Goal: Task Accomplishment & Management: Manage account settings

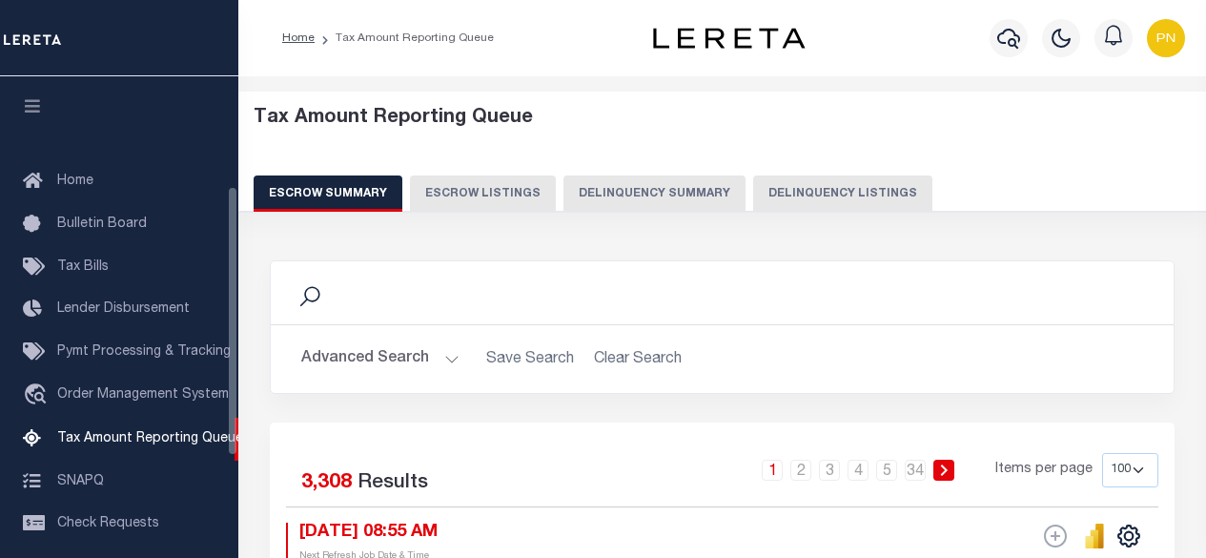
select select "100"
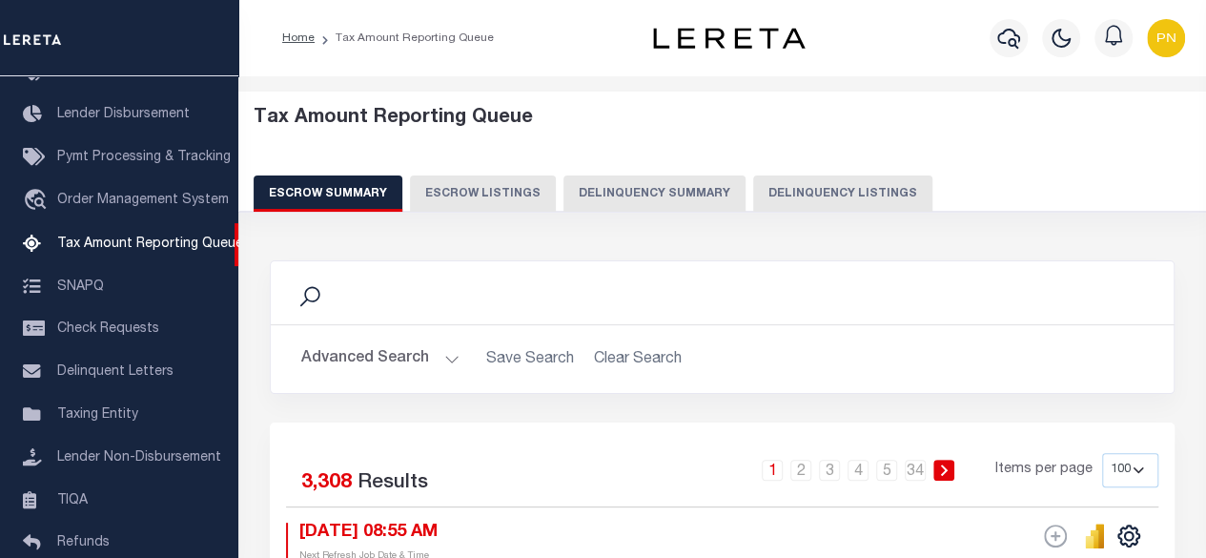
click at [724, 199] on button "Delinquency Summary" at bounding box center [654, 193] width 182 height 36
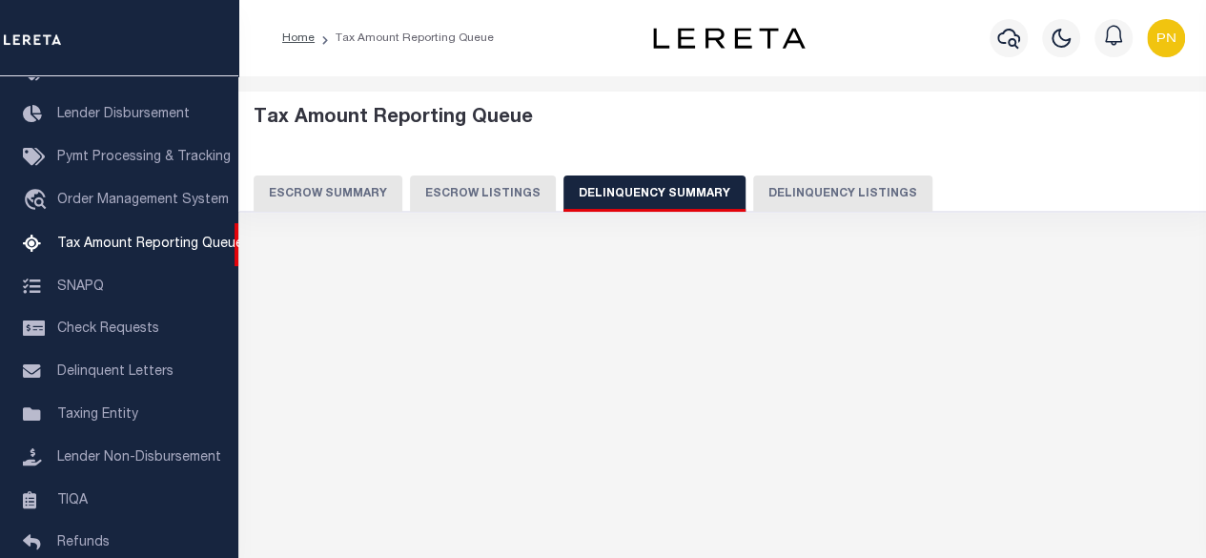
click at [767, 203] on button "Delinquency Listings" at bounding box center [842, 193] width 179 height 36
select select "100"
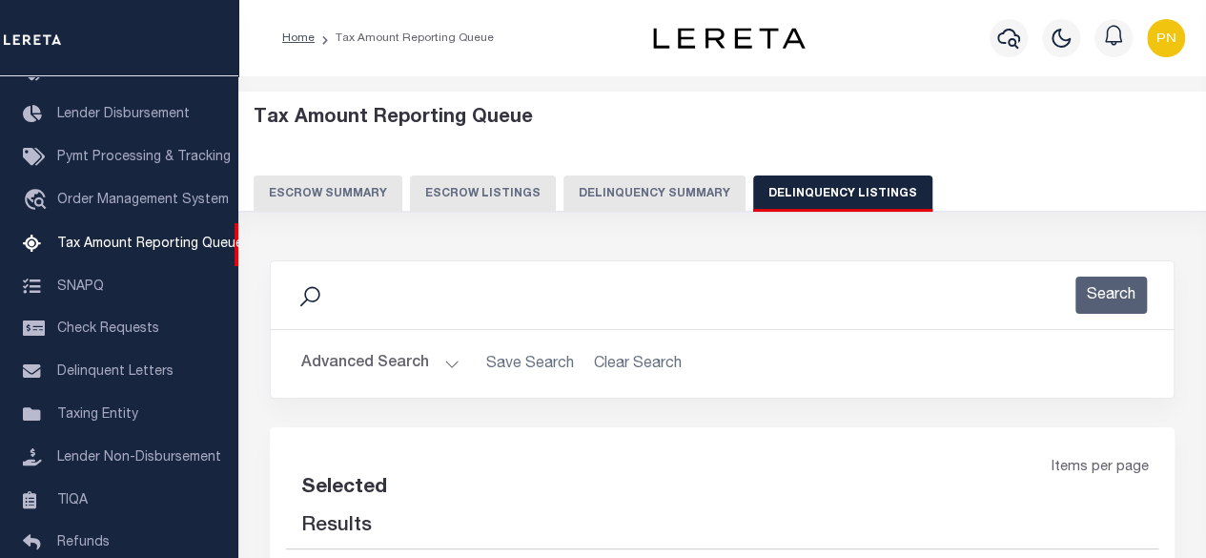
select select "100"
click at [457, 359] on h2 "Advanced Search Save Search Clear Search tblassign_wrapper_dynamictable_____Def…" at bounding box center [722, 363] width 872 height 37
click at [408, 359] on button "Advanced Search" at bounding box center [380, 363] width 158 height 37
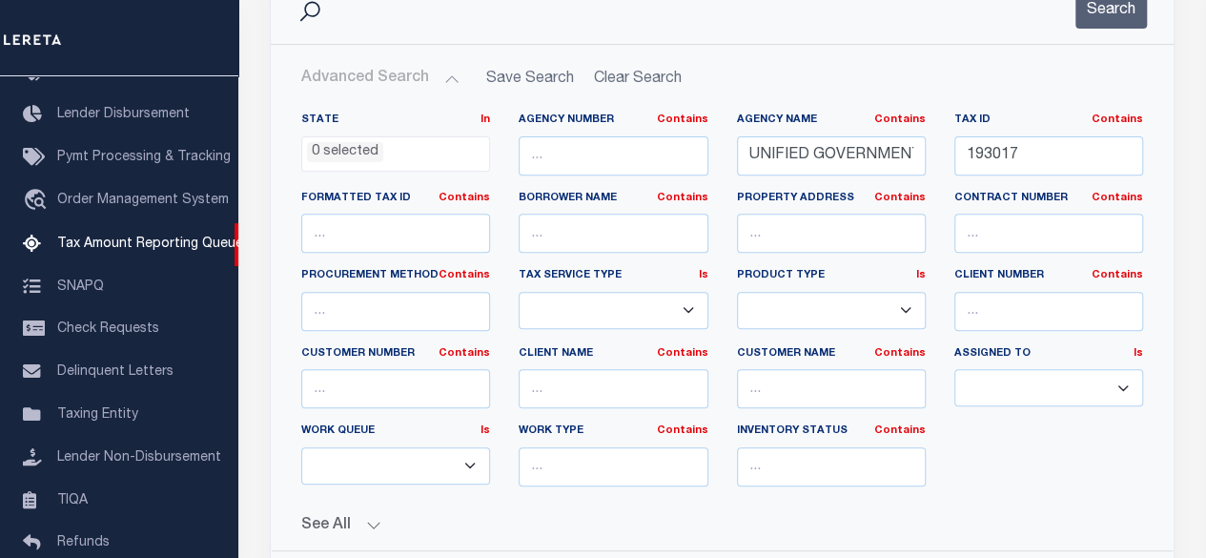
scroll to position [286, 0]
click at [1117, 19] on button "Search" at bounding box center [1110, 8] width 71 height 37
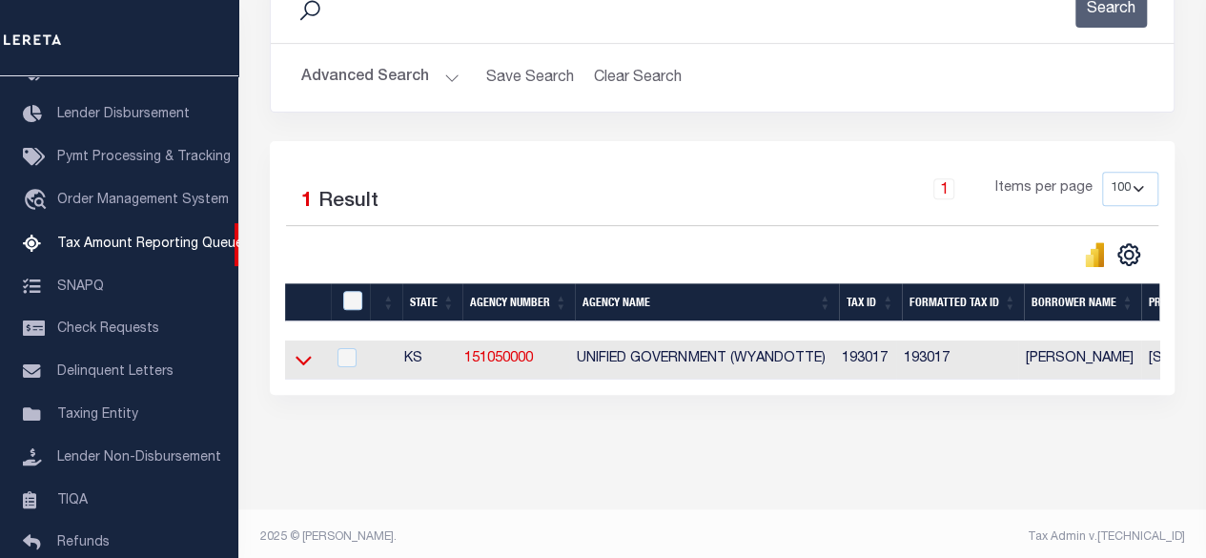
click at [299, 356] on icon at bounding box center [303, 360] width 16 height 20
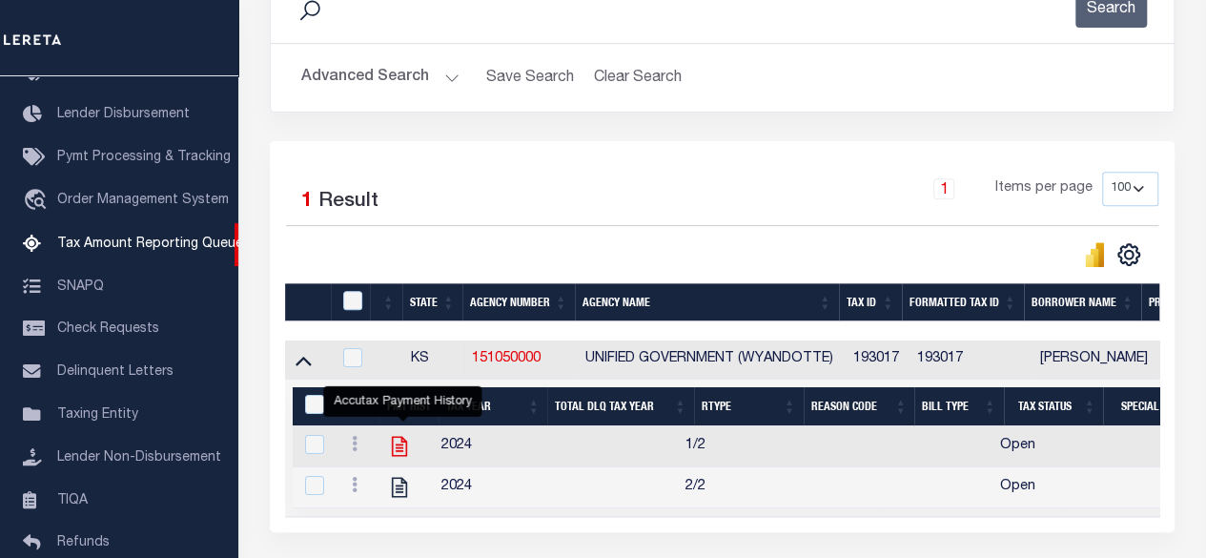
click at [395, 442] on icon "" at bounding box center [399, 447] width 15 height 20
checkbox input "true"
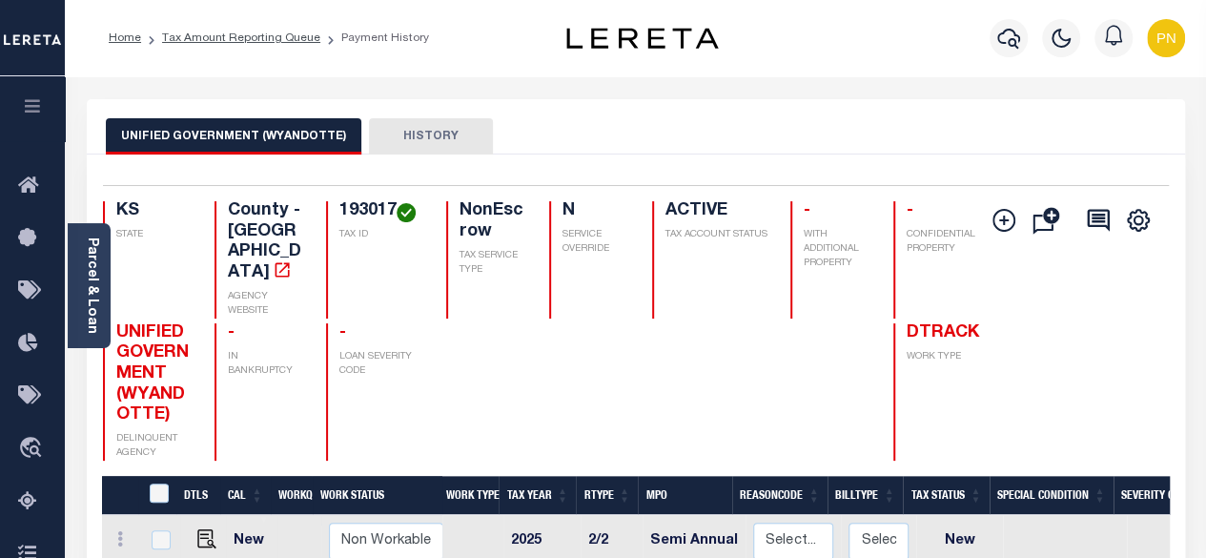
scroll to position [286, 0]
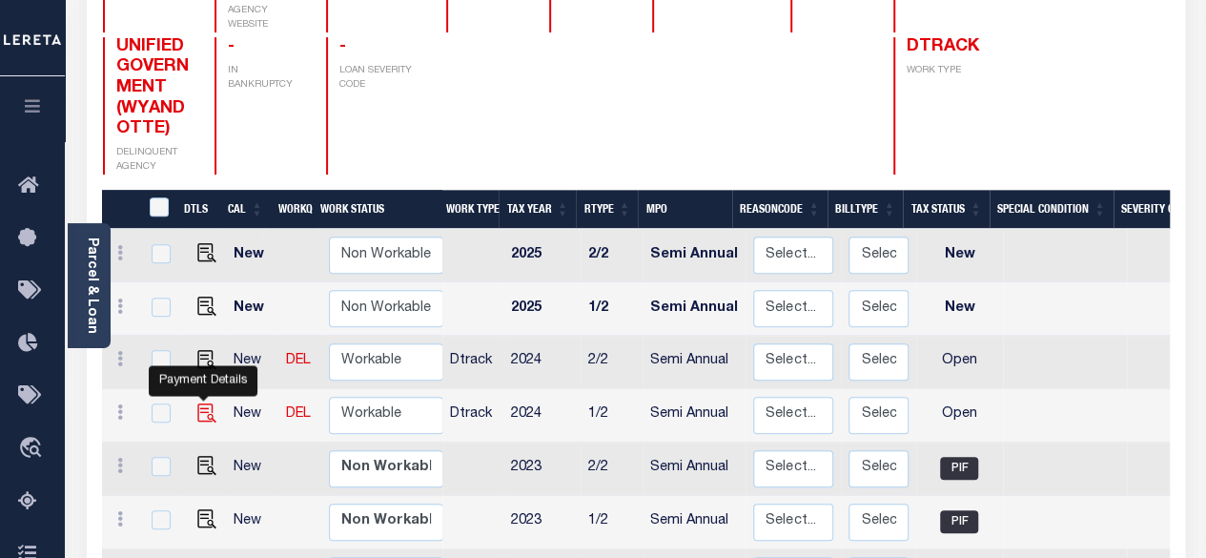
click at [206, 403] on img "" at bounding box center [206, 412] width 19 height 19
checkbox input "true"
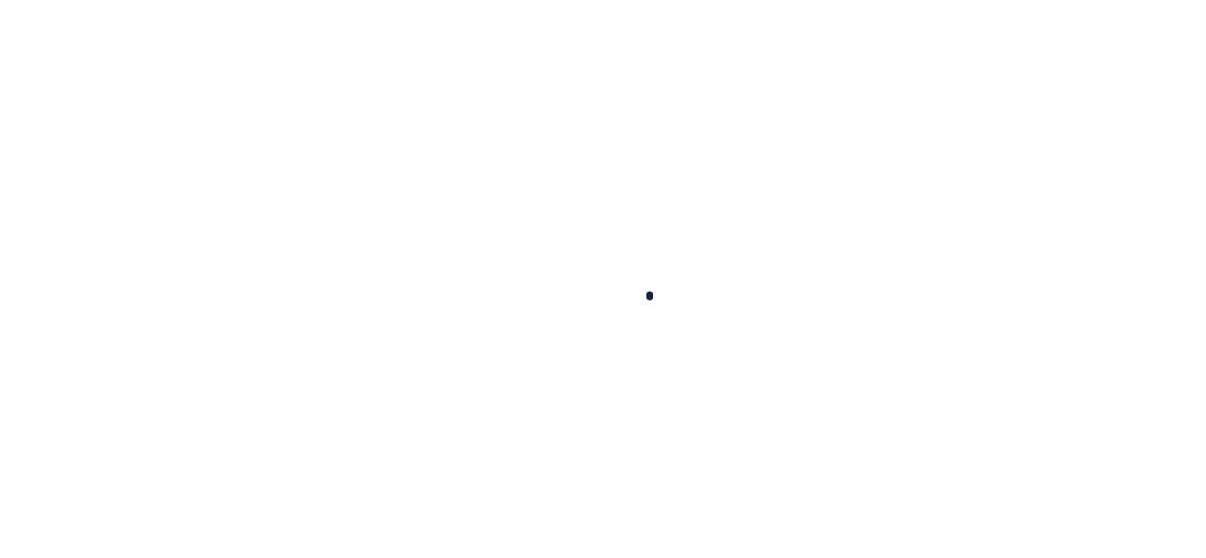
checkbox input "false"
type input "Semi Annual"
type input "[DATE]"
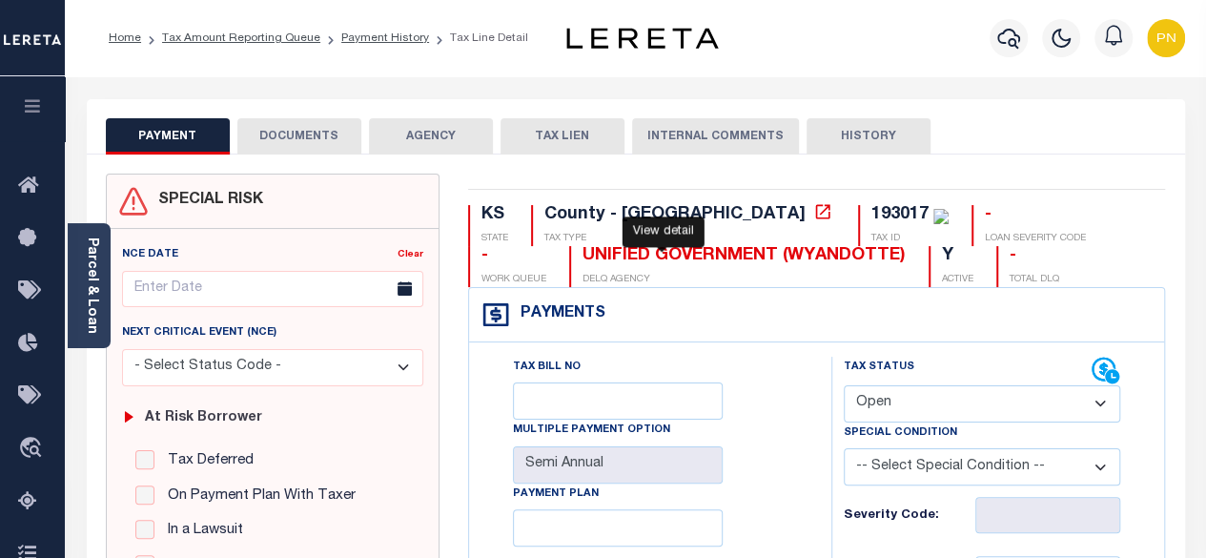
click at [816, 213] on icon at bounding box center [823, 211] width 14 height 14
click at [1098, 399] on select "- Select Status Code - Open Due/Unpaid Paid Incomplete No Tax Due Internal Refu…" at bounding box center [981, 403] width 277 height 37
select select "PYD"
click at [843, 385] on select "- Select Status Code - Open Due/Unpaid Paid Incomplete No Tax Due Internal Refu…" at bounding box center [981, 403] width 277 height 37
type input "[DATE]"
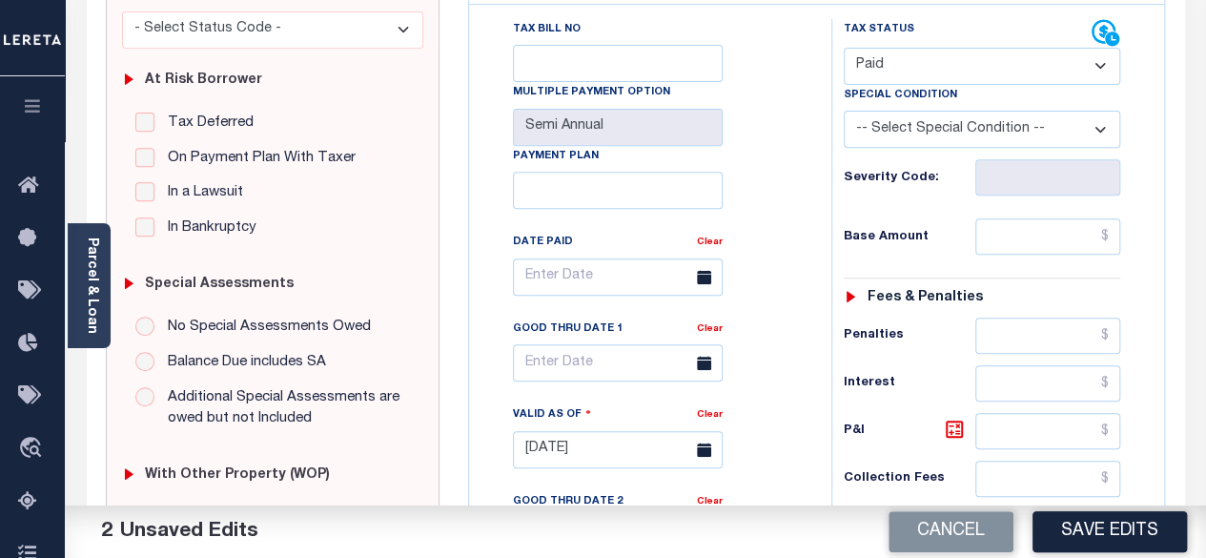
scroll to position [381, 0]
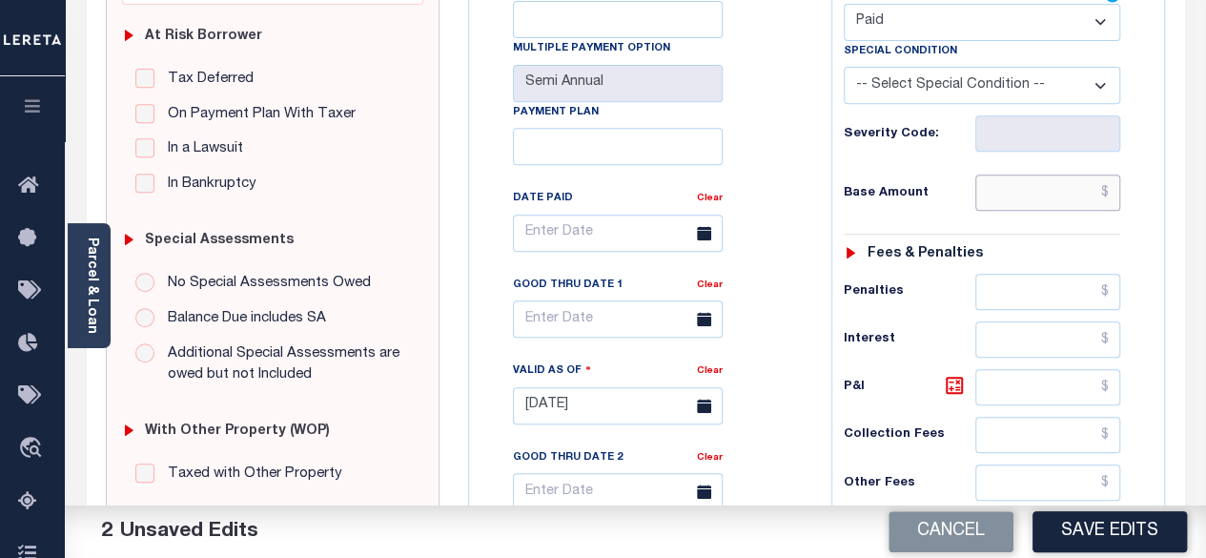
click at [1111, 192] on input "text" at bounding box center [1047, 192] width 145 height 36
paste input "2,334.33"
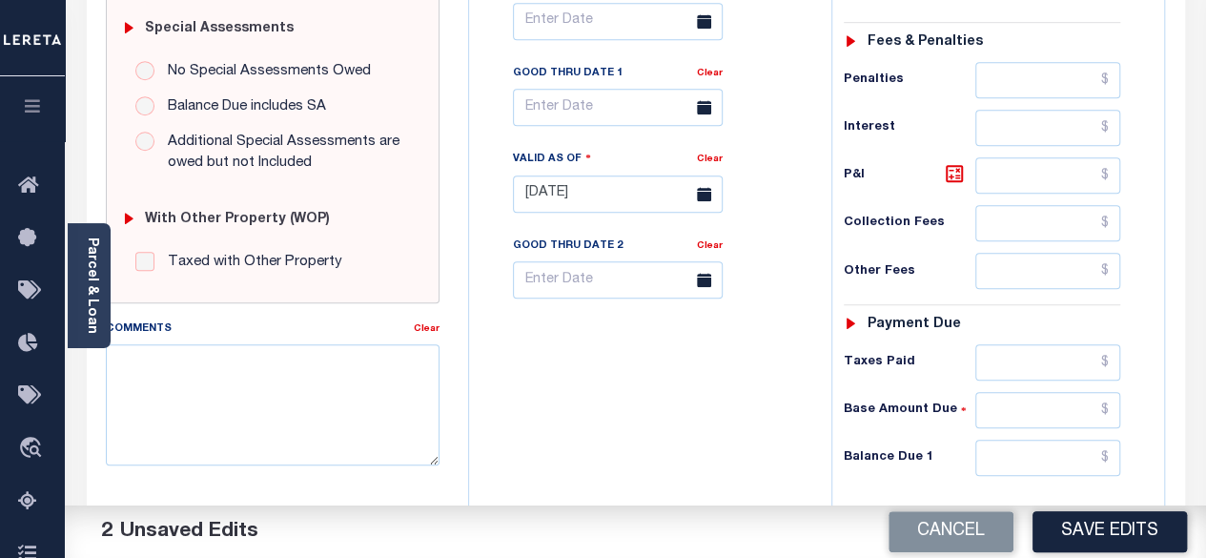
scroll to position [667, 0]
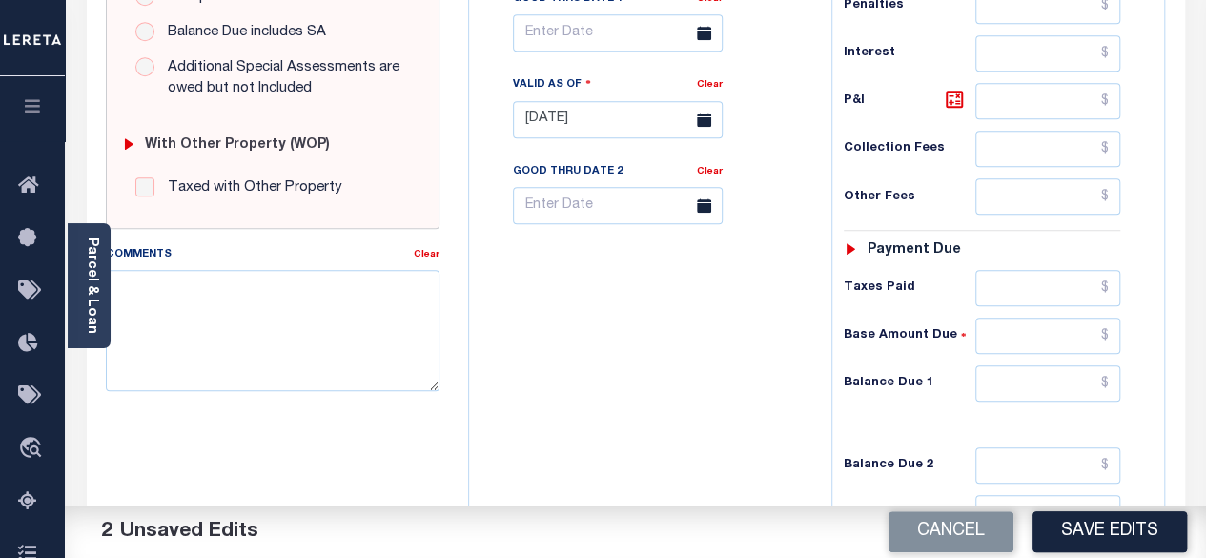
type input "$2,334.33"
click at [1108, 369] on input "text" at bounding box center [1047, 383] width 145 height 36
type input "$0"
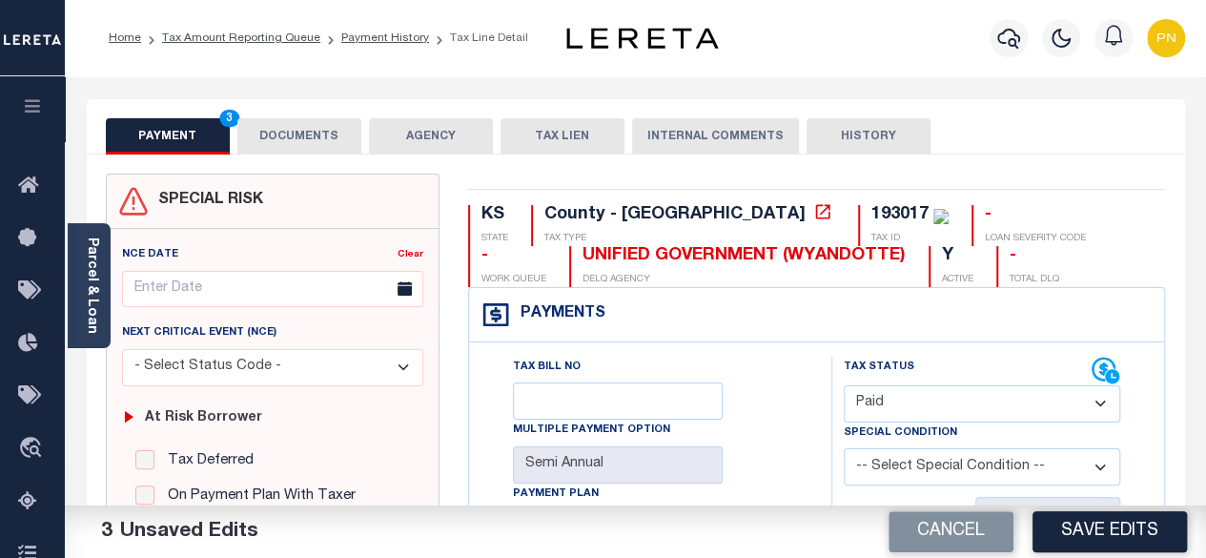
scroll to position [0, 0]
click at [305, 123] on button "DOCUMENTS" at bounding box center [299, 136] width 124 height 36
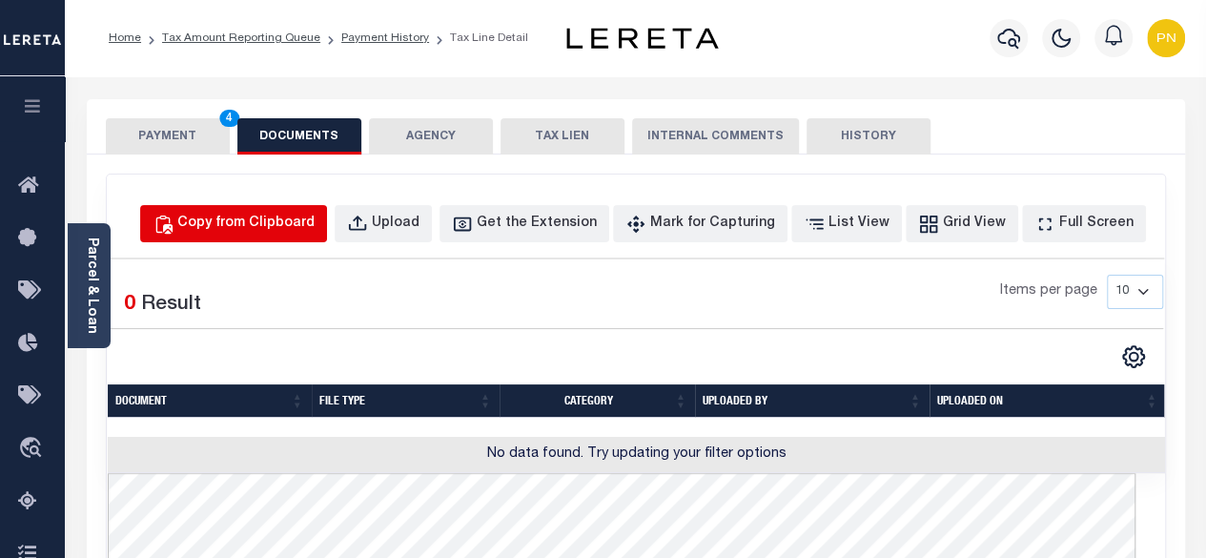
click at [261, 214] on div "Copy from Clipboard" at bounding box center [245, 223] width 137 height 21
select select "POP"
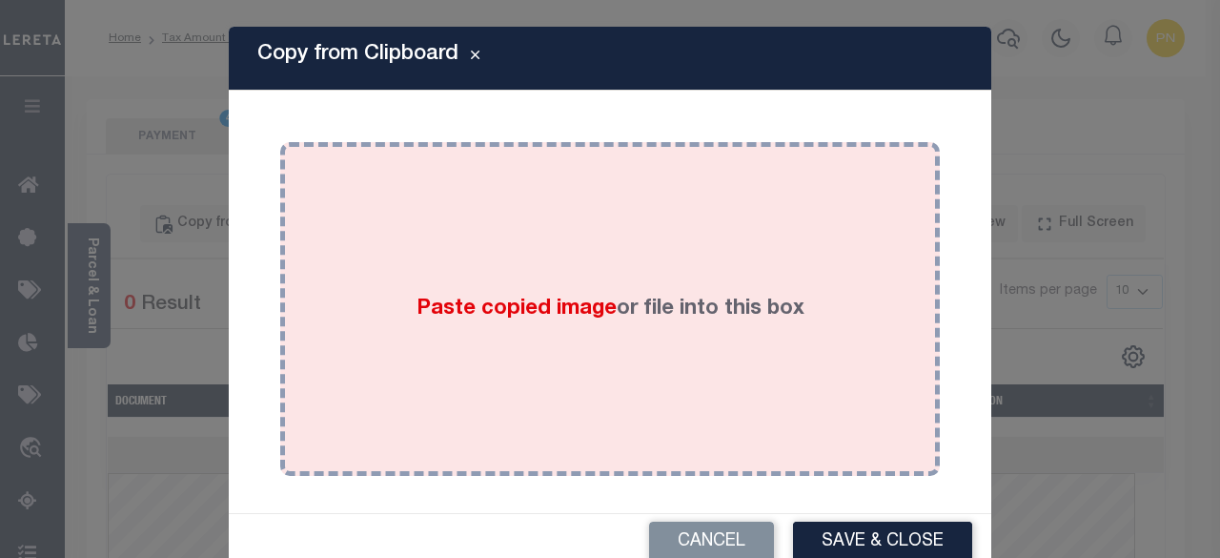
click at [520, 257] on div "Paste copied image or file into this box" at bounding box center [609, 308] width 631 height 305
click at [518, 262] on div "Paste copied image or file into this box" at bounding box center [609, 308] width 631 height 305
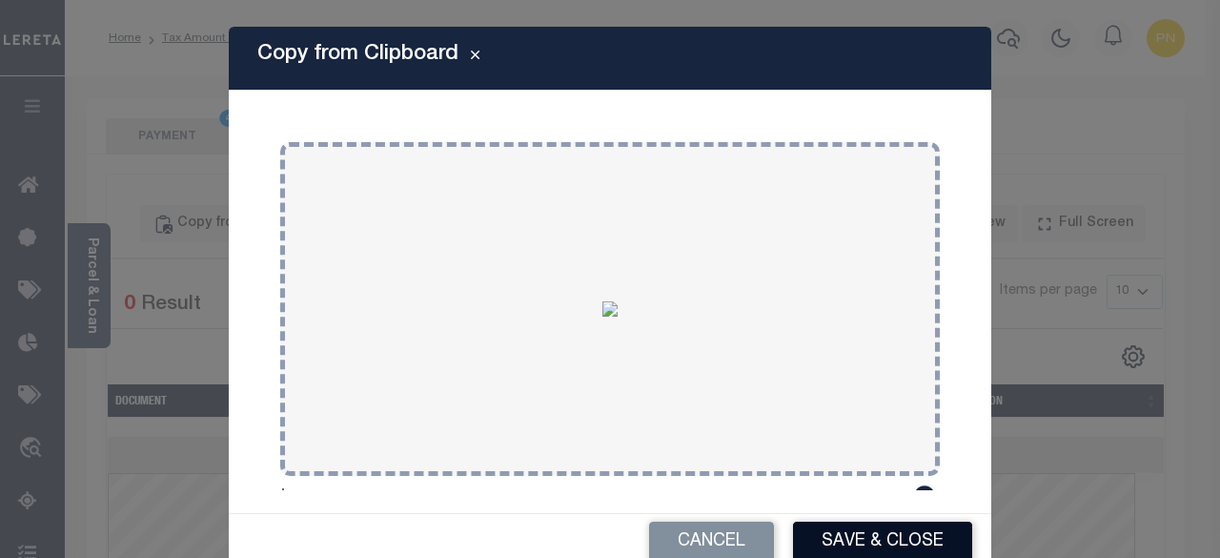
click at [844, 538] on button "Save & Close" at bounding box center [882, 541] width 179 height 41
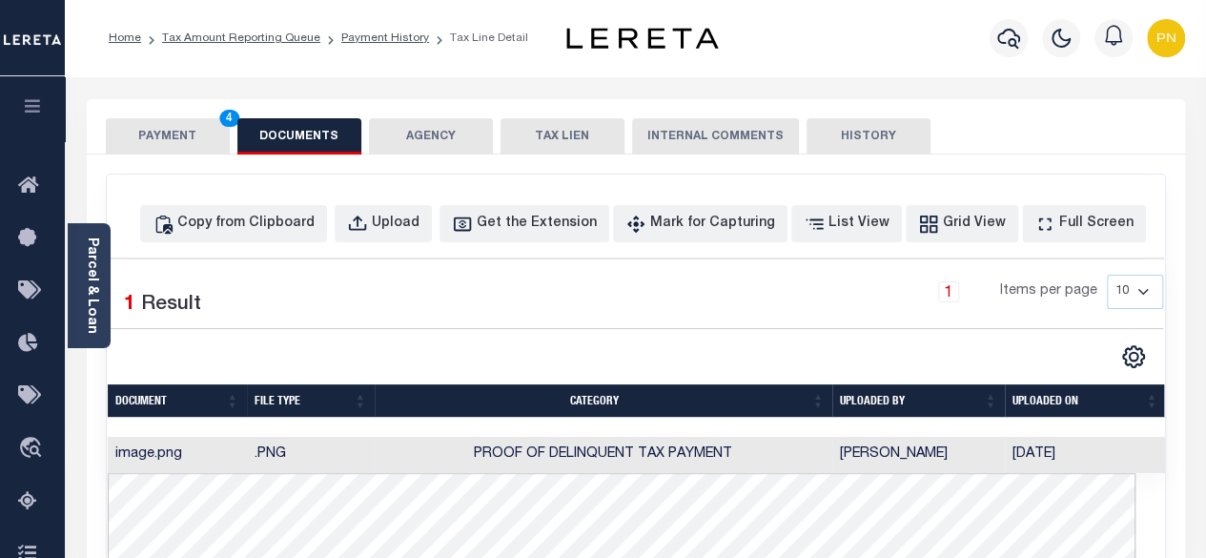
click at [162, 139] on button "PAYMENT 4" at bounding box center [168, 136] width 124 height 36
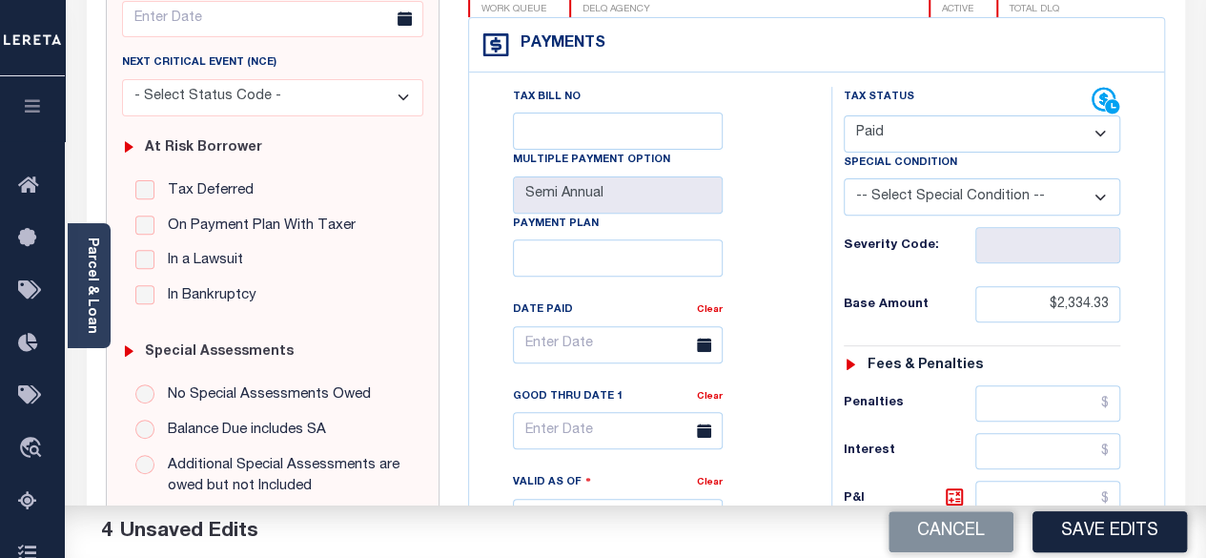
click at [1095, 525] on button "Save Edits" at bounding box center [1109, 531] width 154 height 41
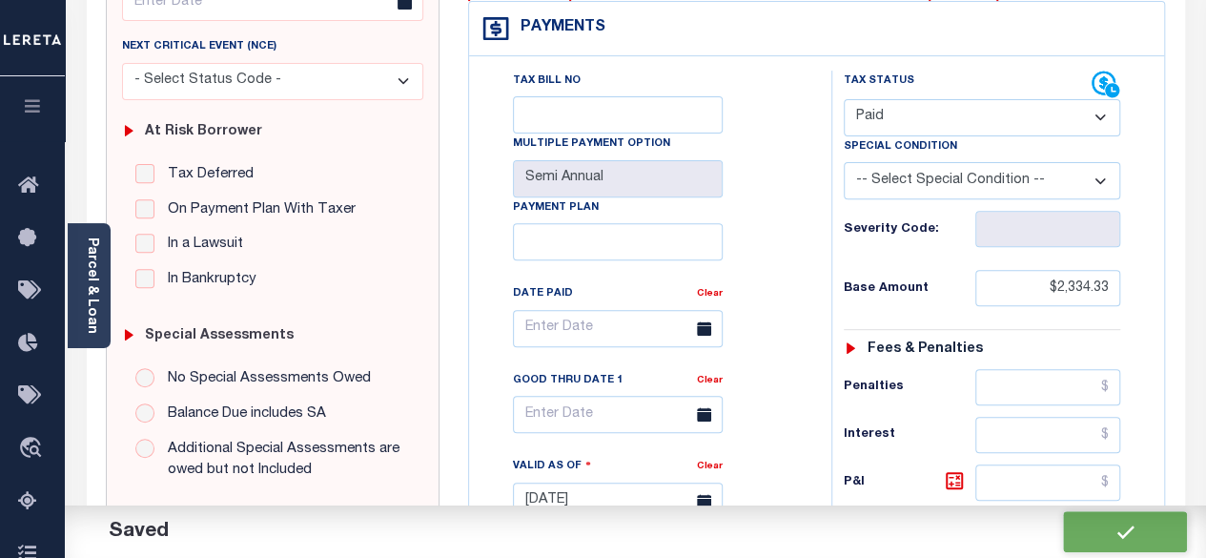
checkbox input "false"
type input "$2,334.33"
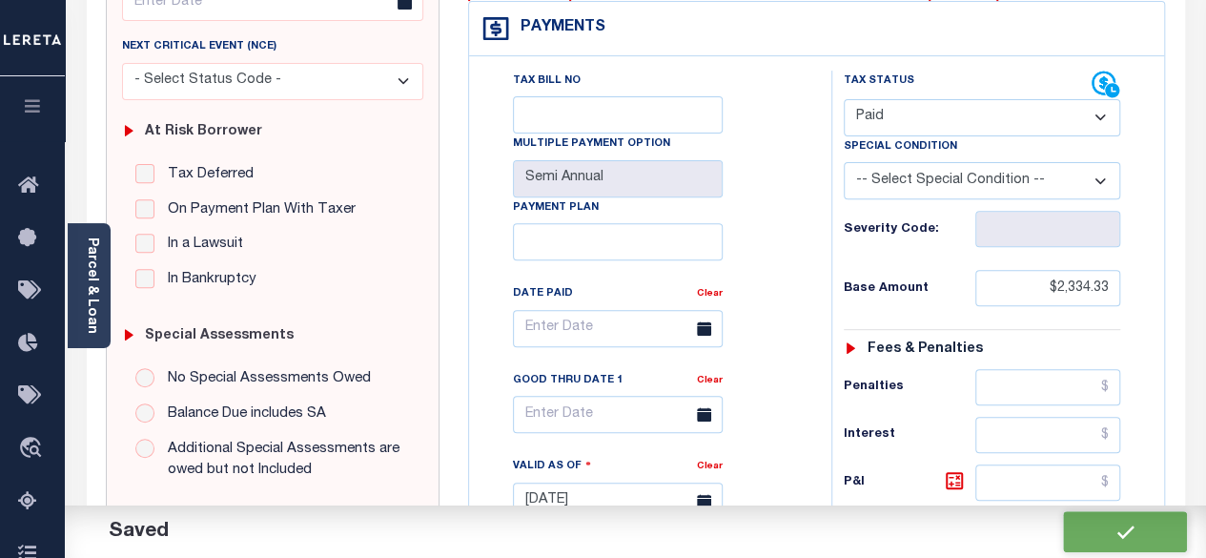
type input "$0"
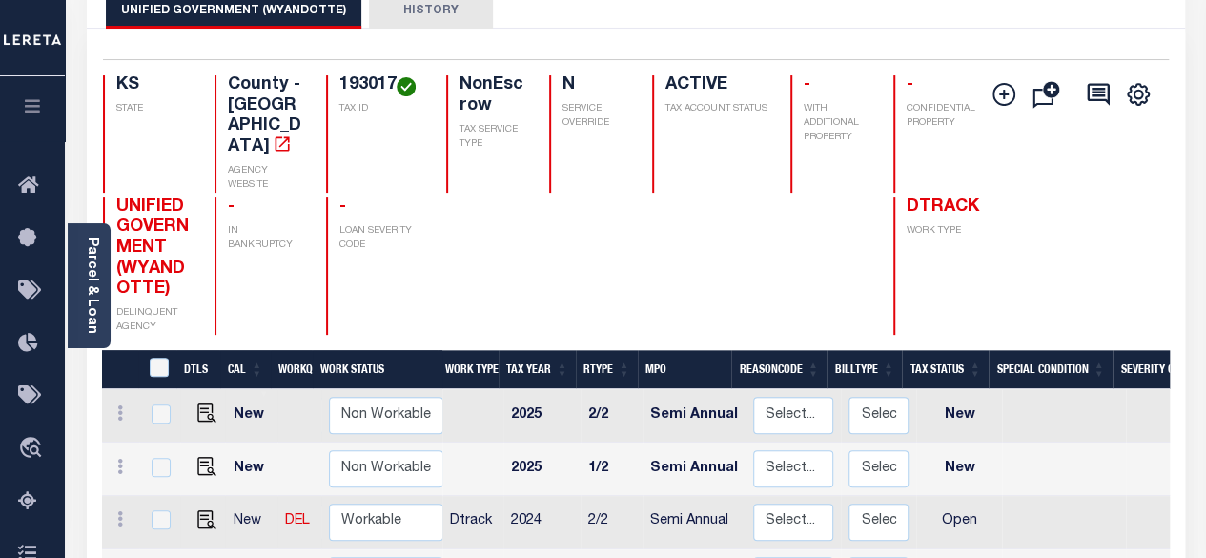
scroll to position [286, 0]
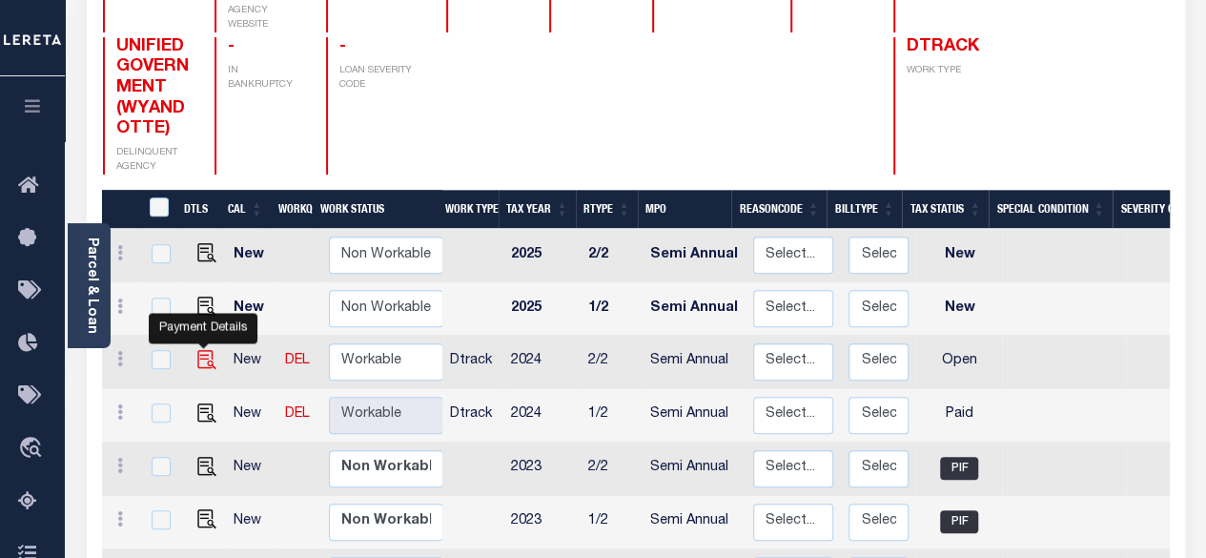
click at [202, 350] on img "" at bounding box center [206, 359] width 19 height 19
checkbox input "true"
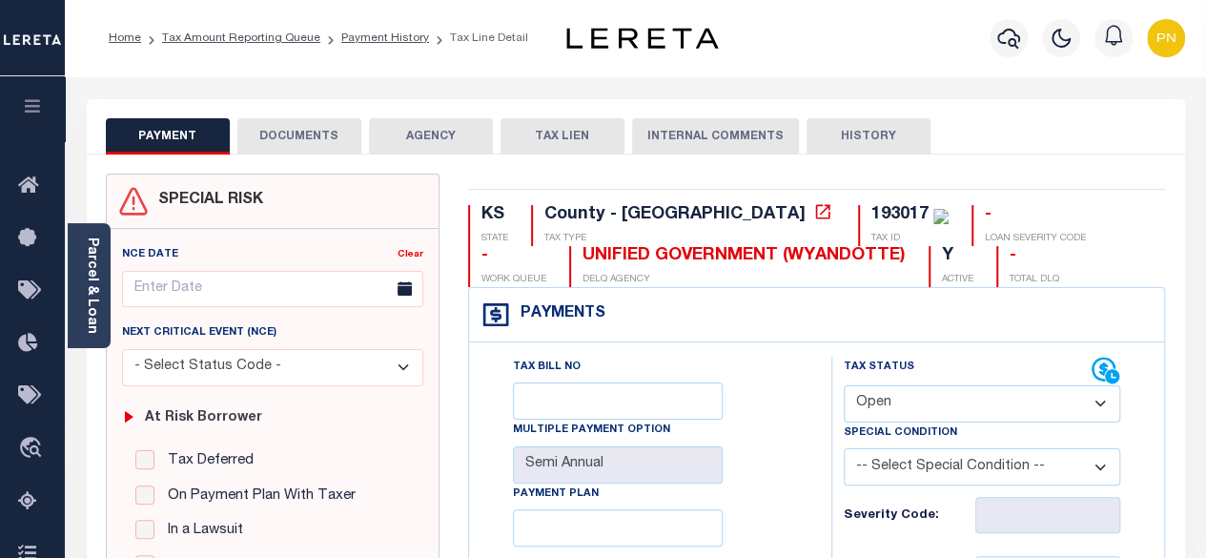
click at [849, 43] on div "Profile Sign out" at bounding box center [962, 38] width 457 height 67
click at [1052, 401] on select "- Select Status Code - Open Due/Unpaid Paid Incomplete No Tax Due Internal Refu…" at bounding box center [981, 403] width 277 height 37
click at [1046, 396] on select "- Select Status Code - Open Due/Unpaid Paid Incomplete No Tax Due Internal Refu…" at bounding box center [981, 403] width 277 height 37
drag, startPoint x: 964, startPoint y: 399, endPoint x: 960, endPoint y: 390, distance: 10.3
click at [964, 399] on select "- Select Status Code - Open Due/Unpaid Paid Incomplete No Tax Due Internal Refu…" at bounding box center [981, 403] width 277 height 37
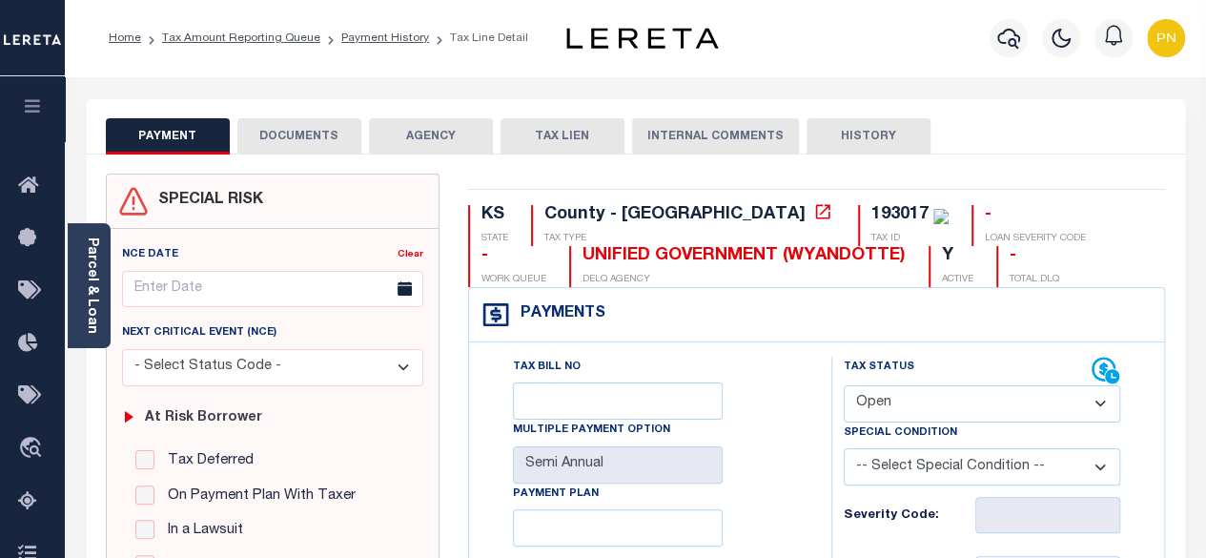
select select "PYD"
click at [843, 385] on select "- Select Status Code - Open Due/Unpaid Paid Incomplete No Tax Due Internal Refu…" at bounding box center [981, 403] width 277 height 37
type input "[DATE]"
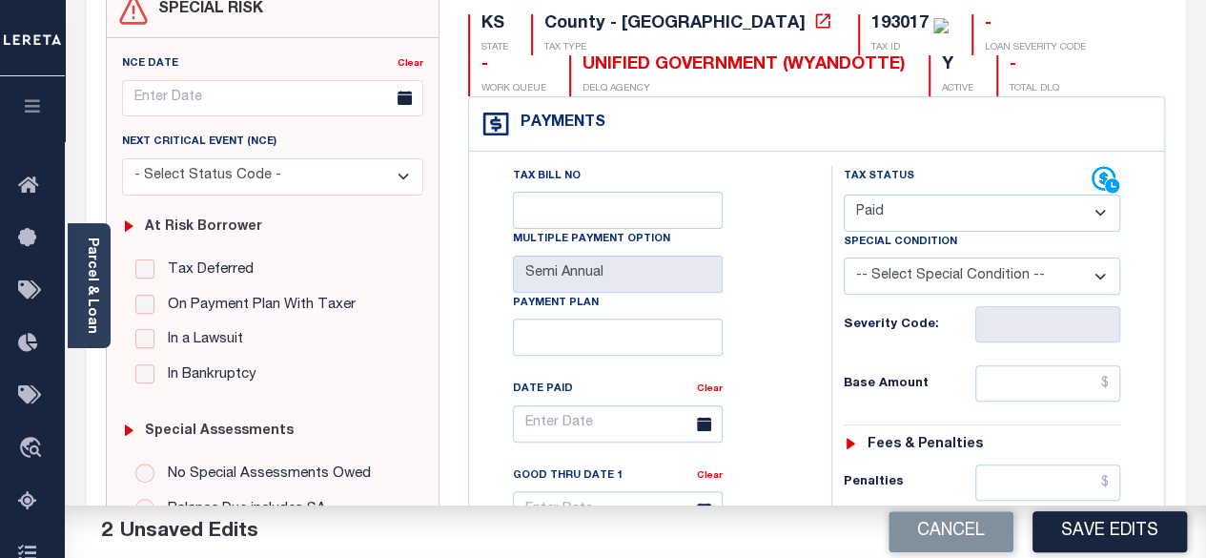
scroll to position [477, 0]
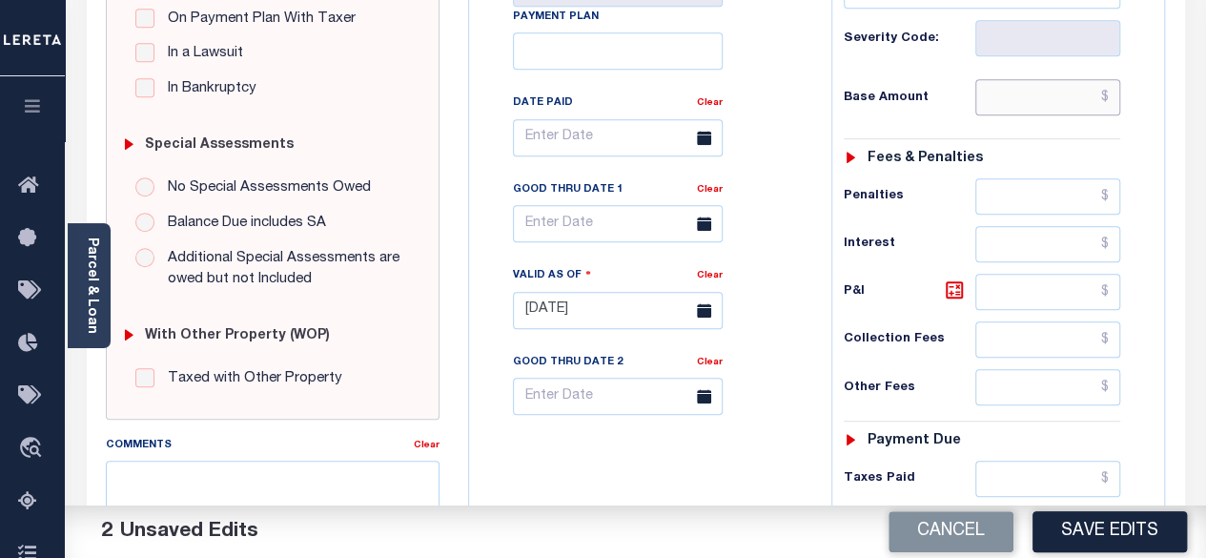
click at [1107, 90] on input "text" at bounding box center [1047, 97] width 145 height 36
paste input "2,334.33"
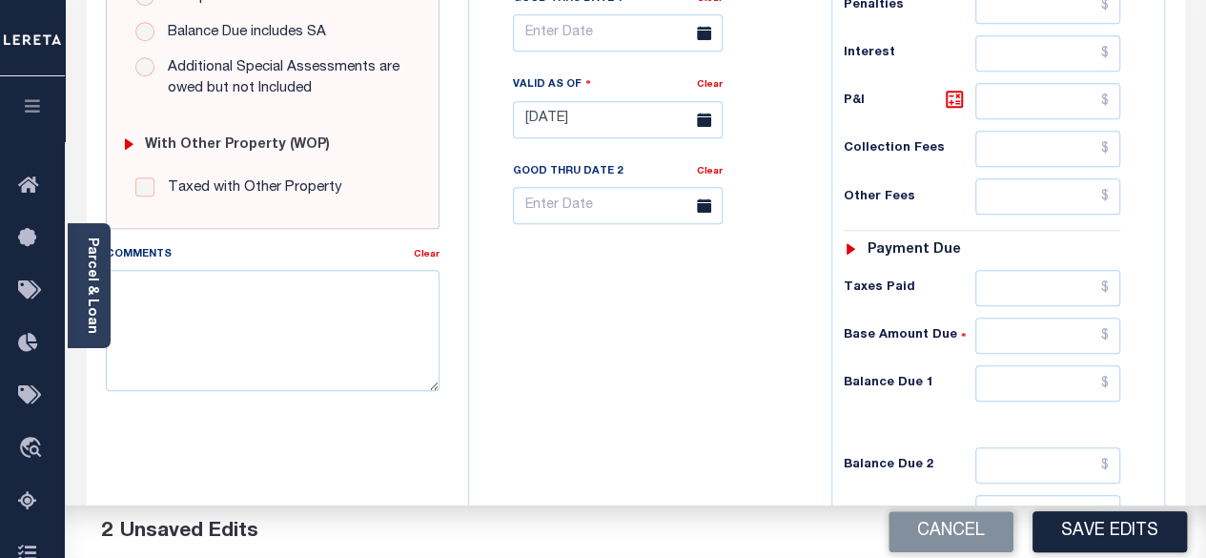
type input "$2,334.33"
click at [1109, 377] on input "text" at bounding box center [1047, 383] width 145 height 36
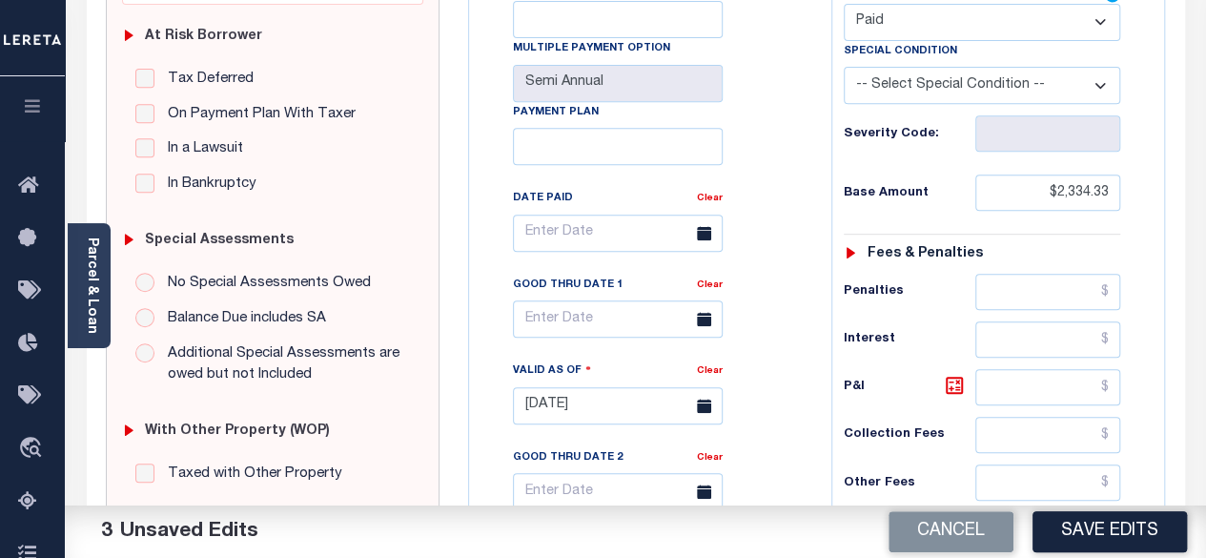
scroll to position [95, 0]
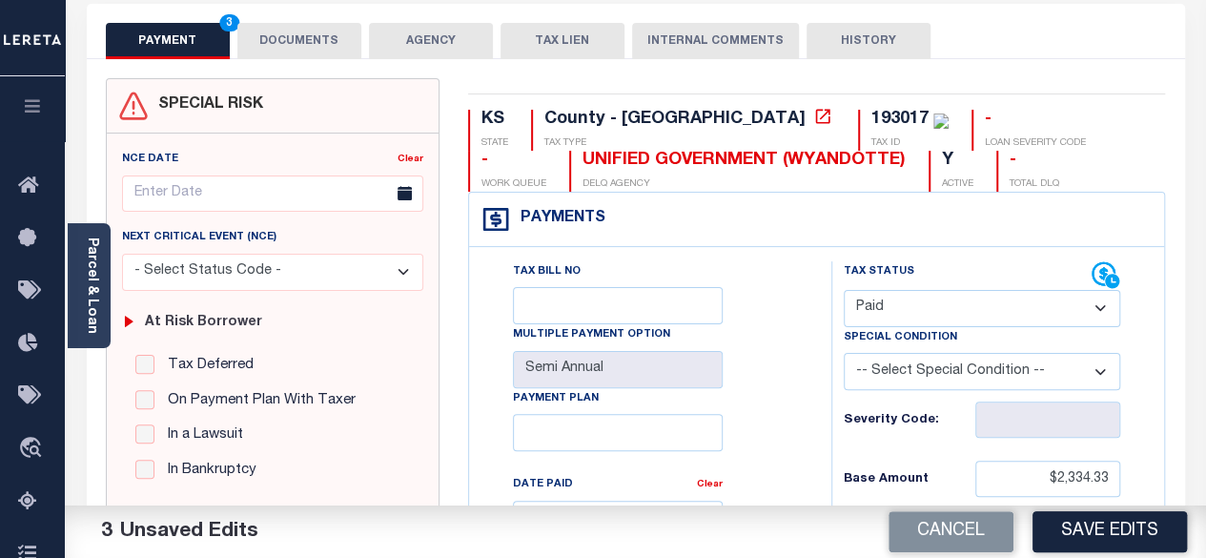
type input "$0.00"
click at [285, 47] on button "DOCUMENTS" at bounding box center [299, 41] width 124 height 36
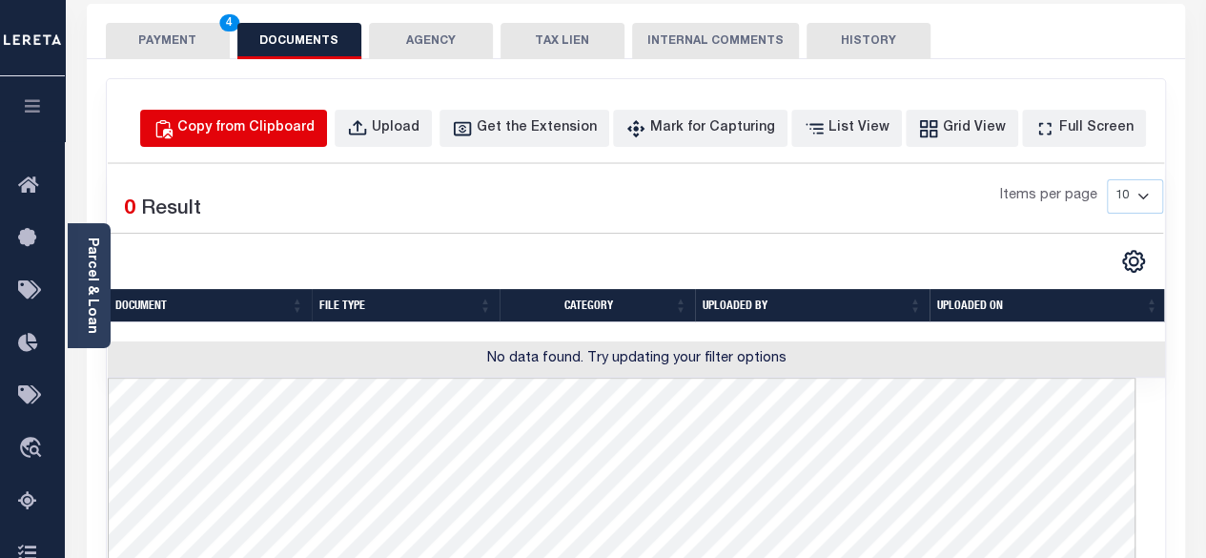
click at [293, 118] on div "Copy from Clipboard" at bounding box center [245, 128] width 137 height 21
select select "POP"
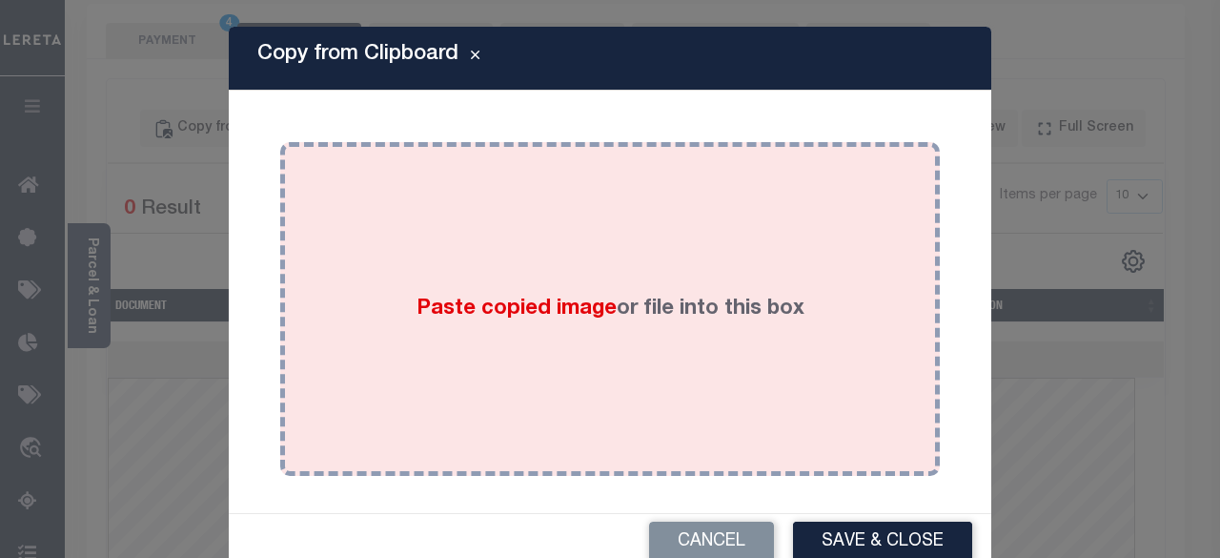
click at [514, 224] on div "Paste copied image or file into this box" at bounding box center [609, 308] width 631 height 305
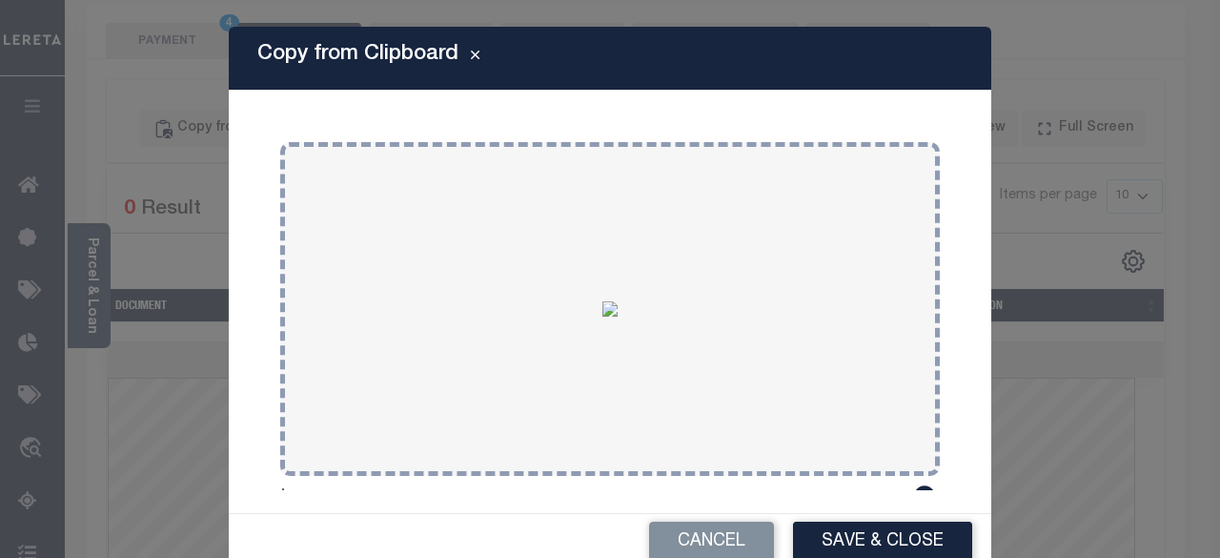
click at [832, 541] on button "Save & Close" at bounding box center [882, 541] width 179 height 41
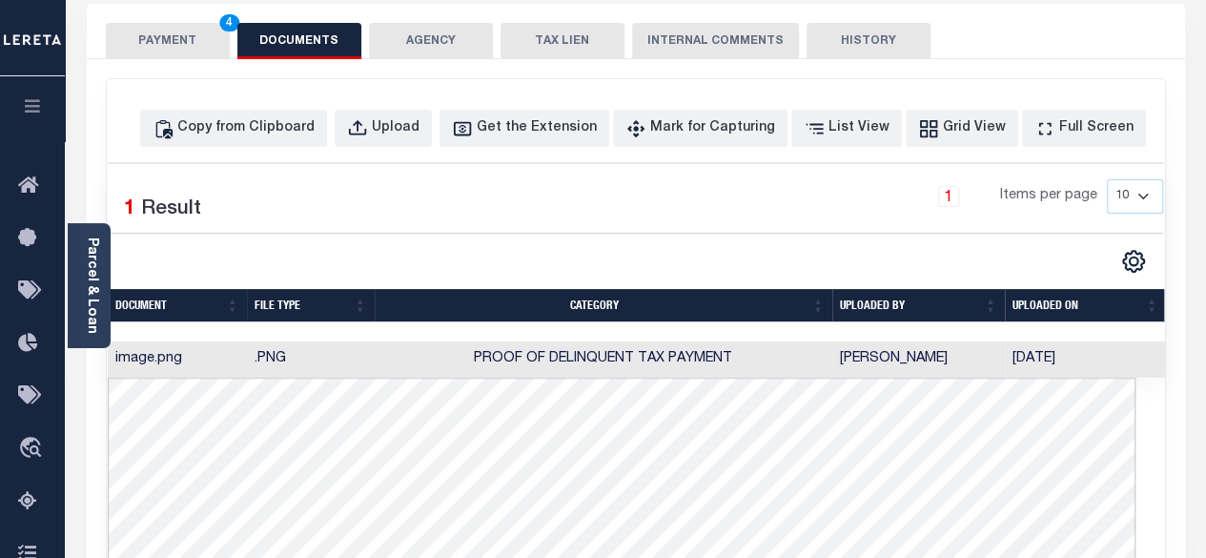
click at [170, 46] on button "PAYMENT 4" at bounding box center [168, 41] width 124 height 36
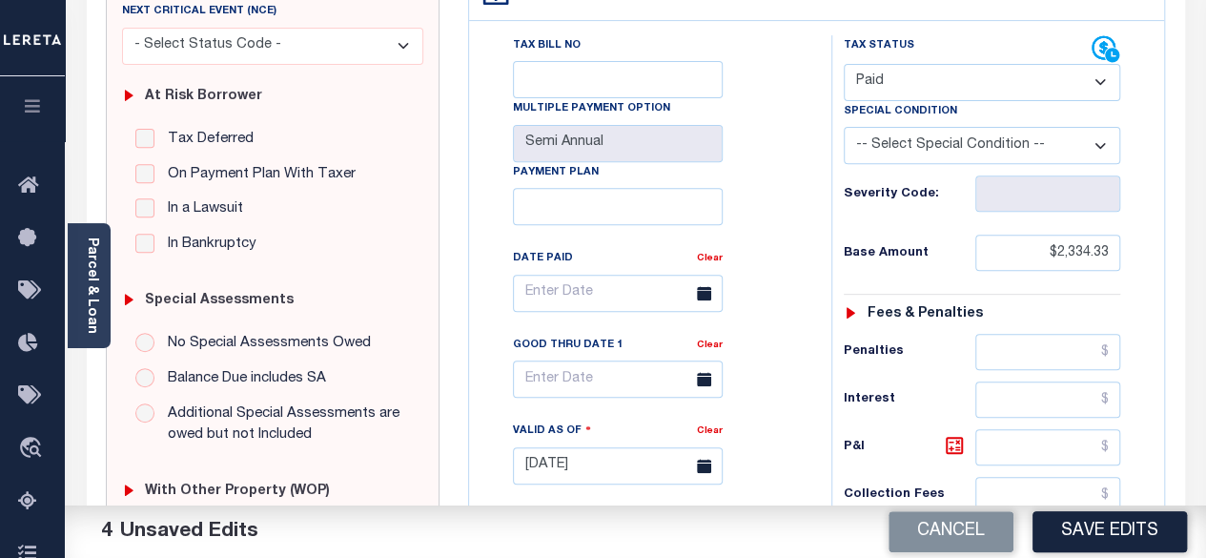
scroll to position [381, 0]
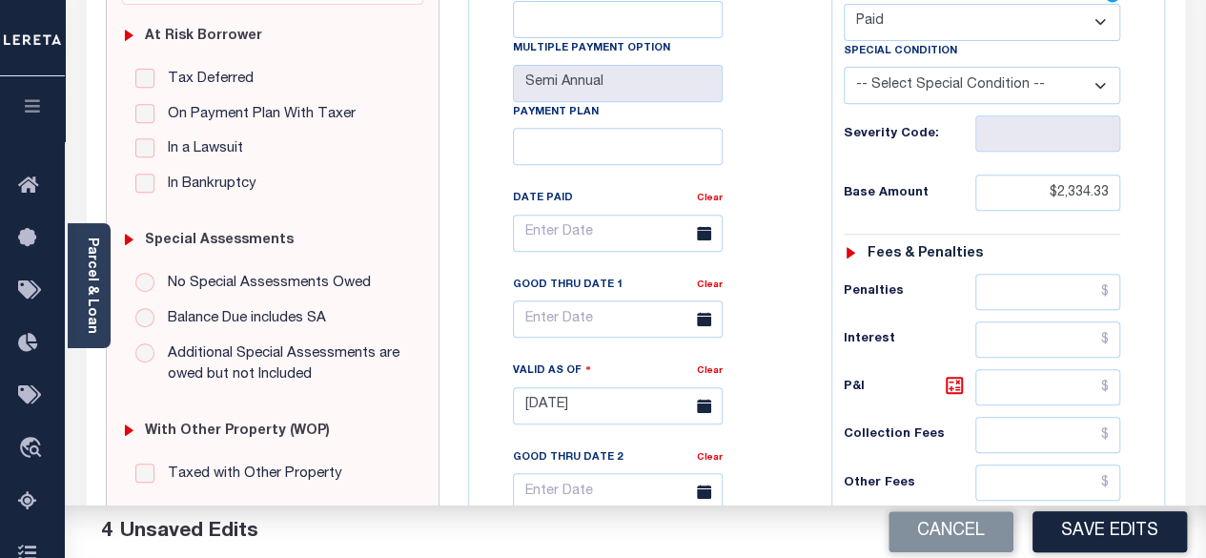
click at [1075, 521] on button "Save Edits" at bounding box center [1109, 531] width 154 height 41
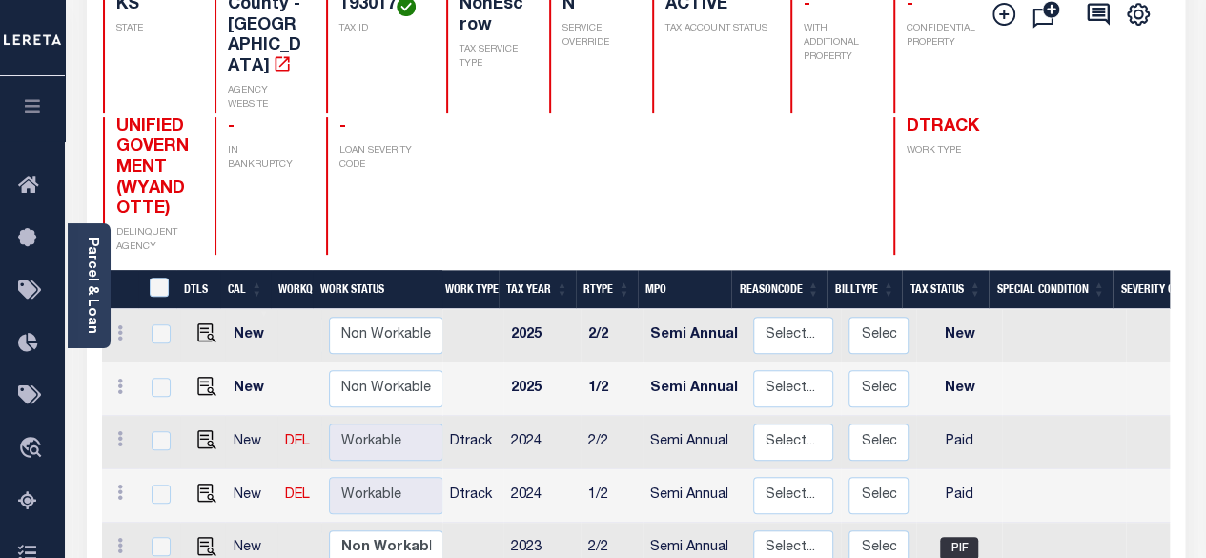
scroll to position [286, 0]
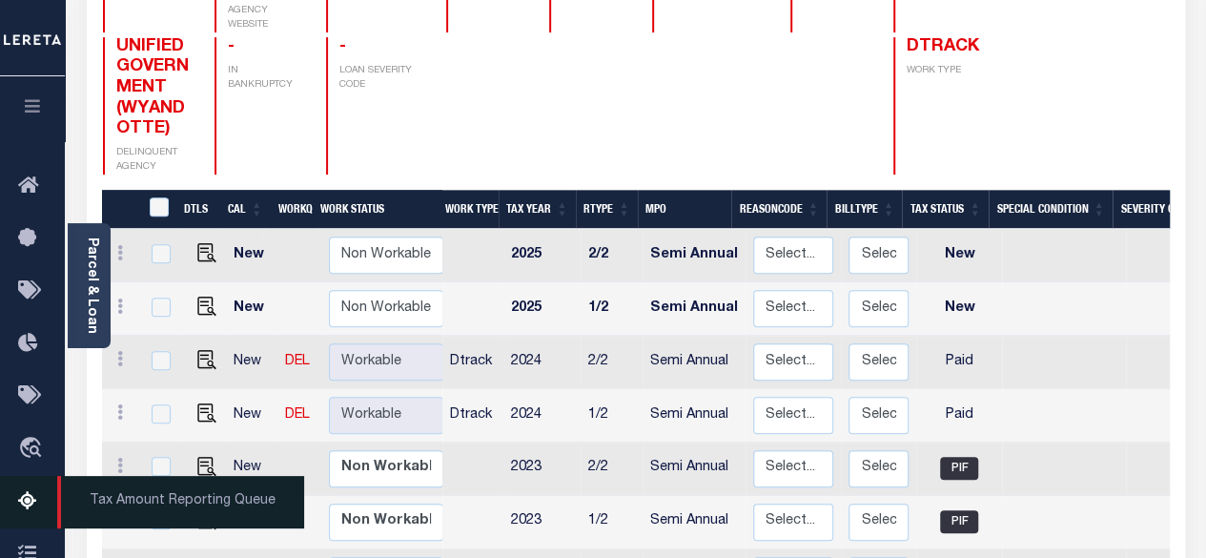
click at [31, 508] on icon at bounding box center [33, 502] width 30 height 24
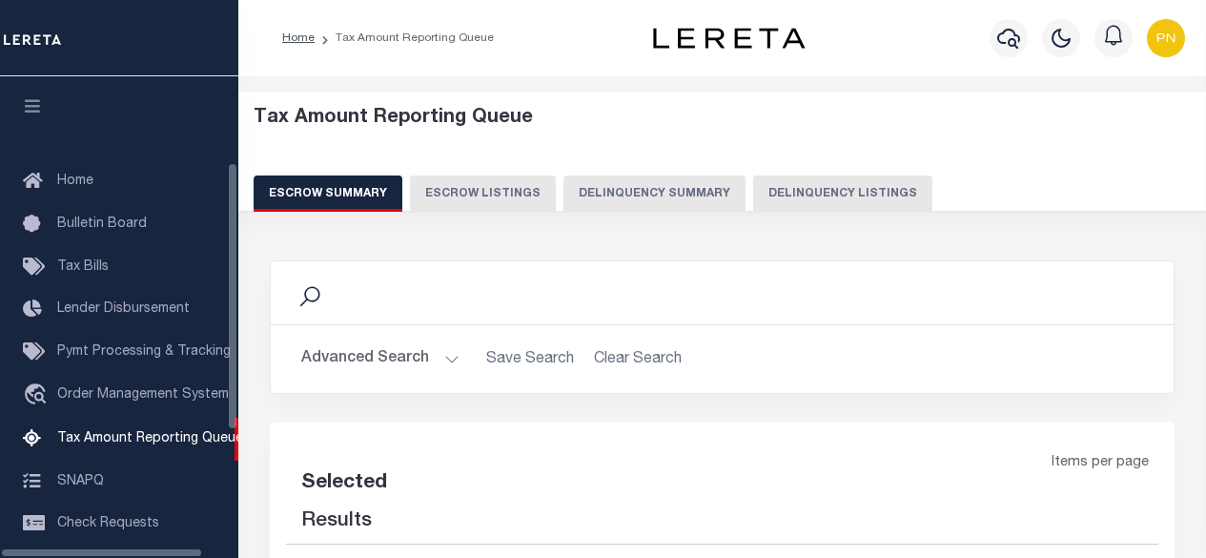
select select "100"
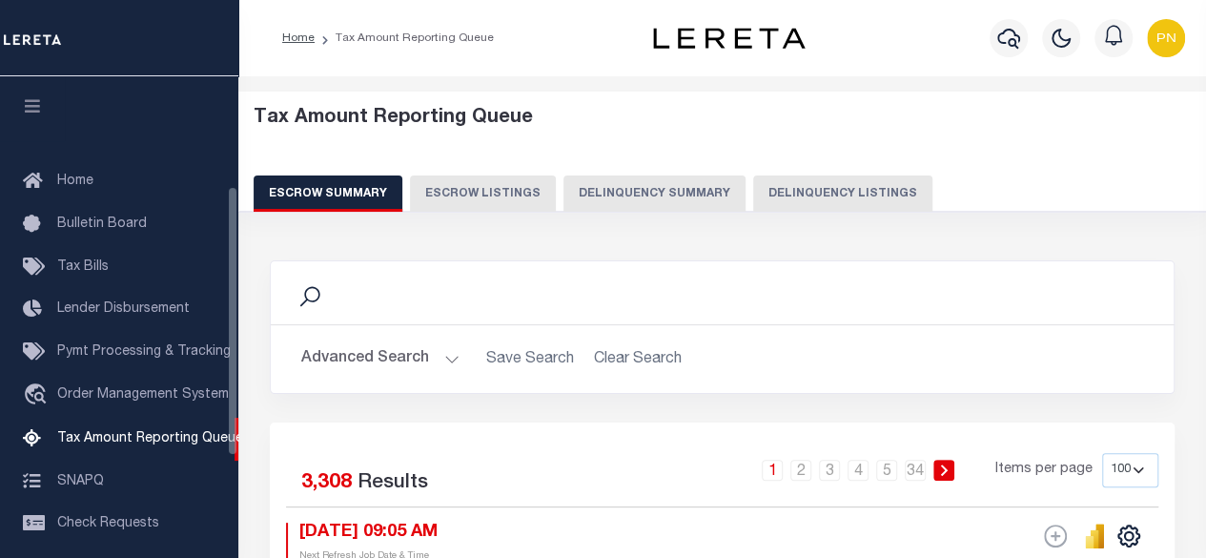
scroll to position [194, 0]
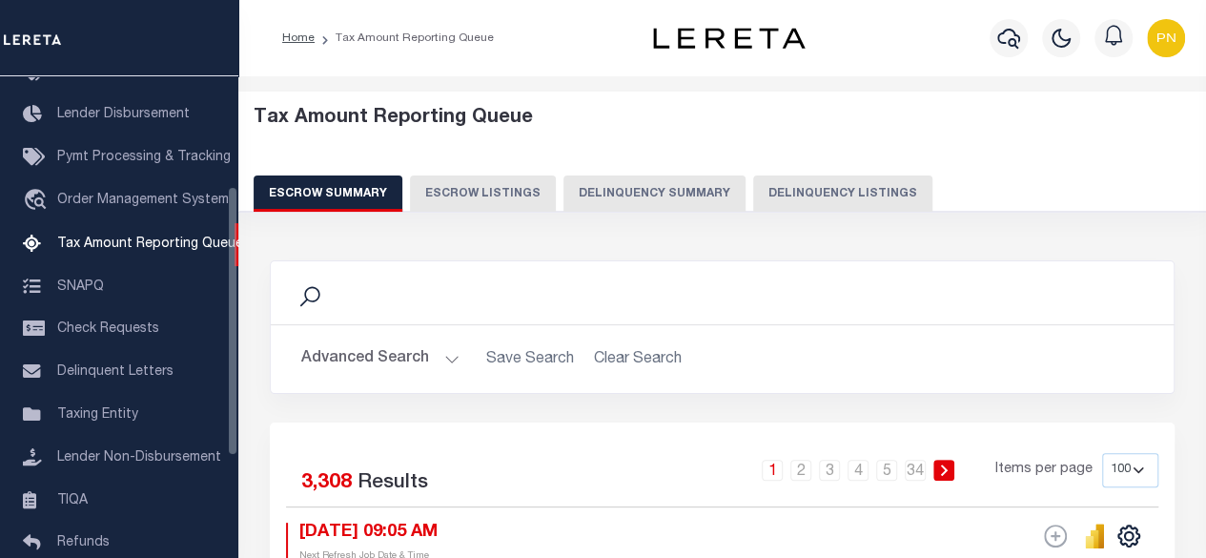
click at [799, 193] on button "Delinquency Listings" at bounding box center [842, 193] width 179 height 36
select select "100"
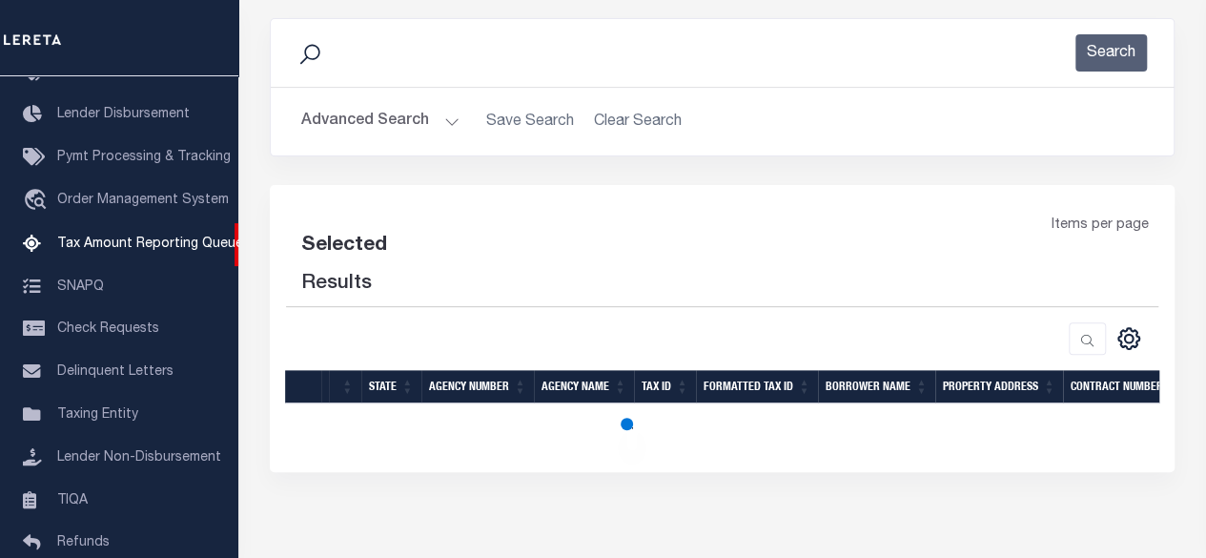
select select "100"
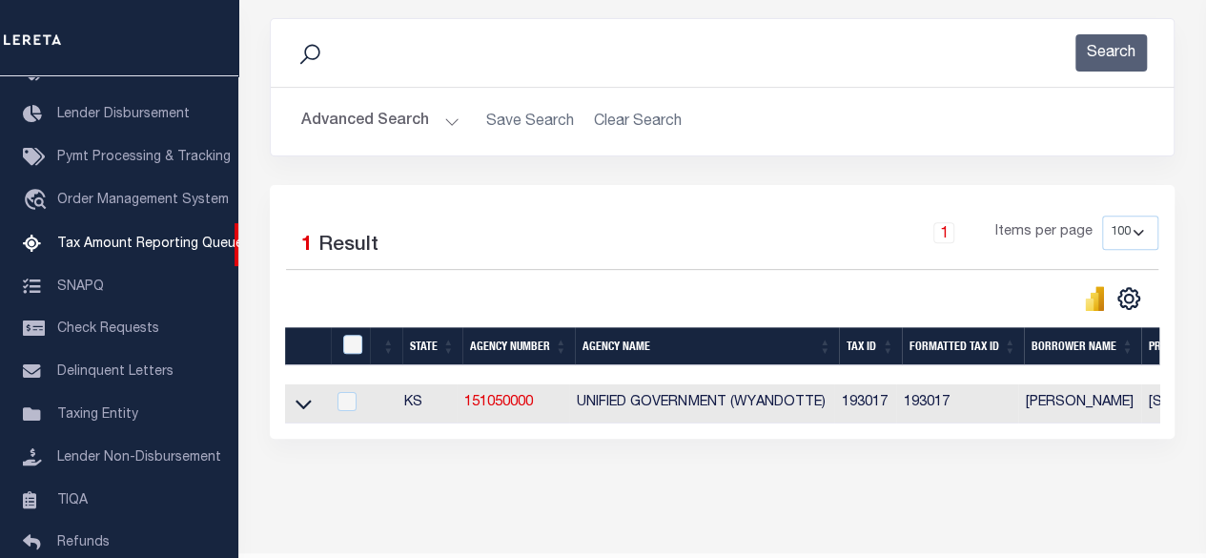
scroll to position [286, 0]
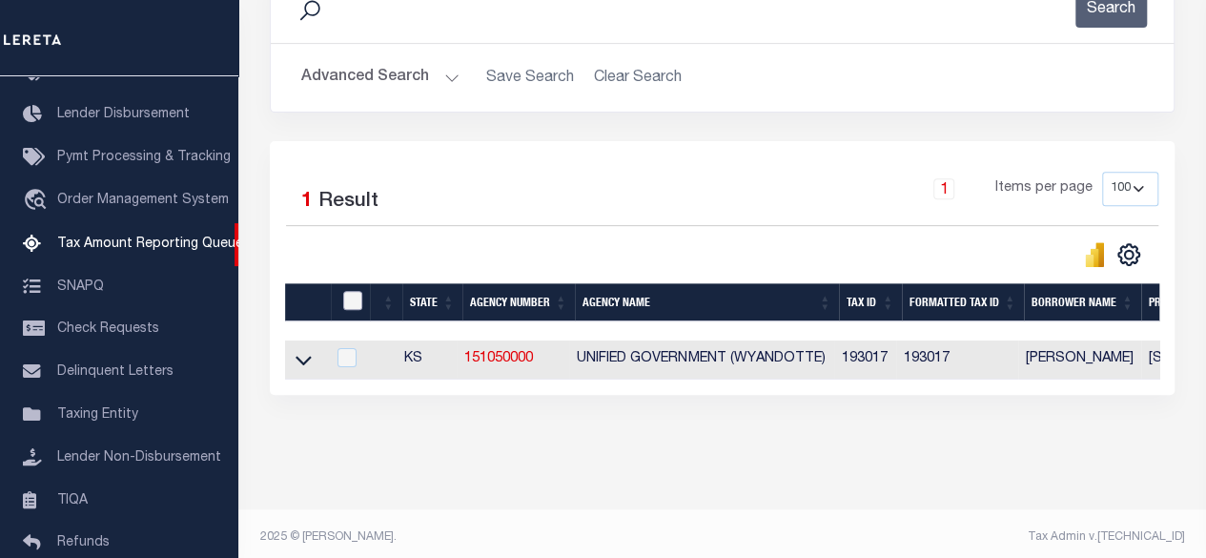
click at [356, 304] on input "checkbox" at bounding box center [352, 300] width 19 height 19
checkbox input "true"
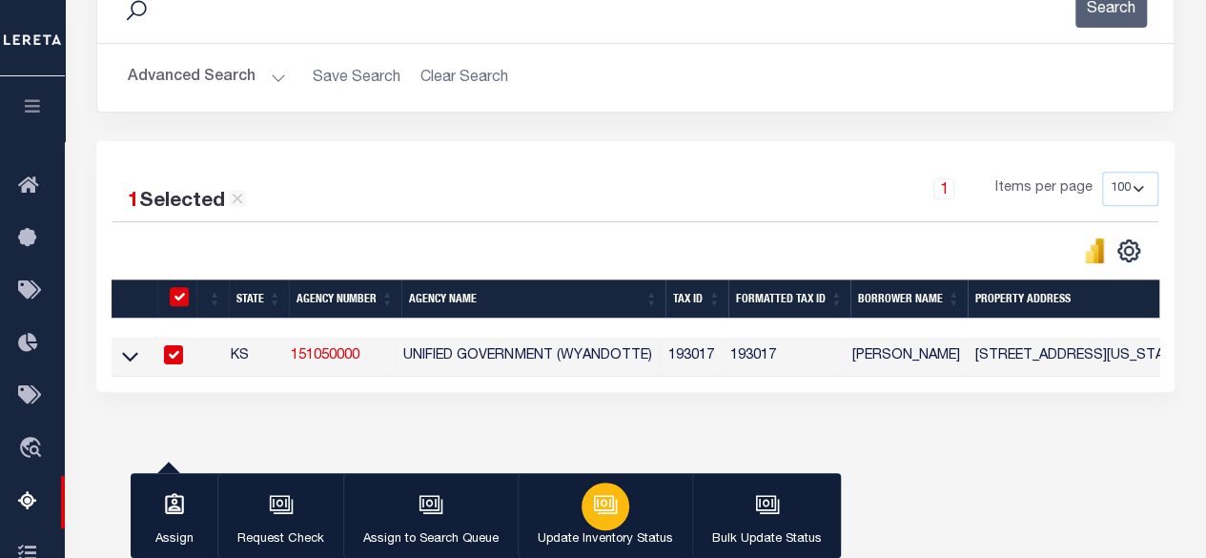
click at [608, 518] on div "button" at bounding box center [605, 506] width 48 height 48
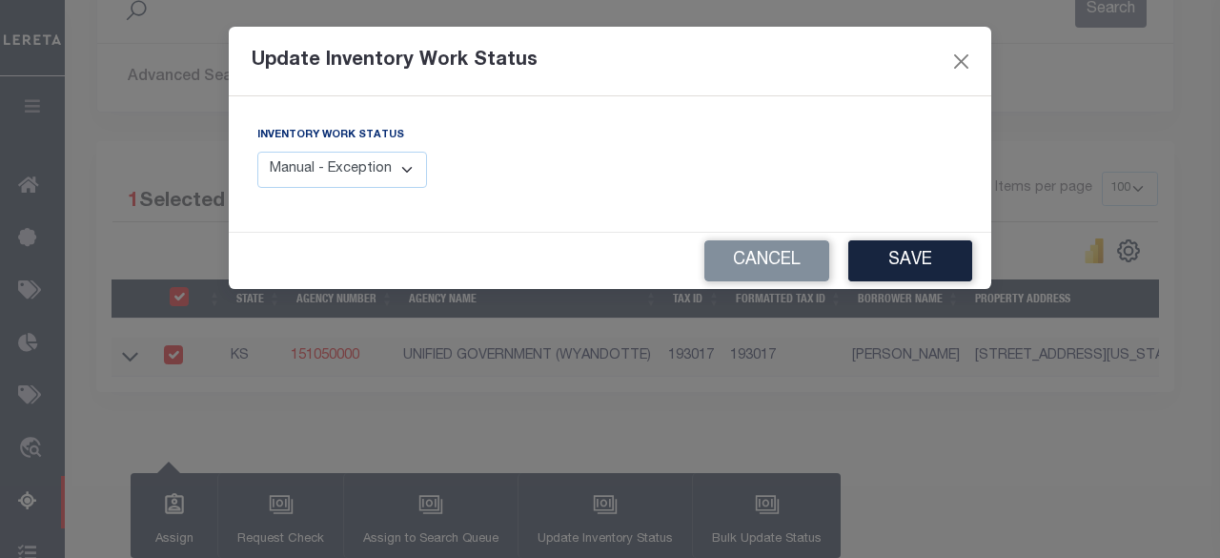
click at [380, 166] on select "Manual - Exception Pended - Awaiting Search Late Add Exception Completed" at bounding box center [342, 170] width 170 height 37
select select "4"
click at [257, 152] on select "Manual - Exception Pended - Awaiting Search Late Add Exception Completed" at bounding box center [342, 170] width 170 height 37
click at [900, 268] on button "Save" at bounding box center [910, 260] width 124 height 41
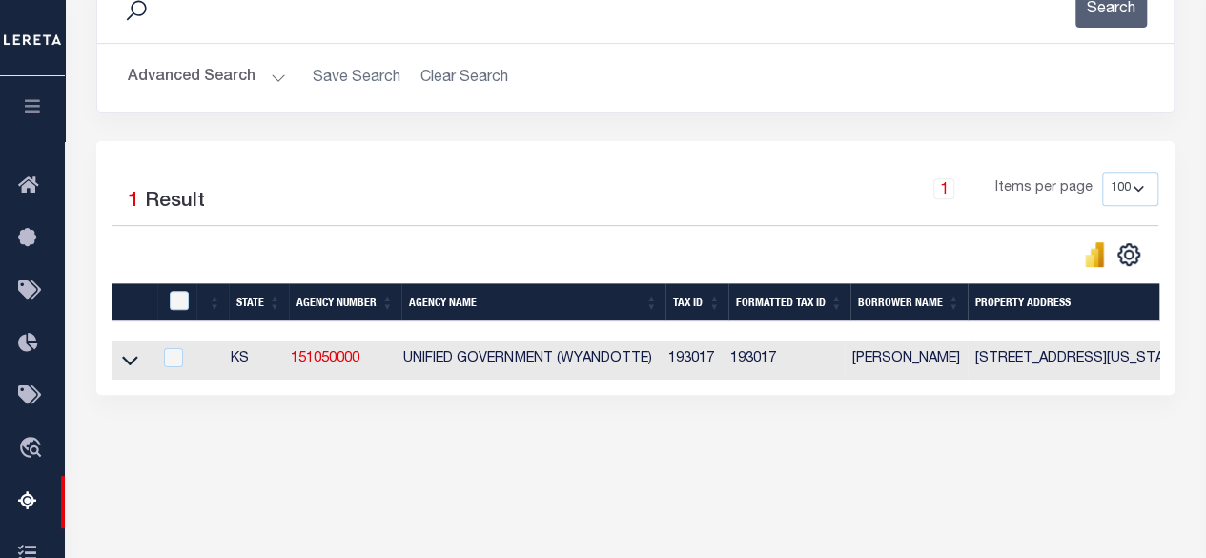
scroll to position [0, 0]
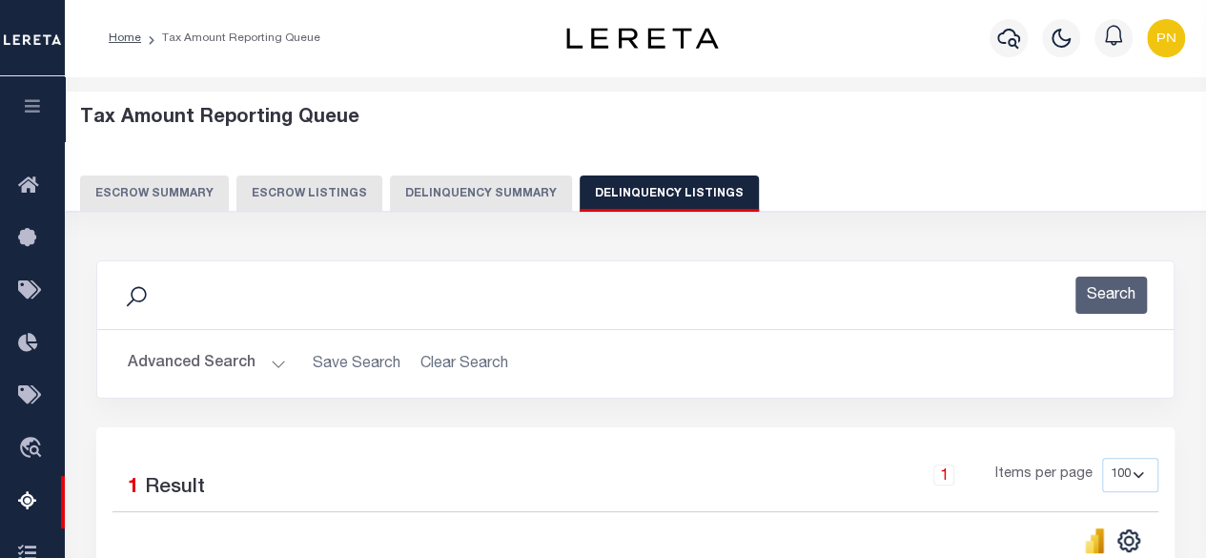
click at [223, 362] on button "Advanced Search" at bounding box center [207, 363] width 158 height 37
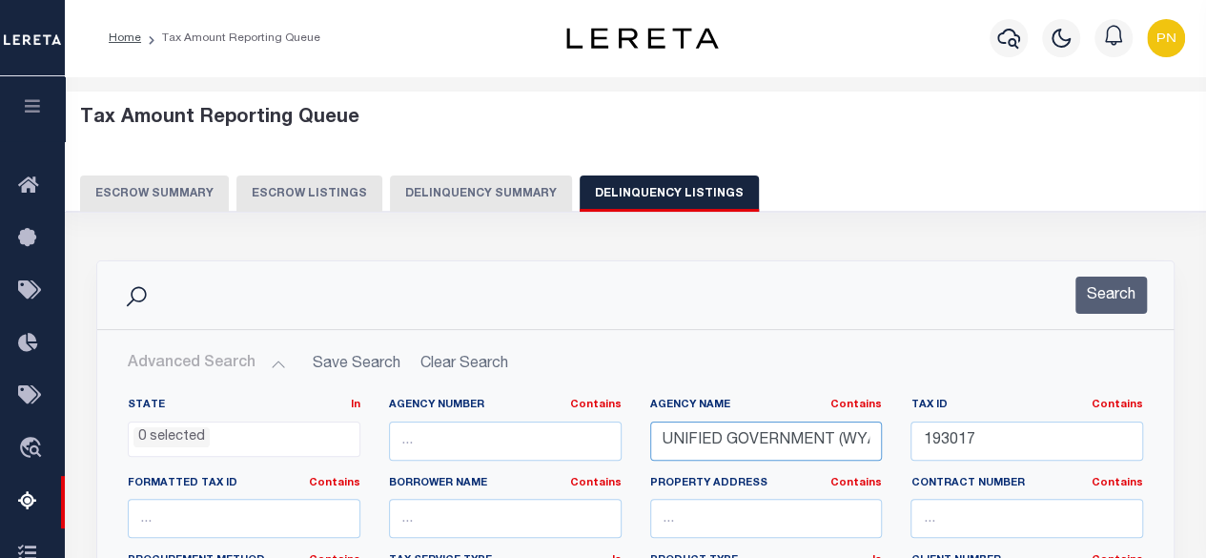
click at [761, 441] on input "UNIFIED GOVERNMENT (WYANDOTTE)" at bounding box center [766, 440] width 233 height 39
paste input "[GEOGRAPHIC_DATA]"
type input "[GEOGRAPHIC_DATA]"
drag, startPoint x: 981, startPoint y: 448, endPoint x: 921, endPoint y: 439, distance: 60.7
click at [921, 439] on input "193017" at bounding box center [1026, 440] width 233 height 39
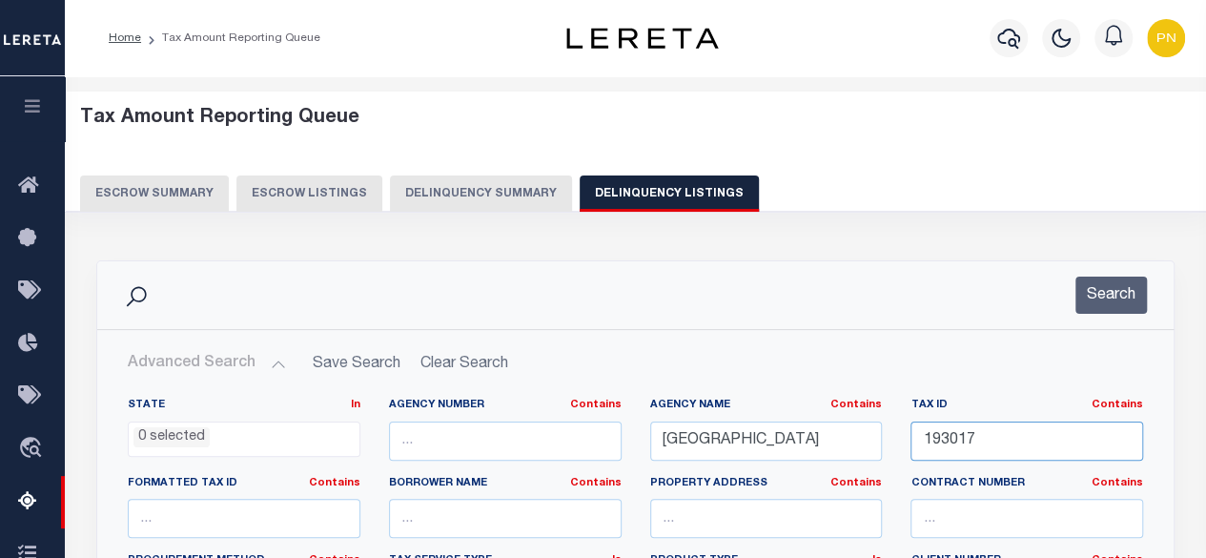
paste input "LL3040"
type input "LL3040"
click at [1101, 304] on button "Search" at bounding box center [1110, 294] width 71 height 37
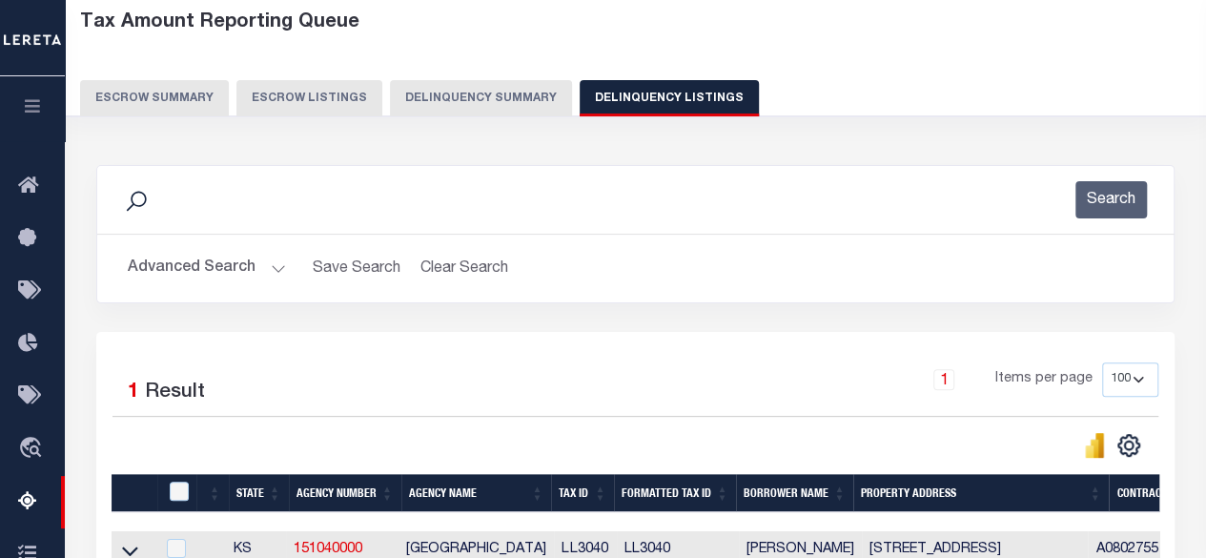
scroll to position [381, 0]
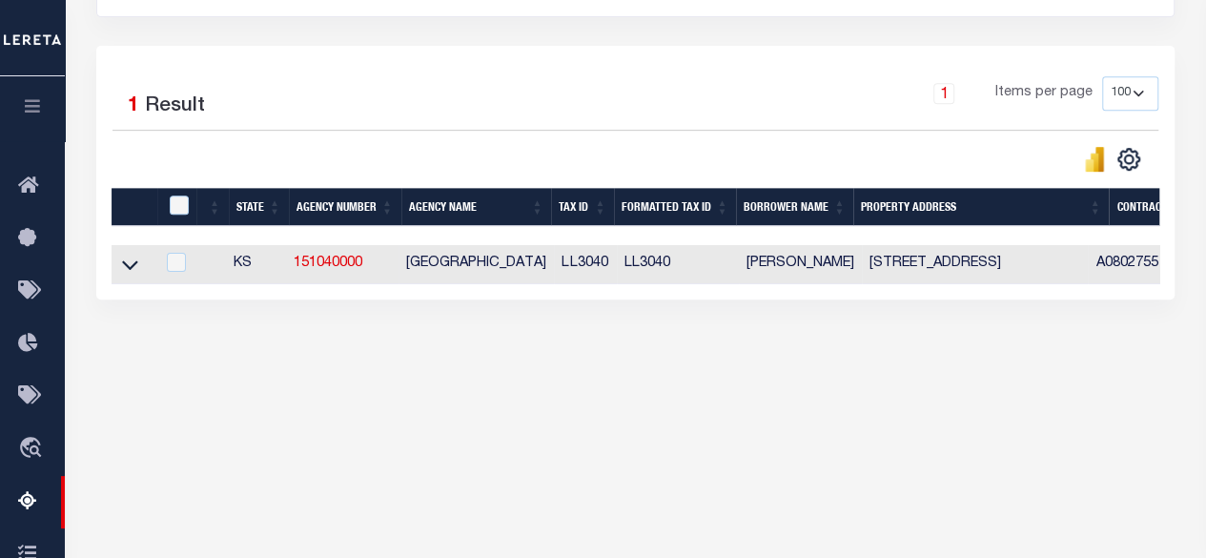
click at [139, 268] on link at bounding box center [130, 262] width 22 height 13
click at [132, 264] on icon at bounding box center [130, 264] width 16 height 20
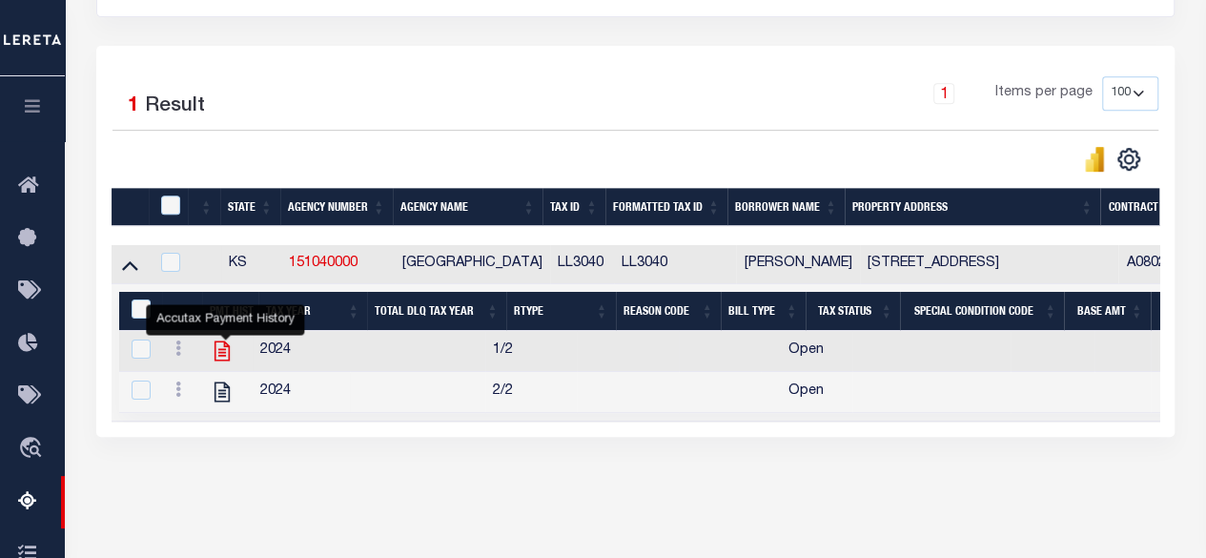
click at [230, 346] on icon "" at bounding box center [221, 351] width 15 height 20
checkbox input "true"
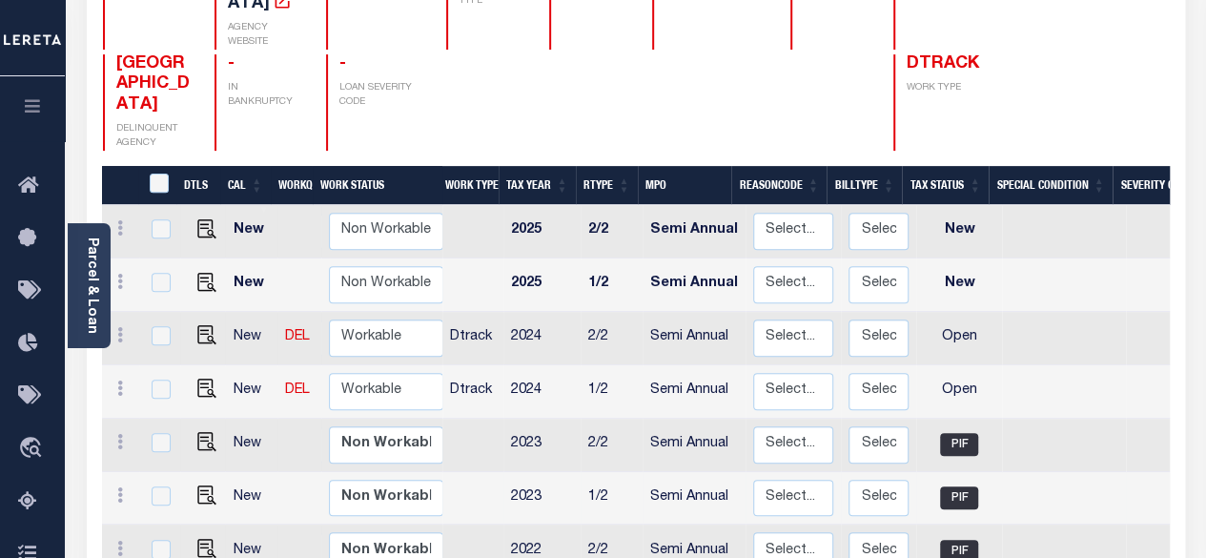
scroll to position [286, 0]
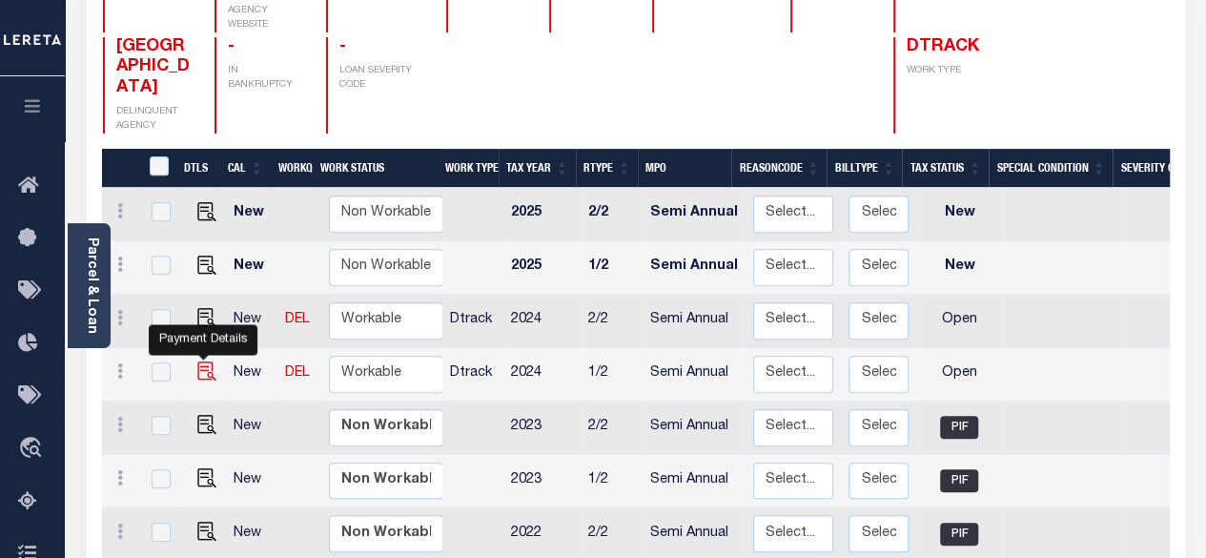
click at [202, 361] on img "" at bounding box center [206, 370] width 19 height 19
checkbox input "true"
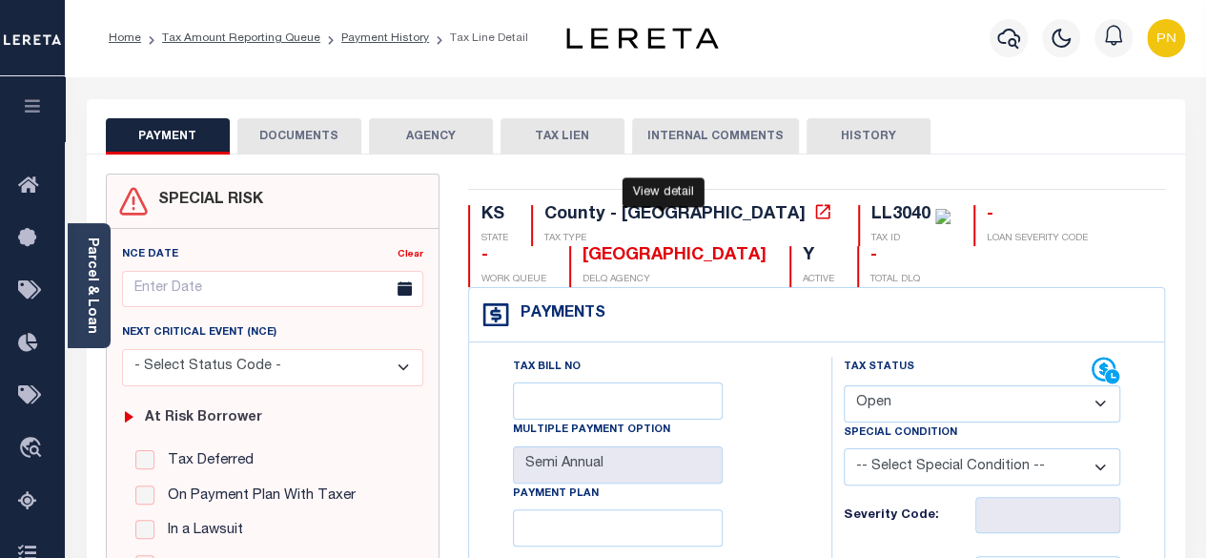
click at [813, 218] on icon at bounding box center [822, 211] width 19 height 19
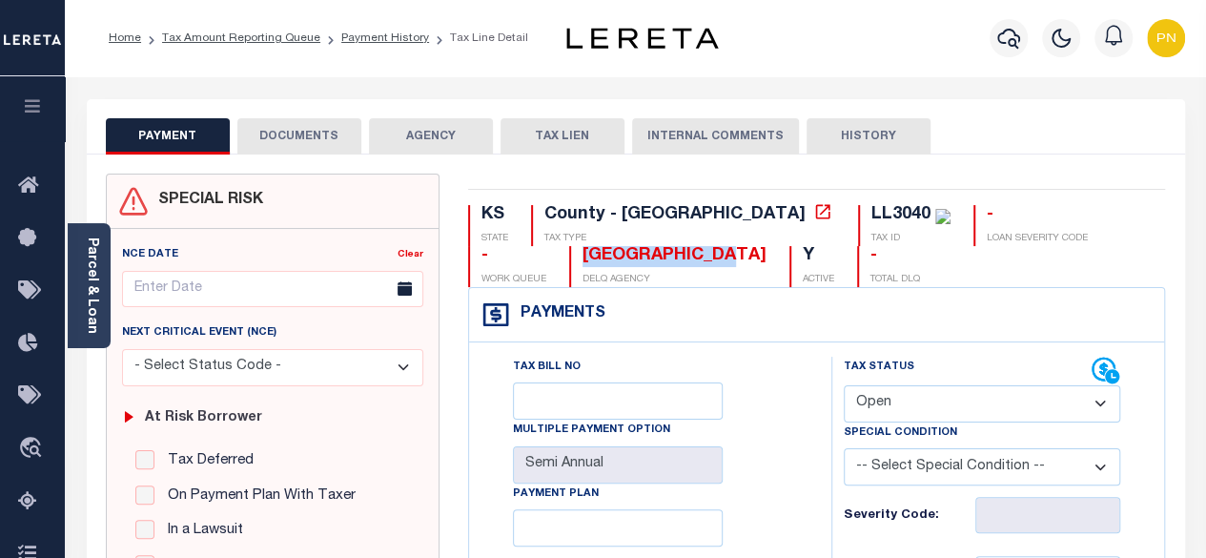
drag, startPoint x: 654, startPoint y: 255, endPoint x: 482, endPoint y: 252, distance: 171.6
click at [482, 252] on div "KS STATE County - KS TAX TYPE LL3040 TAX ID - LOAN SEVERITY CODE - WORK QUEUE W…" at bounding box center [816, 246] width 697 height 82
copy div "[GEOGRAPHIC_DATA]"
click at [96, 268] on link "Parcel & Loan" at bounding box center [91, 285] width 13 height 96
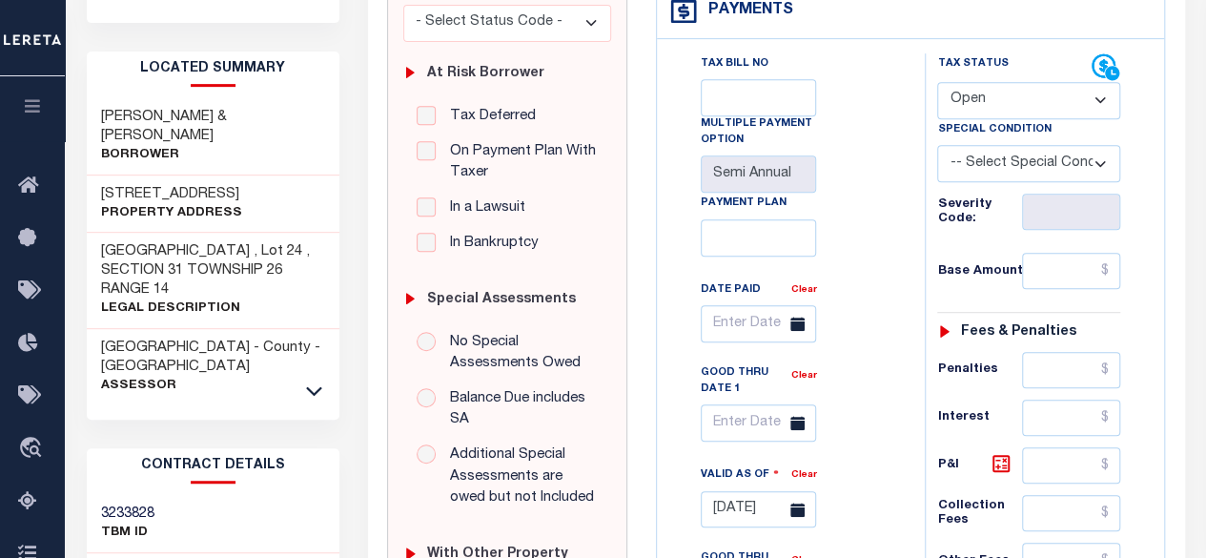
scroll to position [381, 0]
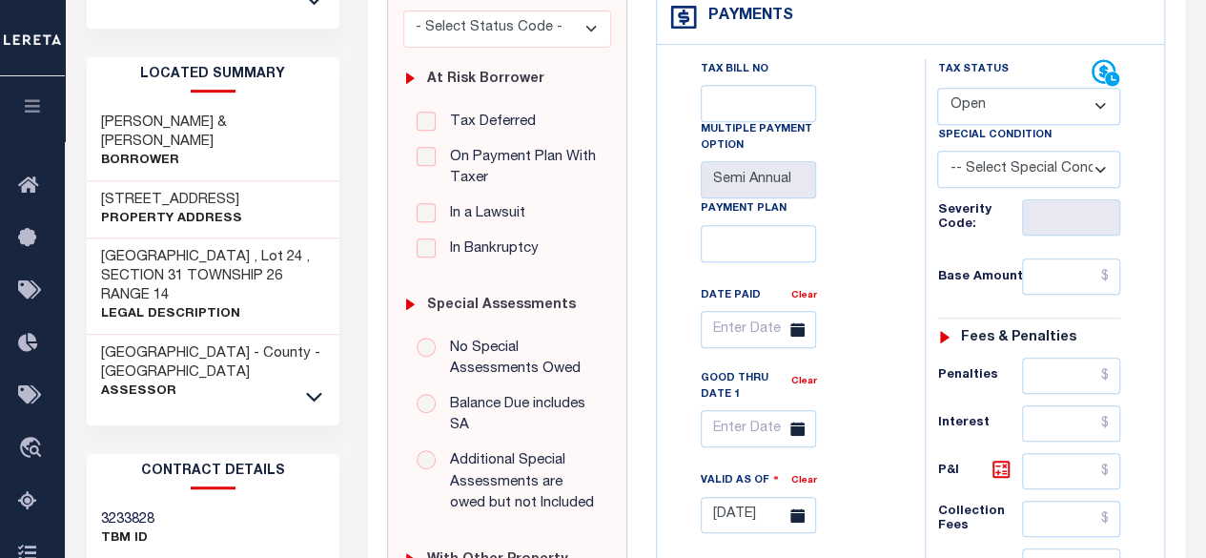
drag, startPoint x: 222, startPoint y: 179, endPoint x: 103, endPoint y: 184, distance: 119.2
click at [103, 191] on h3 "[STREET_ADDRESS]" at bounding box center [171, 200] width 141 height 19
copy h3 "[STREET_ADDRESS]"
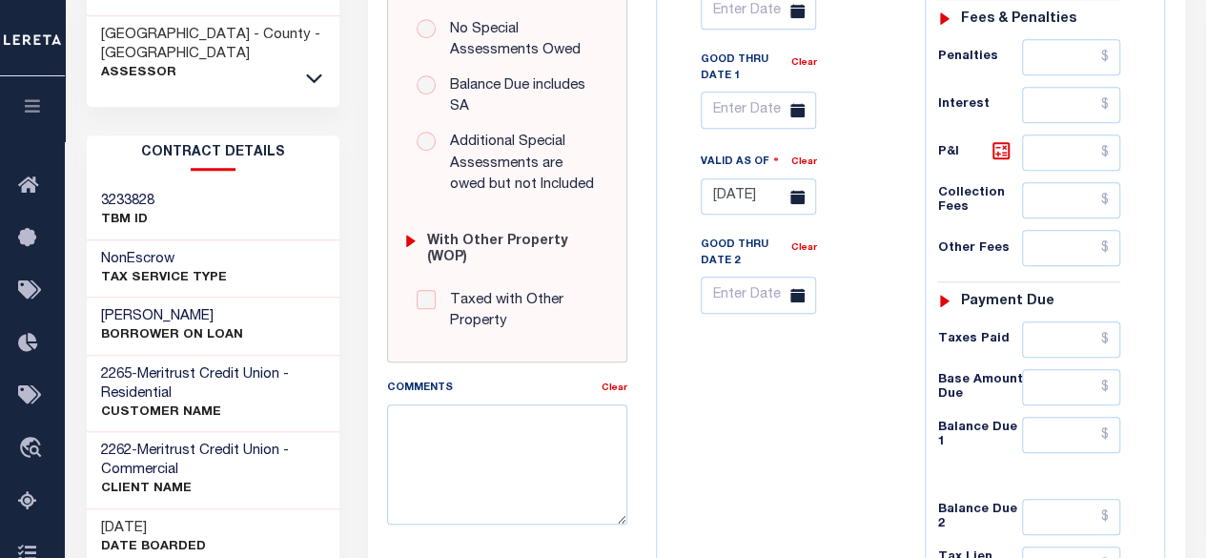
scroll to position [835, 0]
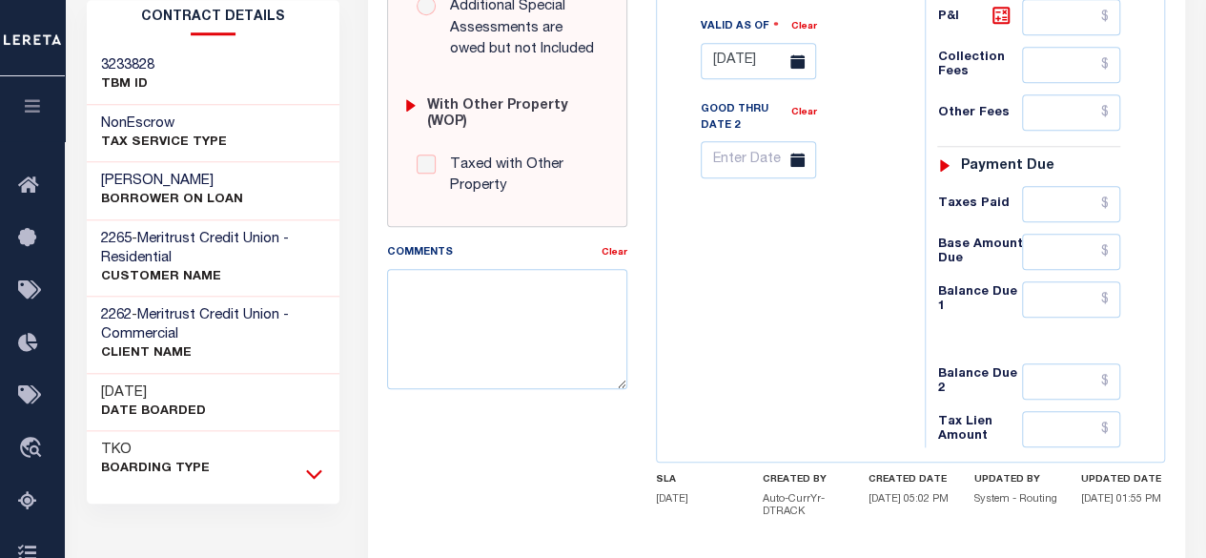
click at [310, 463] on icon at bounding box center [314, 473] width 16 height 20
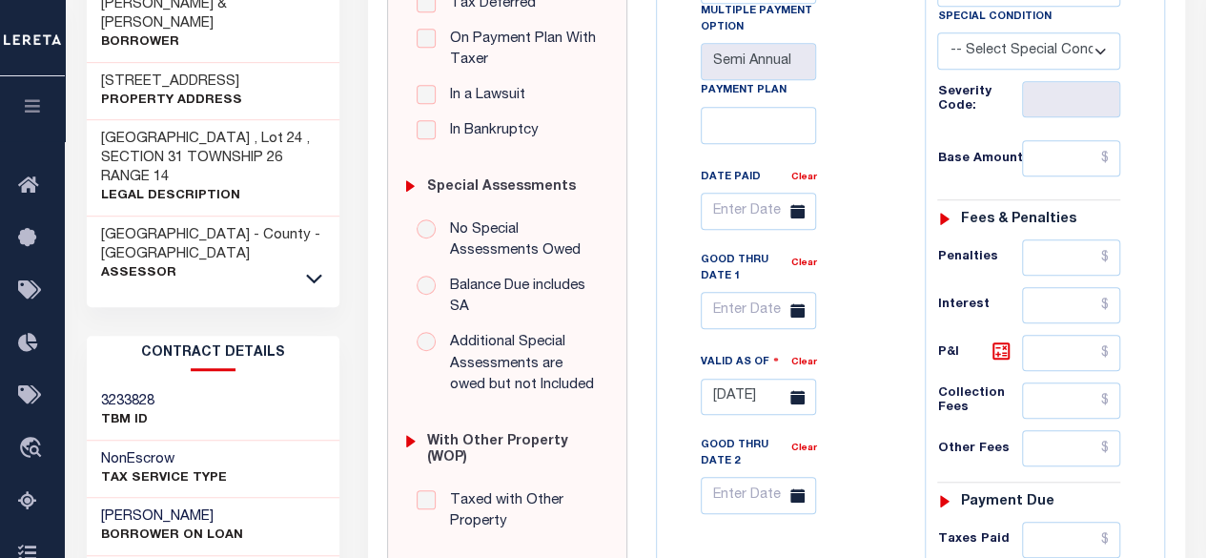
scroll to position [404, 0]
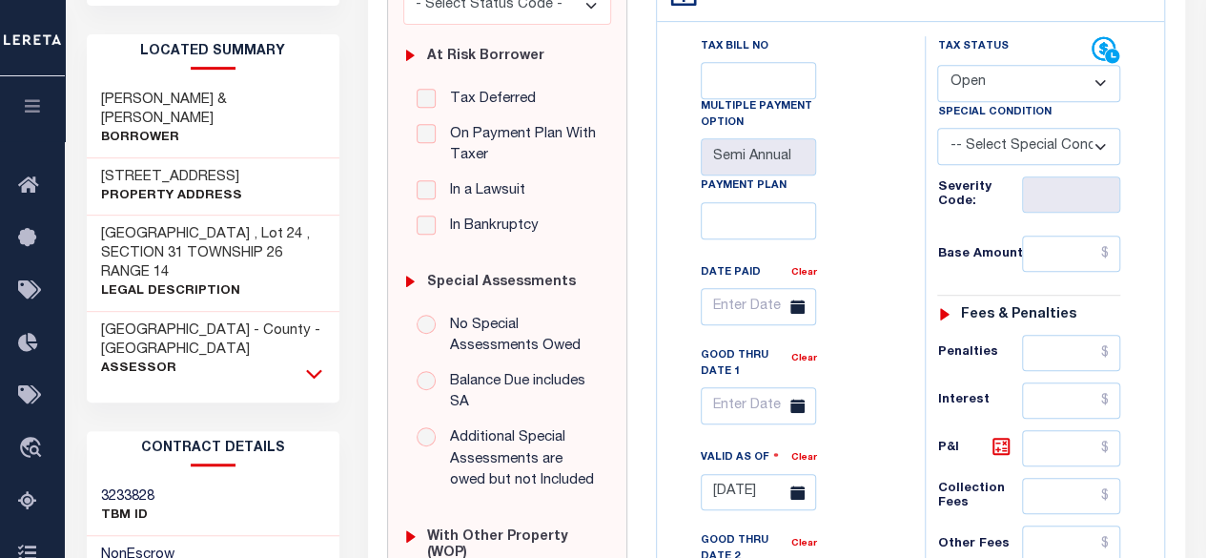
click at [311, 363] on icon at bounding box center [314, 373] width 16 height 20
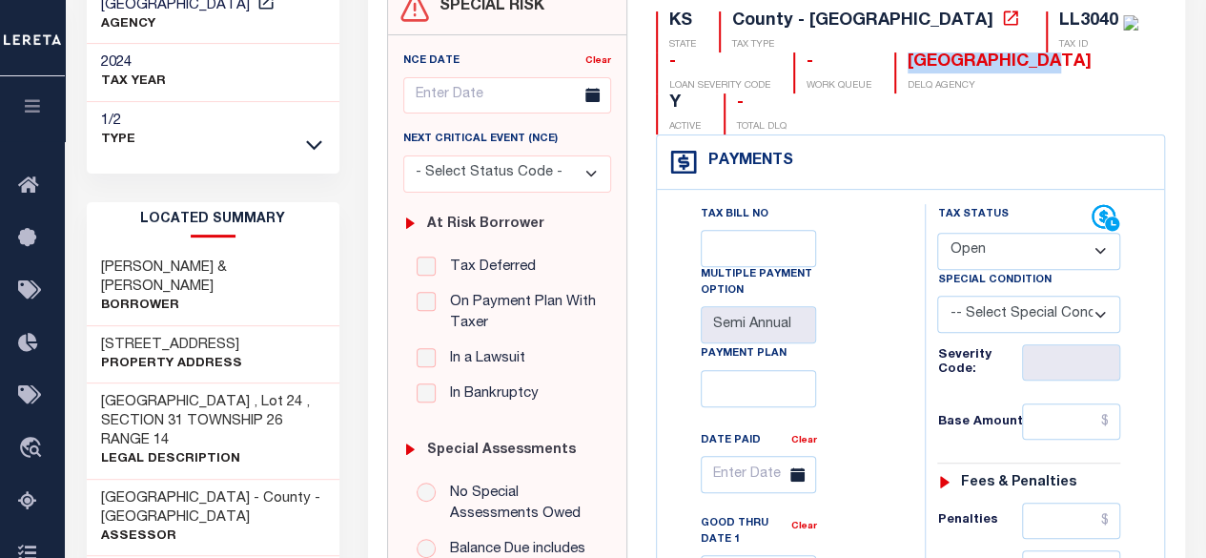
scroll to position [286, 0]
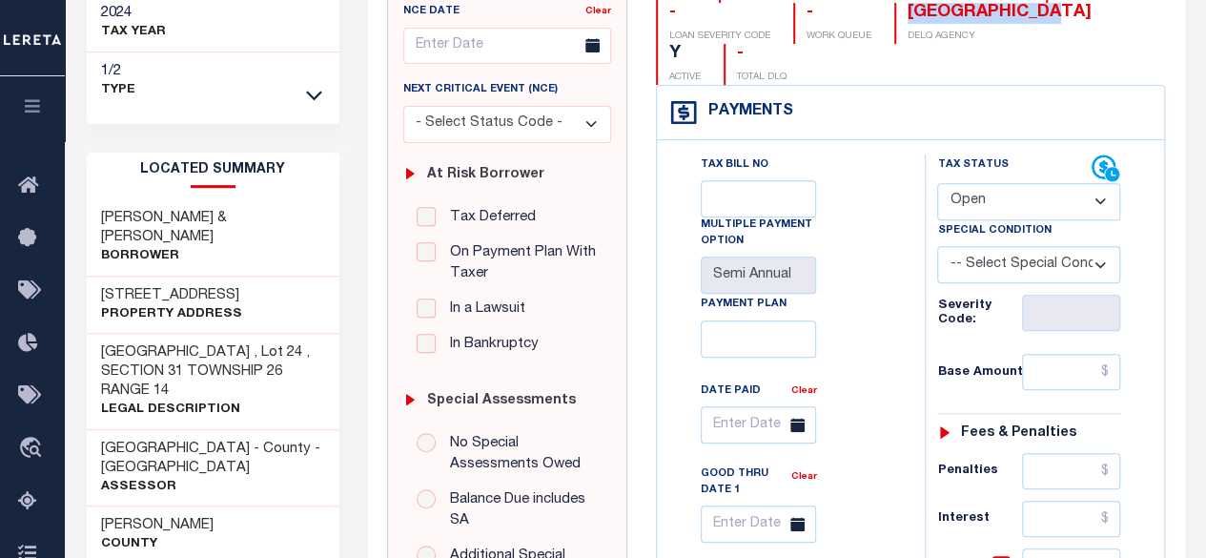
click at [1050, 183] on select "- Select Status Code - Open Due/Unpaid Paid Incomplete No Tax Due Internal Refu…" at bounding box center [1028, 201] width 183 height 37
select select "PYD"
click at [937, 183] on select "- Select Status Code - Open Due/Unpaid Paid Incomplete No Tax Due Internal Refu…" at bounding box center [1028, 201] width 183 height 37
type input "[DATE]"
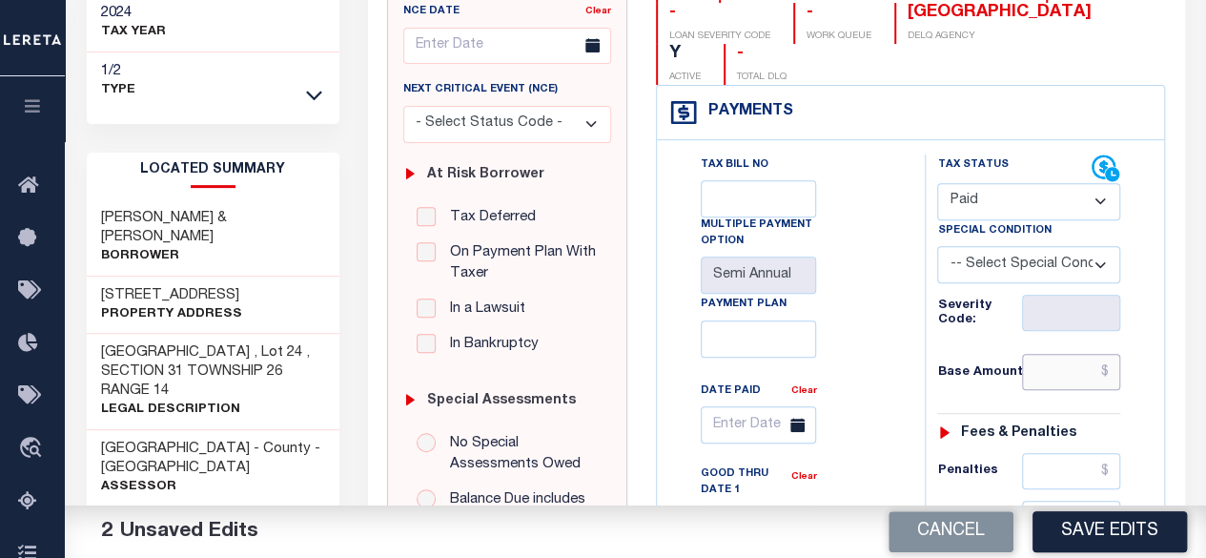
click at [1113, 354] on input "text" at bounding box center [1071, 372] width 98 height 36
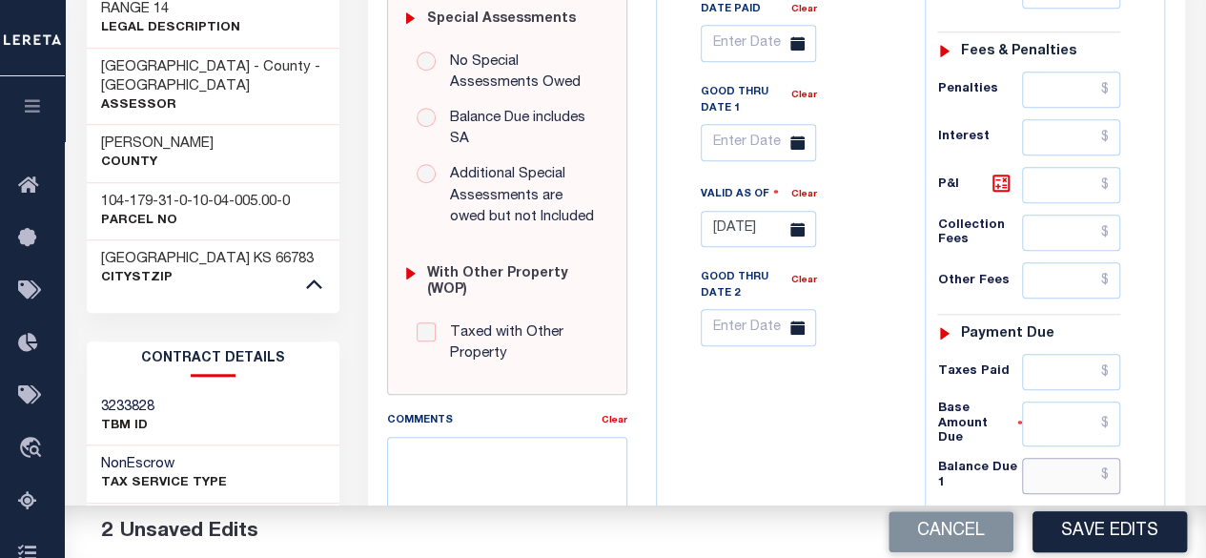
type input "$0.00"
click at [1108, 457] on input "text" at bounding box center [1071, 475] width 98 height 36
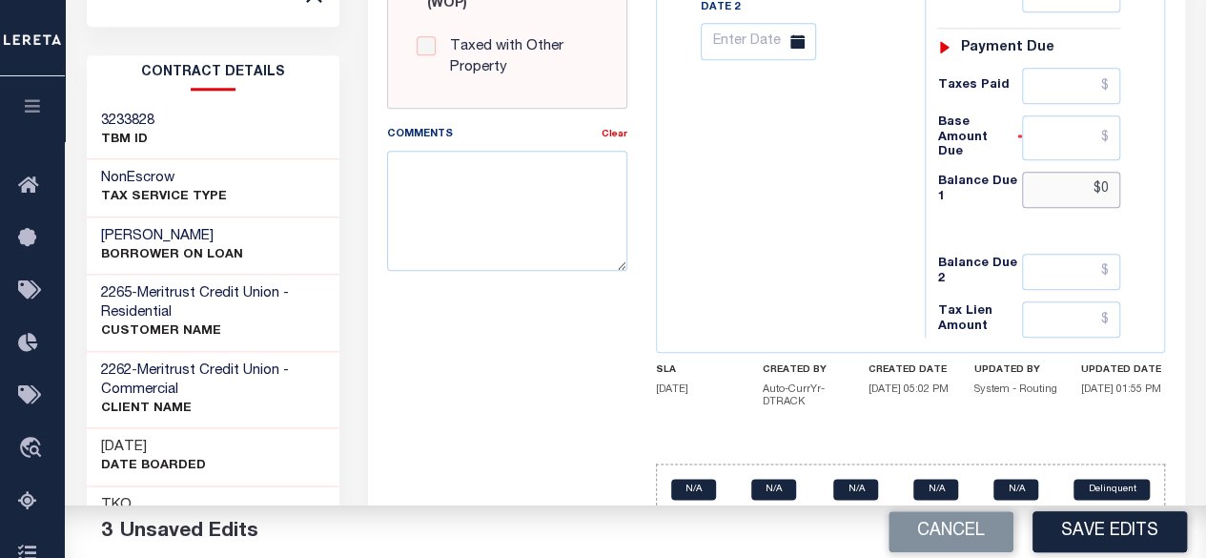
scroll to position [762, 0]
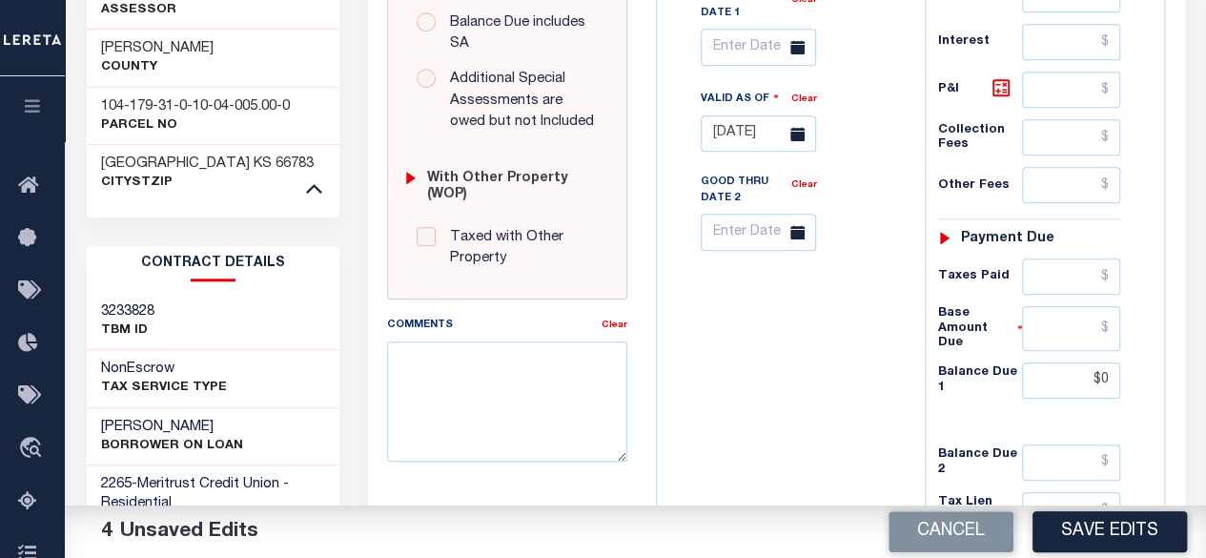
type input "$0.00"
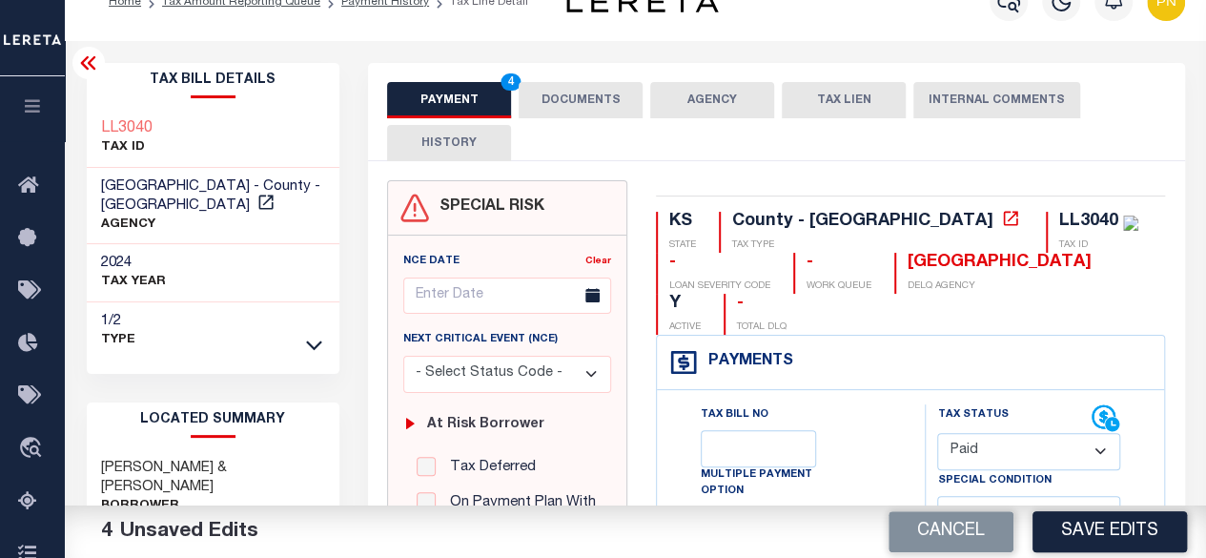
scroll to position [0, 0]
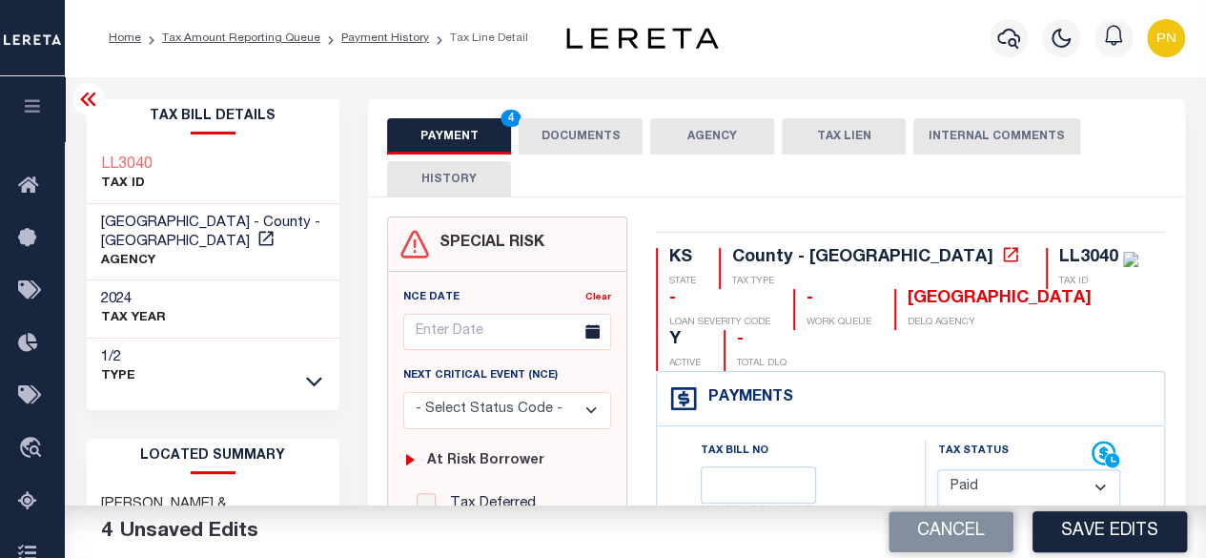
click at [78, 108] on icon at bounding box center [88, 99] width 23 height 23
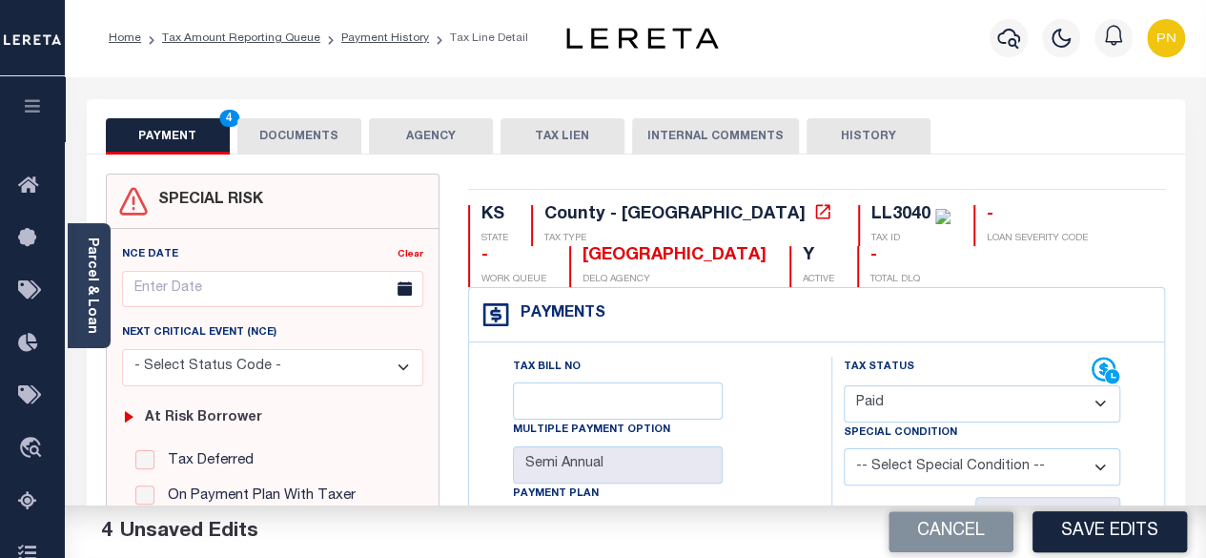
click at [282, 137] on button "DOCUMENTS" at bounding box center [299, 136] width 124 height 36
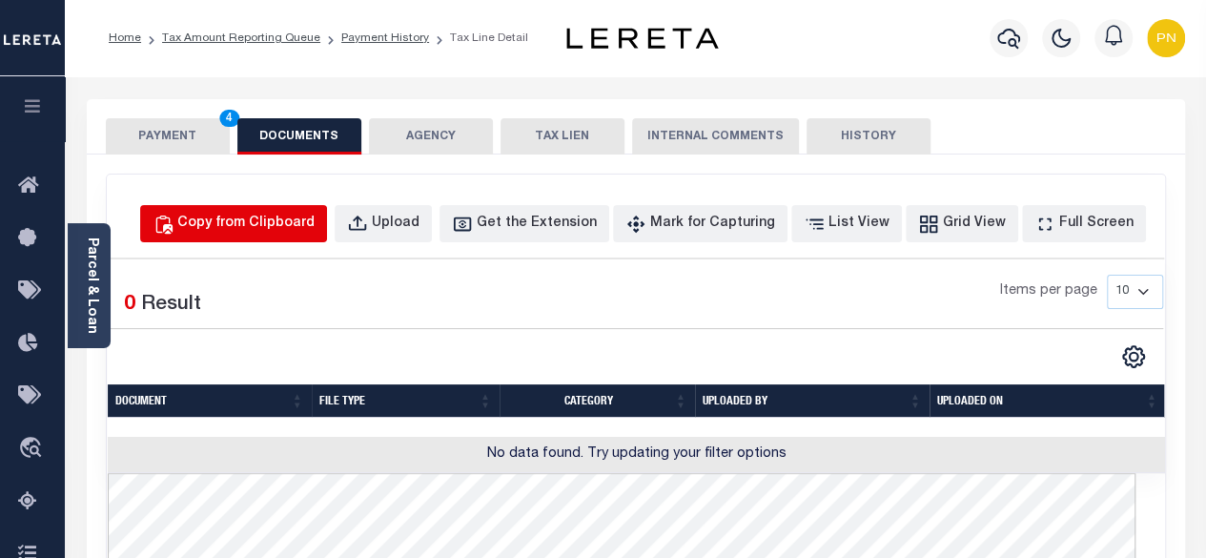
click at [315, 218] on div "Copy from Clipboard" at bounding box center [245, 223] width 137 height 21
select select "POP"
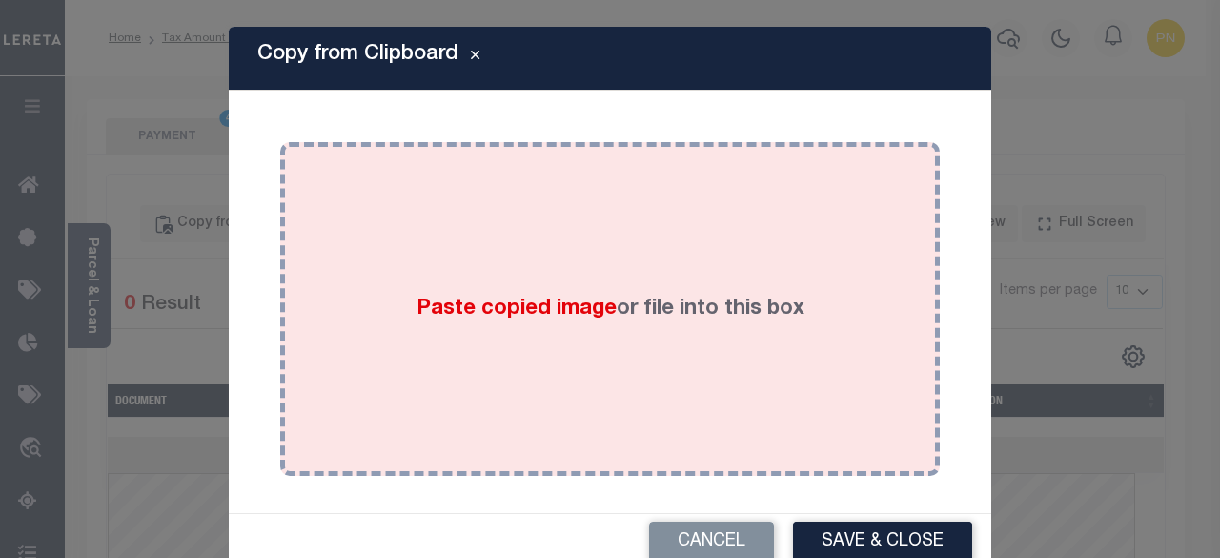
click at [517, 246] on div "Paste copied image or file into this box" at bounding box center [609, 308] width 631 height 305
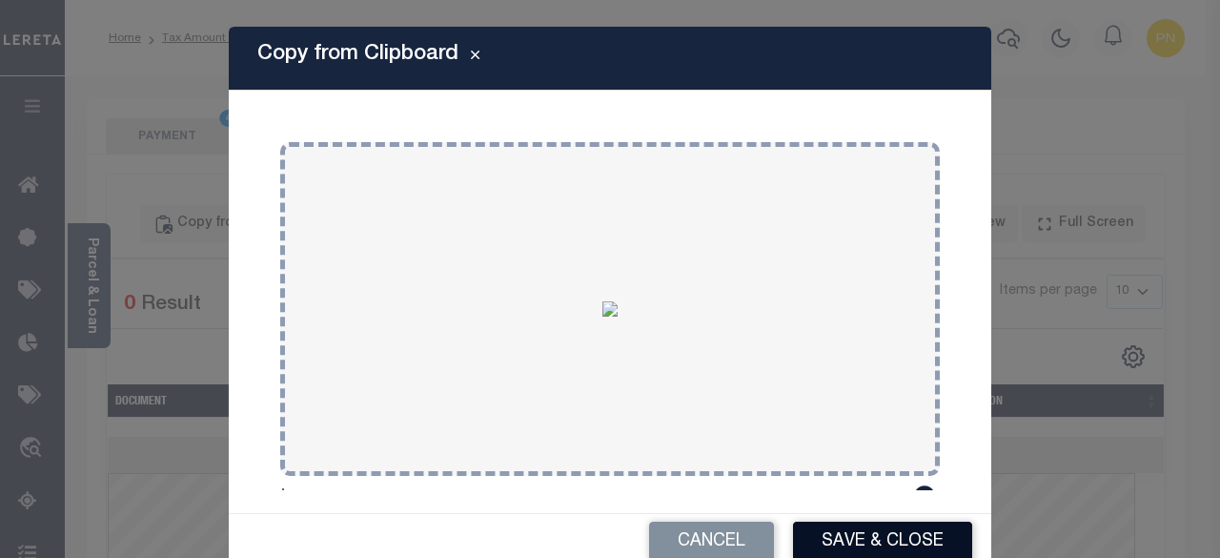
click at [896, 533] on button "Save & Close" at bounding box center [882, 541] width 179 height 41
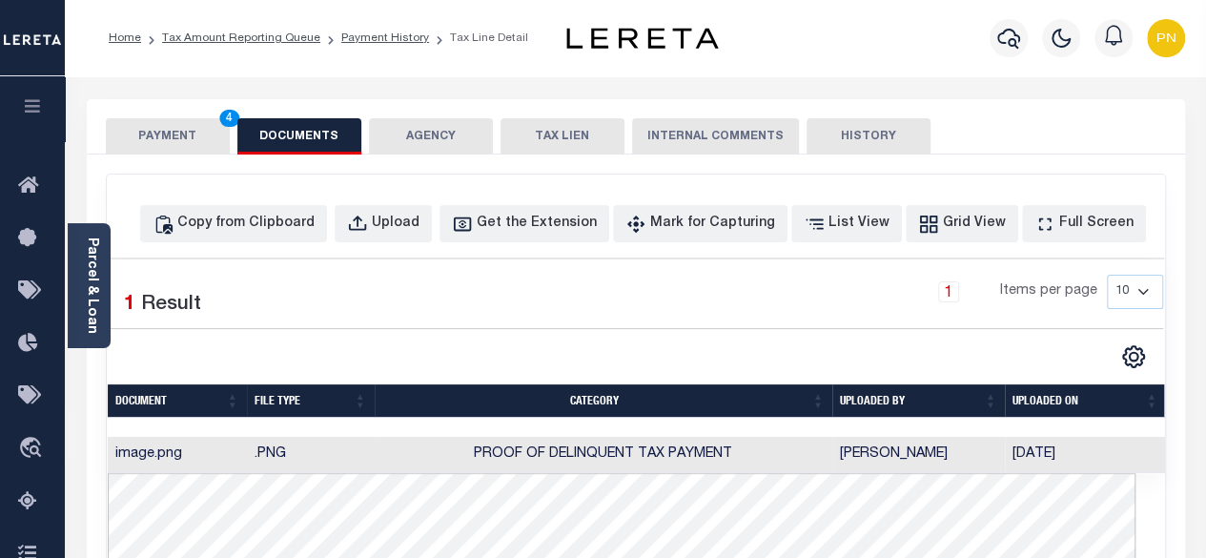
click at [188, 141] on button "PAYMENT 4" at bounding box center [168, 136] width 124 height 36
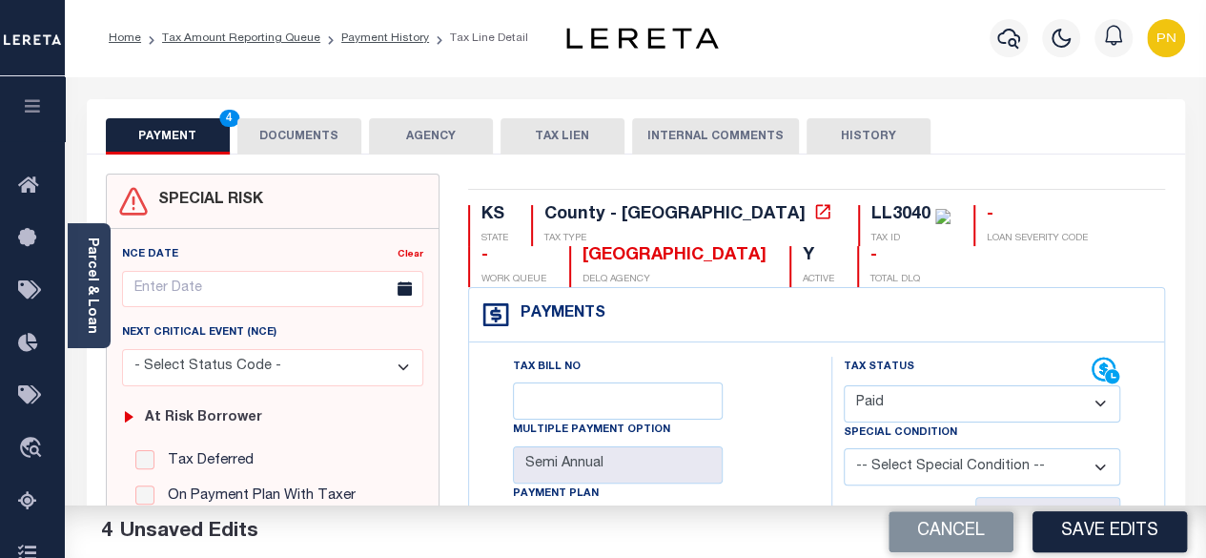
scroll to position [286, 0]
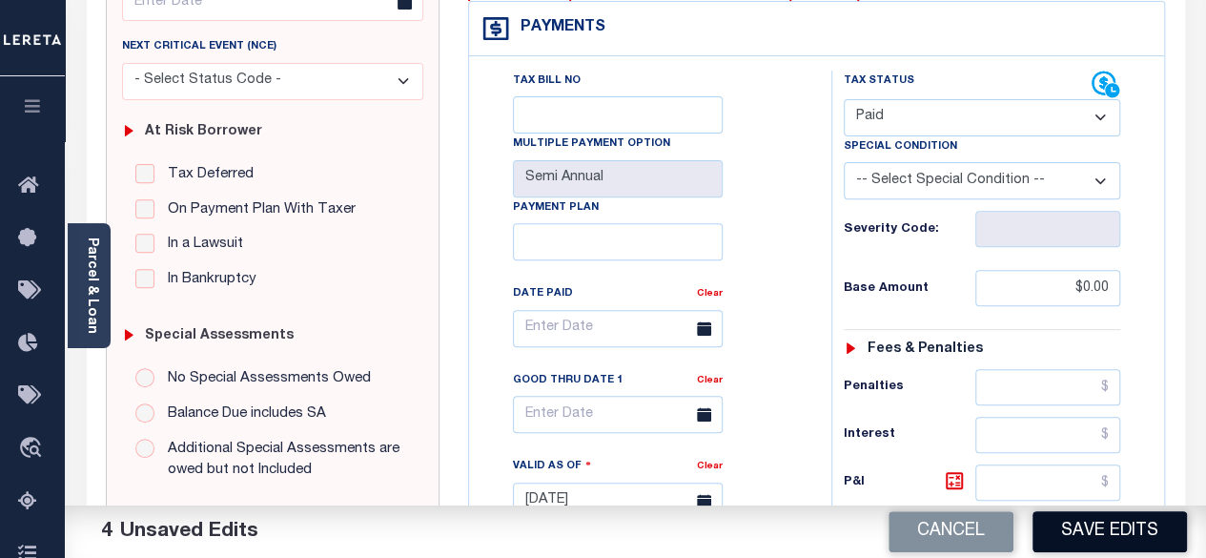
click at [1090, 531] on button "Save Edits" at bounding box center [1109, 531] width 154 height 41
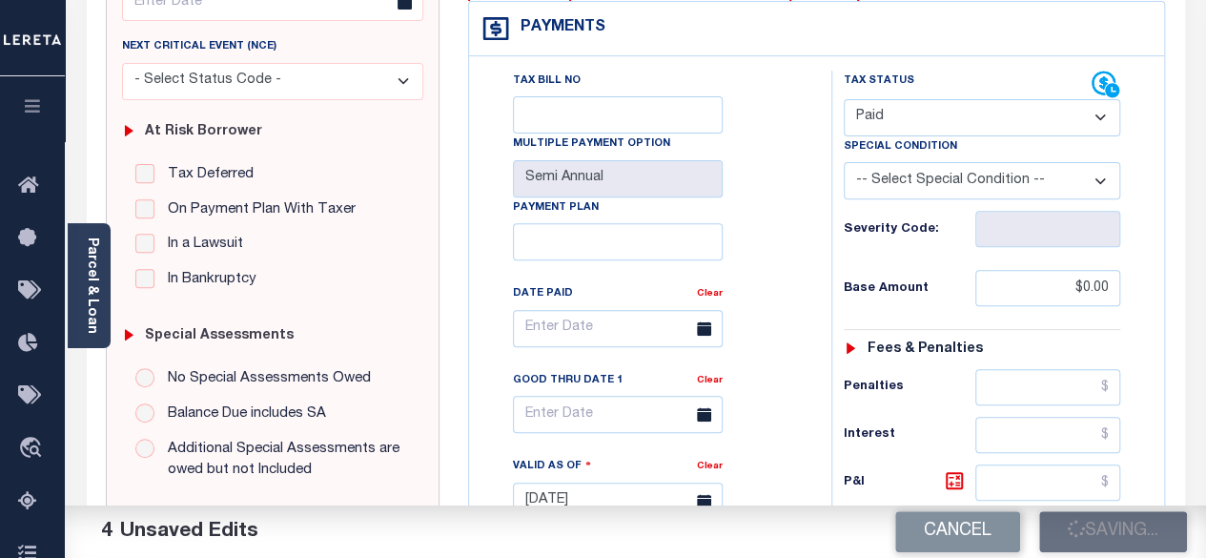
checkbox input "false"
type input "$0"
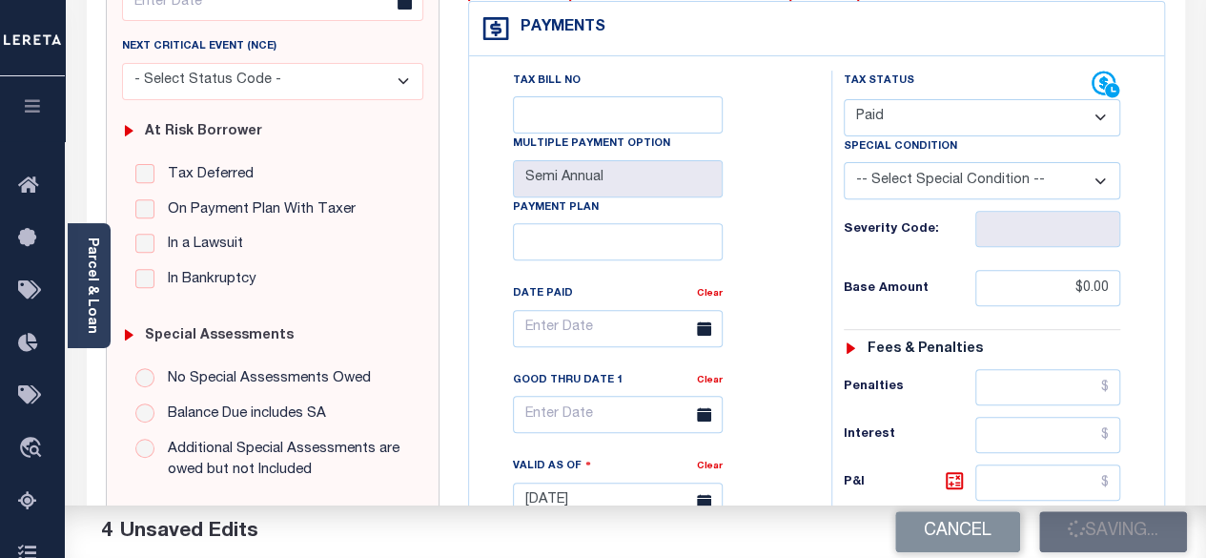
type input "$0"
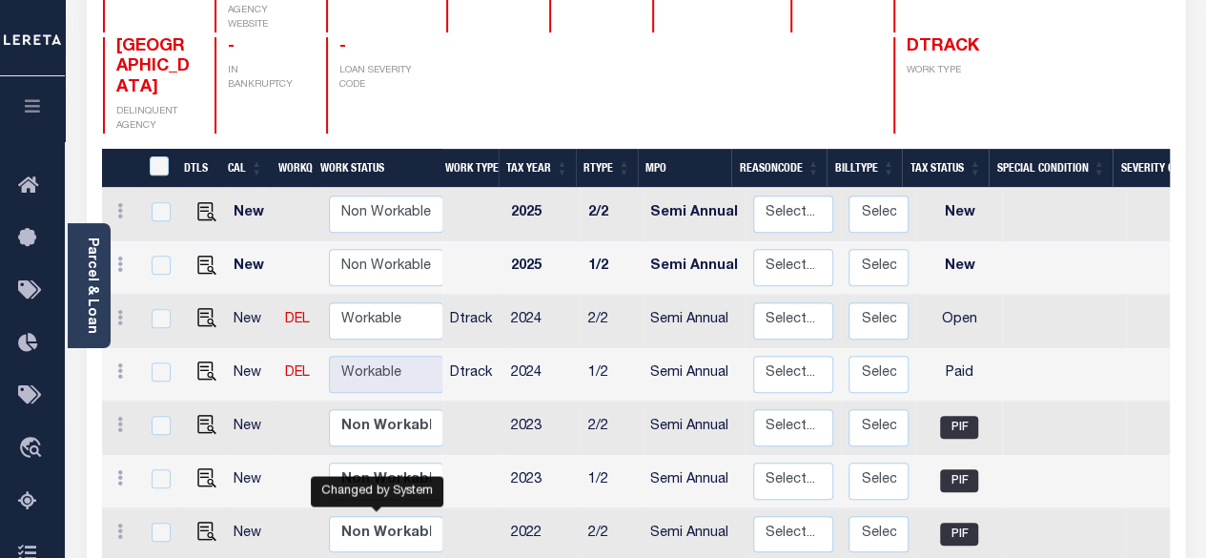
scroll to position [381, 0]
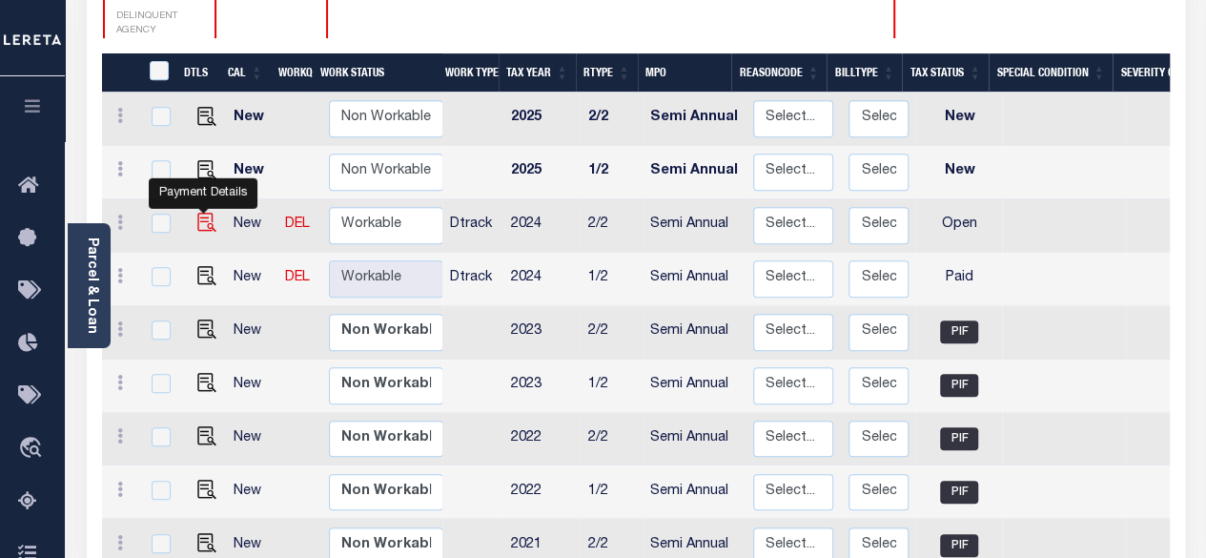
click at [200, 213] on img "" at bounding box center [206, 222] width 19 height 19
checkbox input "true"
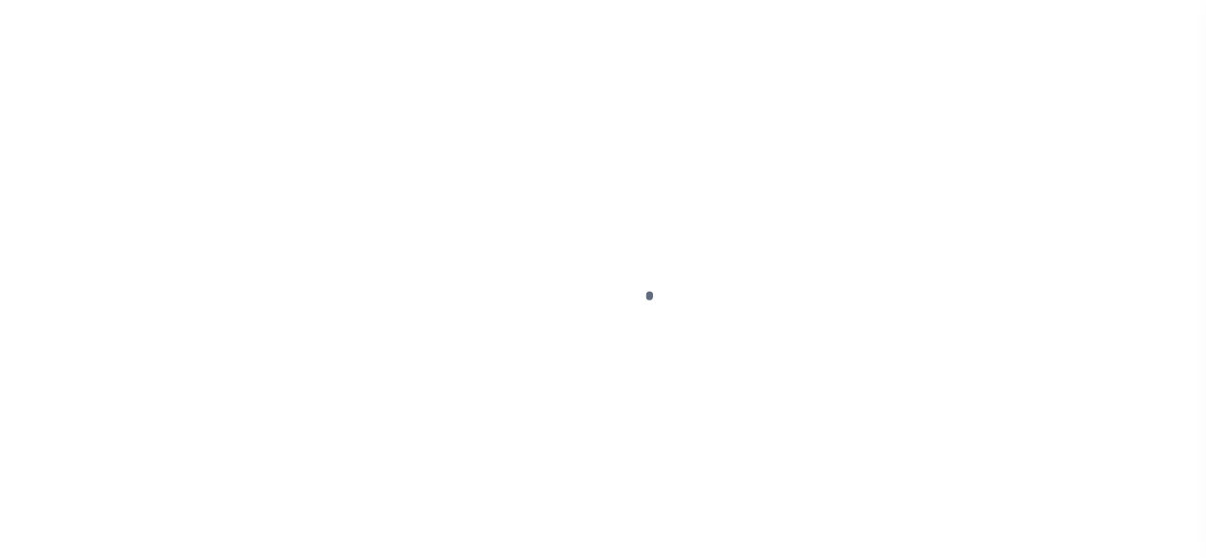
select select "OP2"
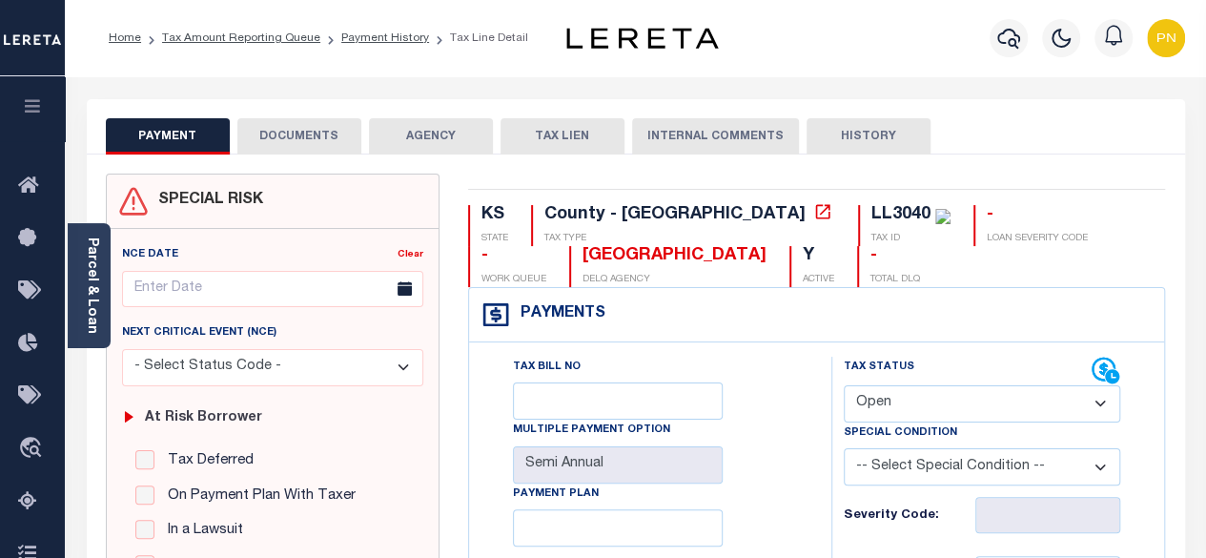
click at [315, 137] on button "DOCUMENTS" at bounding box center [299, 136] width 124 height 36
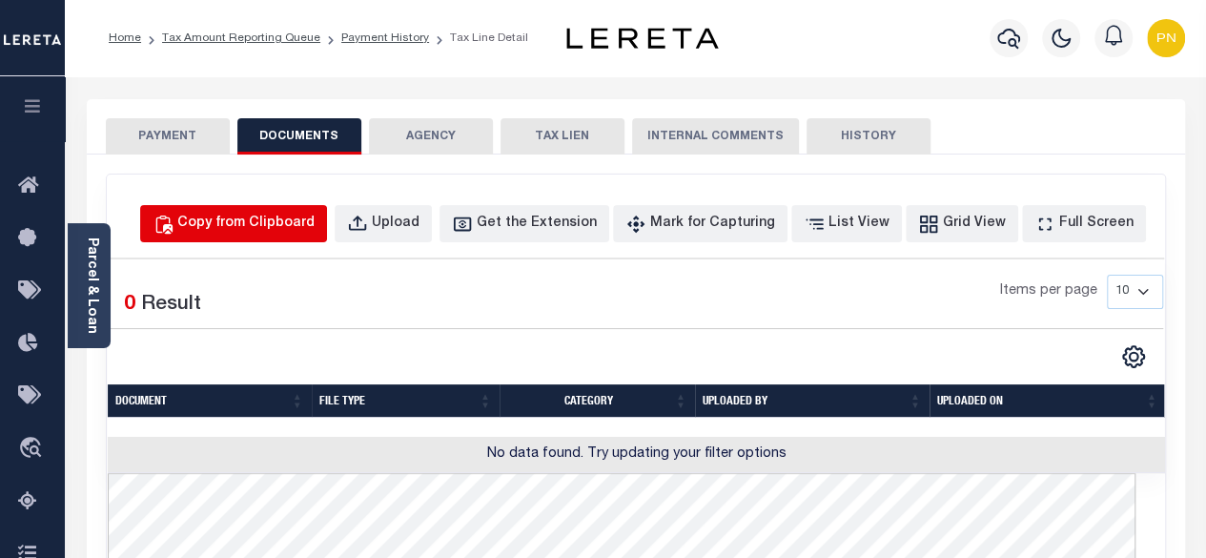
click at [282, 240] on button "Copy from Clipboard" at bounding box center [233, 223] width 187 height 37
select select "POP"
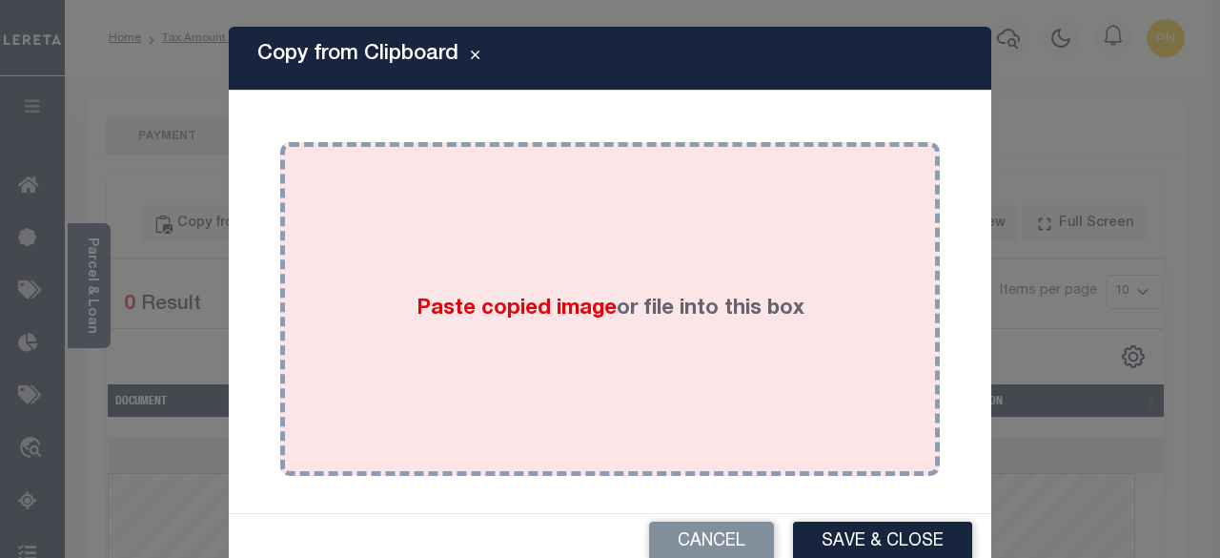
click at [494, 304] on span "Paste copied image" at bounding box center [516, 308] width 200 height 21
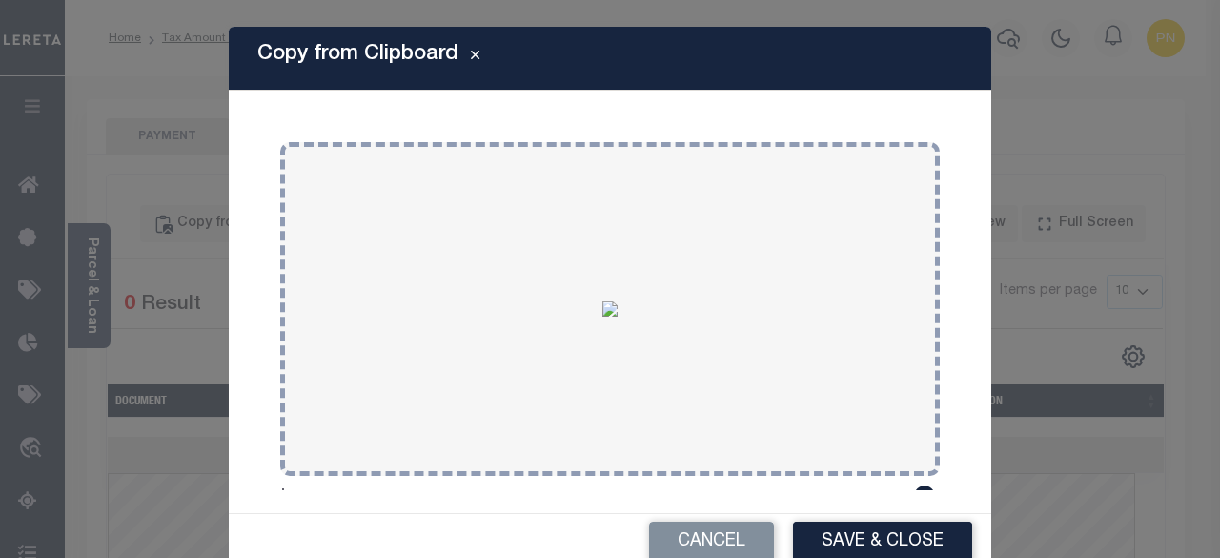
click at [869, 527] on button "Save & Close" at bounding box center [882, 541] width 179 height 41
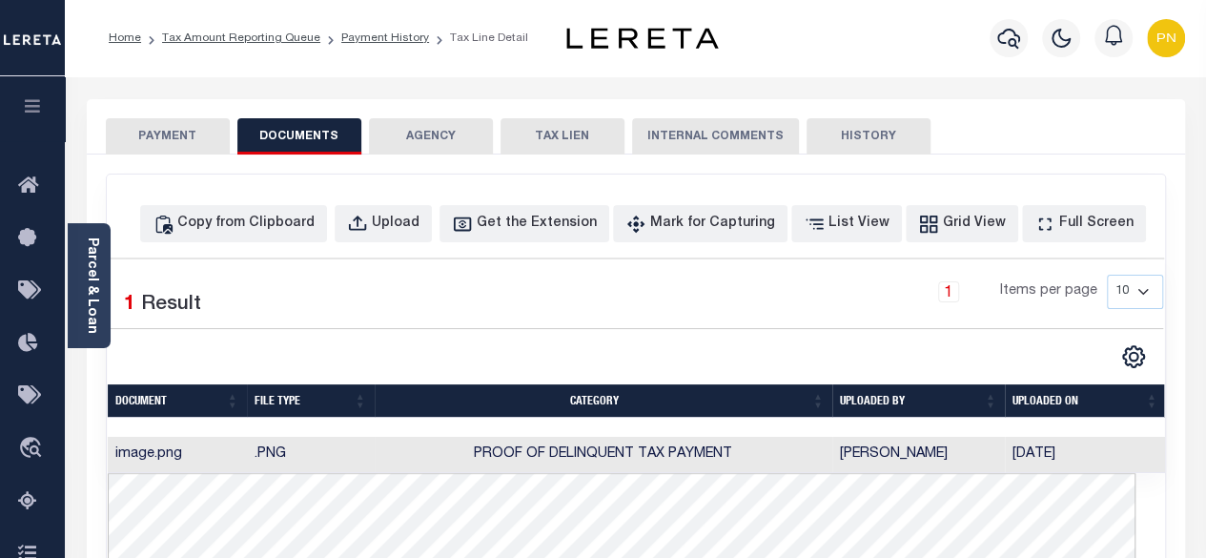
click at [181, 133] on button "PAYMENT" at bounding box center [168, 136] width 124 height 36
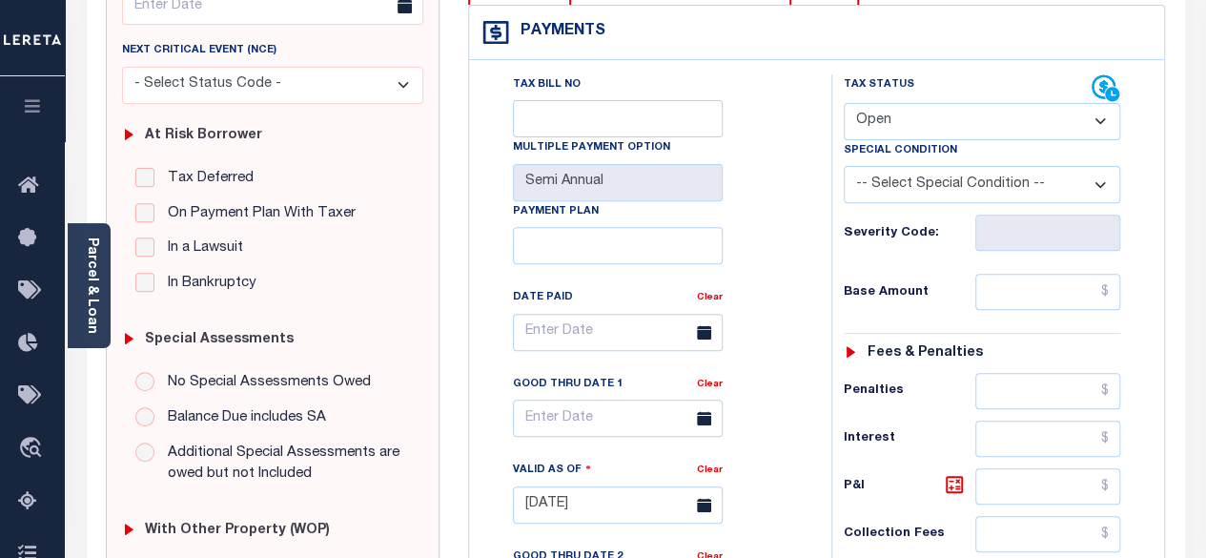
scroll to position [286, 0]
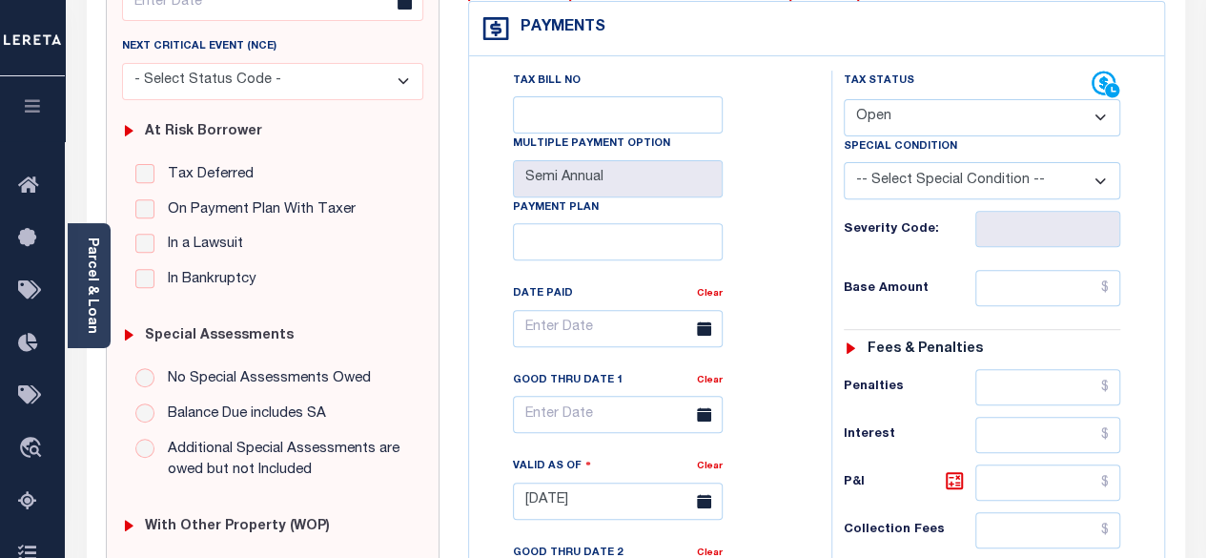
click at [1017, 107] on select "- Select Status Code - Open Due/Unpaid Paid Incomplete No Tax Due Internal Refu…" at bounding box center [981, 117] width 277 height 37
select select "PYD"
click at [843, 99] on select "- Select Status Code - Open Due/Unpaid Paid Incomplete No Tax Due Internal Refu…" at bounding box center [981, 117] width 277 height 37
type input "[DATE]"
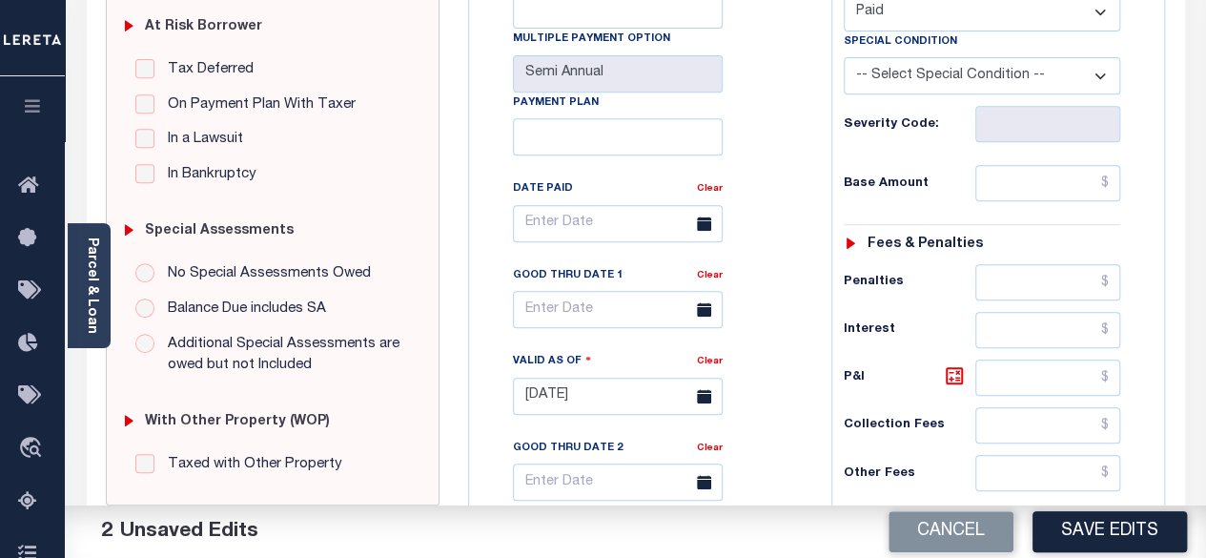
scroll to position [381, 0]
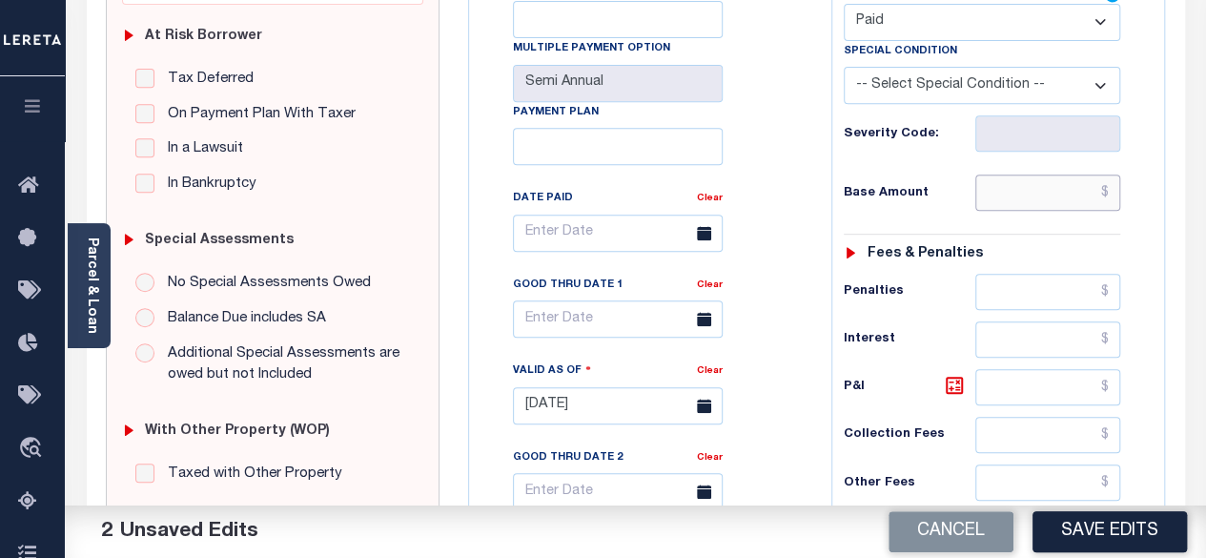
click at [1110, 190] on input "text" at bounding box center [1047, 192] width 145 height 36
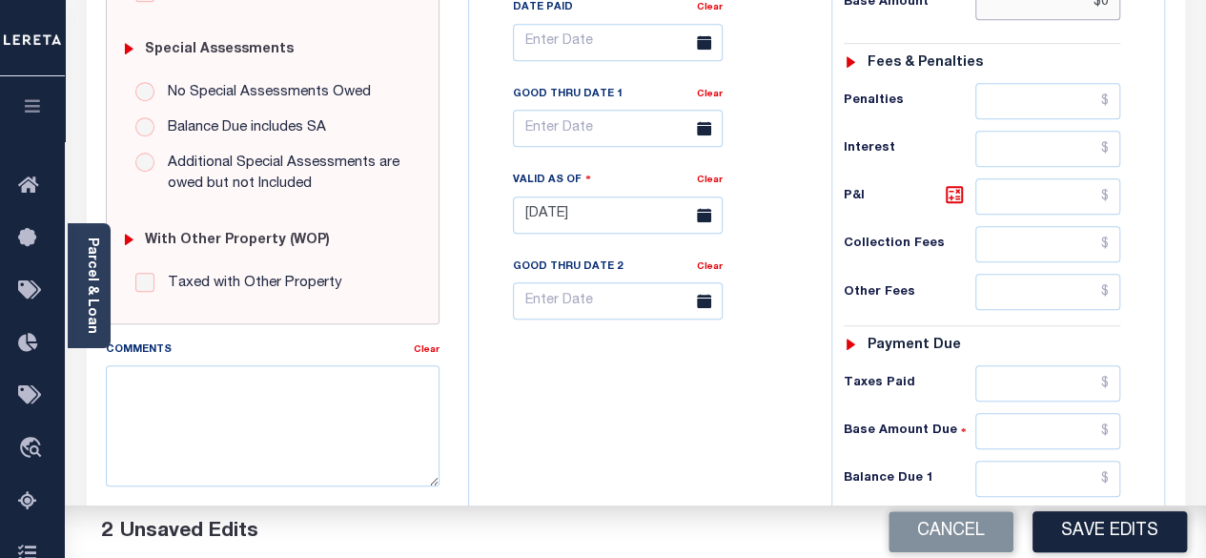
scroll to position [762, 0]
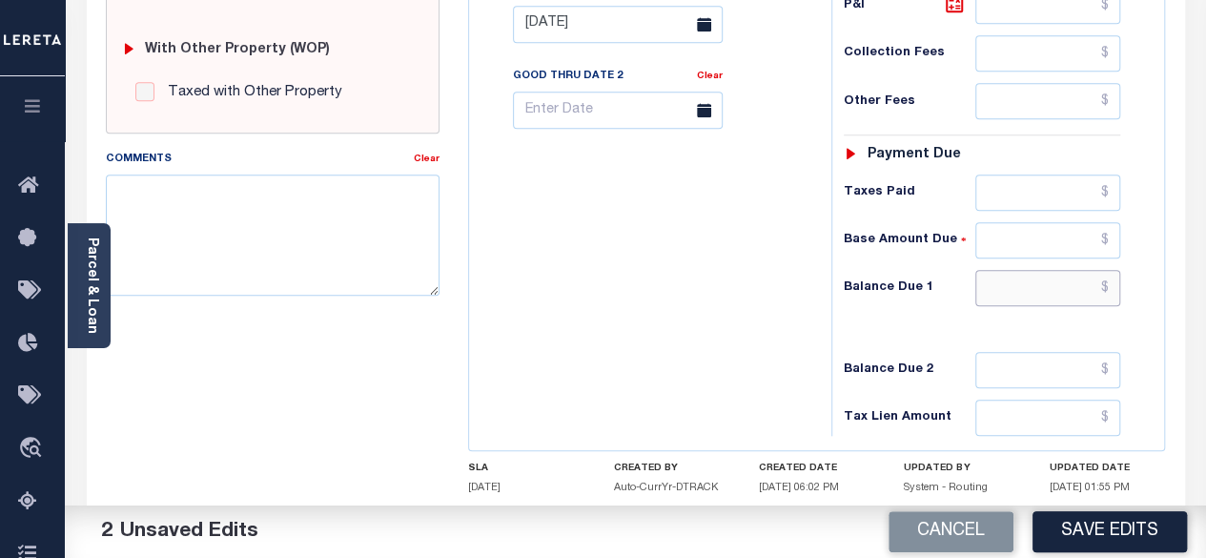
click at [1111, 281] on input "text" at bounding box center [1047, 288] width 145 height 36
type input "$0.00"
click at [1110, 525] on button "Save Edits" at bounding box center [1109, 531] width 154 height 41
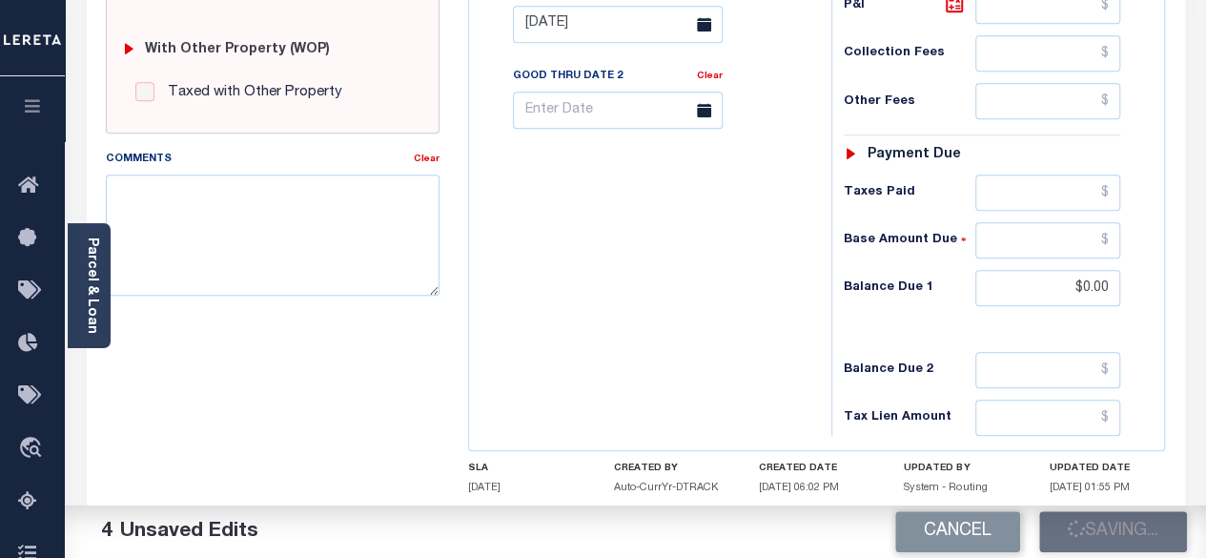
checkbox input "false"
type input "$0"
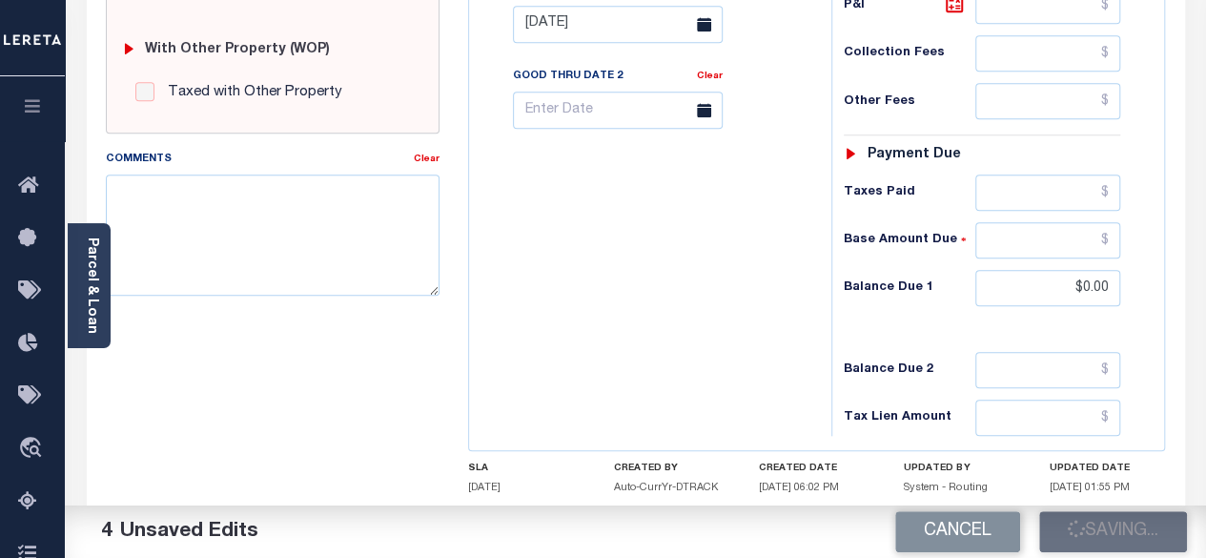
type input "$0"
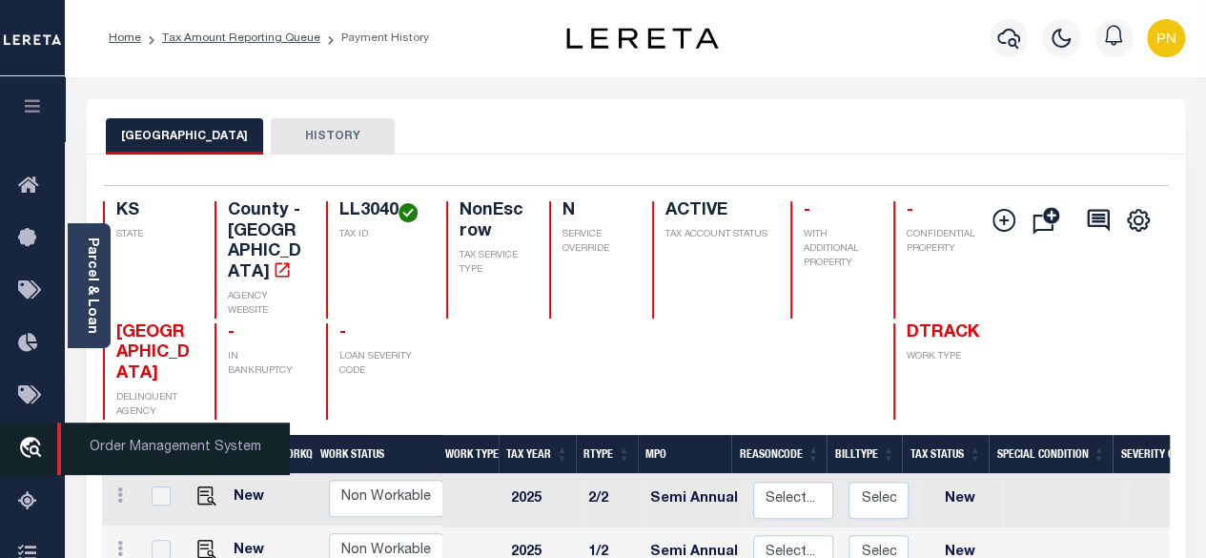
click at [30, 508] on icon at bounding box center [33, 502] width 30 height 24
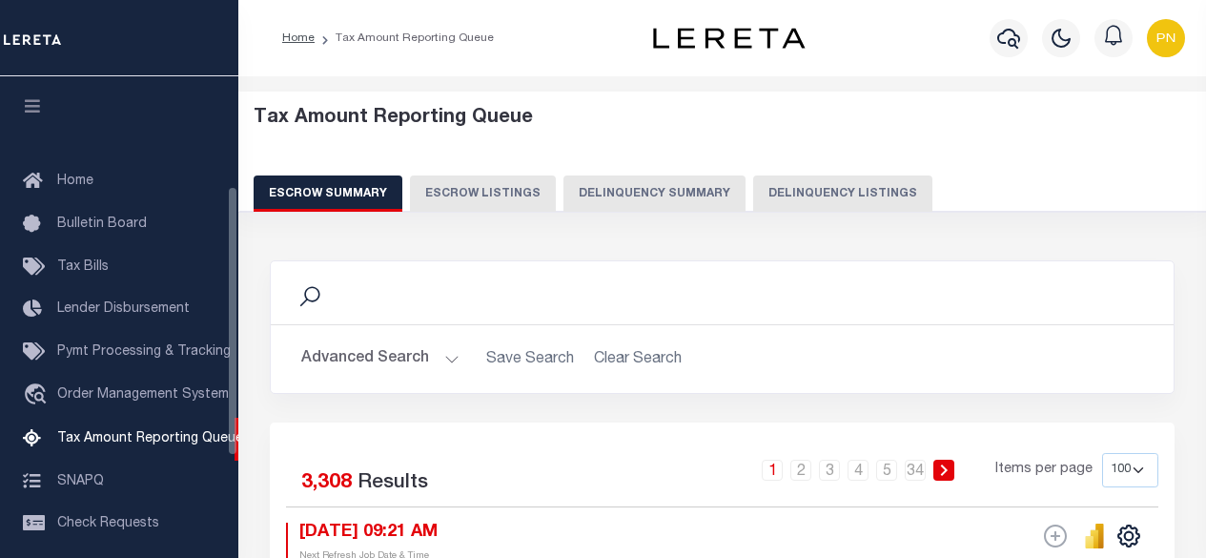
click at [820, 204] on button "Delinquency Listings" at bounding box center [842, 193] width 179 height 36
select select "100"
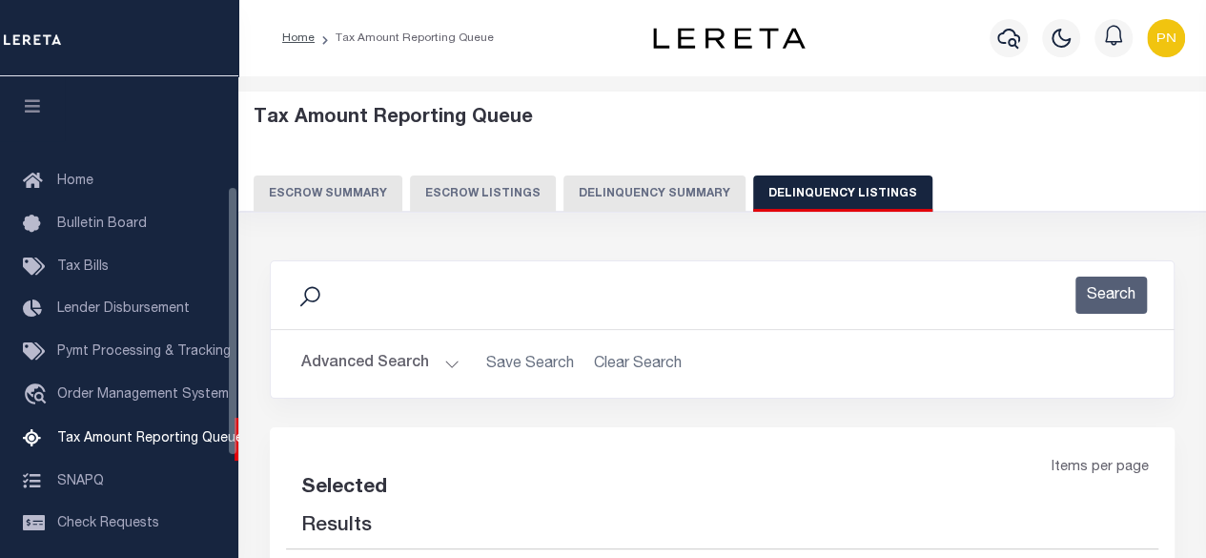
scroll to position [194, 0]
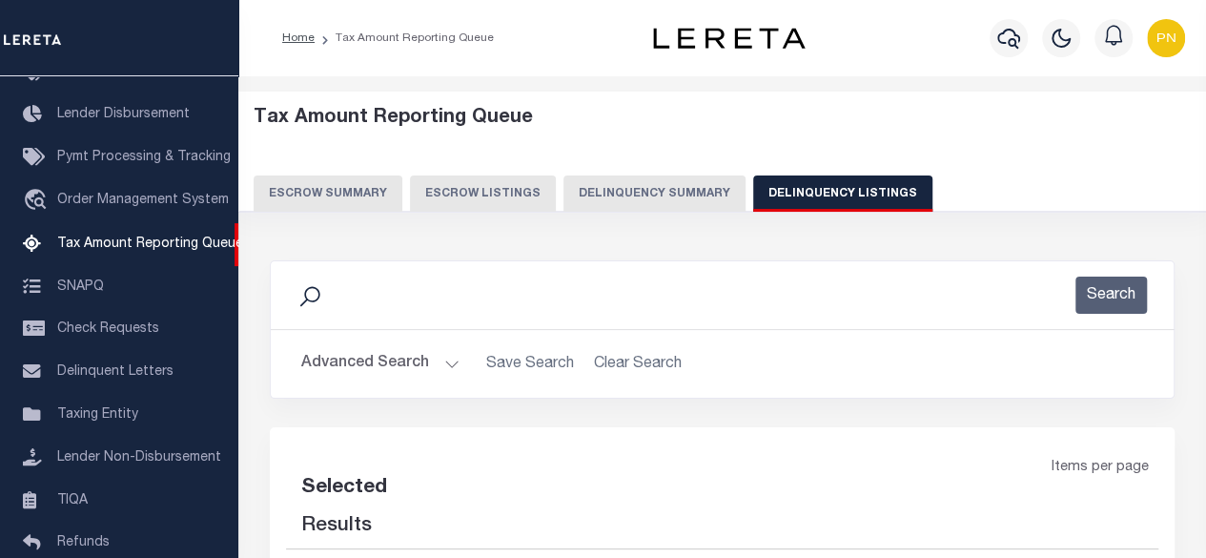
select select "100"
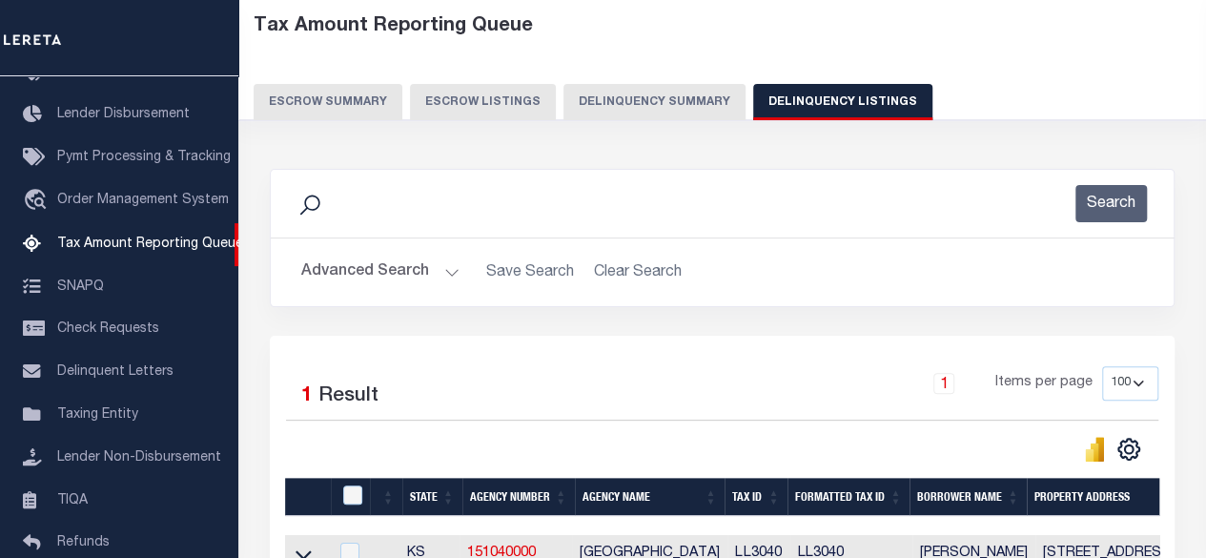
scroll to position [286, 0]
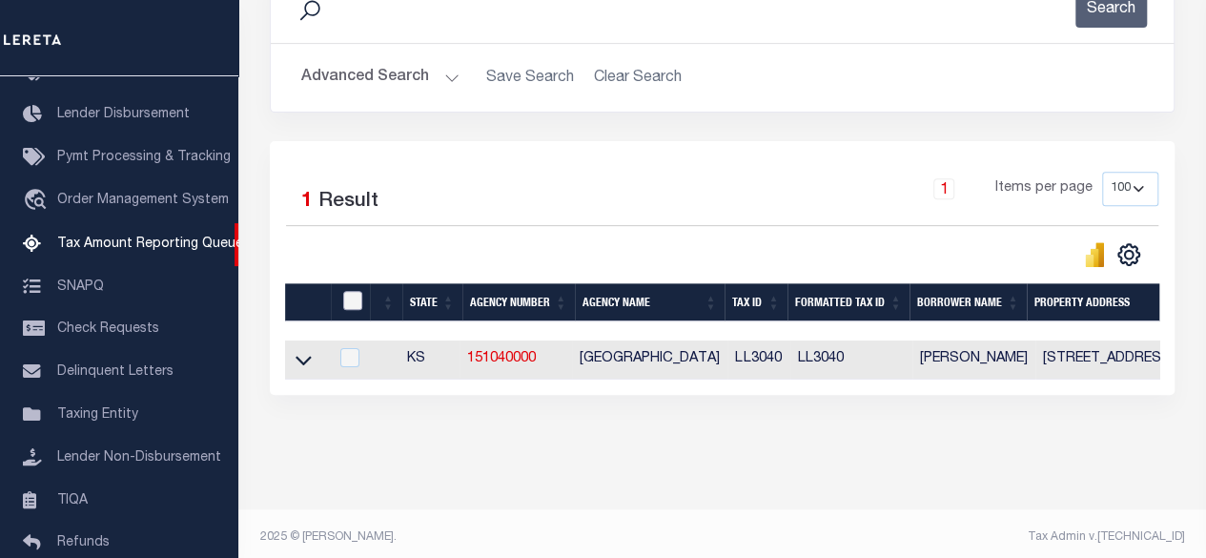
click at [359, 300] on input "checkbox" at bounding box center [352, 300] width 19 height 19
checkbox input "true"
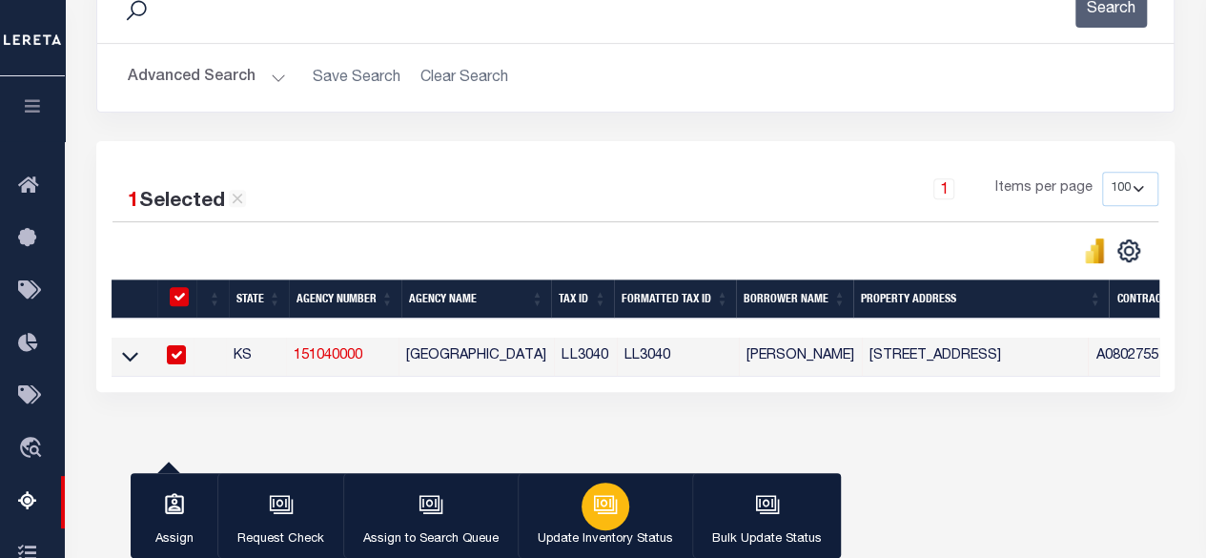
click at [631, 497] on button "Update Inventory Status" at bounding box center [605, 516] width 174 height 86
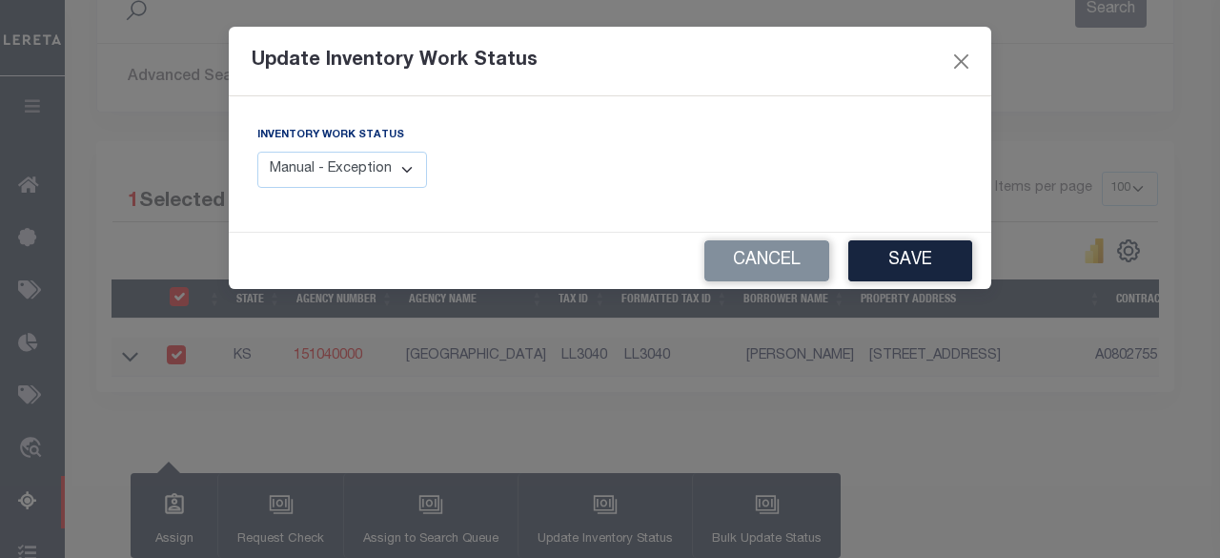
click at [358, 164] on select "Manual - Exception Pended - Awaiting Search Late Add Exception Completed" at bounding box center [342, 170] width 170 height 37
select select "4"
click at [257, 152] on select "Manual - Exception Pended - Awaiting Search Late Add Exception Completed" at bounding box center [342, 170] width 170 height 37
click at [926, 266] on button "Save" at bounding box center [910, 260] width 124 height 41
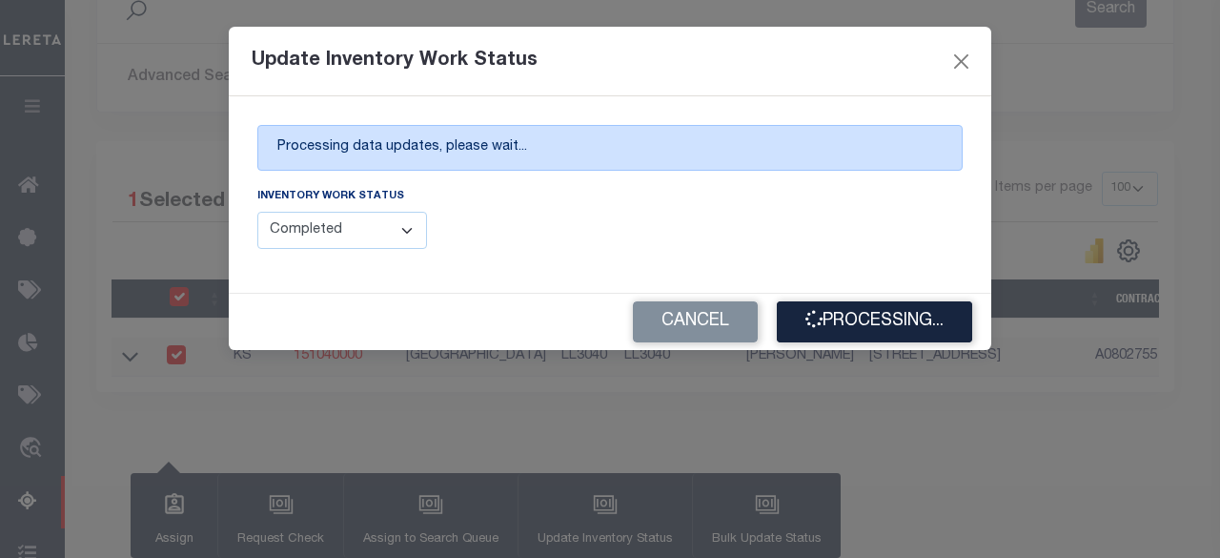
click at [911, 121] on div "Processing data updates, please wait... Inventory Work Status Manual - Exceptio…" at bounding box center [610, 194] width 762 height 196
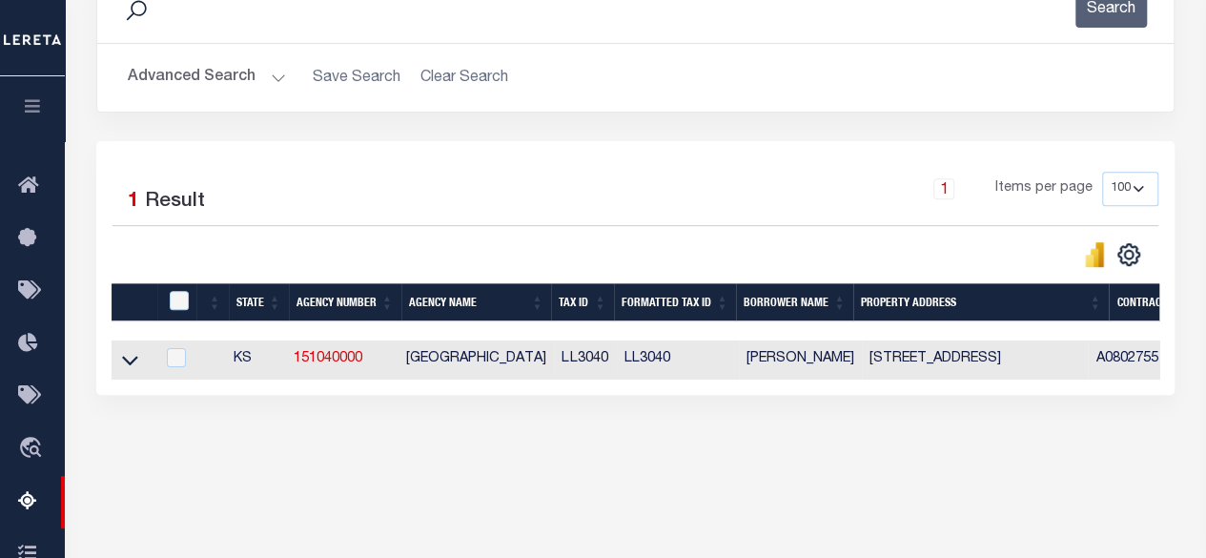
click at [248, 72] on button "Advanced Search" at bounding box center [207, 77] width 158 height 37
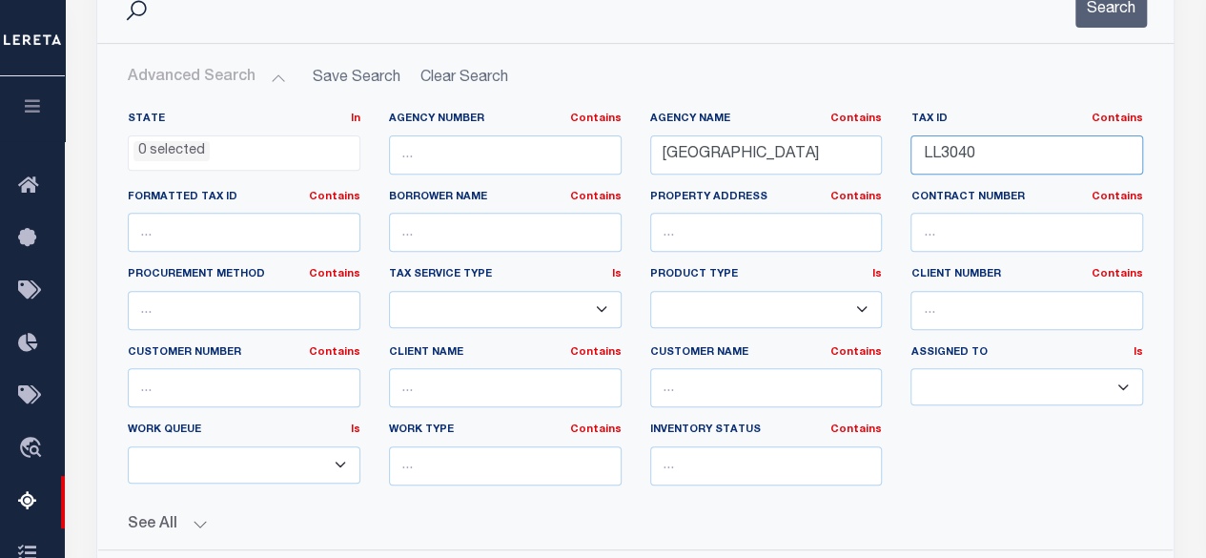
drag, startPoint x: 954, startPoint y: 162, endPoint x: 913, endPoint y: 165, distance: 41.1
click at [913, 165] on input "LL3040" at bounding box center [1026, 154] width 233 height 39
paste input "text"
click at [1001, 146] on input "text" at bounding box center [1026, 154] width 233 height 39
paste input "TO2955"
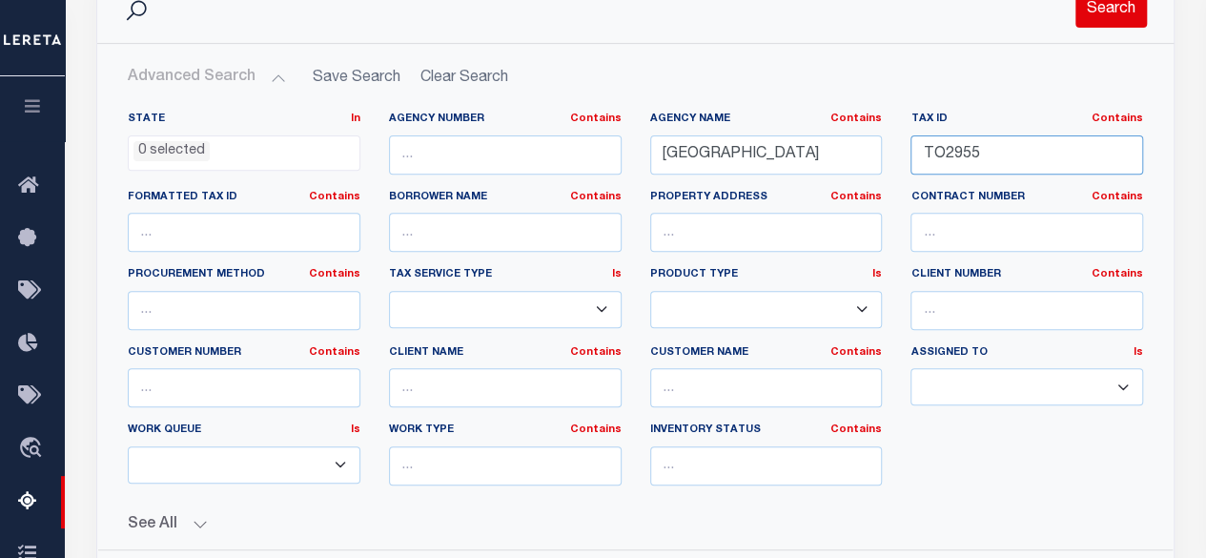
type input "TO2955"
click at [1111, 11] on button "Search" at bounding box center [1110, 8] width 71 height 37
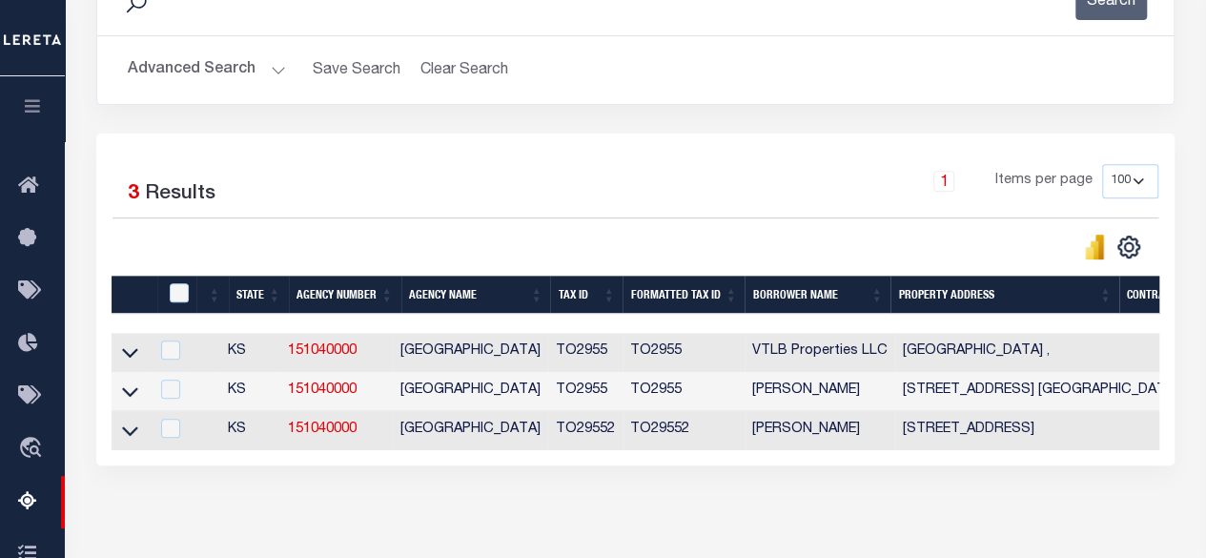
scroll to position [381, 0]
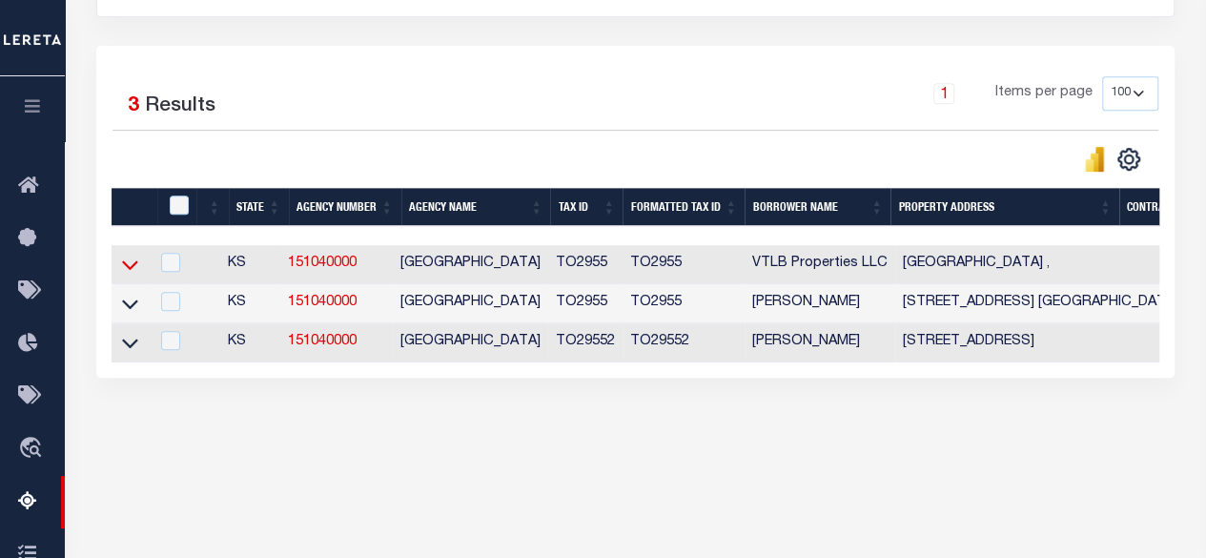
click at [130, 265] on icon at bounding box center [130, 264] width 16 height 20
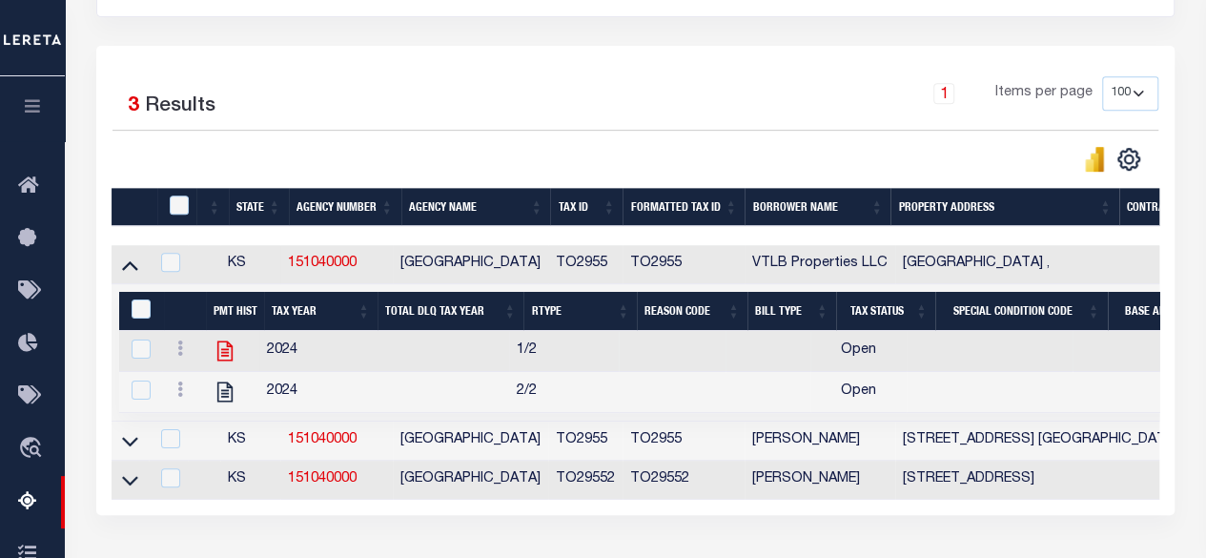
click at [225, 354] on icon at bounding box center [224, 351] width 15 height 20
checkbox input "true"
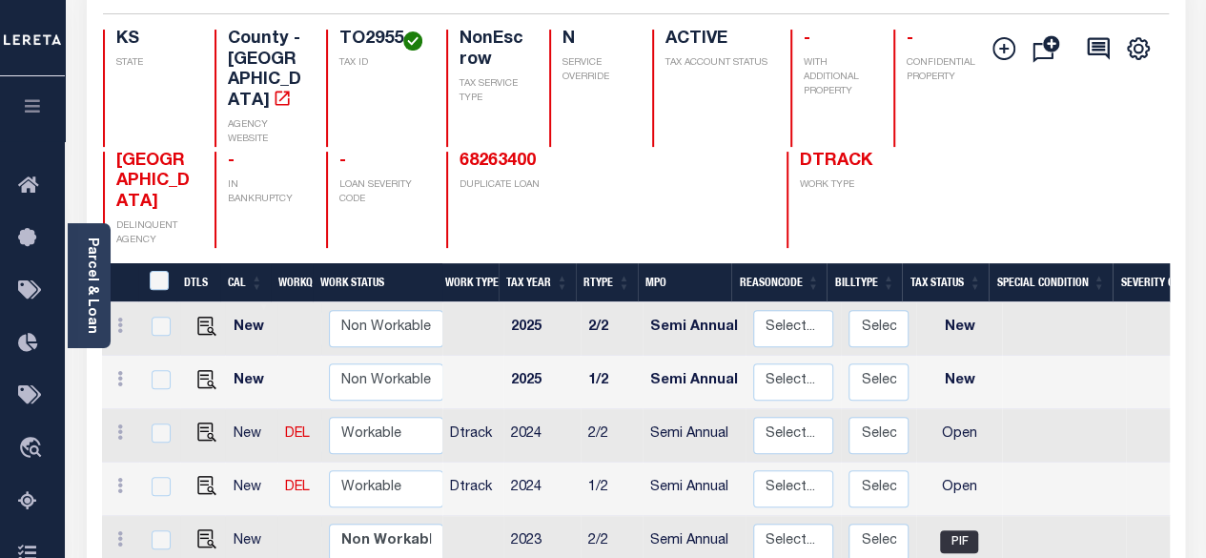
scroll to position [286, 0]
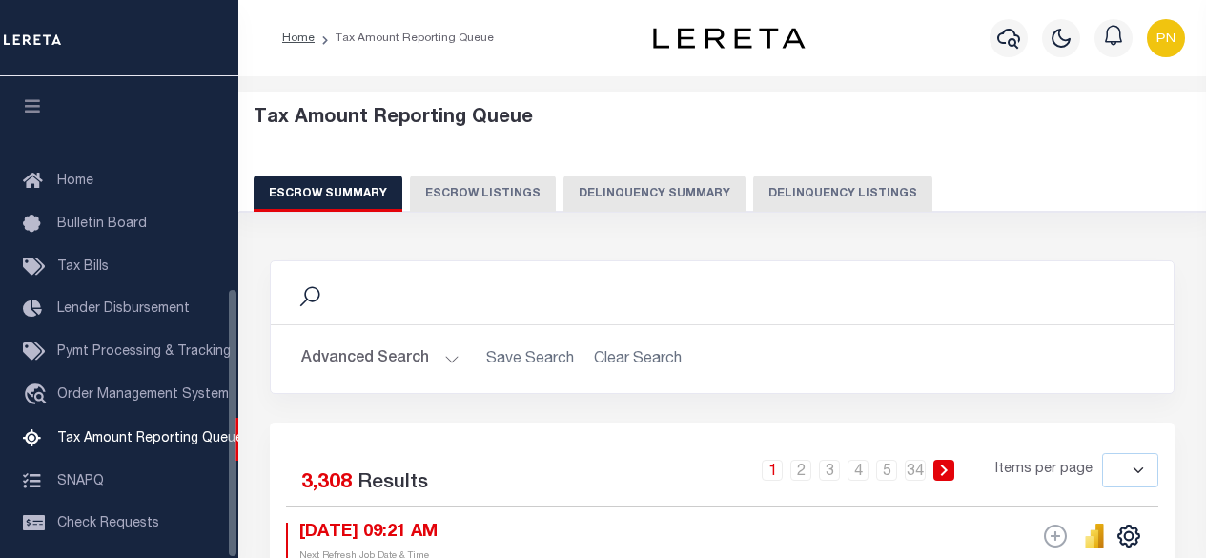
select select
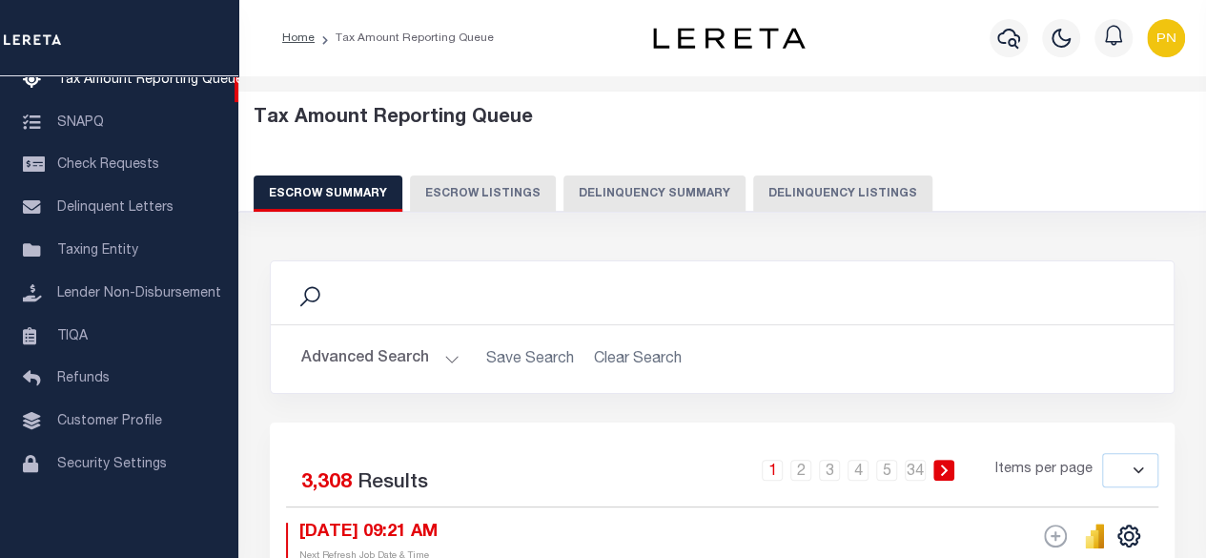
click at [837, 205] on button "Delinquency Listings" at bounding box center [842, 193] width 179 height 36
select select "100"
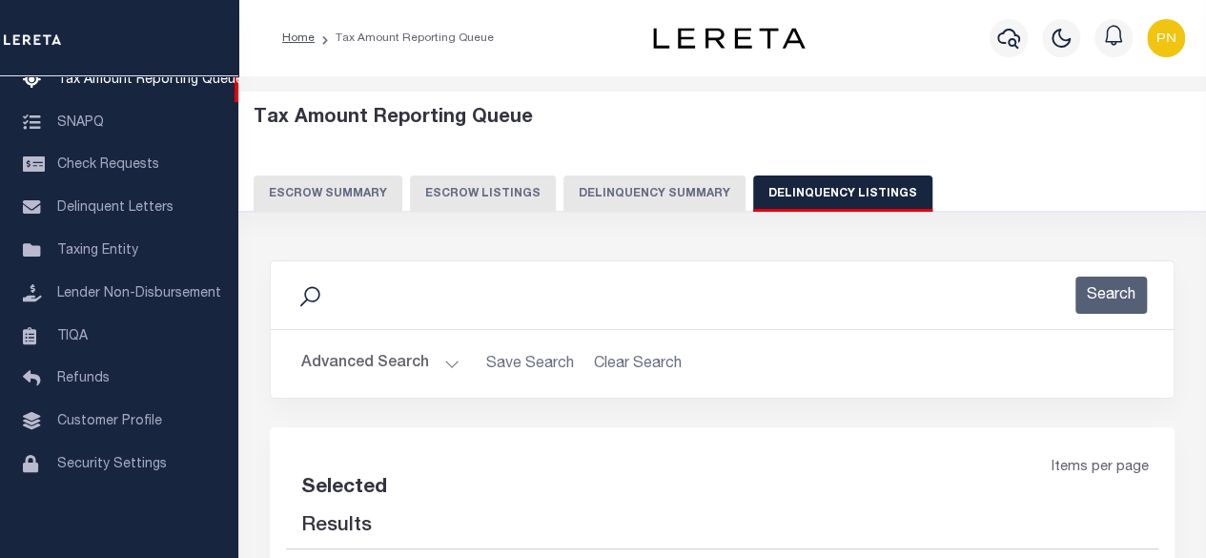
select select "100"
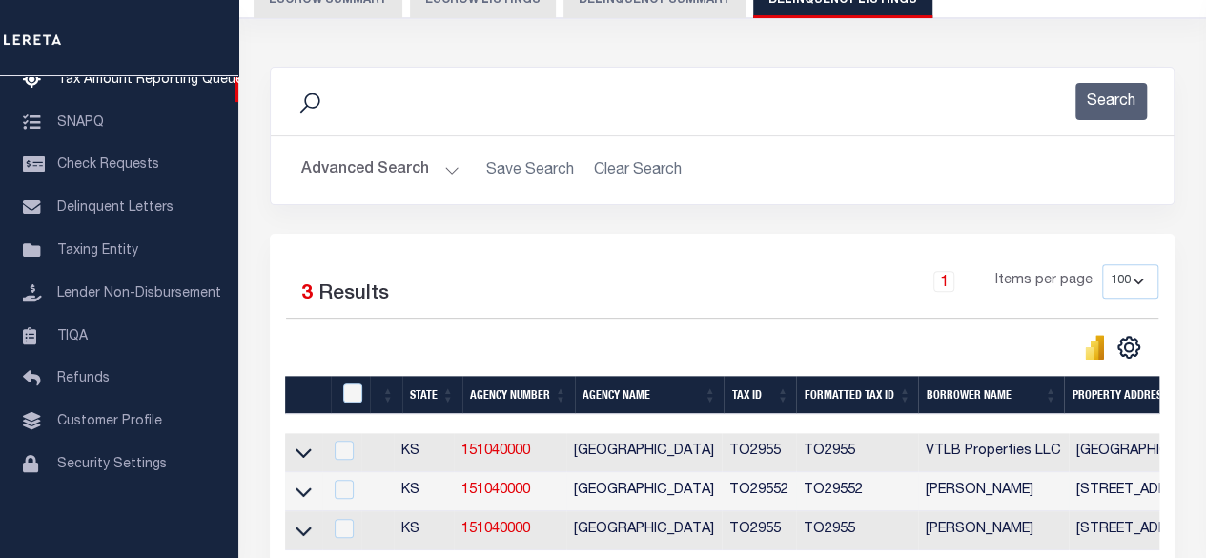
scroll to position [286, 0]
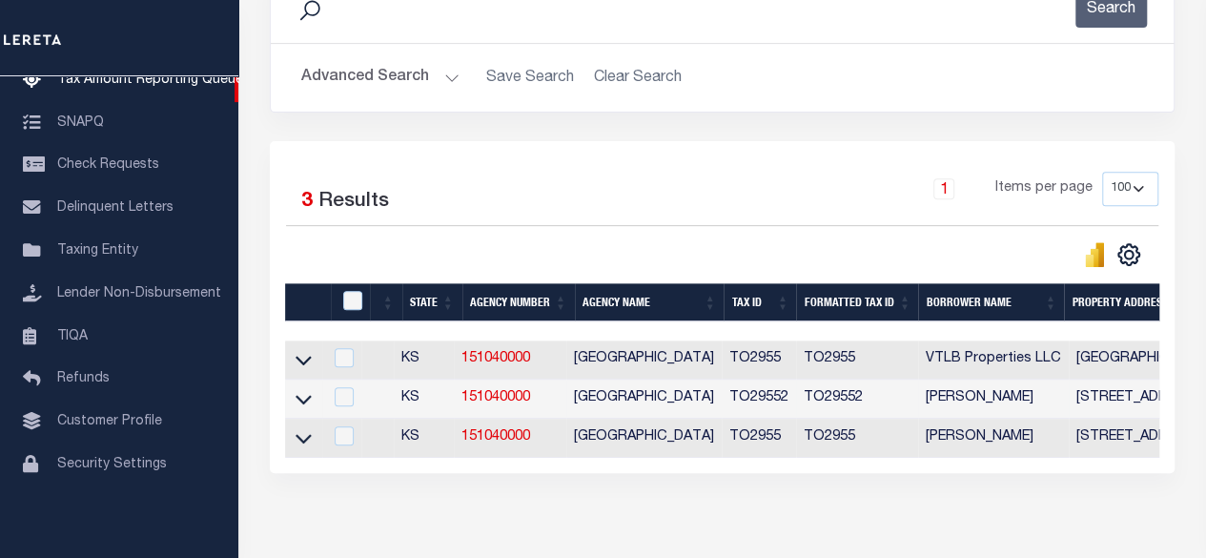
click at [303, 436] on icon at bounding box center [303, 438] width 16 height 20
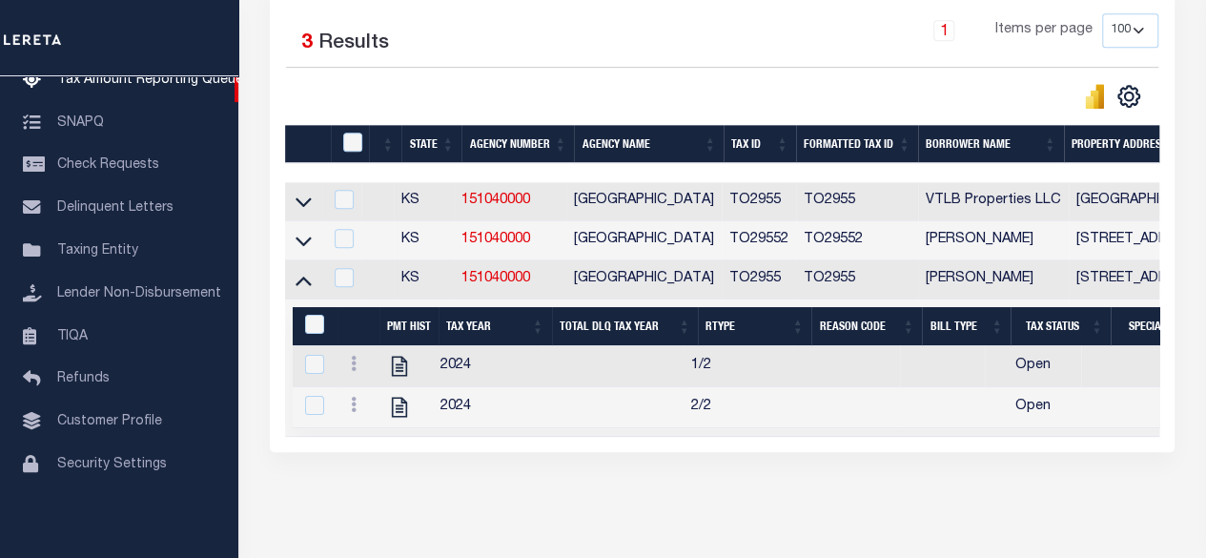
scroll to position [477, 0]
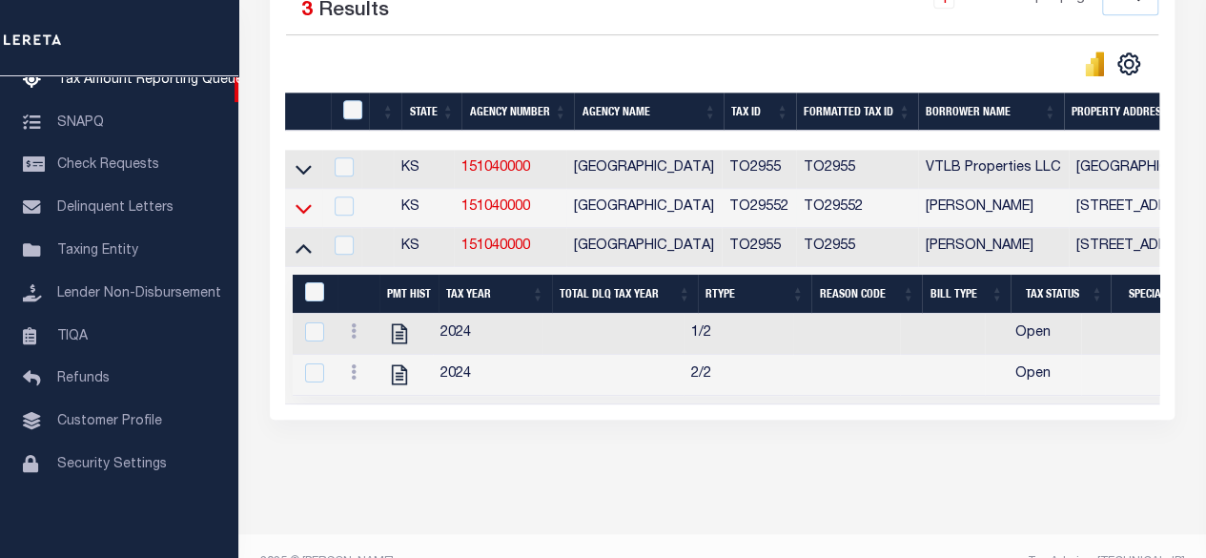
click at [305, 211] on icon at bounding box center [303, 209] width 16 height 10
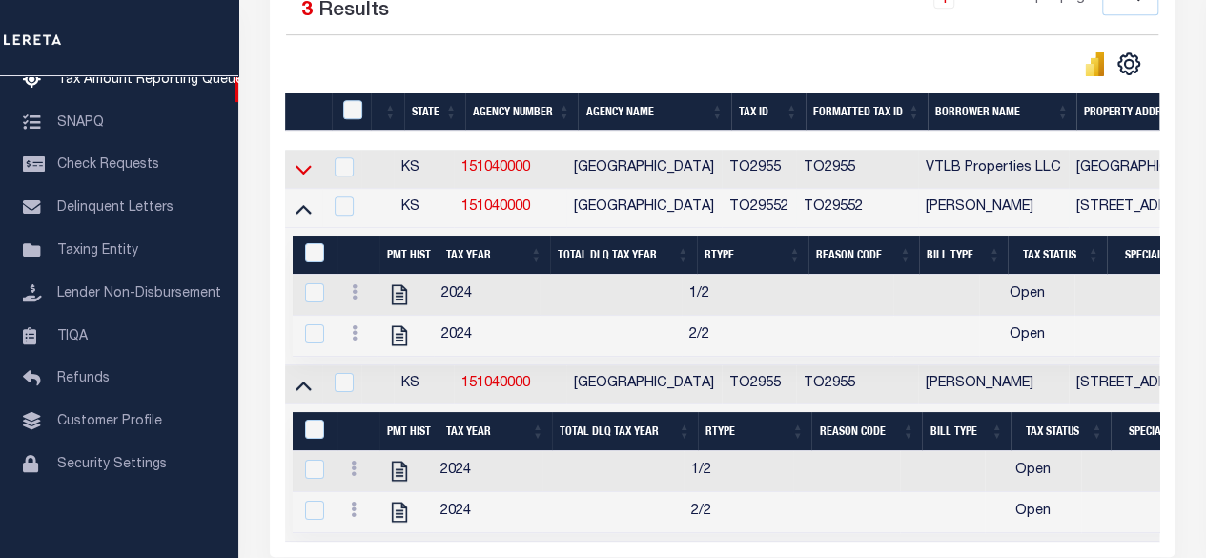
click at [303, 168] on icon at bounding box center [303, 169] width 16 height 20
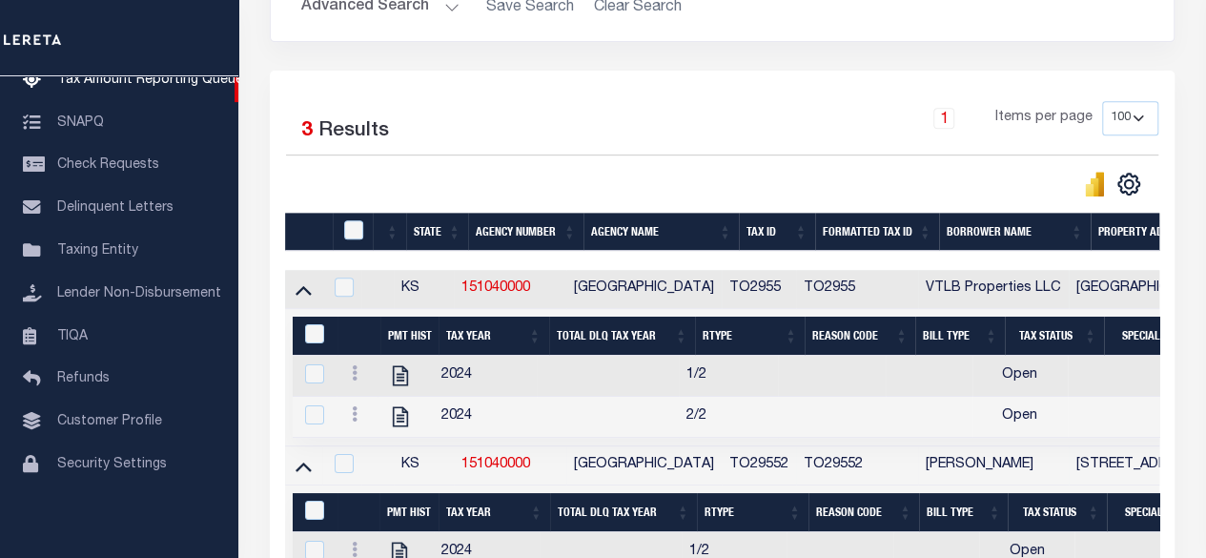
scroll to position [400, 0]
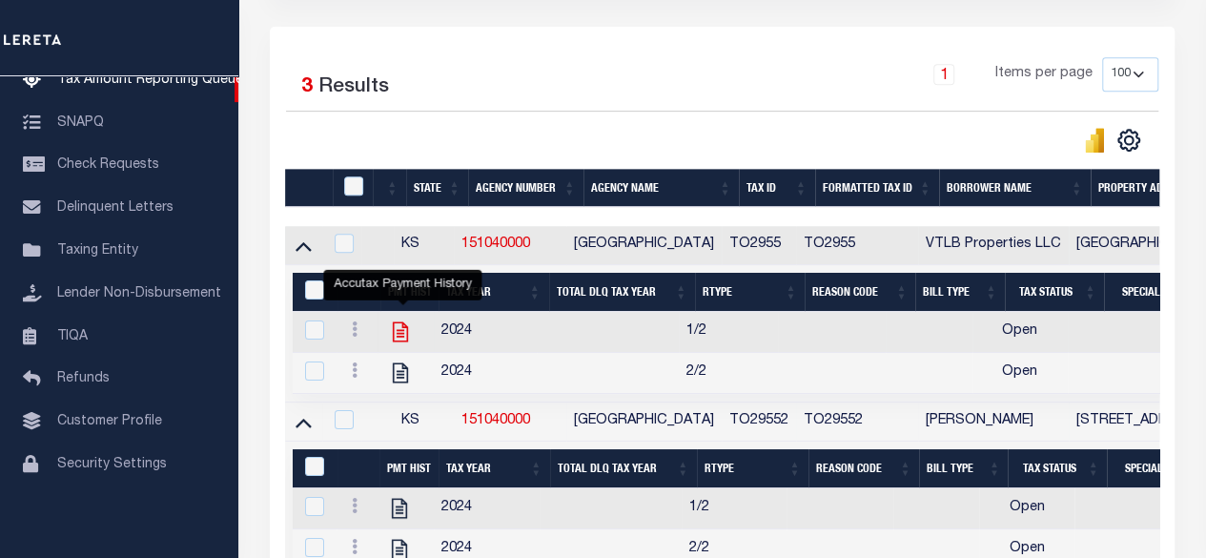
click at [406, 333] on icon "" at bounding box center [400, 331] width 25 height 25
checkbox input "true"
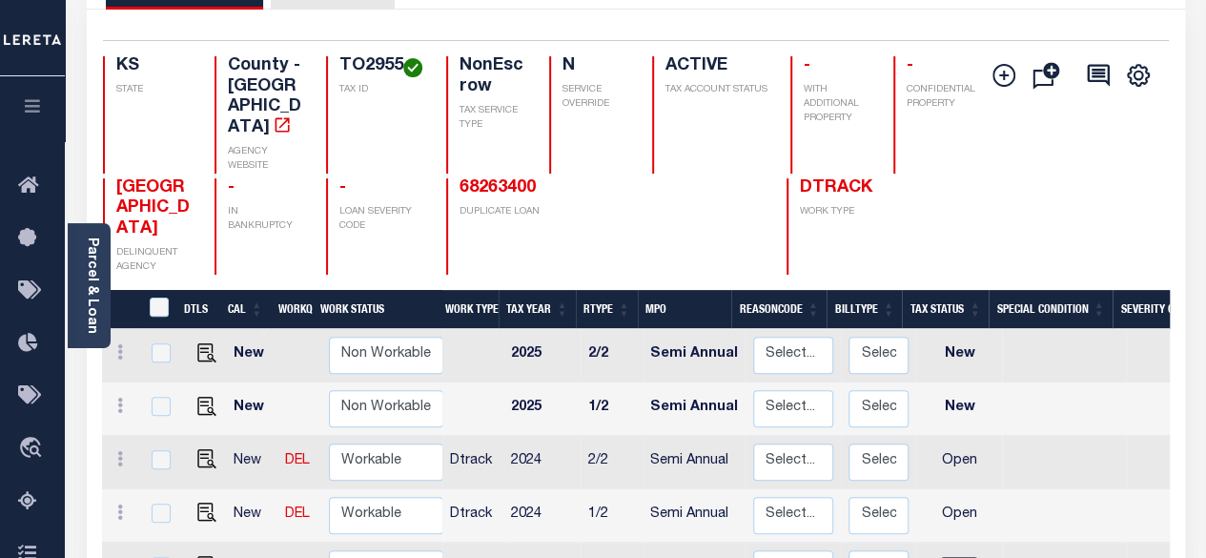
scroll to position [286, 0]
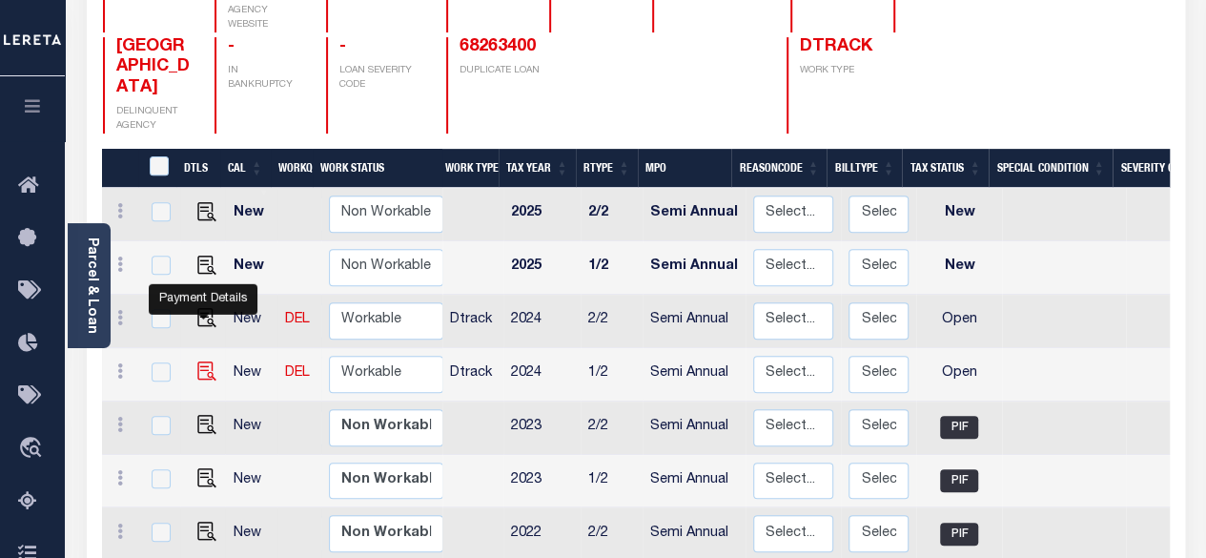
click at [198, 361] on img "" at bounding box center [206, 370] width 19 height 19
checkbox input "true"
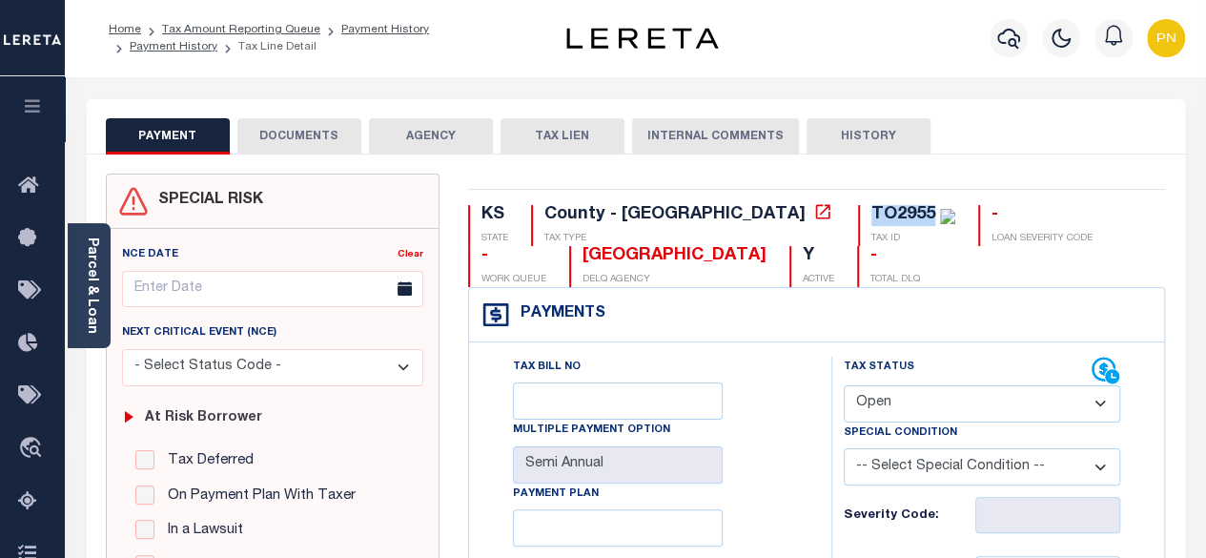
drag, startPoint x: 770, startPoint y: 215, endPoint x: 709, endPoint y: 220, distance: 61.2
click at [858, 220] on div "TO2955 TAX ID" at bounding box center [906, 225] width 97 height 41
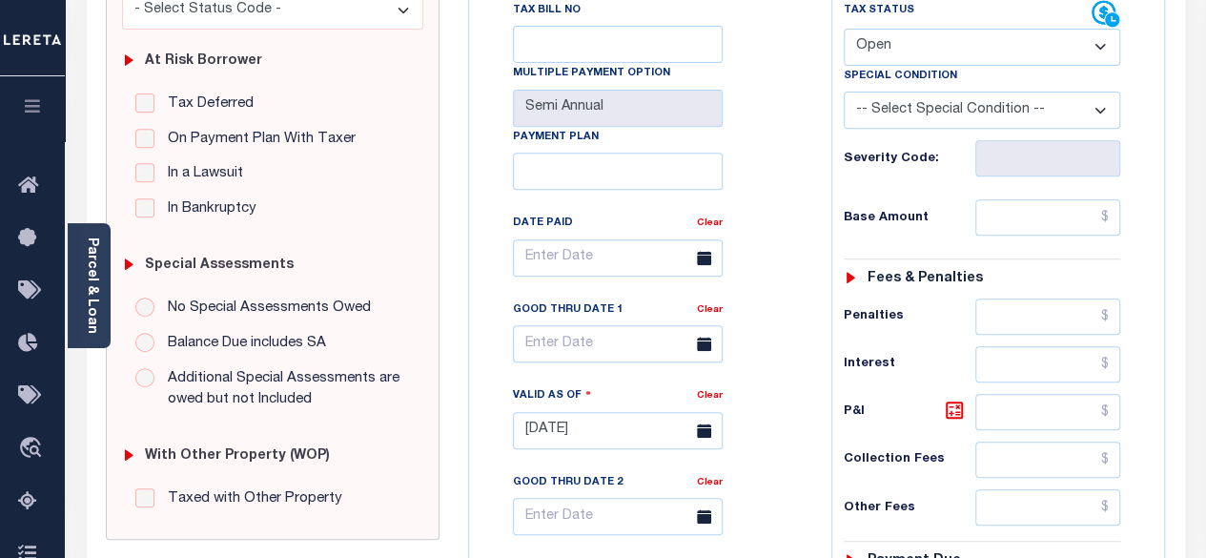
scroll to position [381, 0]
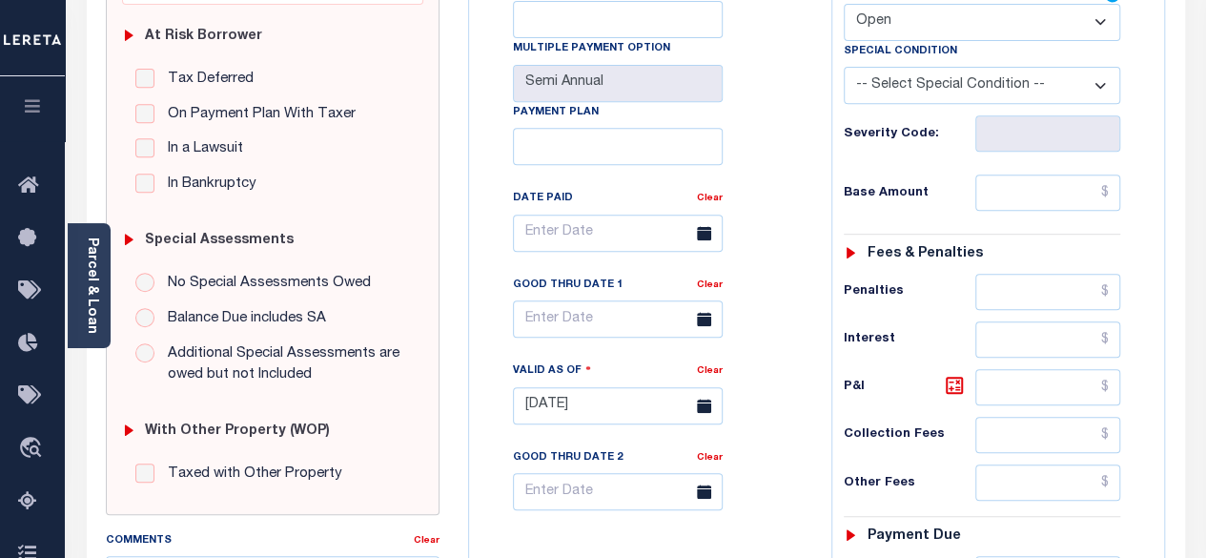
click at [85, 269] on link "Parcel & Loan" at bounding box center [91, 285] width 13 height 96
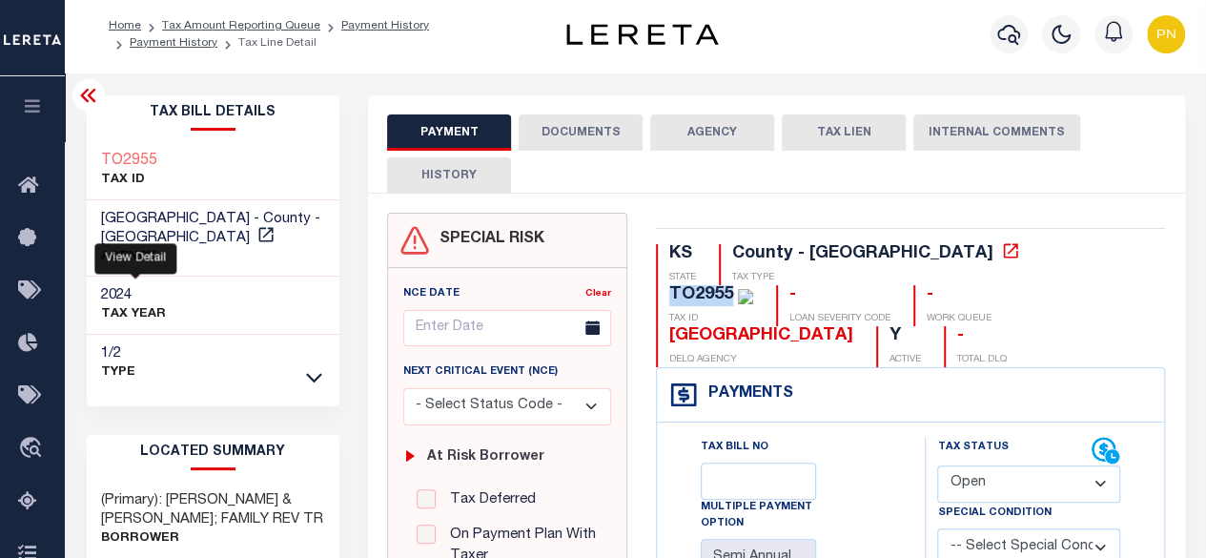
scroll to position [0, 0]
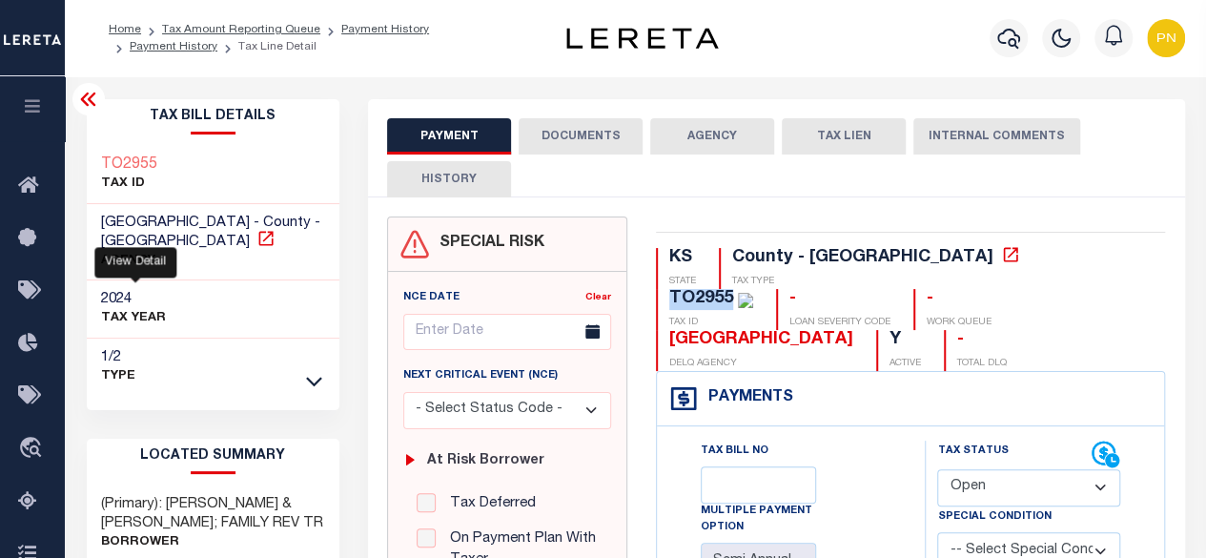
click at [256, 240] on icon at bounding box center [265, 238] width 19 height 19
click at [86, 102] on icon at bounding box center [88, 99] width 23 height 23
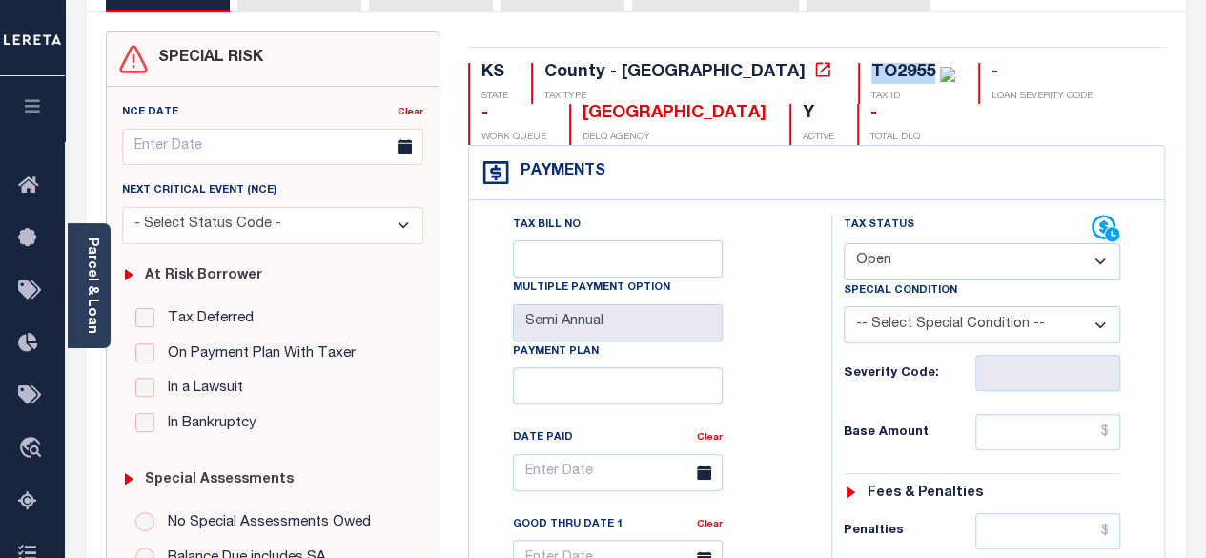
scroll to position [477, 0]
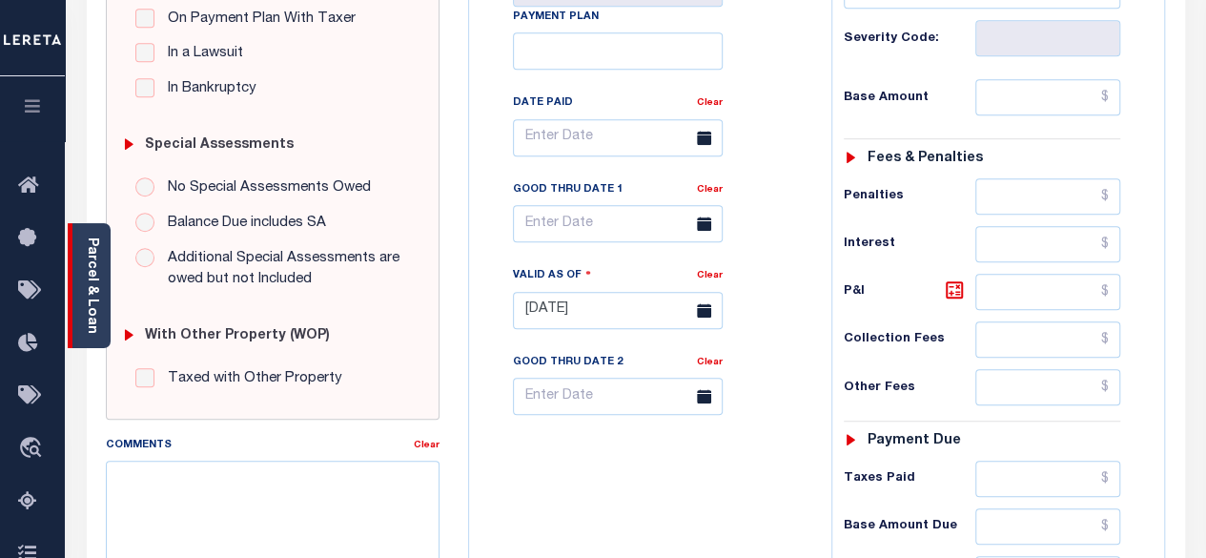
click at [86, 269] on link "Parcel & Loan" at bounding box center [91, 285] width 13 height 96
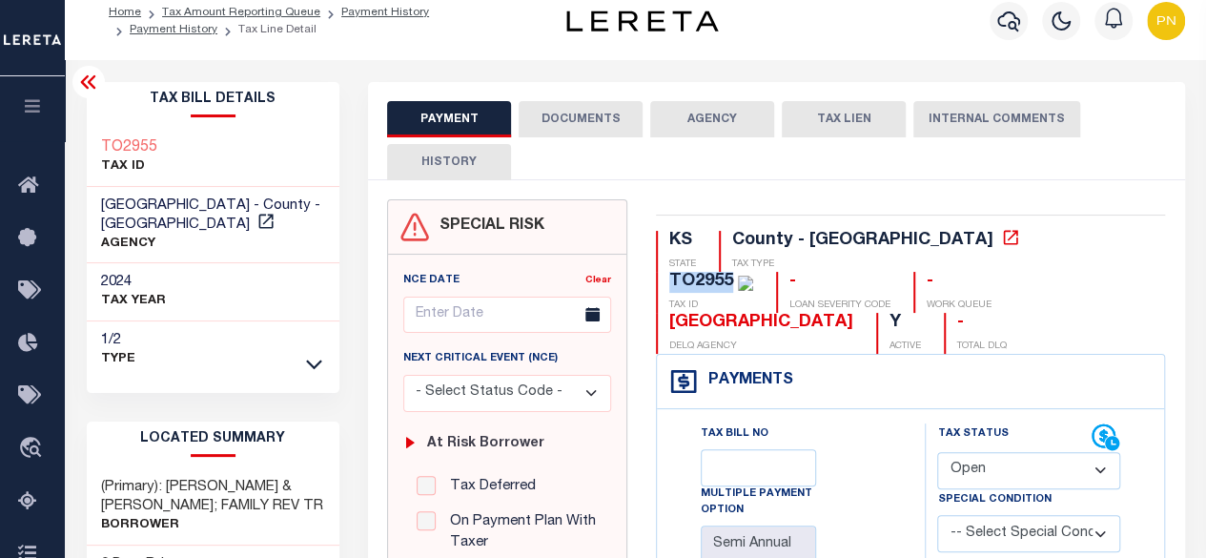
scroll to position [0, 0]
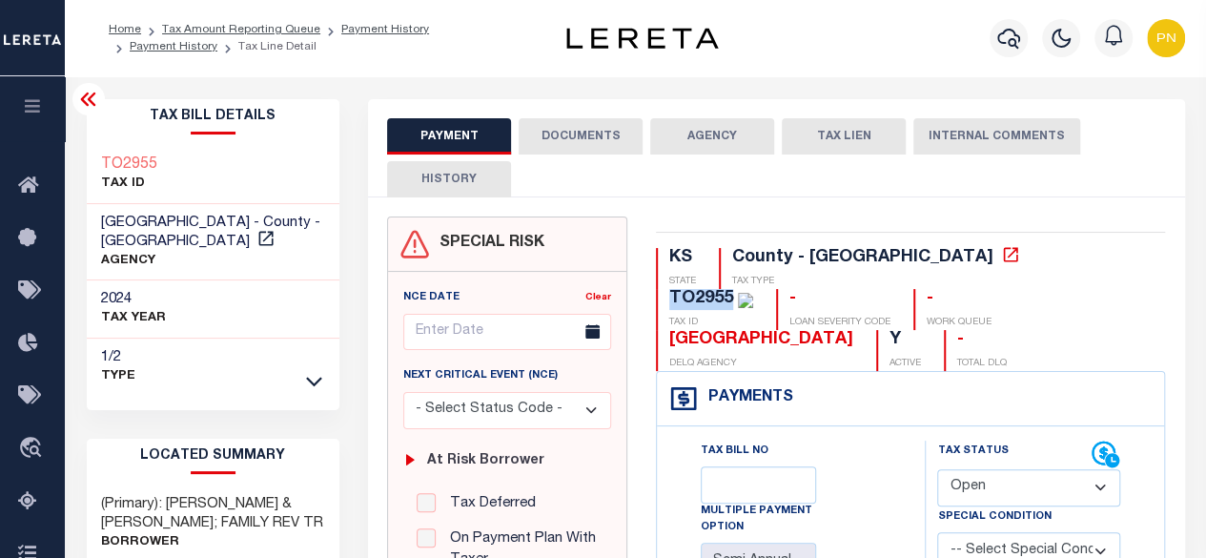
click at [88, 95] on icon at bounding box center [88, 99] width 23 height 23
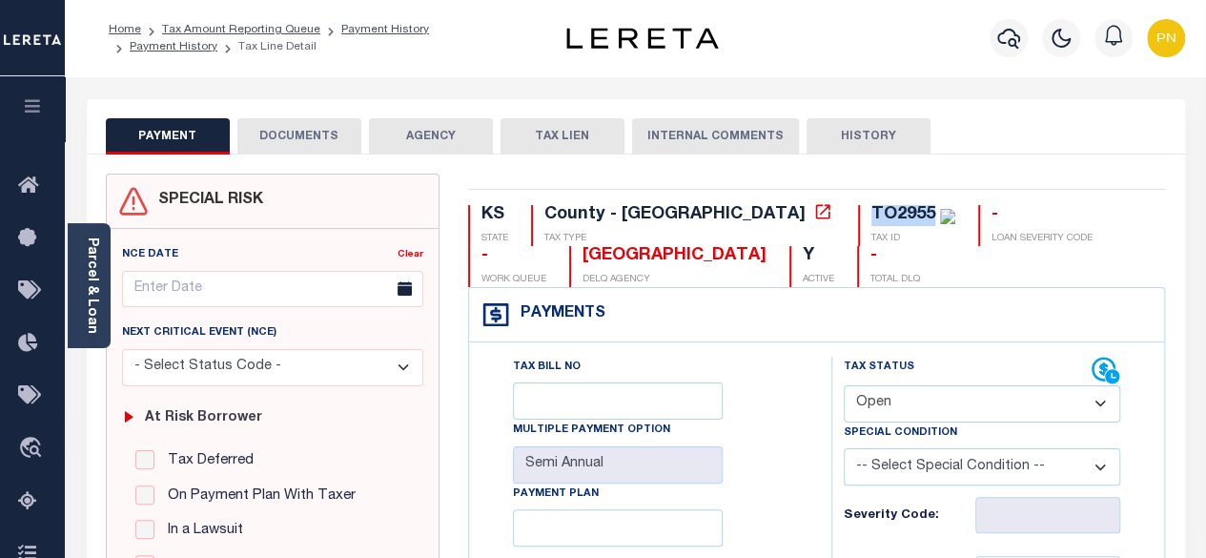
click at [1058, 401] on select "- Select Status Code - Open Due/Unpaid Paid Incomplete No Tax Due Internal Refu…" at bounding box center [981, 403] width 277 height 37
select select "PYD"
click at [843, 385] on select "- Select Status Code - Open Due/Unpaid Paid Incomplete No Tax Due Internal Refu…" at bounding box center [981, 403] width 277 height 37
type input "[DATE]"
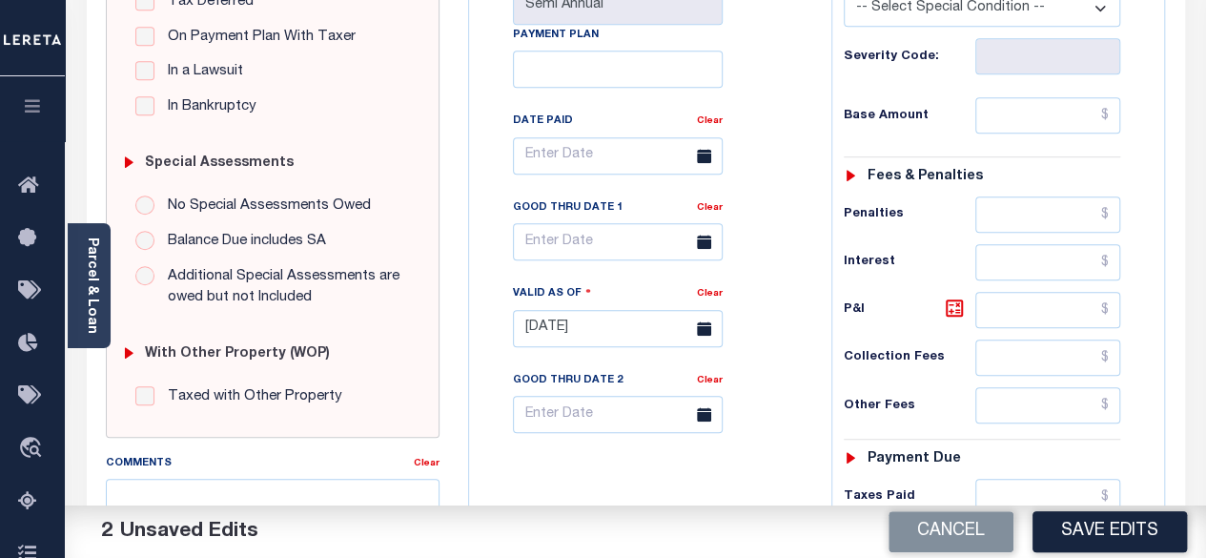
scroll to position [477, 0]
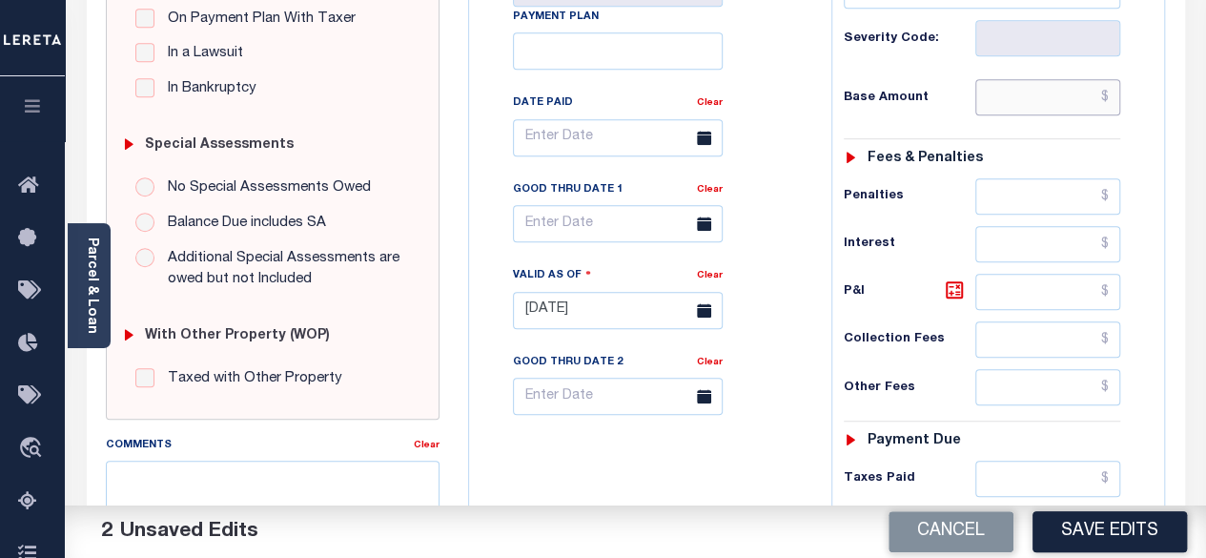
click at [1113, 102] on input "text" at bounding box center [1047, 97] width 145 height 36
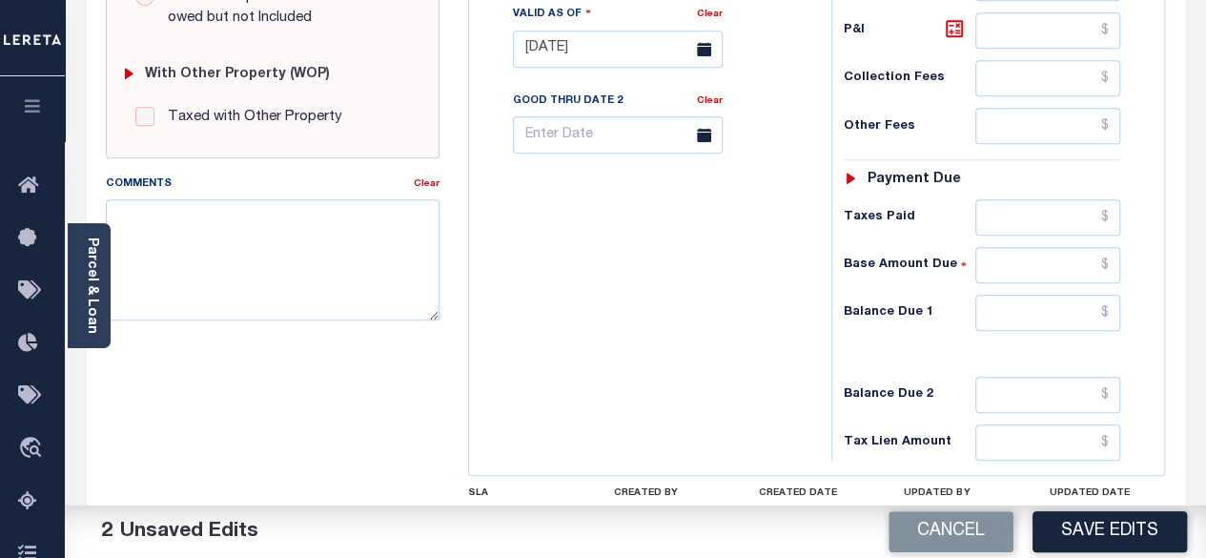
scroll to position [762, 0]
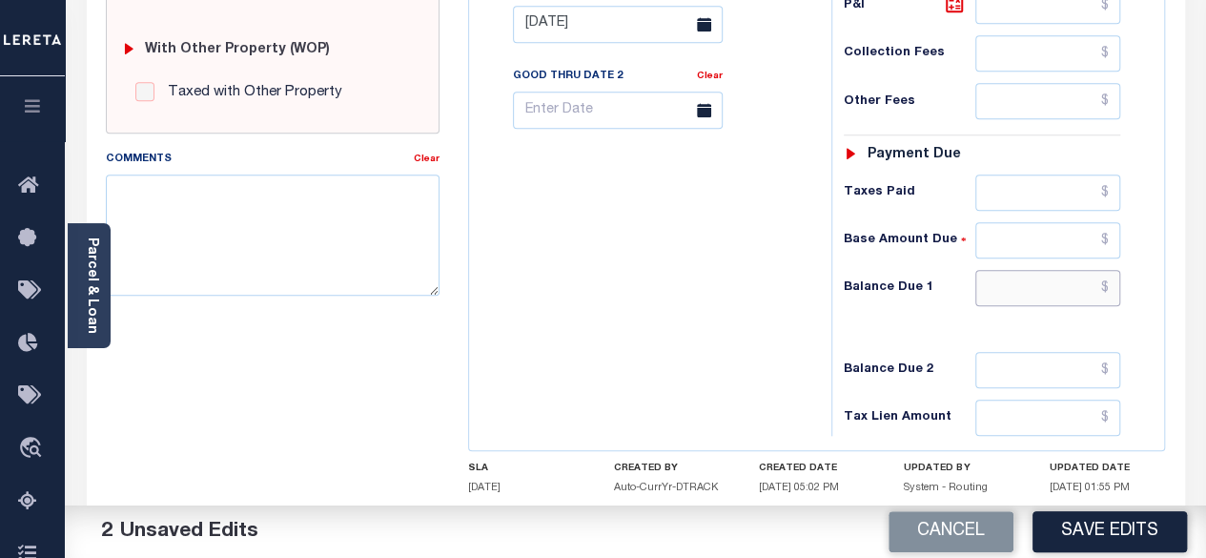
type input "$0.00"
click at [1114, 275] on input "text" at bounding box center [1047, 288] width 145 height 36
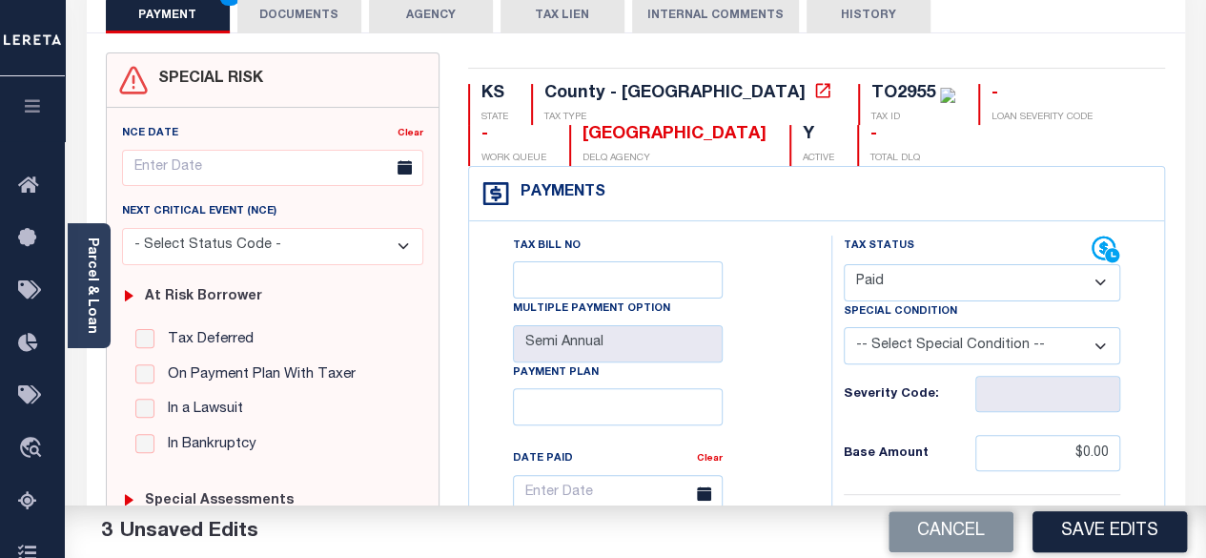
scroll to position [95, 0]
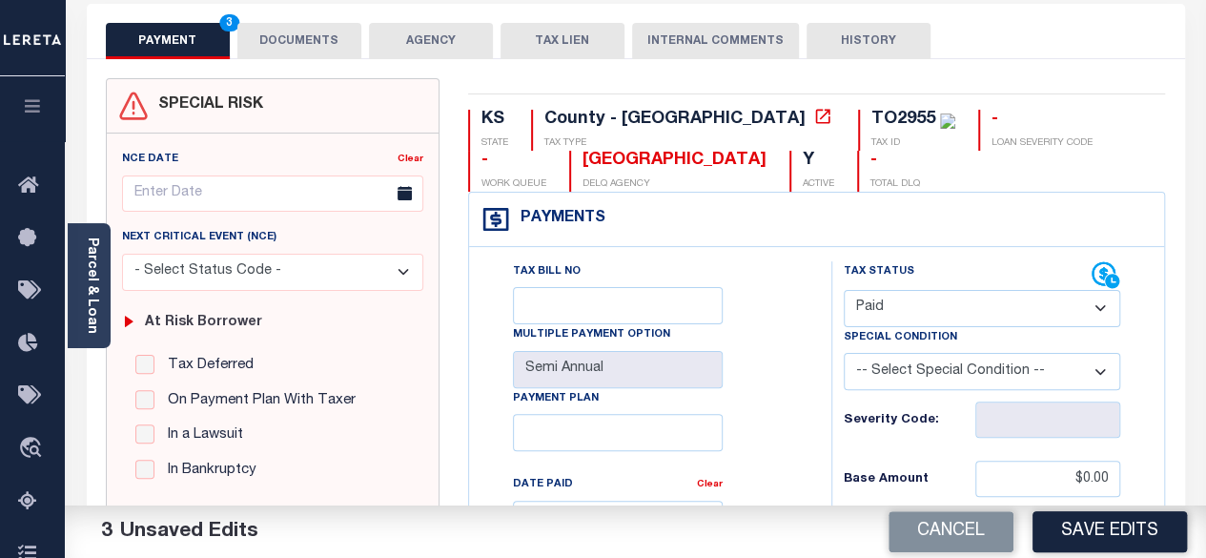
type input "$0.00"
click at [306, 47] on button "DOCUMENTS" at bounding box center [299, 41] width 124 height 36
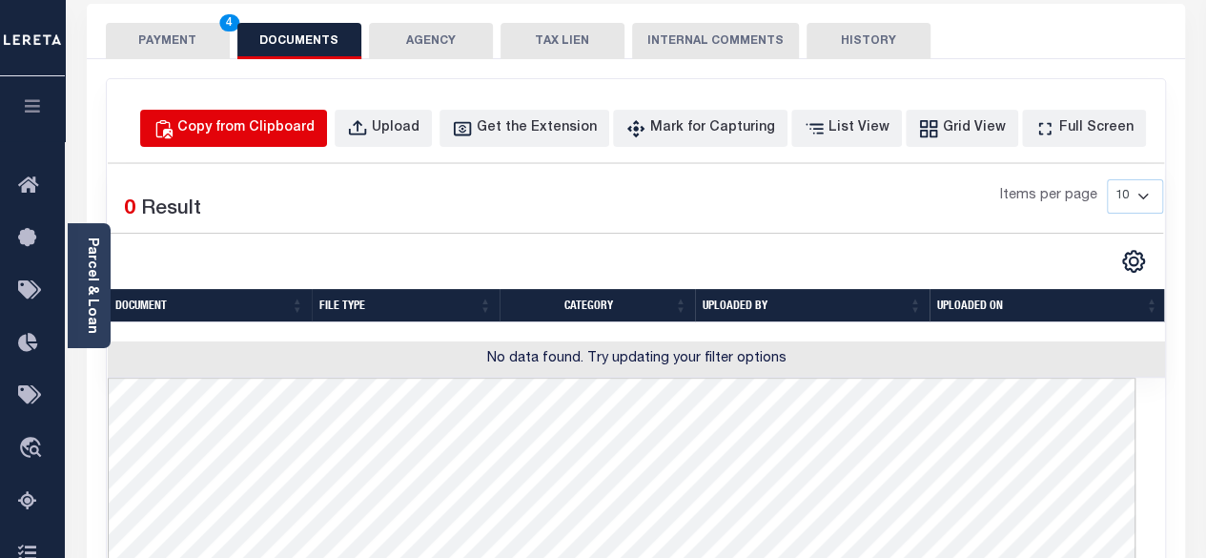
click at [261, 137] on div "Copy from Clipboard" at bounding box center [245, 128] width 137 height 21
select select "POP"
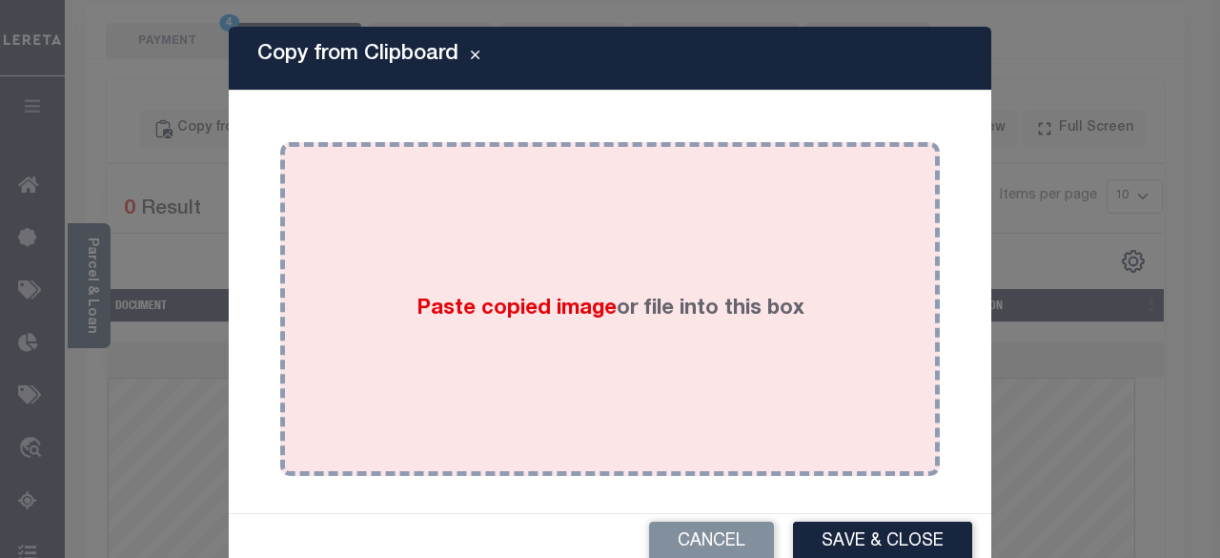
click at [506, 265] on div "Paste copied image or file into this box" at bounding box center [609, 308] width 631 height 305
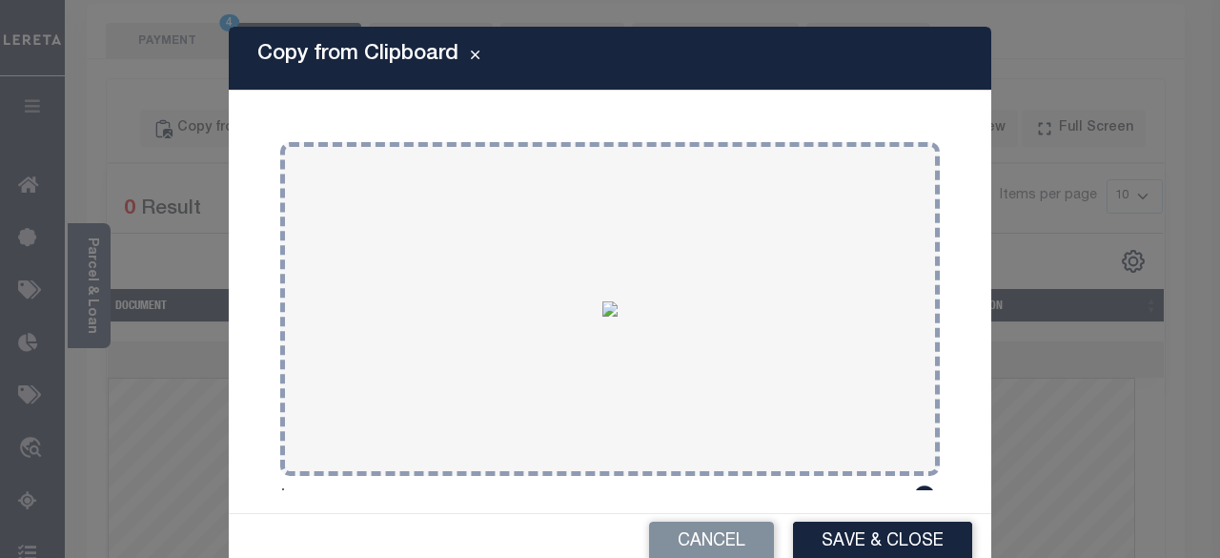
click at [839, 531] on button "Save & Close" at bounding box center [882, 541] width 179 height 41
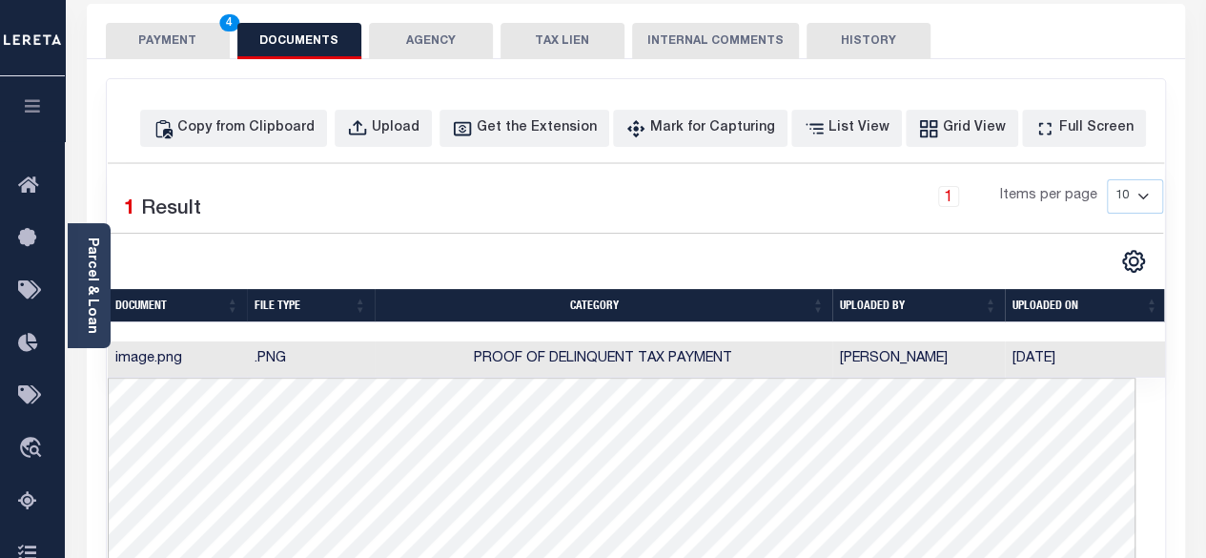
click at [174, 39] on button "PAYMENT 4" at bounding box center [168, 41] width 124 height 36
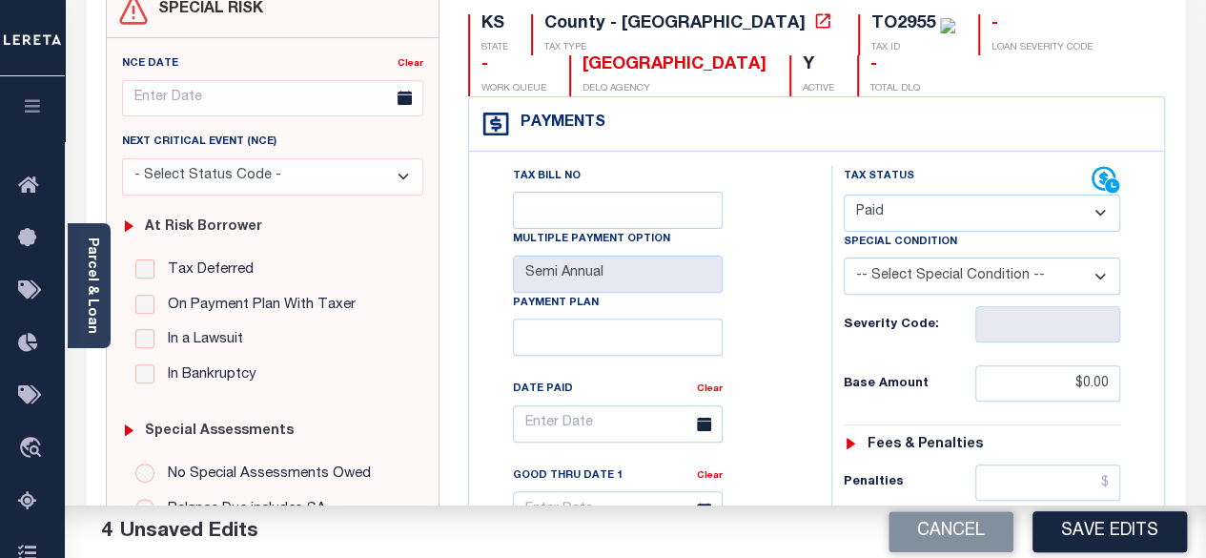
scroll to position [191, 0]
click at [1096, 533] on button "Save Edits" at bounding box center [1109, 531] width 154 height 41
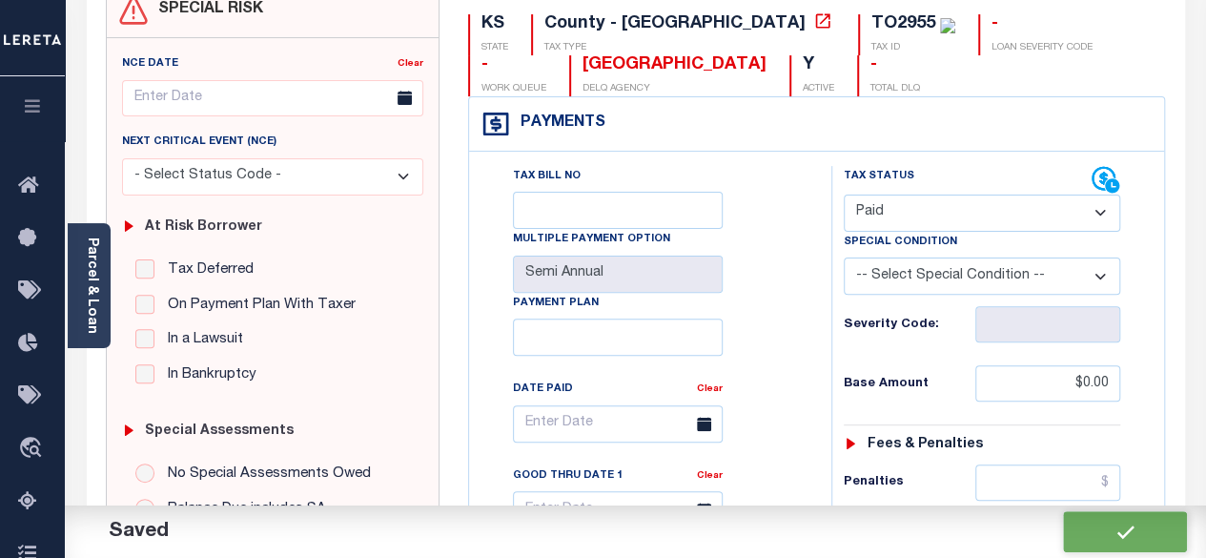
checkbox input "false"
type input "$0"
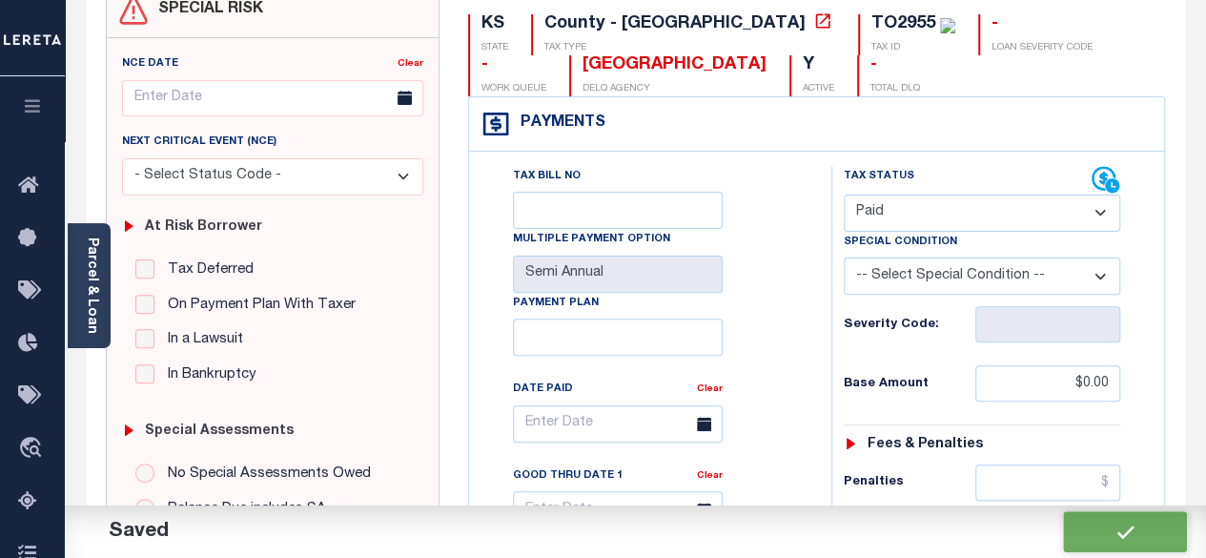
type input "$0"
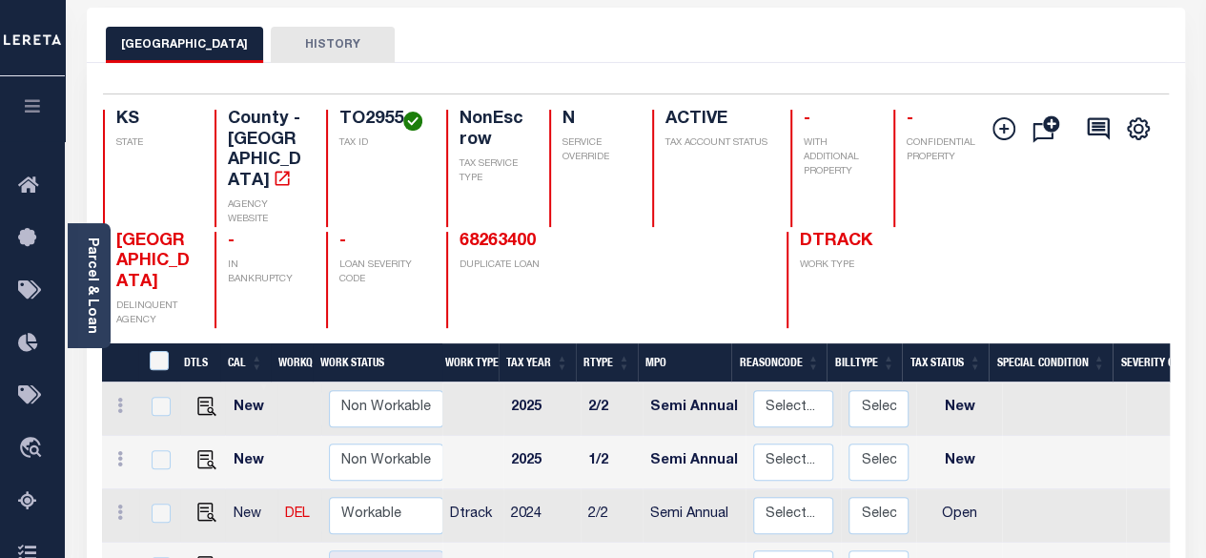
scroll to position [95, 0]
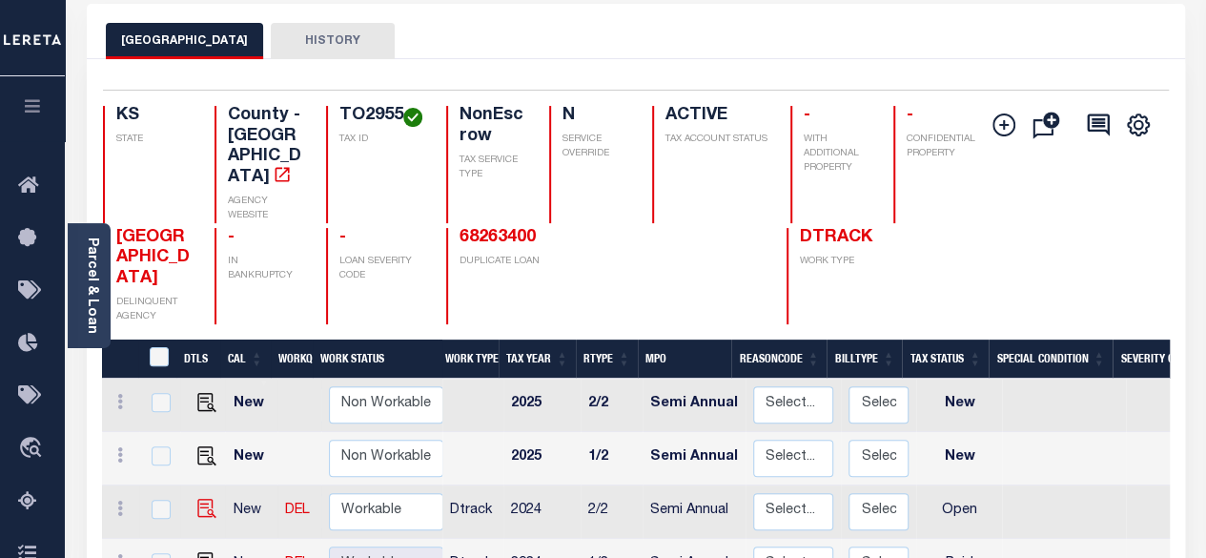
click at [201, 498] on img at bounding box center [206, 507] width 19 height 19
checkbox input "true"
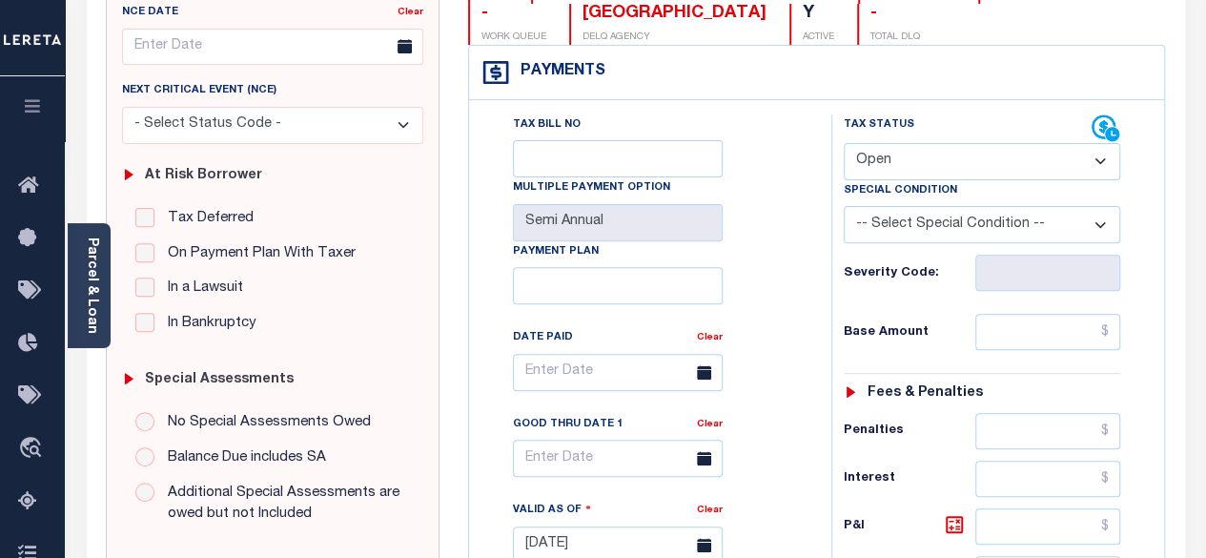
scroll to position [286, 0]
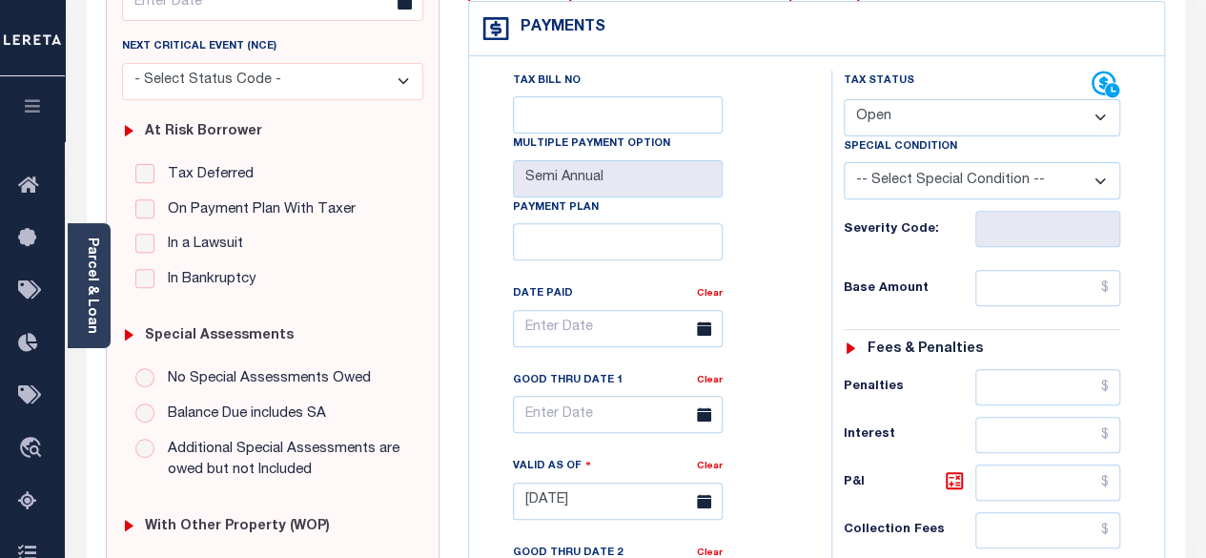
click at [1000, 120] on select "- Select Status Code - Open Due/Unpaid Paid Incomplete No Tax Due Internal Refu…" at bounding box center [981, 117] width 277 height 37
select select "PYD"
click at [843, 99] on select "- Select Status Code - Open Due/Unpaid Paid Incomplete No Tax Due Internal Refu…" at bounding box center [981, 117] width 277 height 37
type input "[DATE]"
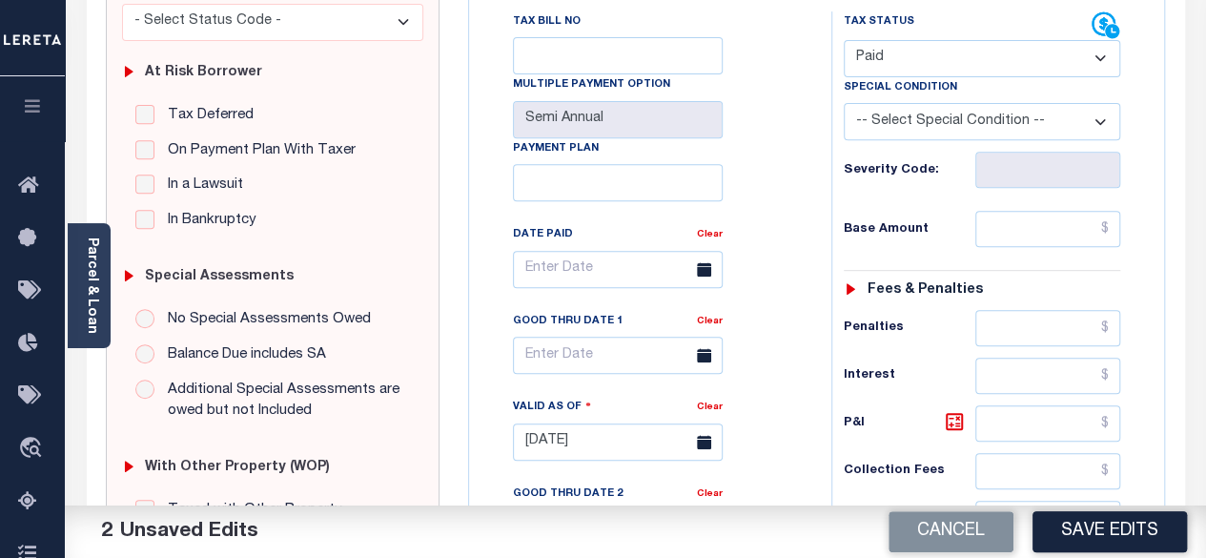
scroll to position [477, 0]
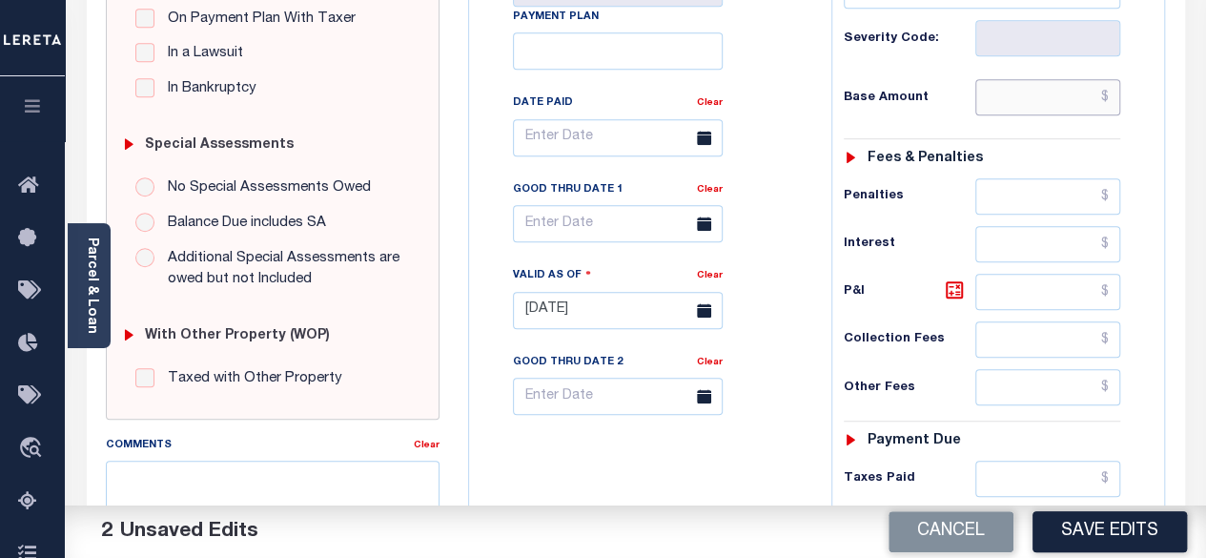
click at [1113, 98] on input "text" at bounding box center [1047, 97] width 145 height 36
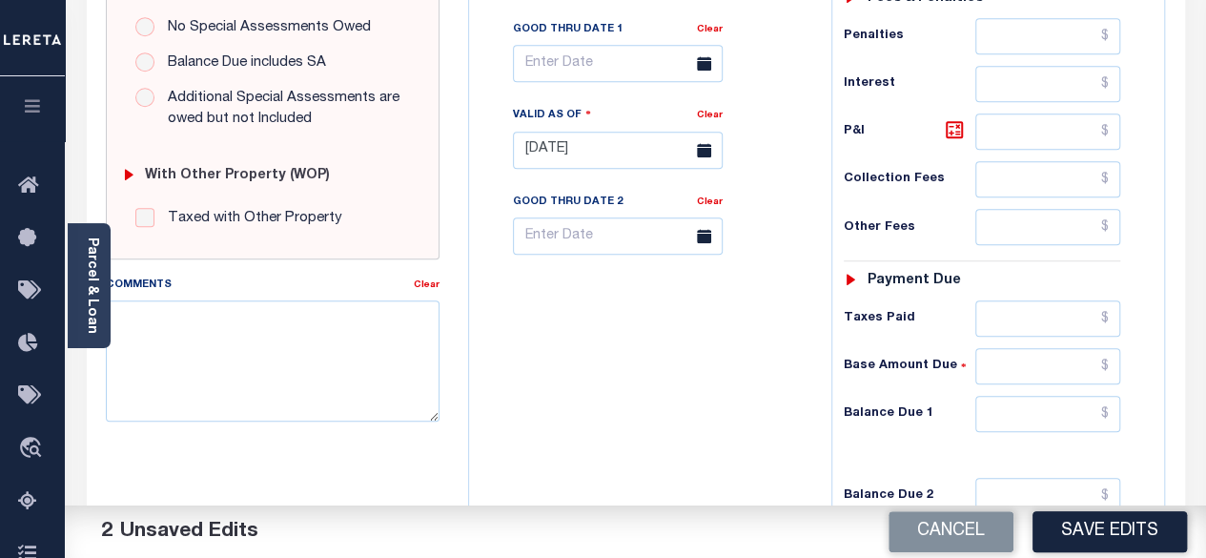
scroll to position [858, 0]
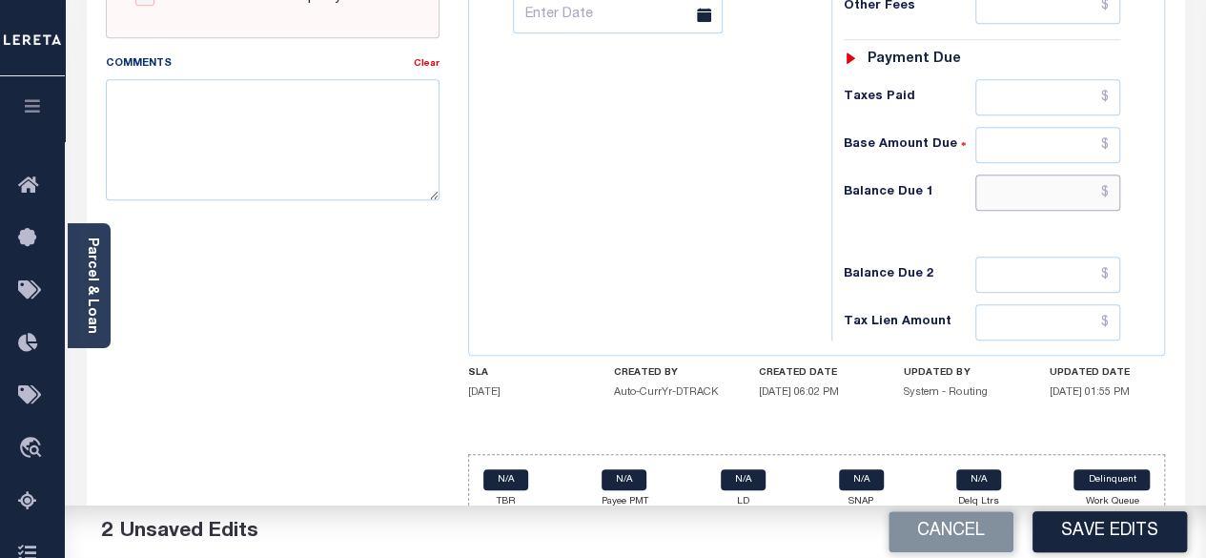
type input "$0.00"
click at [1110, 189] on input "text" at bounding box center [1047, 192] width 145 height 36
type input "$0"
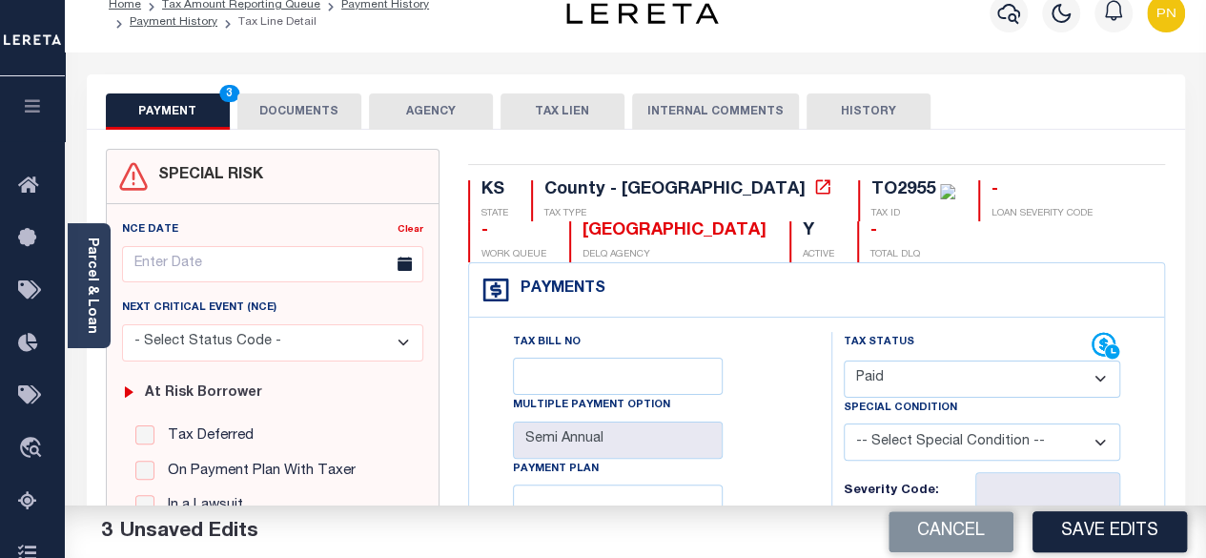
scroll to position [0, 0]
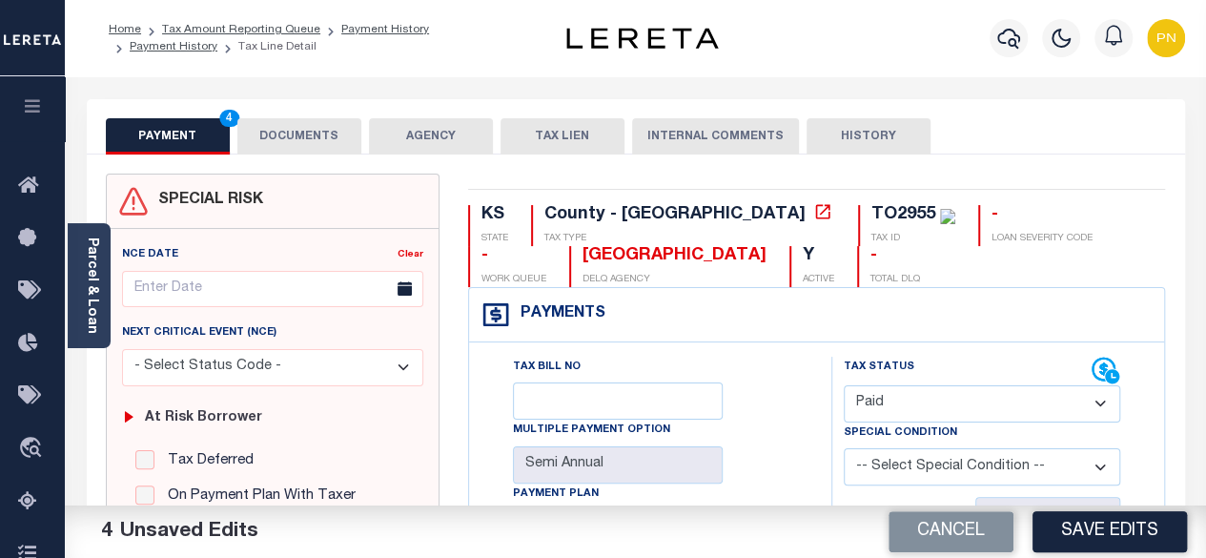
click at [289, 139] on button "DOCUMENTS" at bounding box center [299, 136] width 124 height 36
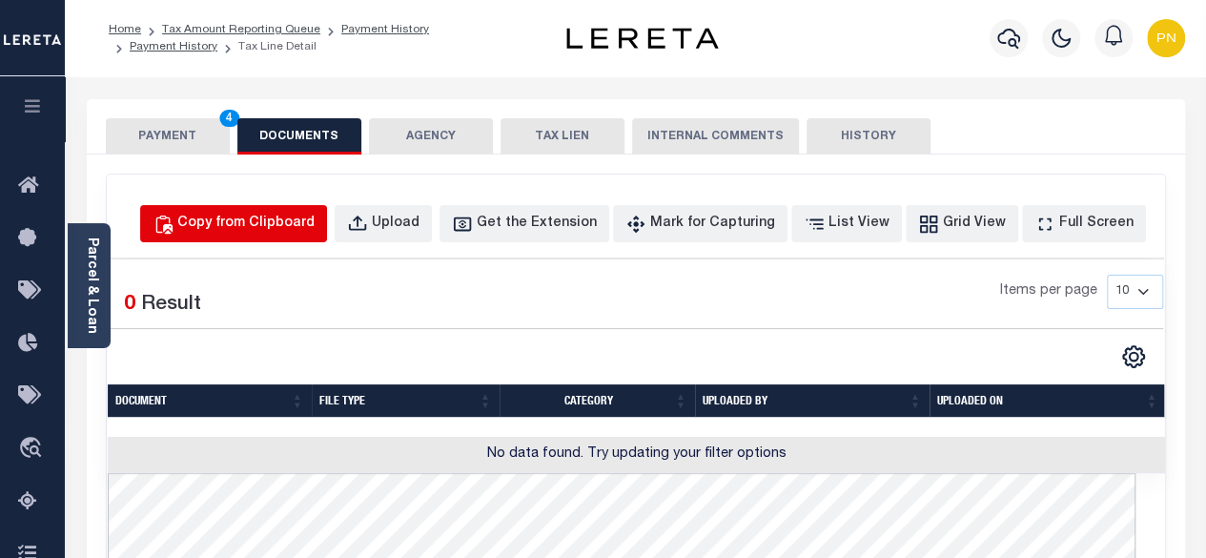
click at [302, 232] on div "Copy from Clipboard" at bounding box center [245, 223] width 137 height 21
select select "POP"
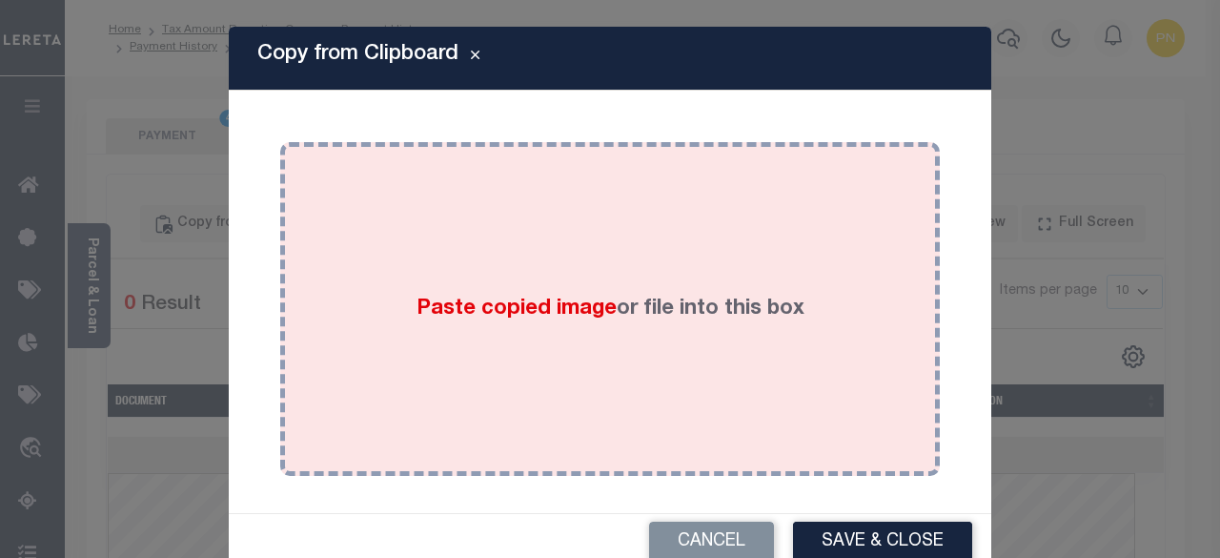
click at [612, 281] on div "Paste copied image or file into this box" at bounding box center [609, 308] width 631 height 305
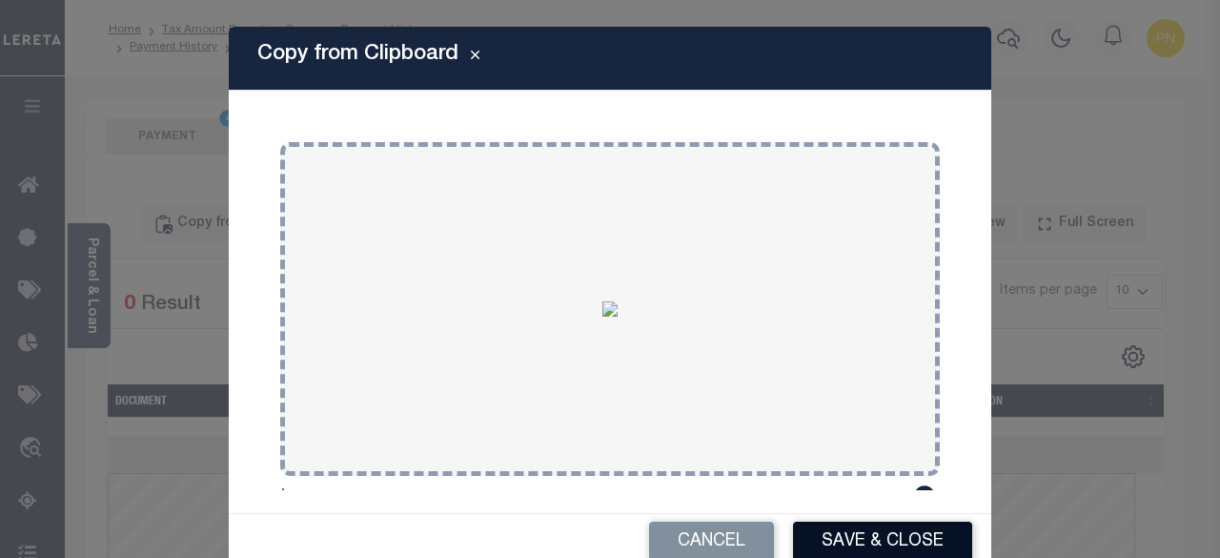
click at [832, 537] on button "Save & Close" at bounding box center [882, 541] width 179 height 41
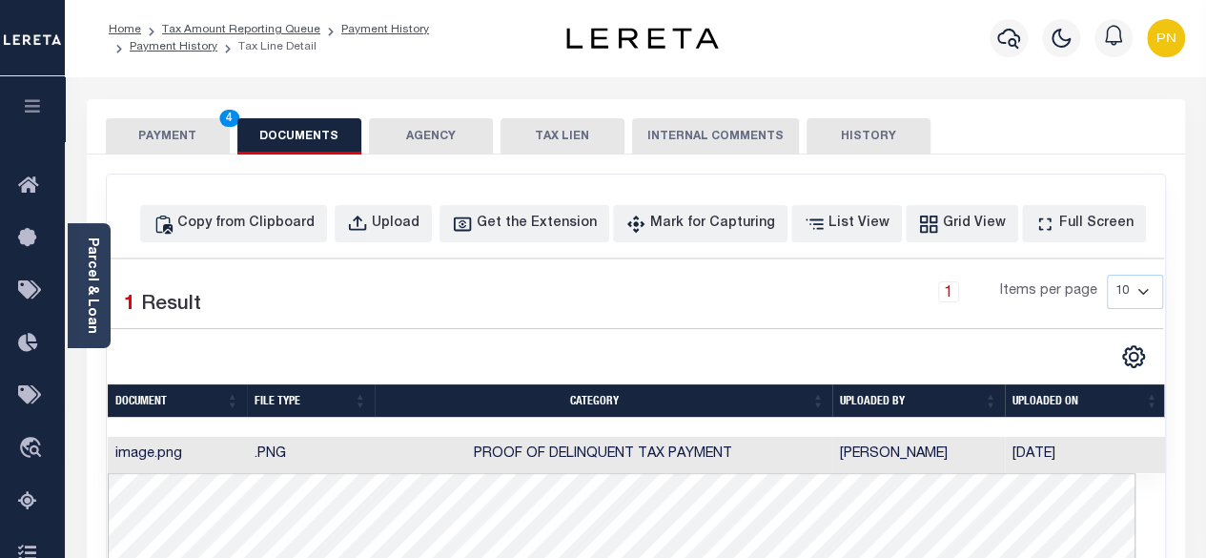
click at [147, 141] on button "PAYMENT 4" at bounding box center [168, 136] width 124 height 36
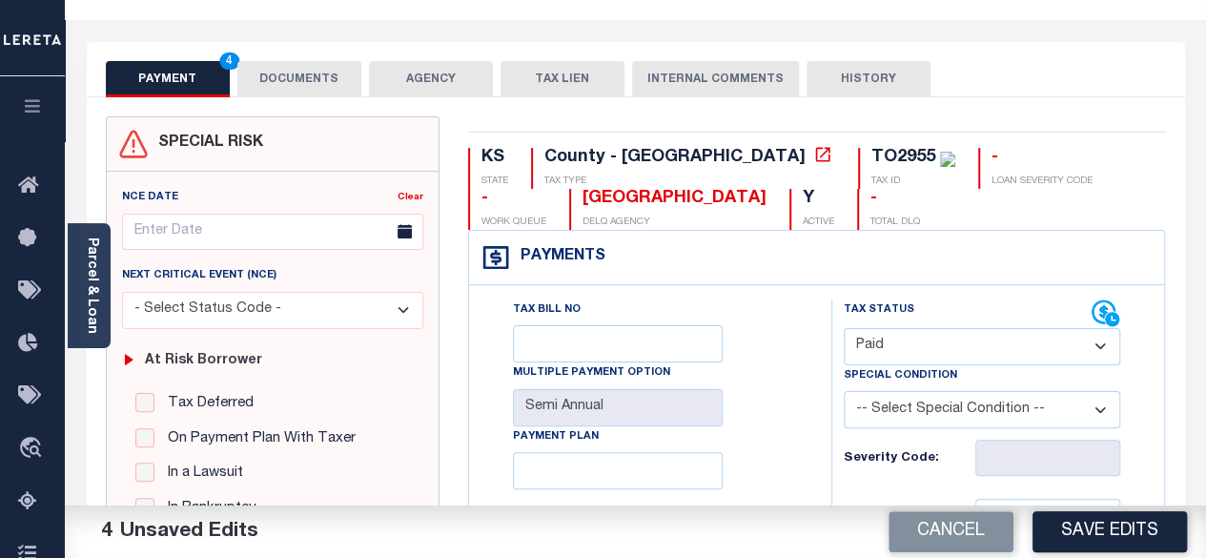
scroll to position [381, 0]
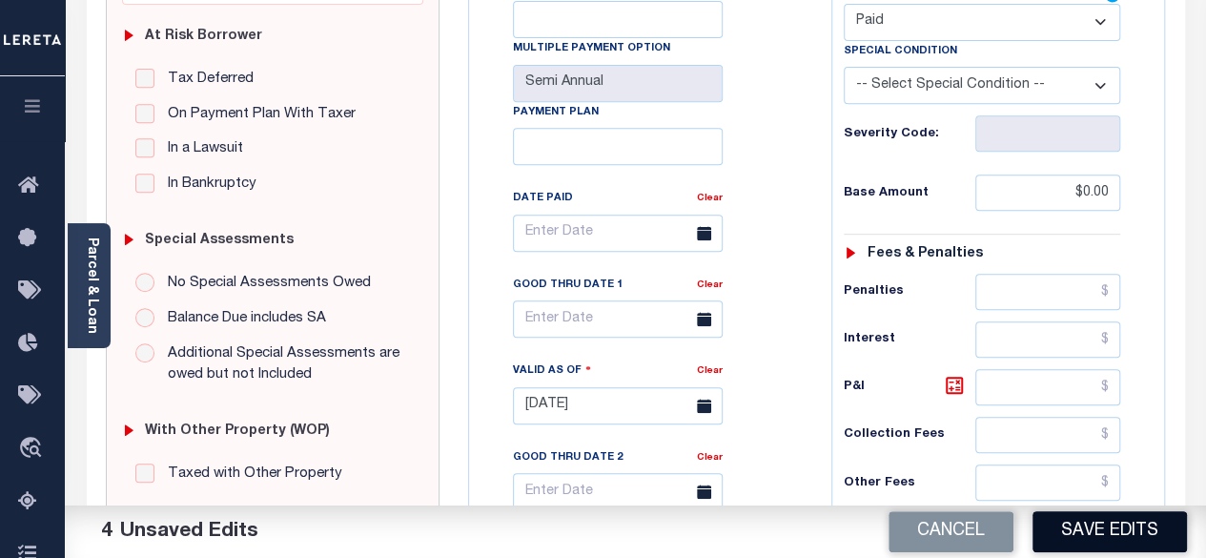
click at [1112, 527] on button "Save Edits" at bounding box center [1109, 531] width 154 height 41
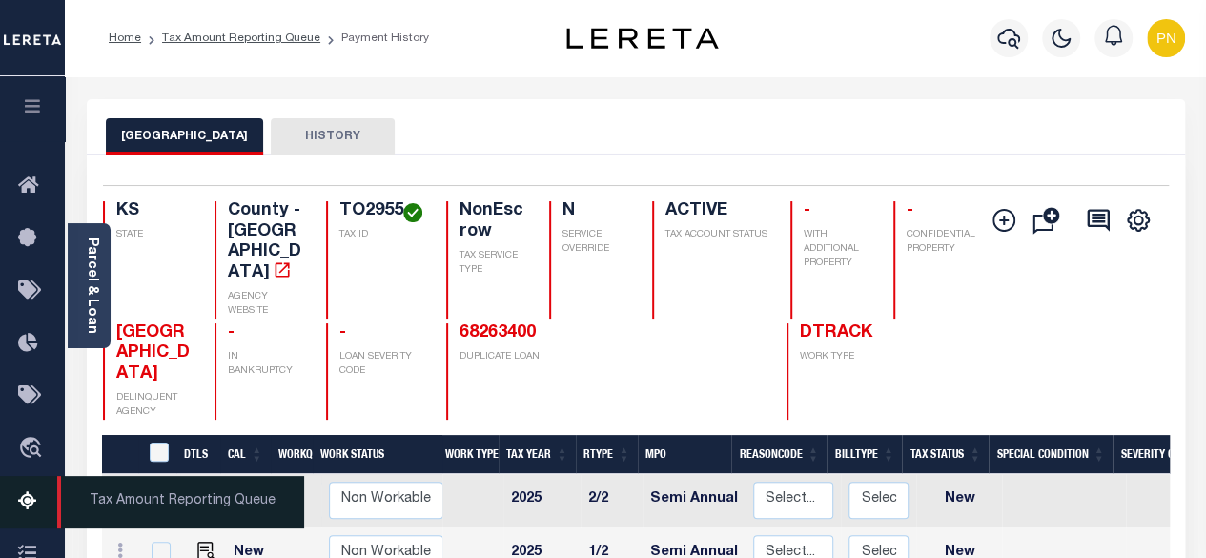
click at [18, 503] on icon at bounding box center [33, 502] width 30 height 24
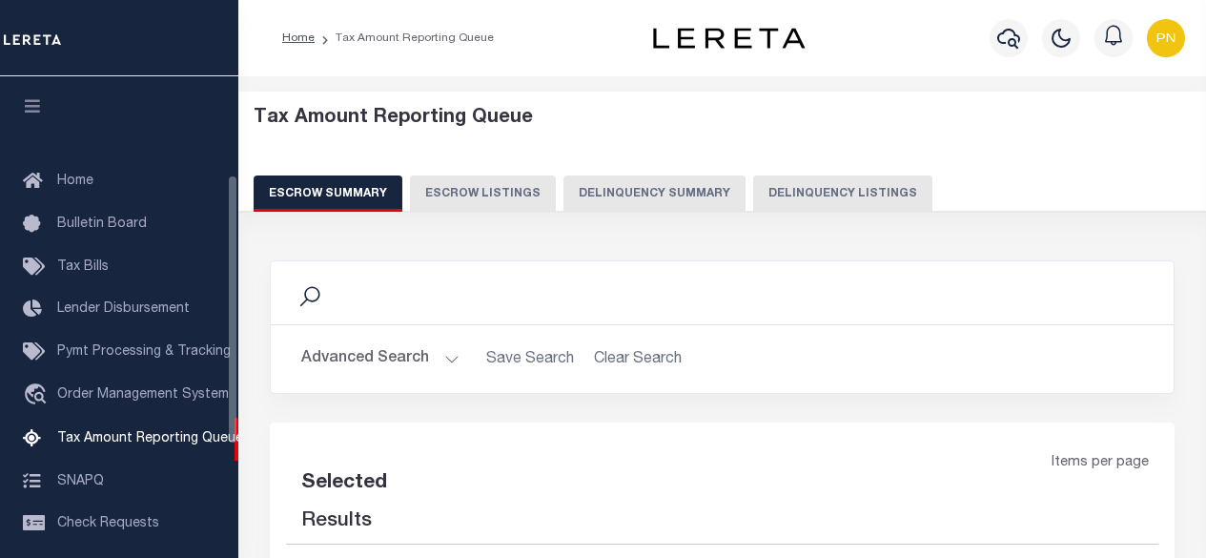
select select "100"
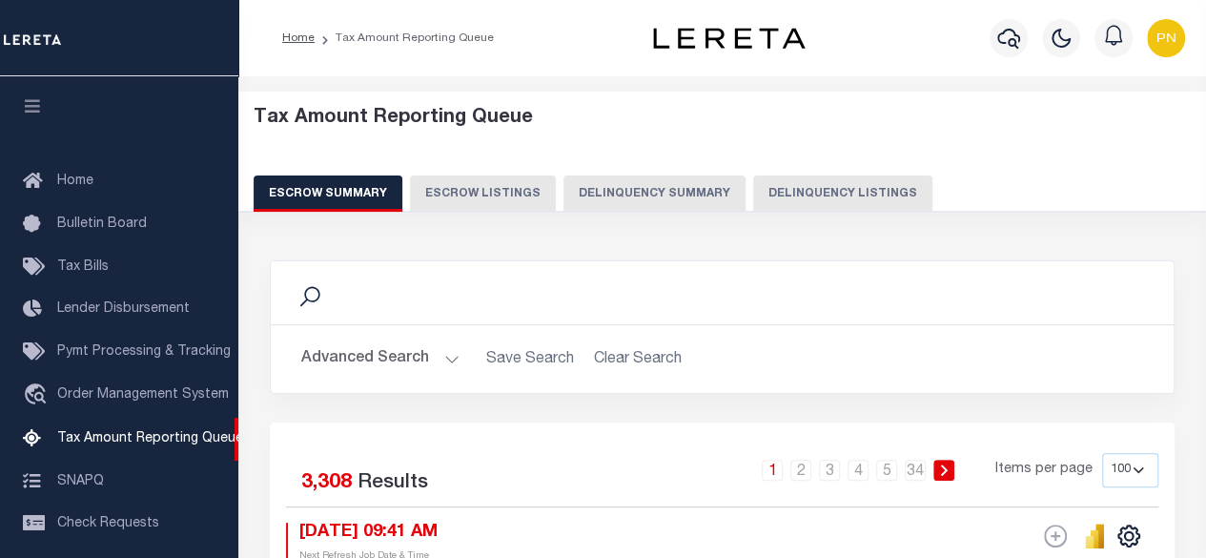
scroll to position [194, 0]
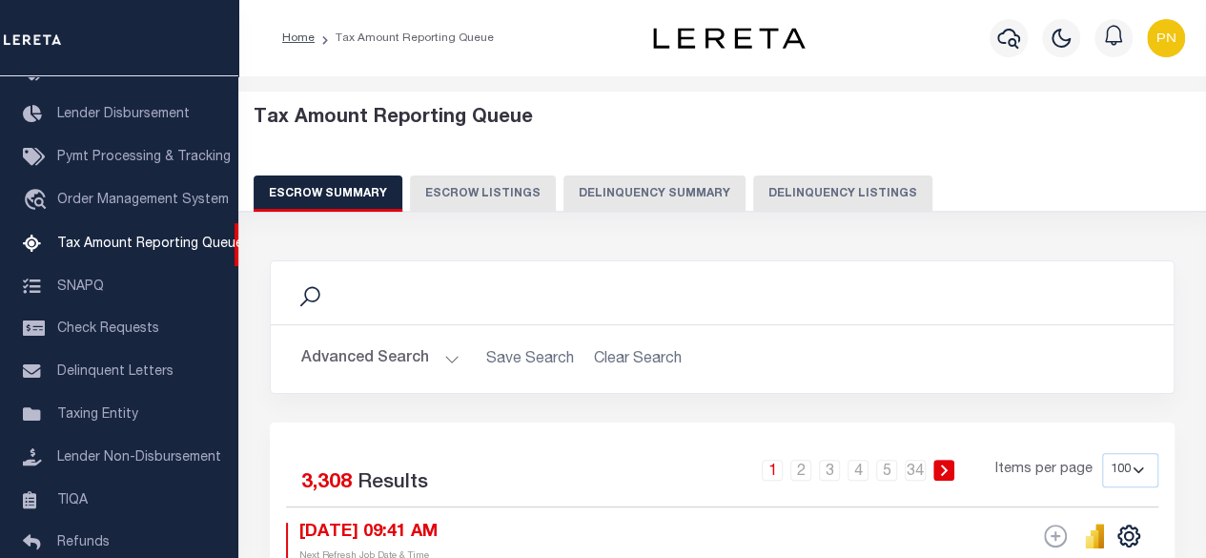
click at [818, 192] on button "Delinquency Listings" at bounding box center [842, 193] width 179 height 36
select select "100"
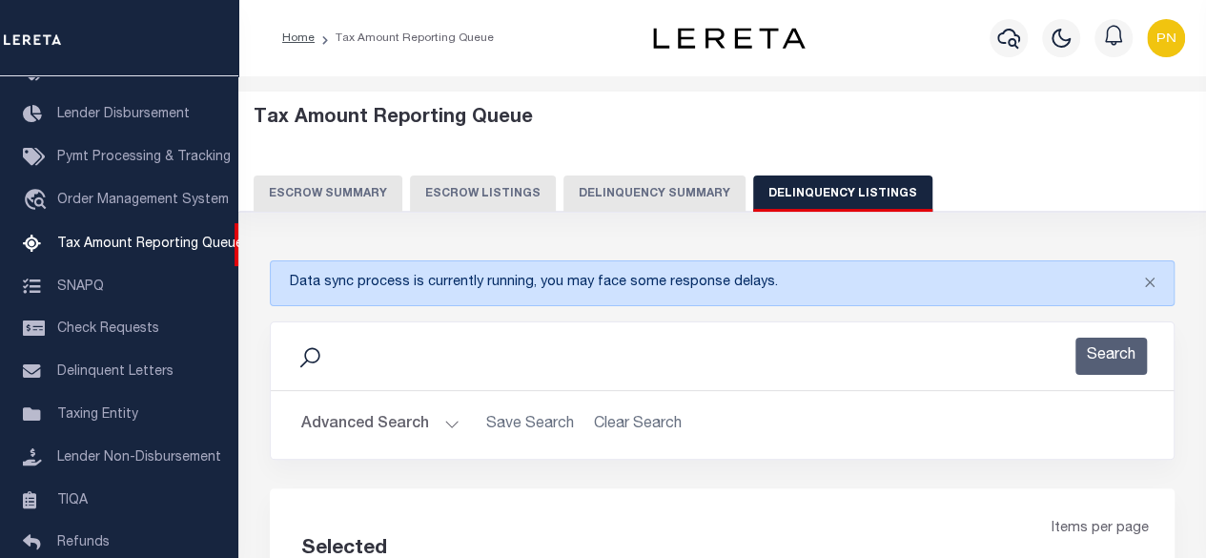
select select "100"
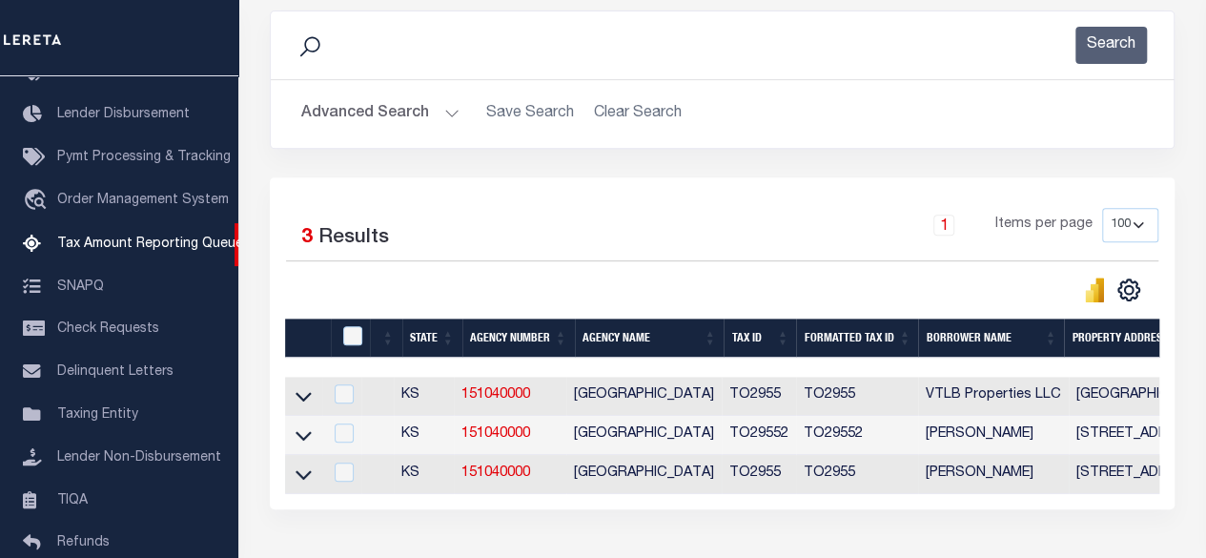
scroll to position [381, 0]
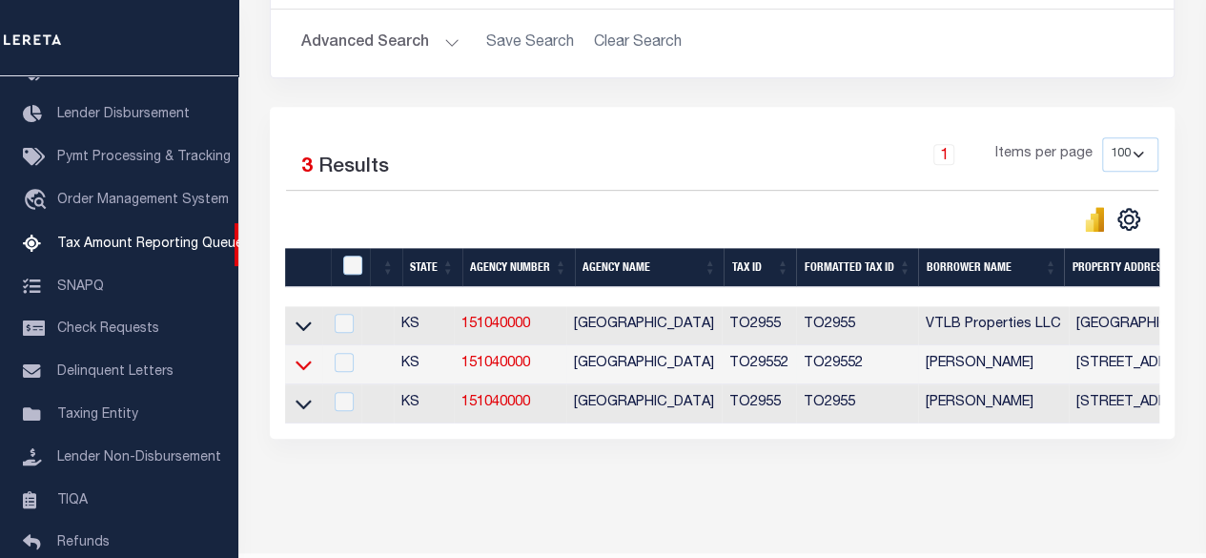
drag, startPoint x: 303, startPoint y: 361, endPoint x: 533, endPoint y: 378, distance: 230.3
click at [303, 361] on icon at bounding box center [303, 365] width 16 height 20
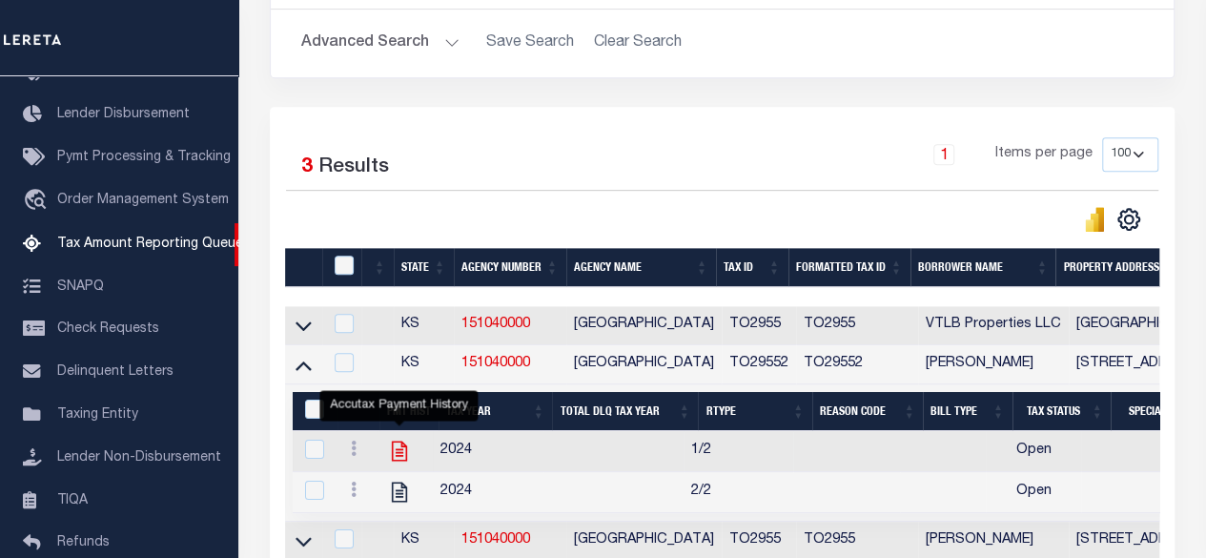
click at [400, 451] on icon "" at bounding box center [399, 450] width 15 height 20
checkbox input "true"
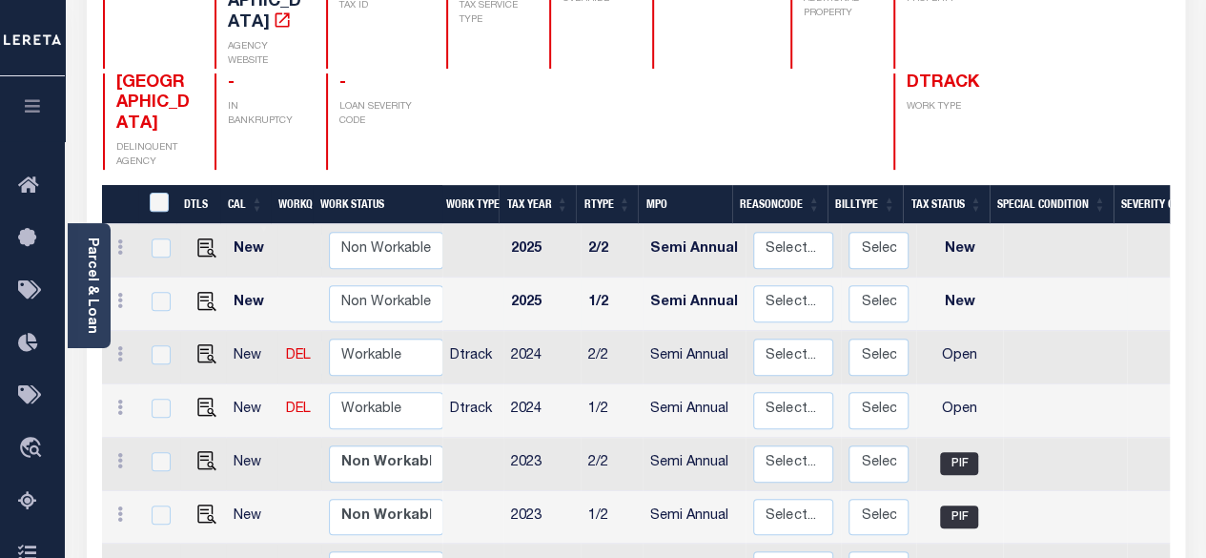
scroll to position [191, 0]
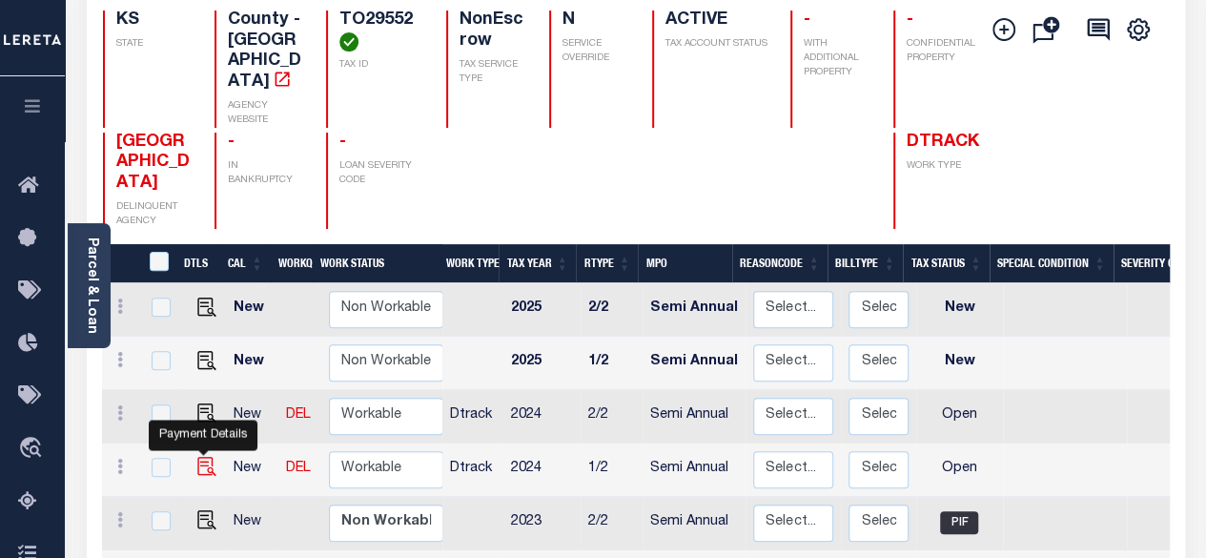
click at [200, 457] on img "" at bounding box center [206, 466] width 19 height 19
checkbox input "true"
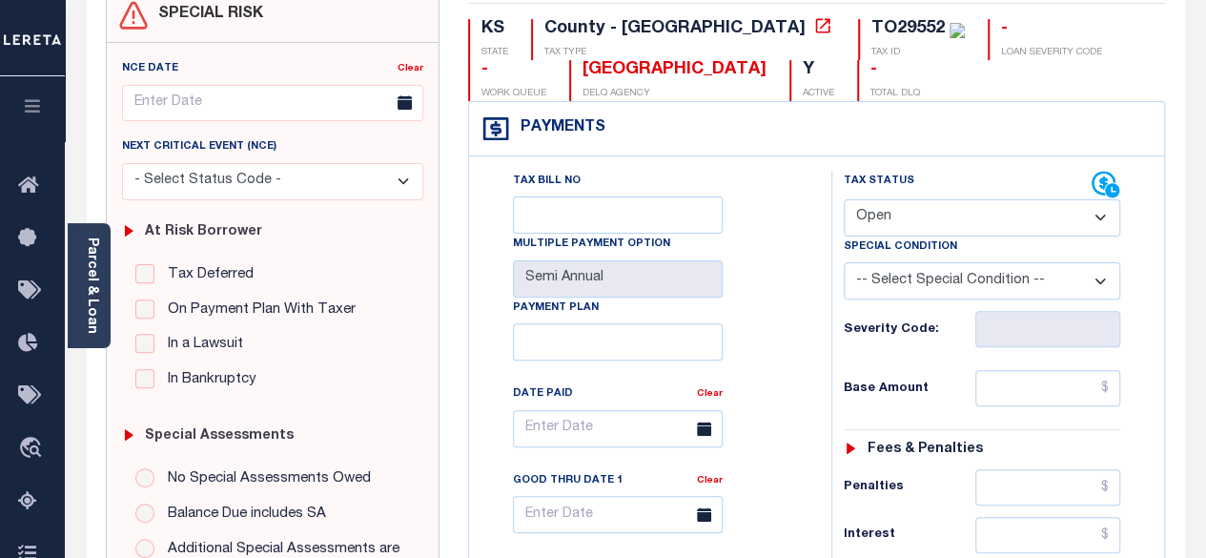
scroll to position [191, 0]
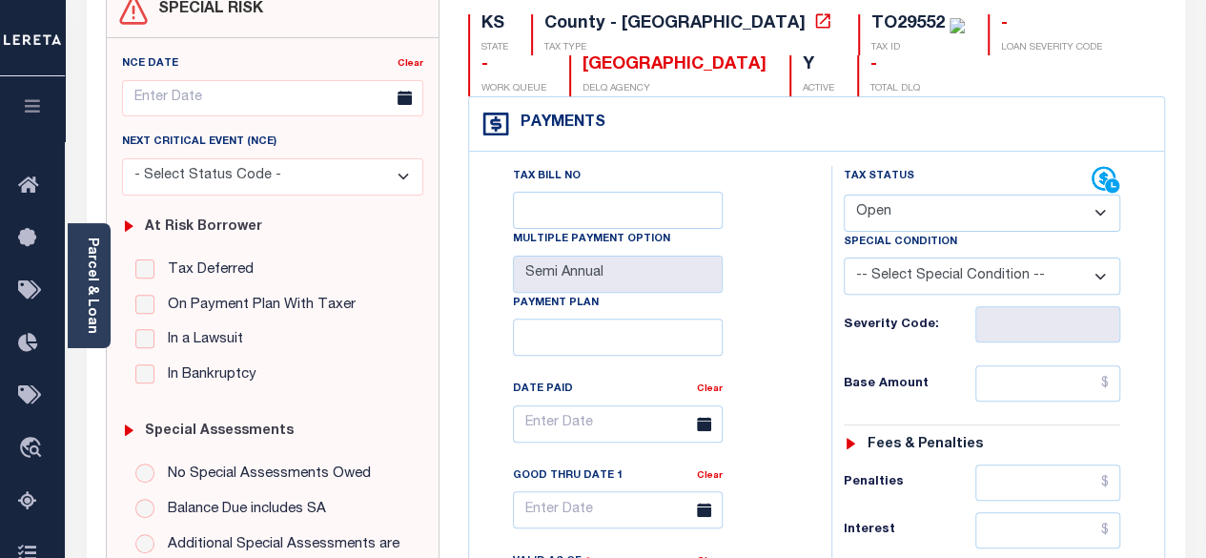
click at [1061, 215] on select "- Select Status Code - Open Due/Unpaid Paid Incomplete No Tax Due Internal Refu…" at bounding box center [981, 212] width 277 height 37
select select "PYD"
click at [843, 194] on select "- Select Status Code - Open Due/Unpaid Paid Incomplete No Tax Due Internal Refu…" at bounding box center [981, 212] width 277 height 37
type input "[DATE]"
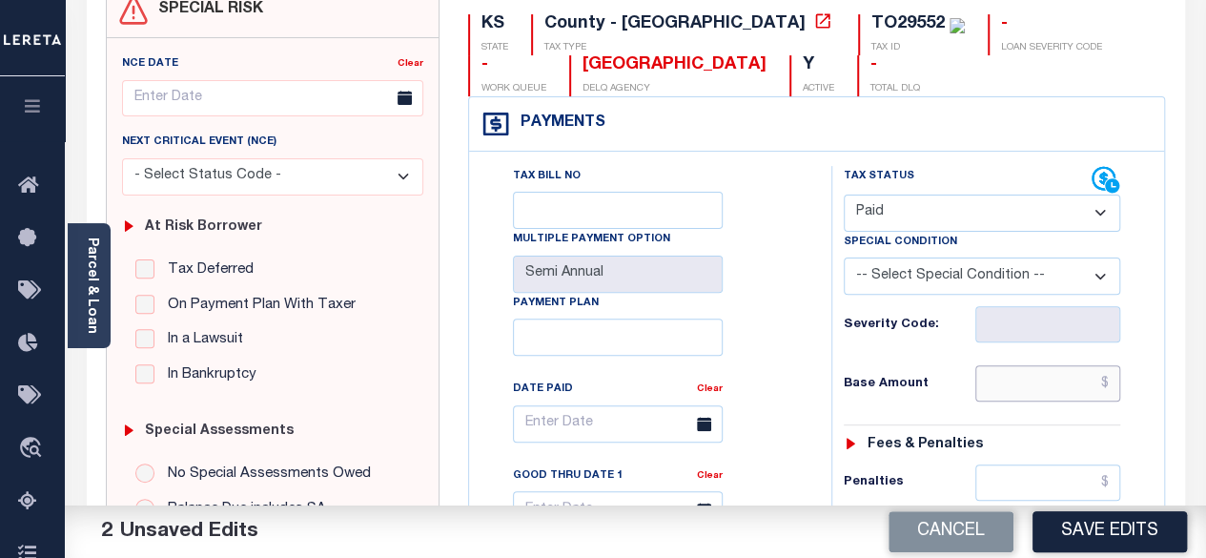
click at [1111, 382] on input "text" at bounding box center [1047, 383] width 145 height 36
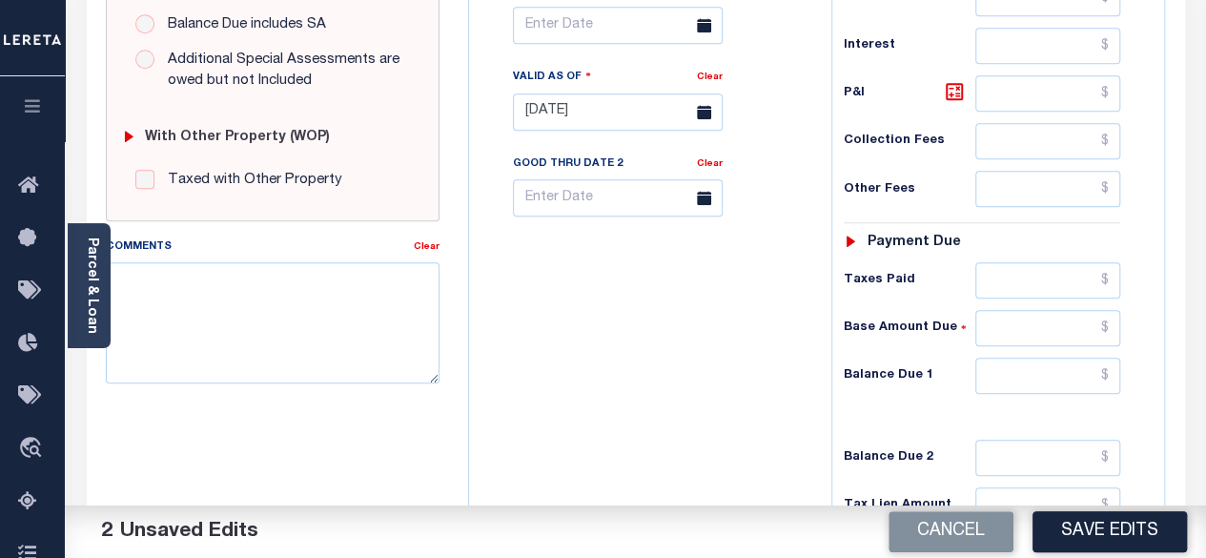
scroll to position [762, 0]
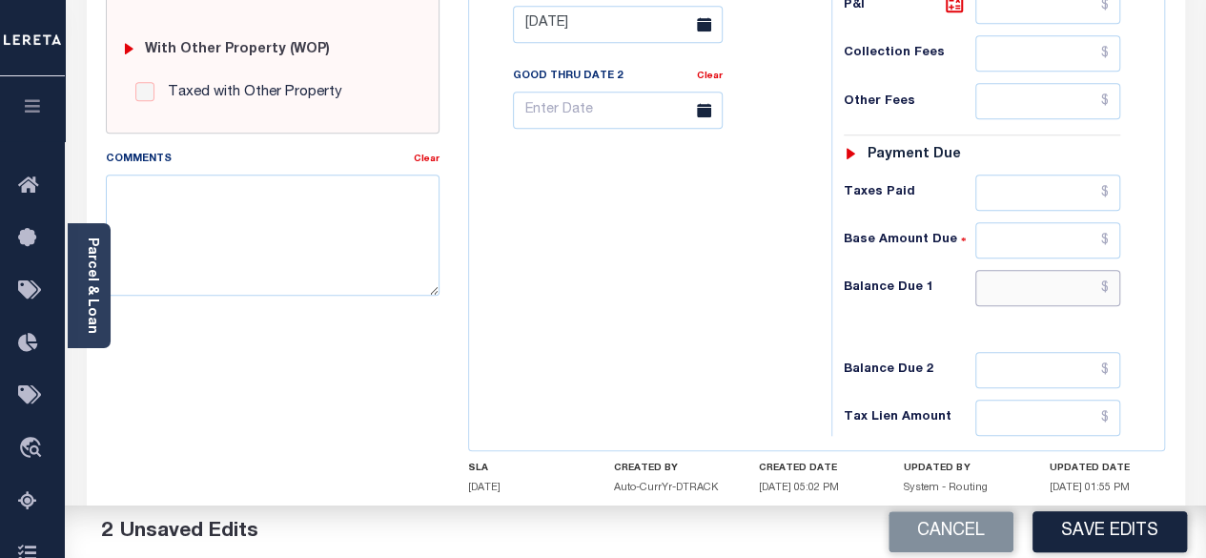
type input "$0.00"
click at [1111, 279] on input "text" at bounding box center [1047, 288] width 145 height 36
type input "$0.00"
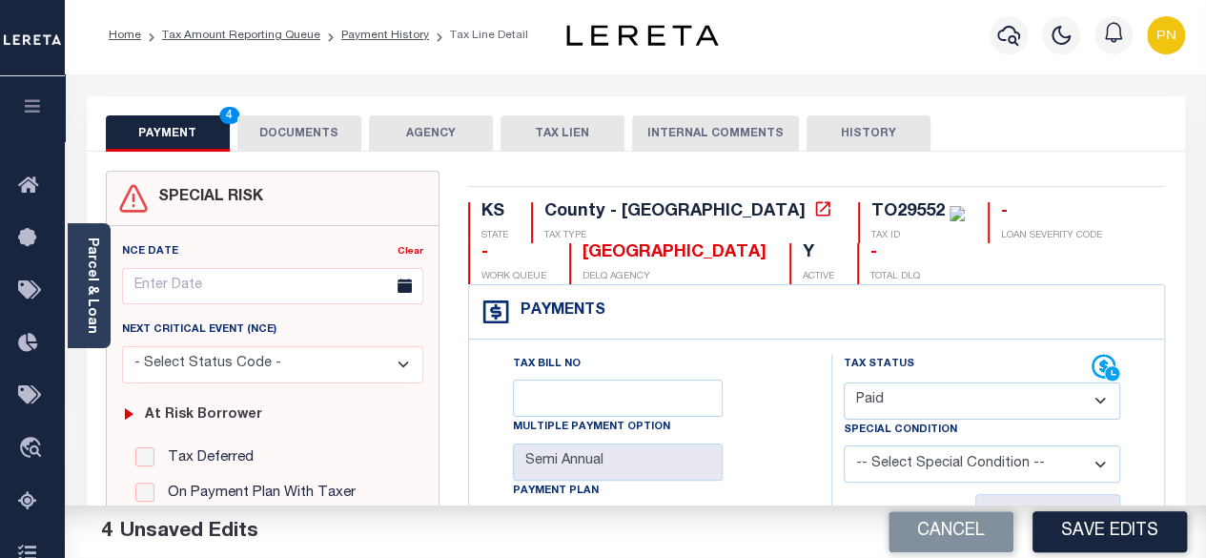
scroll to position [0, 0]
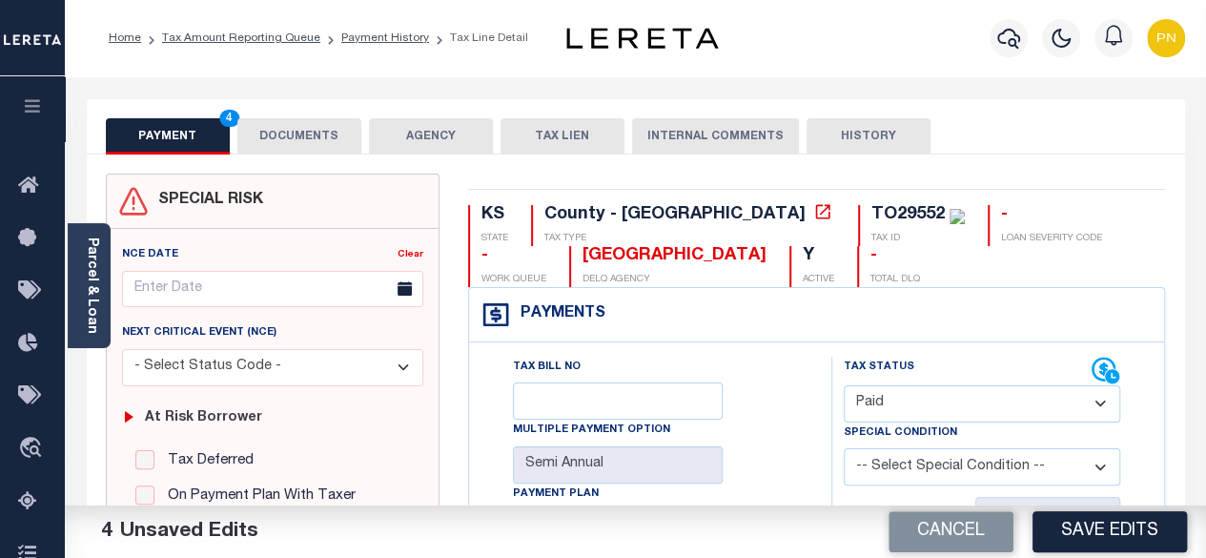
click at [321, 140] on button "DOCUMENTS" at bounding box center [299, 136] width 124 height 36
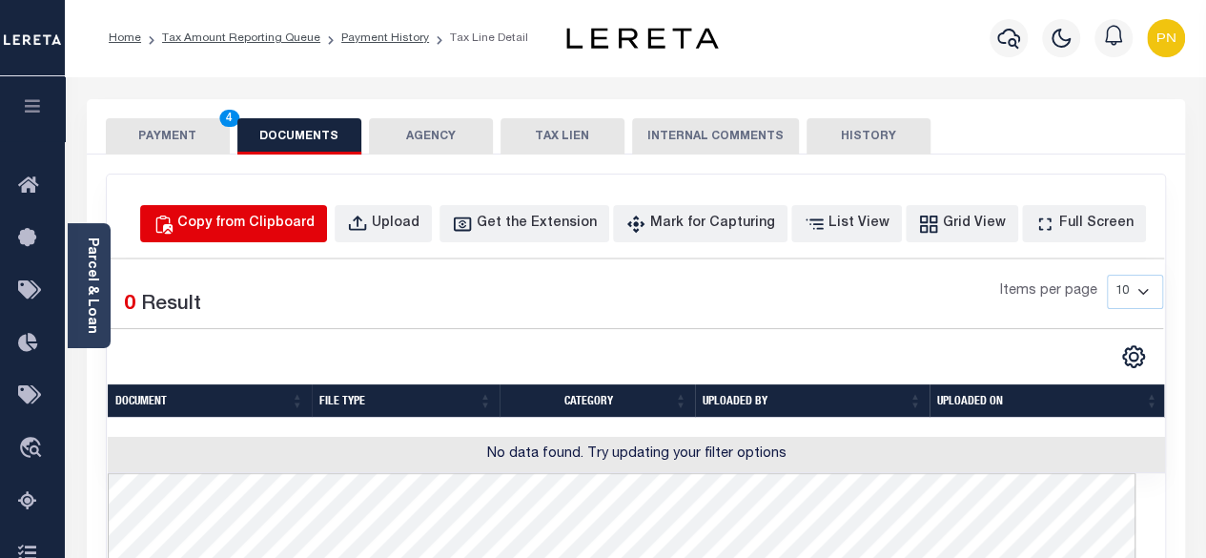
click at [270, 229] on div "Copy from Clipboard" at bounding box center [245, 223] width 137 height 21
select select "POP"
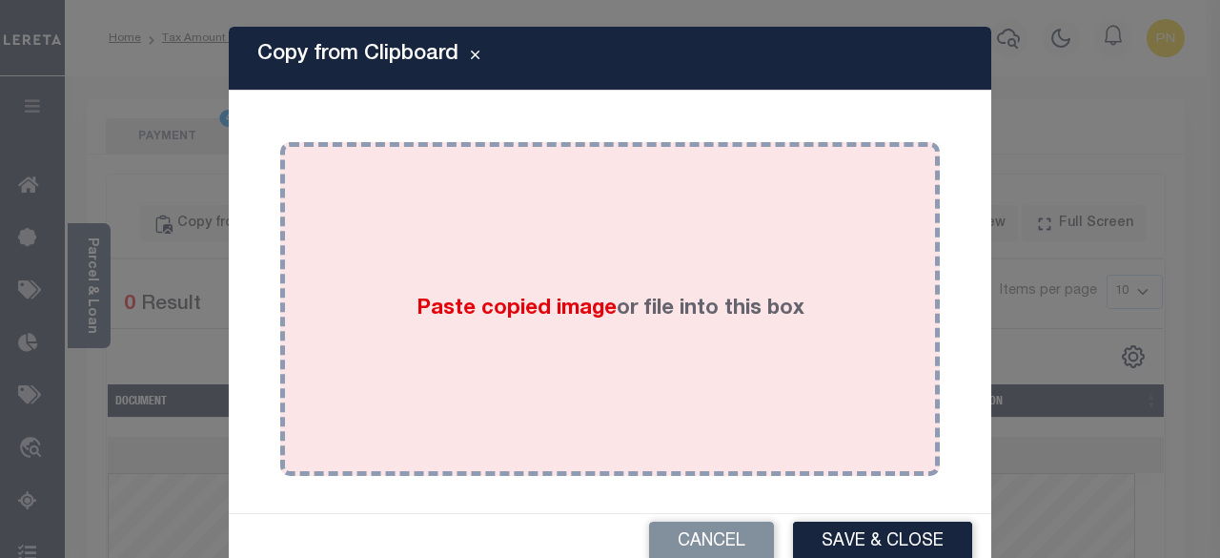
click at [627, 249] on div "Paste copied image or file into this box" at bounding box center [609, 308] width 631 height 305
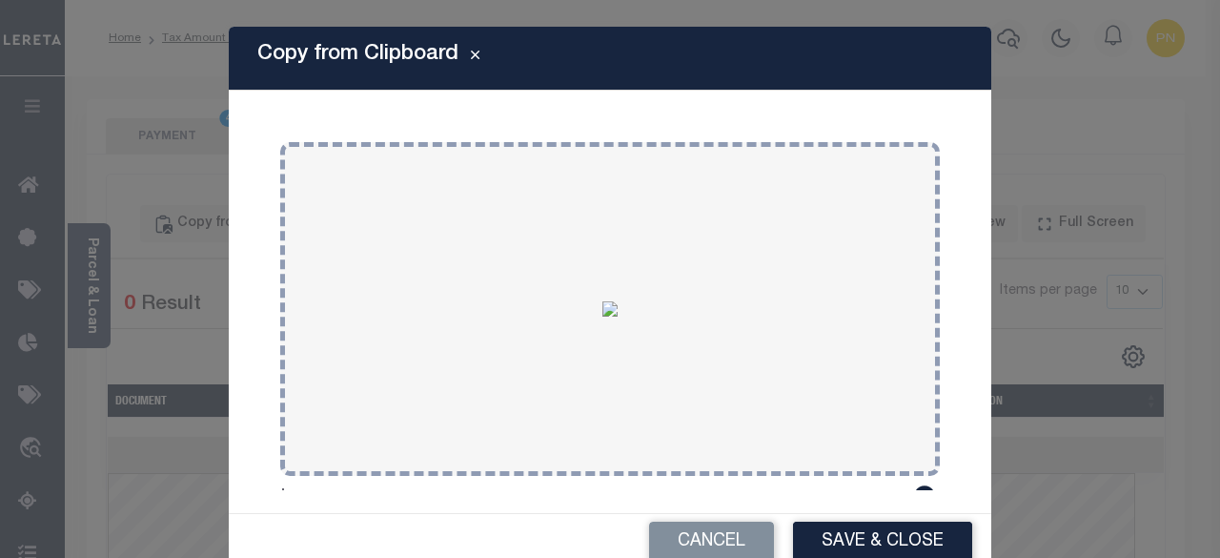
click at [863, 537] on button "Save & Close" at bounding box center [882, 541] width 179 height 41
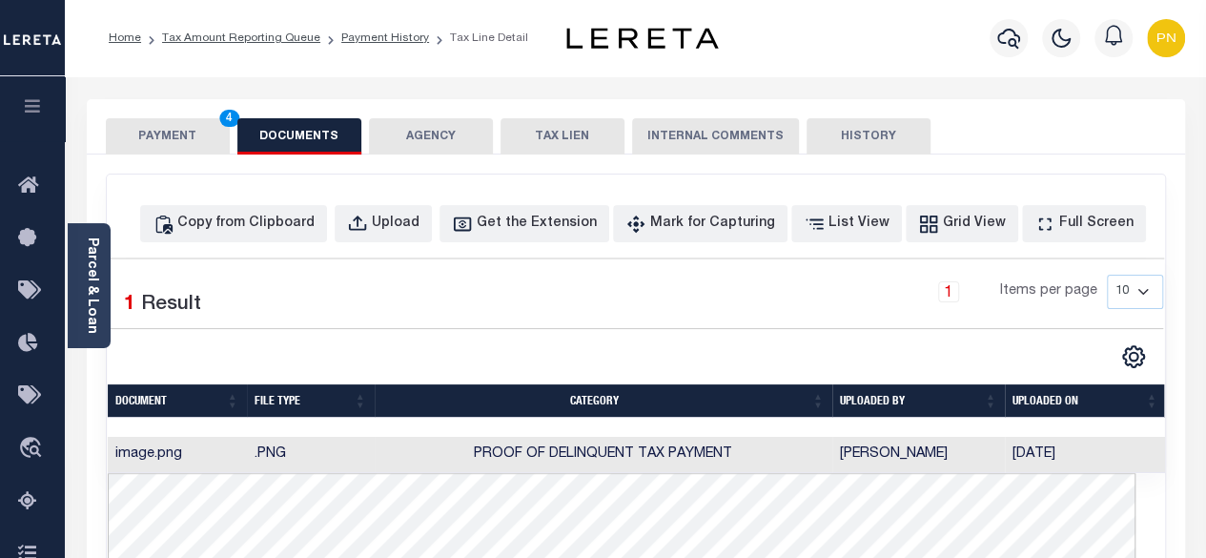
click at [189, 134] on button "PAYMENT 4" at bounding box center [168, 136] width 124 height 36
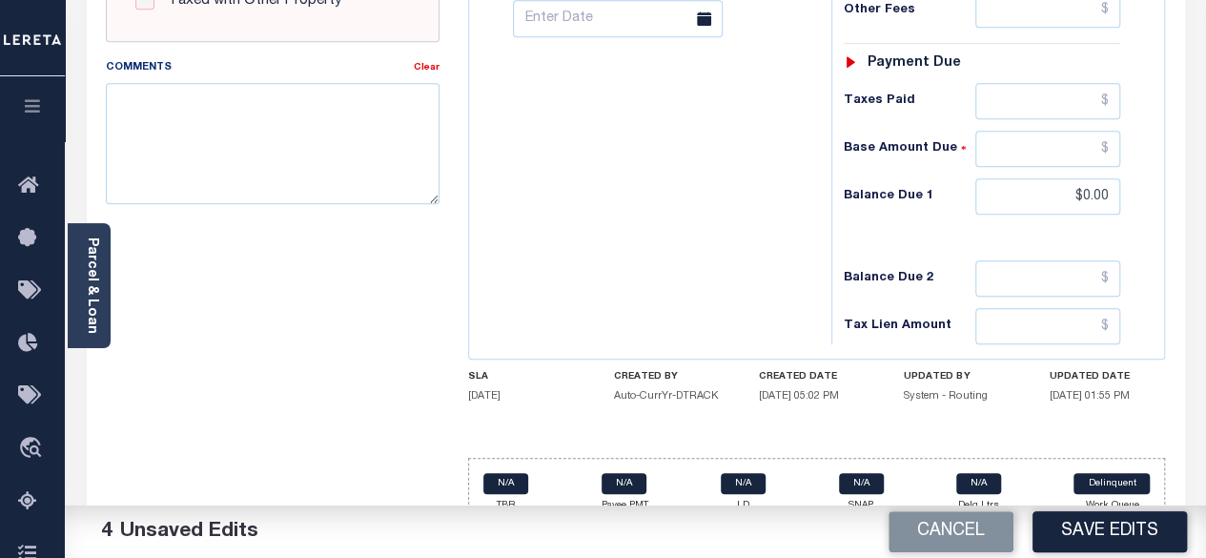
scroll to position [858, 0]
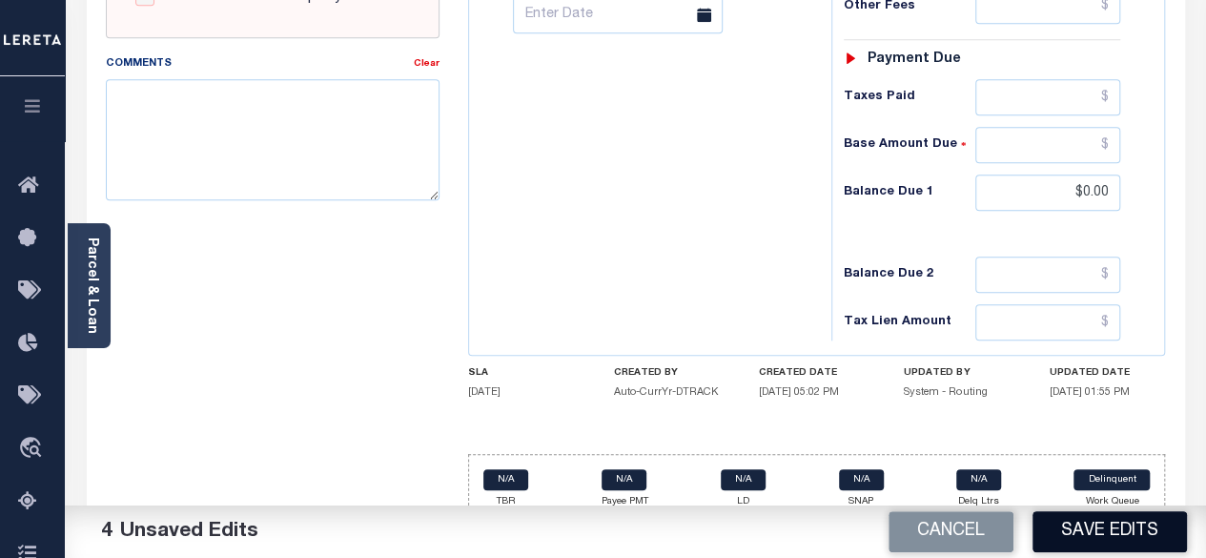
click at [1095, 536] on button "Save Edits" at bounding box center [1109, 531] width 154 height 41
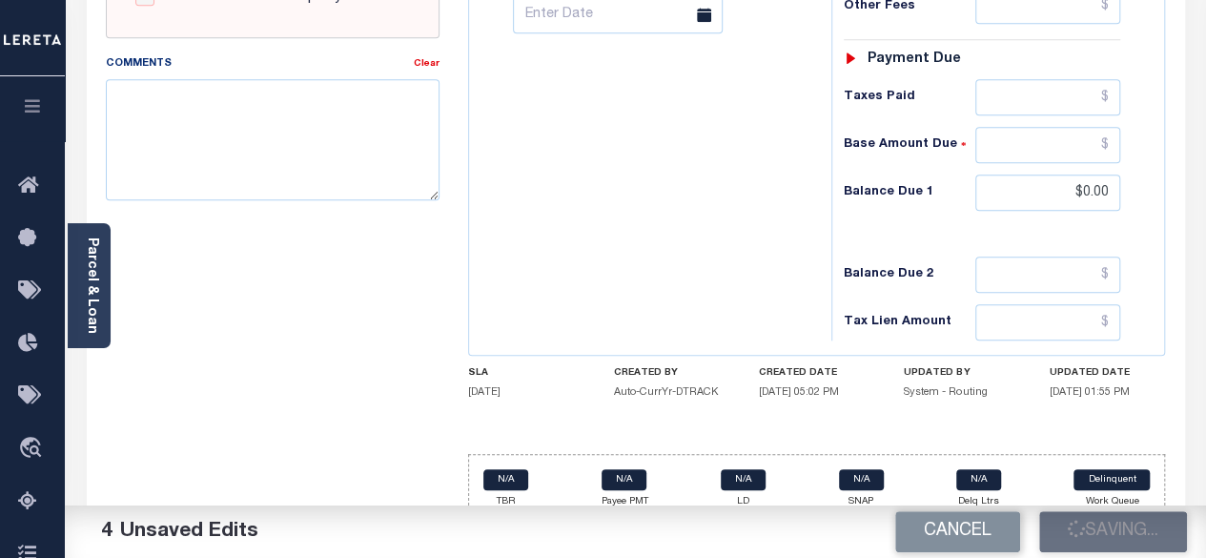
checkbox input "false"
type input "$0"
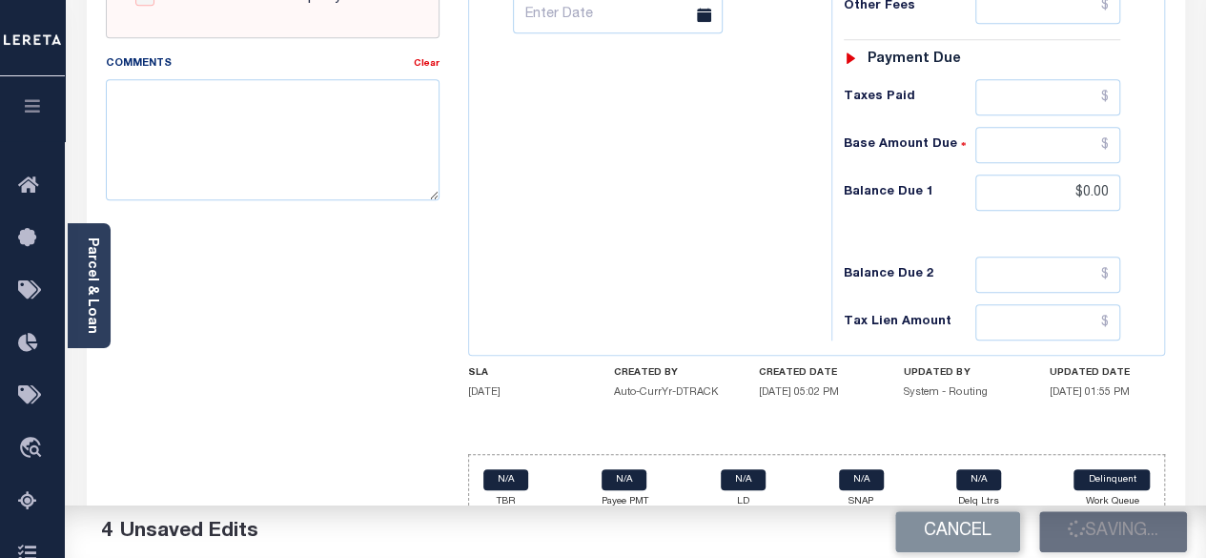
type input "$0"
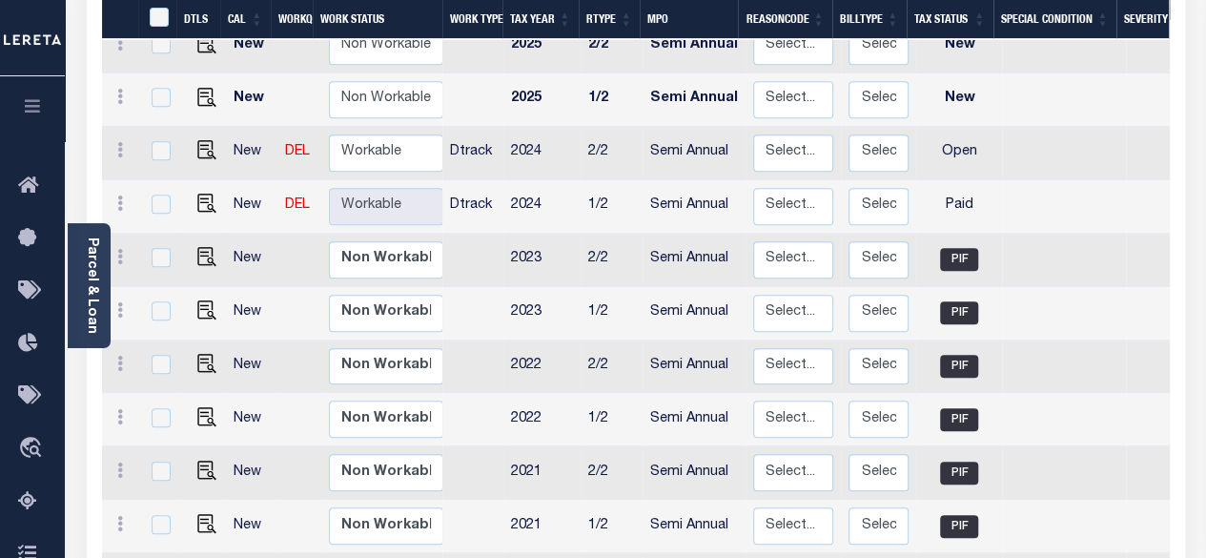
scroll to position [477, 0]
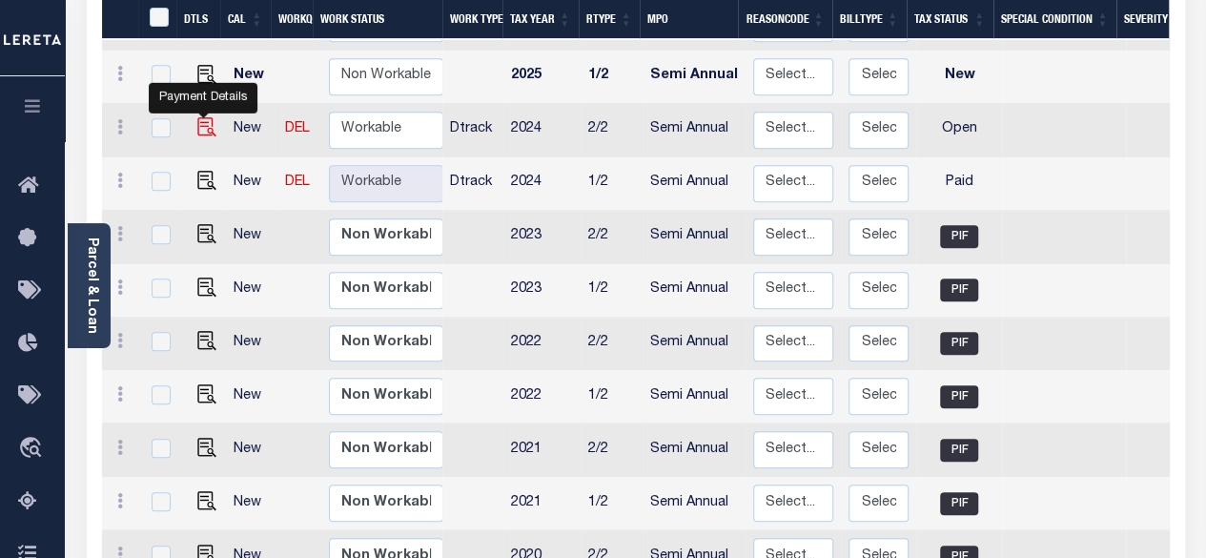
click at [202, 117] on img "" at bounding box center [206, 126] width 19 height 19
checkbox input "true"
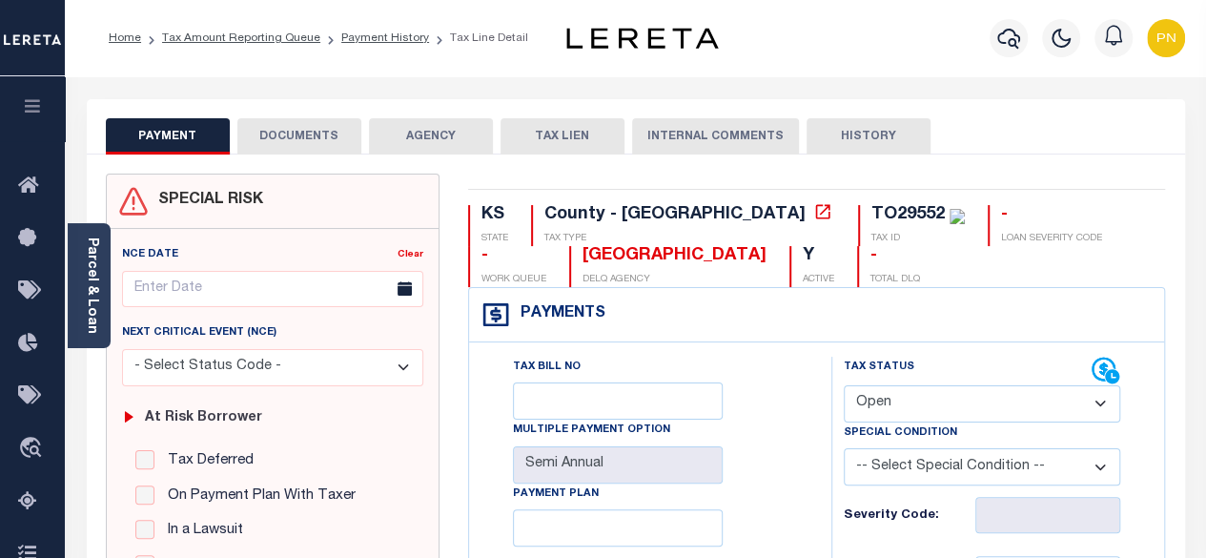
click at [1073, 411] on select "- Select Status Code - Open Due/Unpaid Paid Incomplete No Tax Due Internal Refu…" at bounding box center [981, 403] width 277 height 37
select select "PYD"
click at [843, 385] on select "- Select Status Code - Open Due/Unpaid Paid Incomplete No Tax Due Internal Refu…" at bounding box center [981, 403] width 277 height 37
type input "[DATE]"
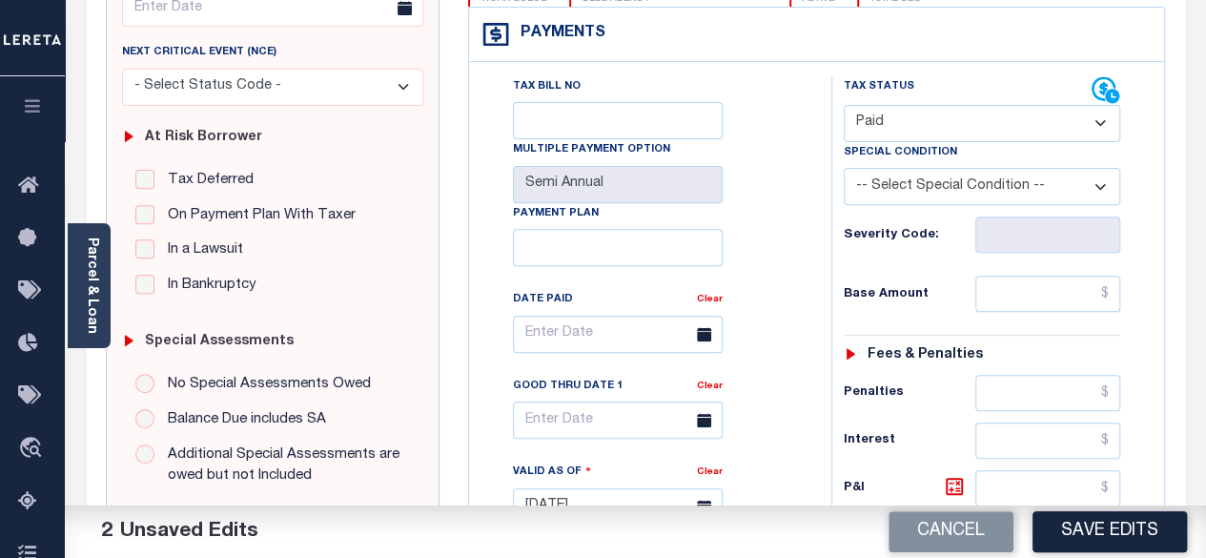
scroll to position [286, 0]
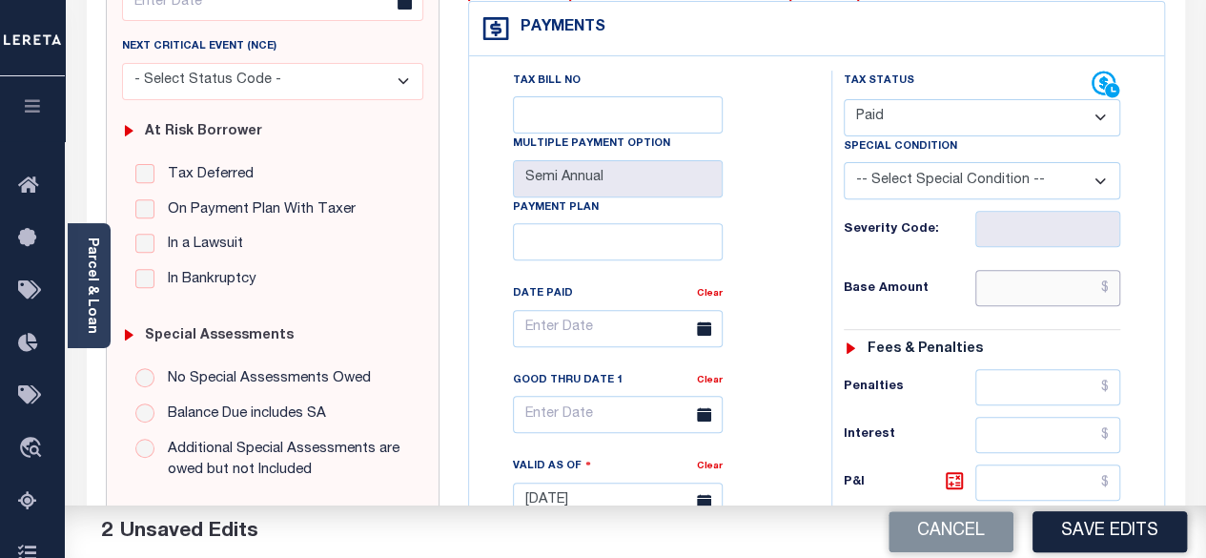
click at [1106, 288] on input "text" at bounding box center [1047, 288] width 145 height 36
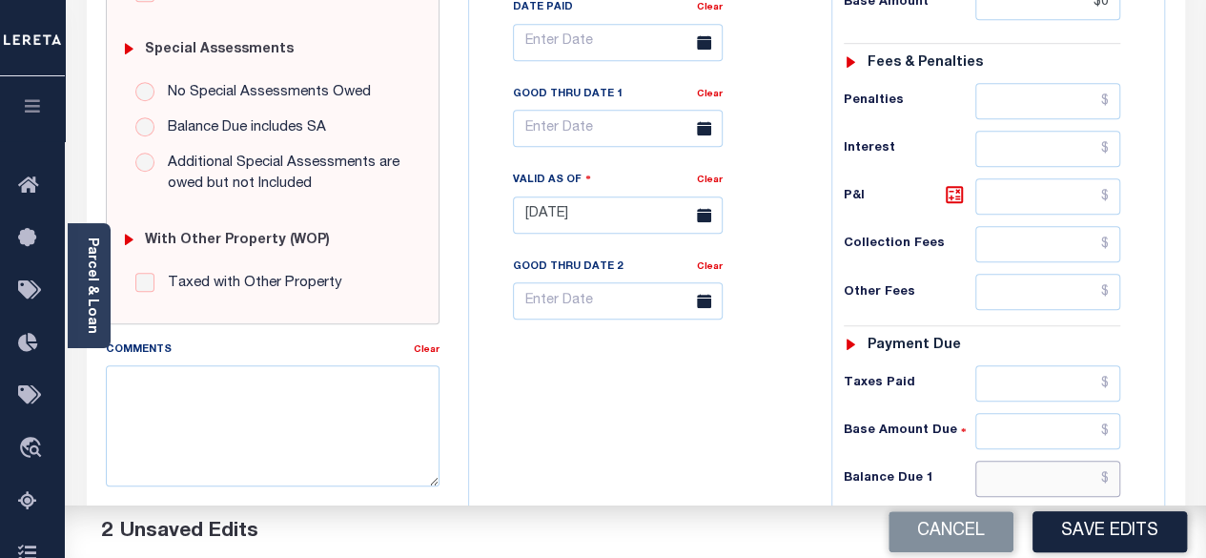
click at [1111, 470] on input "text" at bounding box center [1047, 478] width 145 height 36
type input "$0.00"
type input "$0"
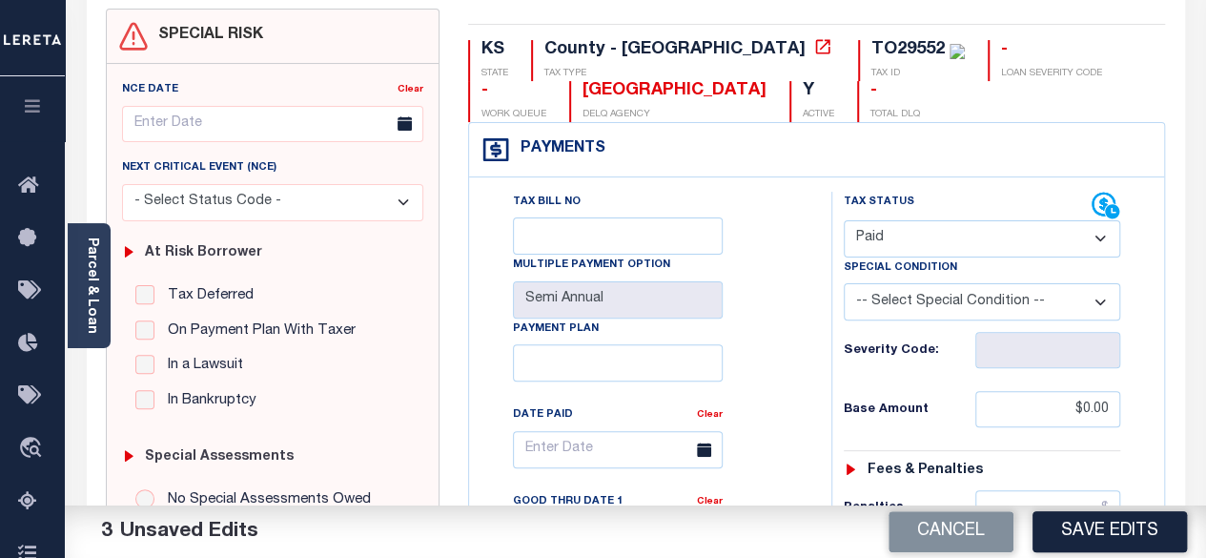
scroll to position [95, 0]
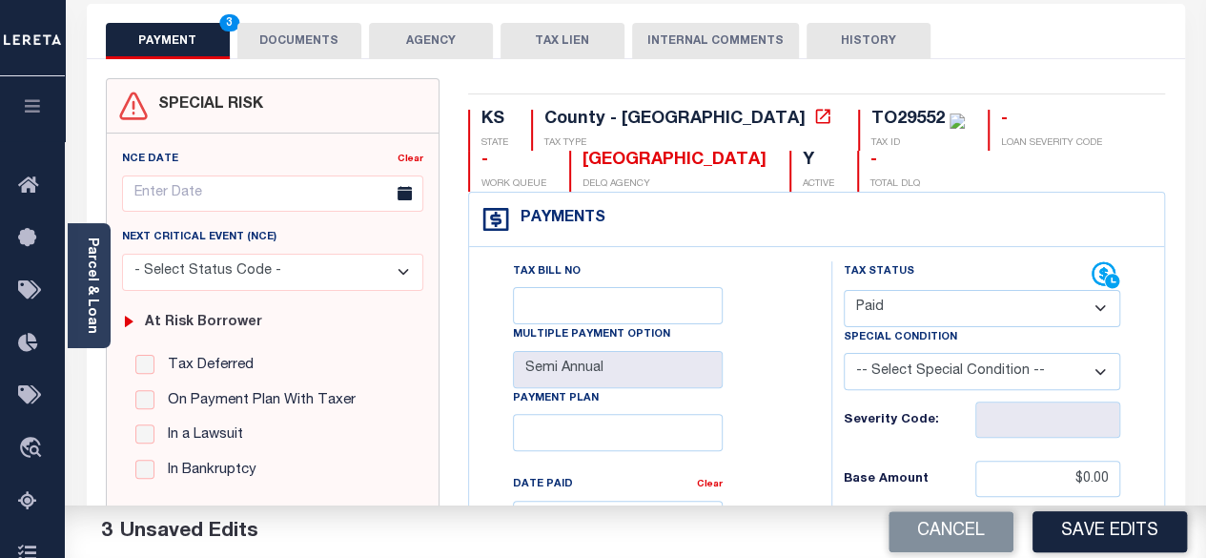
click at [307, 37] on button "DOCUMENTS" at bounding box center [299, 41] width 124 height 36
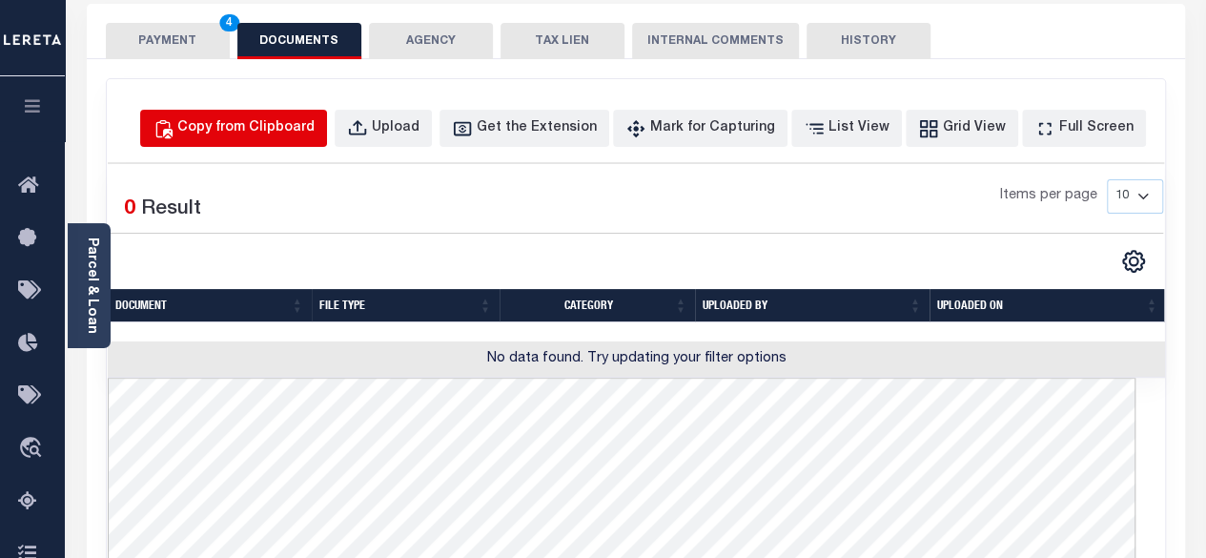
click at [285, 127] on div "Copy from Clipboard" at bounding box center [245, 128] width 137 height 21
select select "POP"
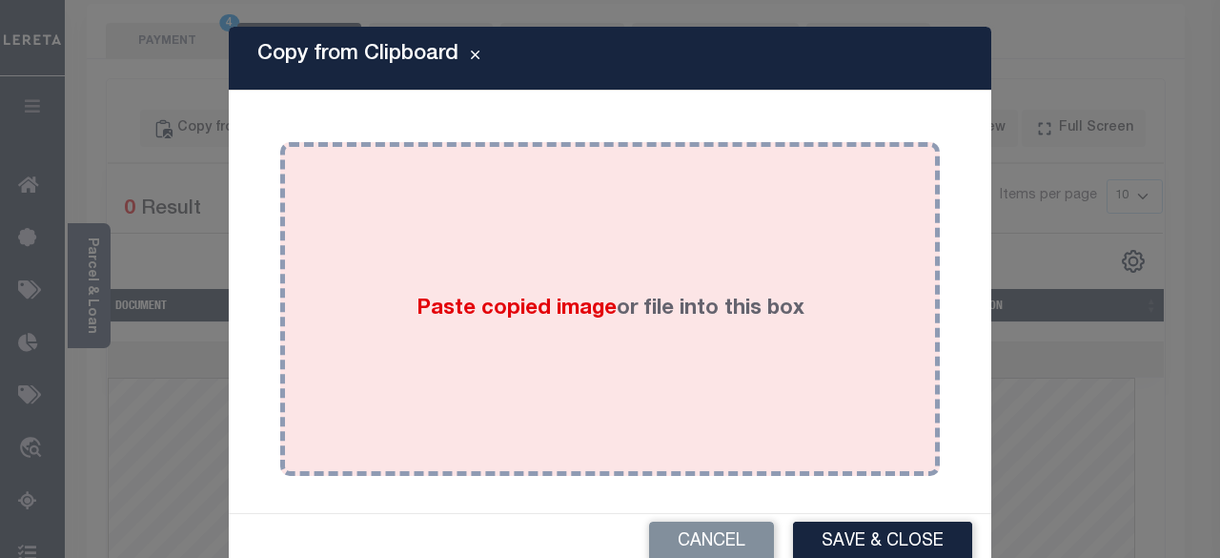
click at [537, 220] on div "Paste copied image or file into this box" at bounding box center [609, 308] width 631 height 305
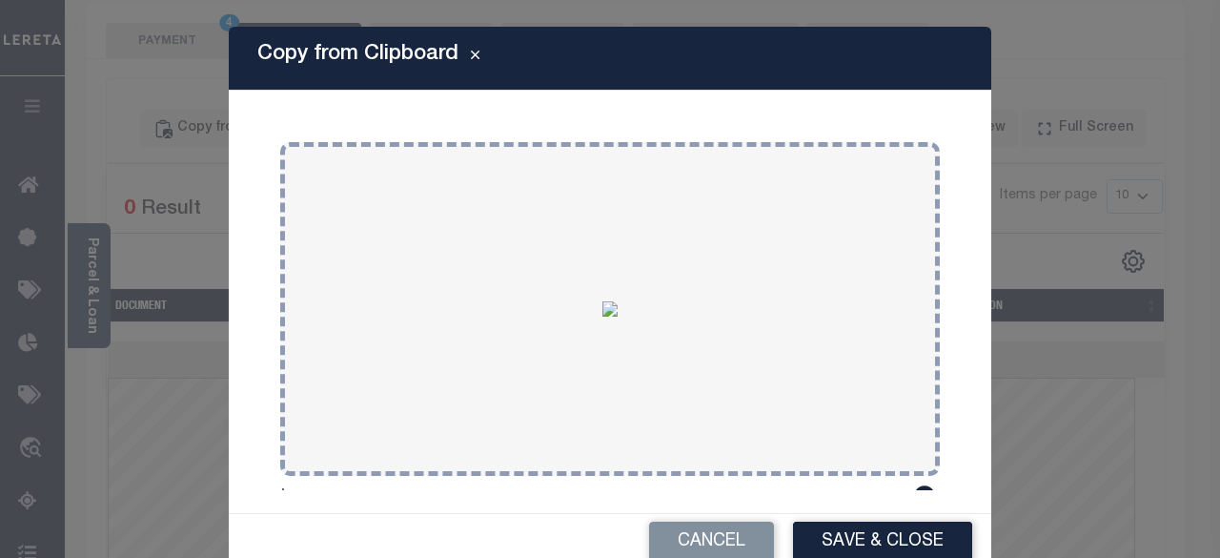
click at [886, 537] on button "Save & Close" at bounding box center [882, 541] width 179 height 41
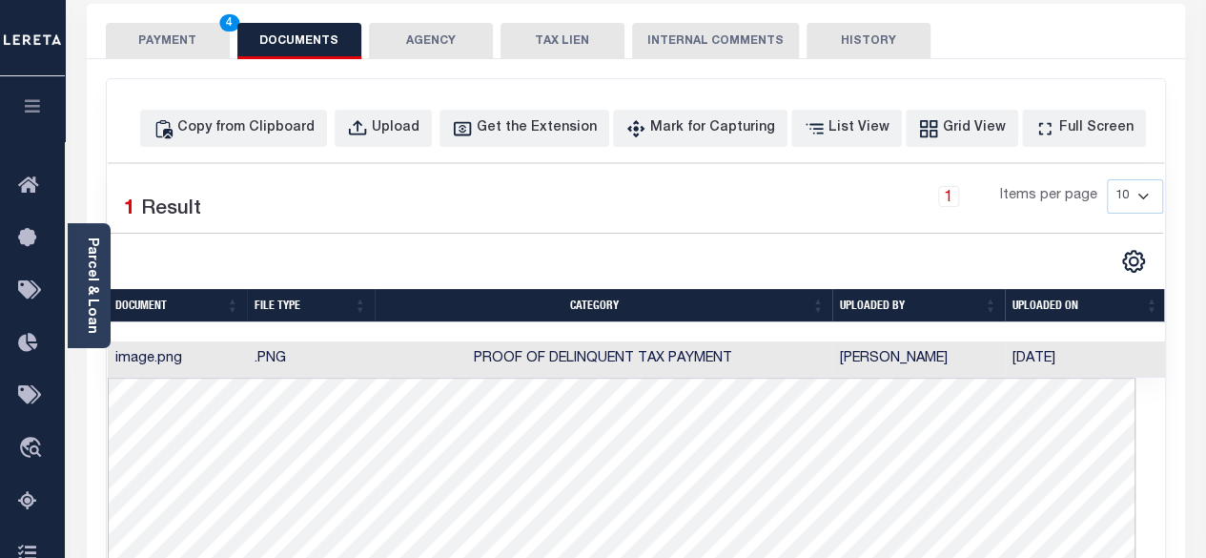
click at [173, 43] on button "PAYMENT 4" at bounding box center [168, 41] width 124 height 36
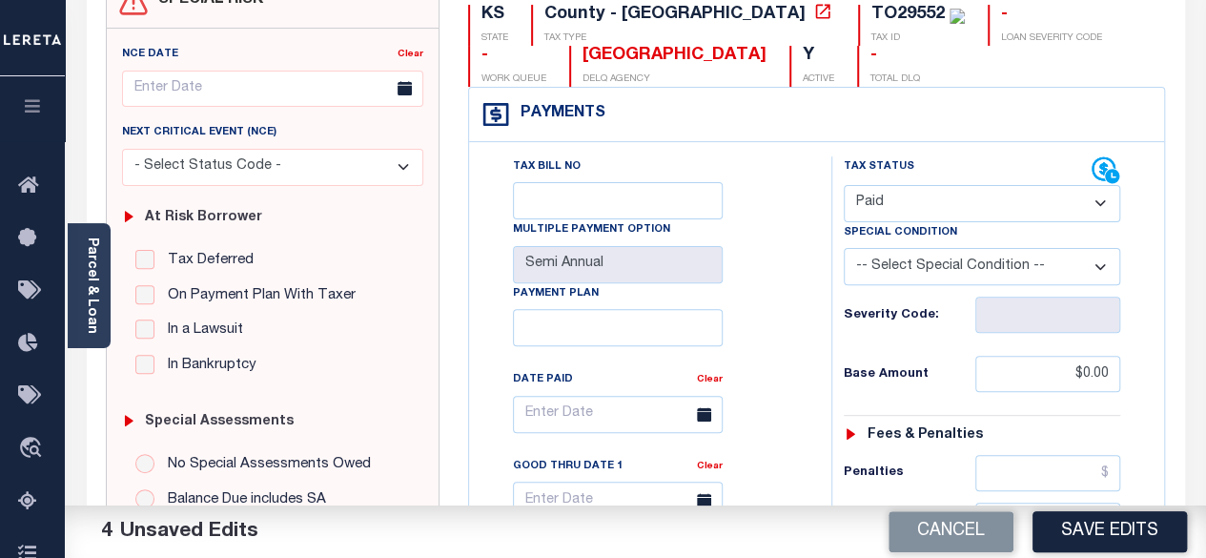
scroll to position [381, 0]
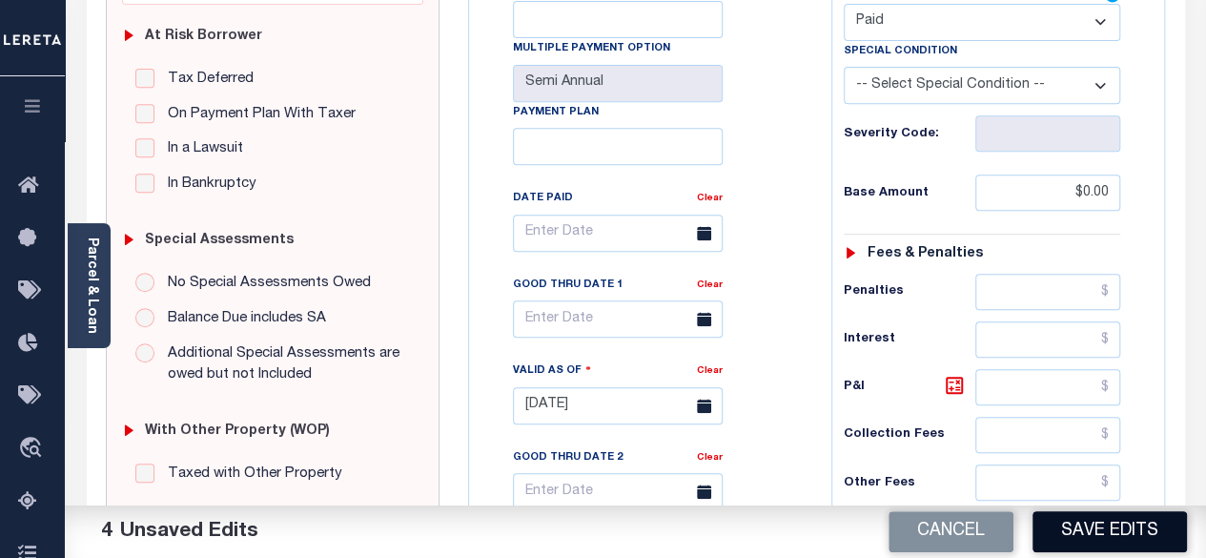
click at [1129, 528] on button "Save Edits" at bounding box center [1109, 531] width 154 height 41
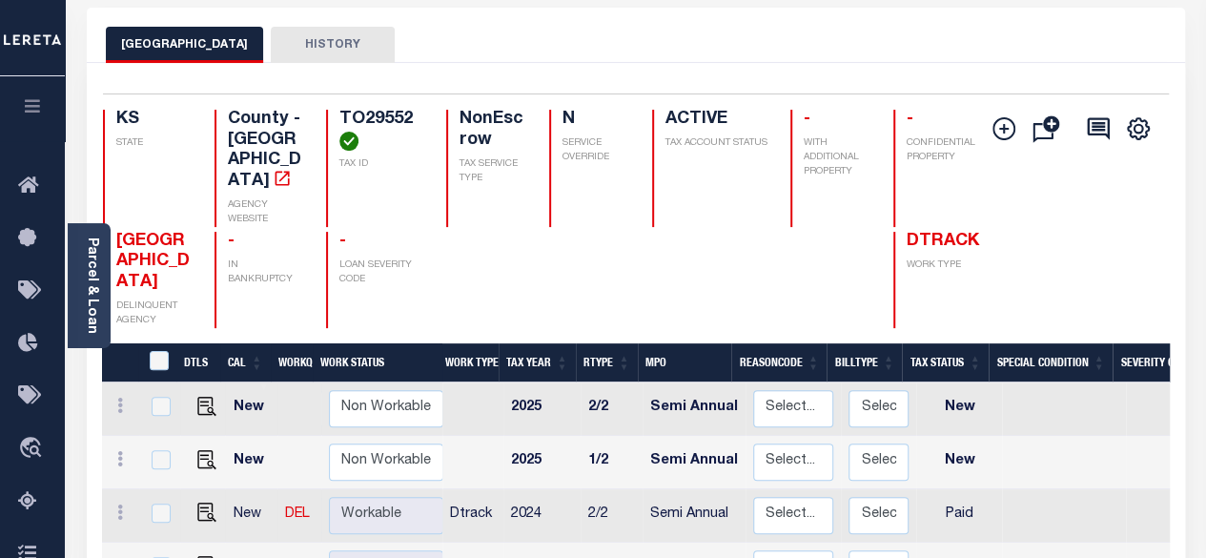
scroll to position [286, 0]
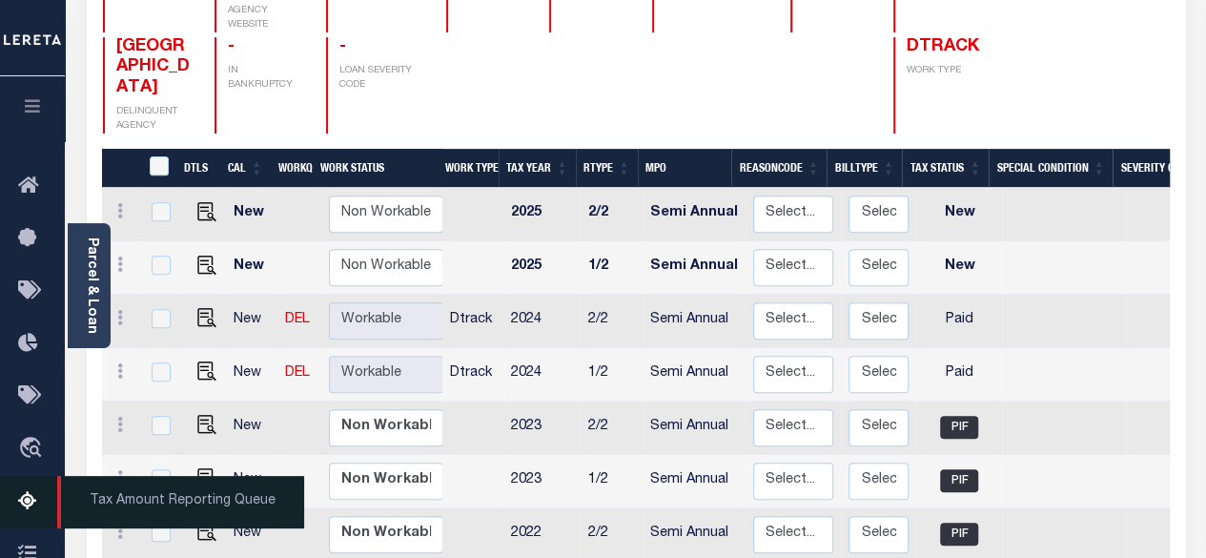
click at [27, 509] on icon at bounding box center [33, 502] width 30 height 24
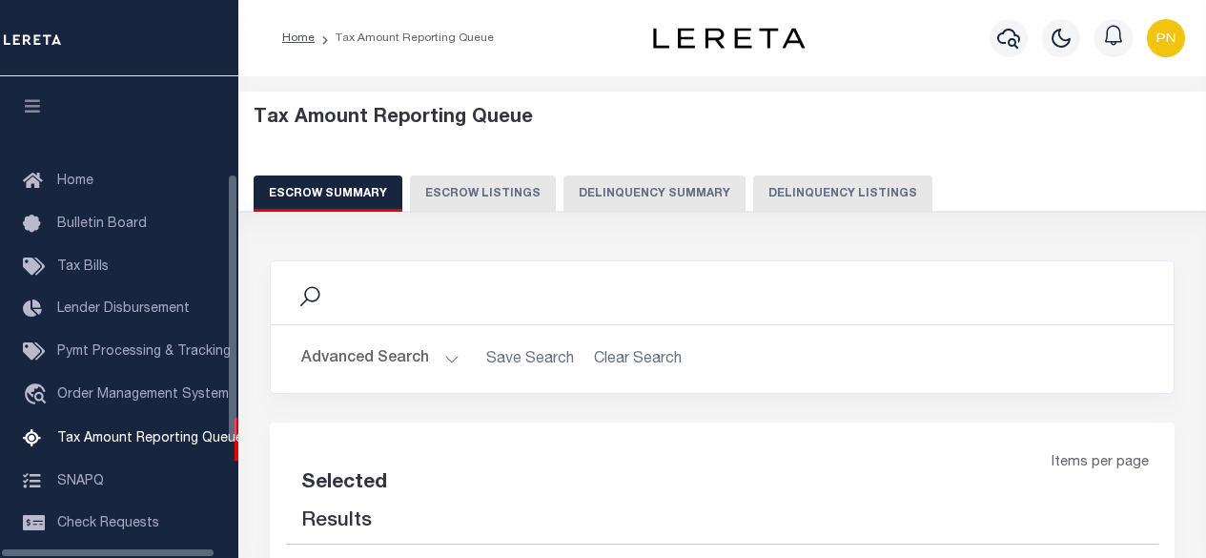
click at [802, 194] on button "Delinquency Listings" at bounding box center [842, 193] width 179 height 36
select select "100"
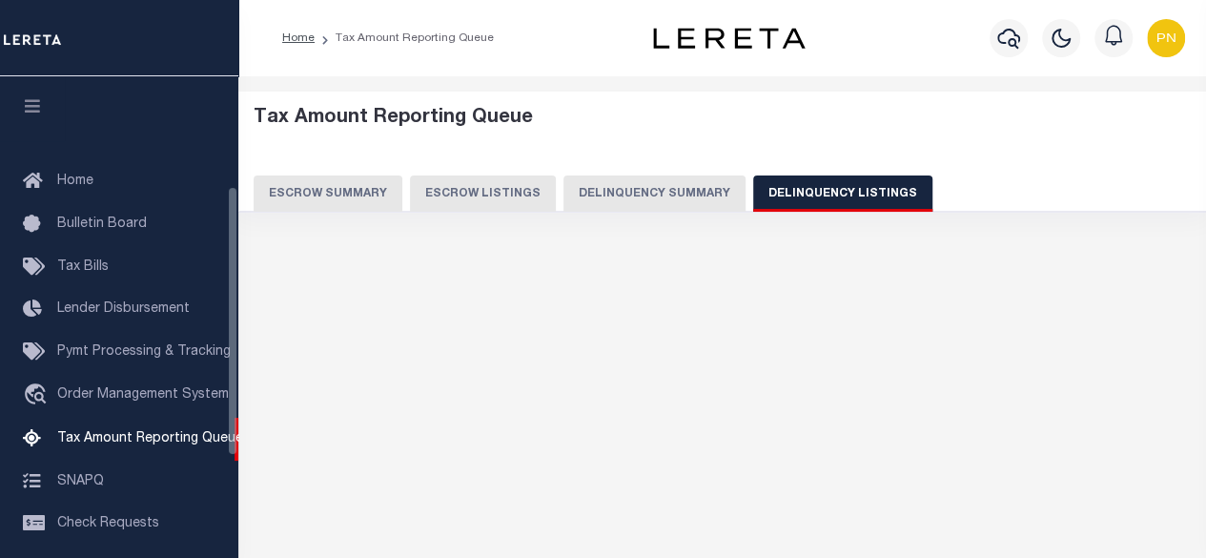
scroll to position [194, 0]
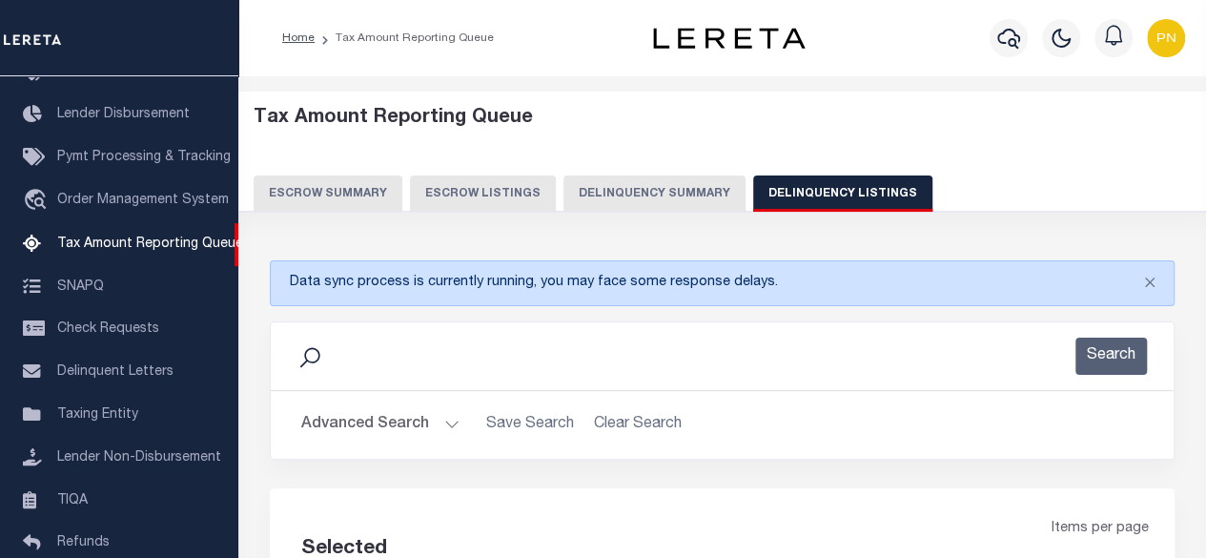
select select "100"
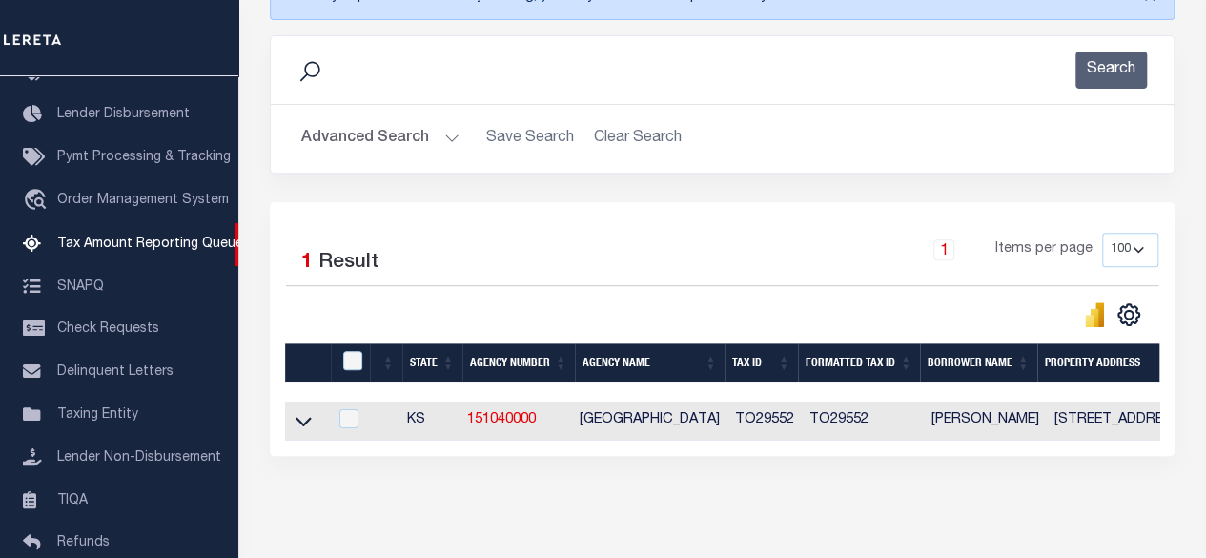
scroll to position [367, 0]
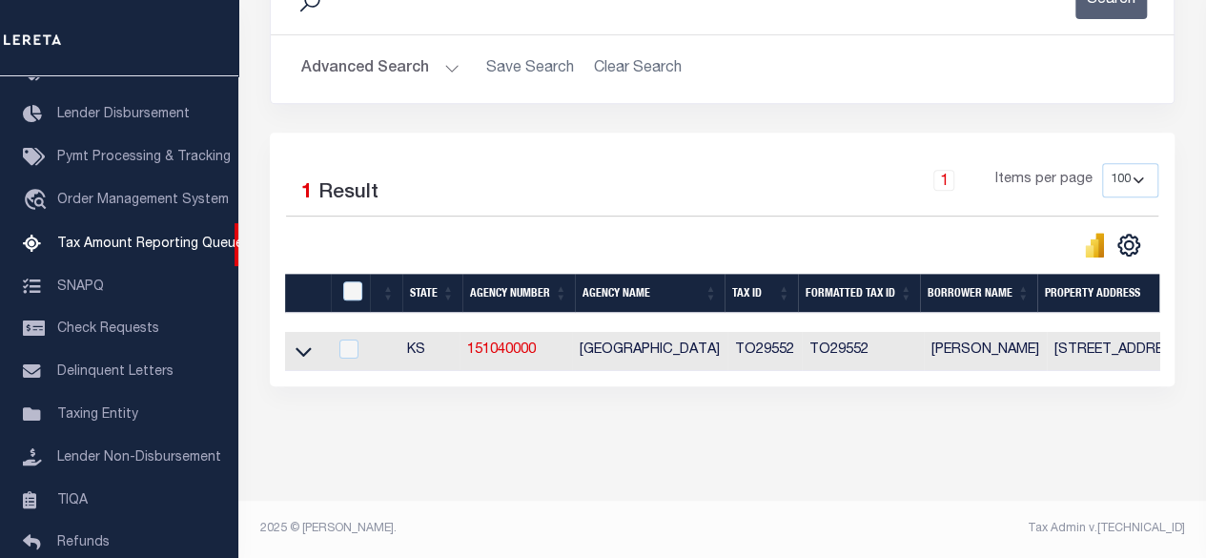
click at [307, 342] on icon at bounding box center [303, 351] width 16 height 20
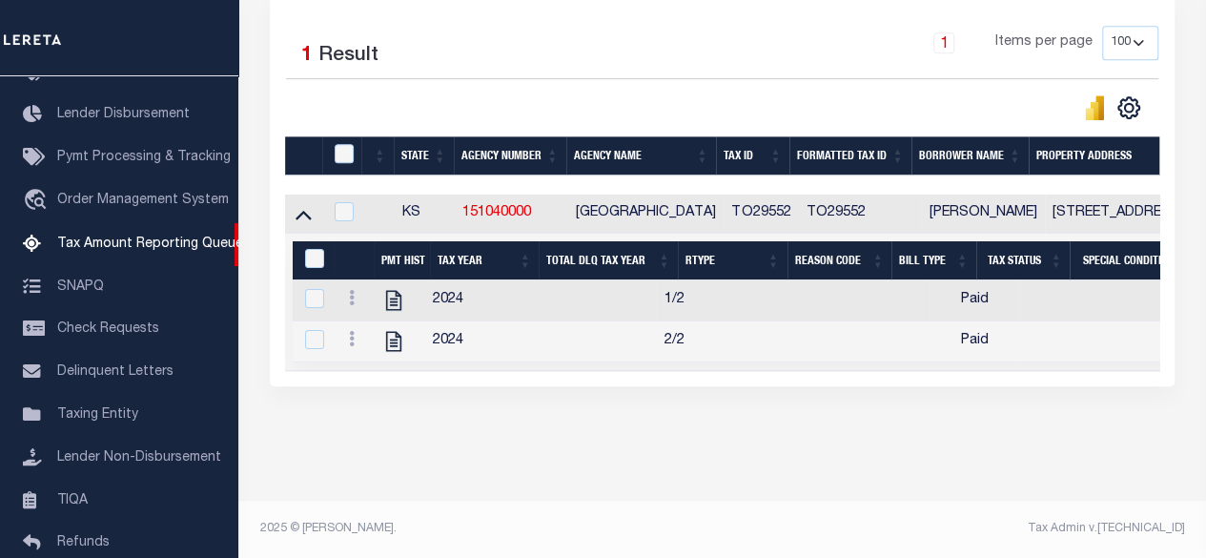
scroll to position [505, 0]
click at [395, 288] on icon "" at bounding box center [393, 300] width 25 height 25
checkbox input "true"
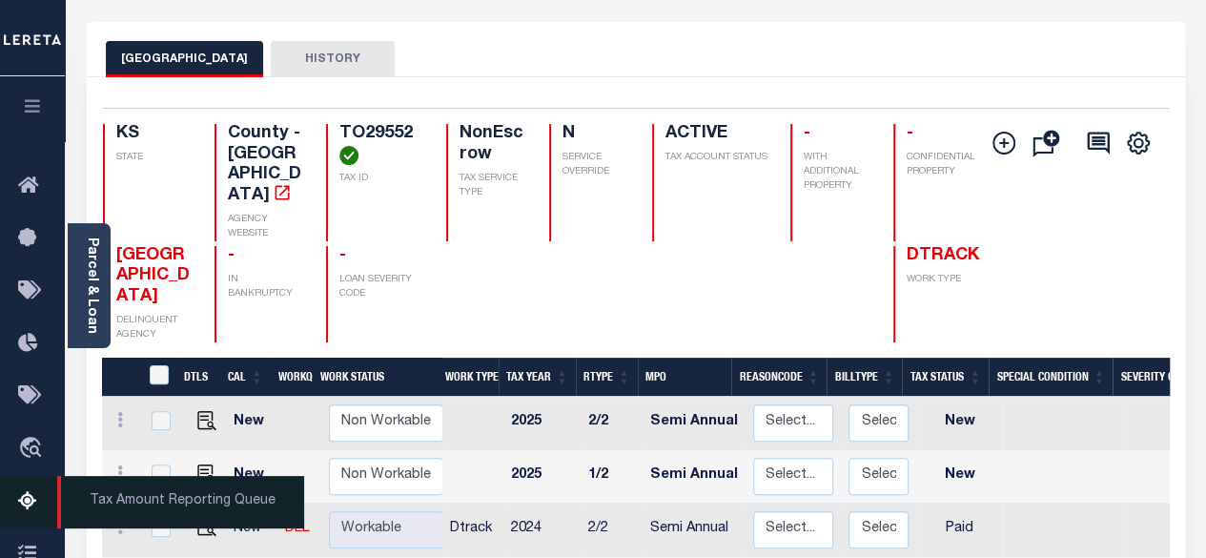
scroll to position [286, 0]
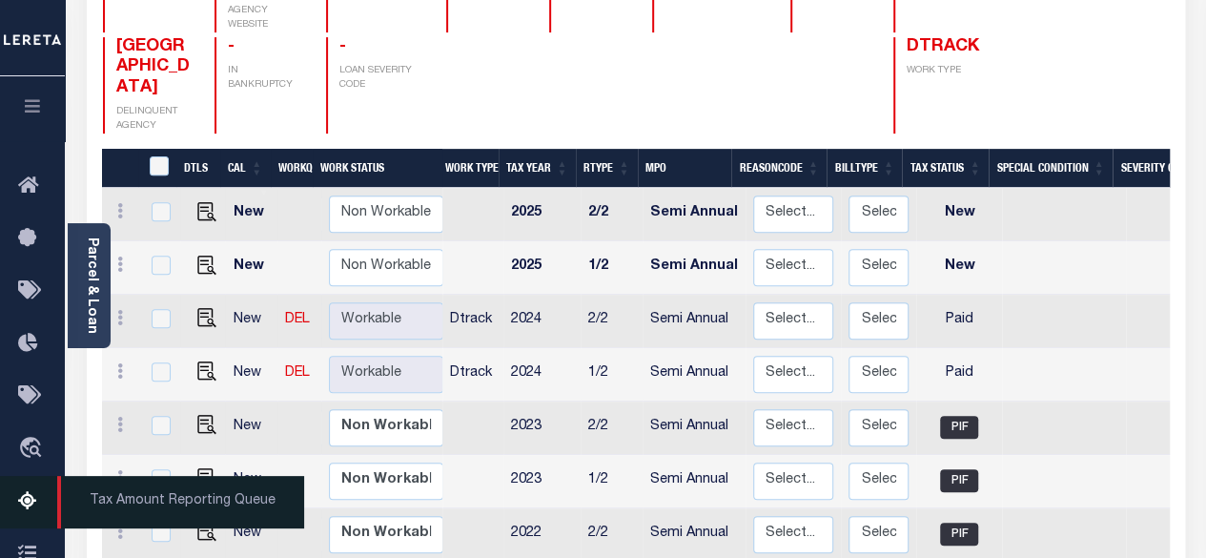
click at [31, 497] on icon at bounding box center [33, 502] width 30 height 24
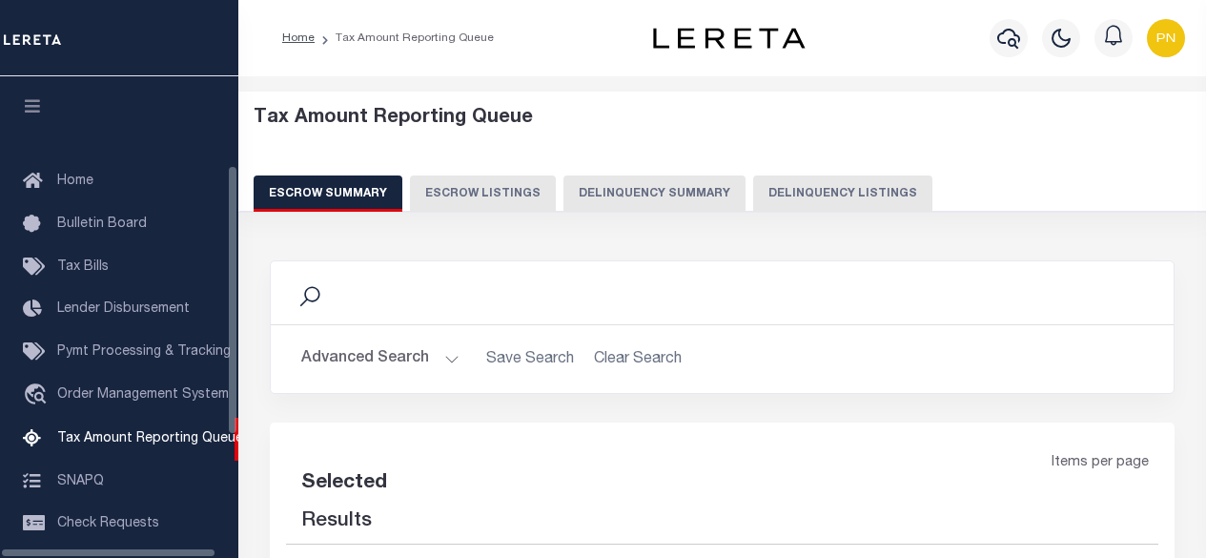
select select "100"
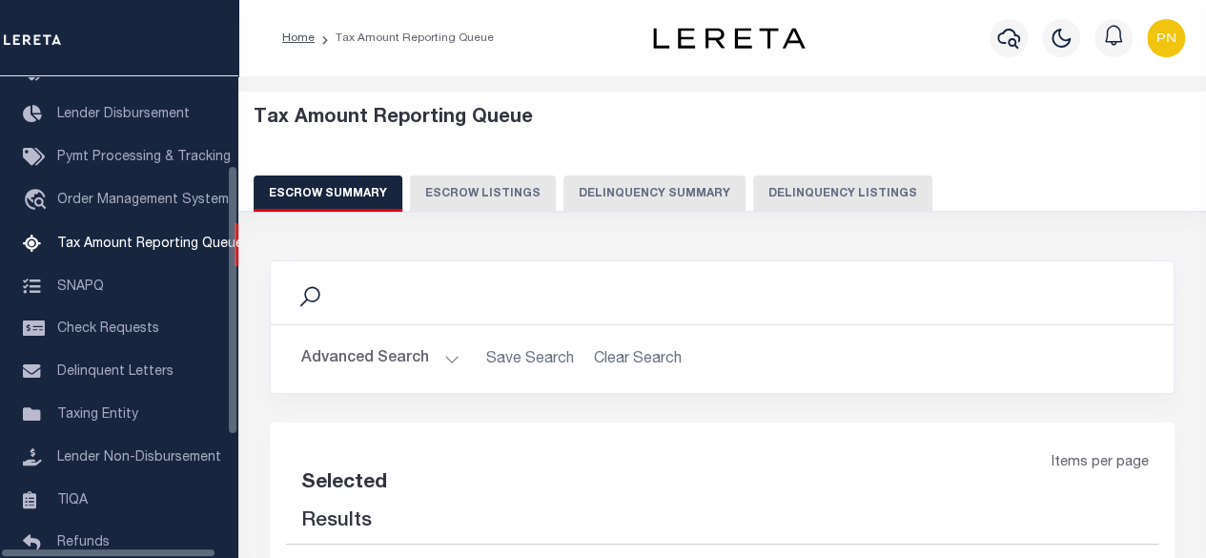
select select "100"
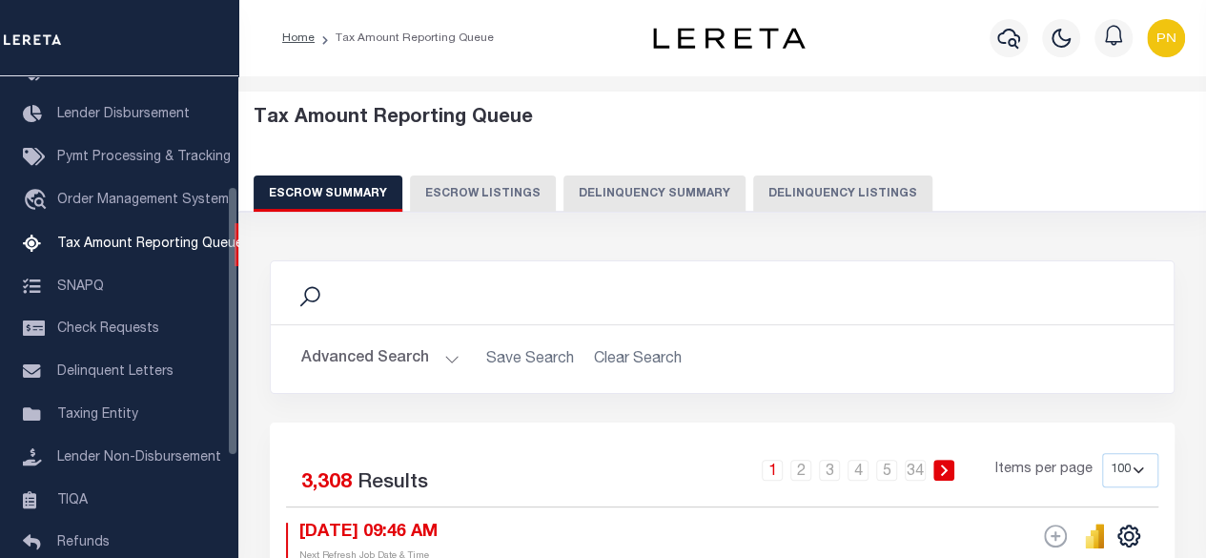
click at [789, 199] on button "Delinquency Listings" at bounding box center [842, 193] width 179 height 36
select select "100"
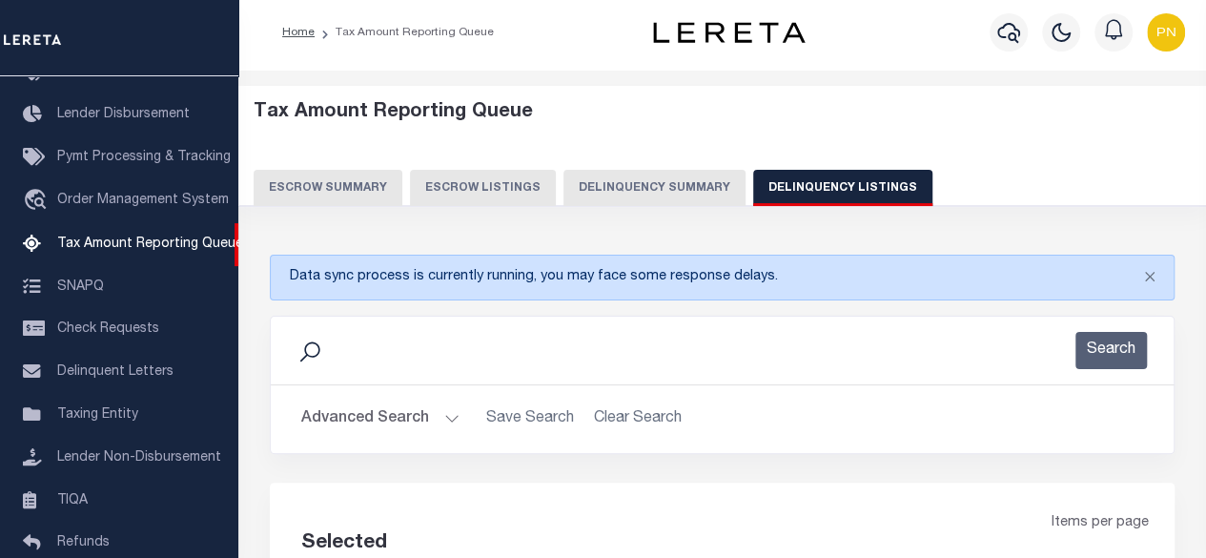
select select "100"
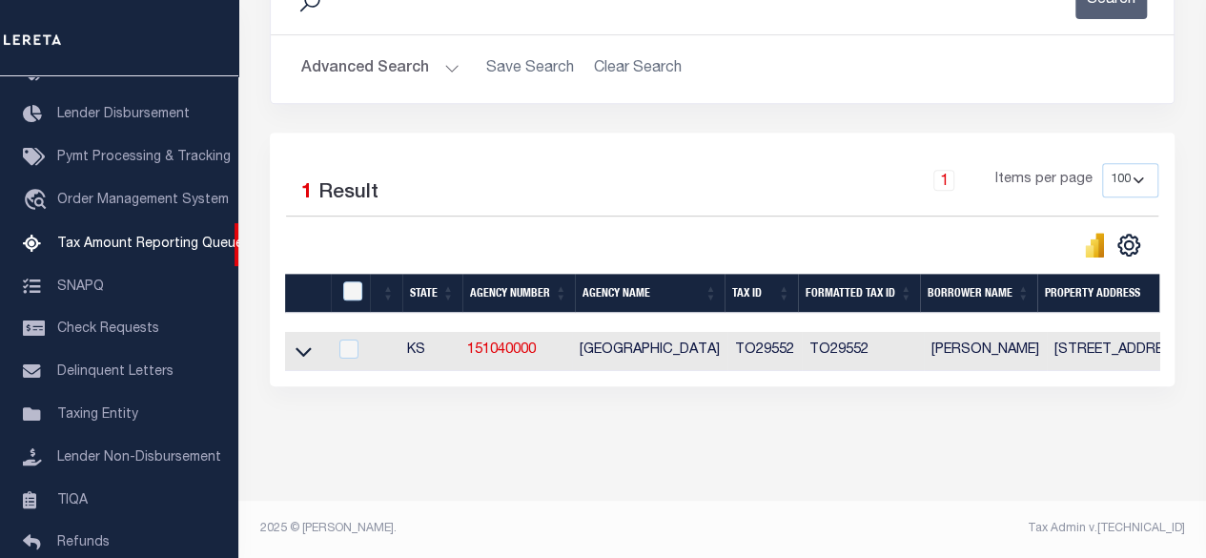
scroll to position [367, 0]
click at [312, 343] on link at bounding box center [304, 349] width 22 height 13
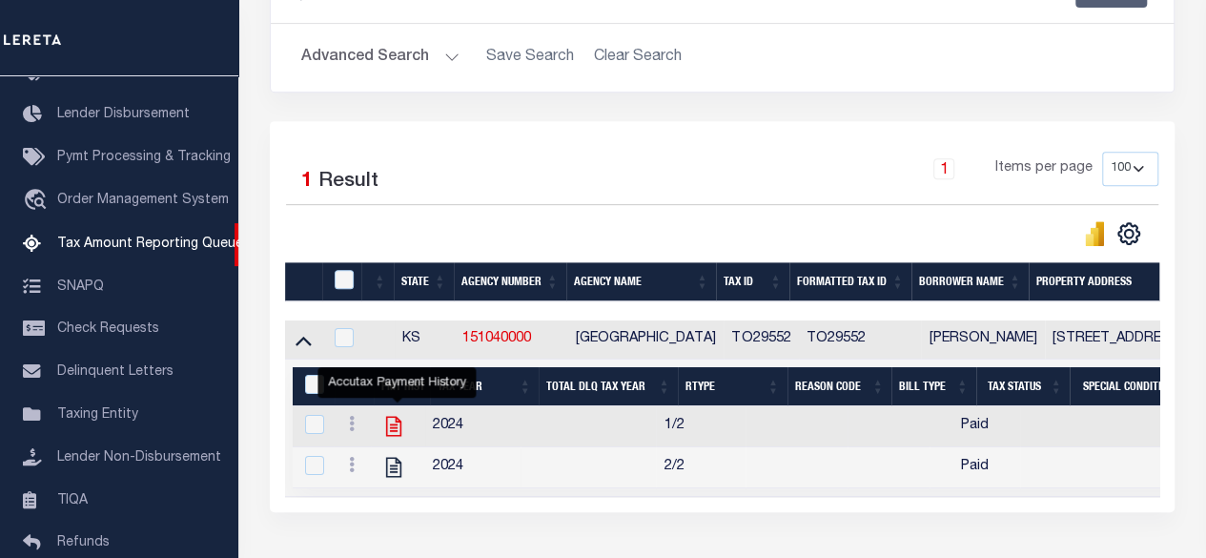
click at [395, 422] on icon "" at bounding box center [393, 426] width 25 height 25
checkbox input "true"
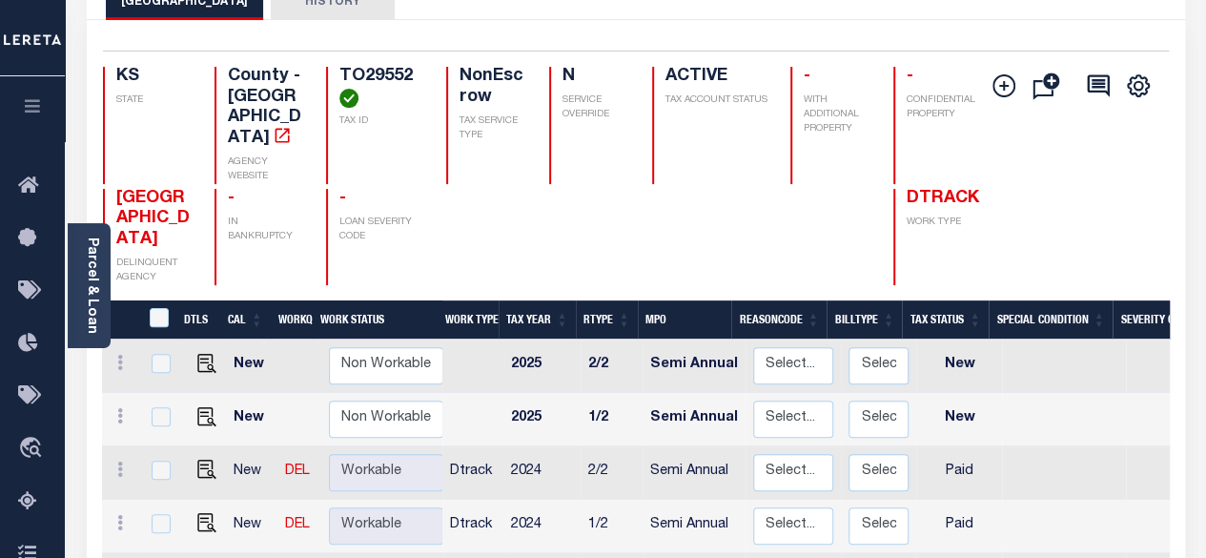
scroll to position [286, 0]
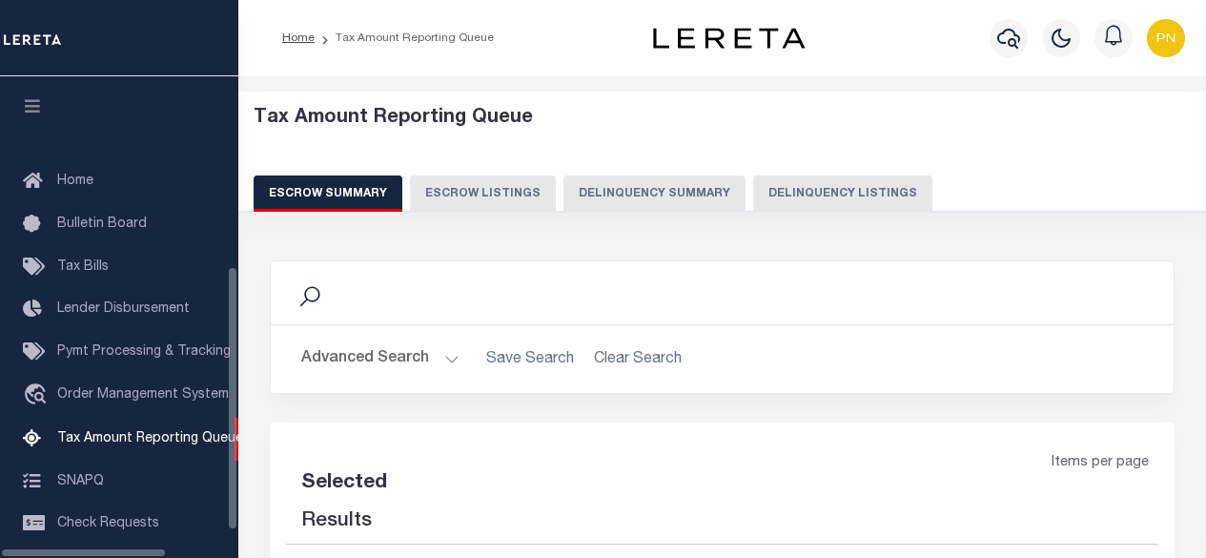
select select
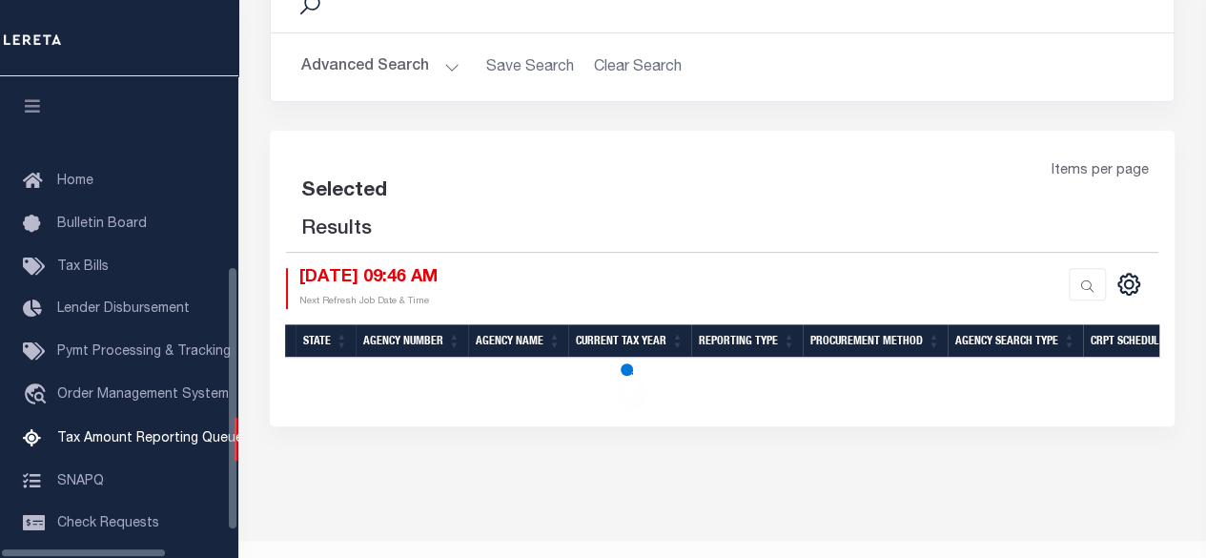
select select
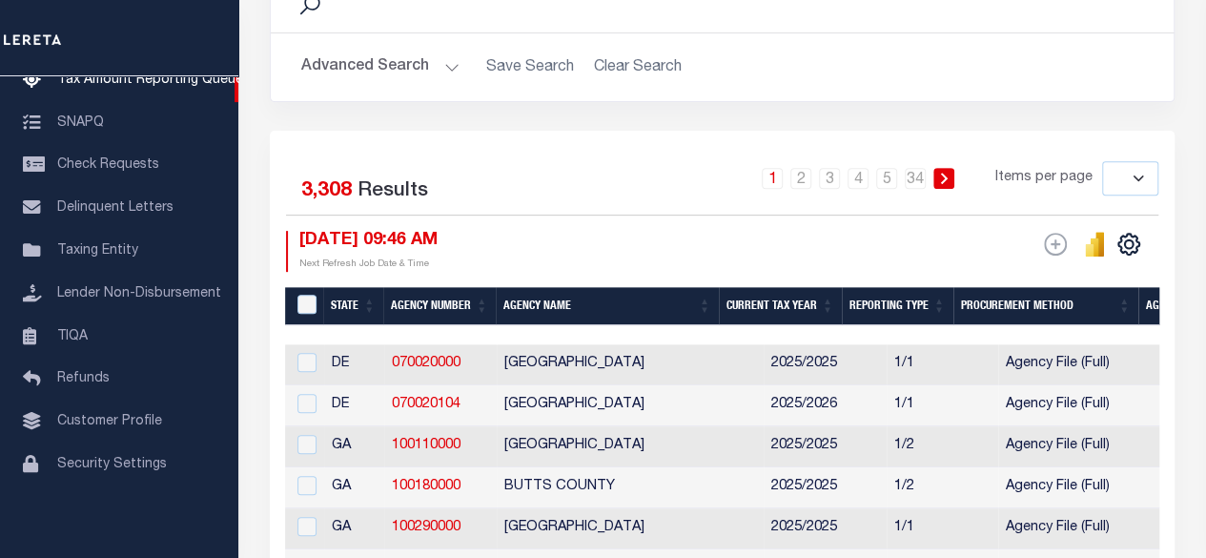
scroll to position [6, 0]
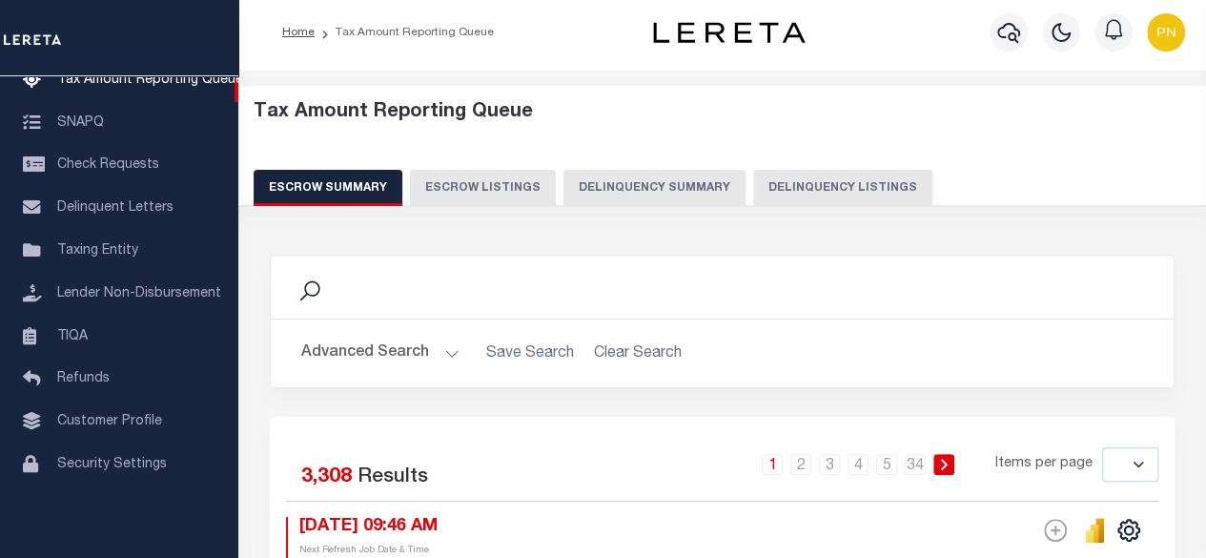
drag, startPoint x: 809, startPoint y: 183, endPoint x: 654, endPoint y: 243, distance: 166.5
click at [810, 183] on button "Delinquency Listings" at bounding box center [842, 188] width 179 height 36
select select "100"
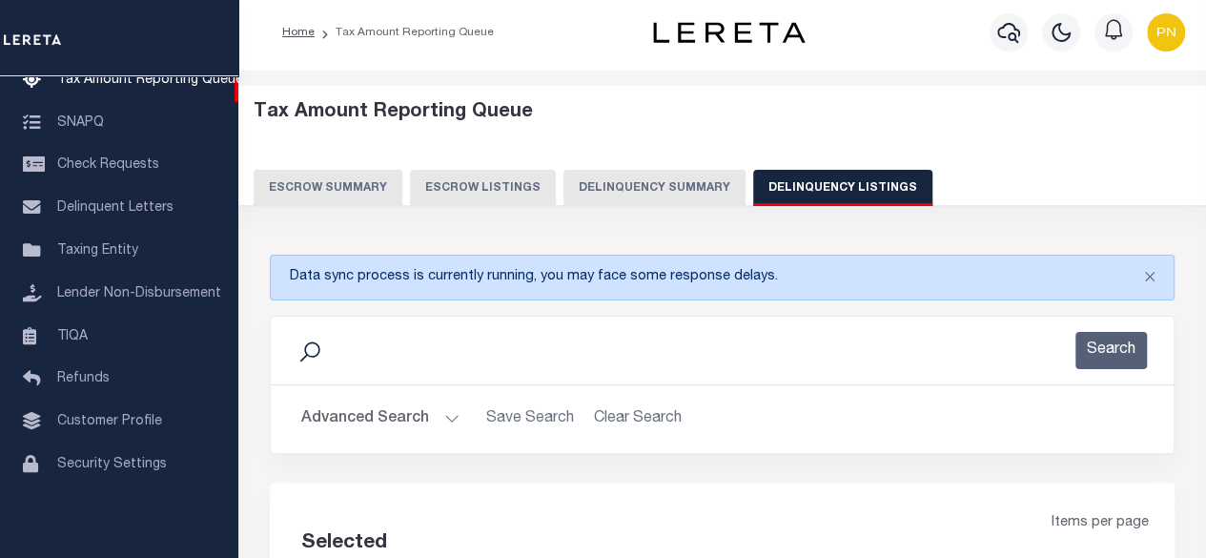
select select "100"
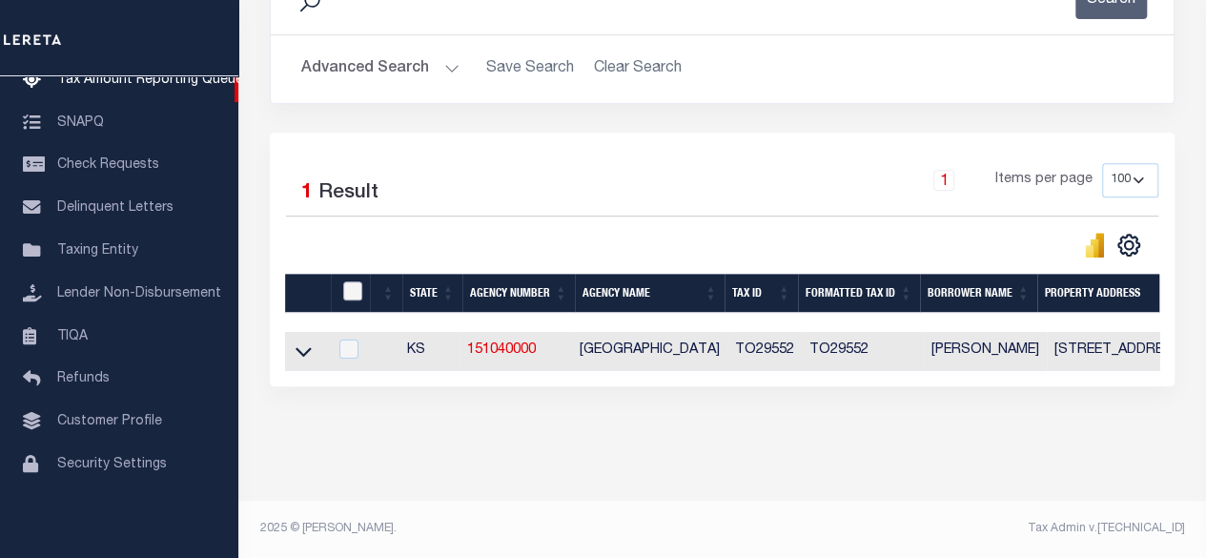
click at [355, 288] on input "checkbox" at bounding box center [352, 290] width 19 height 19
checkbox input "true"
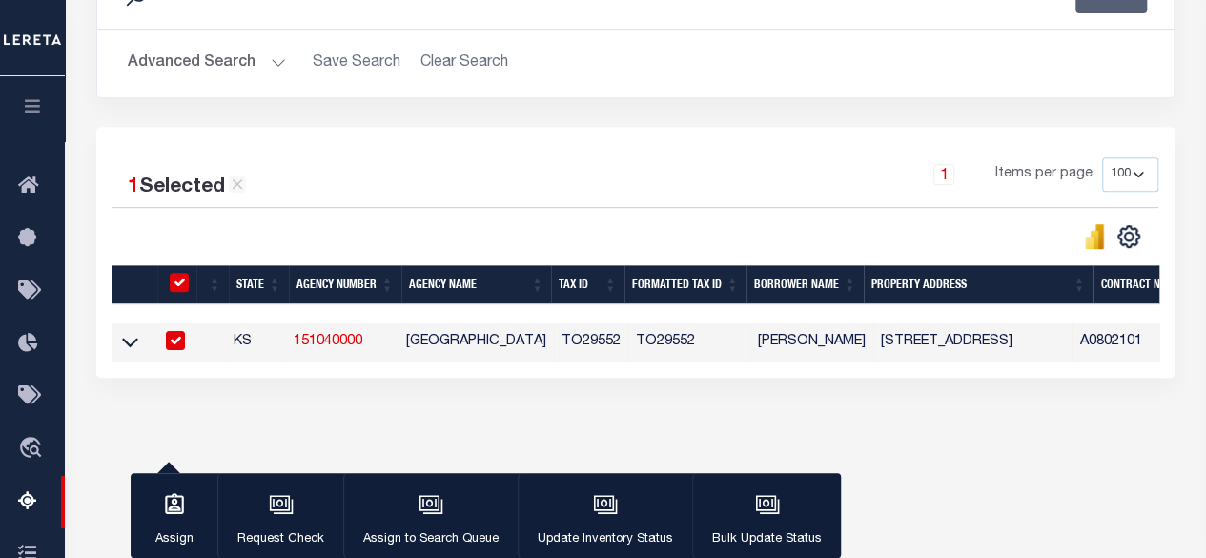
checkbox input "true"
click at [640, 522] on button "Update Inventory Status" at bounding box center [605, 516] width 174 height 86
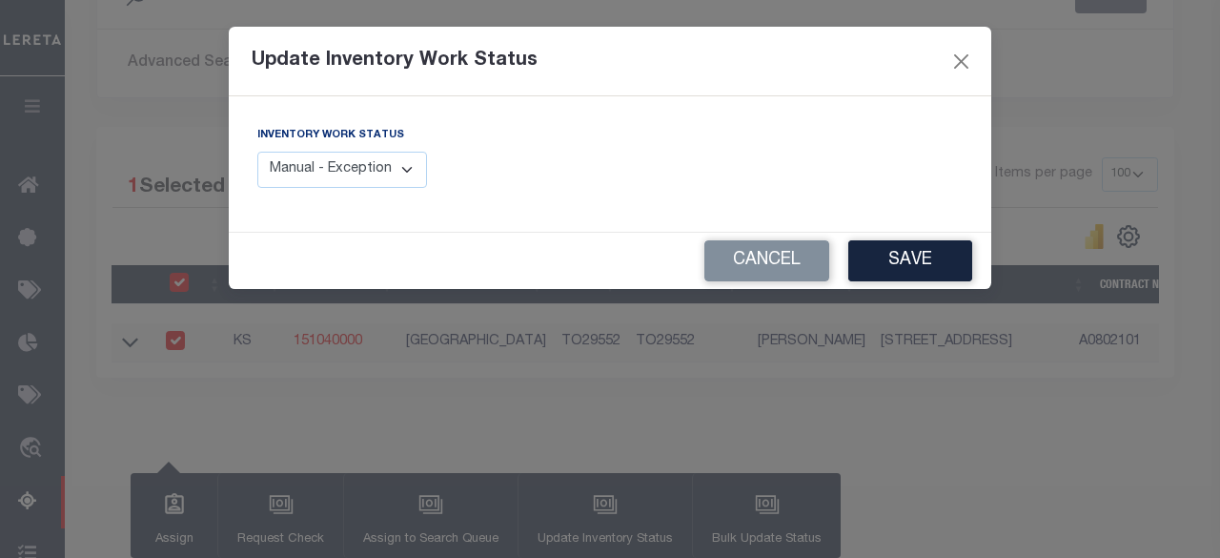
click at [404, 168] on select "Manual - Exception Pended - Awaiting Search Late Add Exception Completed" at bounding box center [342, 170] width 170 height 37
select select "4"
click at [257, 152] on select "Manual - Exception Pended - Awaiting Search Late Add Exception Completed" at bounding box center [342, 170] width 170 height 37
click at [909, 261] on button "Save" at bounding box center [910, 260] width 124 height 41
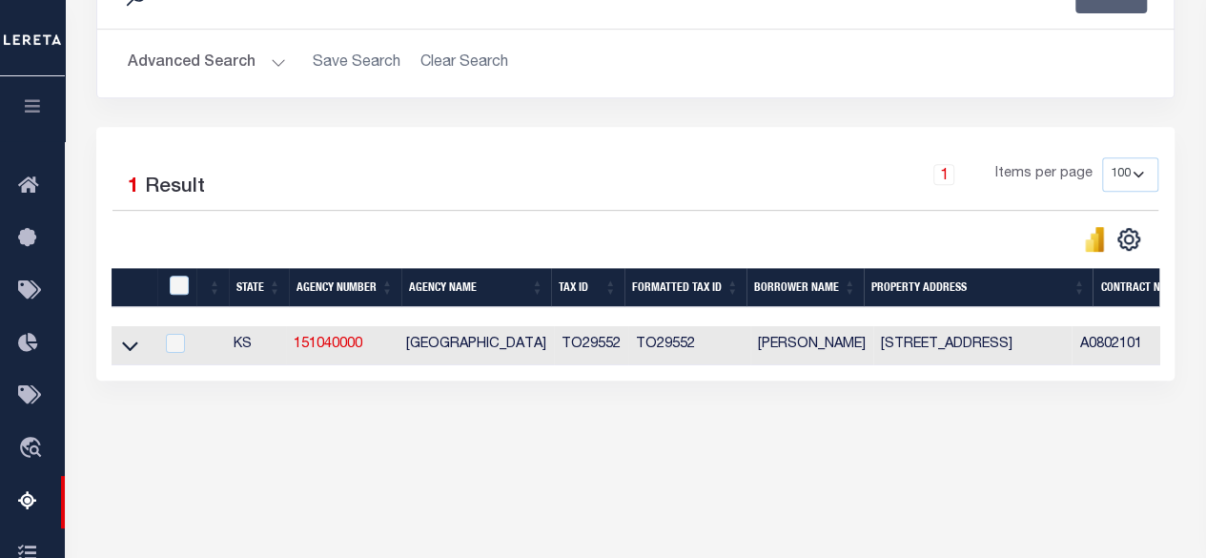
scroll to position [0, 0]
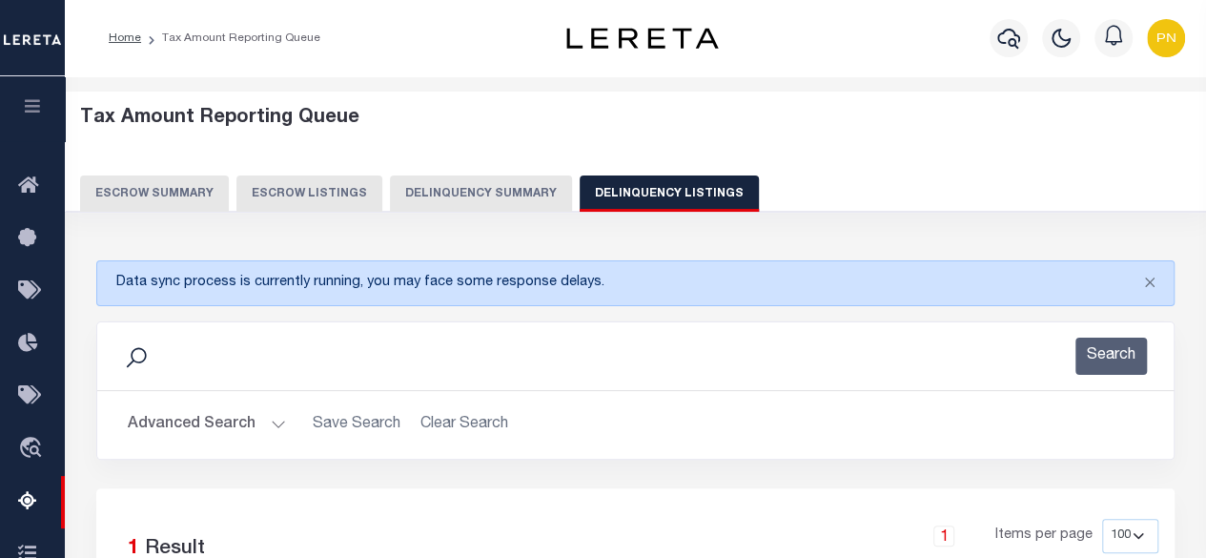
click at [261, 416] on button "Advanced Search" at bounding box center [207, 424] width 158 height 37
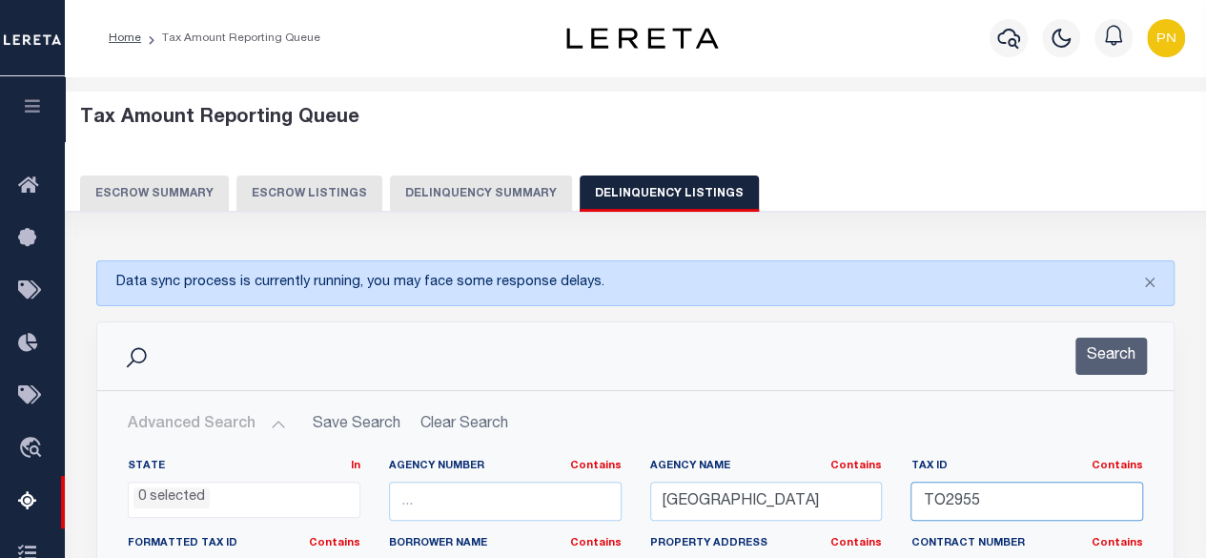
click at [955, 502] on input "TO2955" at bounding box center [1026, 500] width 233 height 39
drag, startPoint x: 1109, startPoint y: 335, endPoint x: 1107, endPoint y: 345, distance: 10.7
click at [1110, 337] on button "Search" at bounding box center [1110, 355] width 71 height 37
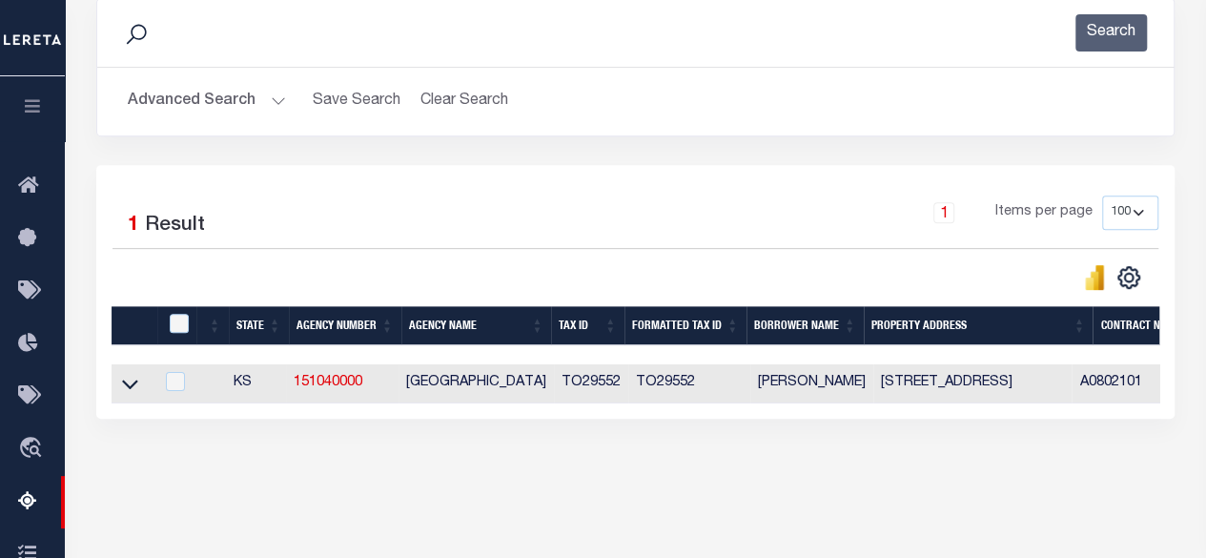
scroll to position [381, 0]
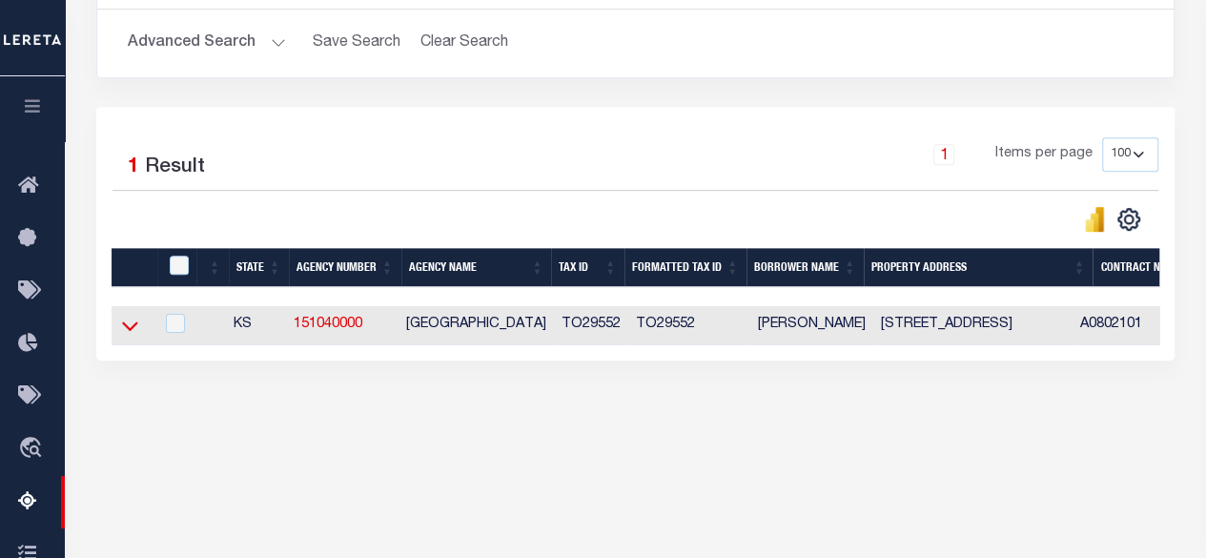
click at [129, 329] on icon at bounding box center [130, 326] width 16 height 10
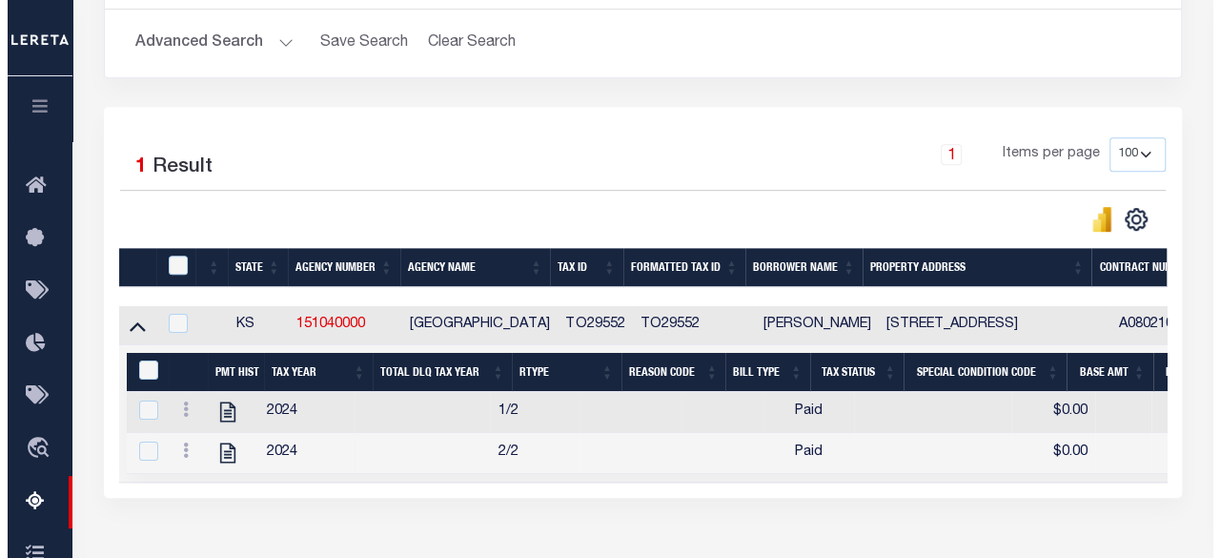
scroll to position [0, 0]
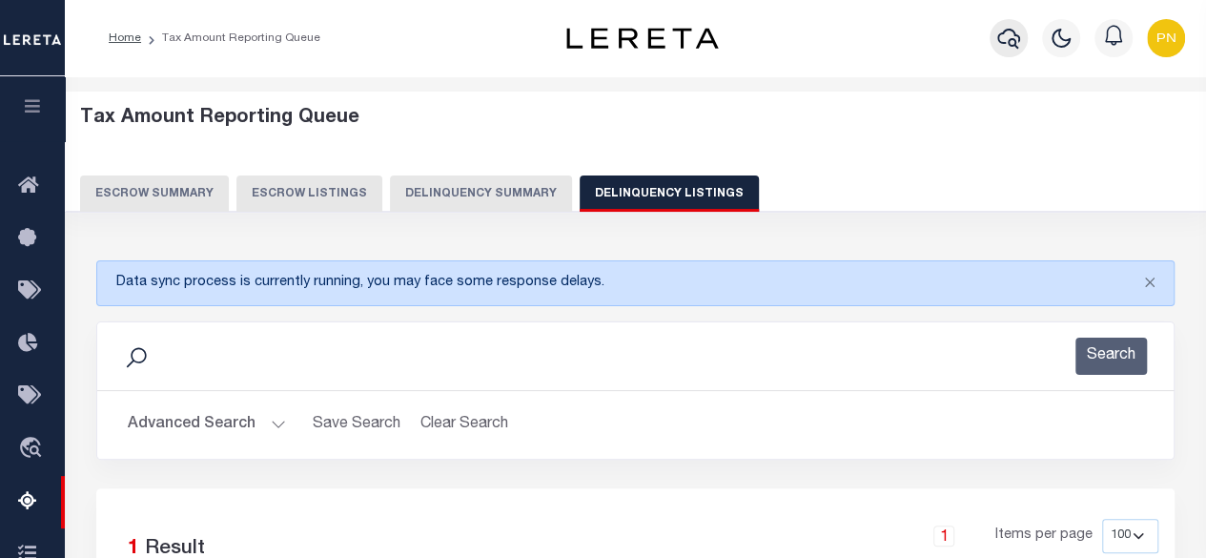
click at [997, 35] on icon "button" at bounding box center [1008, 38] width 23 height 23
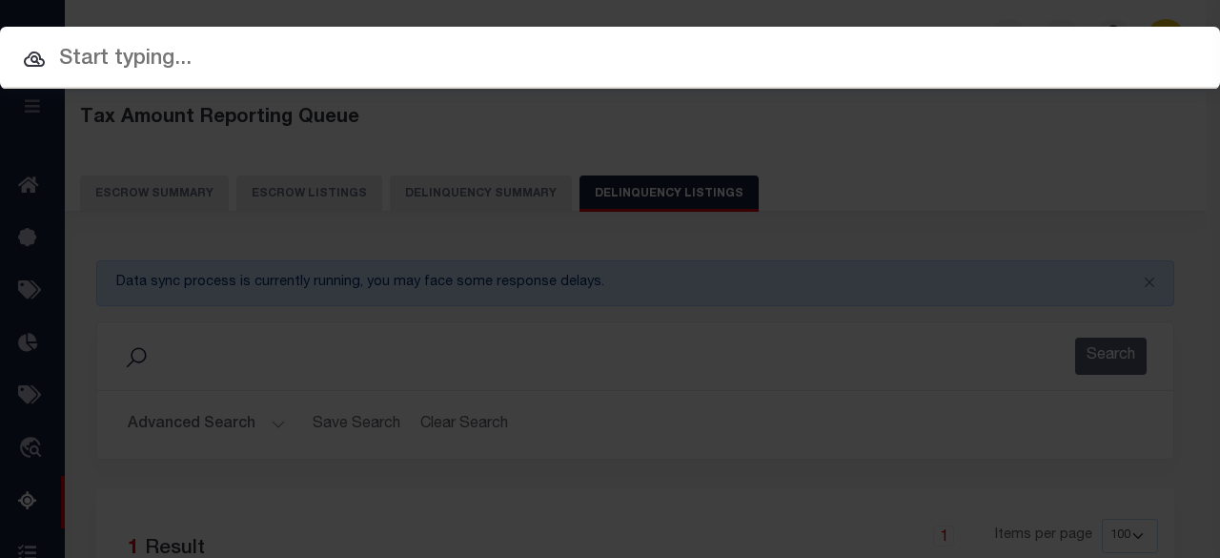
click at [232, 57] on input "text" at bounding box center [610, 59] width 1220 height 33
paste input "69558446"
type input "69558446"
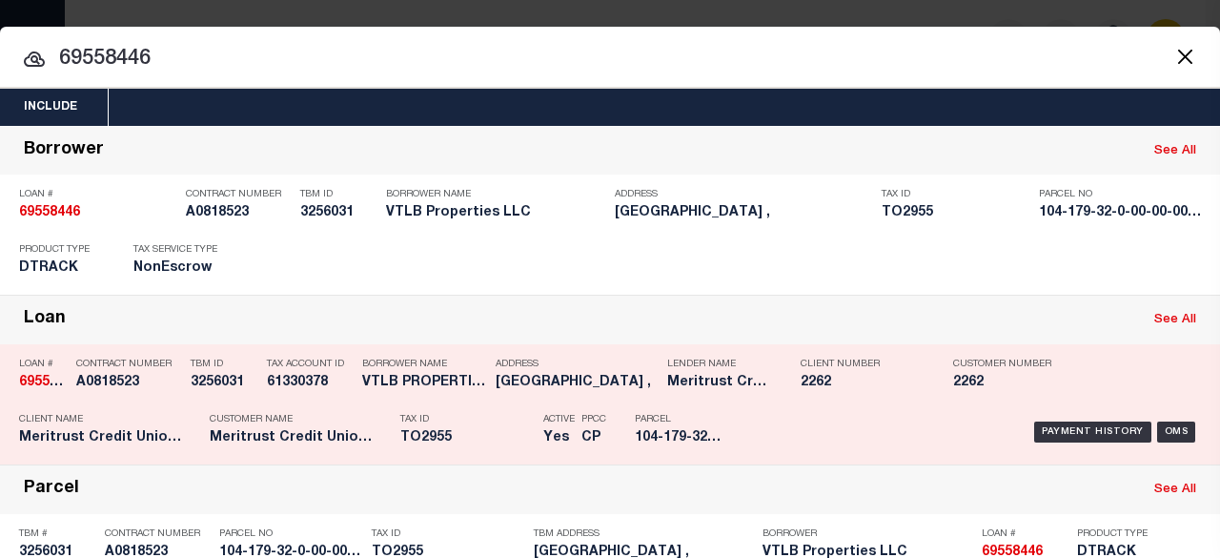
scroll to position [95, 0]
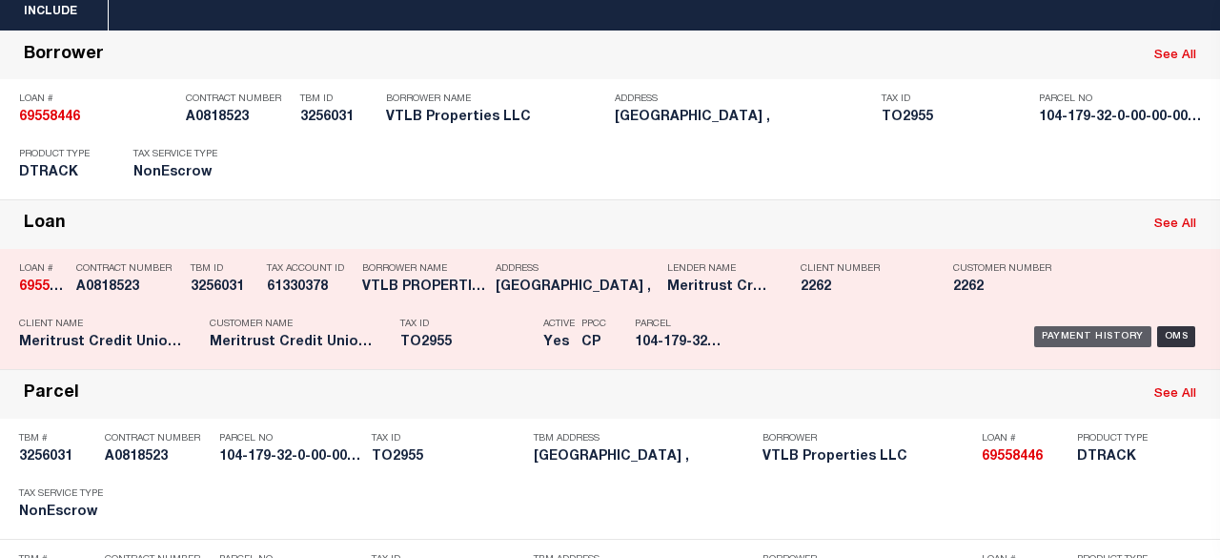
click at [1070, 334] on div "Payment History" at bounding box center [1092, 336] width 117 height 21
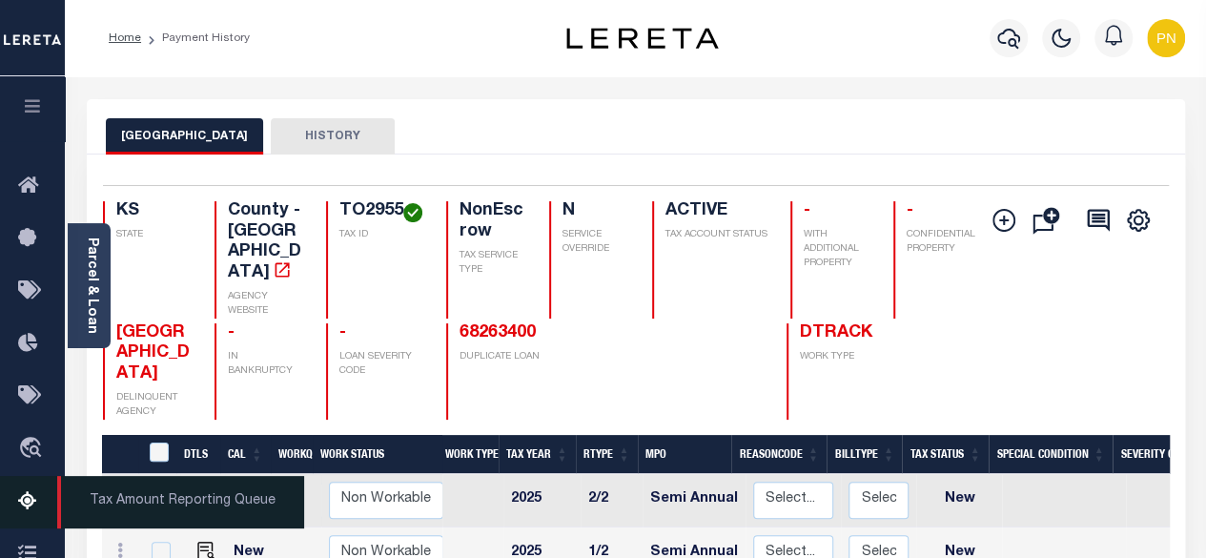
click at [28, 504] on icon at bounding box center [33, 502] width 30 height 24
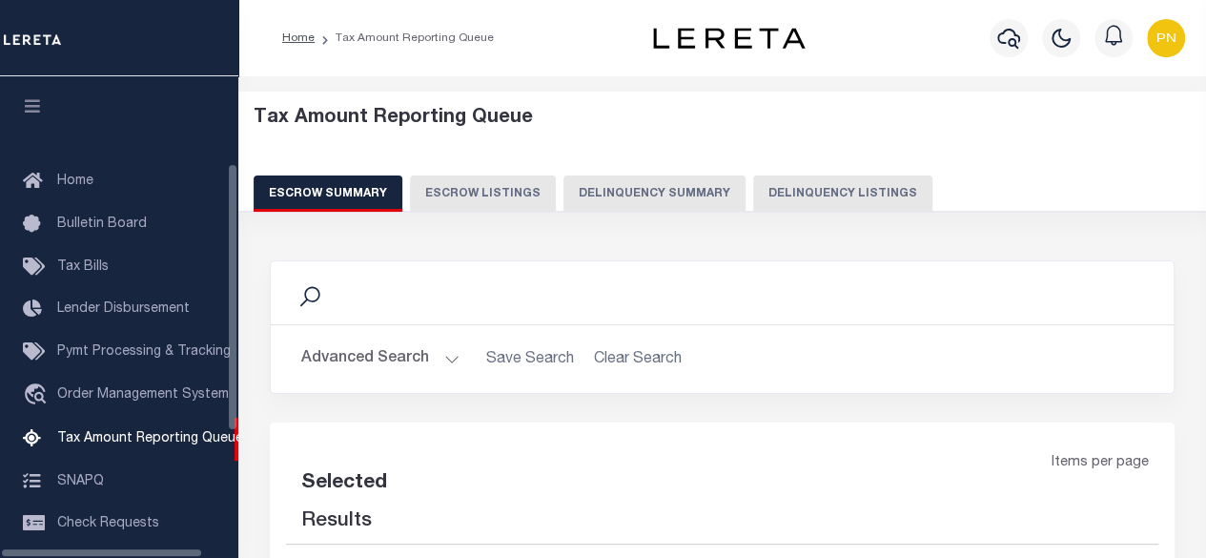
click at [785, 199] on button "Delinquency Listings" at bounding box center [842, 193] width 179 height 36
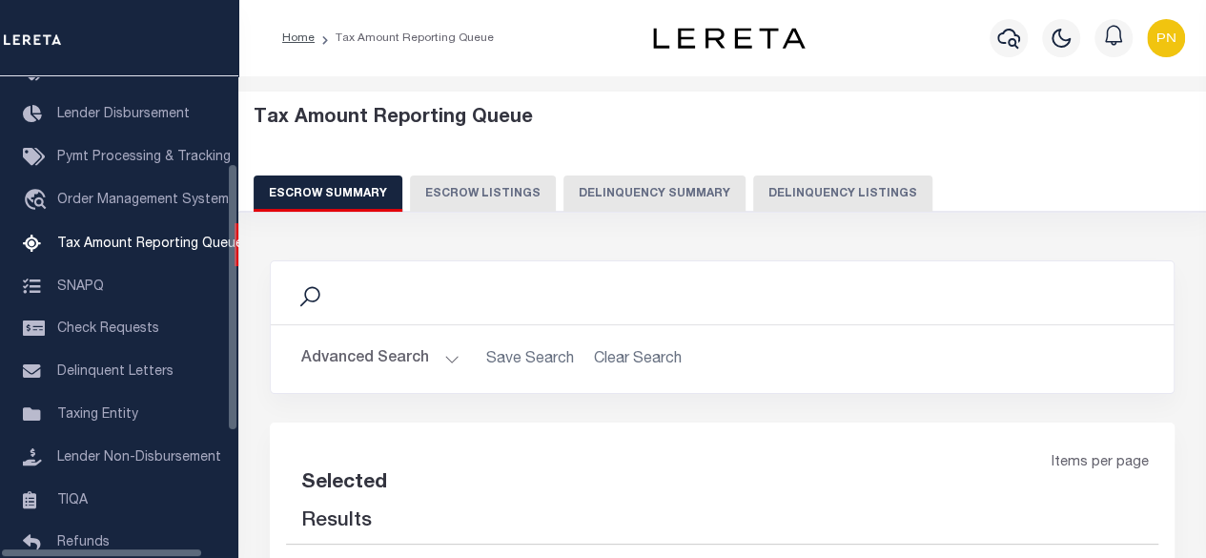
select select "100"
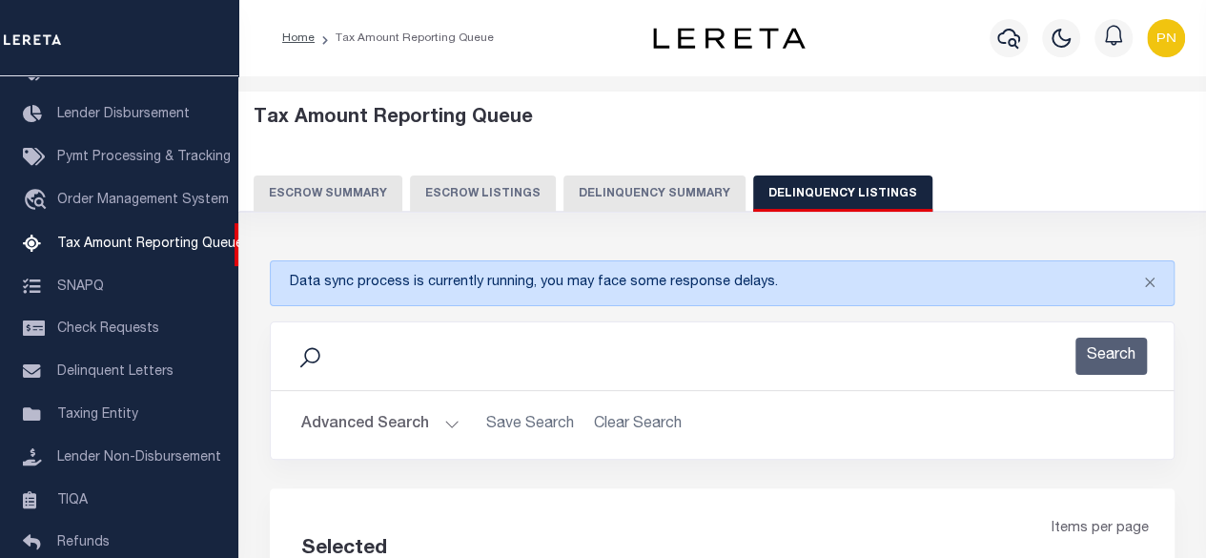
select select "100"
click at [360, 432] on button "Advanced Search" at bounding box center [380, 424] width 158 height 37
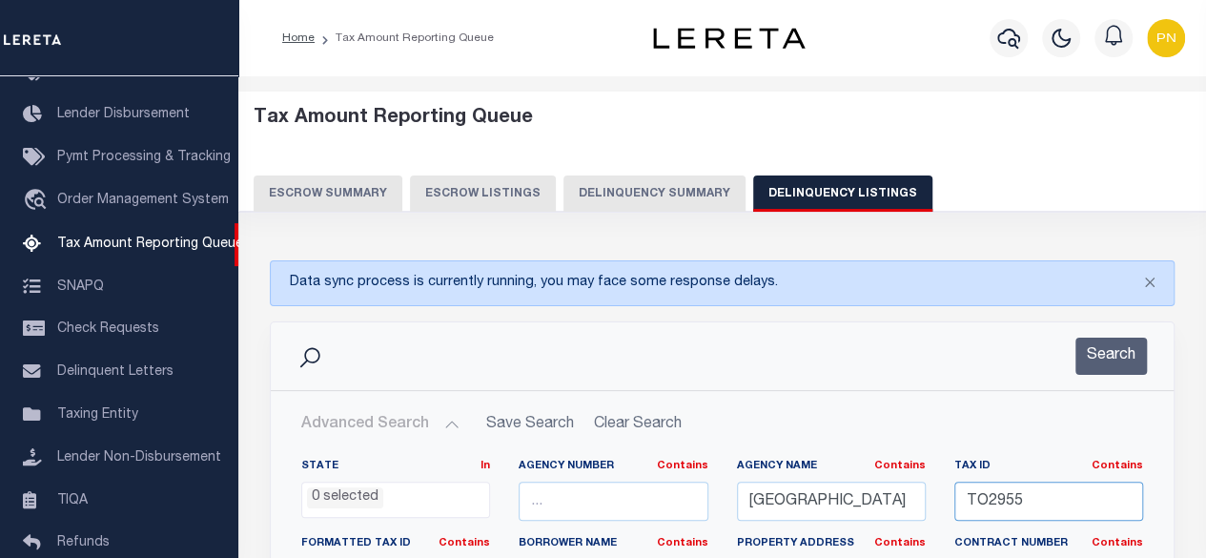
drag, startPoint x: 1030, startPoint y: 503, endPoint x: 976, endPoint y: 505, distance: 54.4
click at [944, 498] on div "Tax ID Contains Contains Is TO2955" at bounding box center [1048, 497] width 217 height 78
click at [976, 505] on input "TO2955" at bounding box center [1048, 500] width 189 height 39
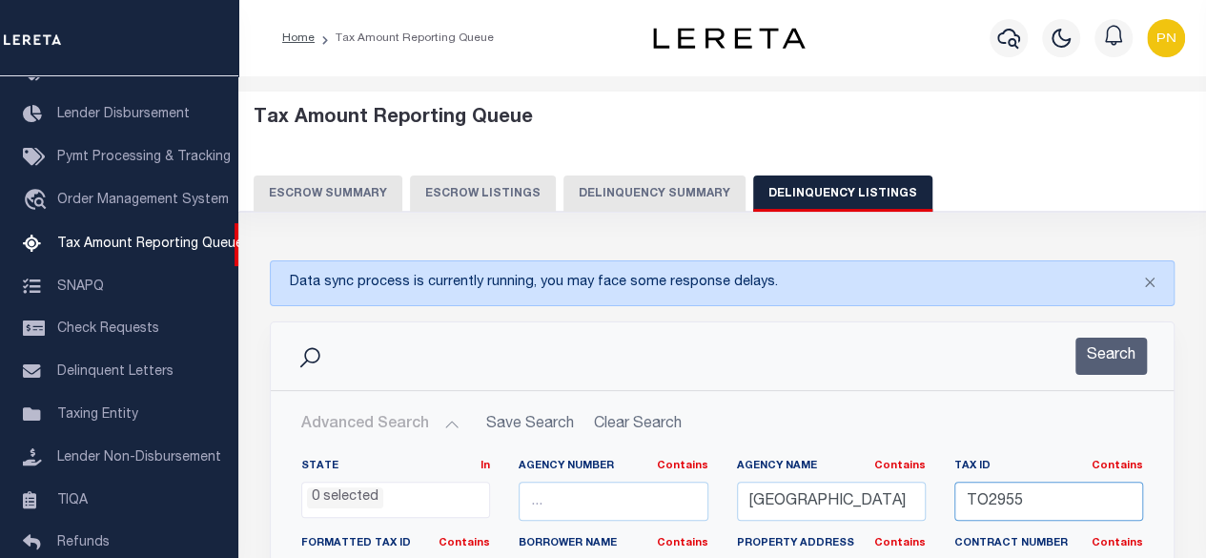
paste input "2"
type input "TO29552"
click at [1089, 353] on button "Search" at bounding box center [1110, 355] width 71 height 37
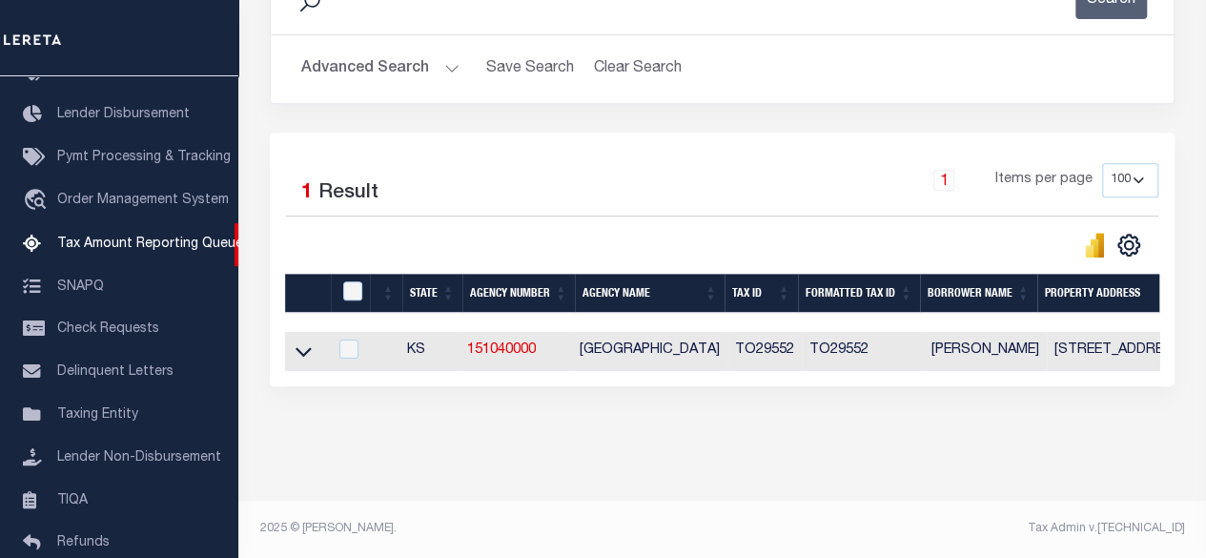
scroll to position [367, 0]
click at [360, 281] on input "checkbox" at bounding box center [352, 290] width 19 height 19
checkbox input "true"
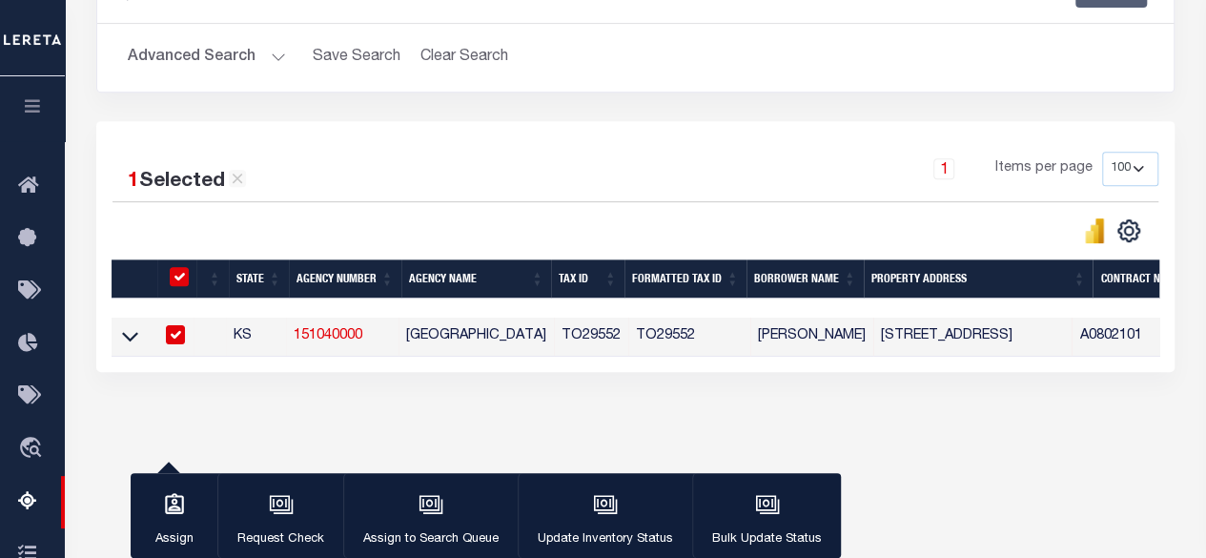
scroll to position [364, 0]
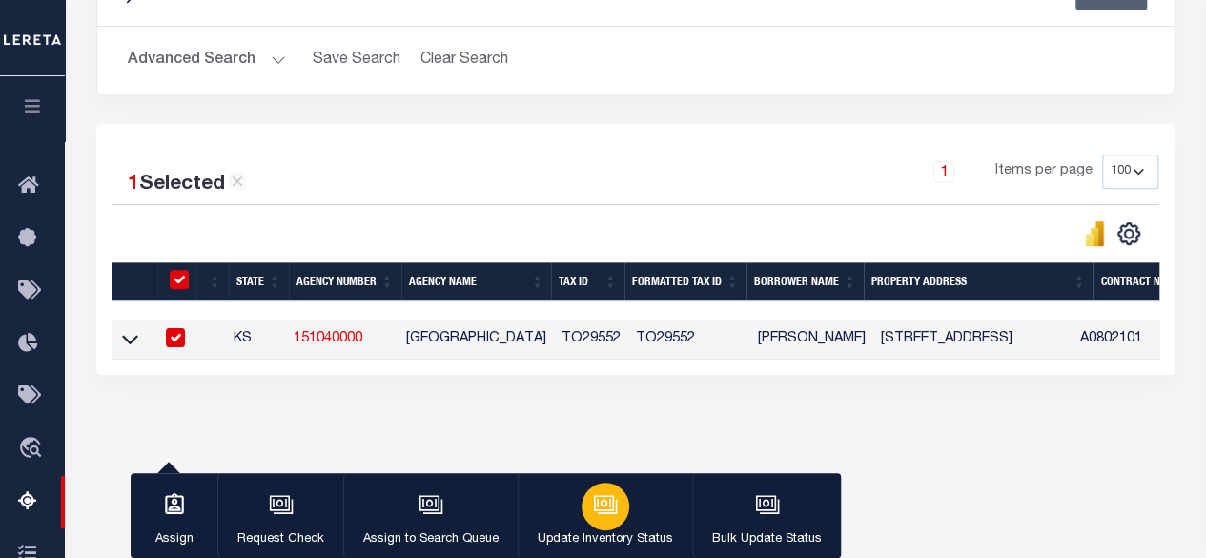
click at [597, 509] on icon "button" at bounding box center [605, 504] width 25 height 25
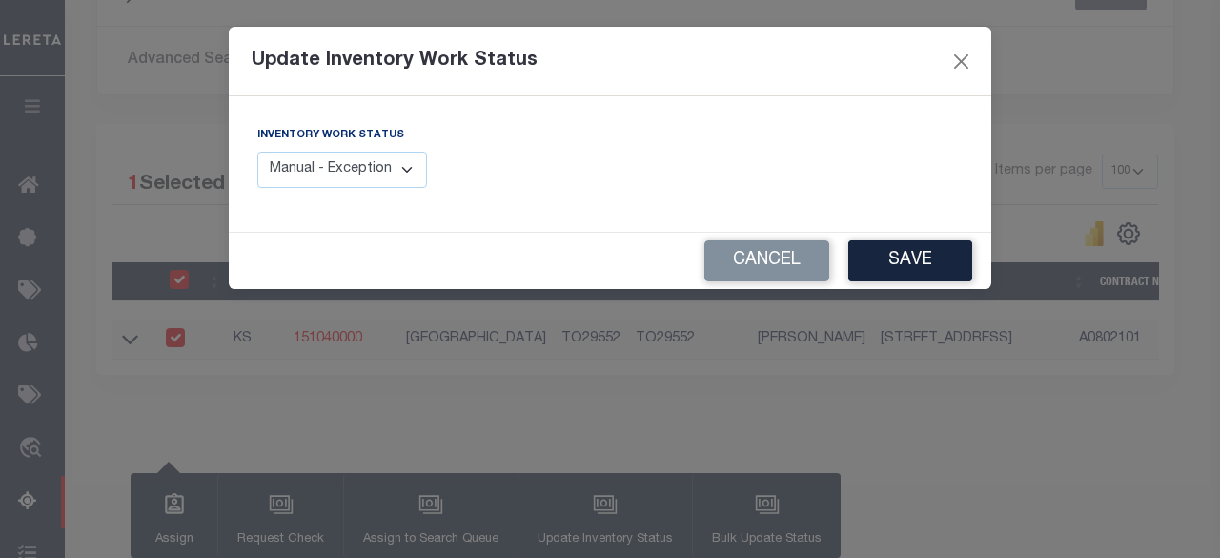
click at [408, 161] on select "Manual - Exception Pended - Awaiting Search Late Add Exception Completed" at bounding box center [342, 170] width 170 height 37
select select "4"
click at [257, 152] on select "Manual - Exception Pended - Awaiting Search Late Add Exception Completed" at bounding box center [342, 170] width 170 height 37
click at [919, 263] on button "Save" at bounding box center [910, 260] width 124 height 41
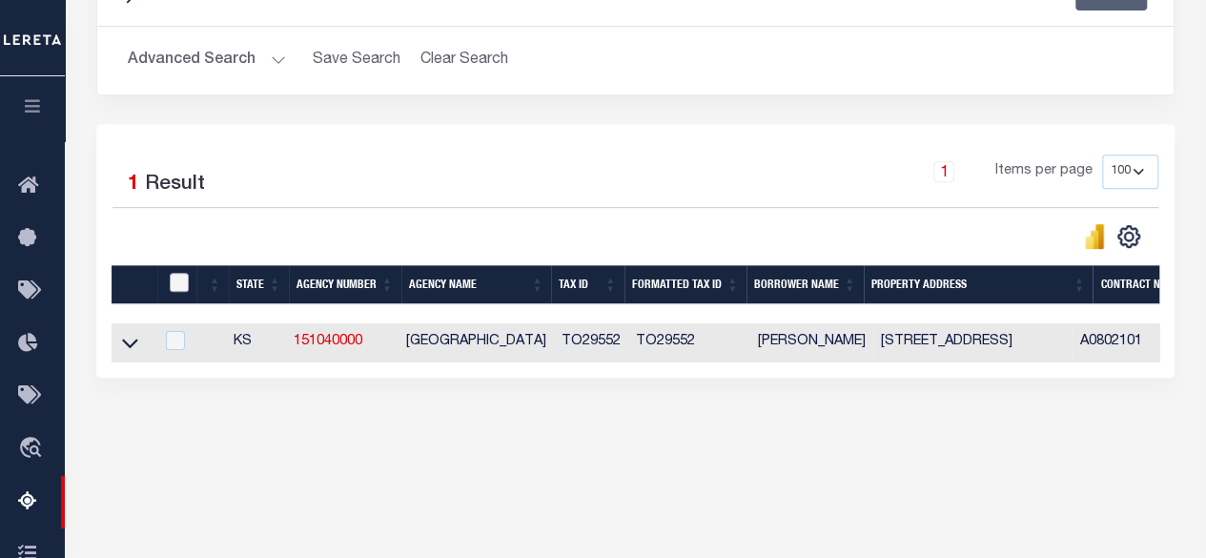
click at [180, 276] on input "checkbox" at bounding box center [179, 282] width 19 height 19
checkbox input "true"
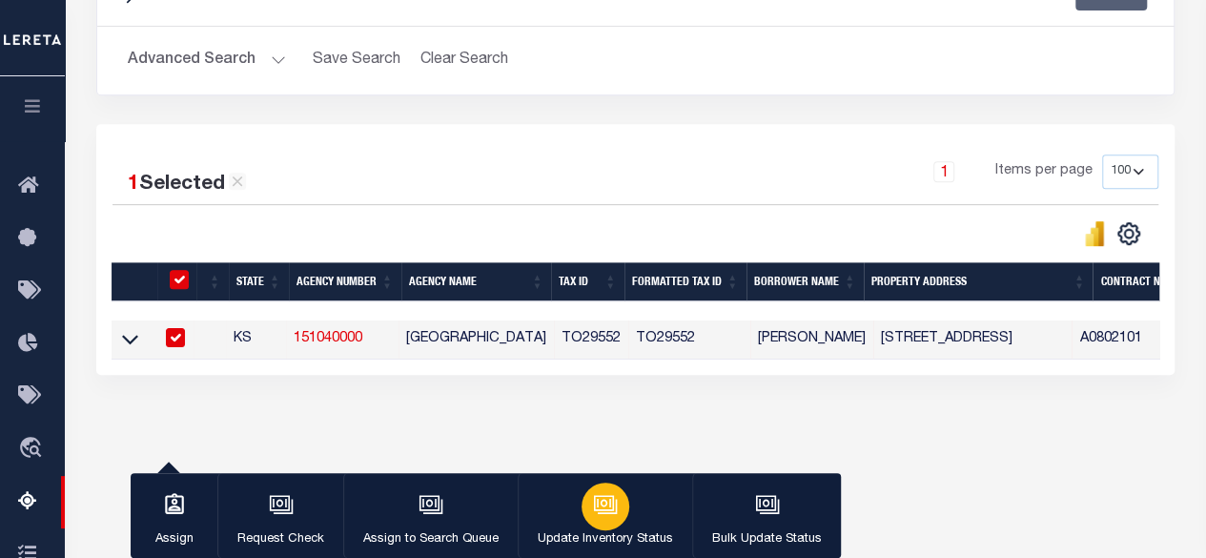
click at [610, 501] on icon "button" at bounding box center [605, 504] width 25 height 25
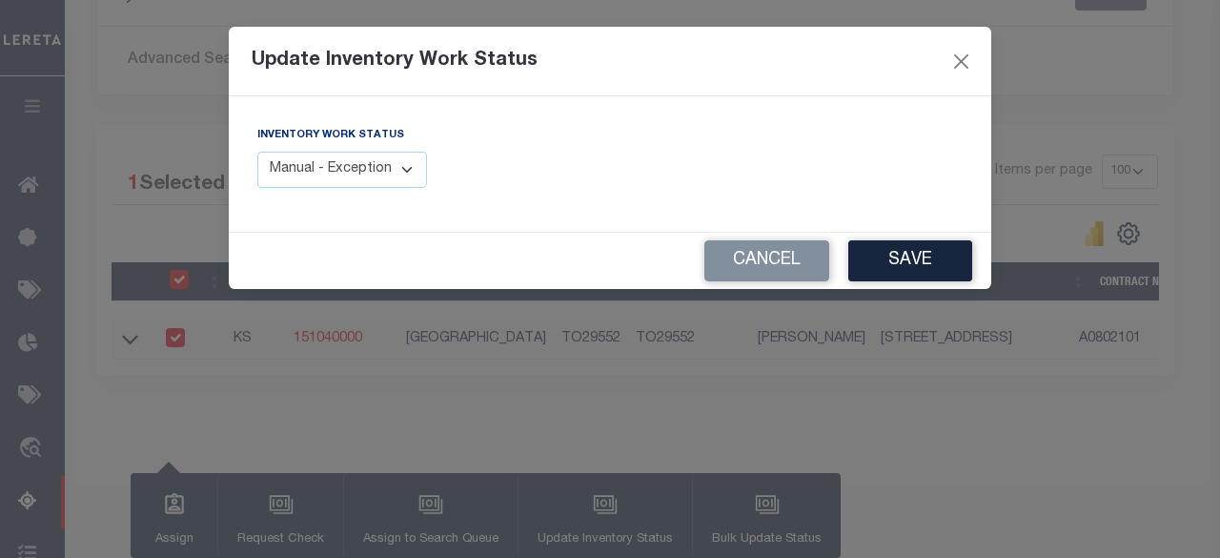
click at [394, 170] on select "Manual - Exception Pended - Awaiting Search Late Add Exception Completed" at bounding box center [342, 170] width 170 height 37
select select "4"
click at [257, 152] on select "Manual - Exception Pended - Awaiting Search Late Add Exception Completed" at bounding box center [342, 170] width 170 height 37
drag, startPoint x: 883, startPoint y: 266, endPoint x: 854, endPoint y: 261, distance: 29.9
click at [887, 264] on button "Save" at bounding box center [910, 260] width 124 height 41
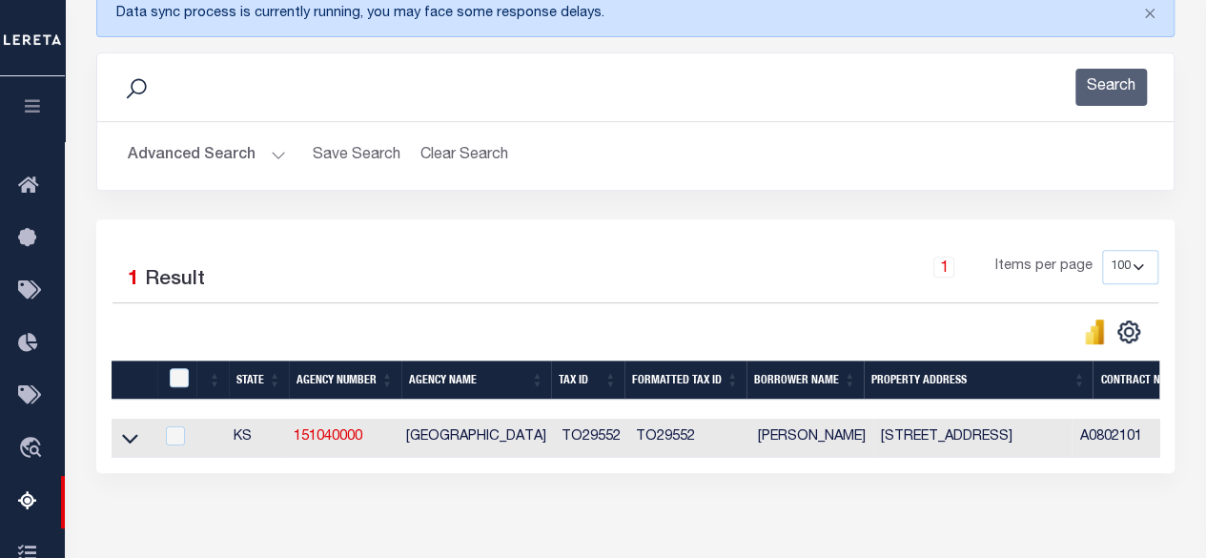
scroll to position [0, 0]
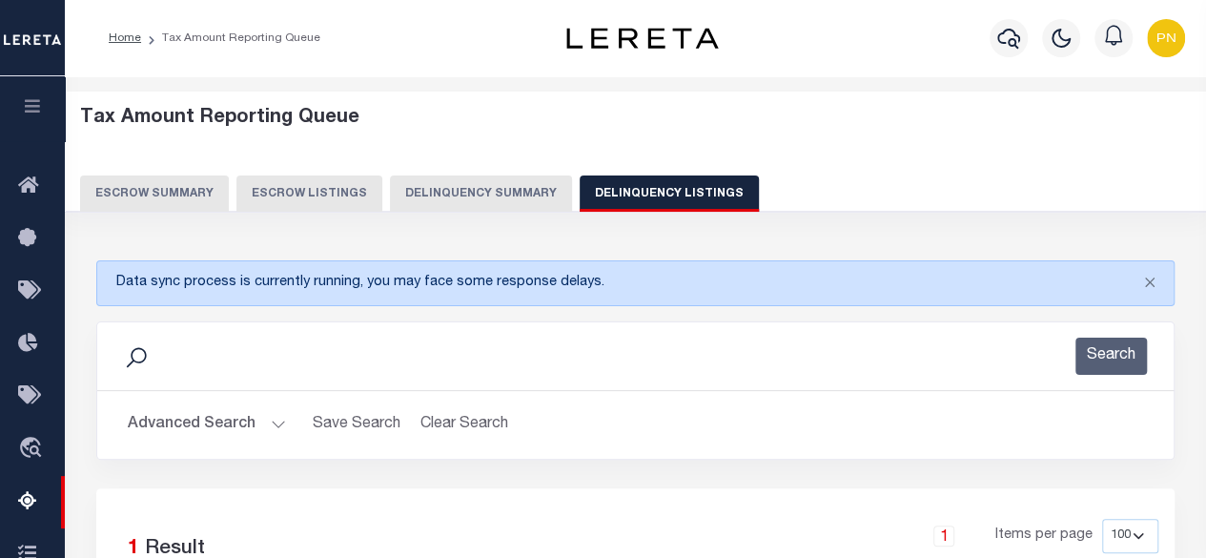
click at [234, 423] on button "Advanced Search" at bounding box center [207, 424] width 158 height 37
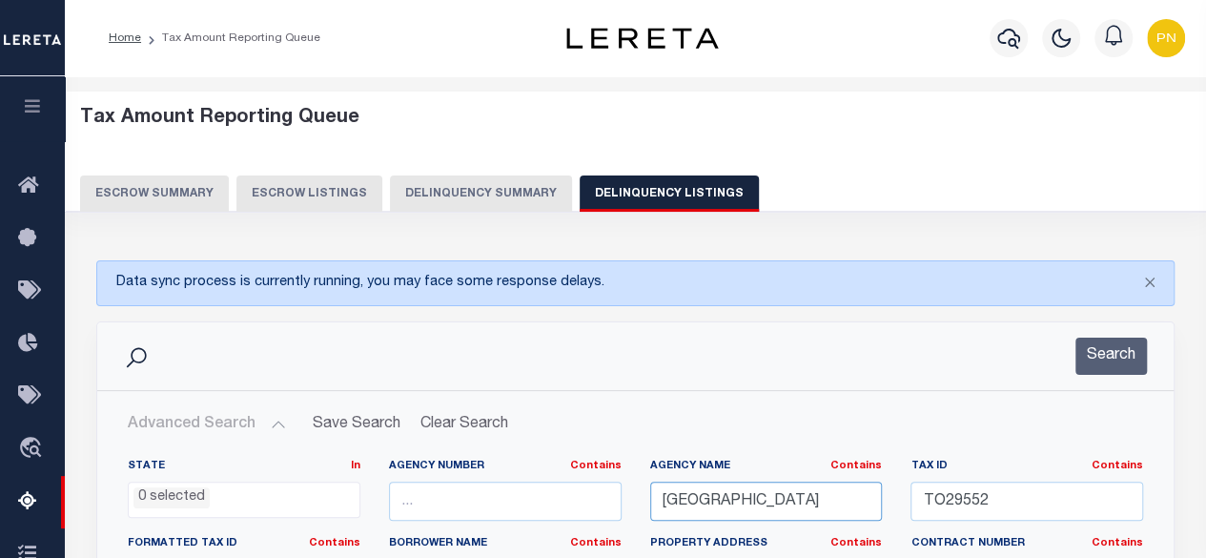
drag, startPoint x: 818, startPoint y: 502, endPoint x: 626, endPoint y: 494, distance: 191.8
paste input "ANDER"
type input "ANDERSON COUNTY"
drag, startPoint x: 1016, startPoint y: 492, endPoint x: 911, endPoint y: 492, distance: 104.8
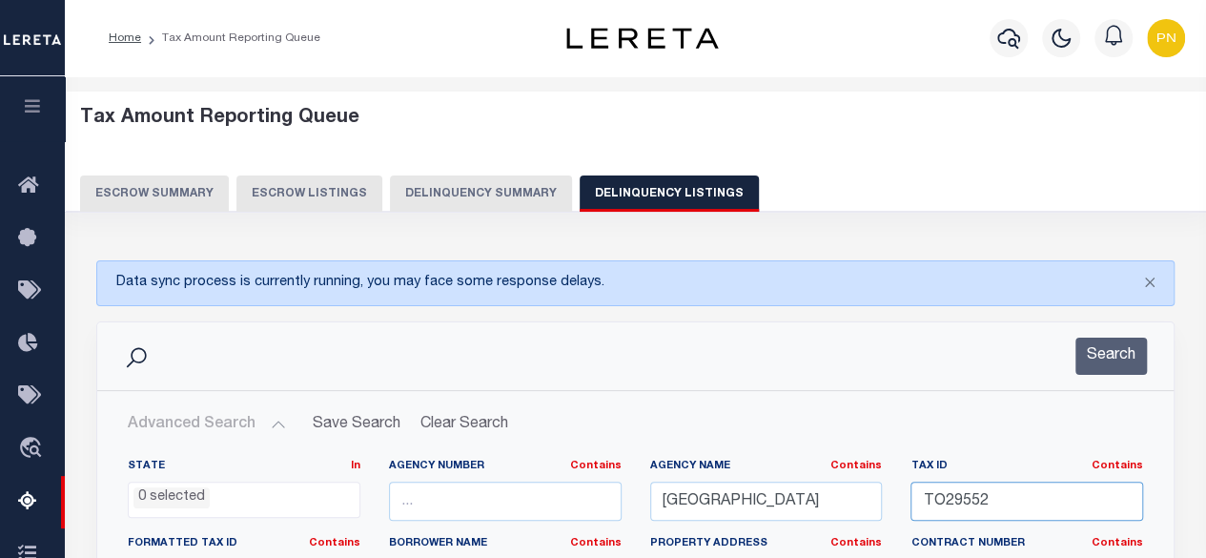
click at [911, 492] on input "TO29552" at bounding box center [1026, 500] width 233 height 39
paste input "L3-12-3"
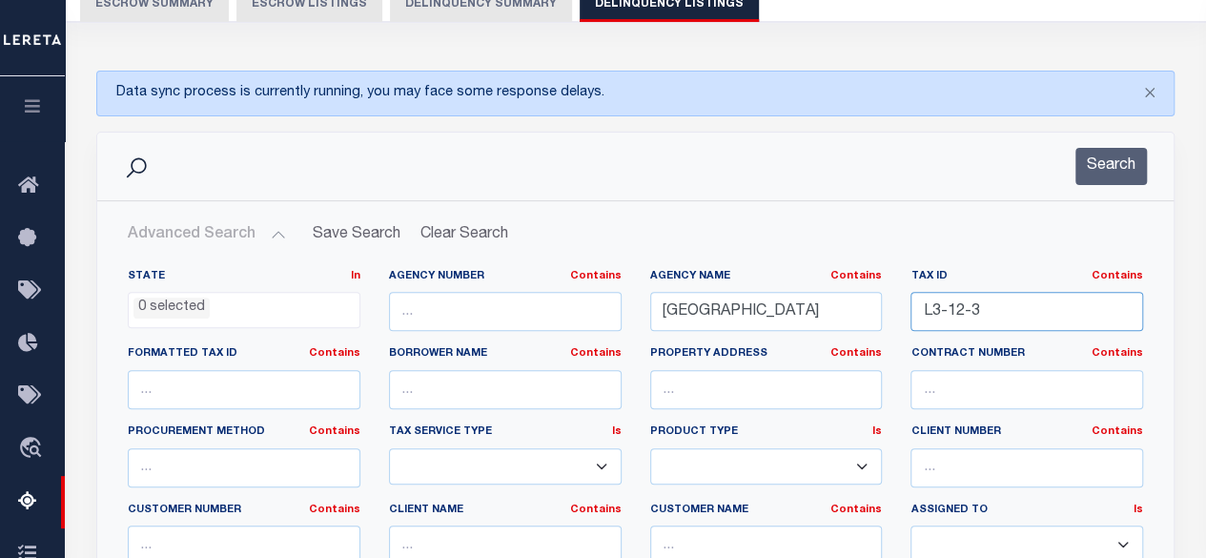
scroll to position [191, 0]
type input "L3-12-3"
click at [1109, 174] on button "Search" at bounding box center [1110, 165] width 71 height 37
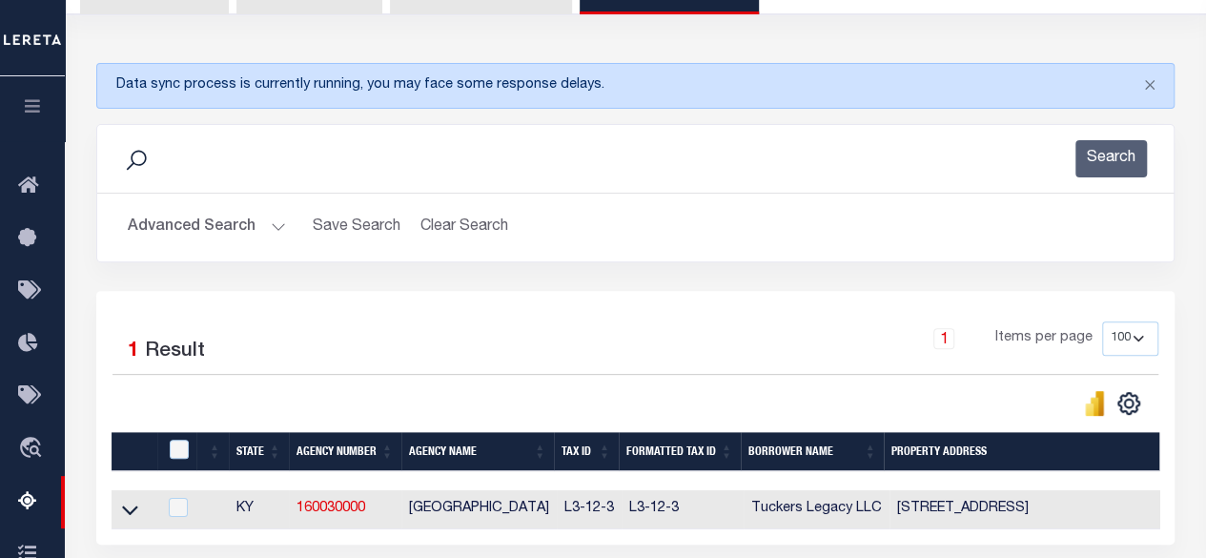
scroll to position [286, 0]
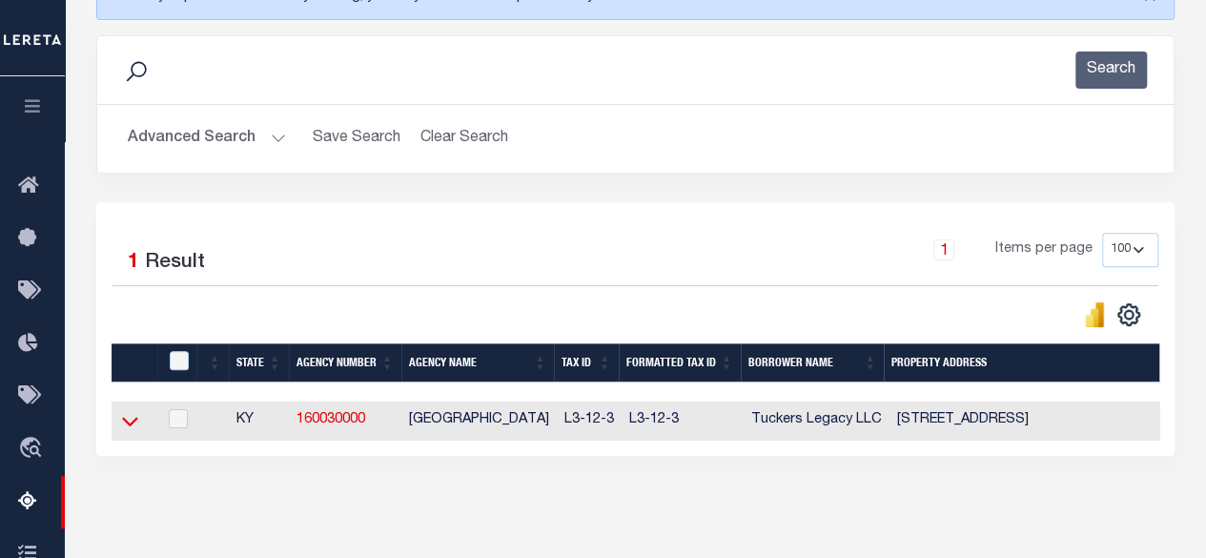
click at [132, 418] on icon at bounding box center [130, 421] width 16 height 20
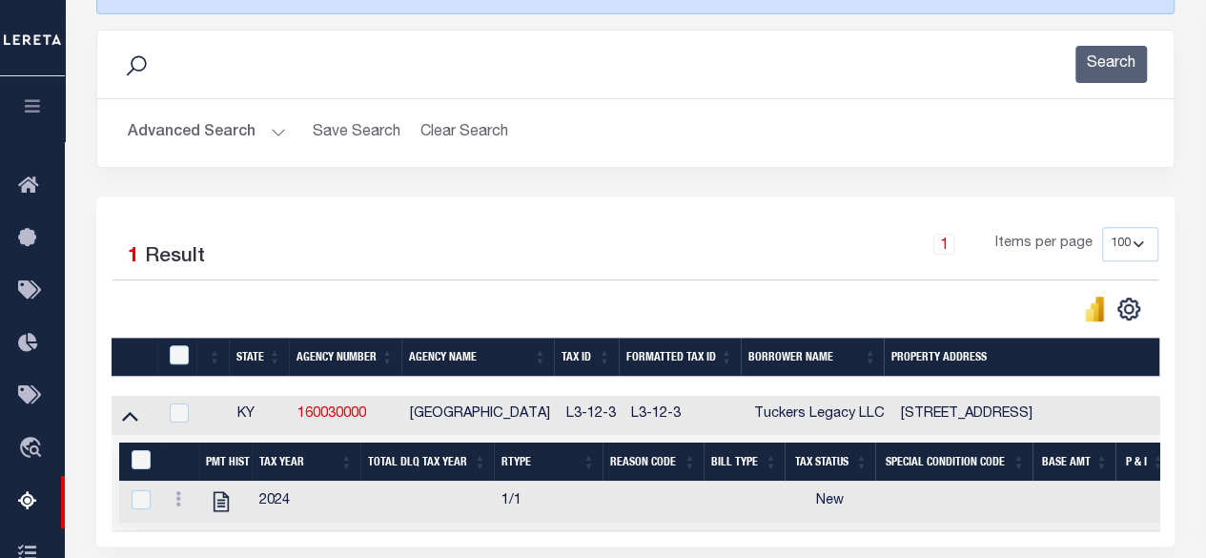
scroll to position [381, 0]
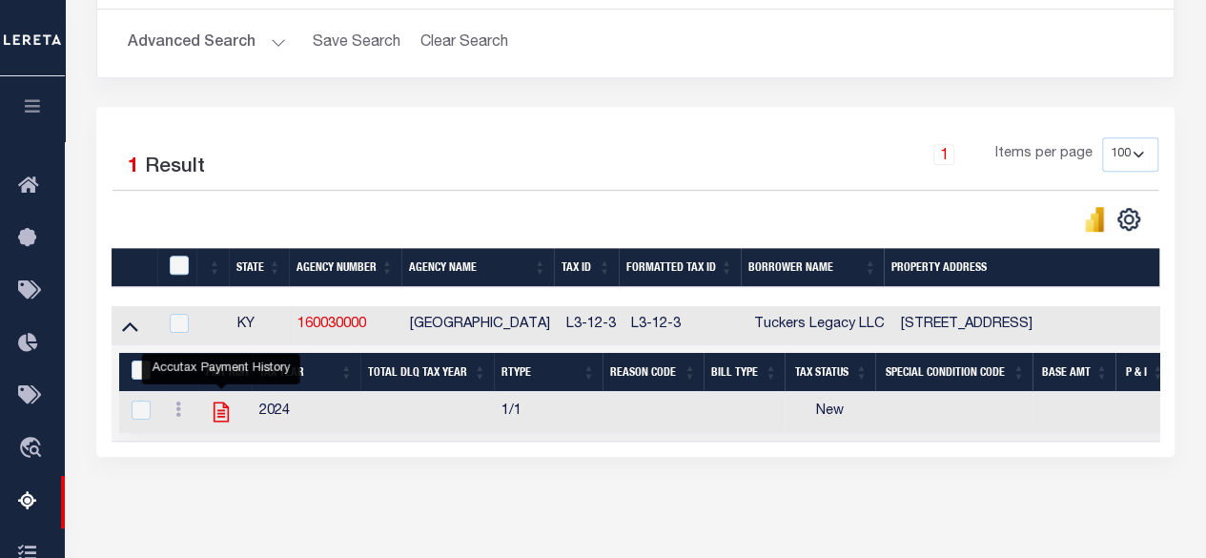
click at [223, 409] on icon "" at bounding box center [221, 411] width 25 height 25
checkbox input "true"
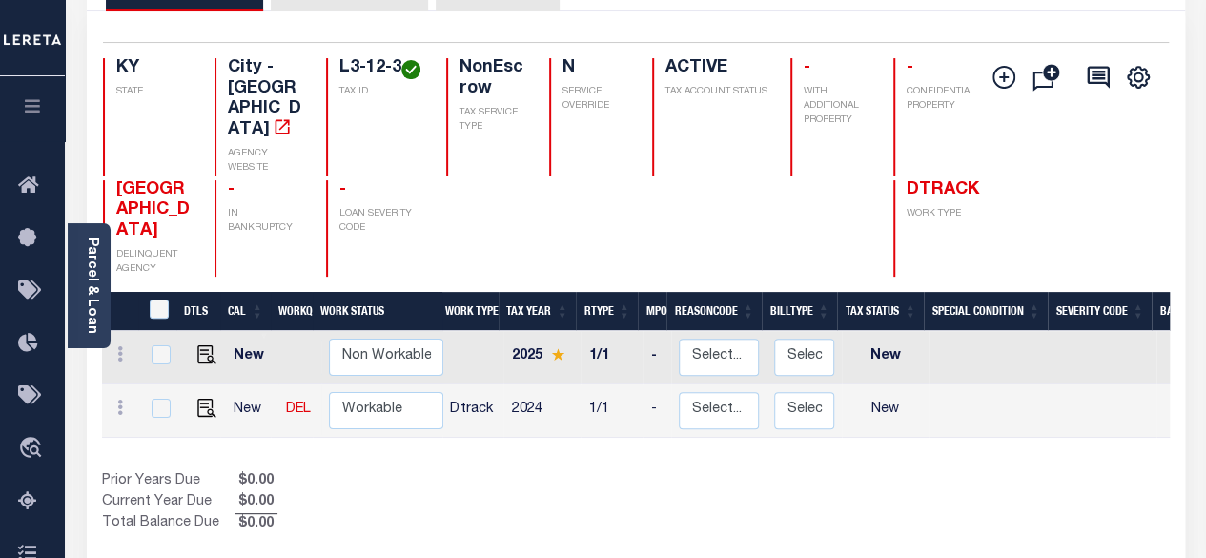
scroll to position [95, 0]
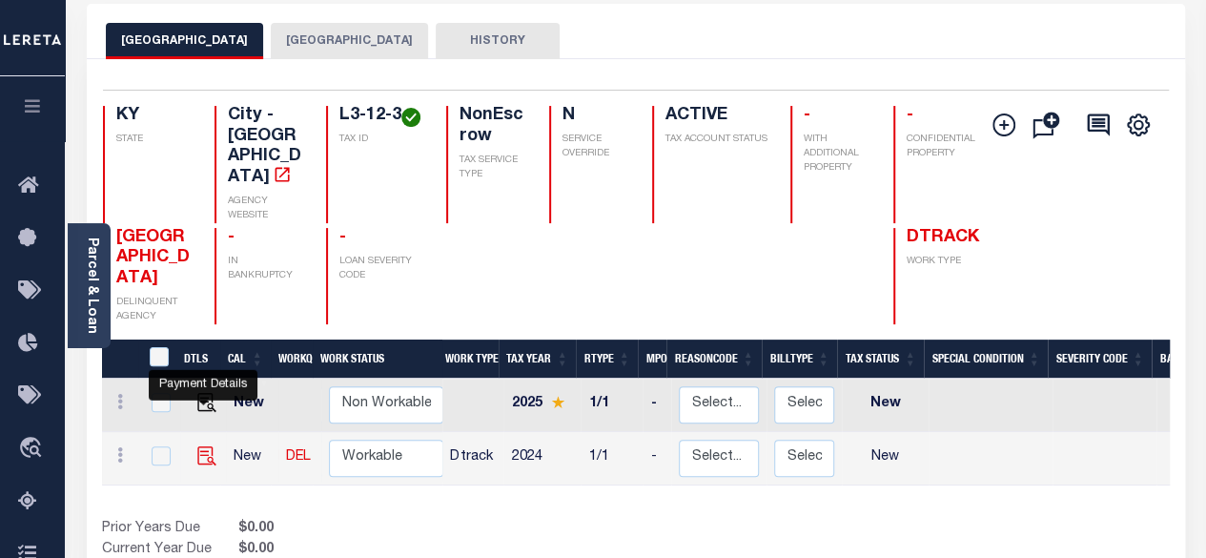
click at [202, 446] on img "" at bounding box center [206, 455] width 19 height 19
checkbox input "true"
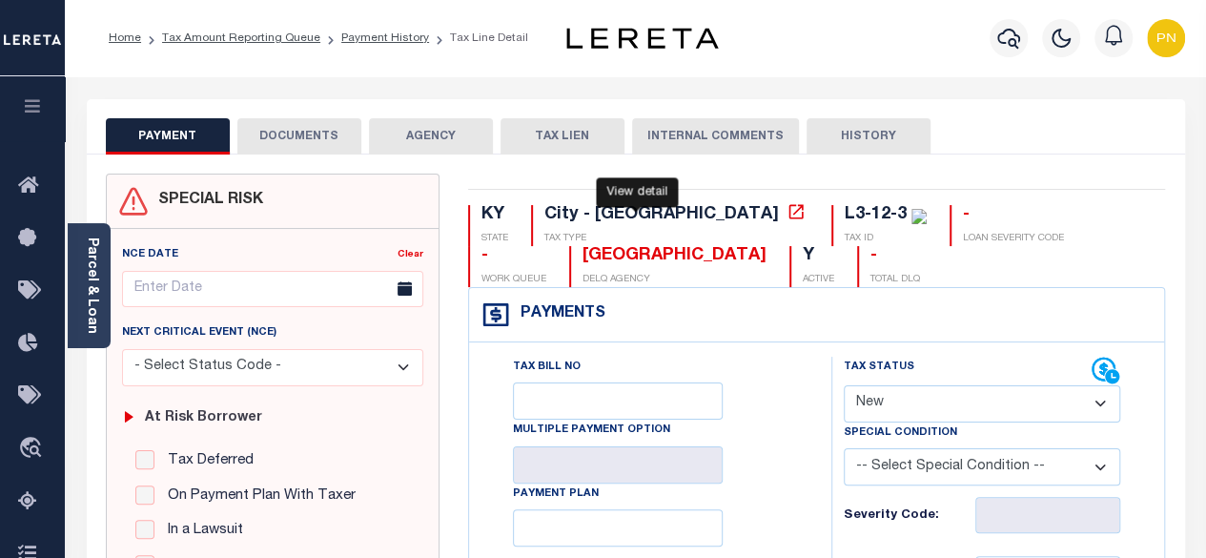
click at [786, 216] on icon at bounding box center [795, 211] width 19 height 19
click at [1050, 410] on select "- Select Status Code - Open Due/Unpaid Paid Incomplete No Tax Due Internal Refu…" at bounding box center [981, 403] width 277 height 37
select select "PYD"
click at [843, 385] on select "- Select Status Code - Open Due/Unpaid Paid Incomplete No Tax Due Internal Refu…" at bounding box center [981, 403] width 277 height 37
type input "[DATE]"
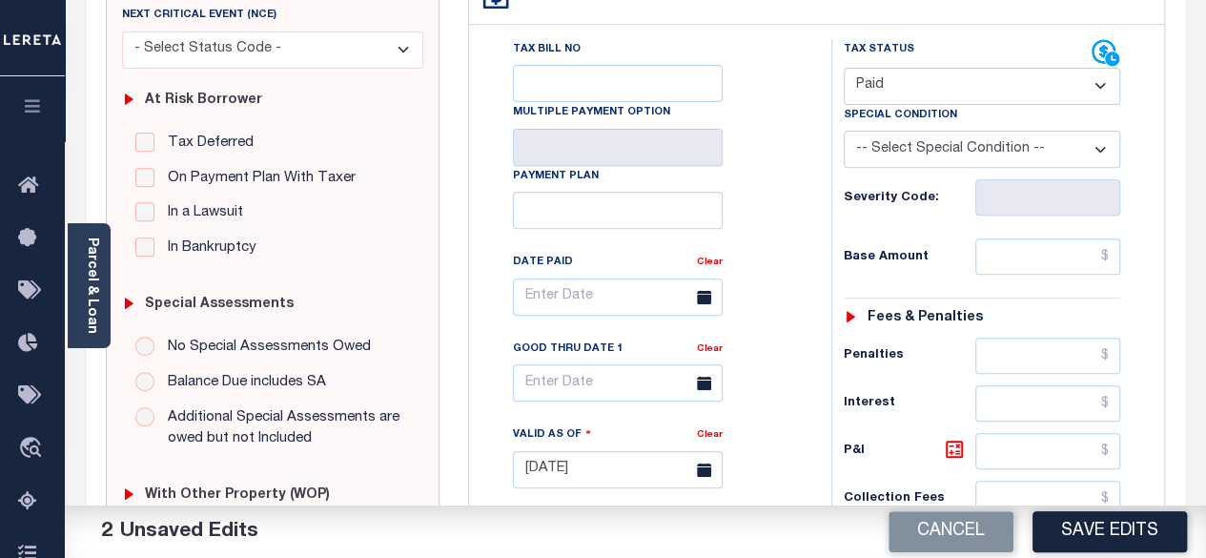
scroll to position [381, 0]
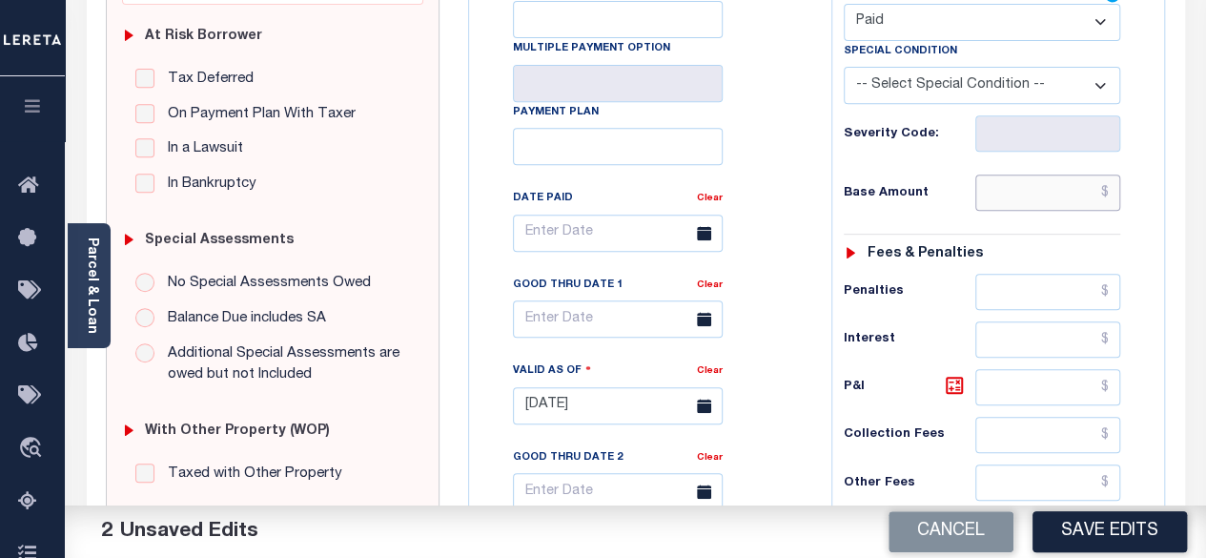
click at [1111, 195] on input "text" at bounding box center [1047, 192] width 145 height 36
paste input "291.91"
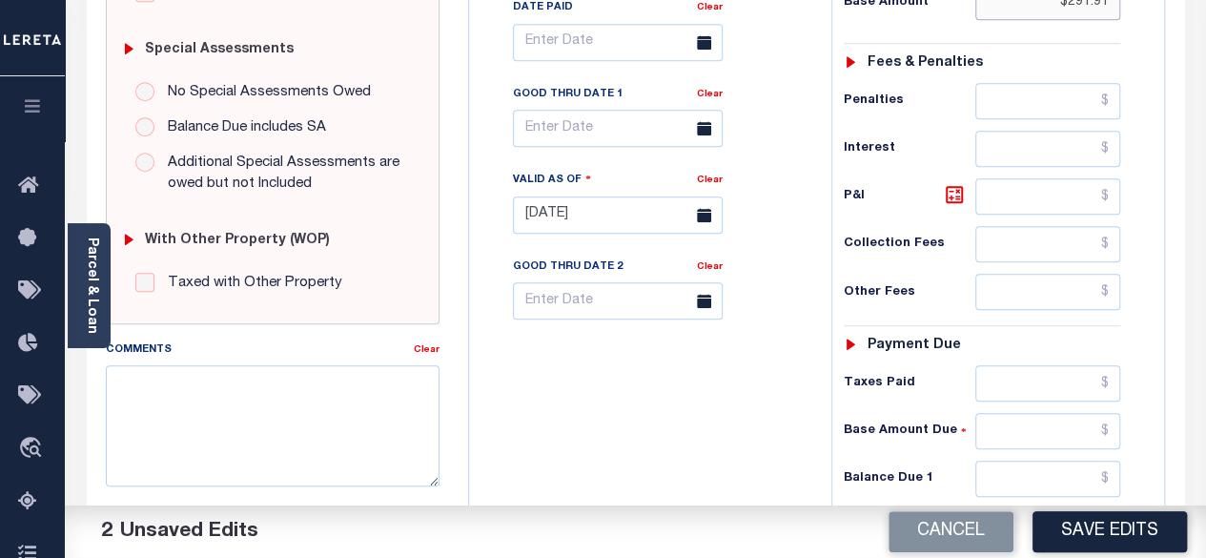
scroll to position [762, 0]
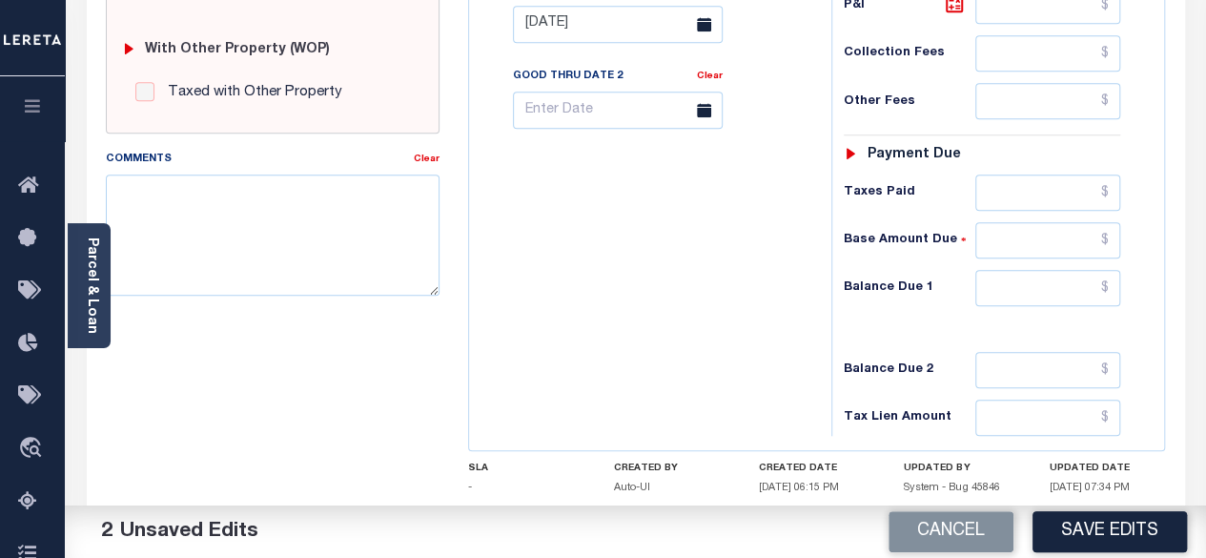
type input "$291.91"
click at [1109, 279] on input "text" at bounding box center [1047, 288] width 145 height 36
type input "$0.00"
click at [99, 258] on div "Parcel & Loan" at bounding box center [89, 285] width 43 height 125
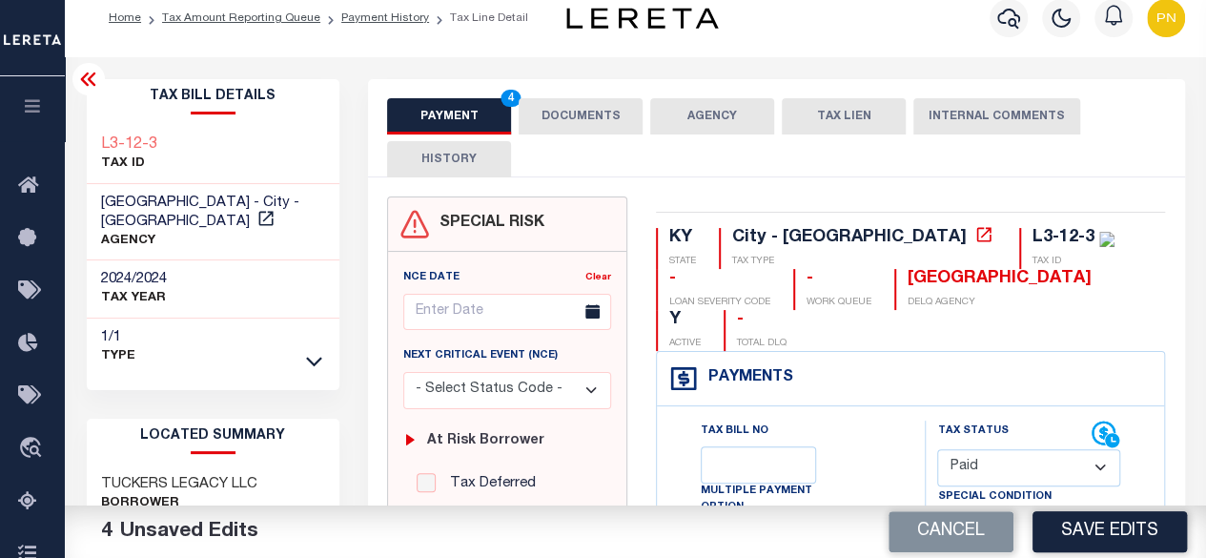
scroll to position [0, 0]
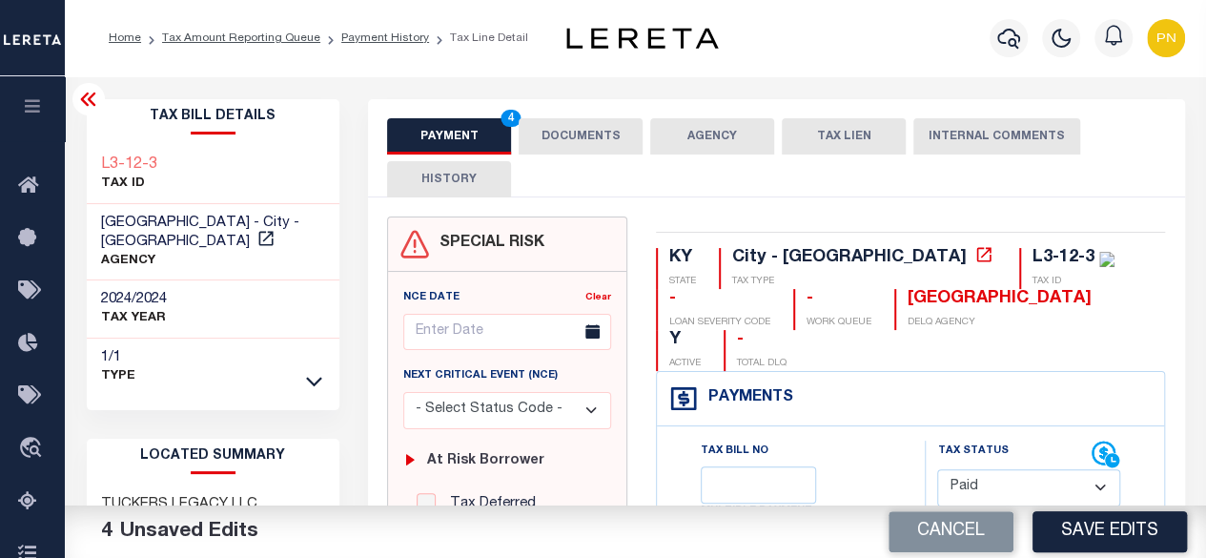
click at [90, 102] on icon at bounding box center [87, 98] width 15 height 13
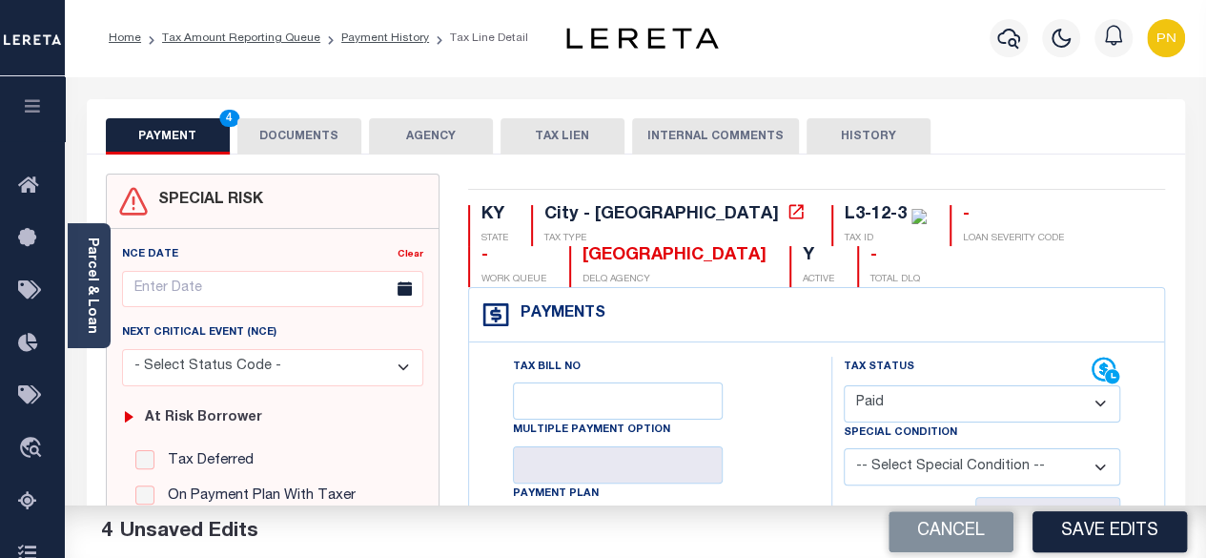
click at [316, 137] on button "DOCUMENTS" at bounding box center [299, 136] width 124 height 36
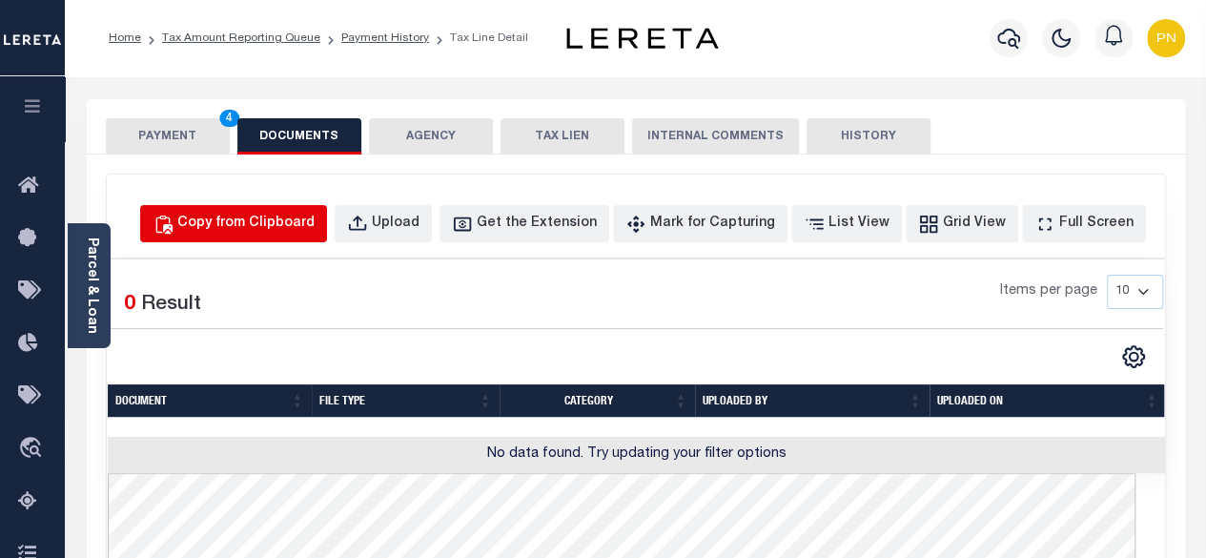
click at [278, 224] on div "Copy from Clipboard" at bounding box center [245, 223] width 137 height 21
select select "POP"
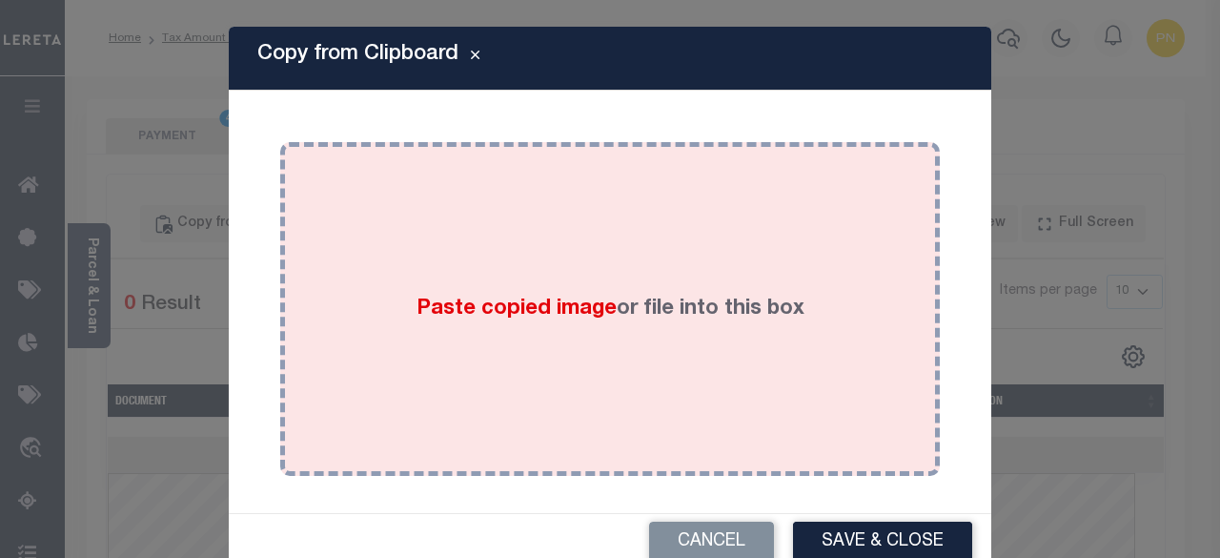
click at [497, 256] on div "Paste copied image or file into this box" at bounding box center [609, 308] width 631 height 305
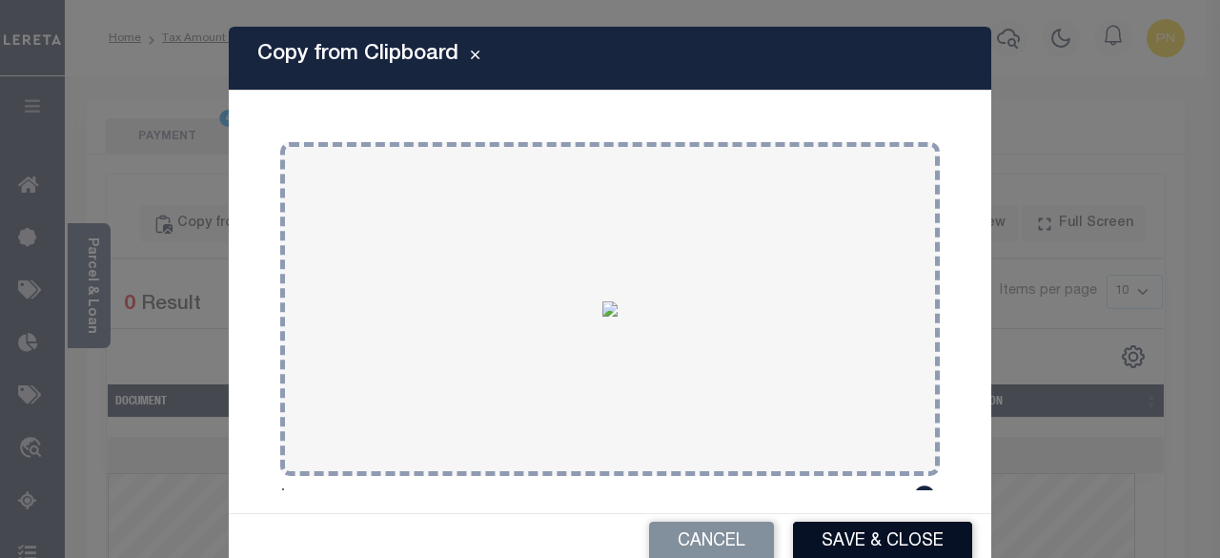
click at [854, 538] on button "Save & Close" at bounding box center [882, 541] width 179 height 41
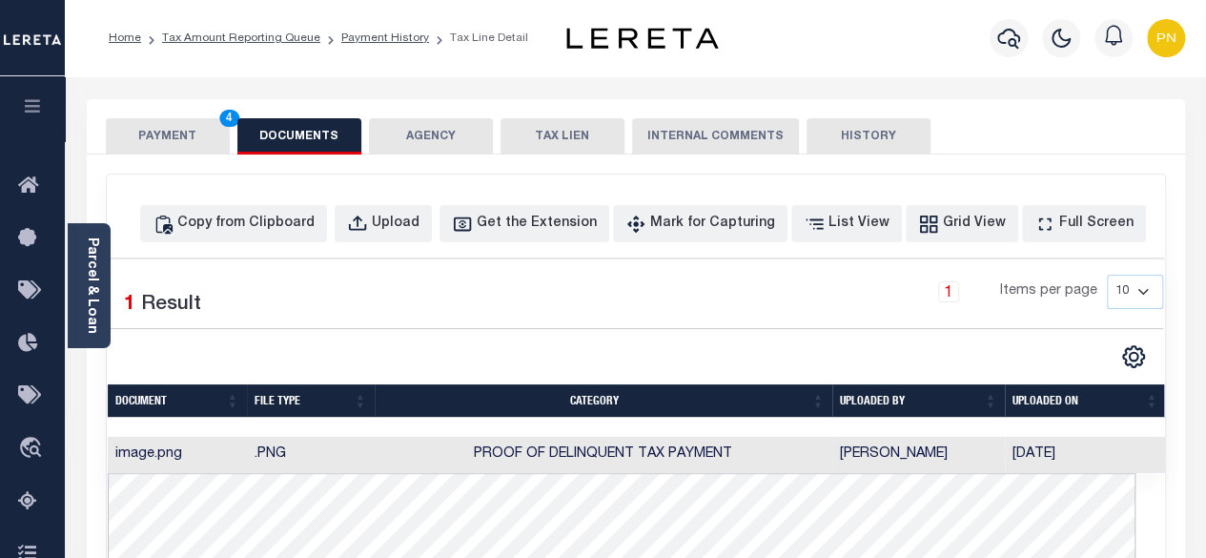
click at [183, 138] on button "PAYMENT 4" at bounding box center [168, 136] width 124 height 36
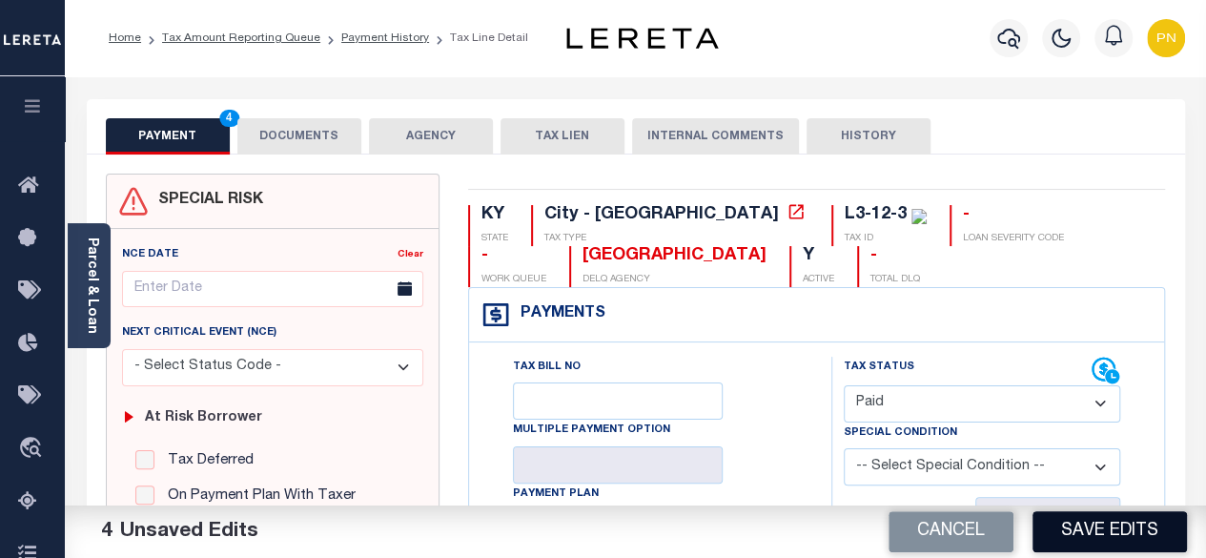
click at [1073, 525] on button "Save Edits" at bounding box center [1109, 531] width 154 height 41
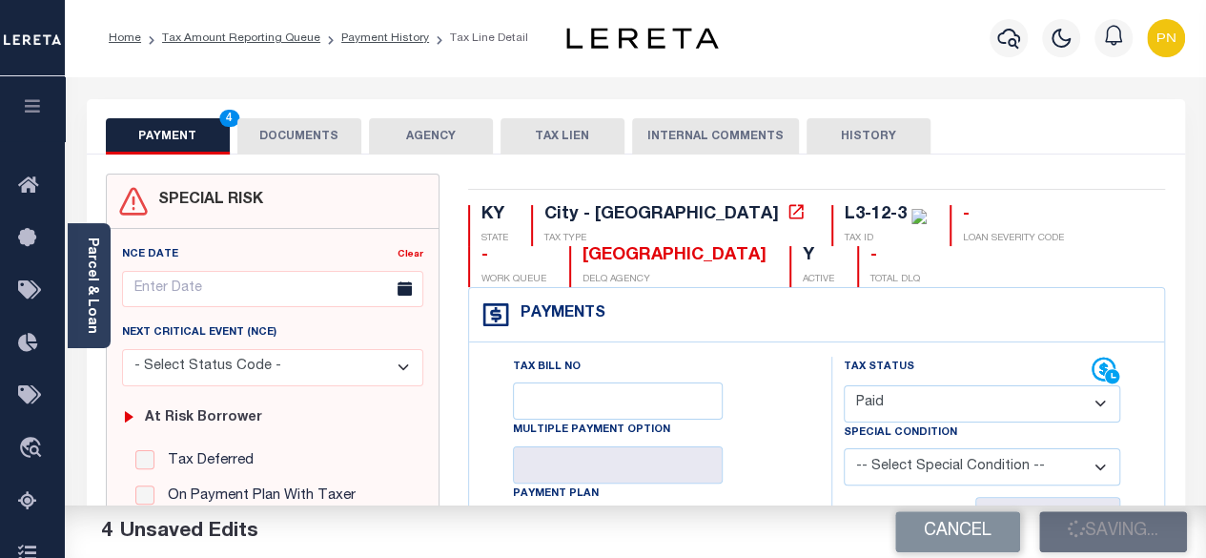
checkbox input "false"
type input "$291.91"
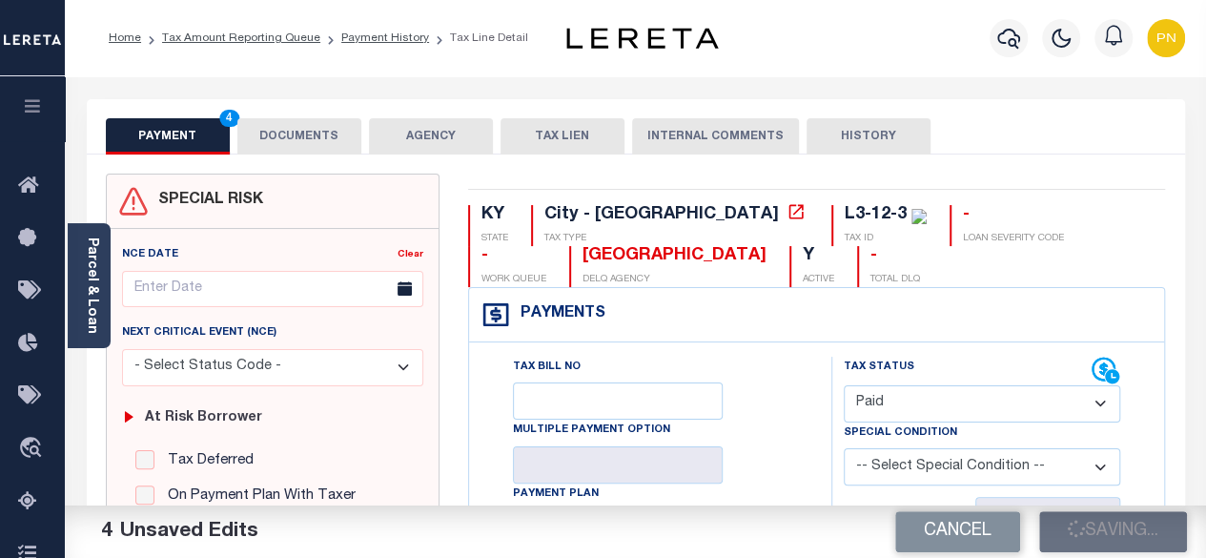
type input "$0"
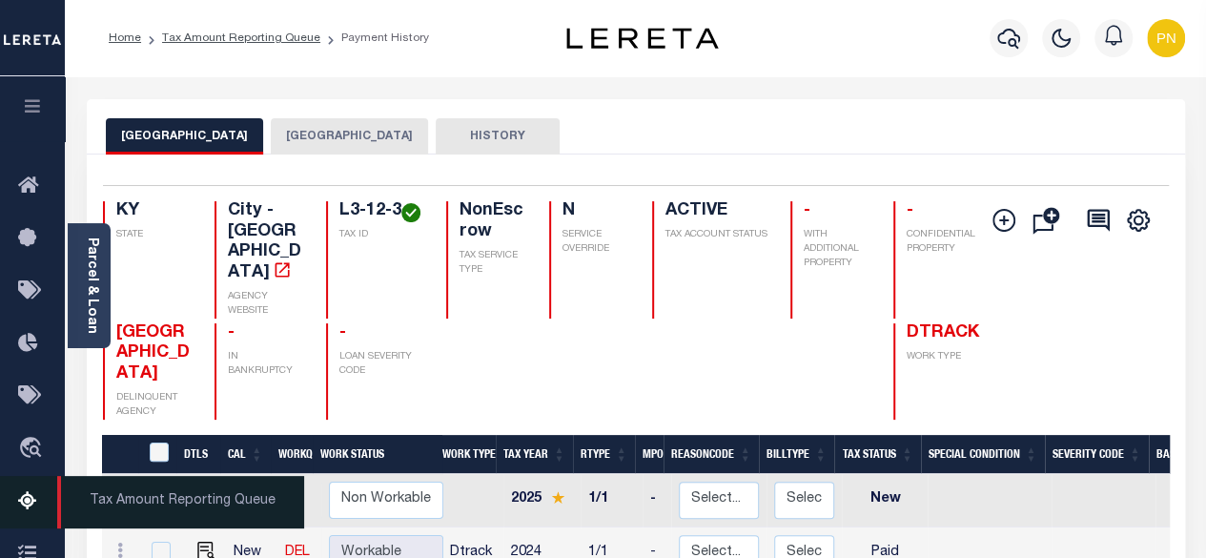
click at [30, 508] on icon at bounding box center [33, 502] width 30 height 24
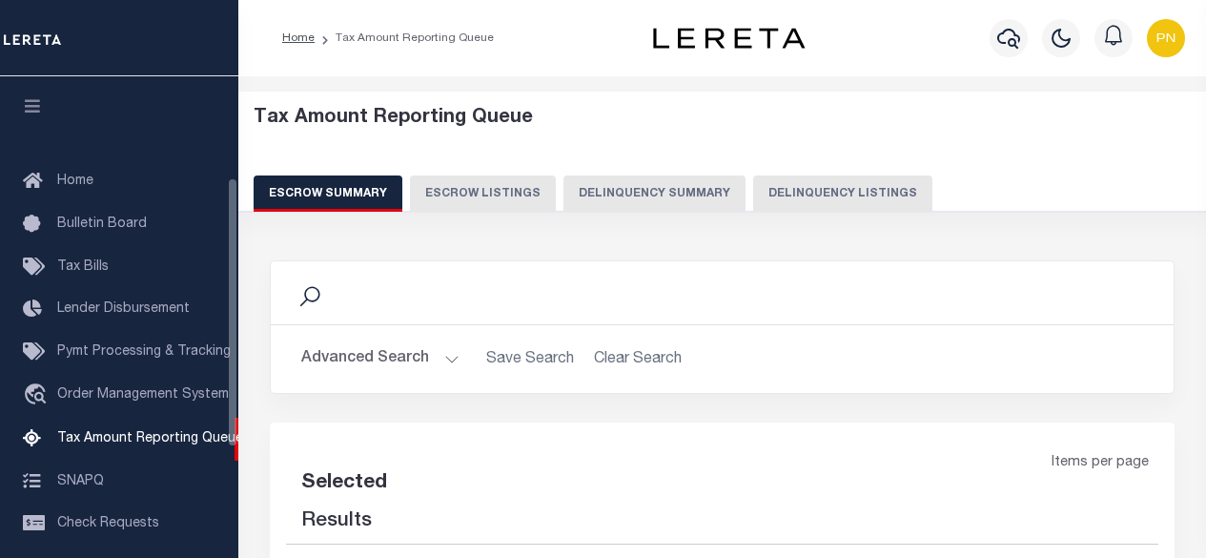
click at [811, 191] on button "Delinquency Listings" at bounding box center [842, 193] width 179 height 36
select select "100"
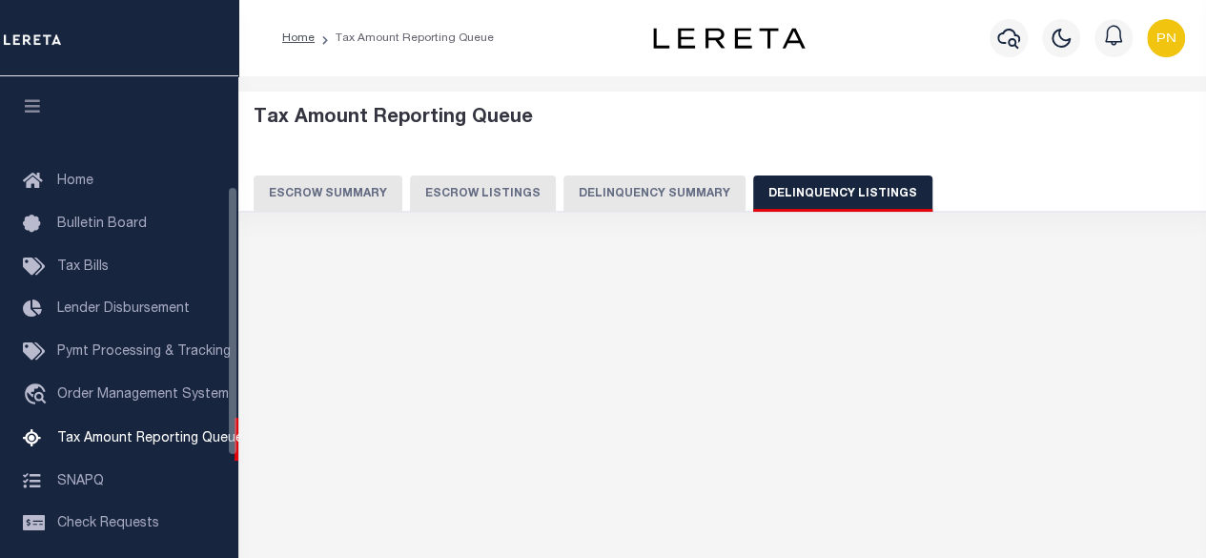
scroll to position [194, 0]
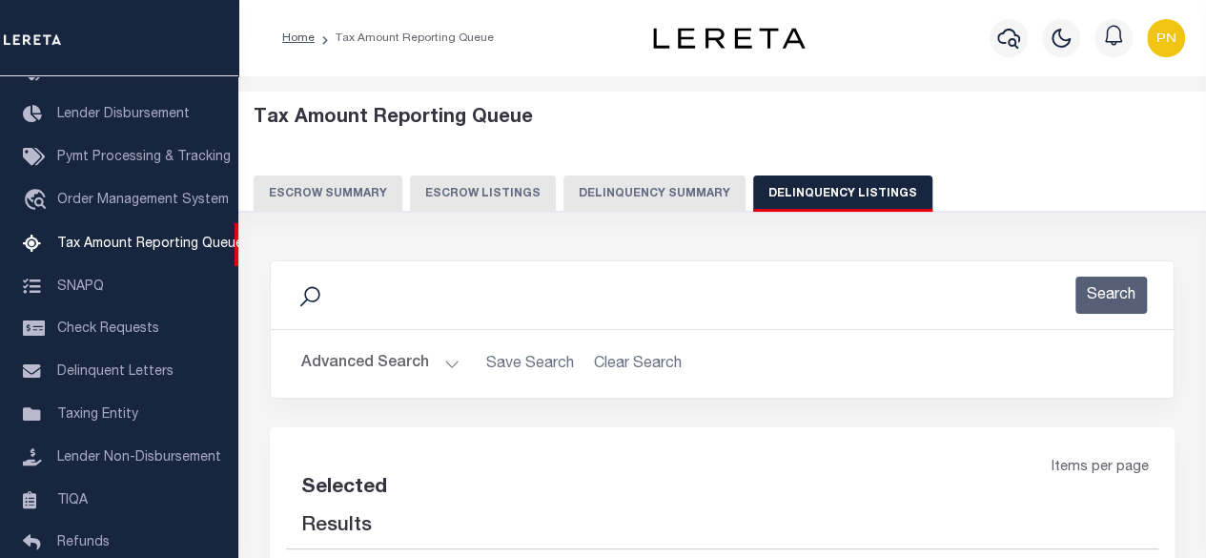
select select "100"
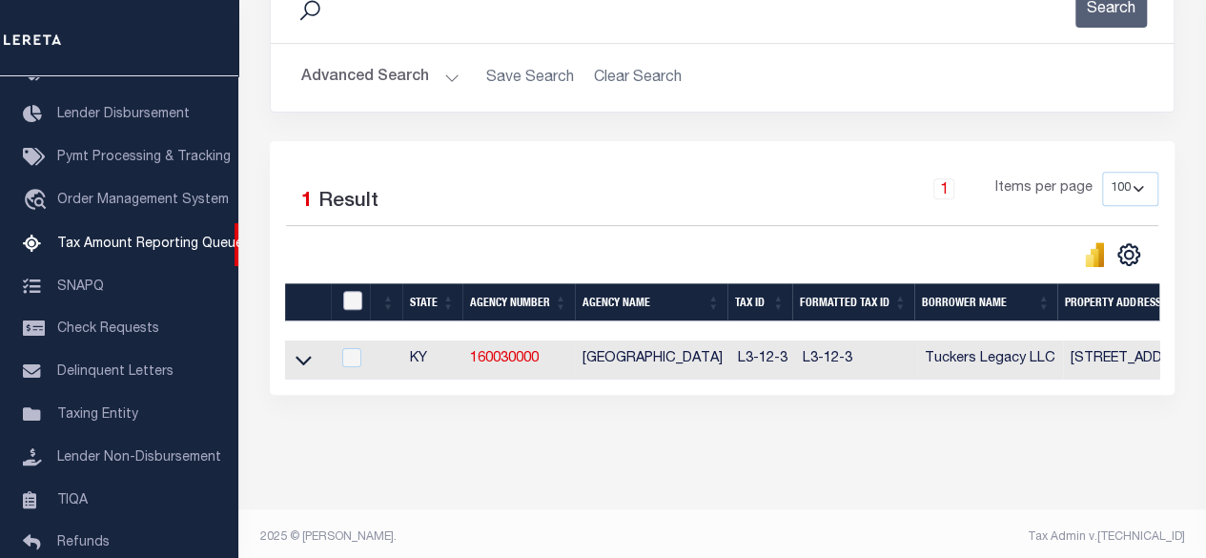
drag, startPoint x: 361, startPoint y: 296, endPoint x: 366, endPoint y: 306, distance: 10.7
click at [362, 304] on div at bounding box center [353, 301] width 31 height 21
click at [346, 298] on input "checkbox" at bounding box center [352, 300] width 19 height 19
checkbox input "true"
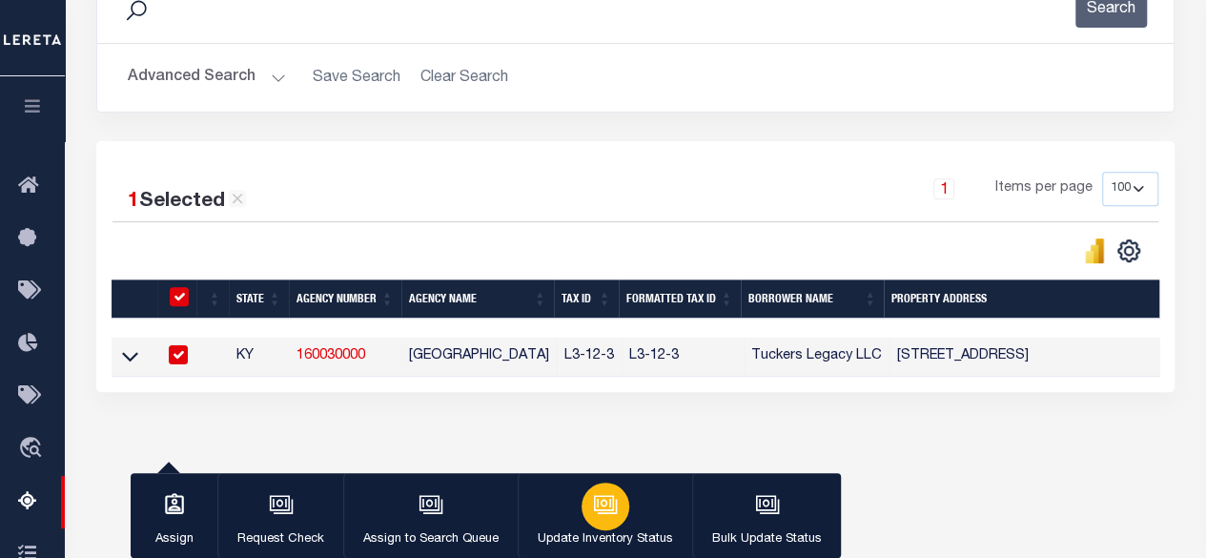
click at [593, 514] on icon "button" at bounding box center [605, 504] width 25 height 25
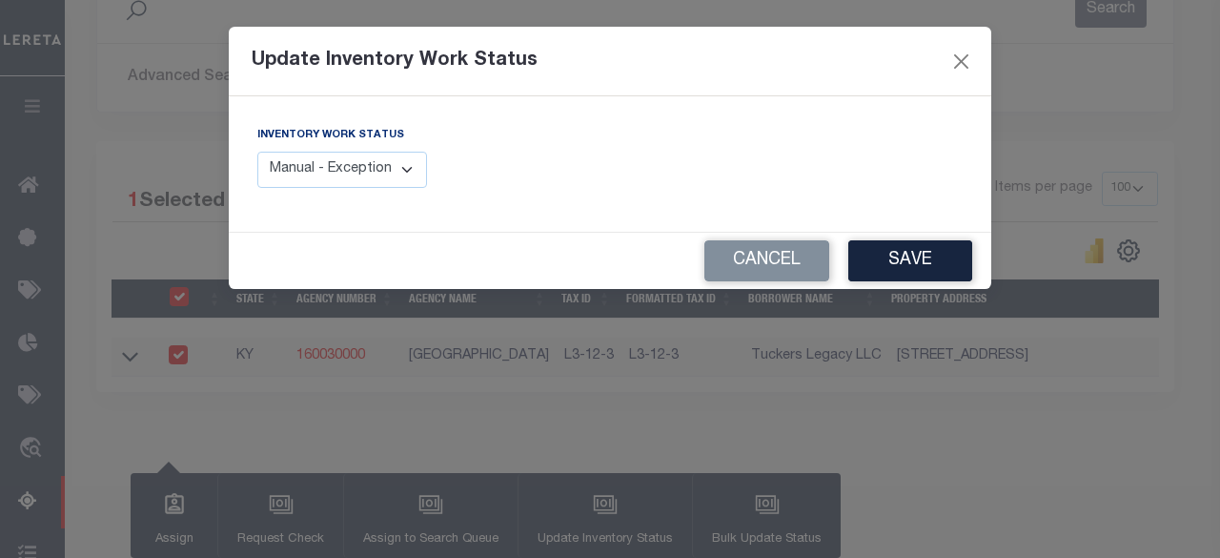
click at [366, 177] on select "Manual - Exception Pended - Awaiting Search Late Add Exception Completed" at bounding box center [342, 170] width 170 height 37
select select "4"
click at [257, 152] on select "Manual - Exception Pended - Awaiting Search Late Add Exception Completed" at bounding box center [342, 170] width 170 height 37
click at [892, 258] on button "Save" at bounding box center [910, 260] width 124 height 41
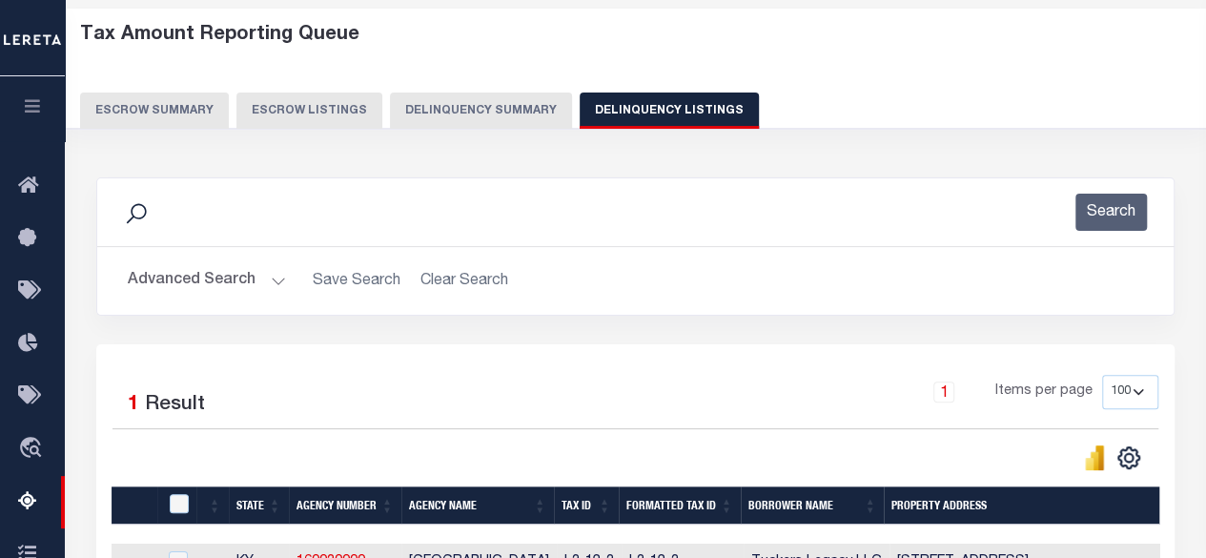
scroll to position [0, 0]
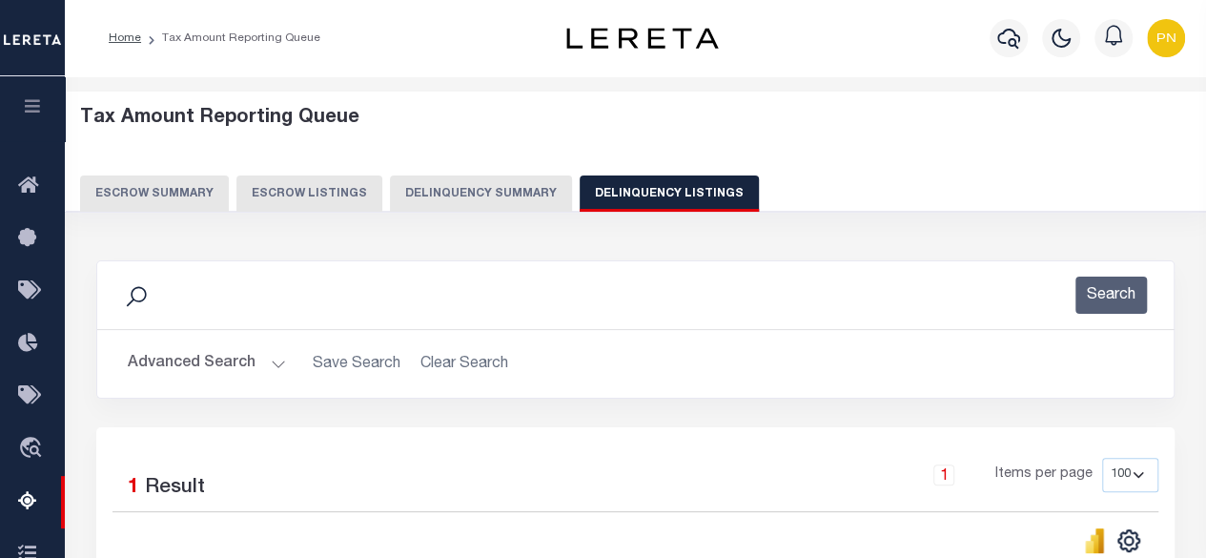
click at [235, 364] on button "Advanced Search" at bounding box center [207, 363] width 158 height 37
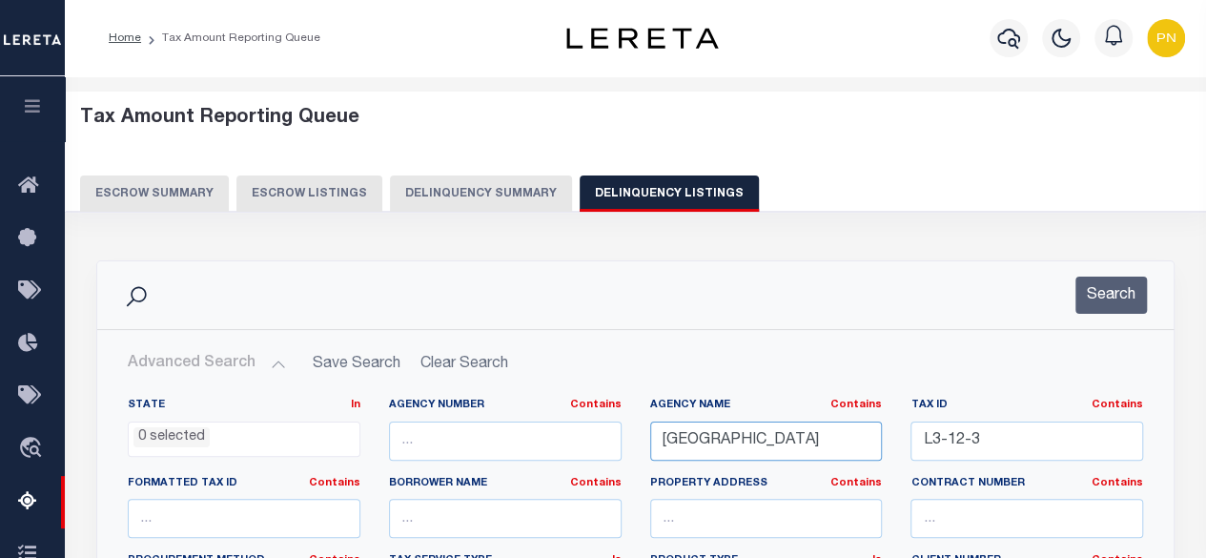
drag, startPoint x: 796, startPoint y: 437, endPoint x: 633, endPoint y: 439, distance: 163.0
paste input "SHLAND CI"
type input "[GEOGRAPHIC_DATA]"
drag, startPoint x: 1036, startPoint y: 428, endPoint x: 974, endPoint y: 441, distance: 63.4
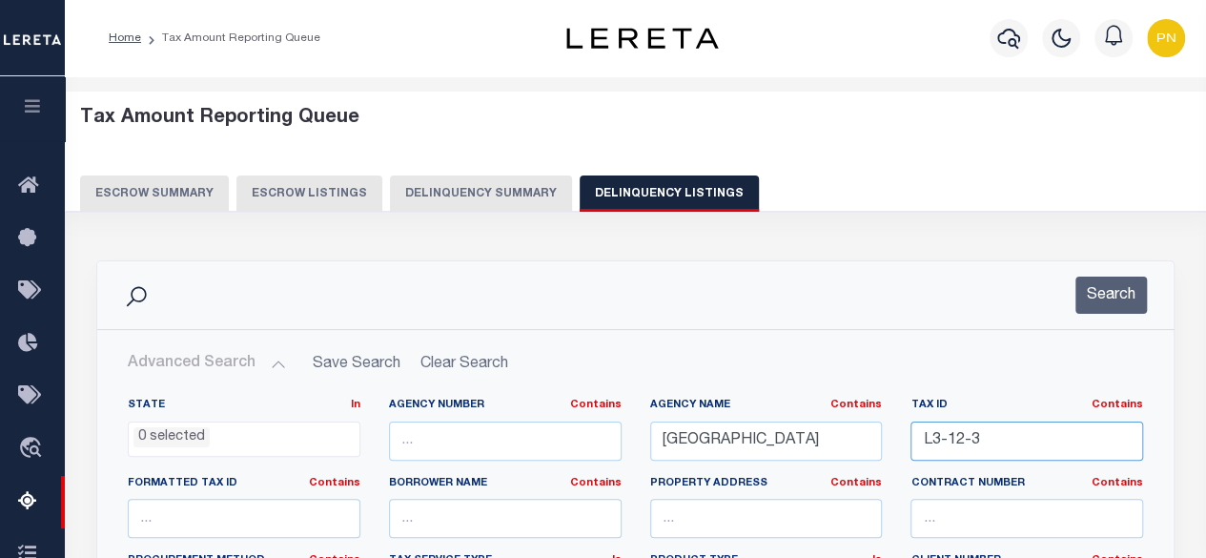
paste input "2810065728 032010008100"
click at [1104, 296] on button "Search" at bounding box center [1110, 294] width 71 height 37
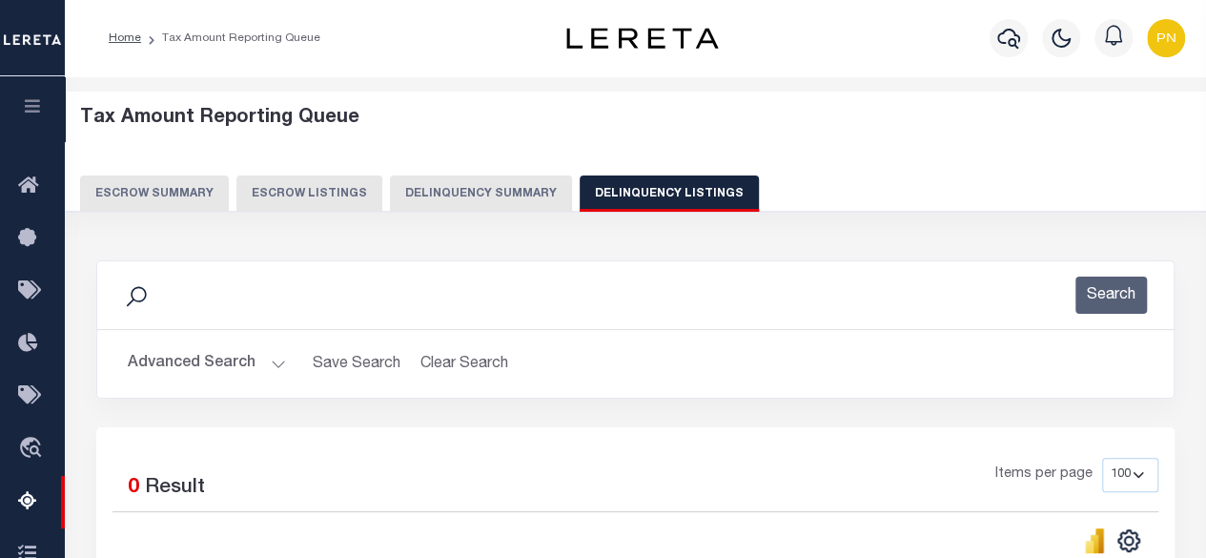
click at [227, 352] on button "Advanced Search" at bounding box center [207, 363] width 158 height 37
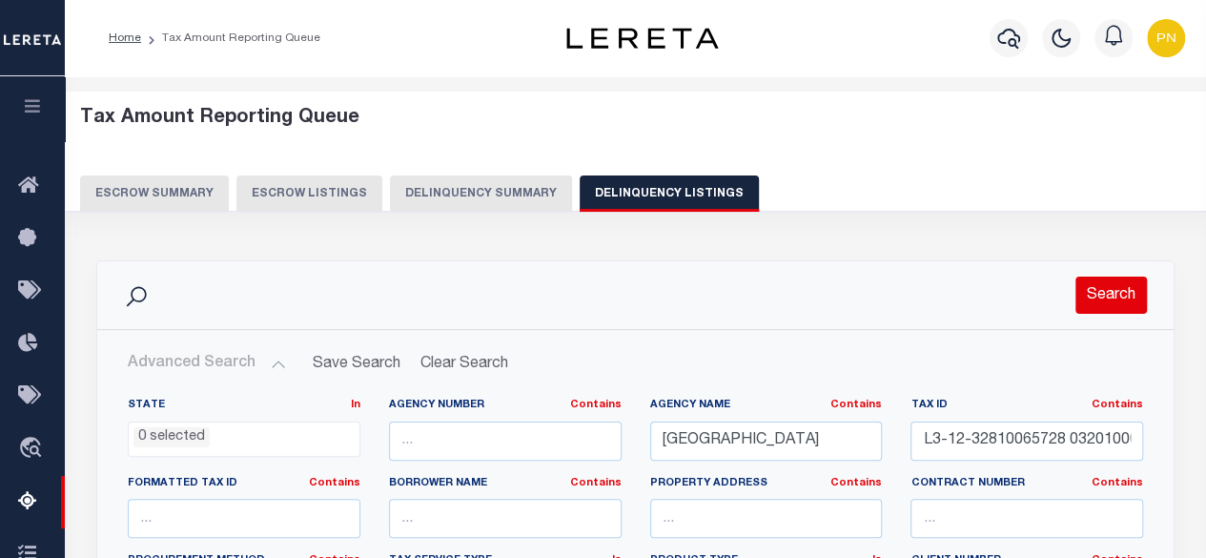
click at [1110, 294] on button "Search" at bounding box center [1110, 294] width 71 height 37
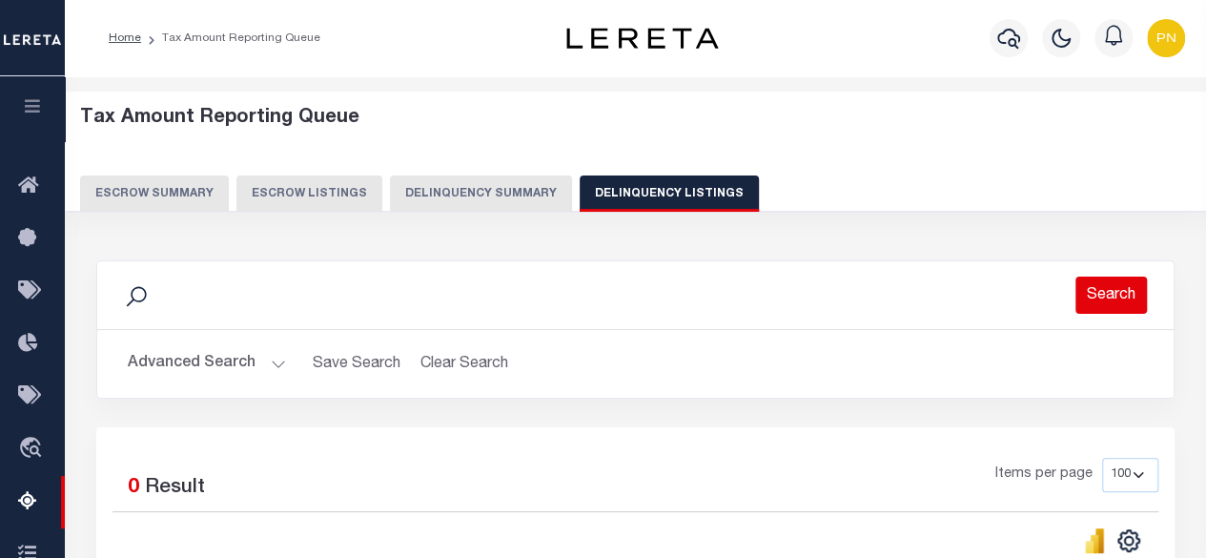
click at [1100, 294] on button "Search" at bounding box center [1110, 294] width 71 height 37
click at [252, 353] on button "Advanced Search" at bounding box center [207, 363] width 158 height 37
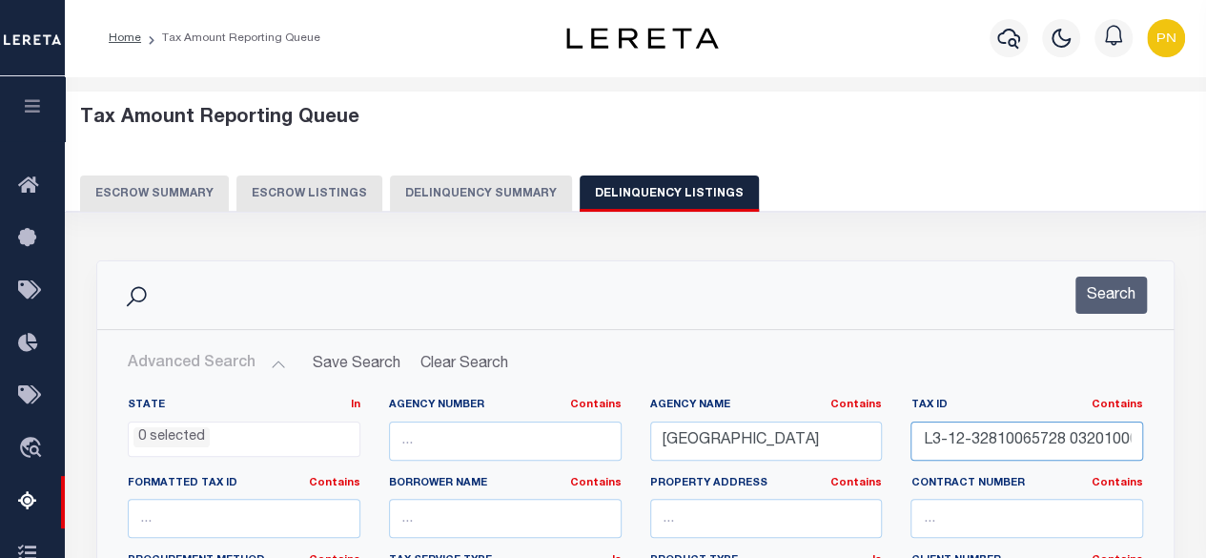
click at [944, 446] on input "L3-12-32810065728 032010008100" at bounding box center [1026, 440] width 233 height 39
paste input "text"
type input "2810065728 032010008100"
click at [1123, 303] on button "Search" at bounding box center [1110, 294] width 71 height 37
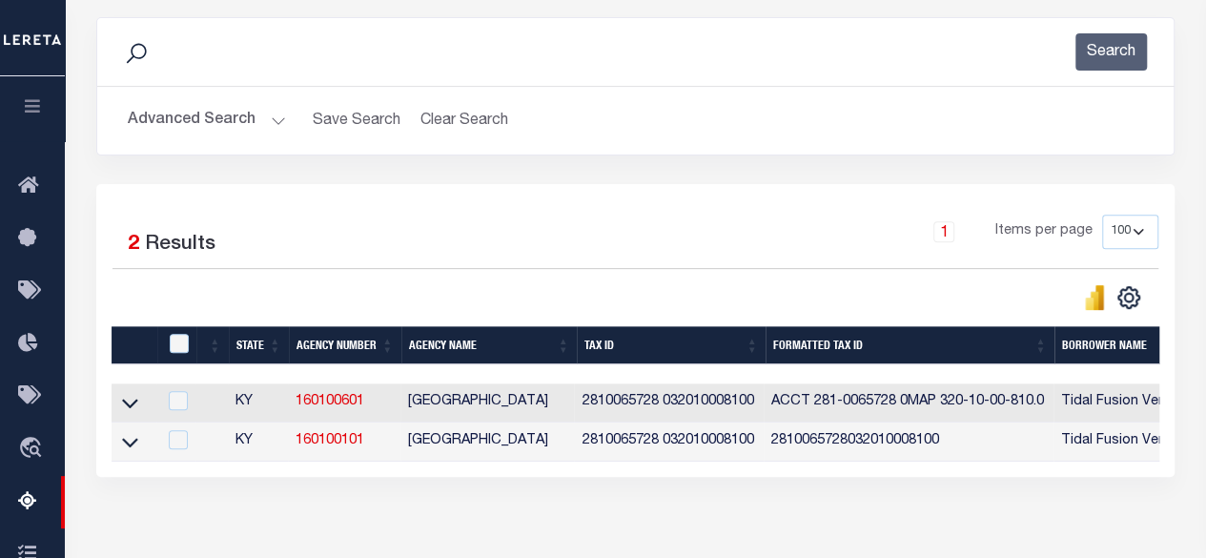
scroll to position [286, 0]
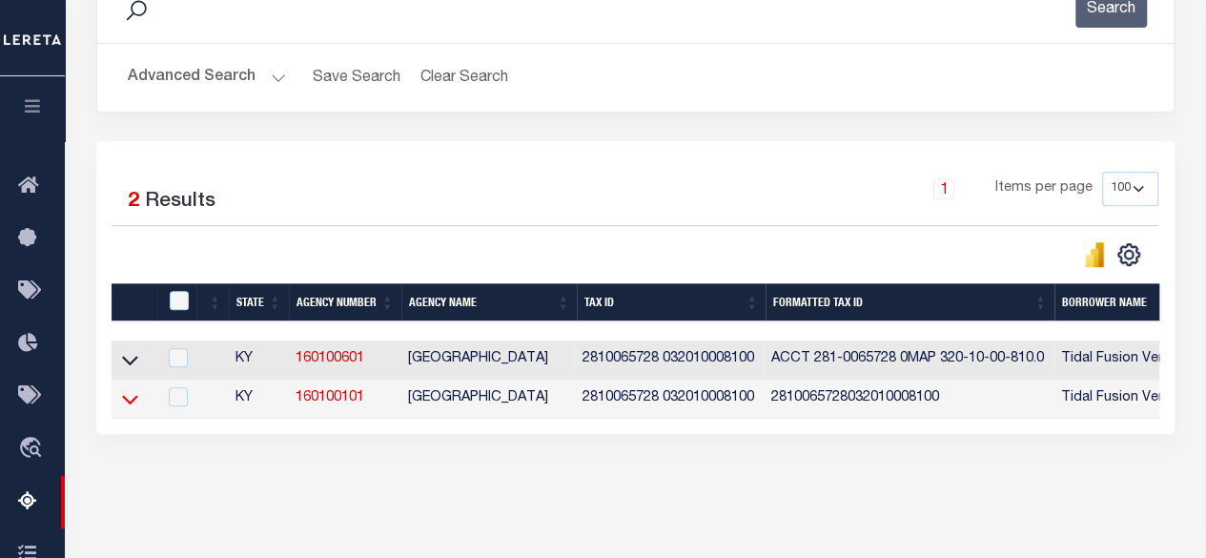
click at [133, 401] on icon at bounding box center [130, 400] width 16 height 10
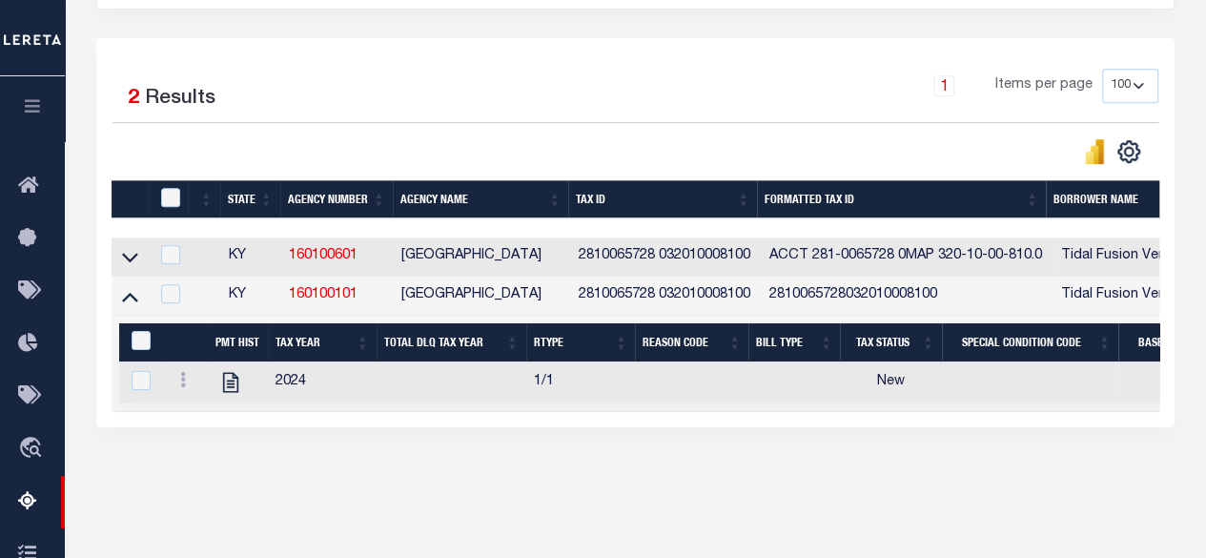
scroll to position [452, 0]
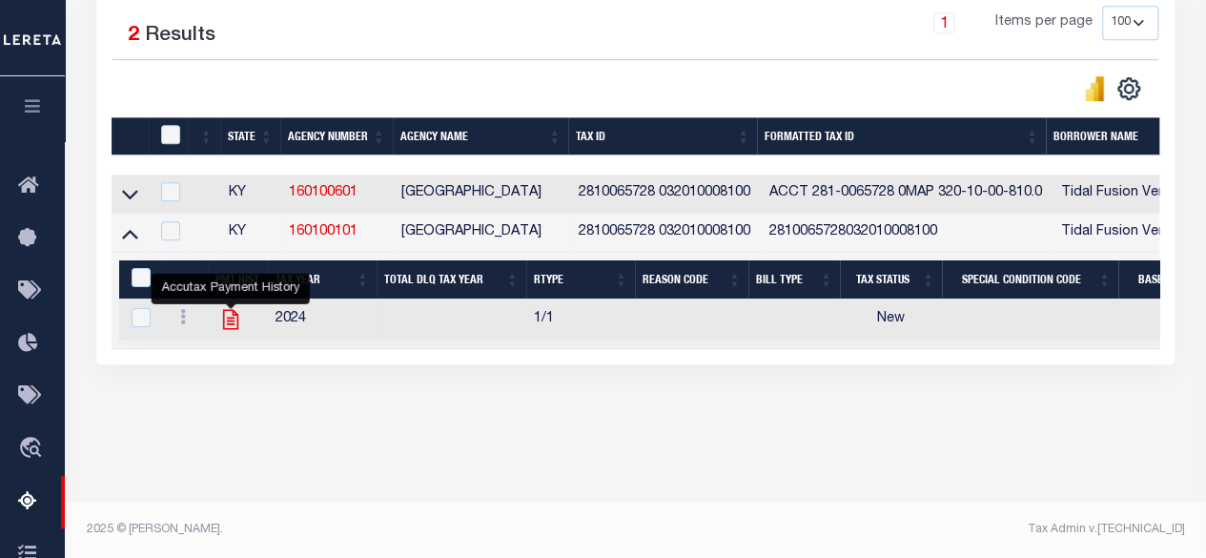
click at [226, 319] on icon "" at bounding box center [230, 319] width 25 height 25
checkbox input "true"
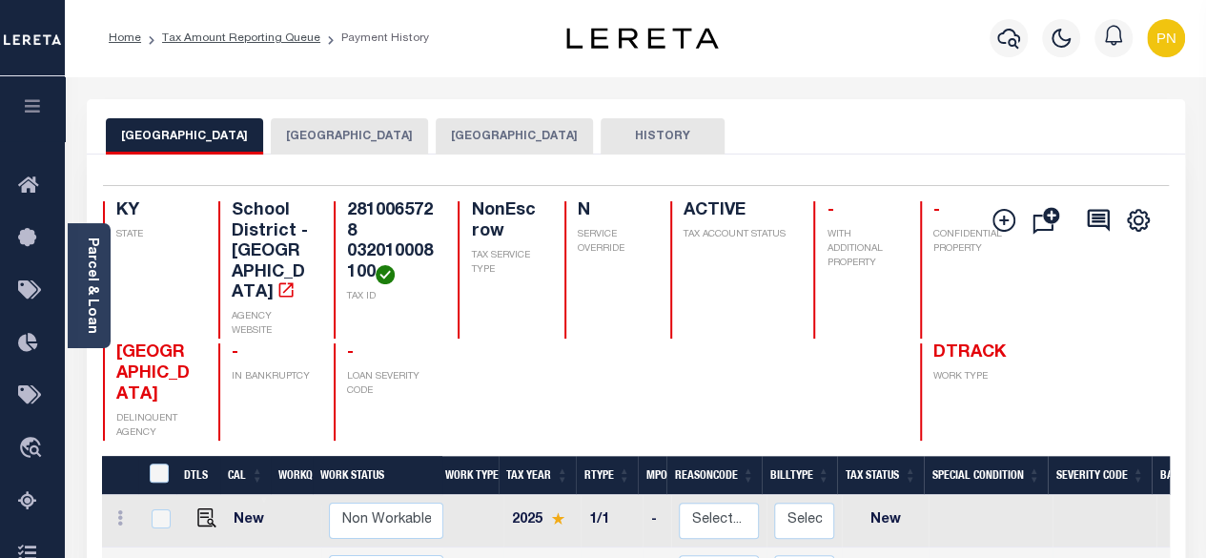
scroll to position [286, 0]
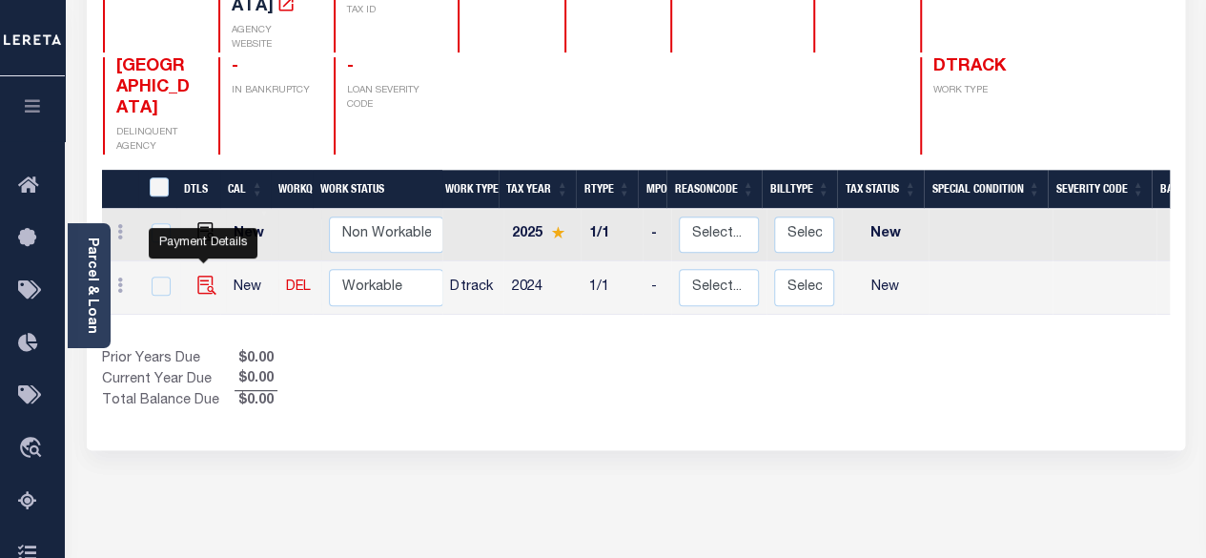
click at [210, 275] on img "" at bounding box center [206, 284] width 19 height 19
checkbox input "true"
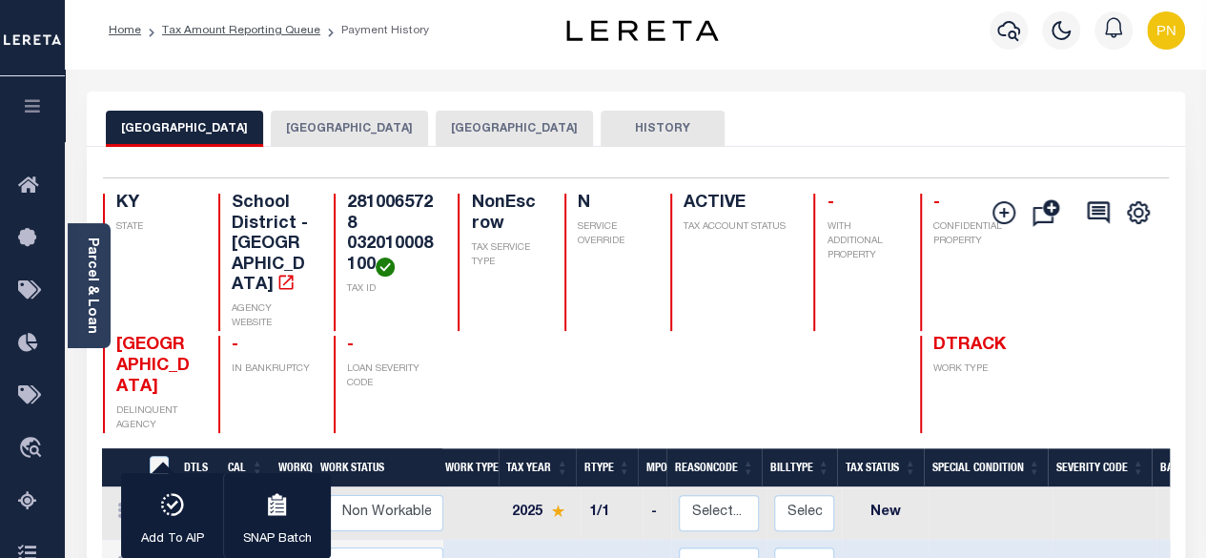
scroll to position [0, 0]
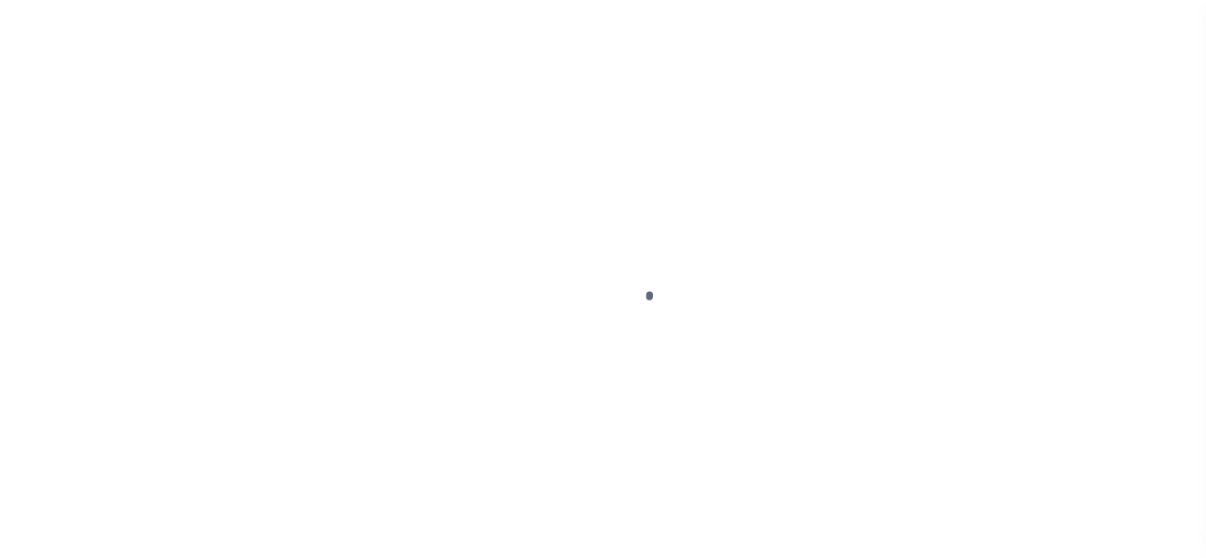
select select "NW2"
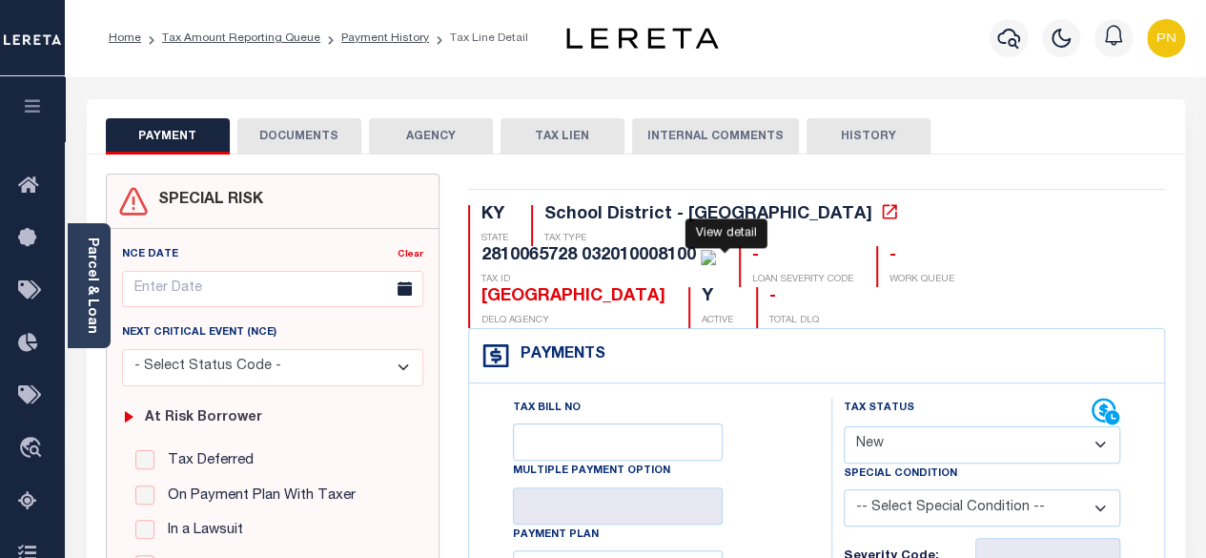
click at [883, 214] on icon at bounding box center [890, 211] width 14 height 14
click at [92, 270] on link "Parcel & Loan" at bounding box center [91, 285] width 13 height 96
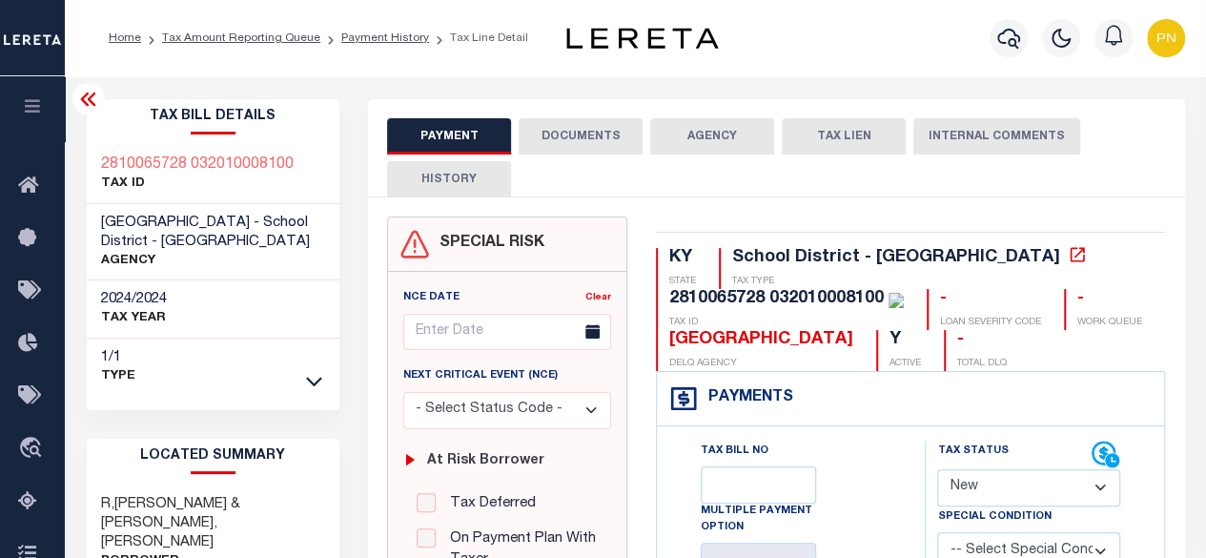
click at [135, 255] on p "AGENCY" at bounding box center [213, 261] width 225 height 19
click at [151, 237] on span "[GEOGRAPHIC_DATA] - School District - [GEOGRAPHIC_DATA]" at bounding box center [205, 231] width 209 height 33
drag, startPoint x: 168, startPoint y: 214, endPoint x: 174, endPoint y: 199, distance: 16.6
click at [172, 213] on h3 "[GEOGRAPHIC_DATA] - School District - [GEOGRAPHIC_DATA]" at bounding box center [213, 232] width 225 height 38
drag, startPoint x: 894, startPoint y: 254, endPoint x: 726, endPoint y: 253, distance: 167.8
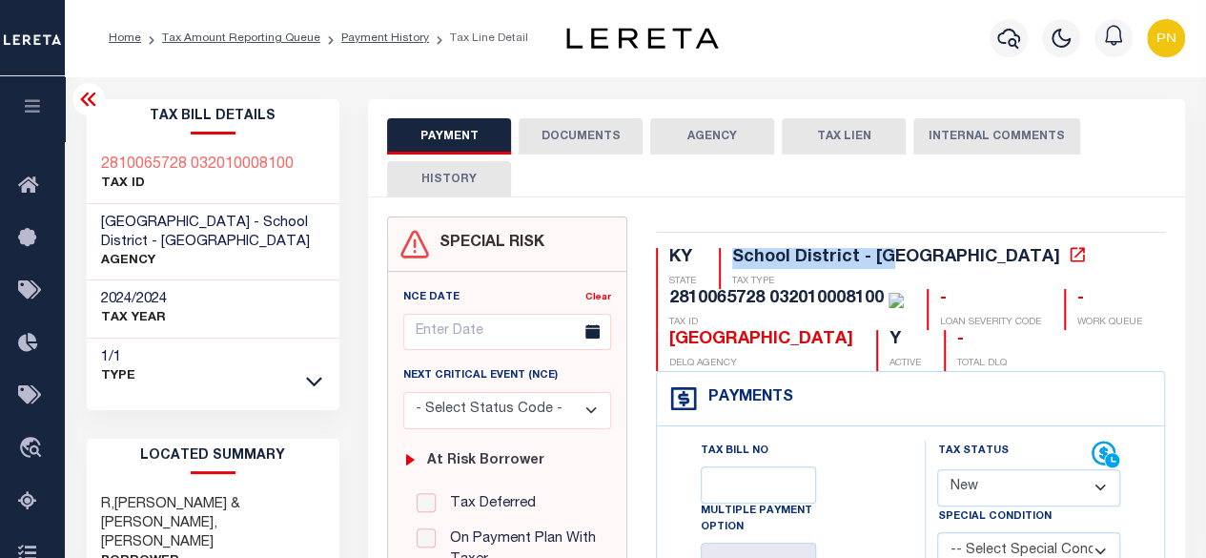
click at [726, 253] on div "School District - KY TAX TYPE" at bounding box center [904, 268] width 371 height 41
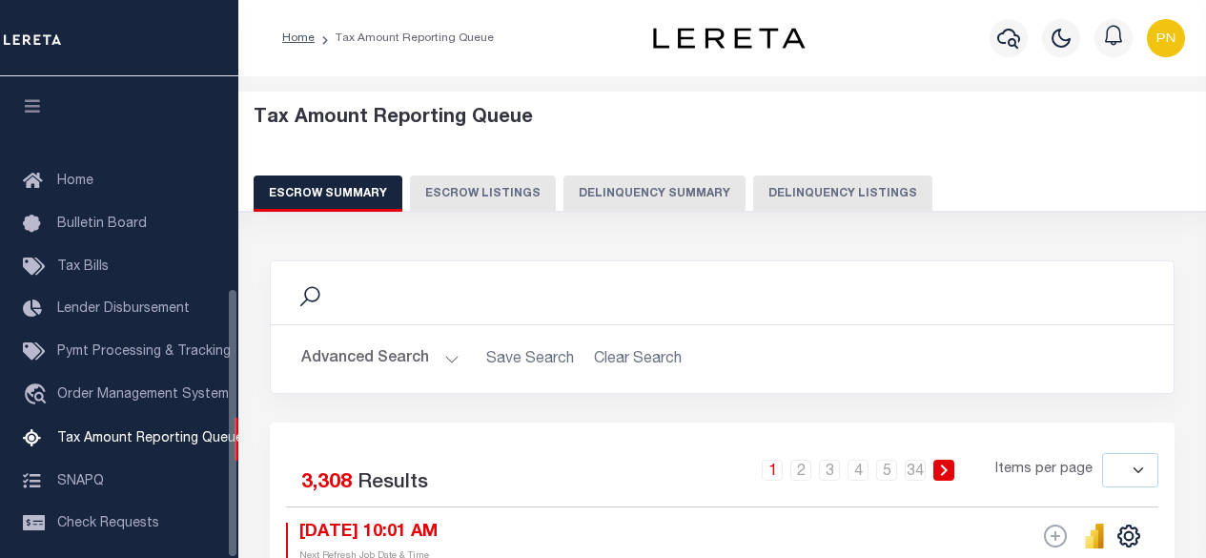
select select
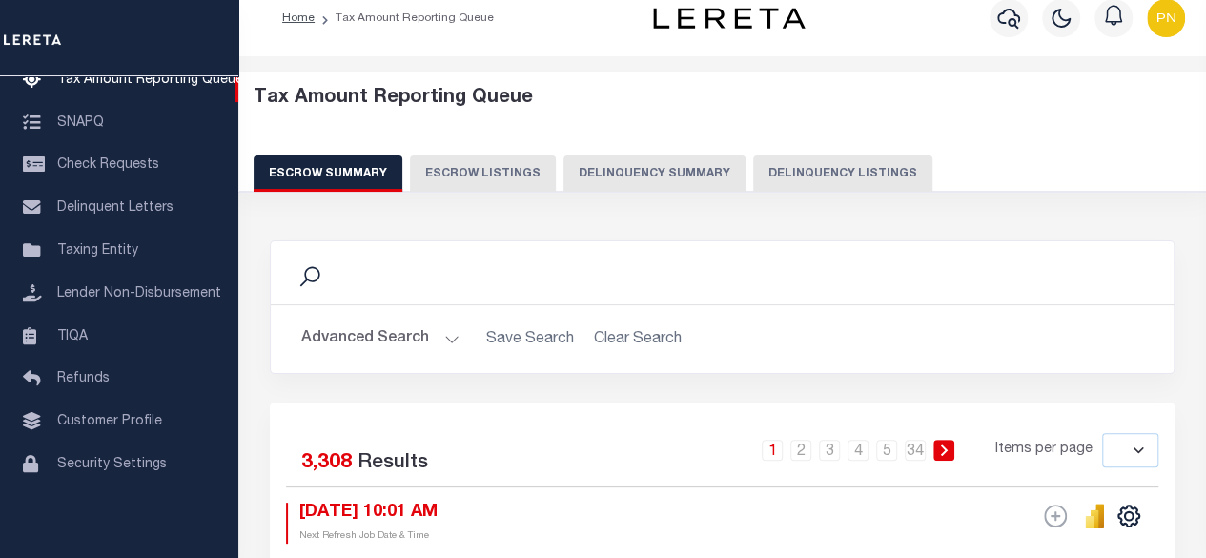
scroll to position [401, 0]
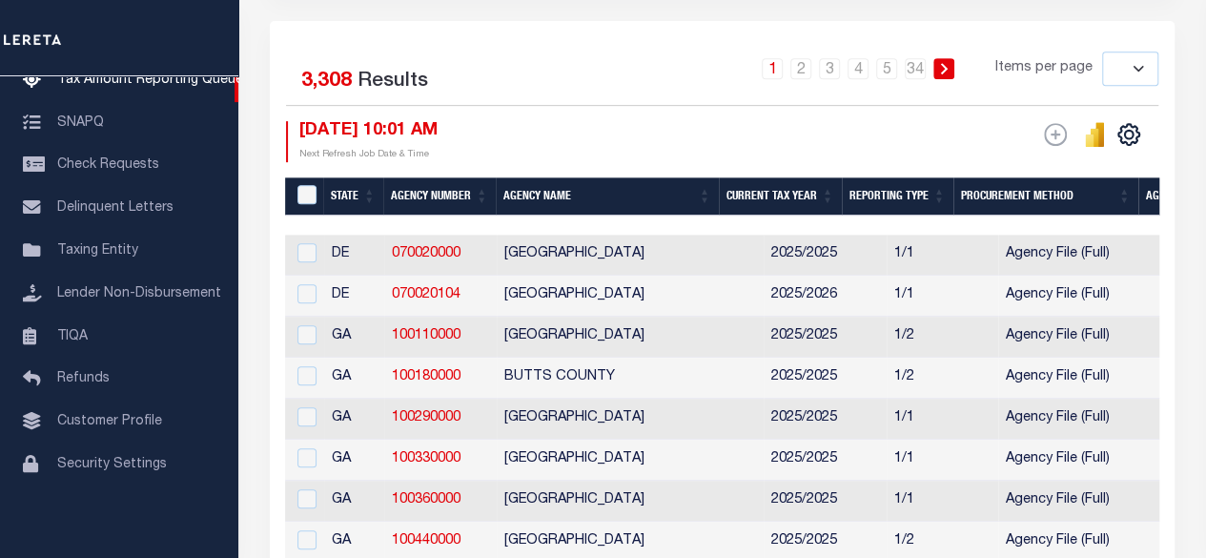
click at [822, 178] on th "Current Tax Year" at bounding box center [780, 196] width 123 height 39
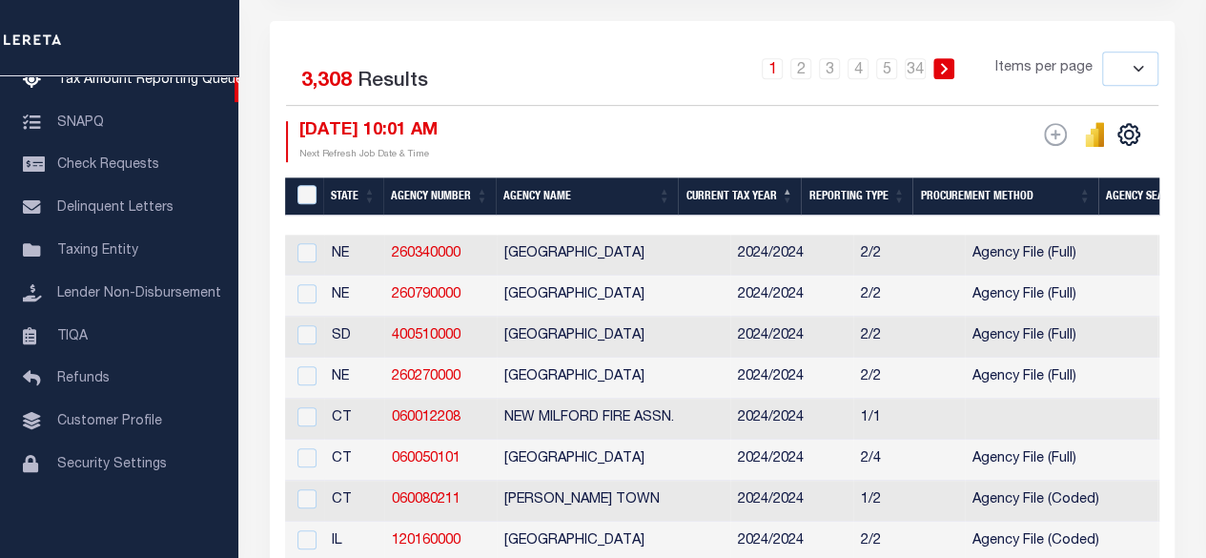
scroll to position [0, 0]
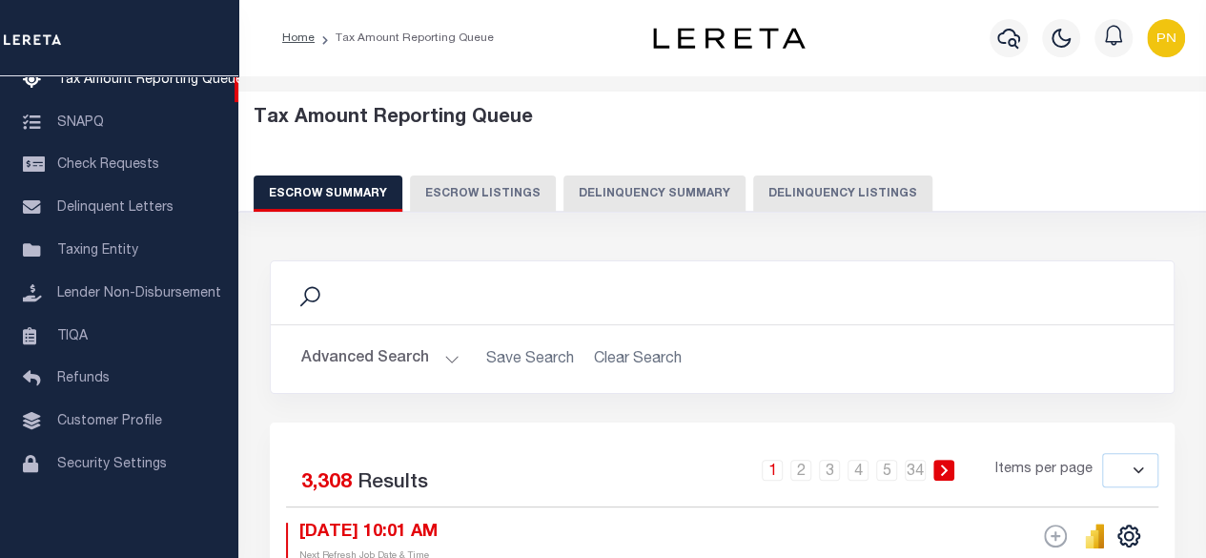
click at [797, 190] on button "Delinquency Listings" at bounding box center [842, 193] width 179 height 36
select select "100"
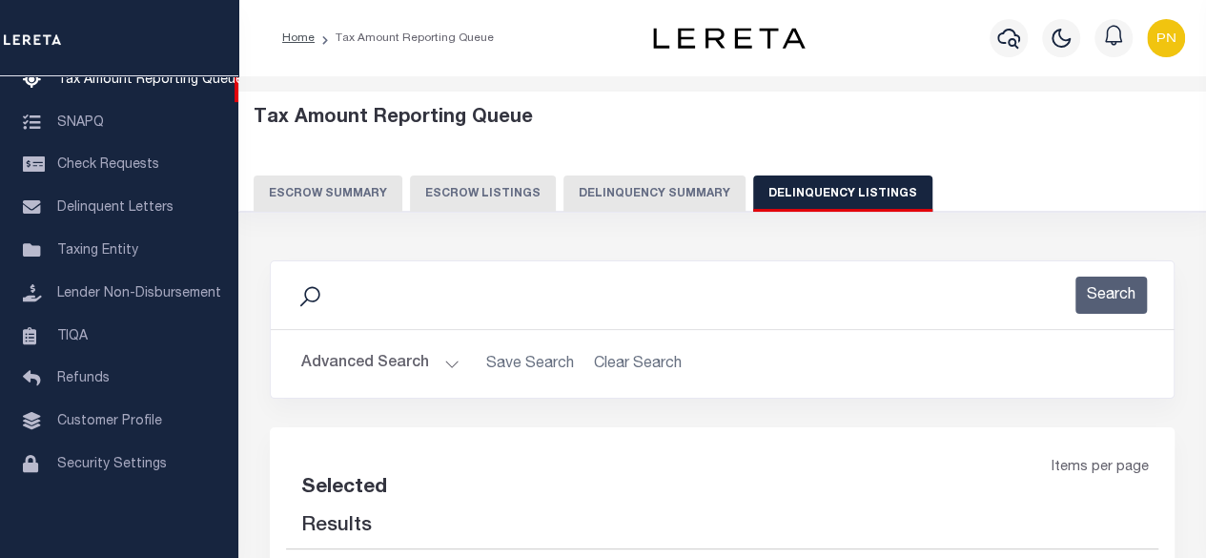
select select "100"
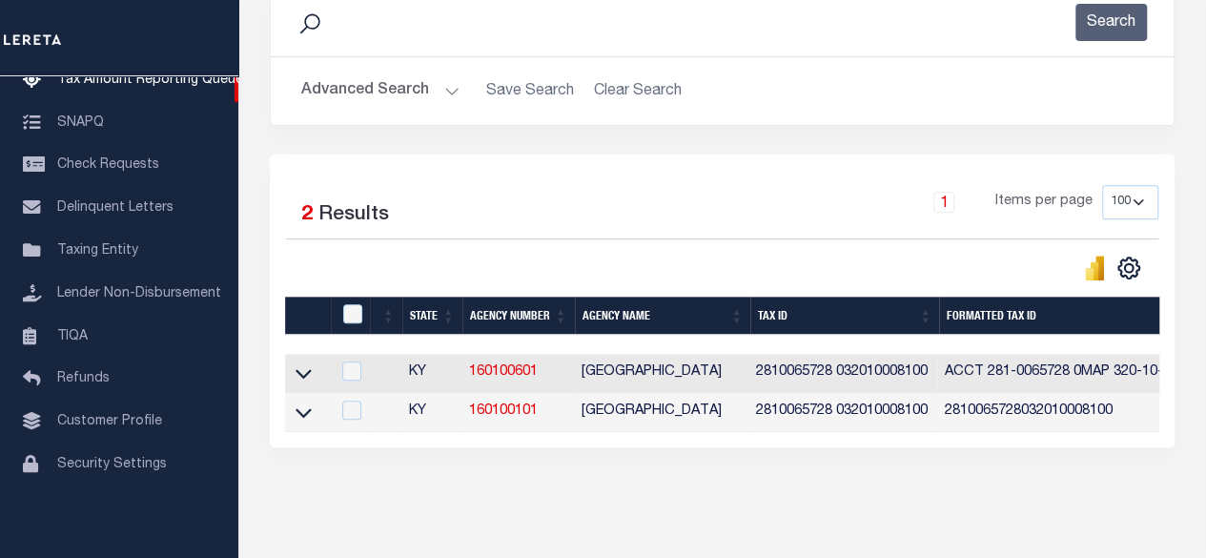
scroll to position [286, 0]
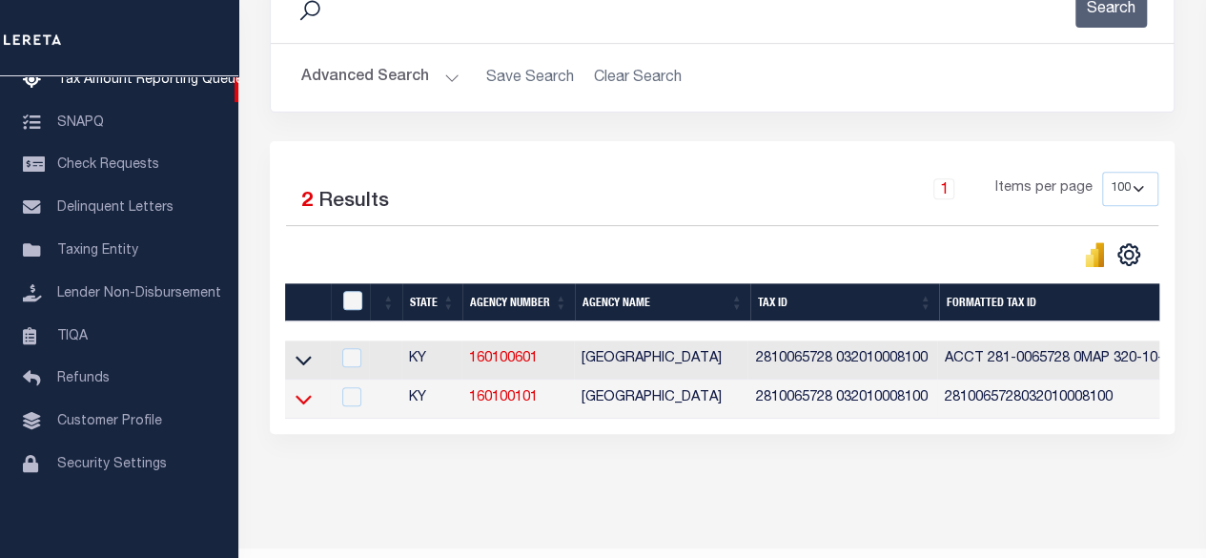
click at [302, 398] on icon at bounding box center [303, 399] width 16 height 20
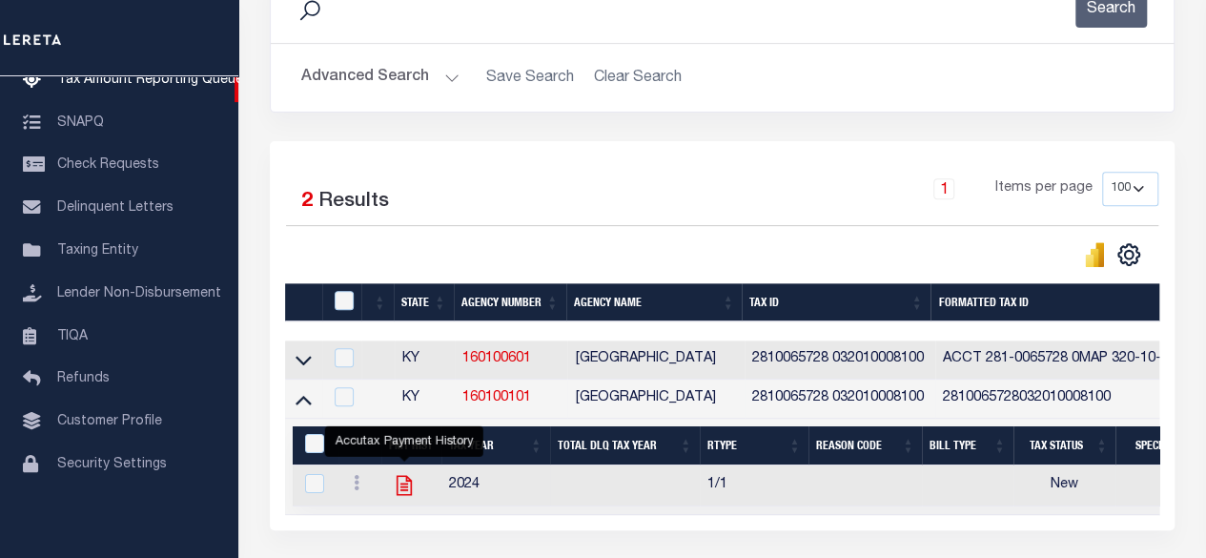
click at [409, 490] on icon "" at bounding box center [404, 485] width 25 height 25
checkbox input "true"
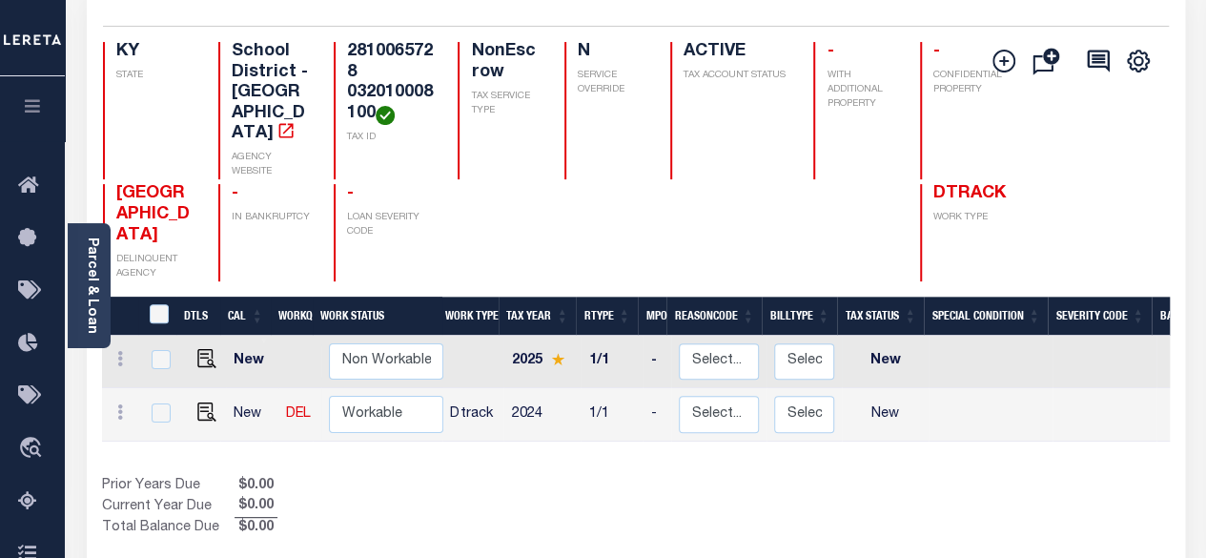
scroll to position [191, 0]
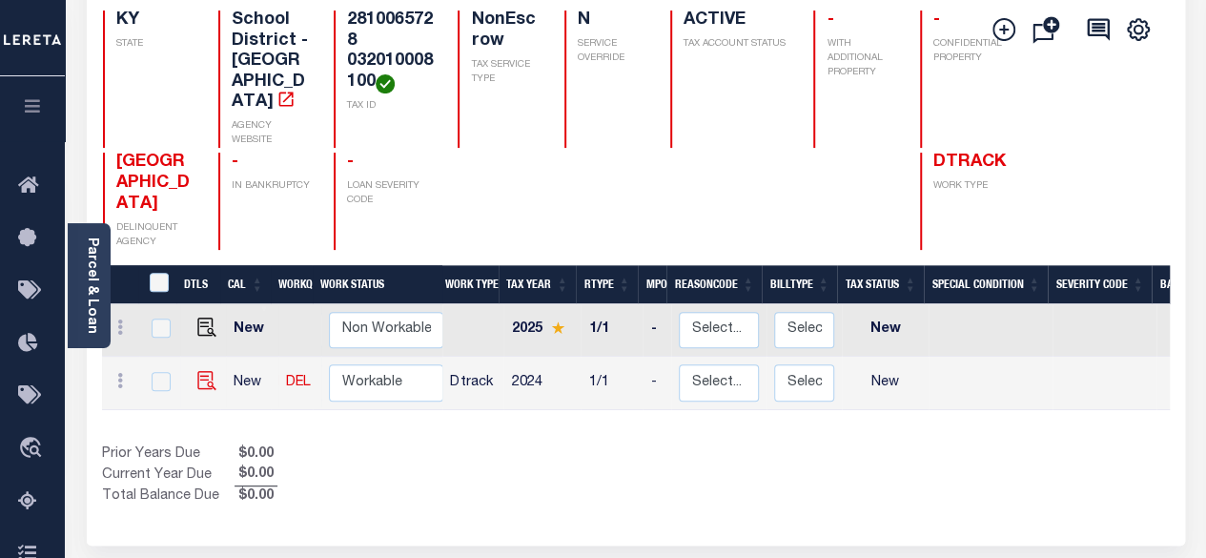
click at [197, 371] on img at bounding box center [206, 380] width 19 height 19
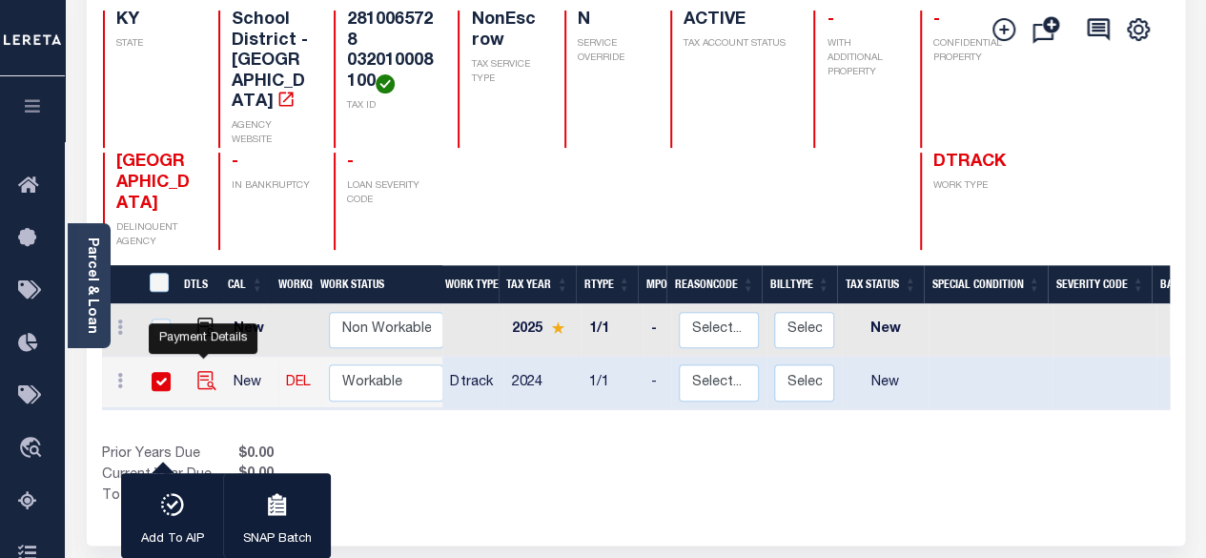
checkbox input "true"
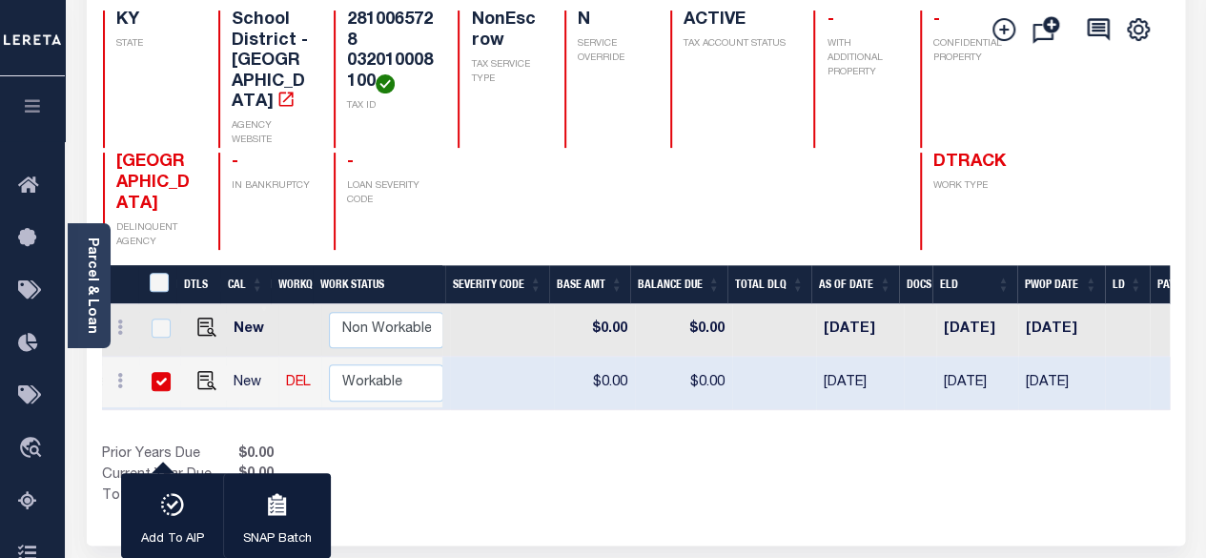
scroll to position [0, 625]
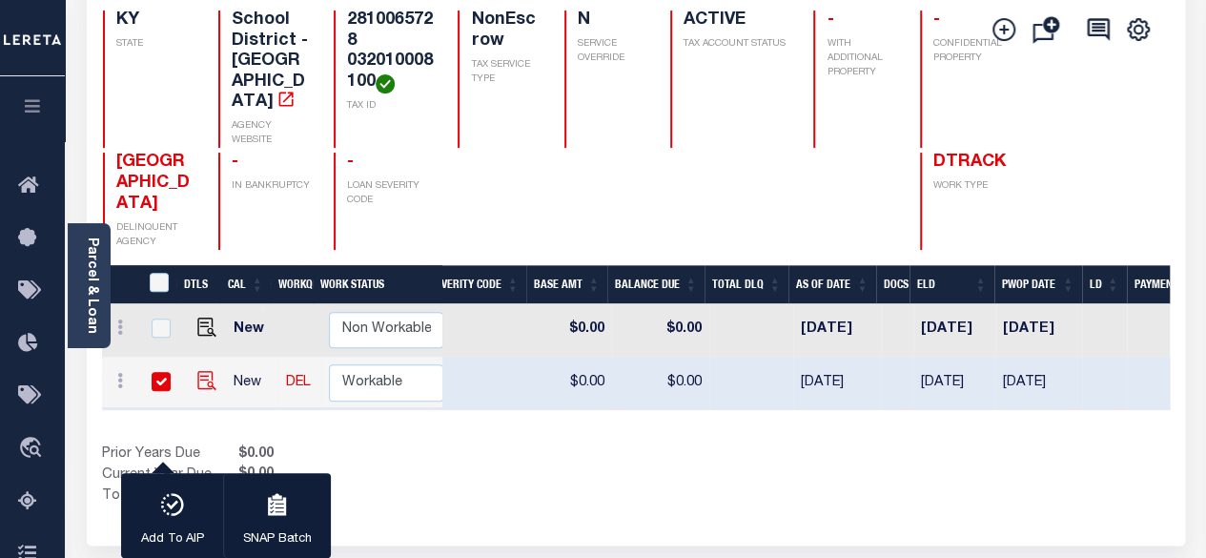
click at [205, 371] on img "" at bounding box center [206, 380] width 19 height 19
checkbox input "false"
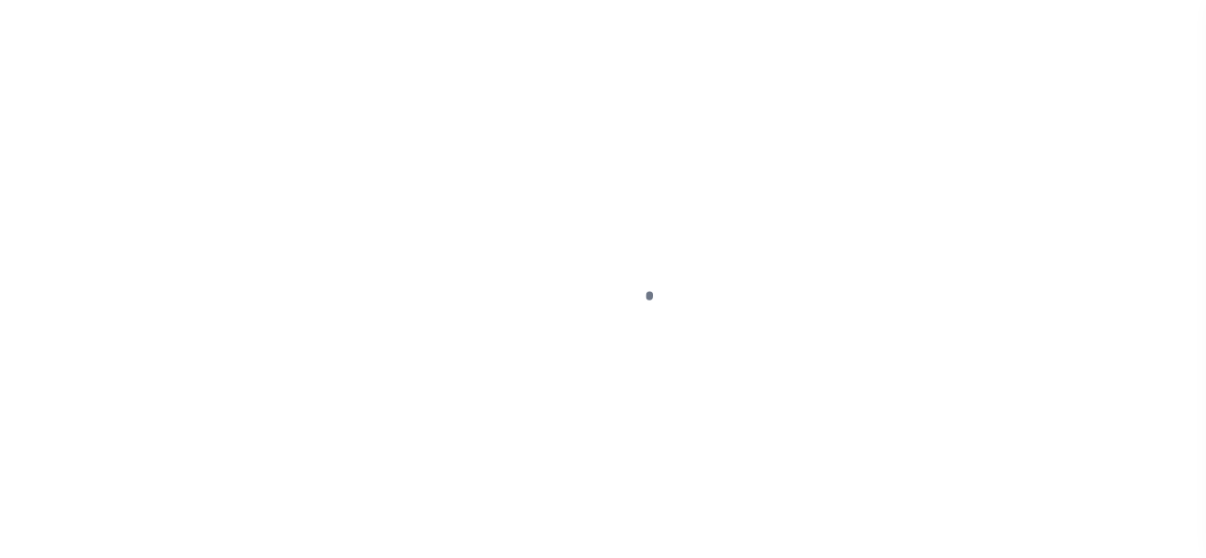
select select "NW2"
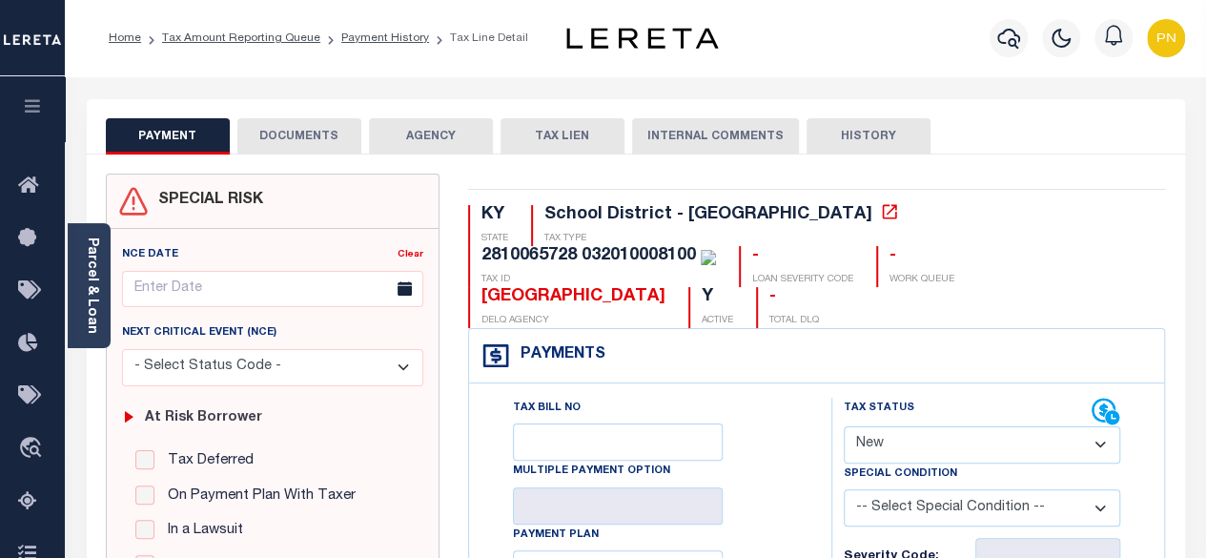
drag, startPoint x: 932, startPoint y: 257, endPoint x: 722, endPoint y: 253, distance: 209.7
click at [722, 253] on div "KY STATE School District - KY TAX TYPE 2810065728 032010008100 TAX ID - LOAN SE…" at bounding box center [816, 266] width 697 height 123
copy div "[GEOGRAPHIC_DATA]"
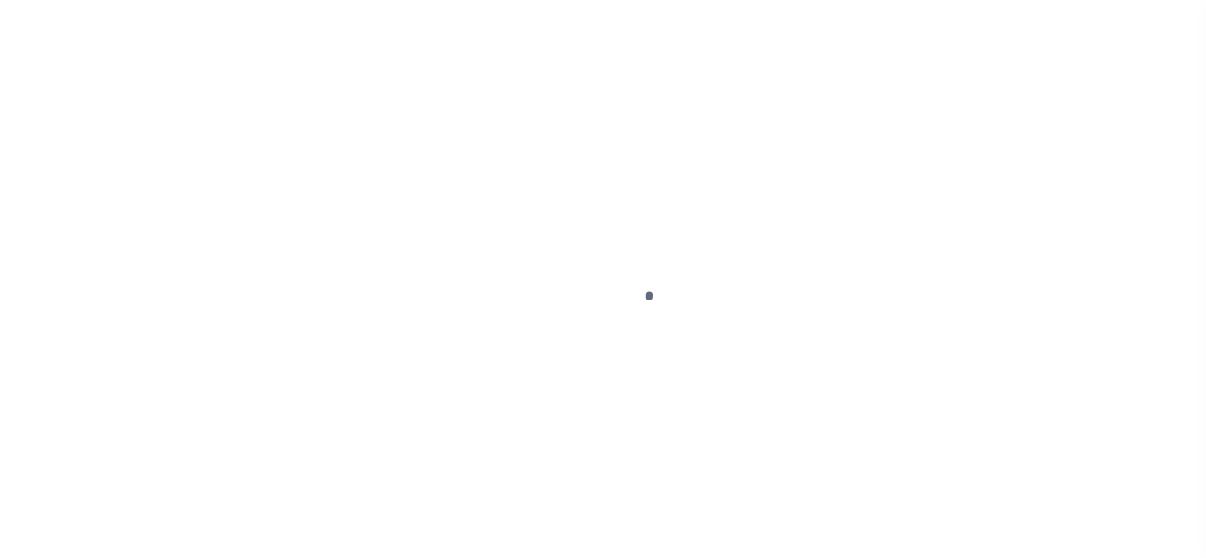
select select "NW2"
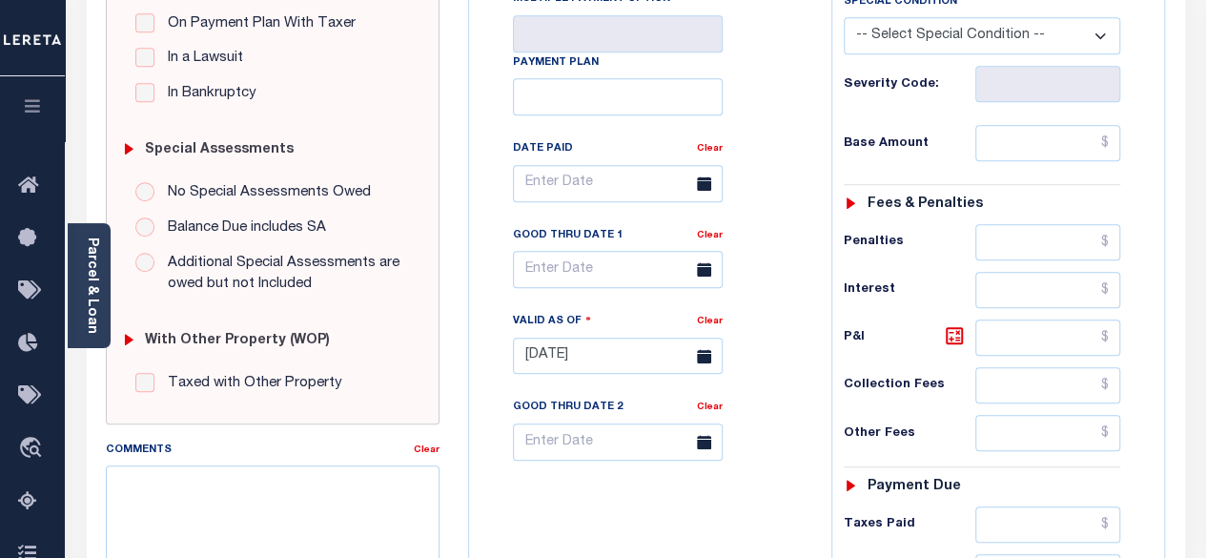
scroll to position [477, 0]
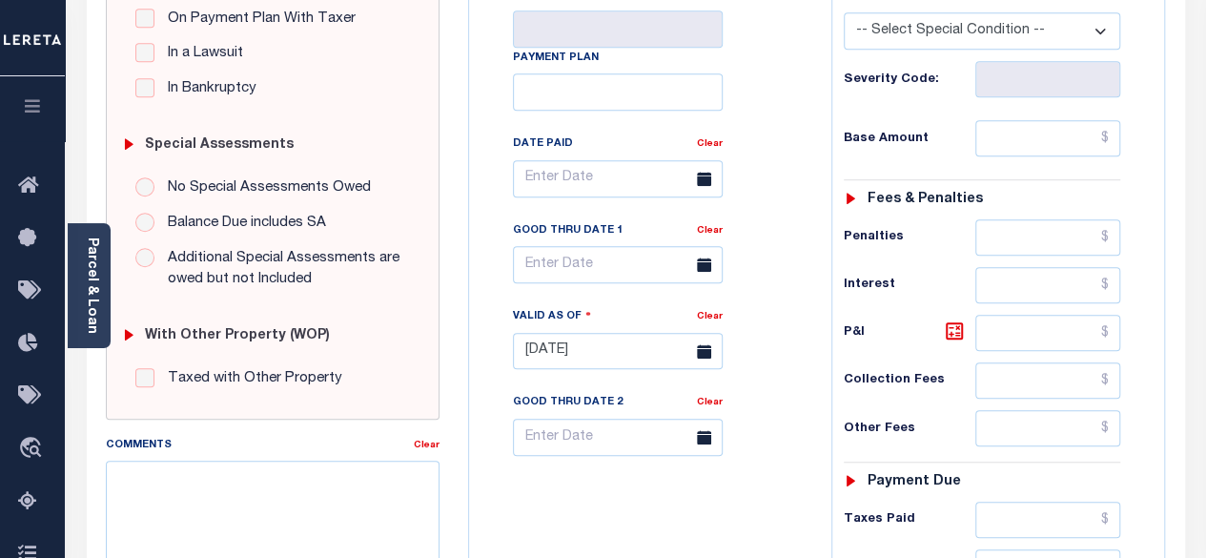
click at [100, 287] on div "Parcel & Loan" at bounding box center [89, 285] width 43 height 125
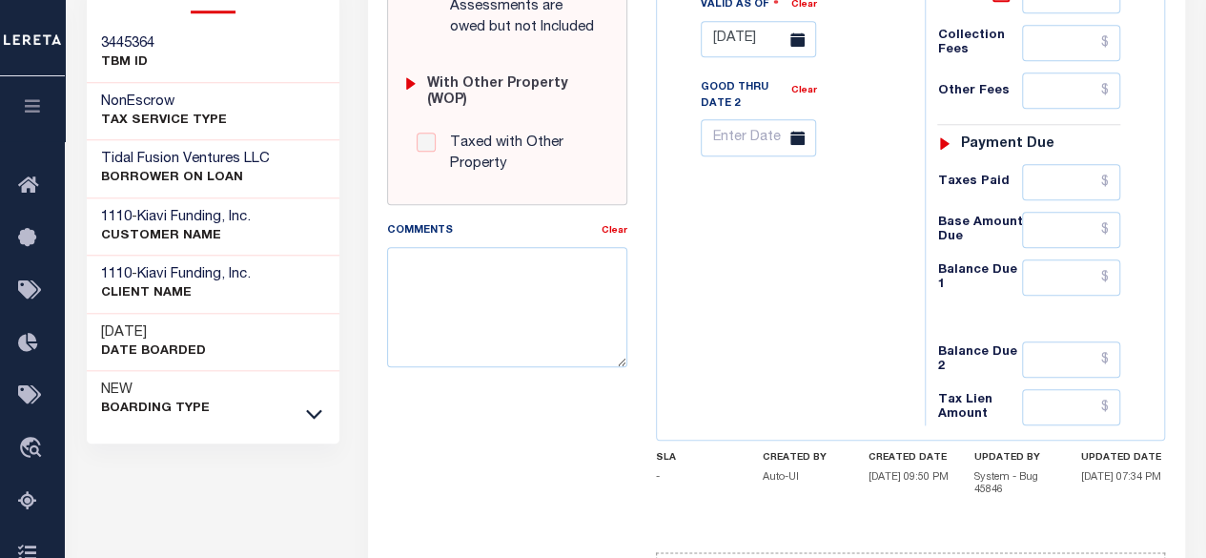
scroll to position [858, 0]
click at [318, 402] on icon at bounding box center [314, 412] width 16 height 20
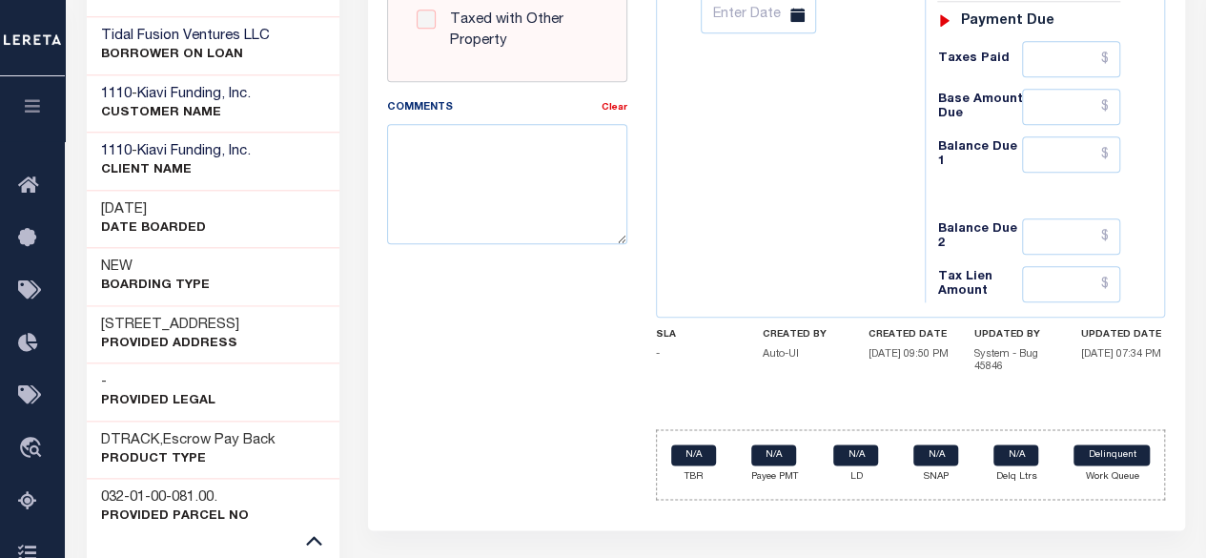
scroll to position [1014, 0]
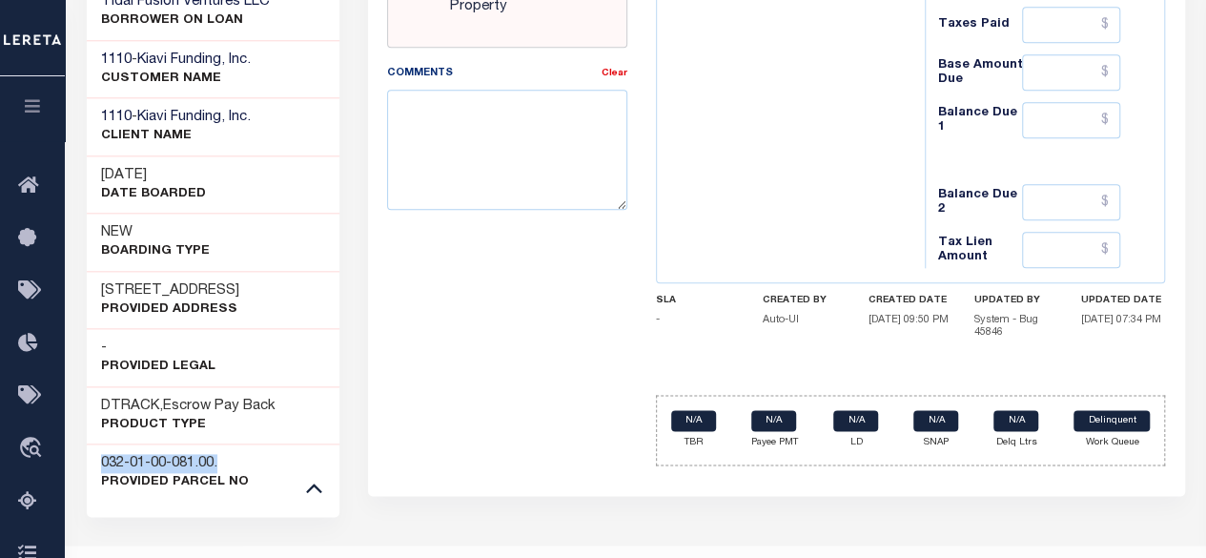
drag, startPoint x: 236, startPoint y: 422, endPoint x: 141, endPoint y: 410, distance: 96.1
click at [99, 443] on div "032-01-00-081.00. Provided Parcel No" at bounding box center [214, 472] width 254 height 58
copy h3 "032-01-00-081.00."
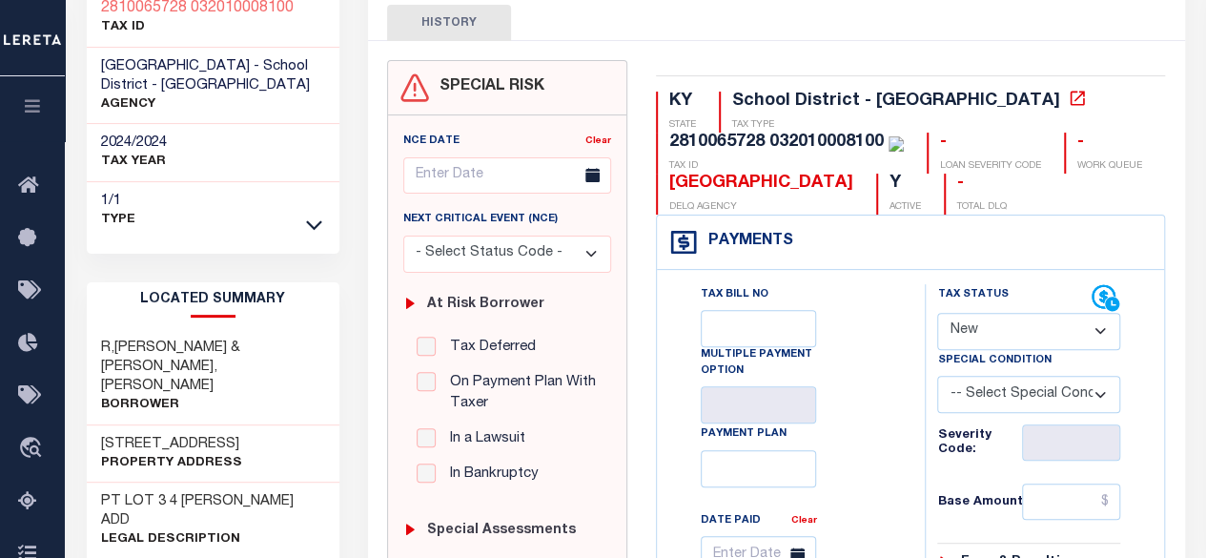
scroll to position [347, 0]
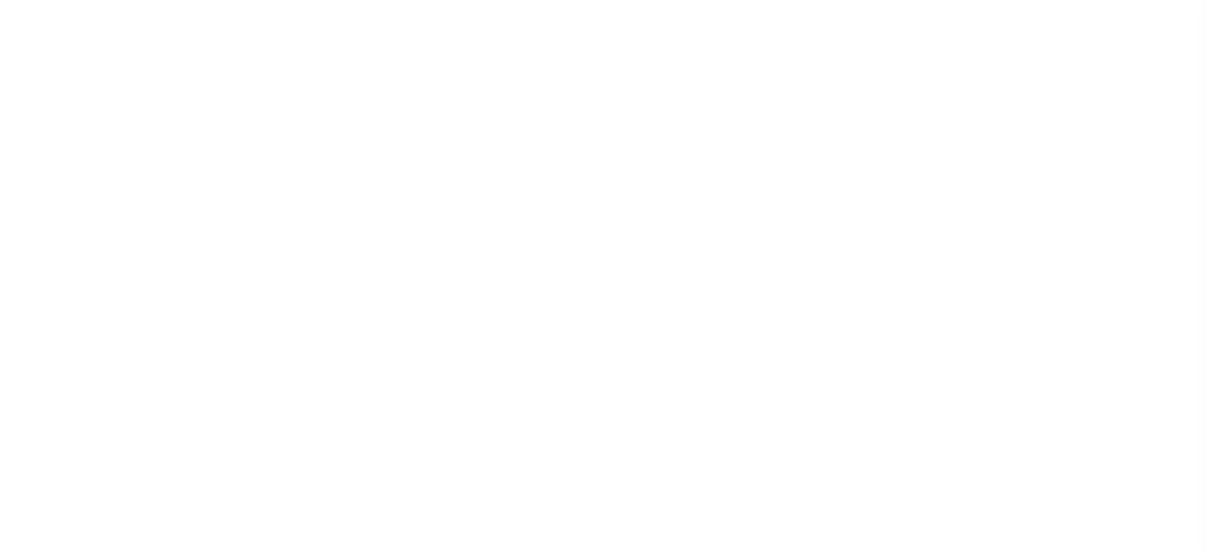
scroll to position [249, 0]
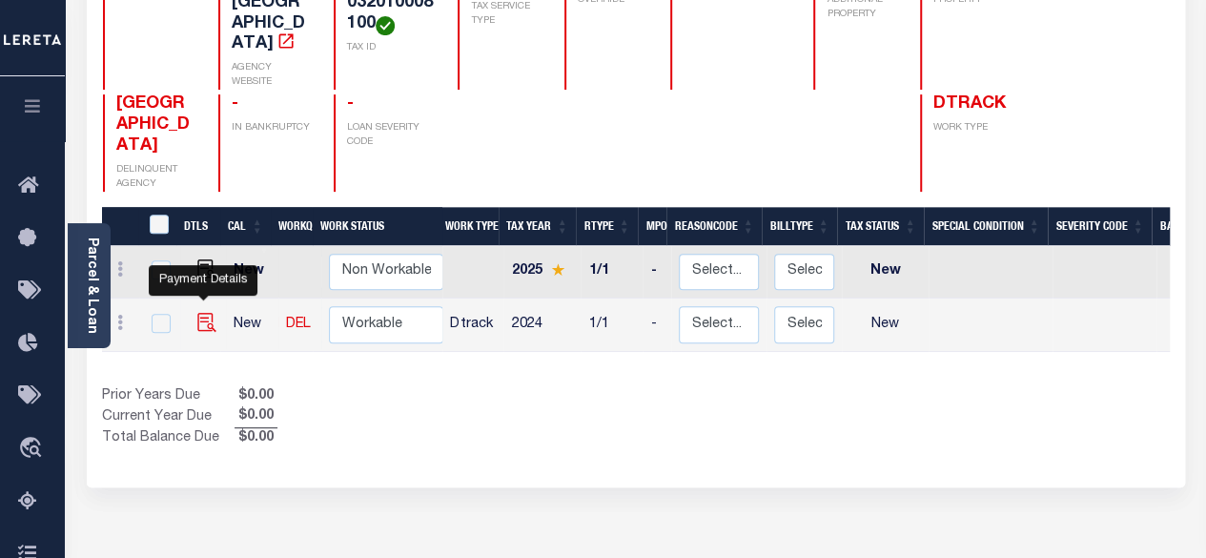
click at [208, 313] on img "" at bounding box center [206, 322] width 19 height 19
checkbox input "true"
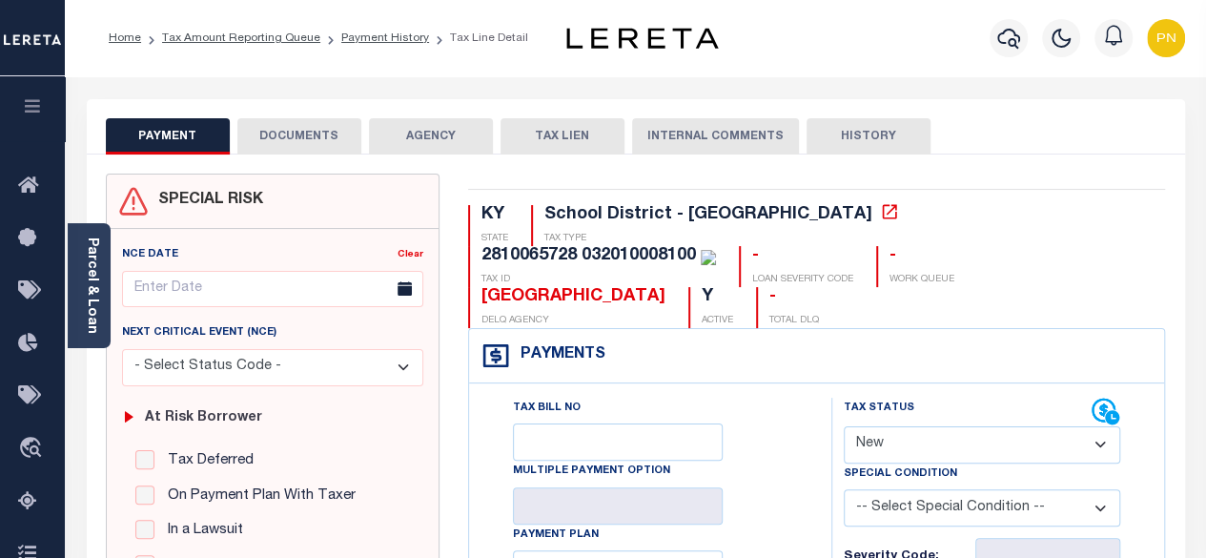
click at [1005, 426] on select "- Select Status Code - Open Due/Unpaid Paid Incomplete No Tax Due Internal Refu…" at bounding box center [981, 444] width 277 height 37
select select "DUE"
click at [843, 426] on select "- Select Status Code - Open Due/Unpaid Paid Incomplete No Tax Due Internal Refu…" at bounding box center [981, 444] width 277 height 37
type input "[DATE]"
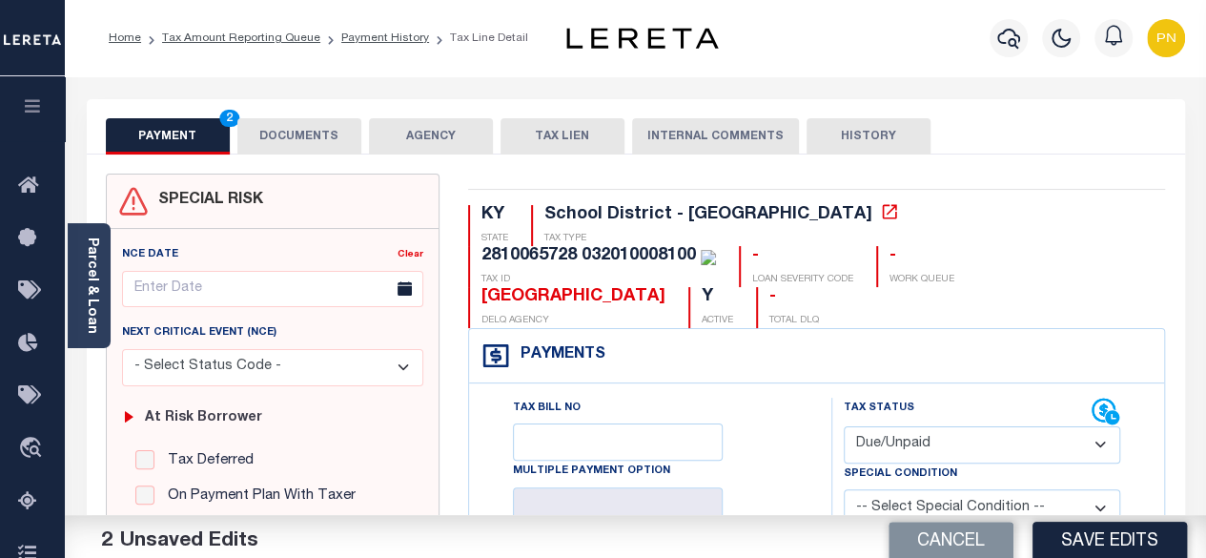
click at [665, 314] on p "DELQ AGENCY" at bounding box center [573, 321] width 184 height 14
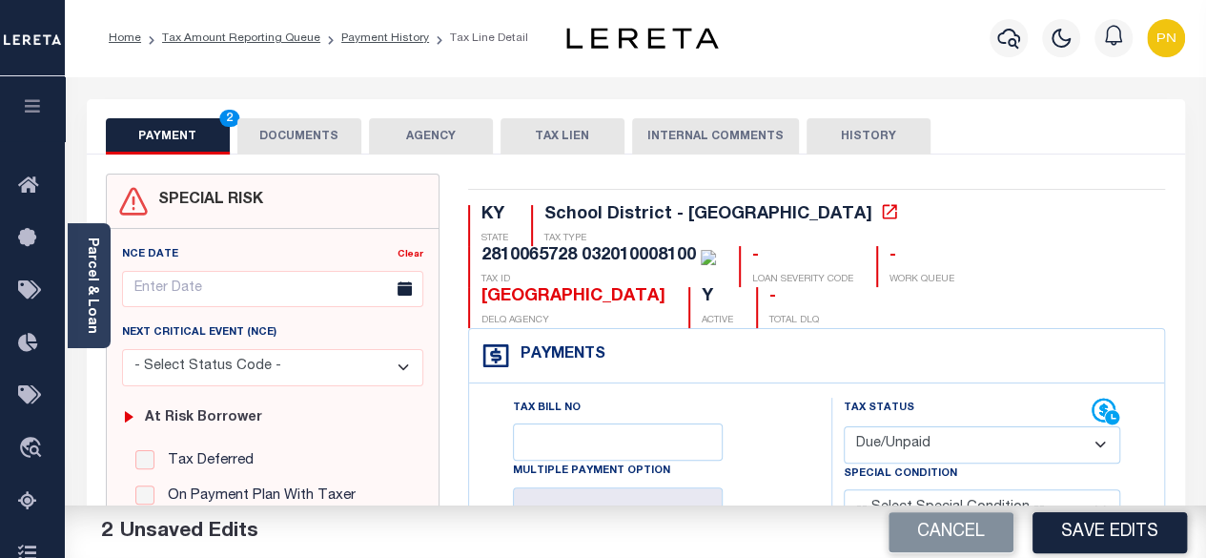
click at [970, 426] on select "- Select Status Code - Open Due/Unpaid Paid Incomplete No Tax Due Internal Refu…" at bounding box center [981, 444] width 277 height 37
select select "PYD"
click at [843, 426] on select "- Select Status Code - Open Due/Unpaid Paid Incomplete No Tax Due Internal Refu…" at bounding box center [981, 444] width 277 height 37
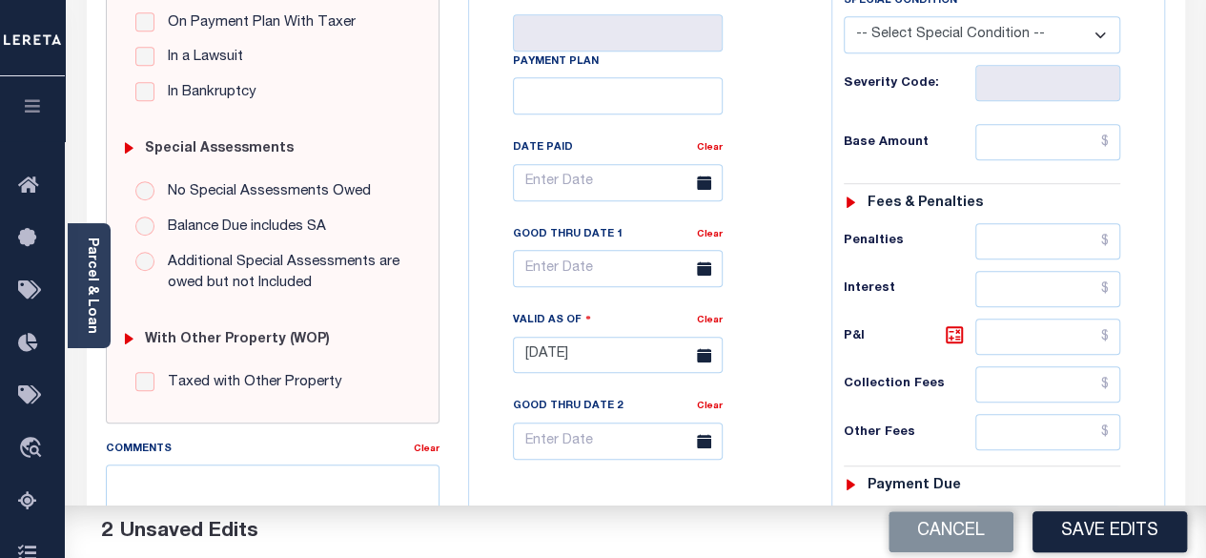
scroll to position [477, 0]
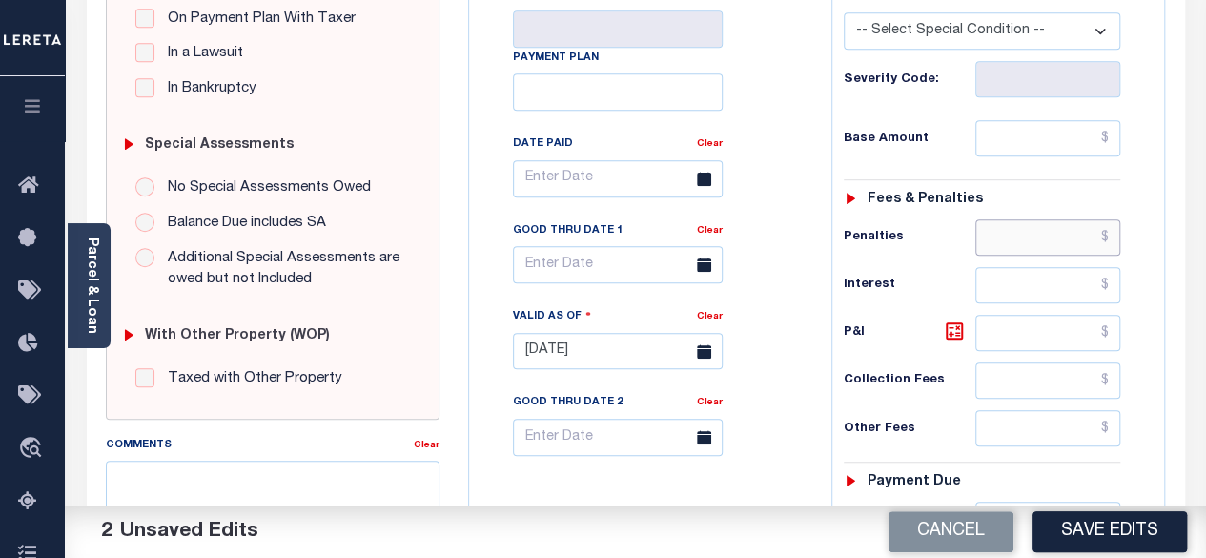
click at [1108, 219] on input "text" at bounding box center [1047, 237] width 145 height 36
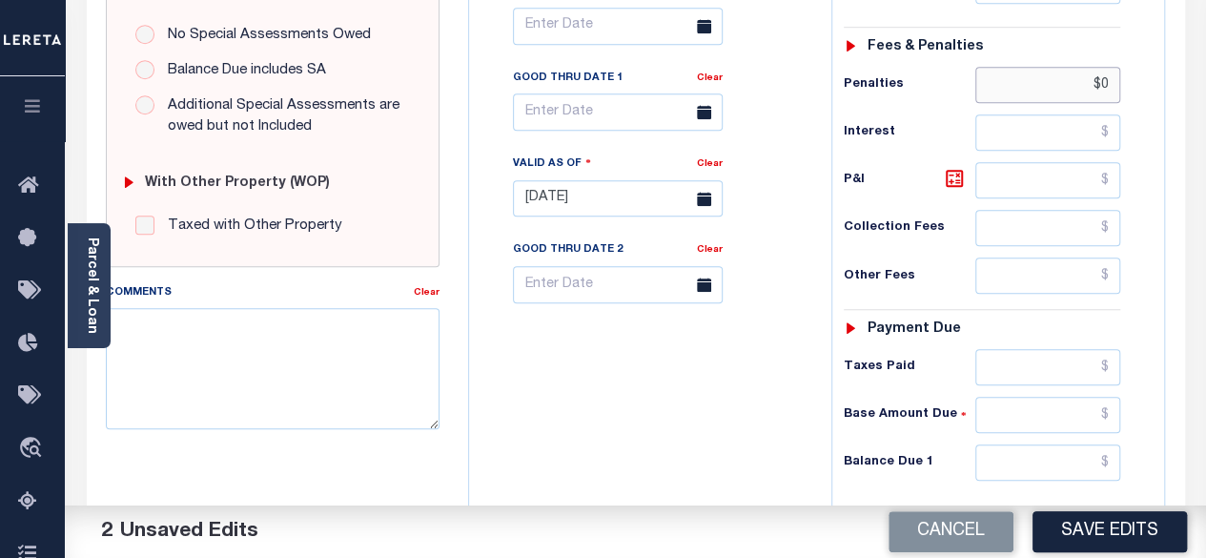
scroll to position [667, 0]
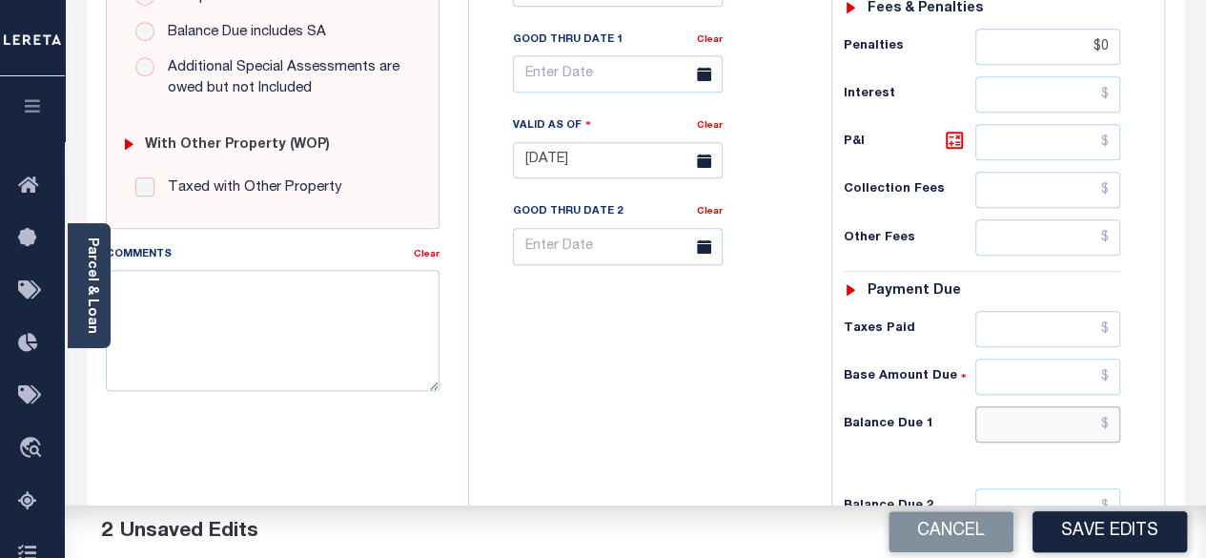
type input "$0.00"
click at [1109, 406] on input "text" at bounding box center [1047, 424] width 145 height 36
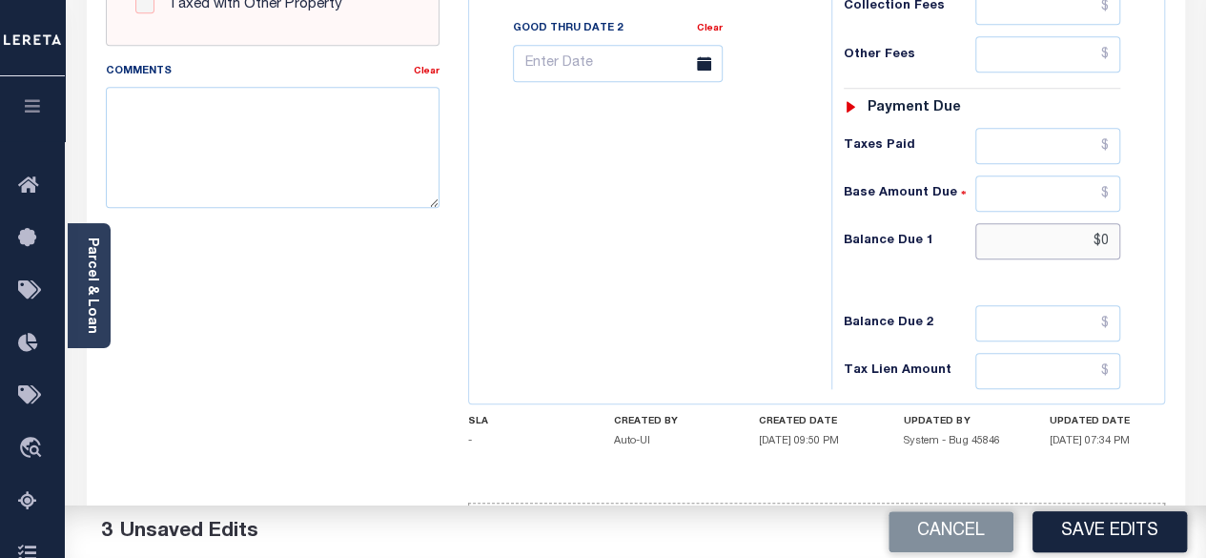
scroll to position [875, 0]
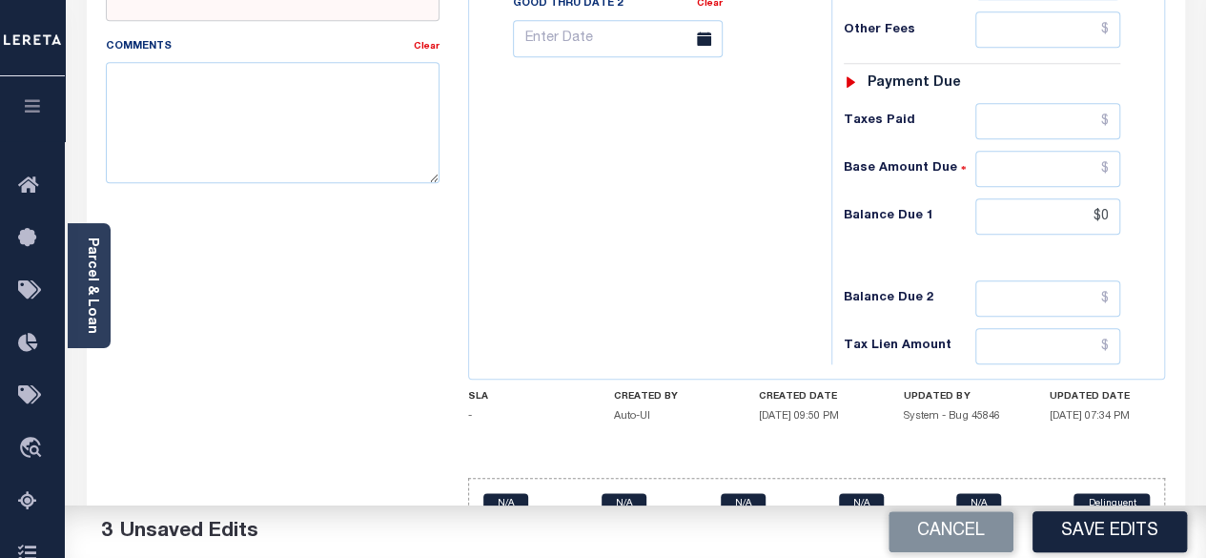
type input "$0.00"
click at [287, 104] on textarea "Comments" at bounding box center [273, 122] width 335 height 120
click at [234, 73] on textarea "spoke with TC- Rian-PN" at bounding box center [273, 122] width 335 height 120
click at [288, 80] on textarea "spoke with TC- Rayn-PN" at bounding box center [273, 122] width 335 height 120
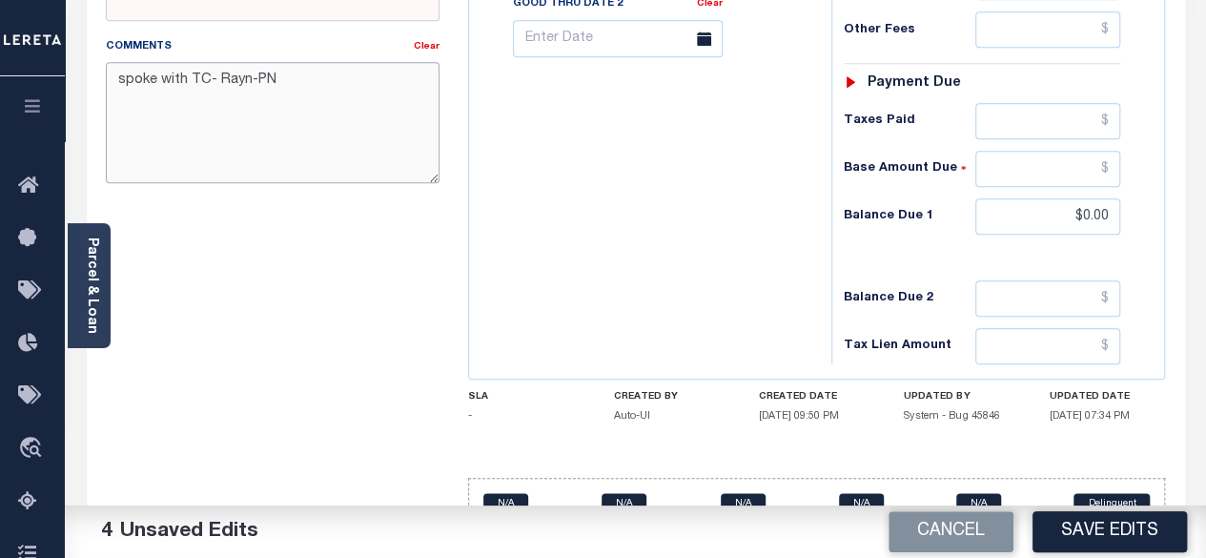
type textarea "spoke with TC- Rayn-PN"
click at [1091, 536] on button "Save Edits" at bounding box center [1109, 531] width 154 height 41
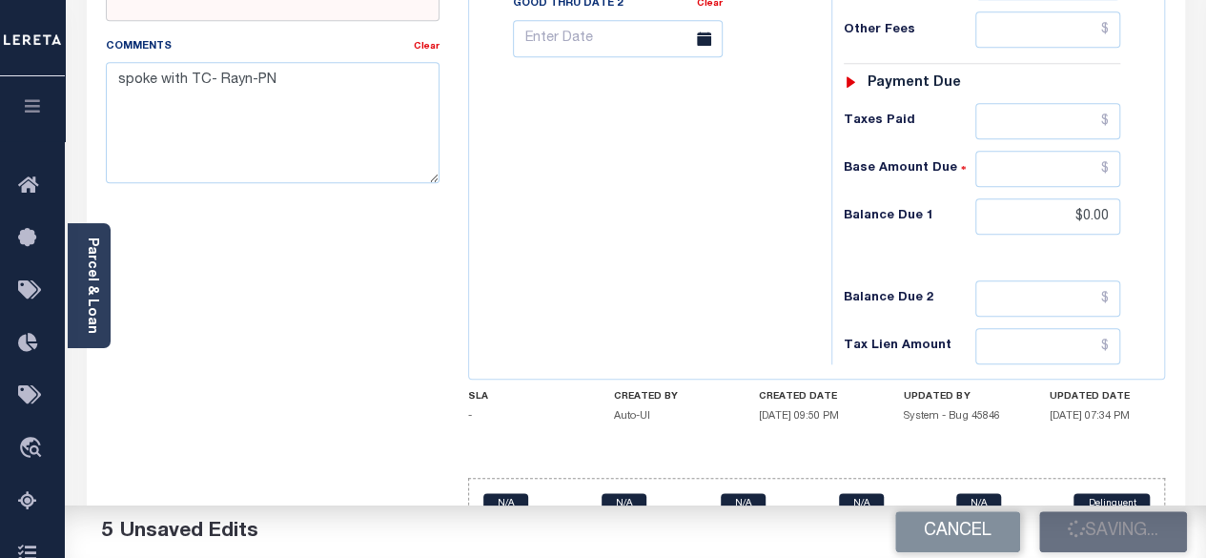
checkbox input "false"
type input "$0"
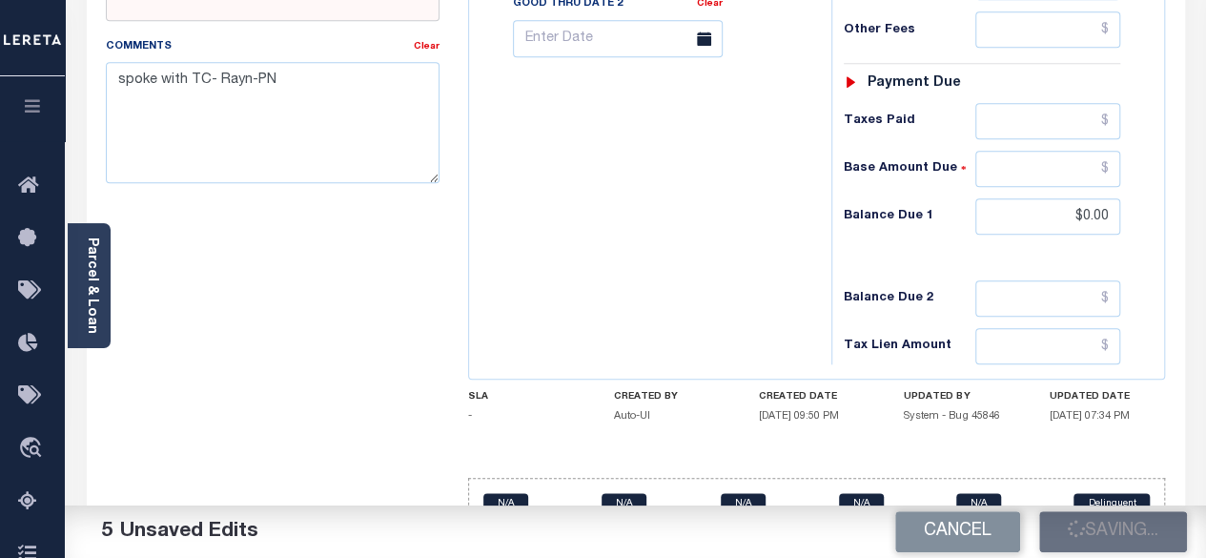
type input "$0"
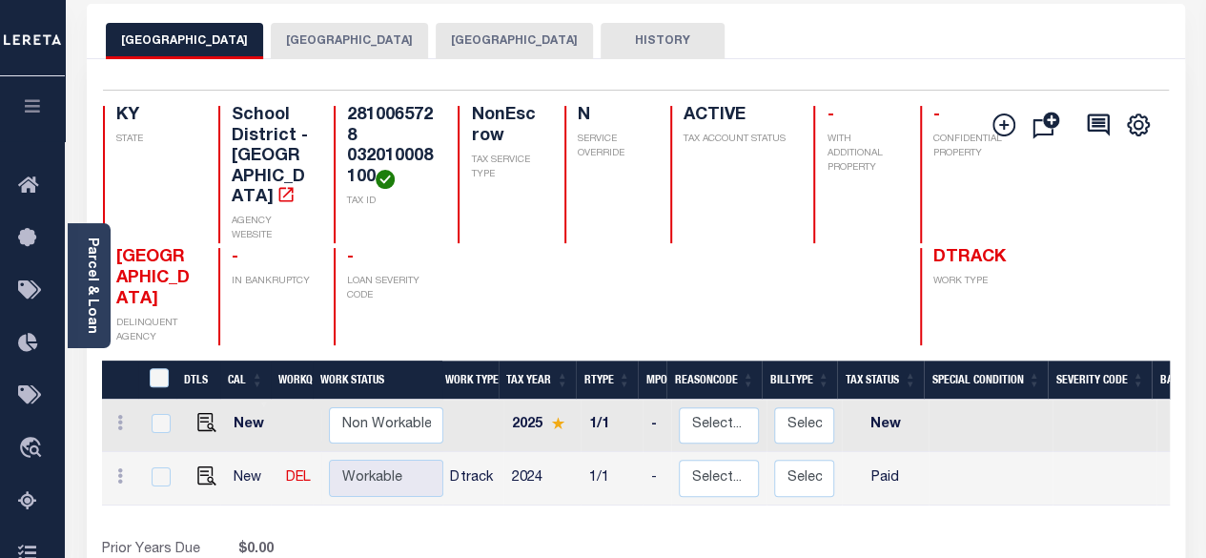
scroll to position [286, 0]
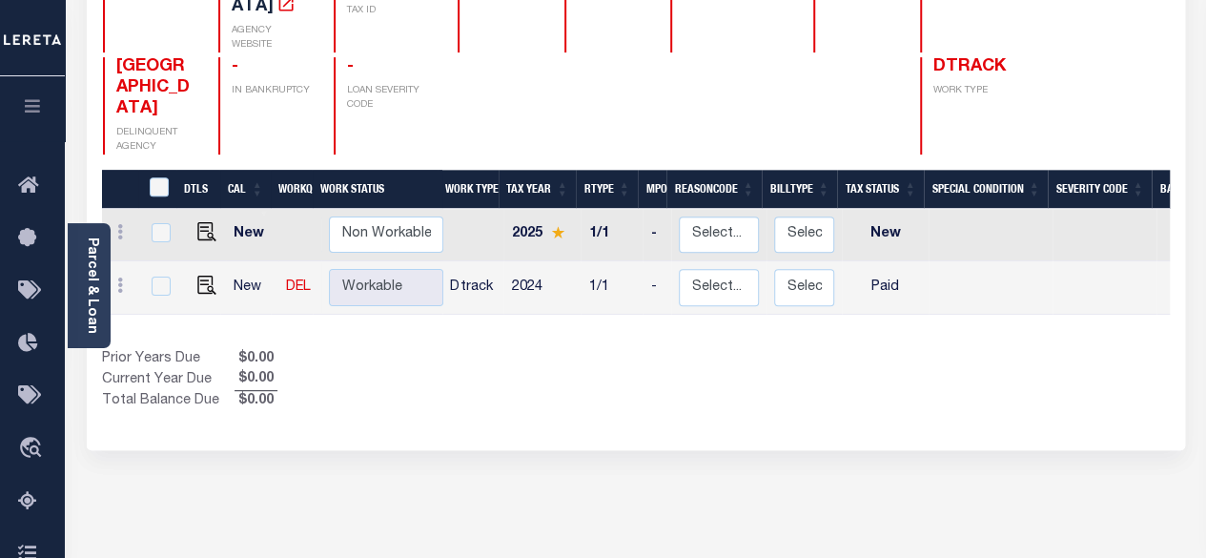
click at [27, 505] on icon at bounding box center [33, 502] width 30 height 24
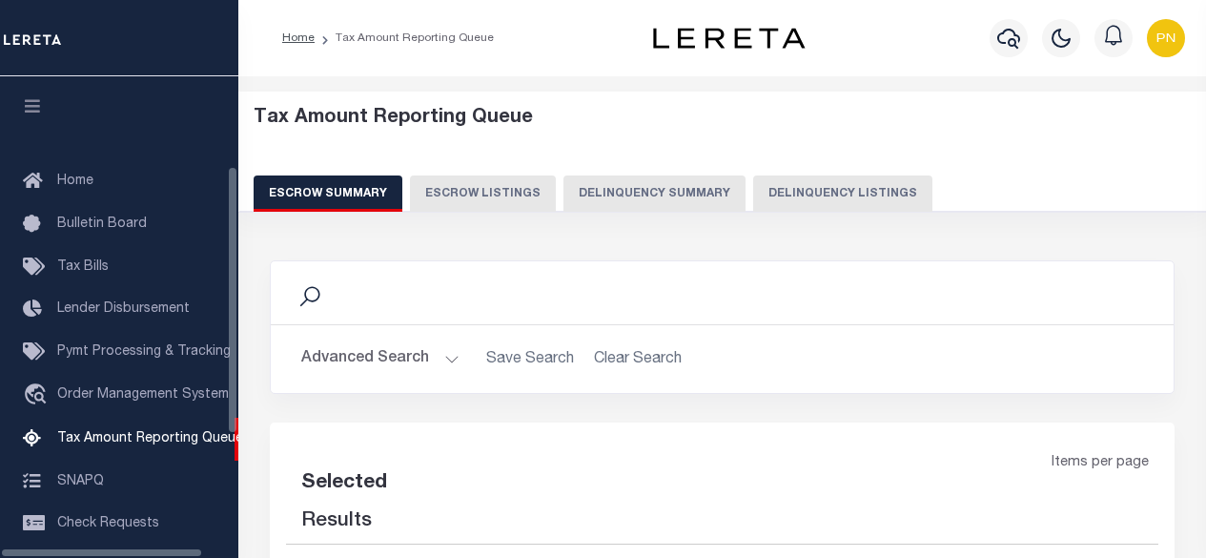
select select "100"
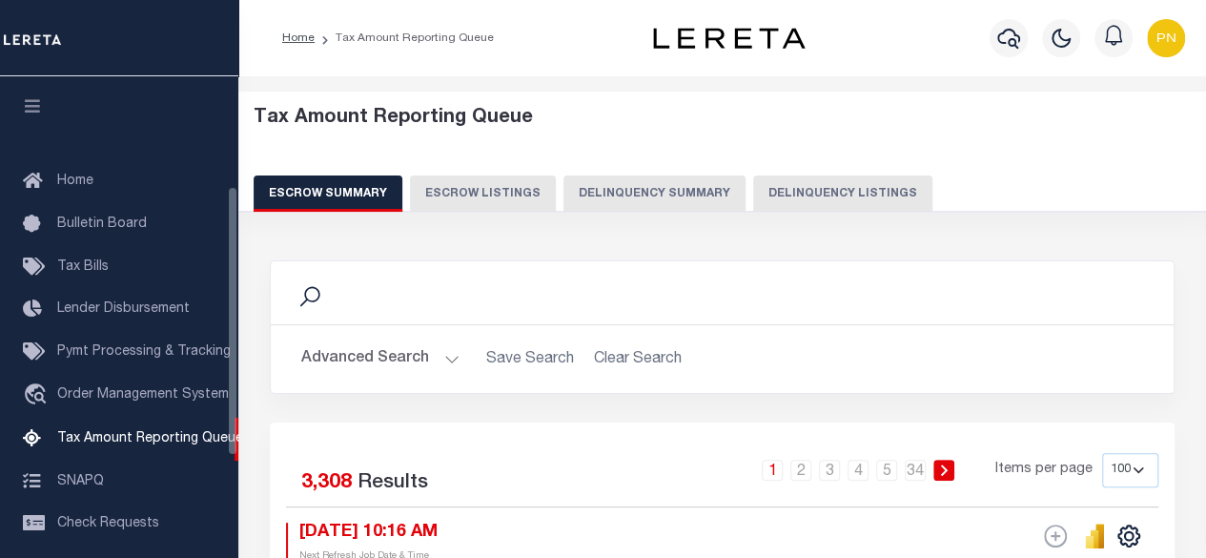
scroll to position [194, 0]
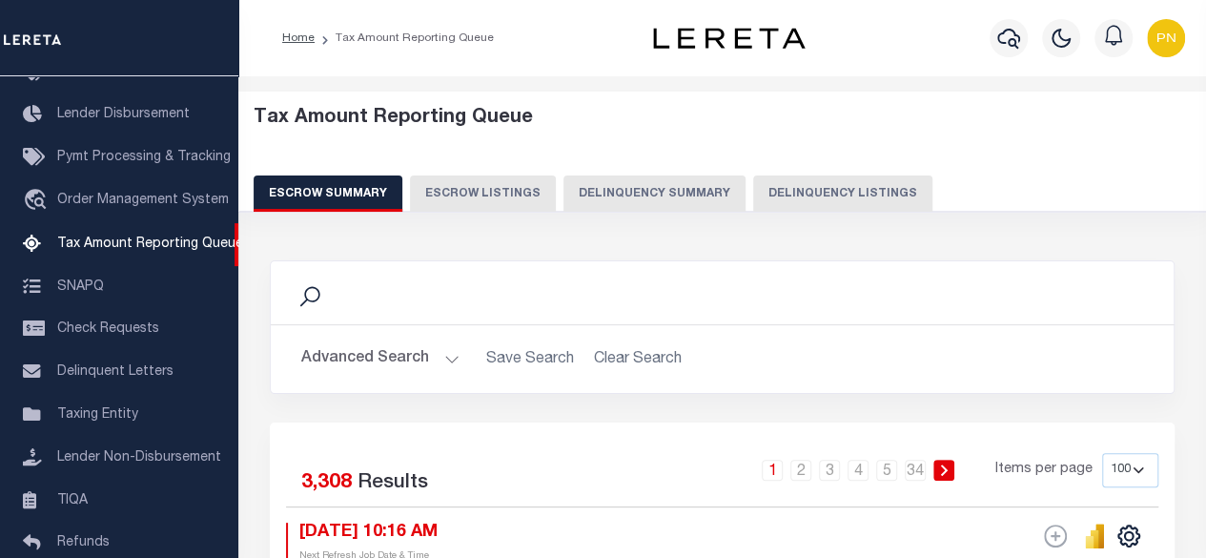
click at [831, 196] on button "Delinquency Listings" at bounding box center [842, 193] width 179 height 36
select select "100"
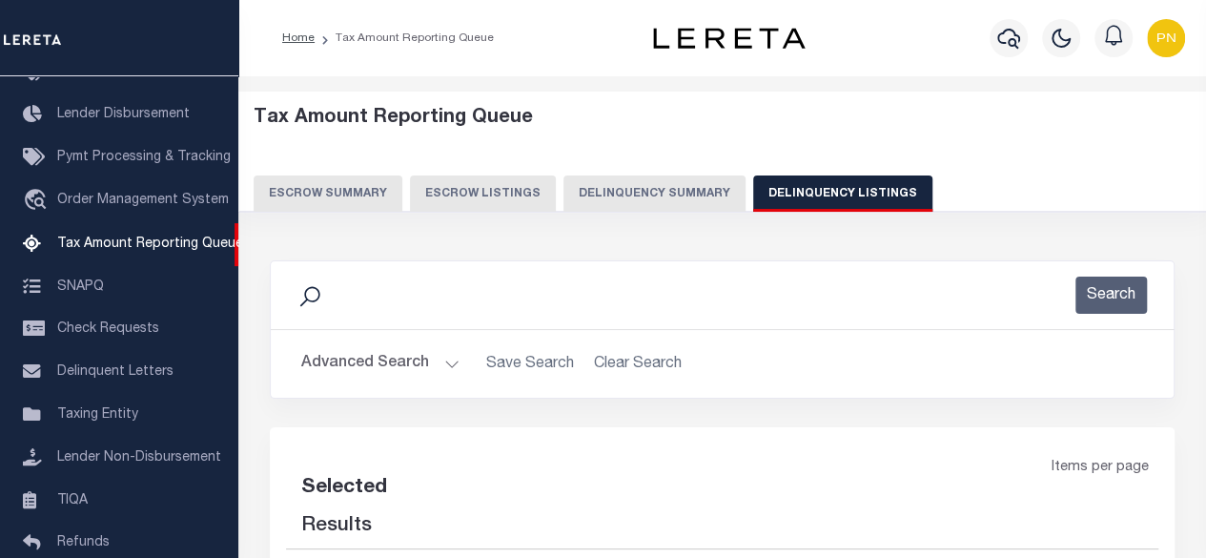
select select "100"
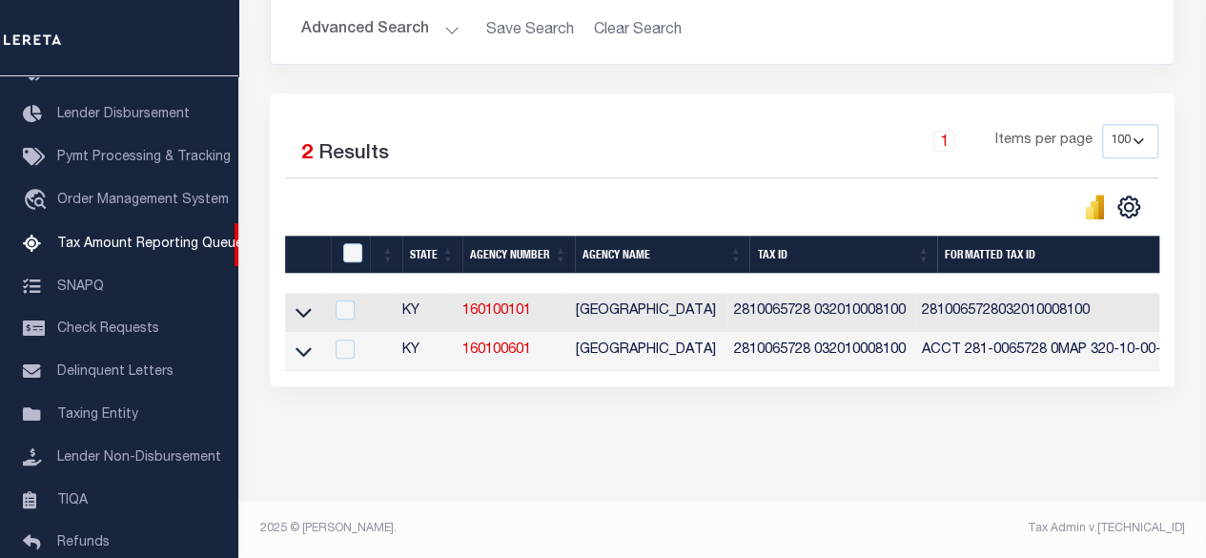
scroll to position [346, 0]
click at [350, 245] on input "checkbox" at bounding box center [352, 252] width 19 height 19
checkbox input "true"
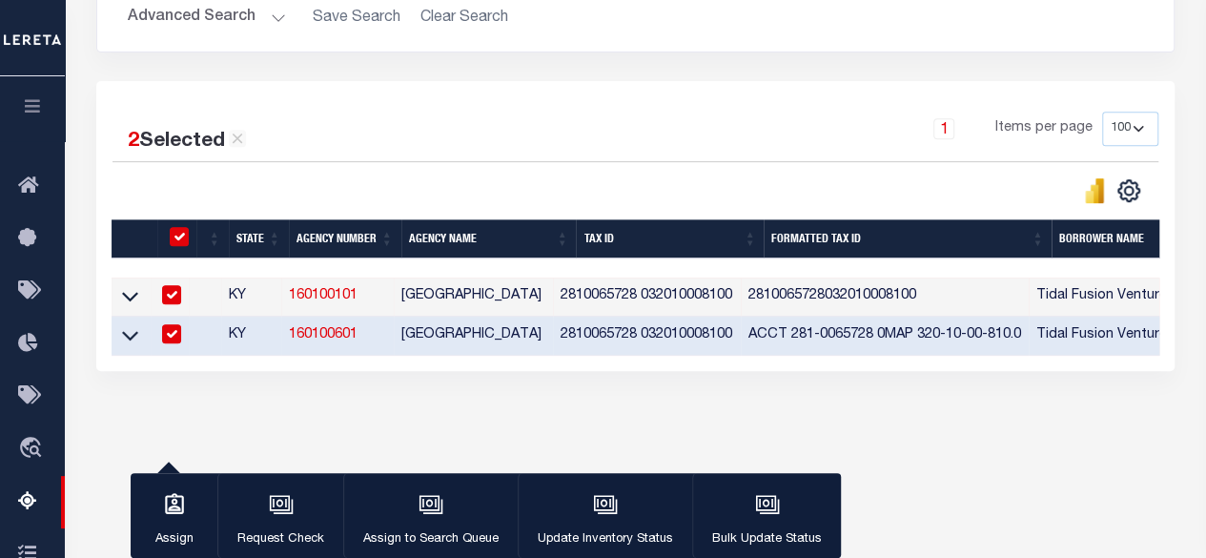
scroll to position [343, 0]
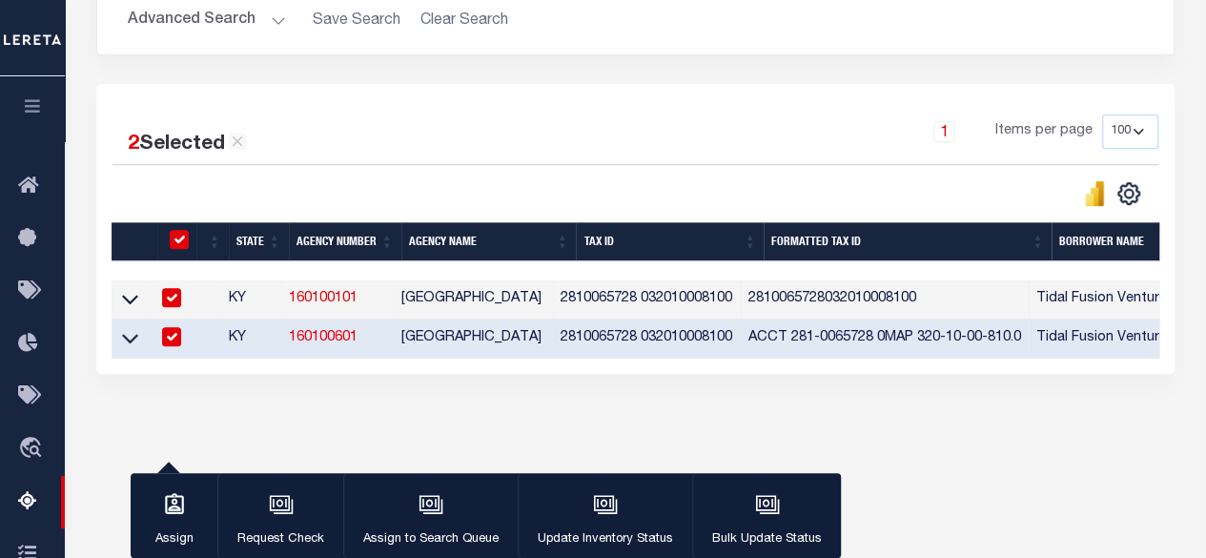
click at [177, 240] on input "checkbox" at bounding box center [179, 239] width 19 height 19
checkbox input "false"
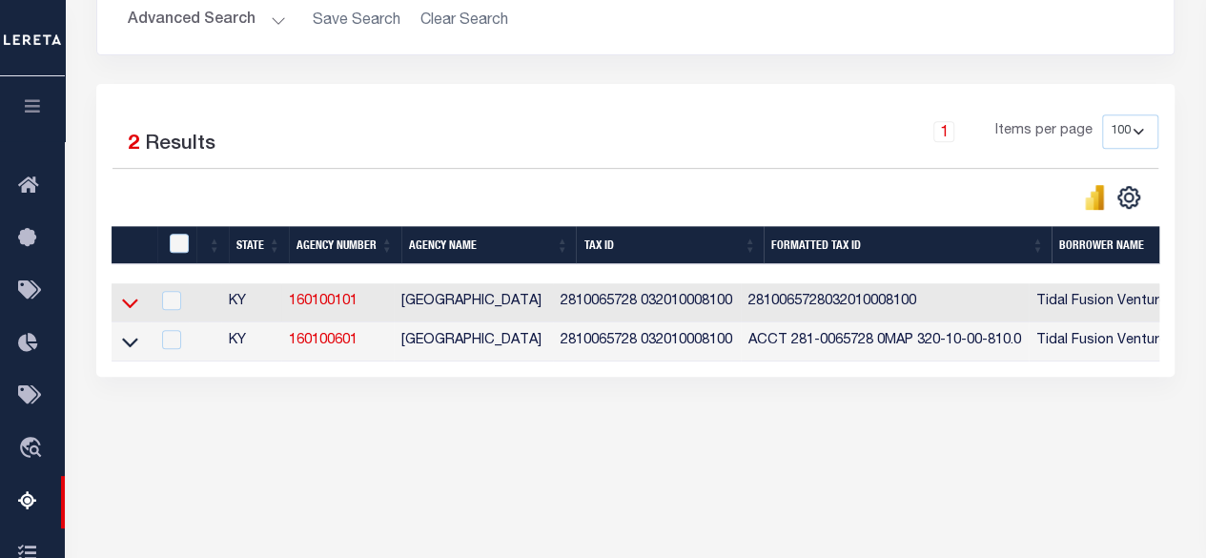
click at [129, 298] on icon at bounding box center [130, 303] width 16 height 20
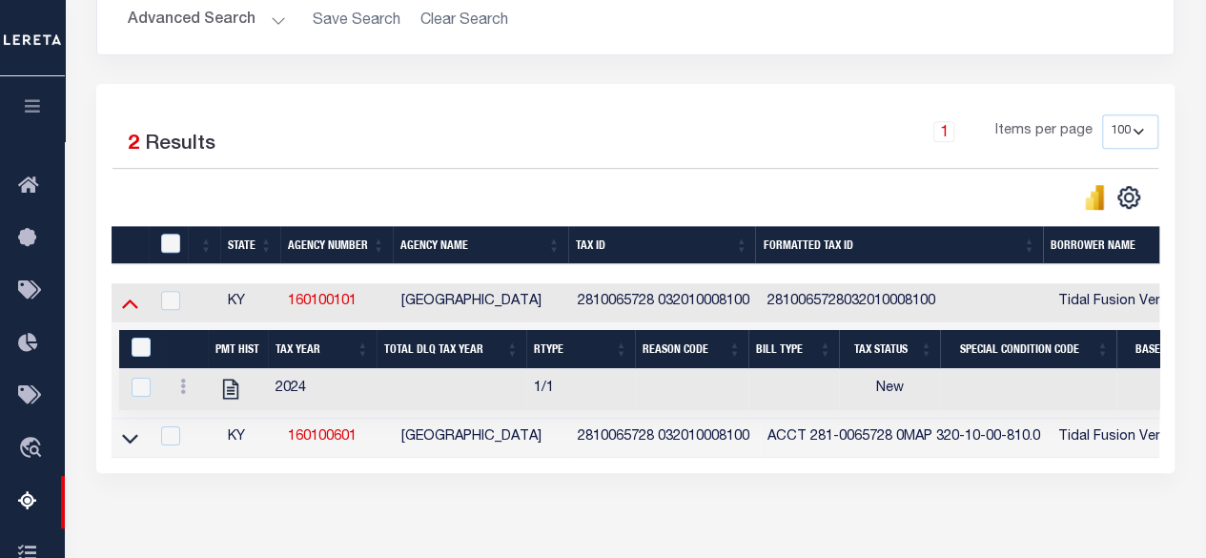
click at [128, 306] on icon at bounding box center [130, 303] width 16 height 20
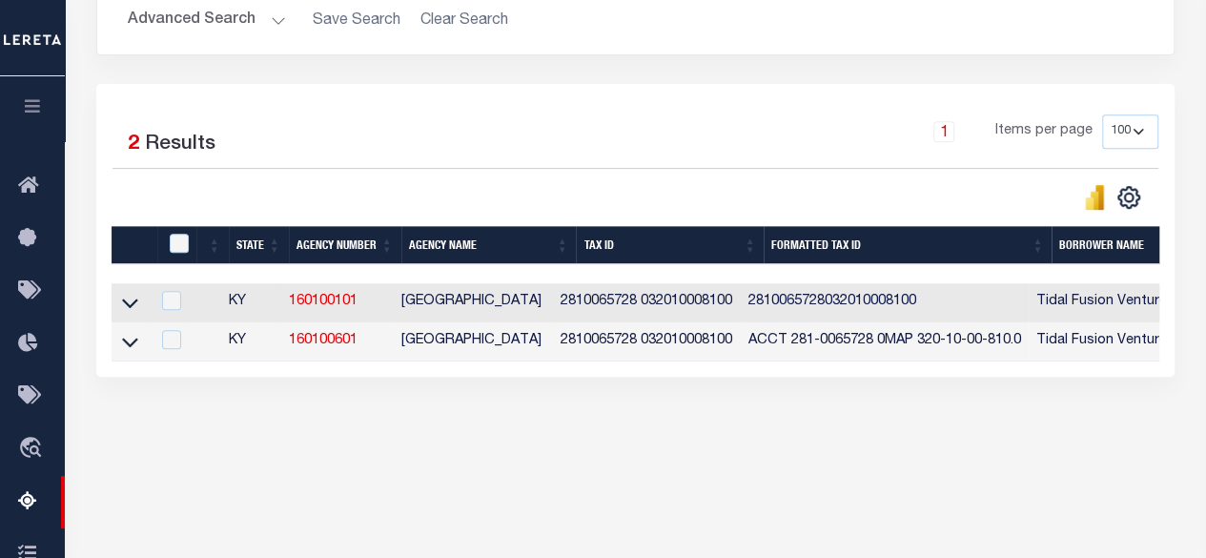
click at [128, 306] on icon at bounding box center [130, 304] width 16 height 10
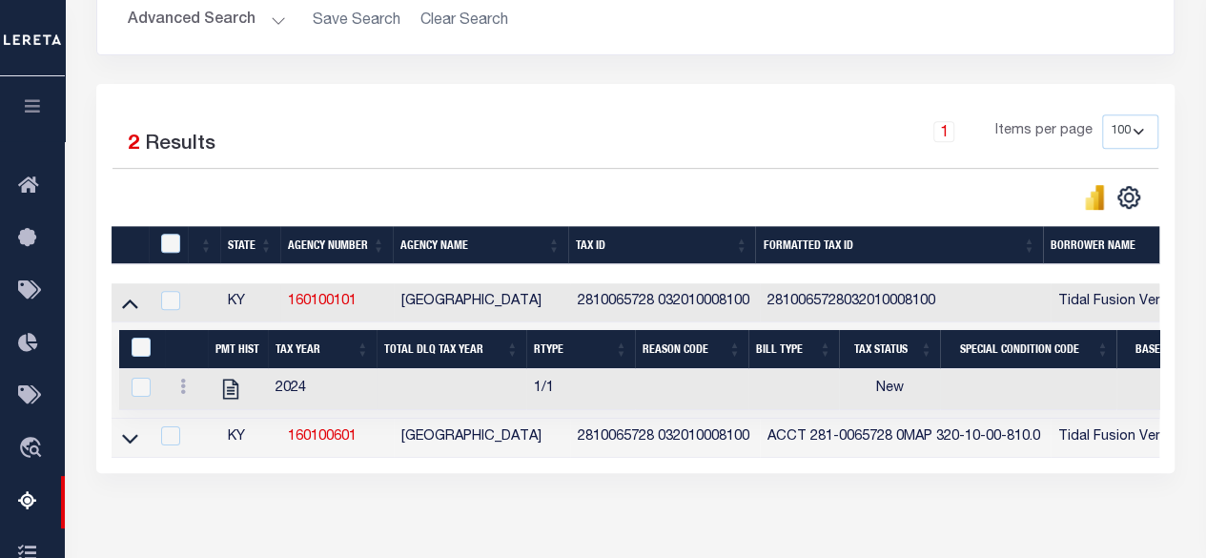
click at [236, 388] on icon at bounding box center [230, 389] width 15 height 20
checkbox input "true"
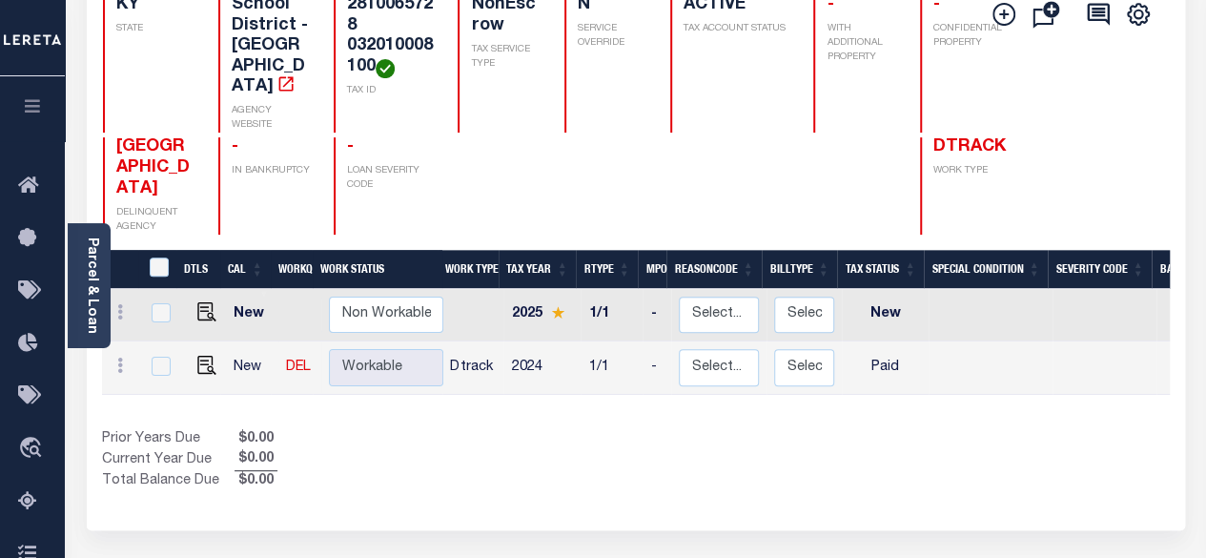
scroll to position [286, 0]
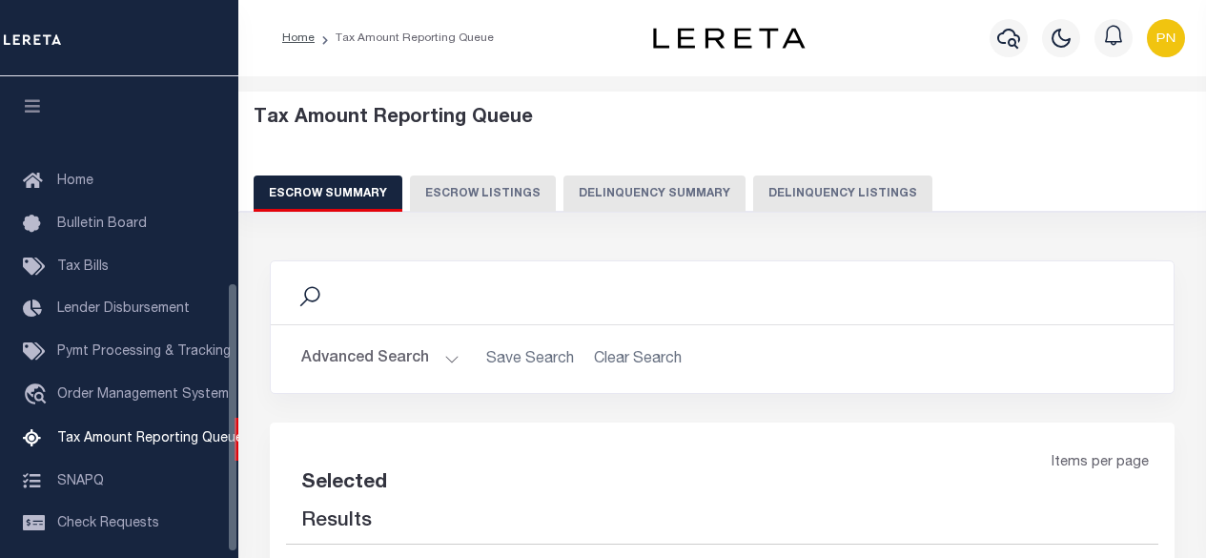
select select
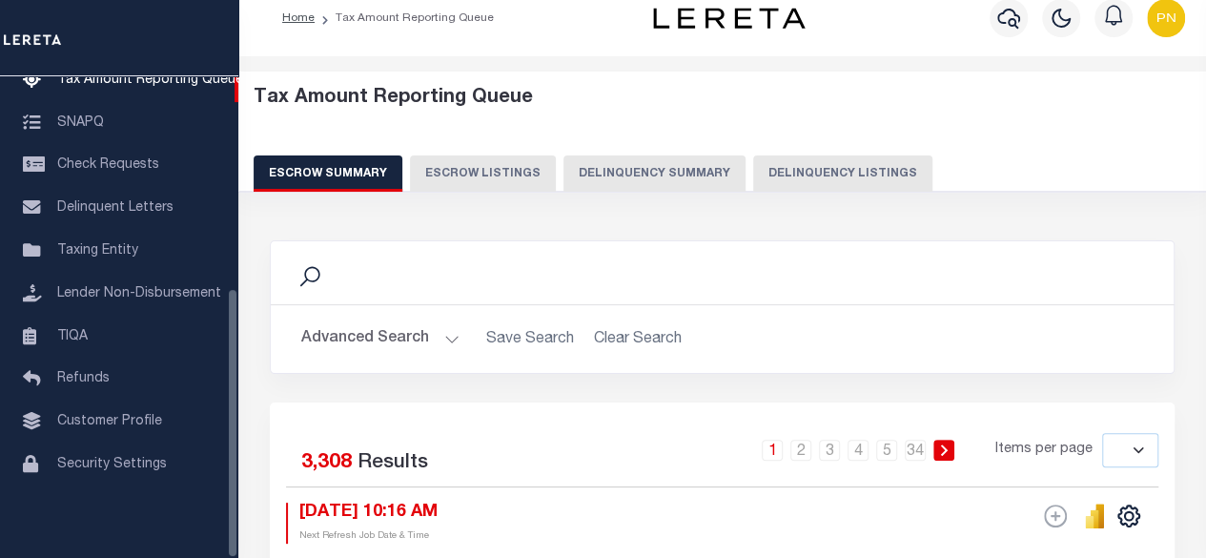
scroll to position [20, 0]
click at [782, 174] on button "Delinquency Listings" at bounding box center [842, 173] width 179 height 36
select select "100"
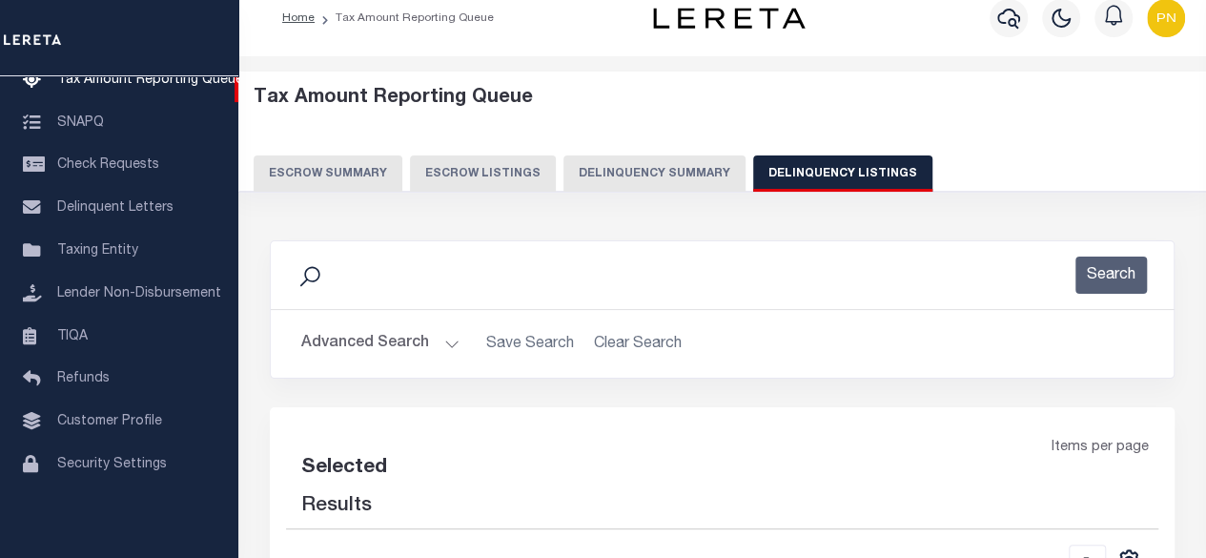
select select "100"
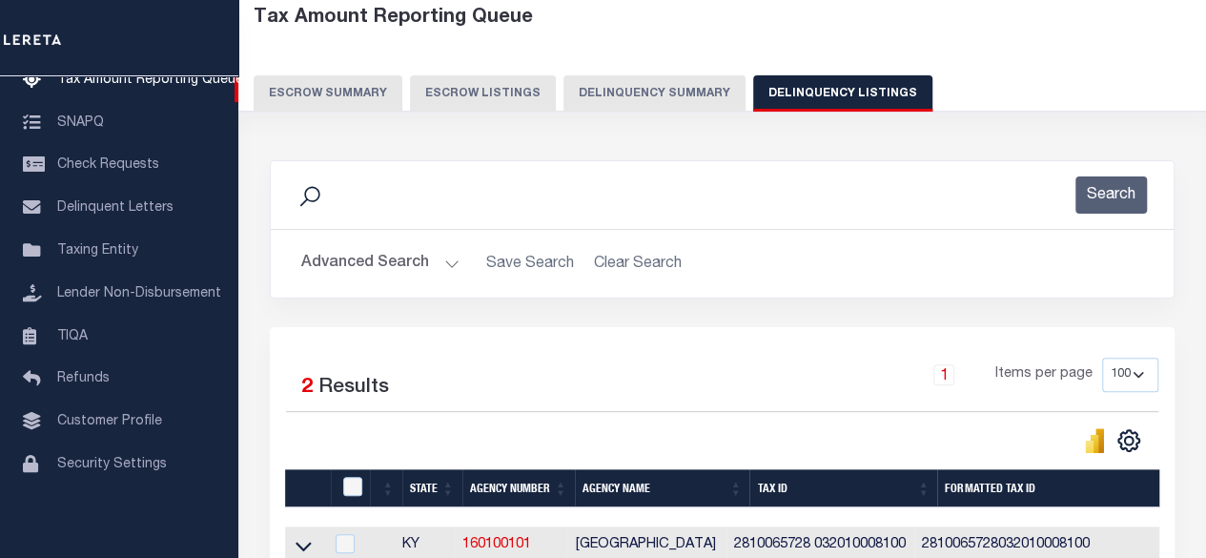
scroll to position [306, 0]
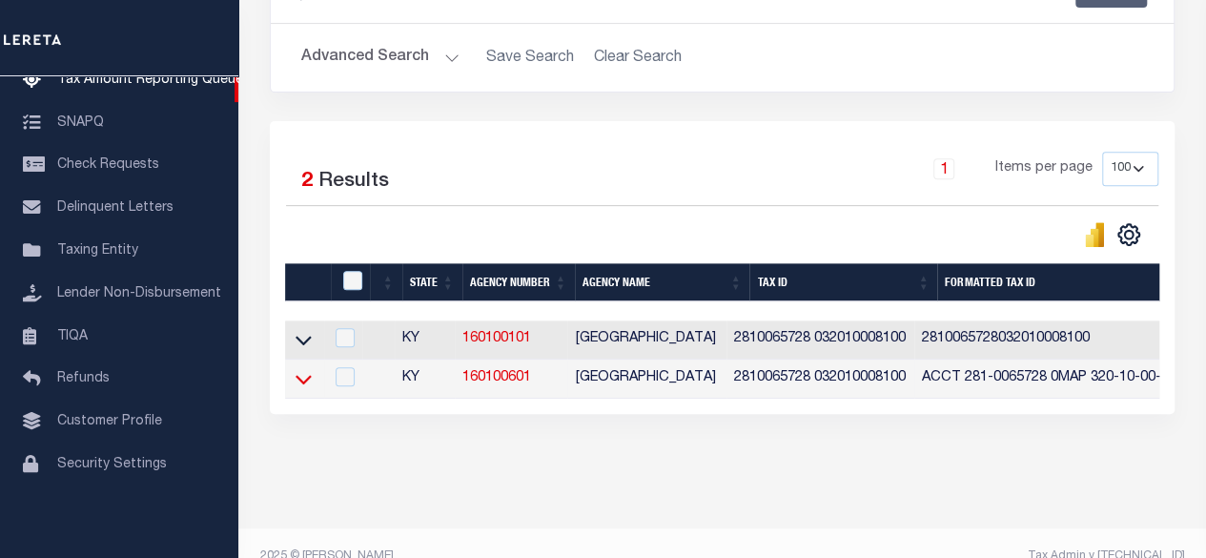
click at [295, 378] on icon at bounding box center [303, 380] width 16 height 10
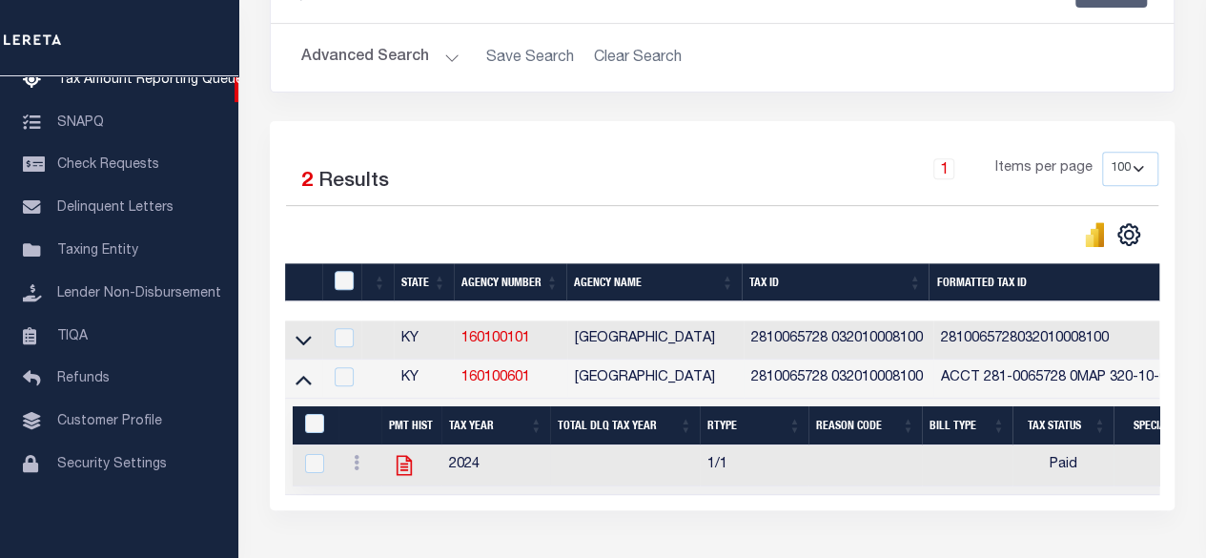
click at [406, 464] on icon "" at bounding box center [403, 466] width 15 height 20
checkbox input "true"
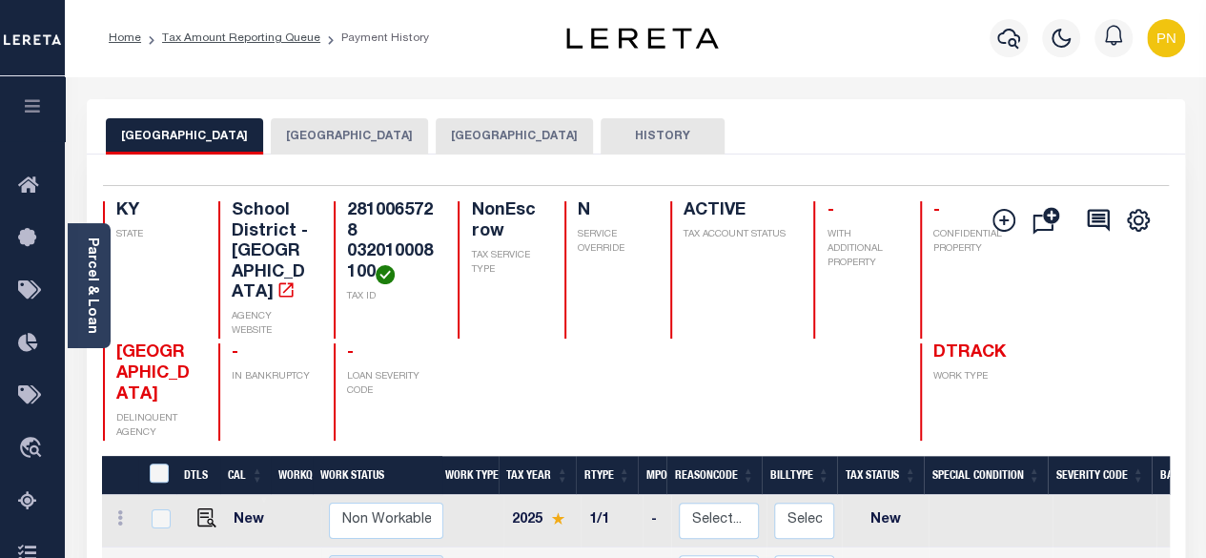
scroll to position [286, 0]
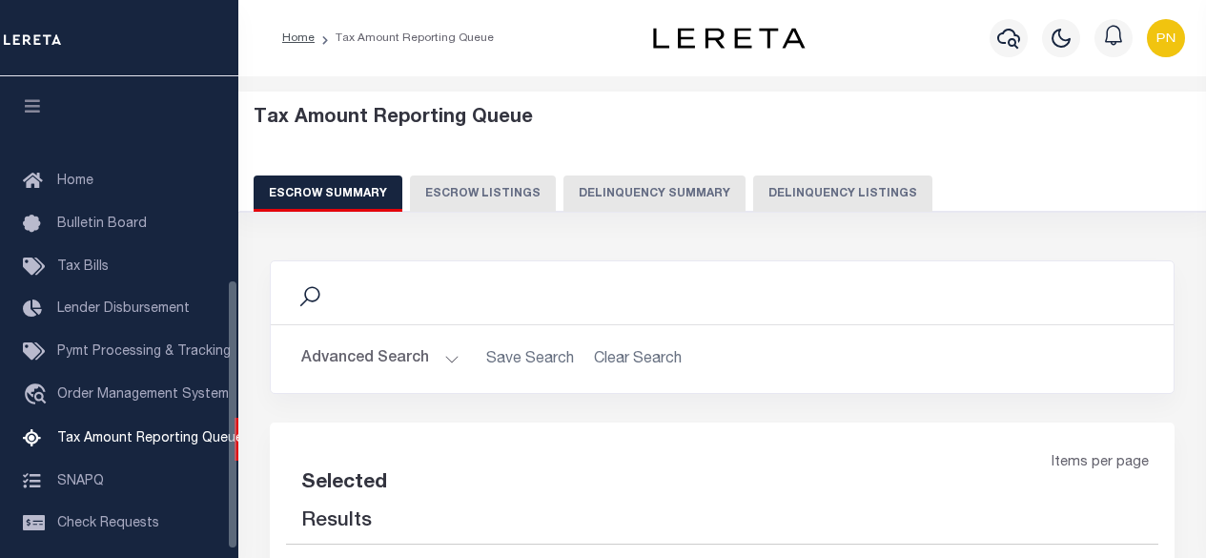
select select
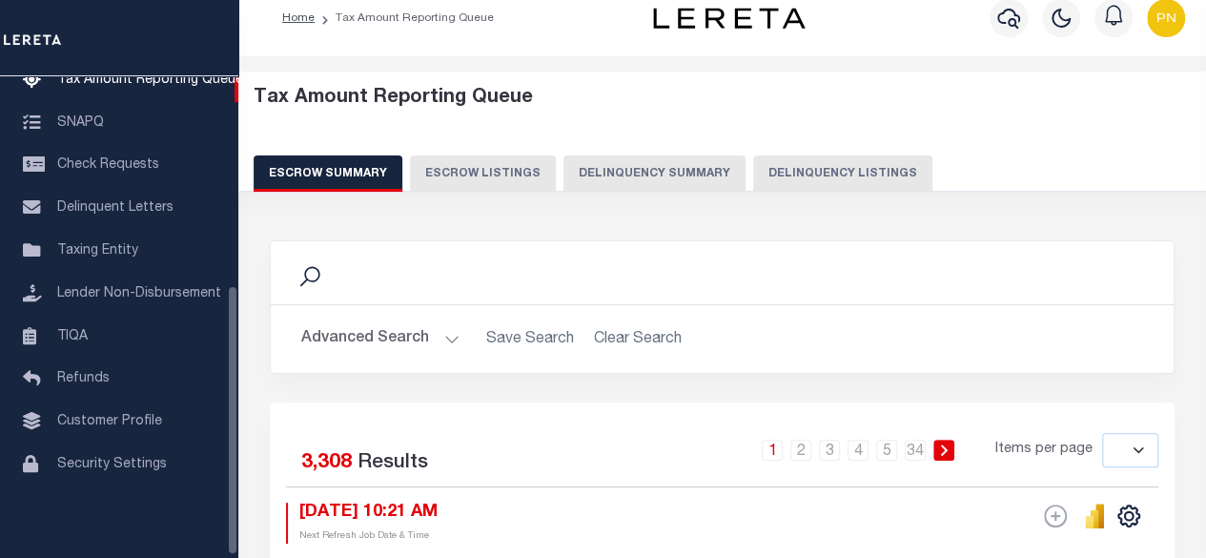
scroll to position [20, 0]
click at [832, 169] on button "Delinquency Listings" at bounding box center [842, 173] width 179 height 36
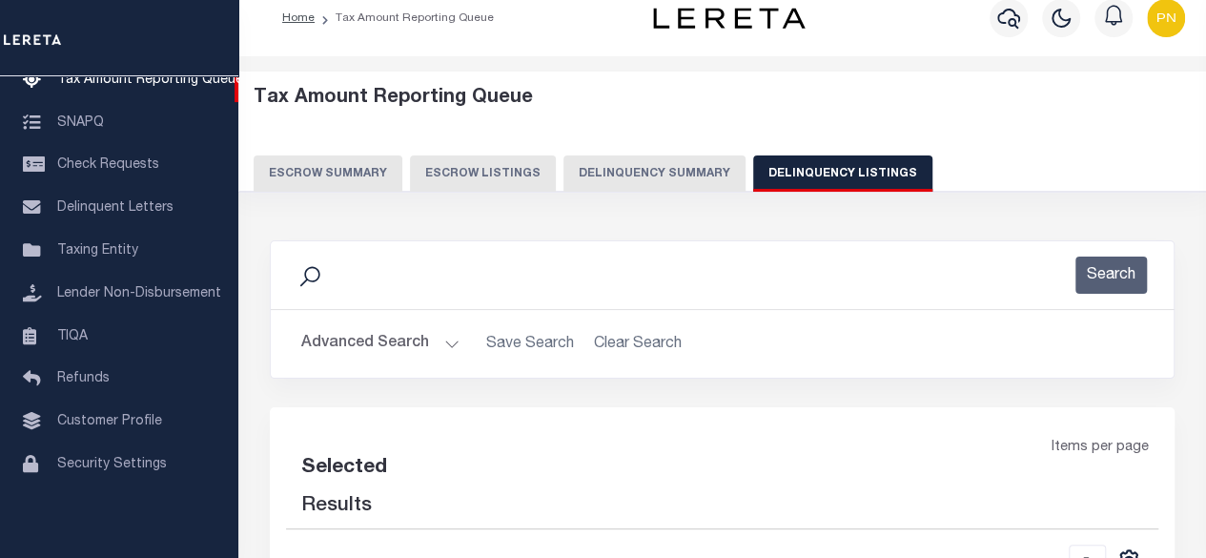
click at [832, 169] on button "Delinquency Listings" at bounding box center [842, 173] width 179 height 36
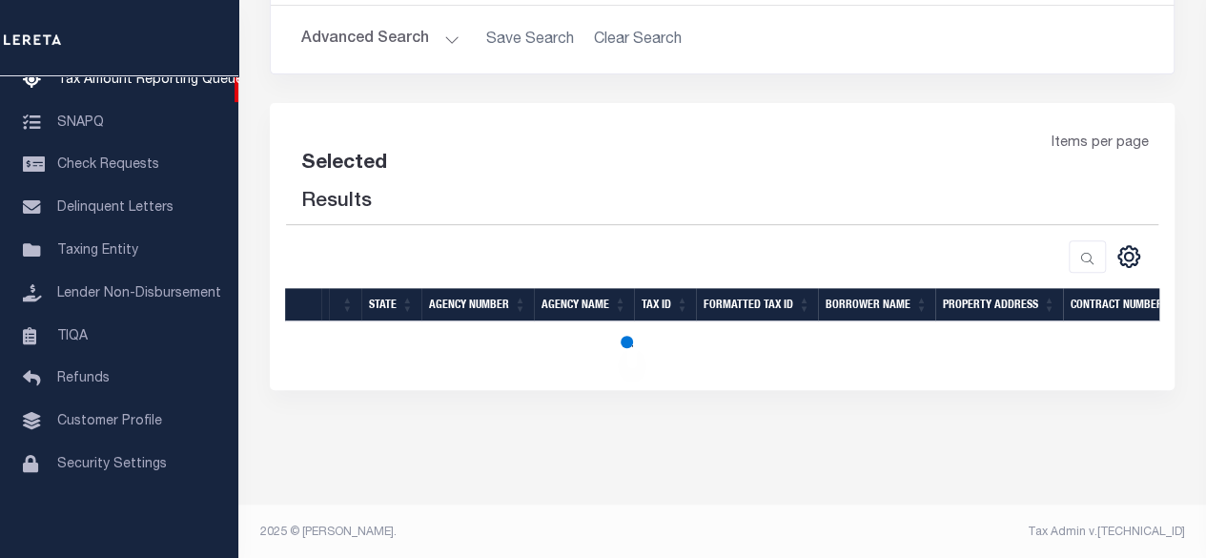
select select "100"
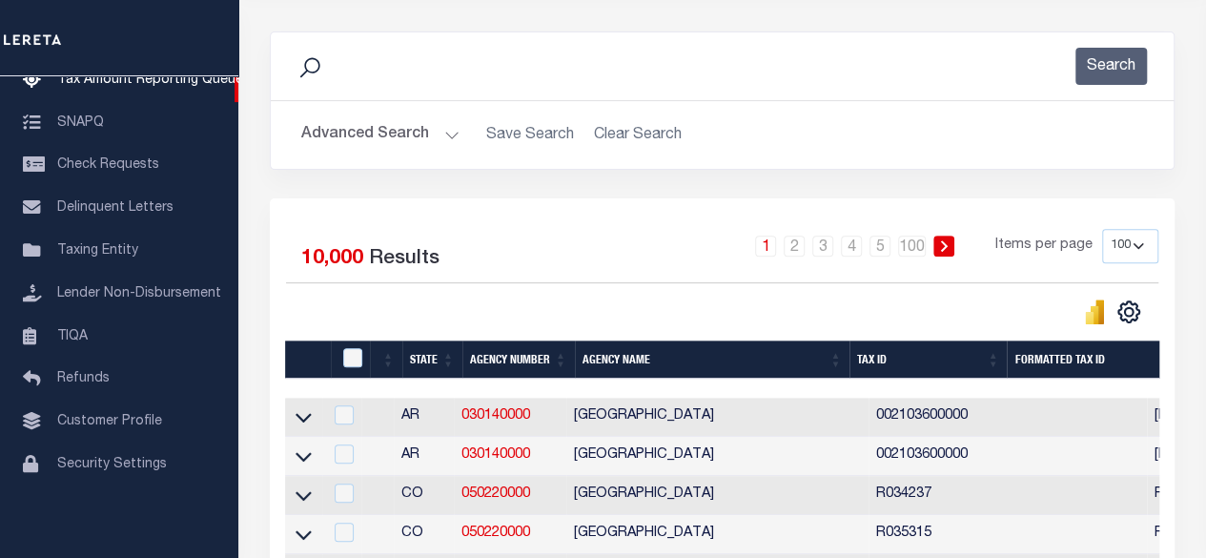
scroll to position [0, 0]
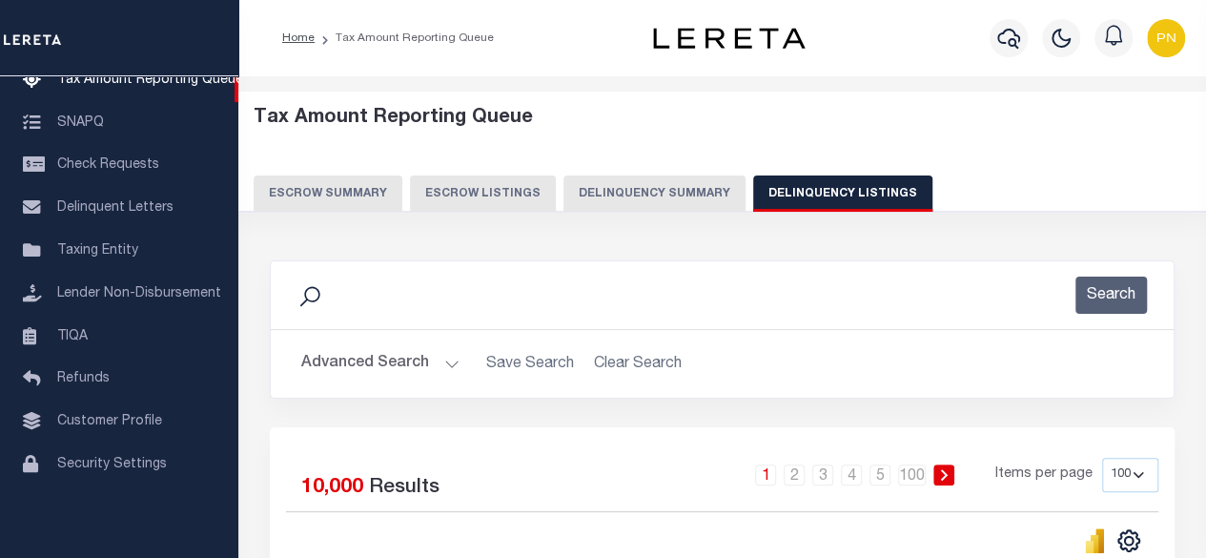
click at [424, 361] on button "Advanced Search" at bounding box center [380, 363] width 158 height 37
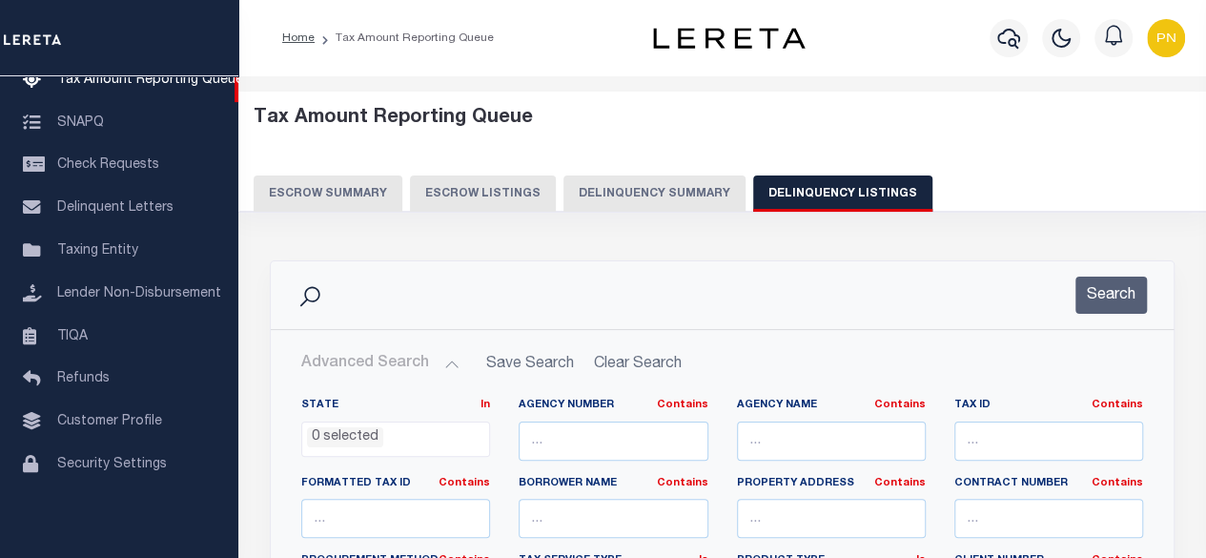
click at [837, 197] on button "Delinquency Listings" at bounding box center [842, 193] width 179 height 36
select select
select select "100"
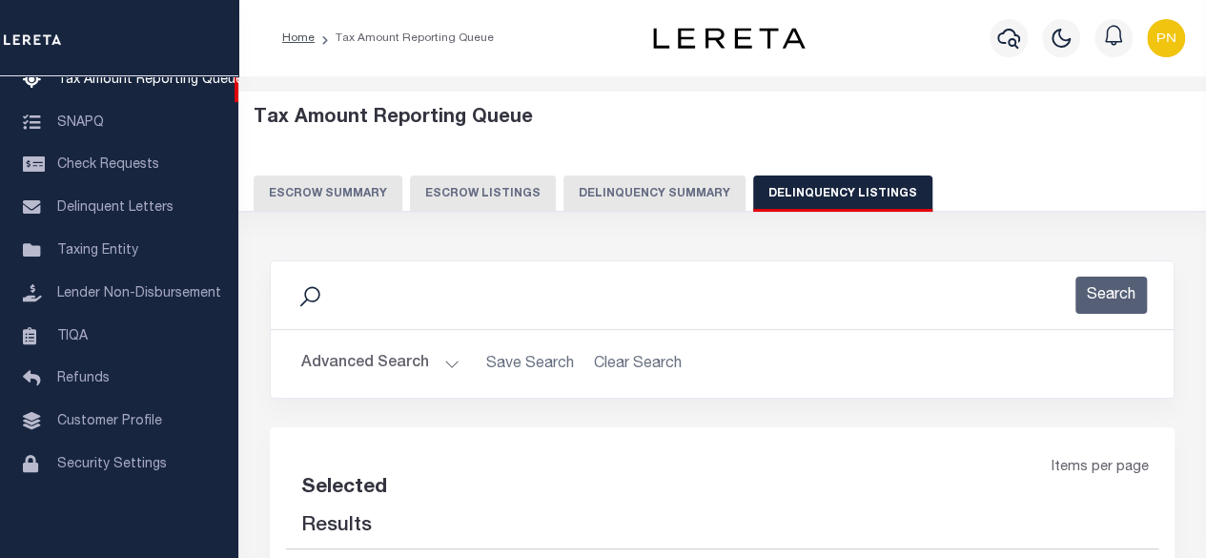
select select "100"
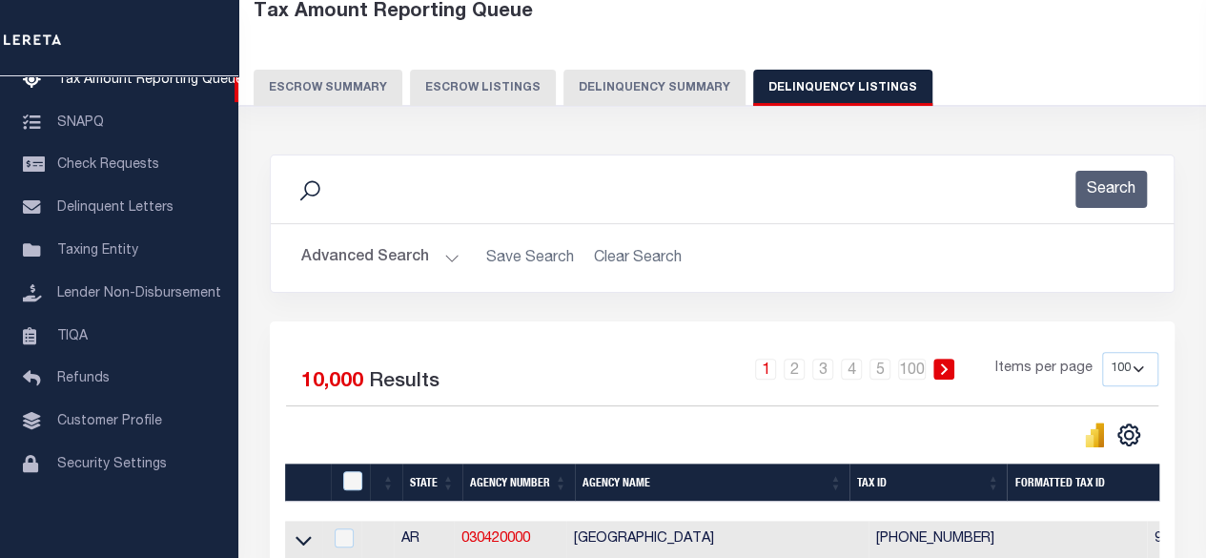
scroll to position [95, 0]
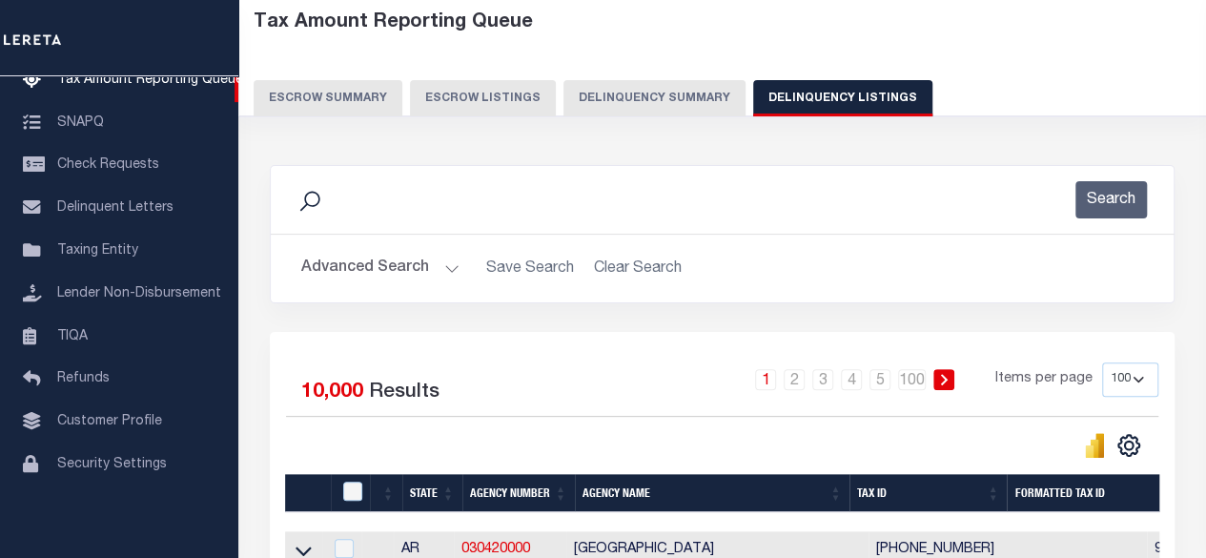
click at [406, 259] on button "Advanced Search" at bounding box center [380, 268] width 158 height 37
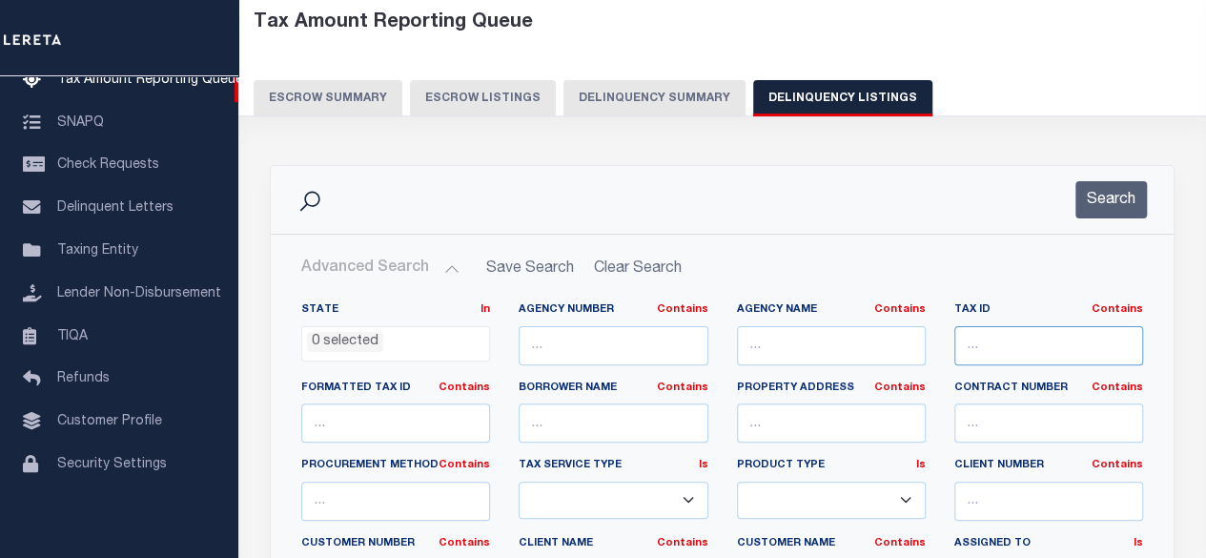
click at [995, 355] on input "text" at bounding box center [1048, 345] width 189 height 39
paste input "2810065728 032010008100"
type input "2810065728 032010008100"
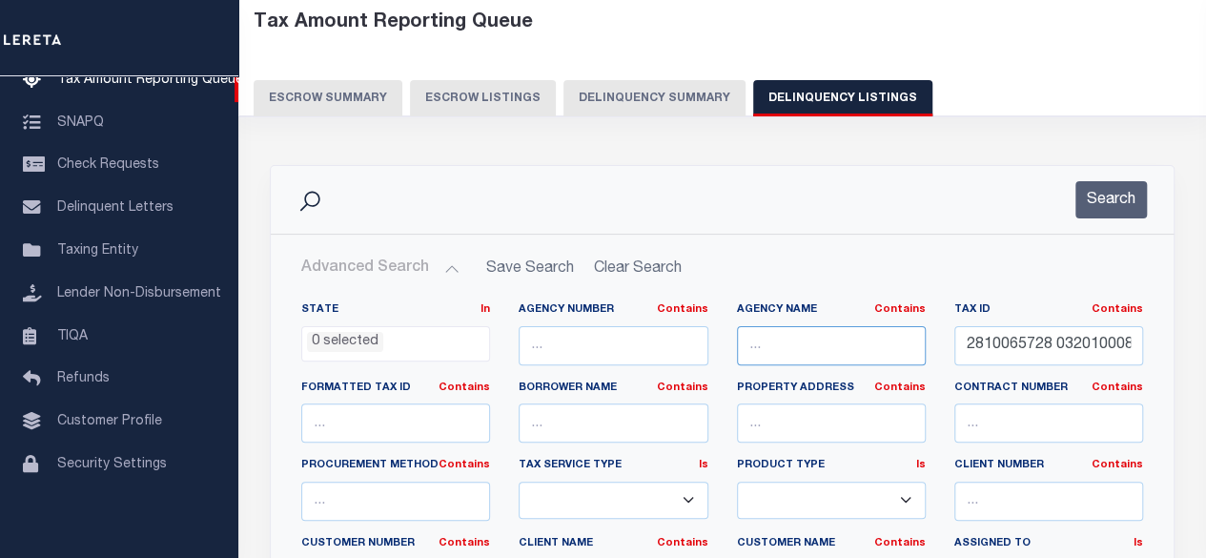
click at [818, 342] on input "text" at bounding box center [831, 345] width 189 height 39
paste input "ASHLAND CITY"
type input "ASHLAND CITY"
click at [1100, 205] on button "Search" at bounding box center [1110, 199] width 71 height 37
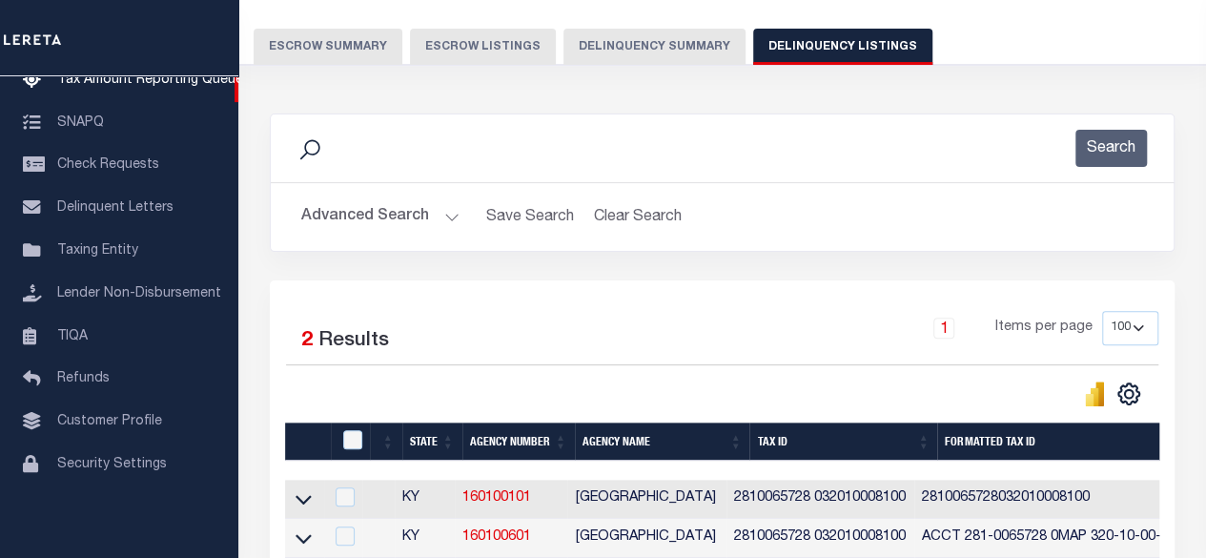
scroll to position [191, 0]
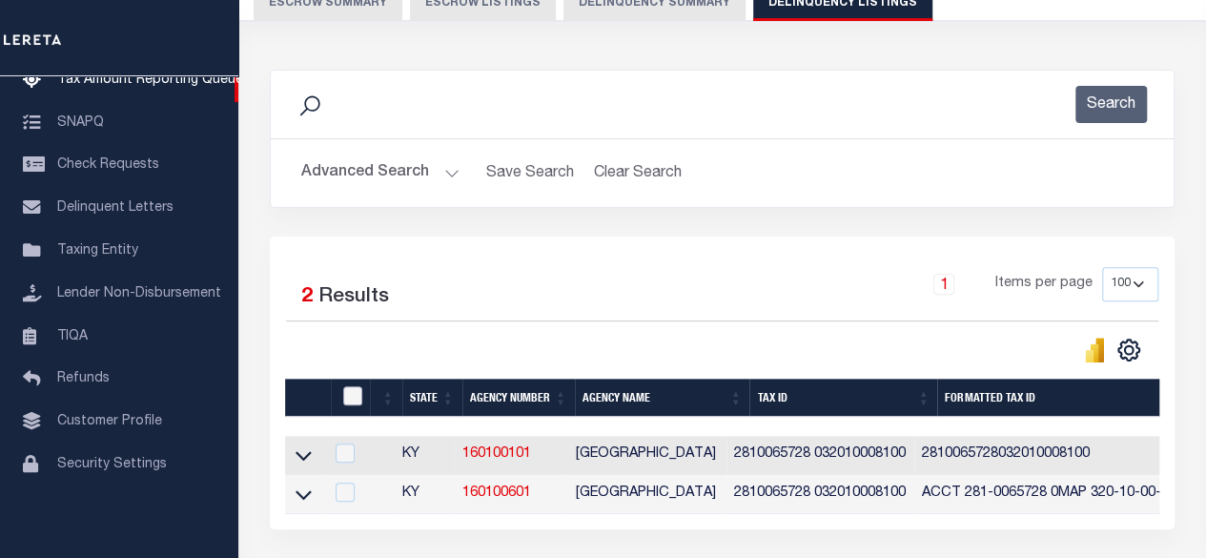
click at [343, 395] on input "checkbox" at bounding box center [352, 395] width 19 height 19
checkbox input "true"
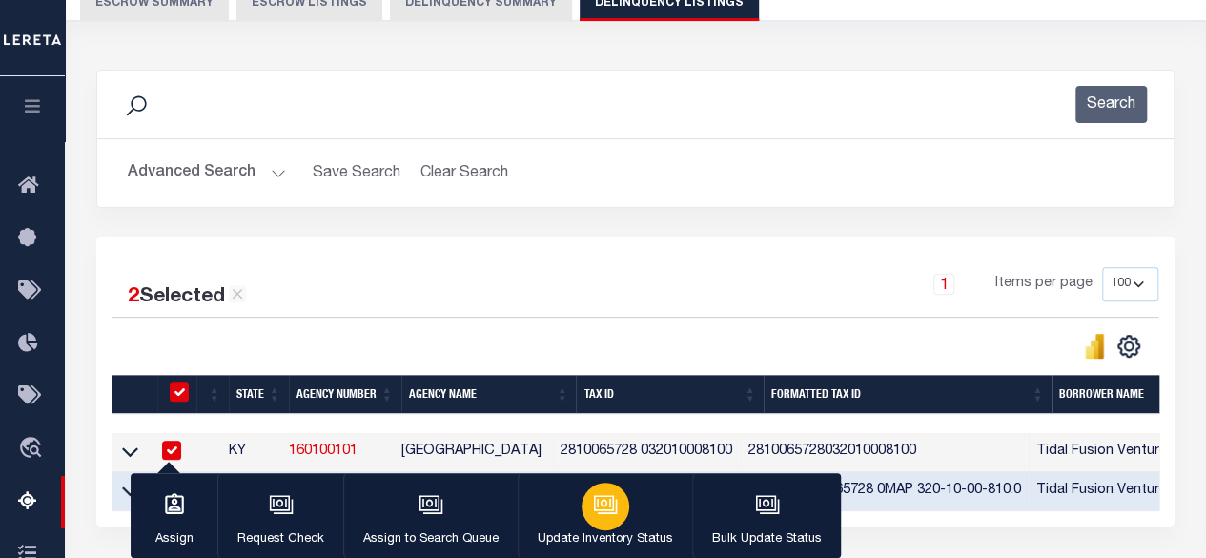
click at [593, 503] on icon "button" at bounding box center [605, 504] width 25 height 25
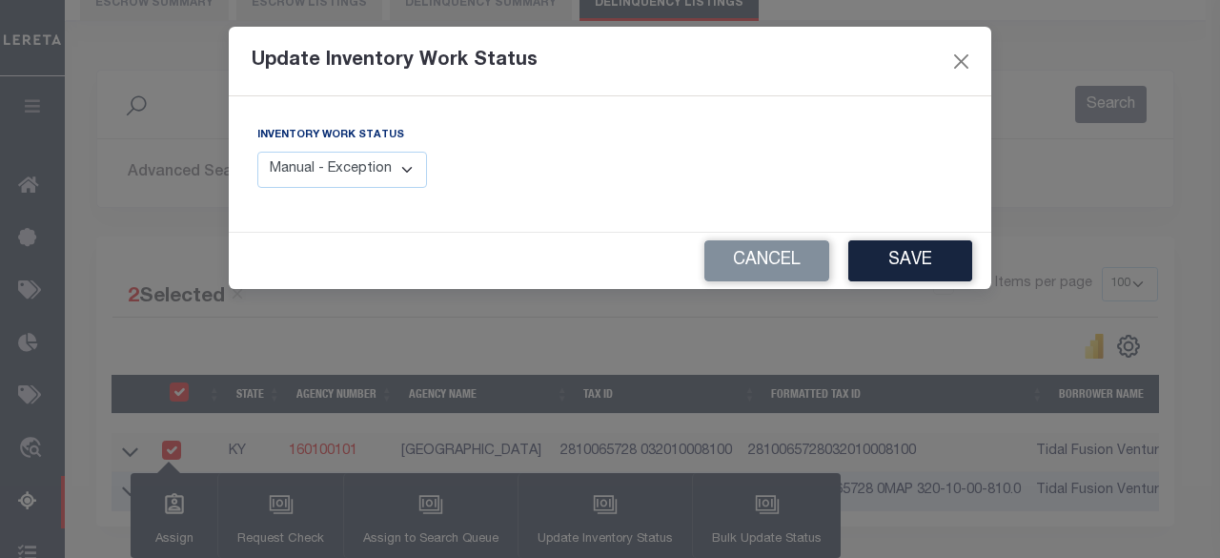
click at [370, 171] on select "Manual - Exception Pended - Awaiting Search Late Add Exception Completed" at bounding box center [342, 170] width 170 height 37
select select "4"
click at [257, 152] on select "Manual - Exception Pended - Awaiting Search Late Add Exception Completed" at bounding box center [342, 170] width 170 height 37
click at [908, 253] on button "Save" at bounding box center [910, 260] width 124 height 41
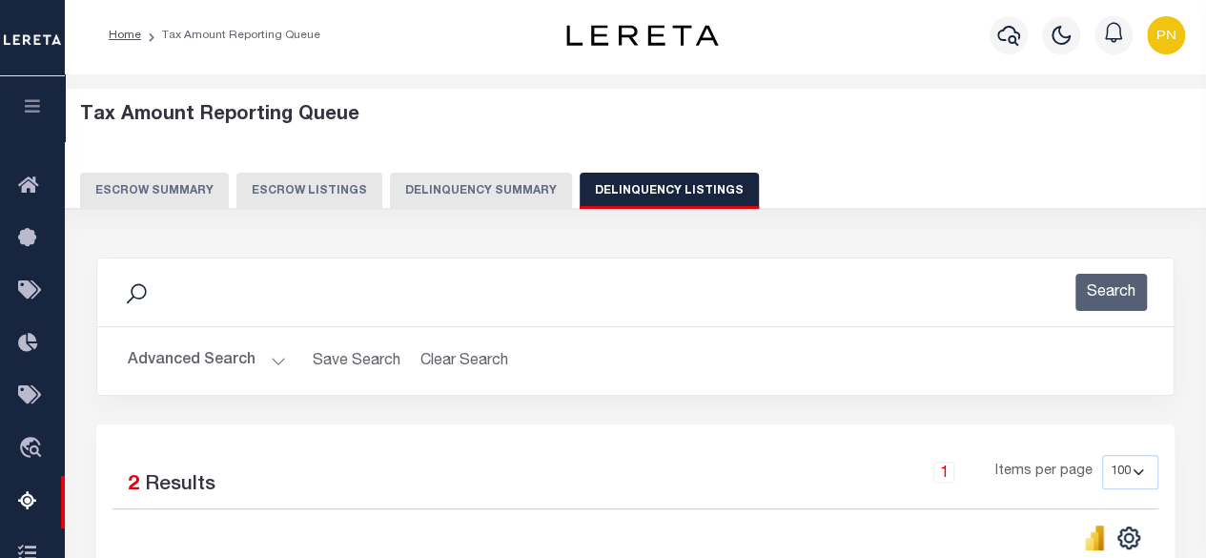
scroll to position [0, 0]
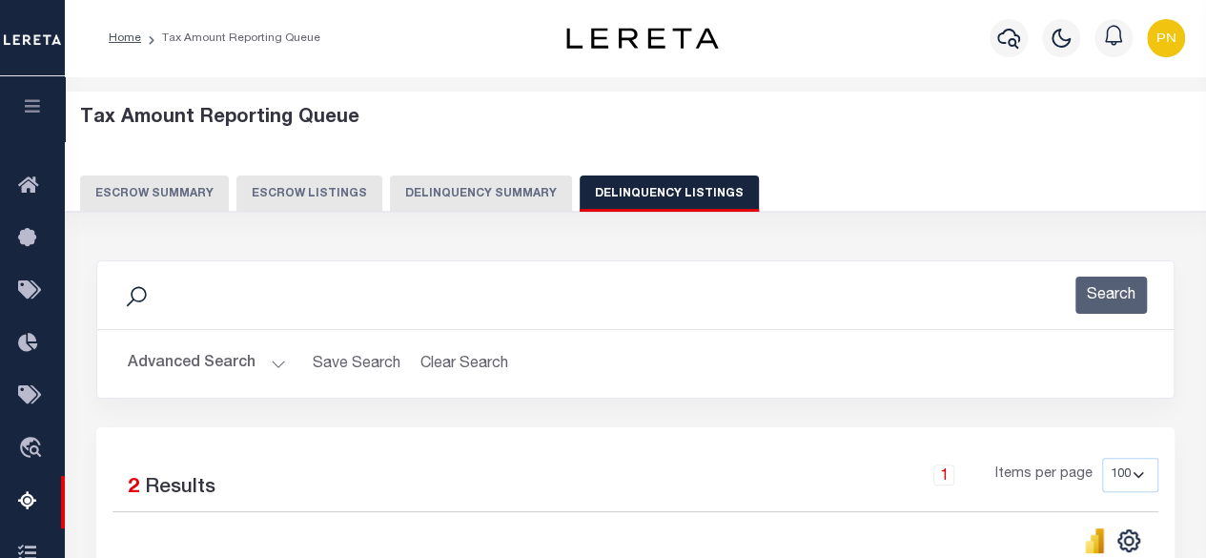
click at [213, 355] on button "Advanced Search" at bounding box center [207, 363] width 158 height 37
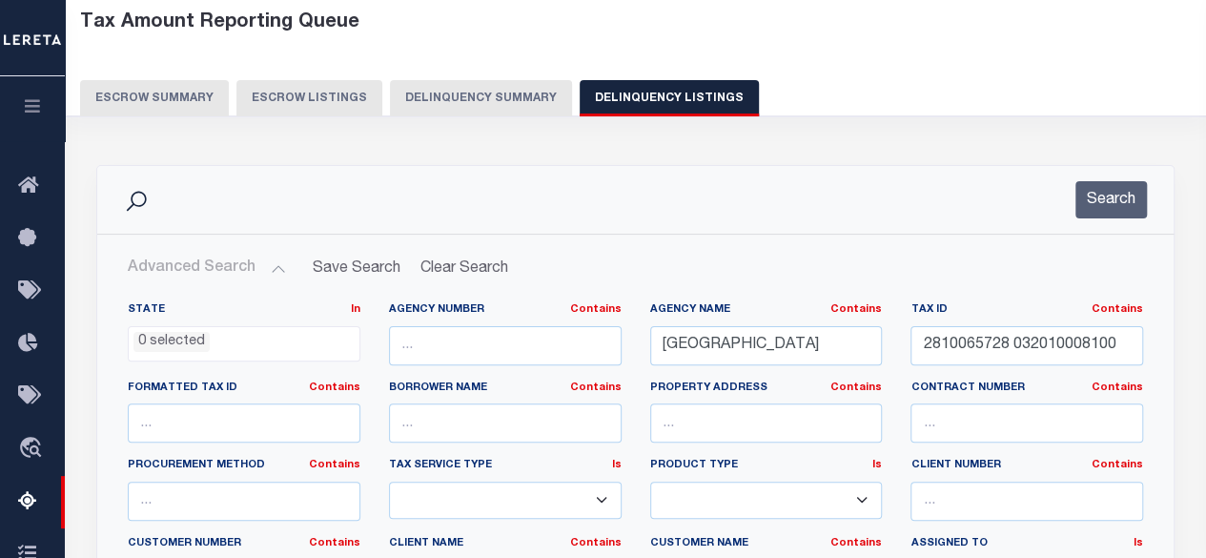
scroll to position [381, 0]
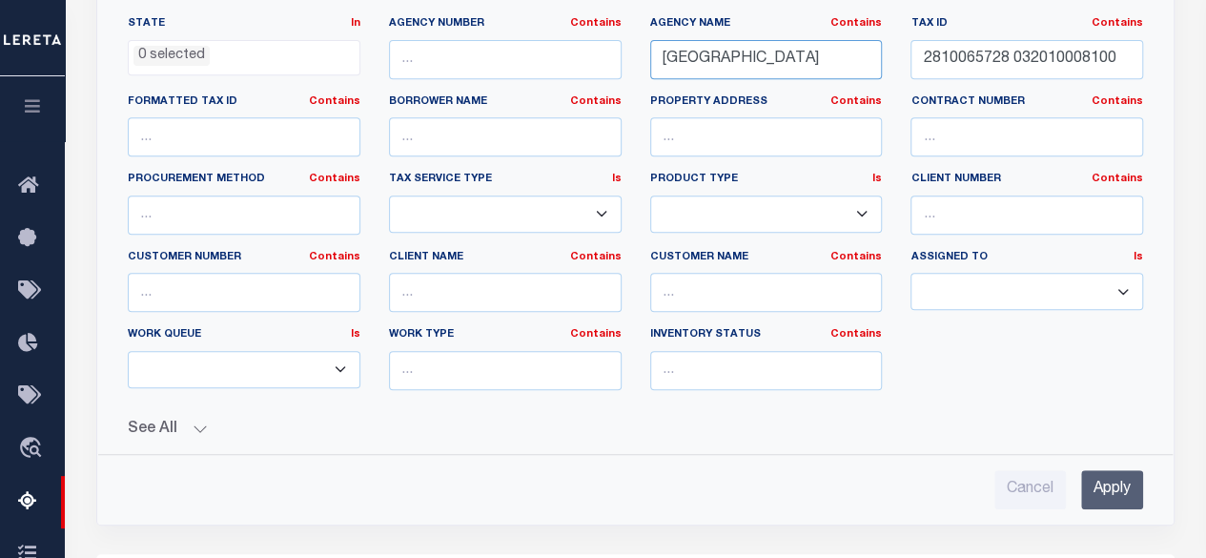
drag, startPoint x: 734, startPoint y: 58, endPoint x: 674, endPoint y: 66, distance: 60.5
click at [637, 61] on div "Agency Name Contains Contains Is ASHLAND CITY" at bounding box center [766, 55] width 261 height 78
paste input "WICHITA COUN"
type input "WICHITA COUNTY"
click at [1077, 61] on input "2810065728 032010008100" at bounding box center [1026, 59] width 233 height 39
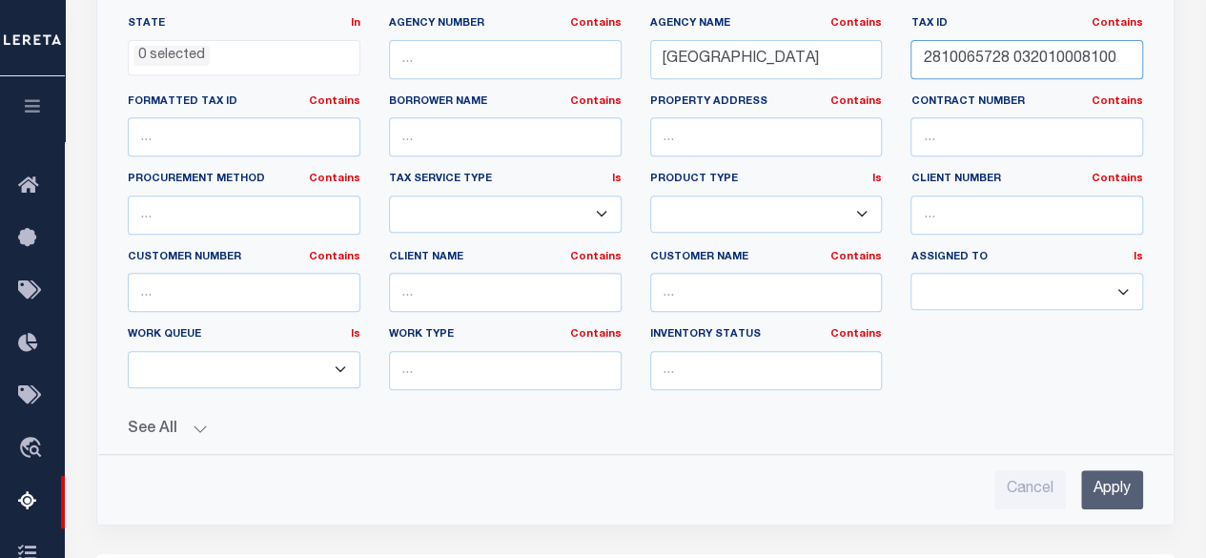
click at [1077, 61] on input "2810065728 032010008100" at bounding box center [1026, 59] width 233 height 39
type input "2"
paste input "00260"
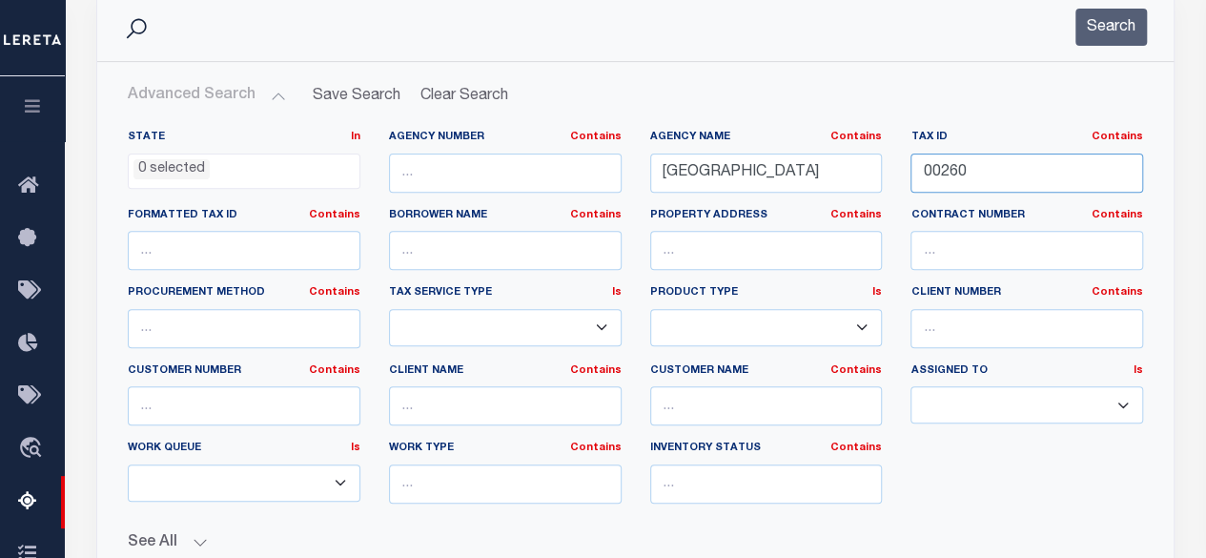
scroll to position [191, 0]
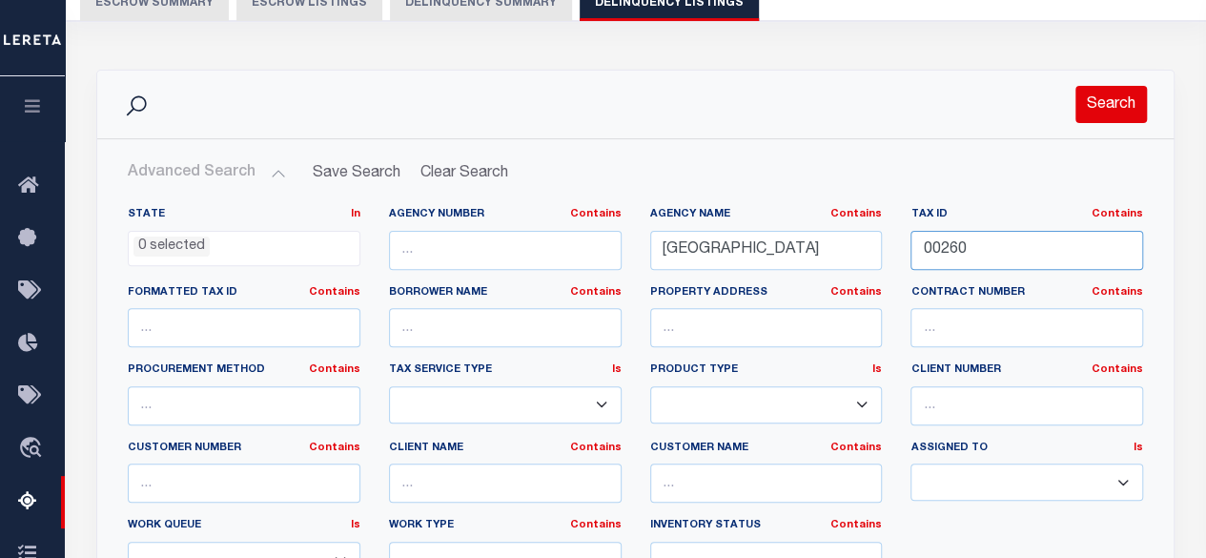
type input "00260"
click at [1107, 104] on button "Search" at bounding box center [1110, 104] width 71 height 37
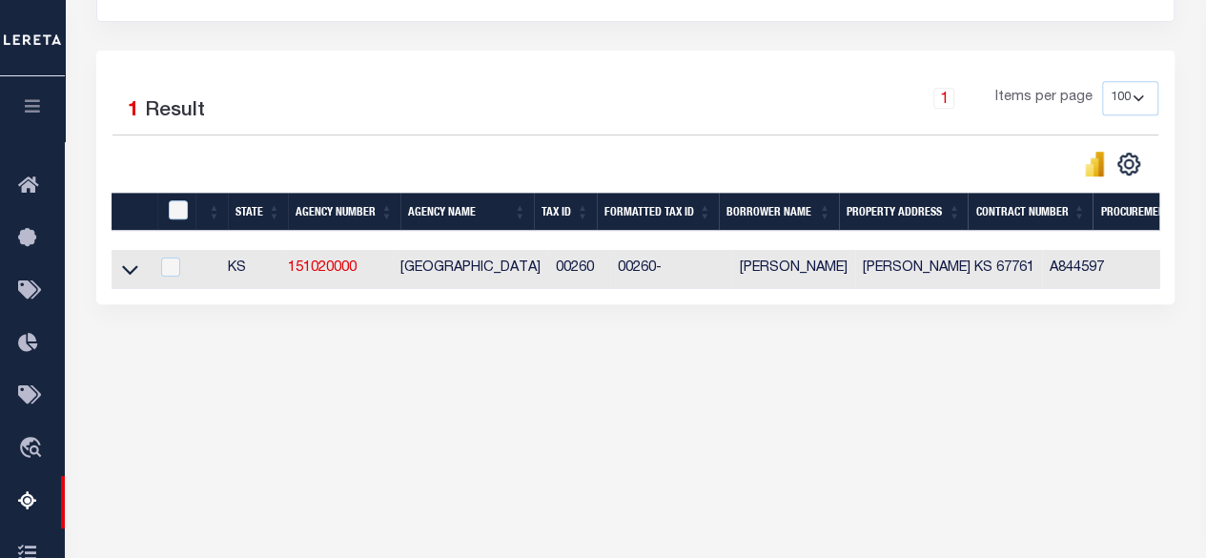
scroll to position [381, 0]
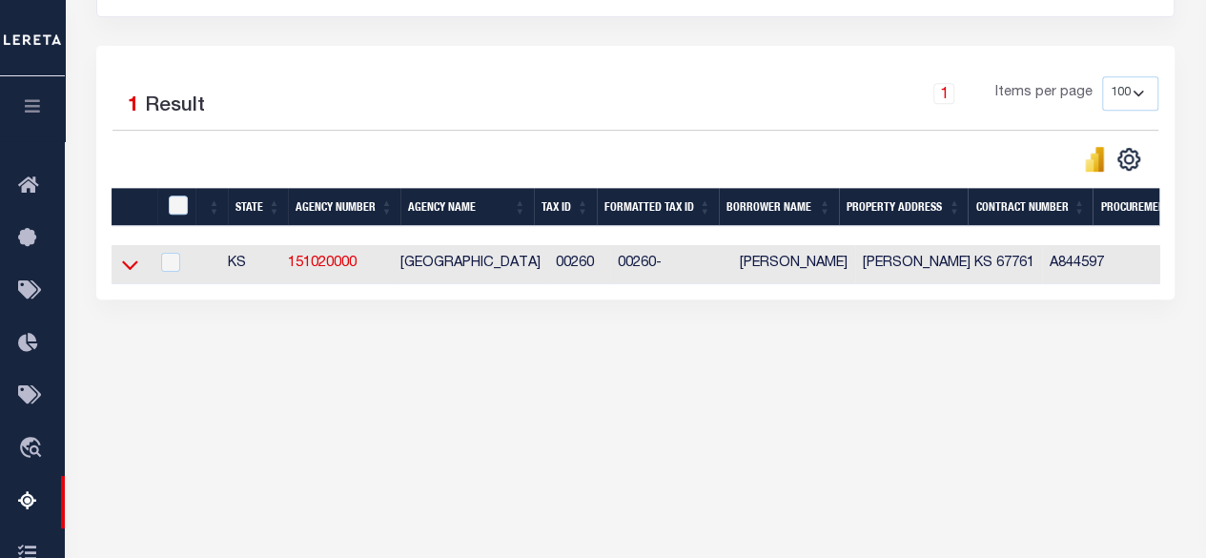
click at [126, 265] on icon at bounding box center [130, 264] width 16 height 20
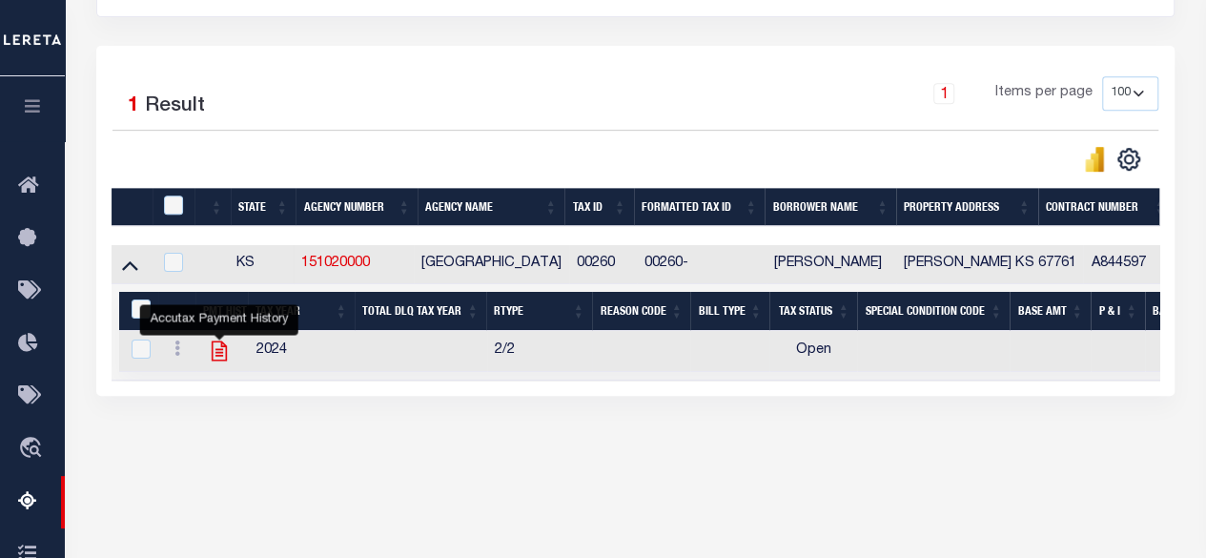
click at [213, 355] on icon "" at bounding box center [219, 350] width 25 height 25
checkbox input "true"
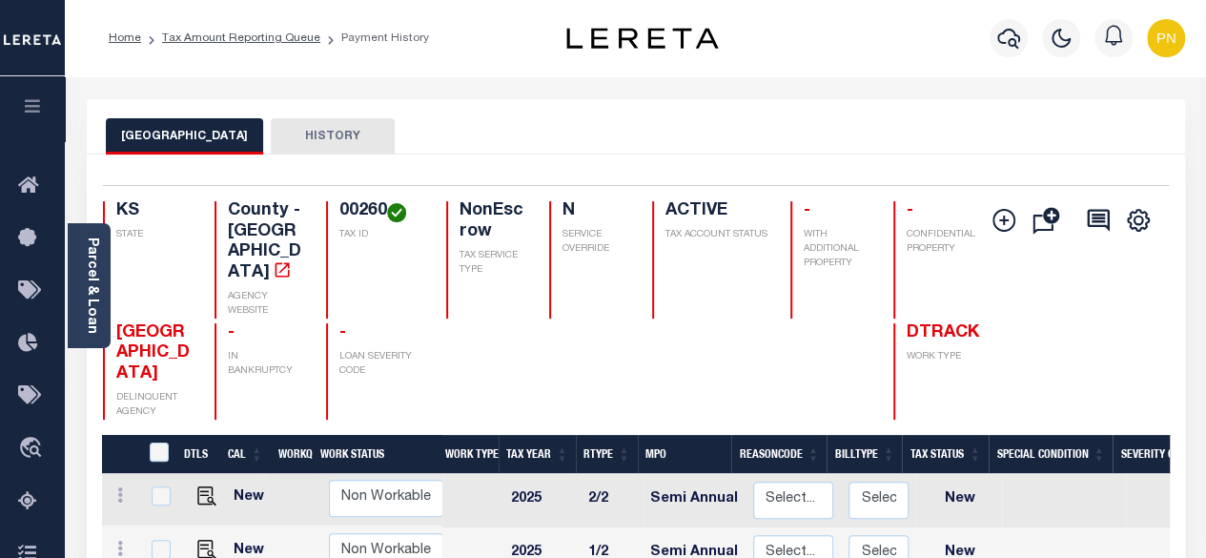
scroll to position [191, 0]
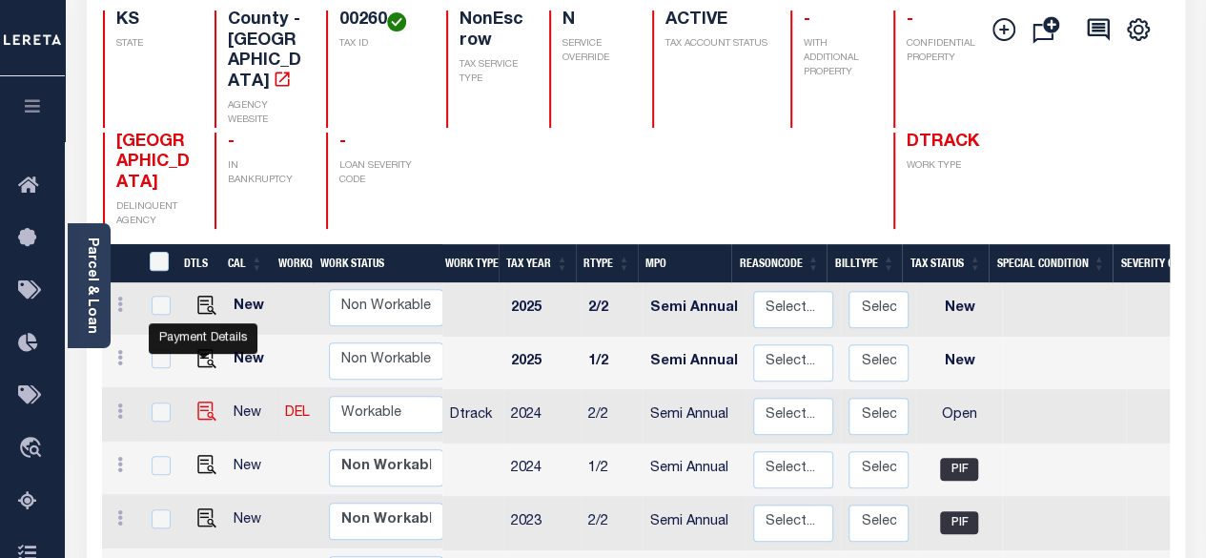
click at [200, 401] on img "" at bounding box center [206, 410] width 19 height 19
checkbox input "true"
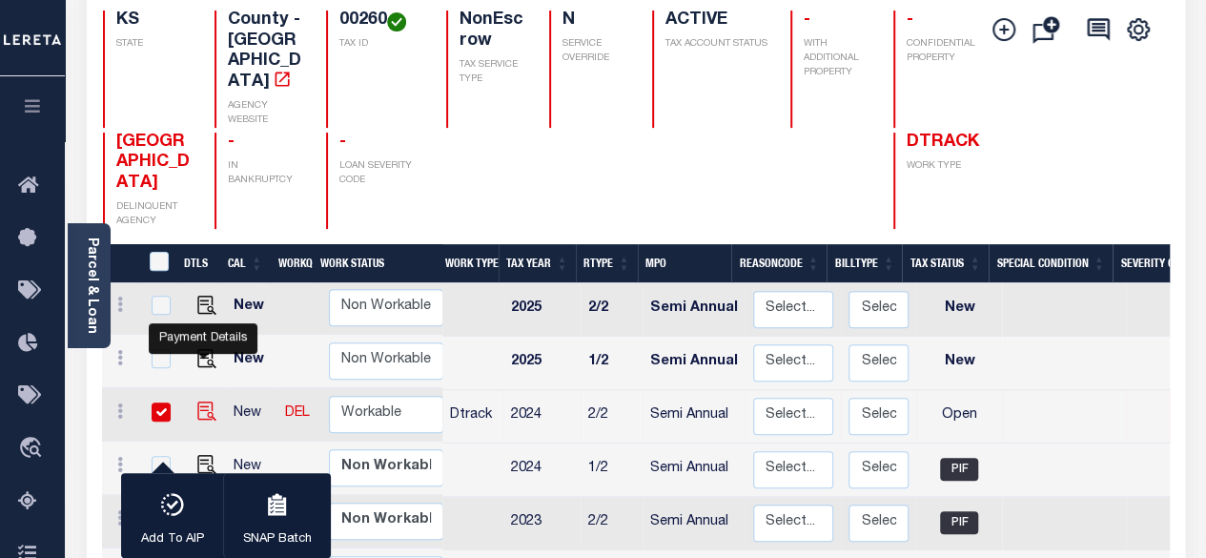
click at [202, 401] on img "" at bounding box center [206, 410] width 19 height 19
checkbox input "false"
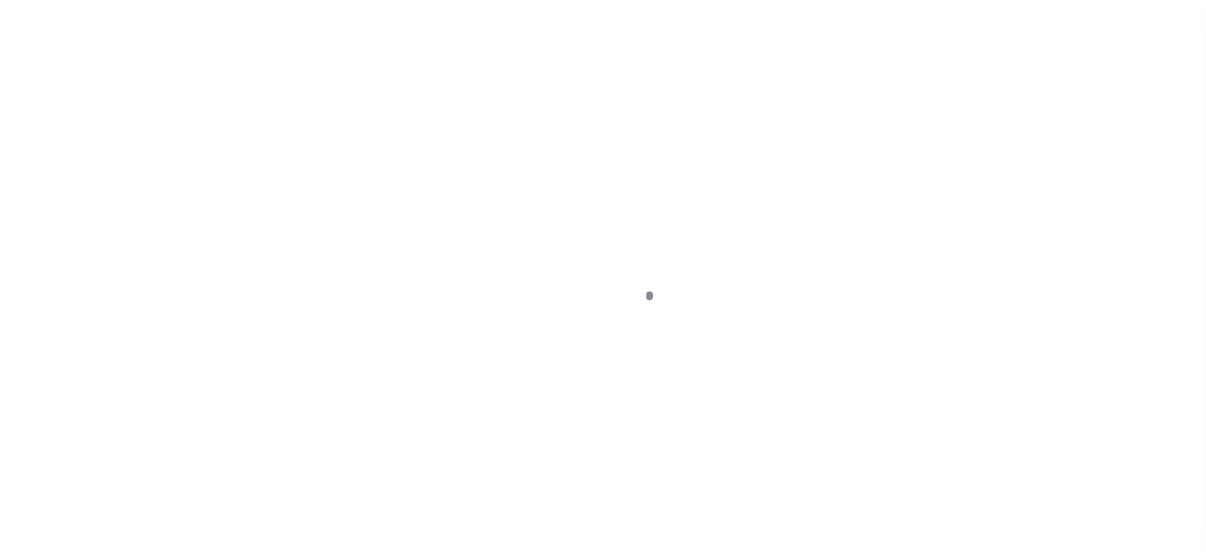
select select "OP2"
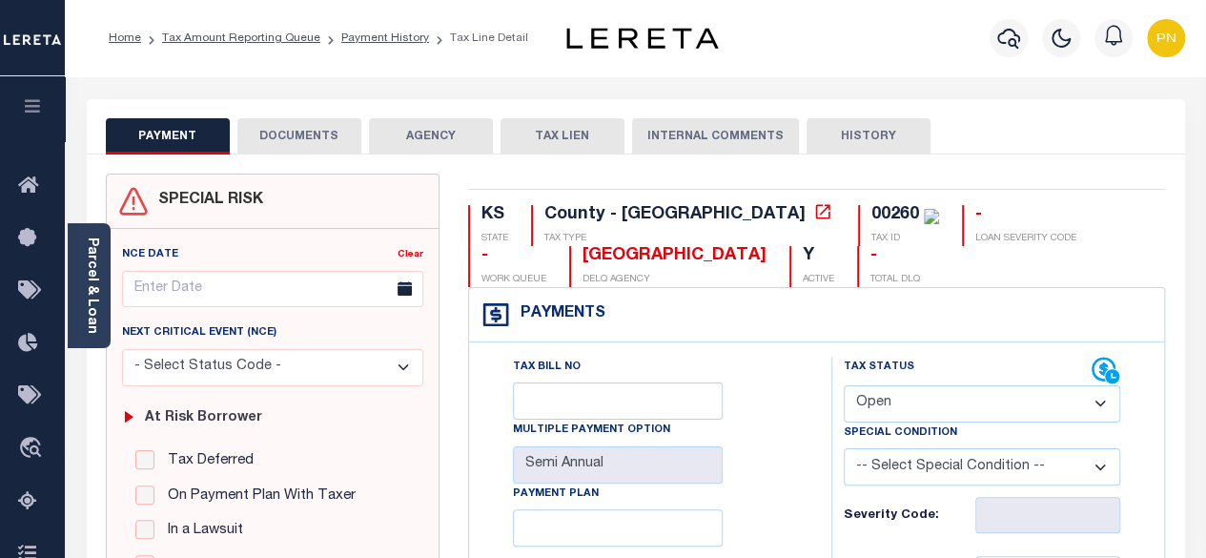
click at [813, 214] on icon at bounding box center [822, 211] width 19 height 19
drag, startPoint x: 633, startPoint y: 253, endPoint x: 485, endPoint y: 247, distance: 147.8
click at [582, 247] on div "[GEOGRAPHIC_DATA]" at bounding box center [674, 256] width 184 height 21
copy div "[GEOGRAPHIC_DATA]"
click at [80, 274] on div "Parcel & Loan" at bounding box center [89, 285] width 43 height 125
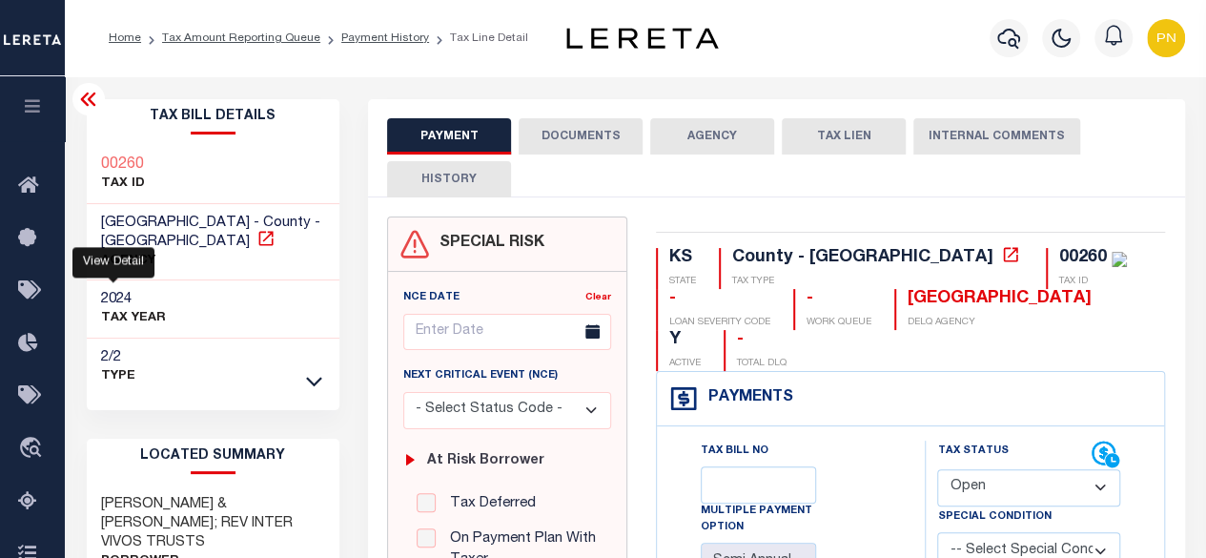
click at [256, 244] on icon at bounding box center [265, 238] width 19 height 19
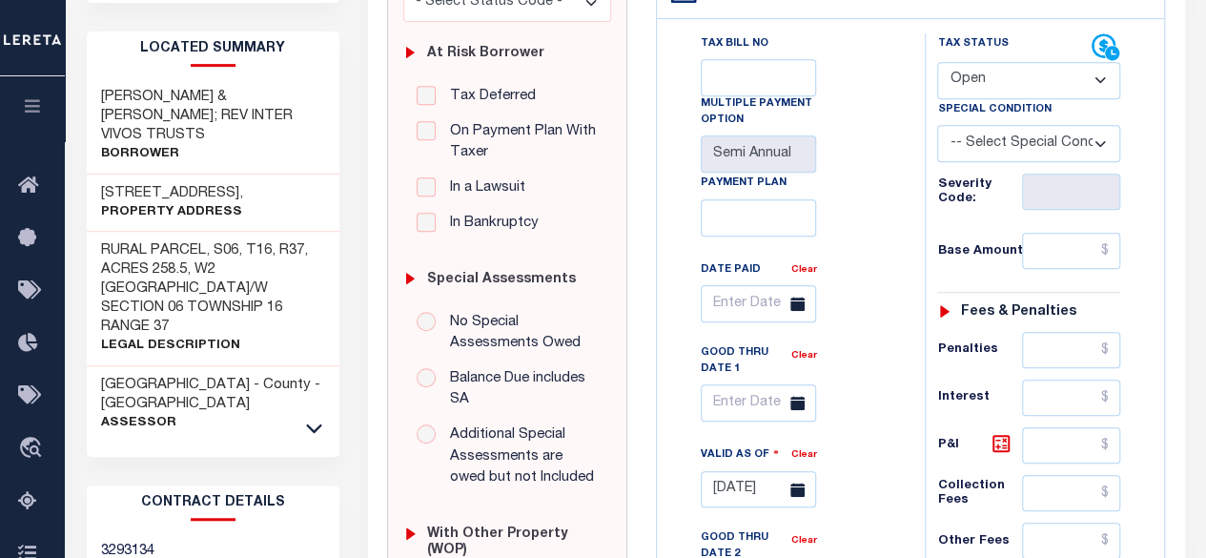
scroll to position [572, 0]
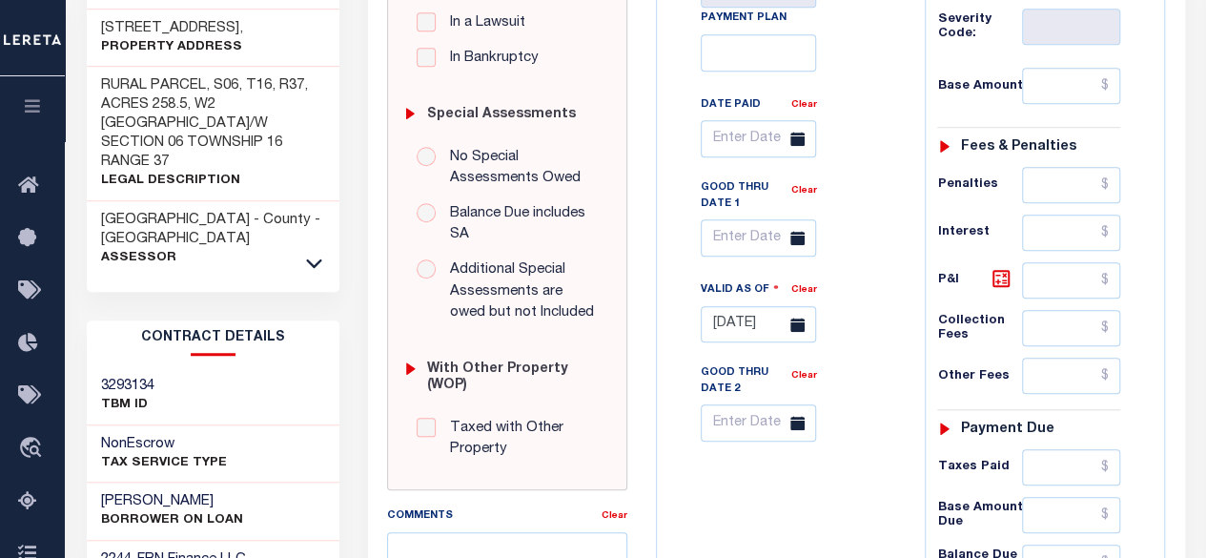
click at [301, 249] on p "Assessor" at bounding box center [213, 258] width 225 height 19
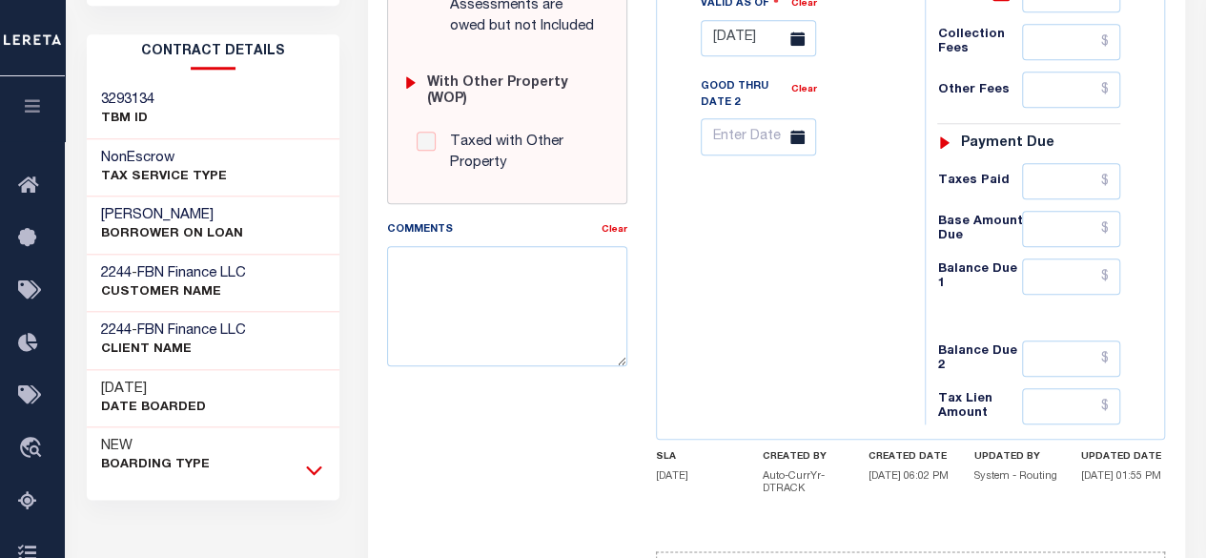
click at [309, 459] on icon at bounding box center [314, 469] width 16 height 20
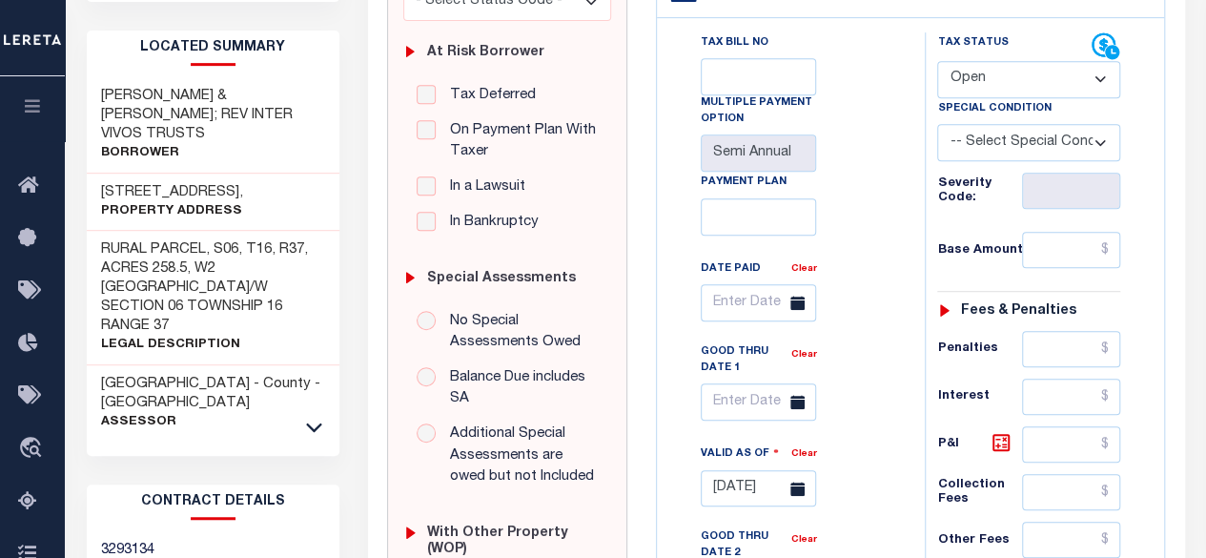
scroll to position [404, 0]
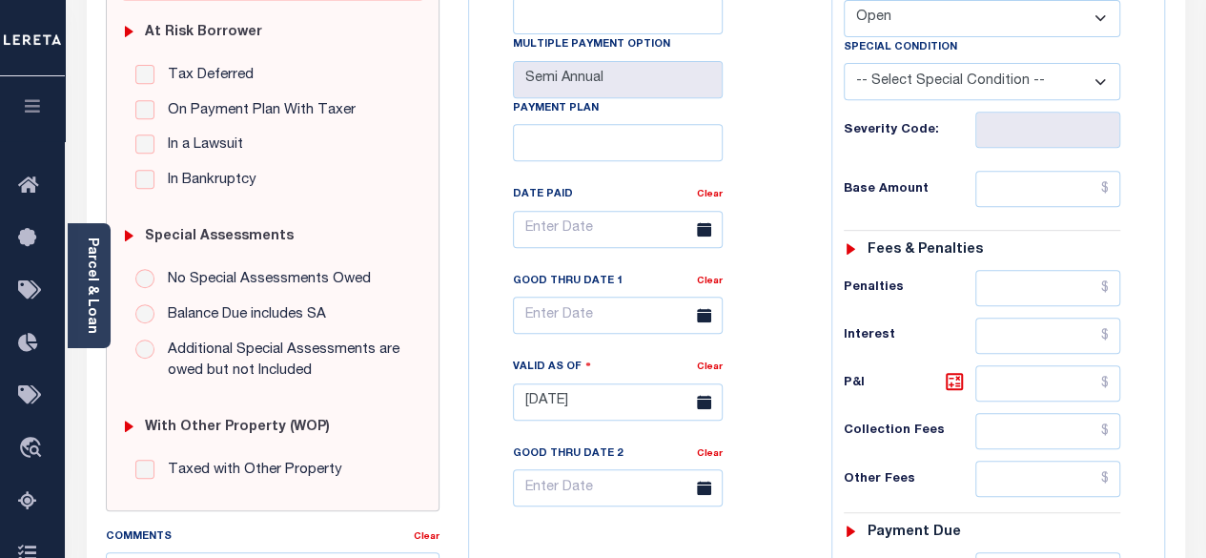
scroll to position [286, 0]
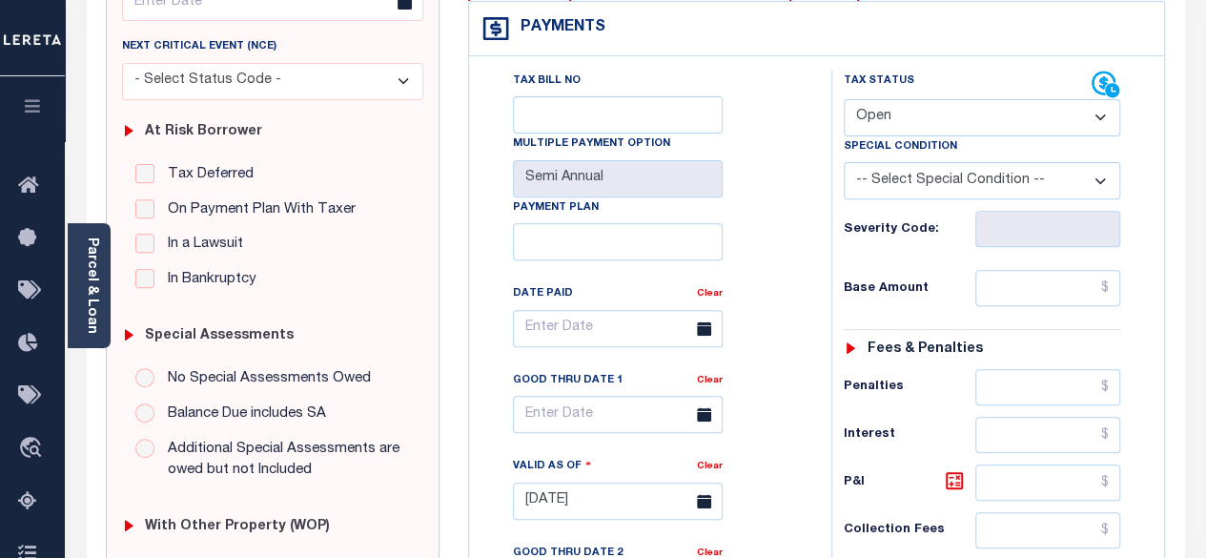
click at [1030, 121] on select "- Select Status Code - Open Due/Unpaid Paid Incomplete No Tax Due Internal Refu…" at bounding box center [981, 117] width 277 height 37
select select "PYD"
click at [843, 99] on select "- Select Status Code - Open Due/Unpaid Paid Incomplete No Tax Due Internal Refu…" at bounding box center [981, 117] width 277 height 37
type input "[DATE]"
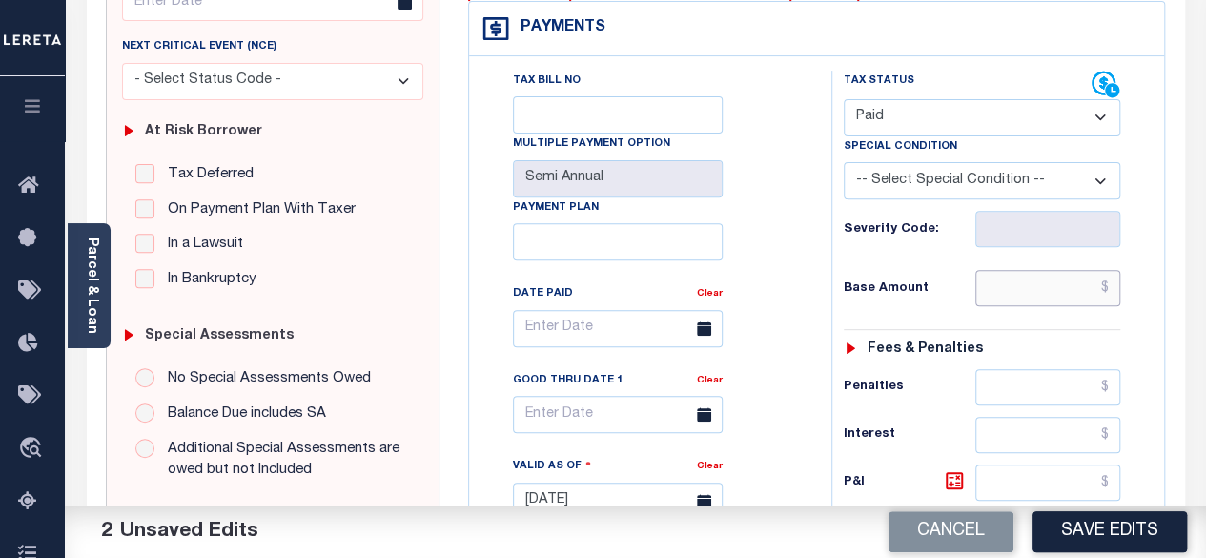
click at [1109, 287] on input "text" at bounding box center [1047, 288] width 145 height 36
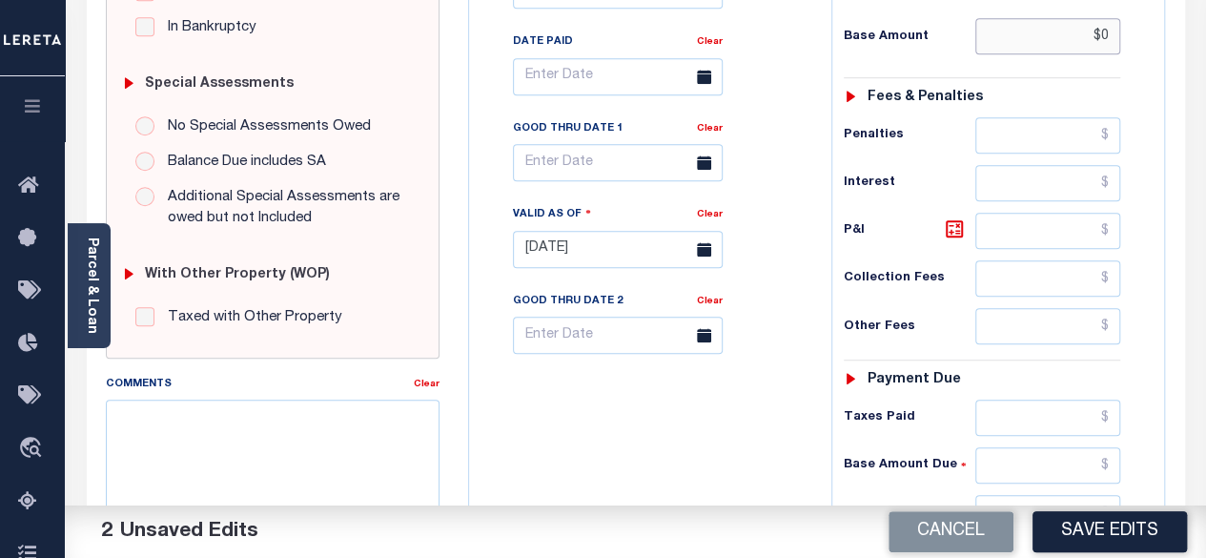
scroll to position [572, 0]
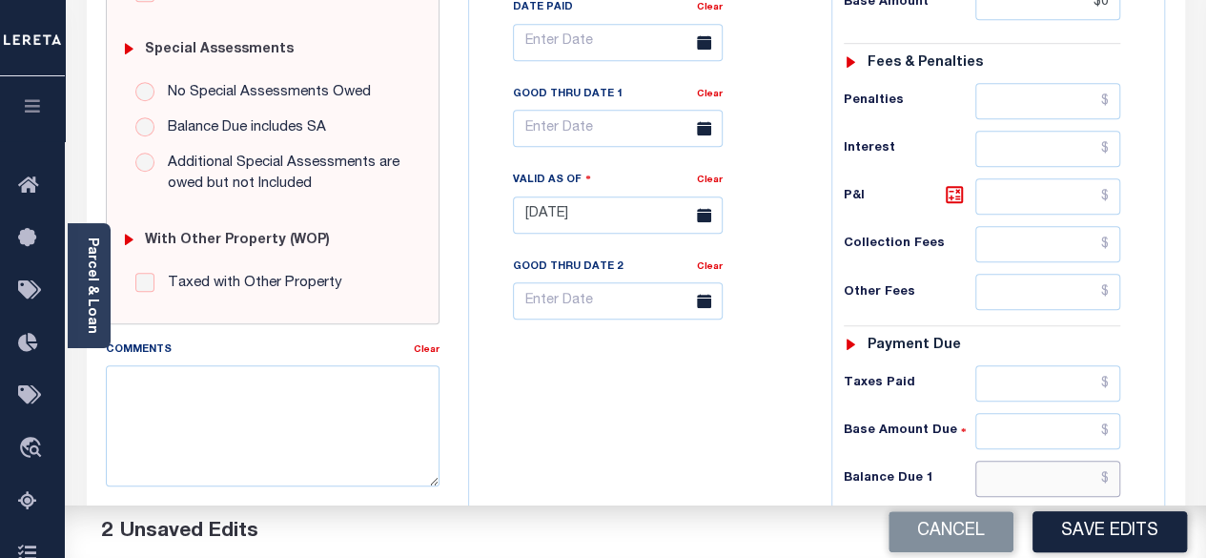
type input "$0.00"
click at [1109, 466] on input "text" at bounding box center [1047, 478] width 145 height 36
type input "$0"
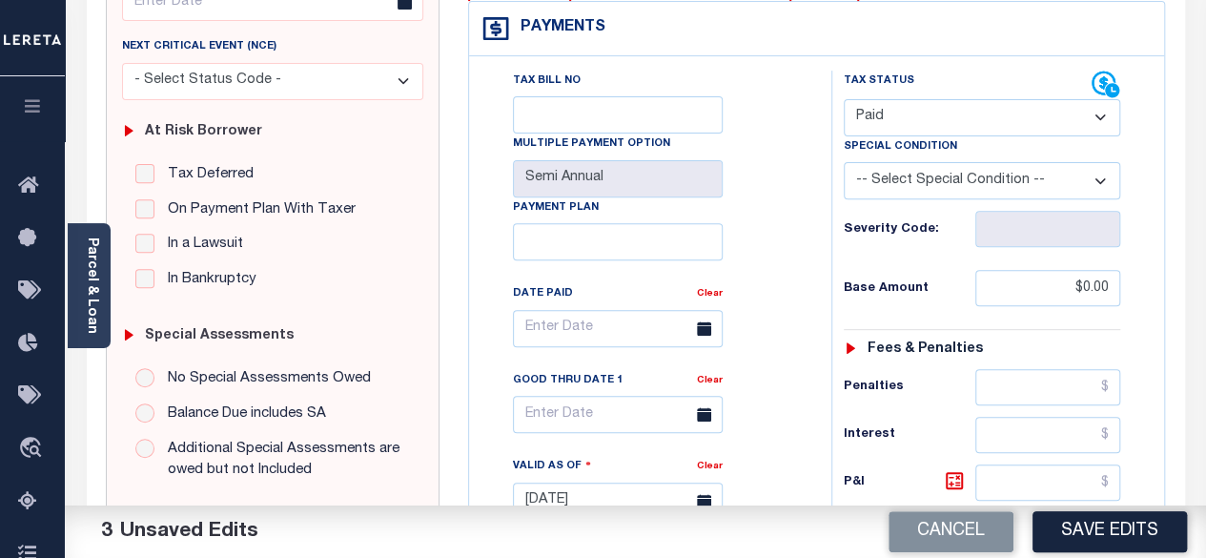
scroll to position [0, 0]
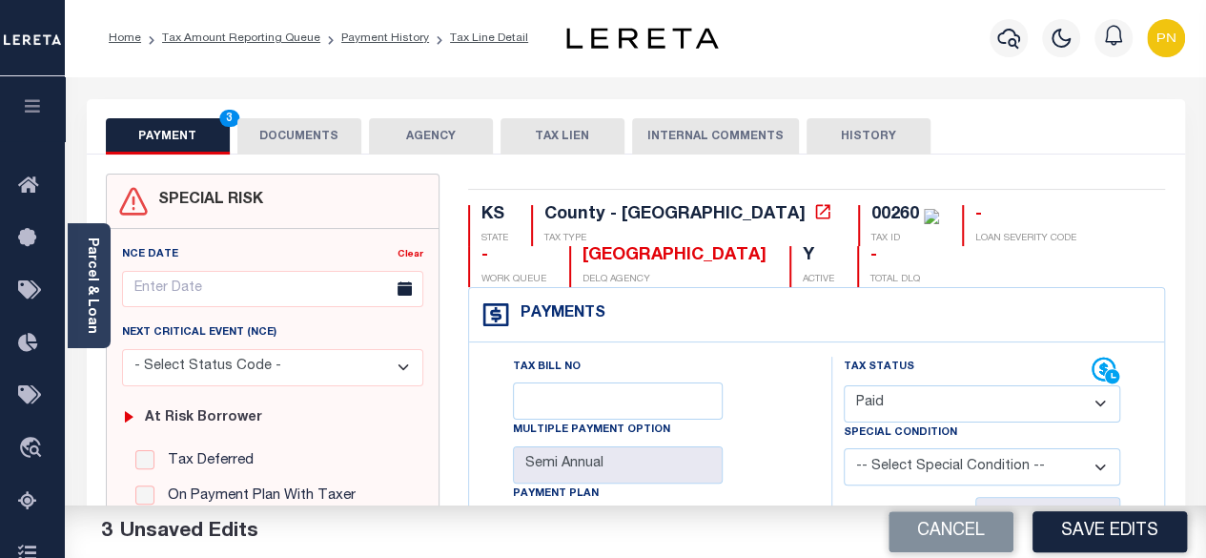
click at [269, 138] on button "DOCUMENTS" at bounding box center [299, 136] width 124 height 36
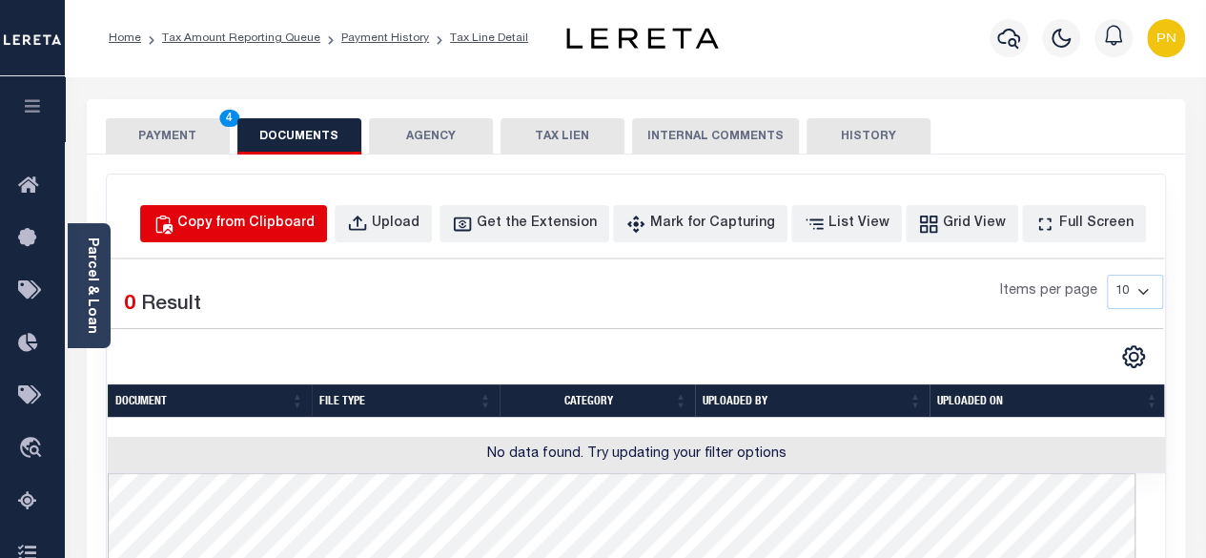
click at [248, 220] on div "Copy from Clipboard" at bounding box center [245, 223] width 137 height 21
select select "POP"
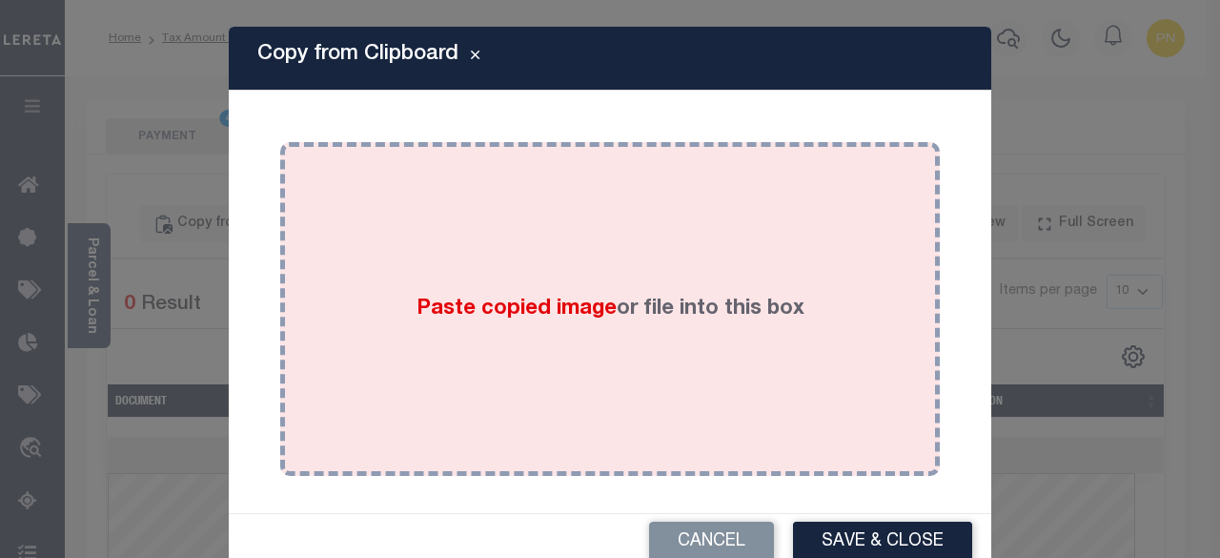
click at [625, 231] on div "Paste copied image or file into this box" at bounding box center [609, 308] width 631 height 305
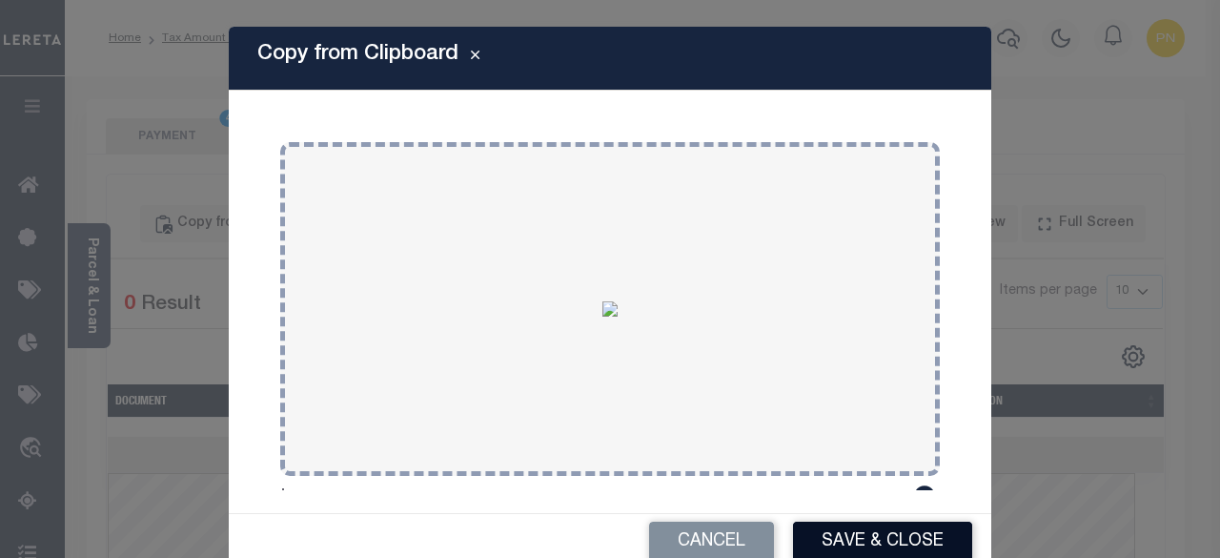
click at [876, 537] on button "Save & Close" at bounding box center [882, 541] width 179 height 41
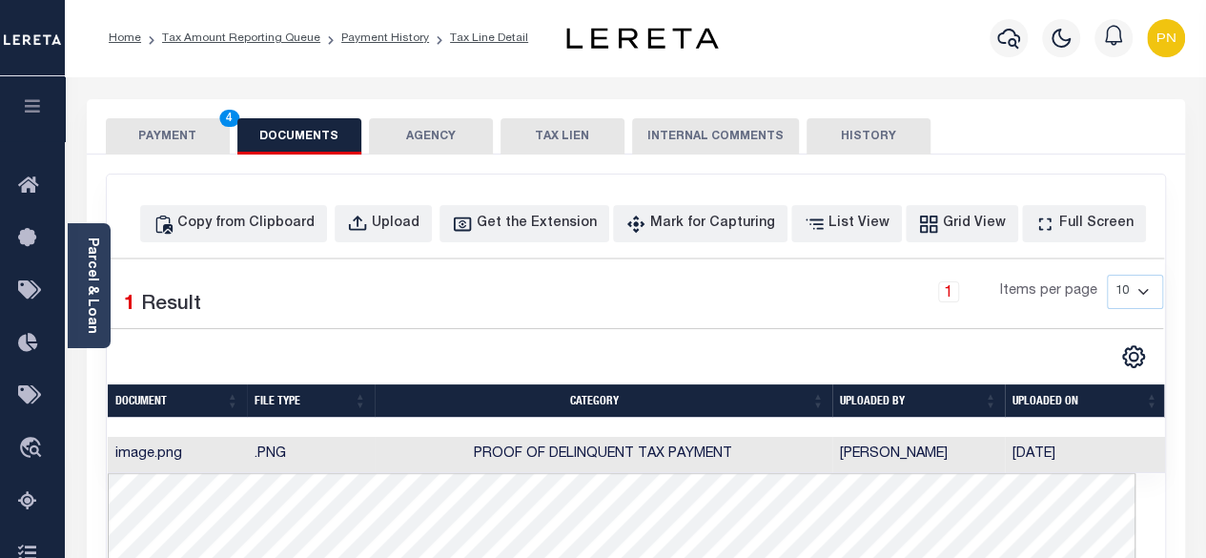
click at [172, 131] on button "PAYMENT 4" at bounding box center [168, 136] width 124 height 36
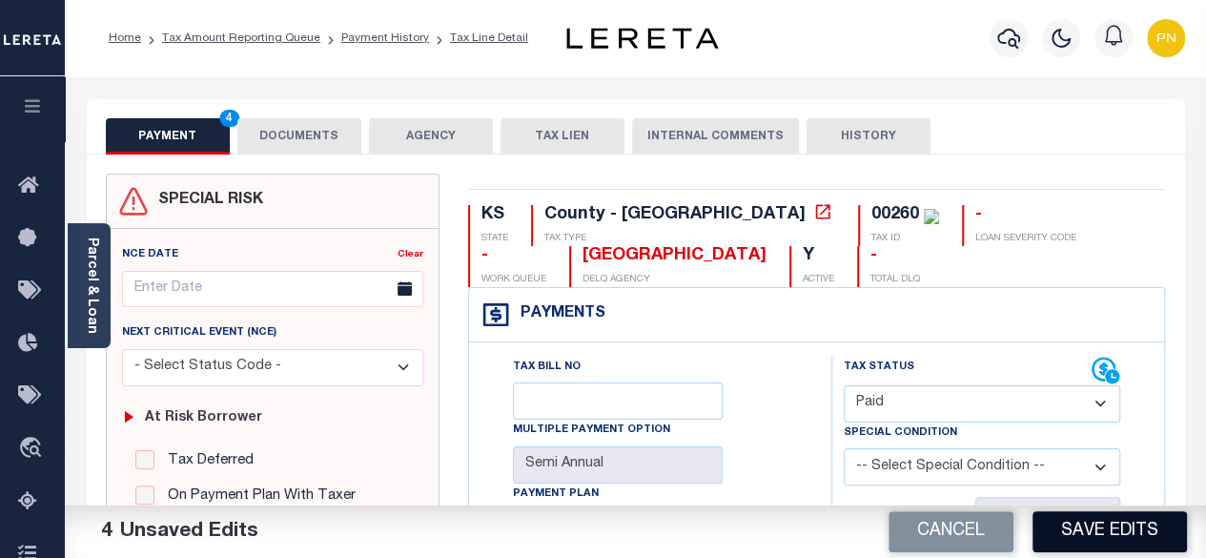
click at [1093, 520] on button "Save Edits" at bounding box center [1109, 531] width 154 height 41
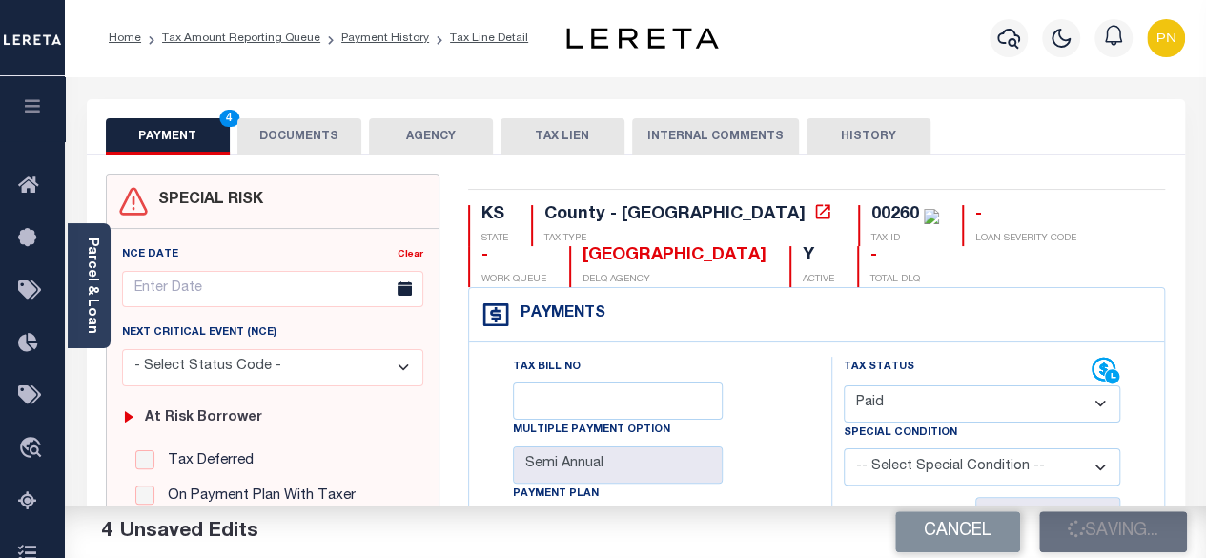
checkbox input "false"
type input "$0"
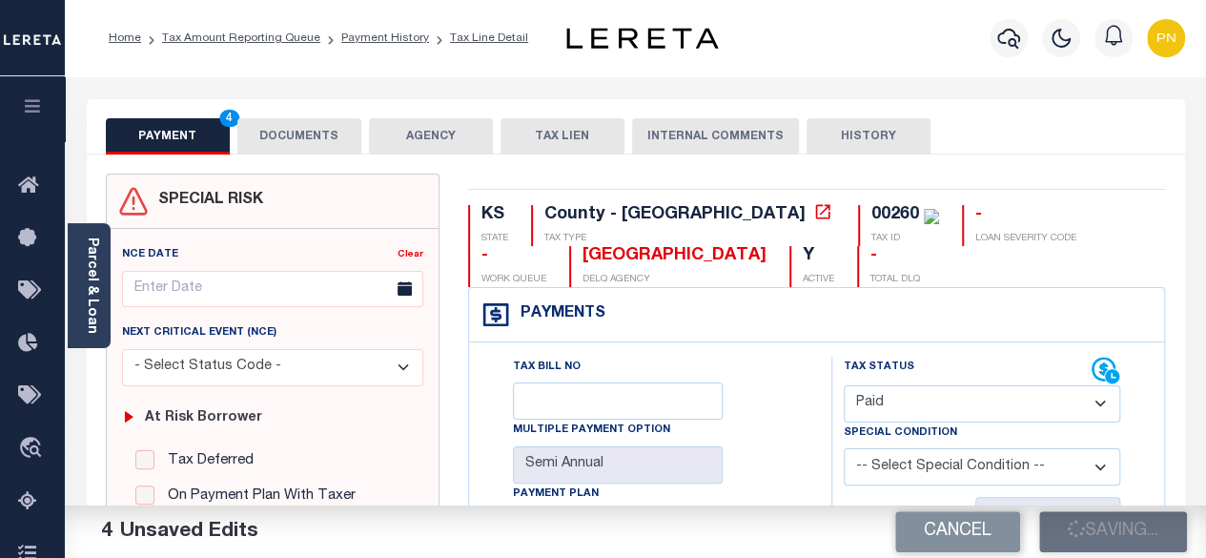
type input "$0"
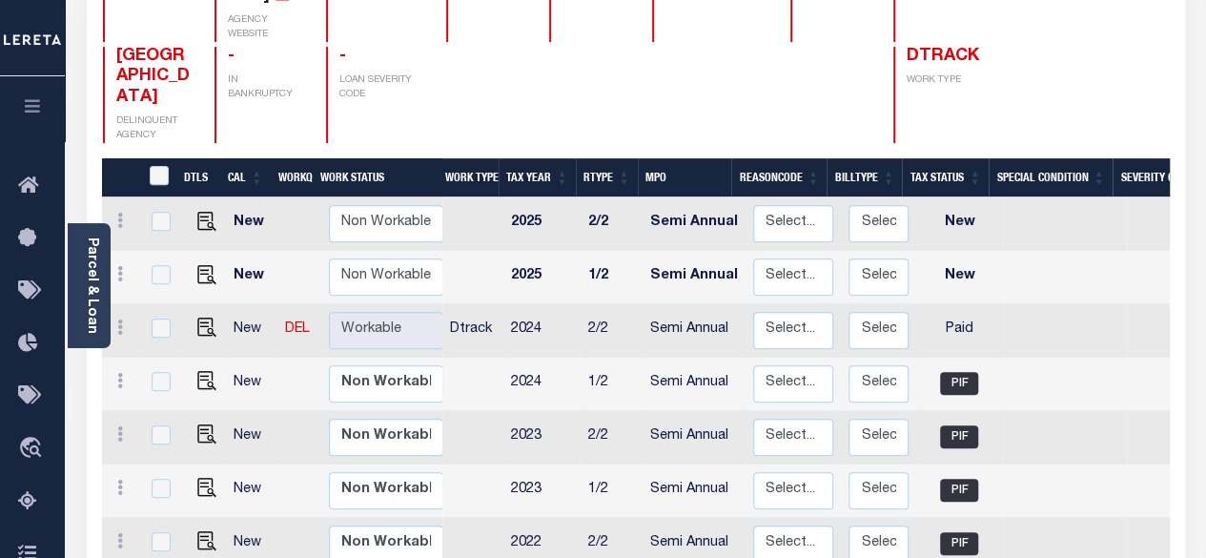
scroll to position [286, 0]
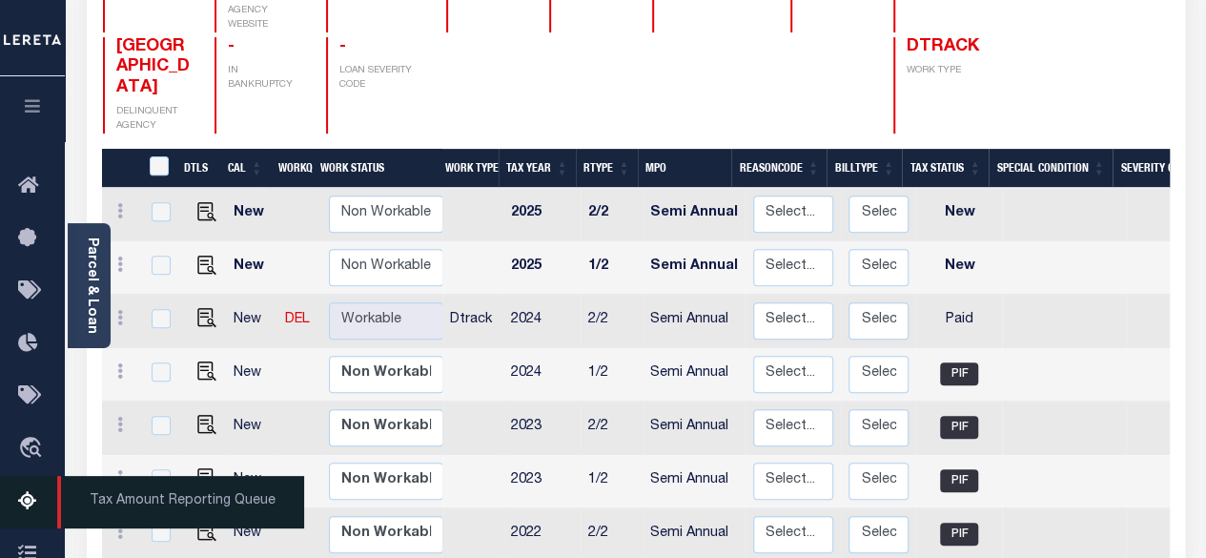
click at [29, 506] on icon at bounding box center [33, 502] width 30 height 24
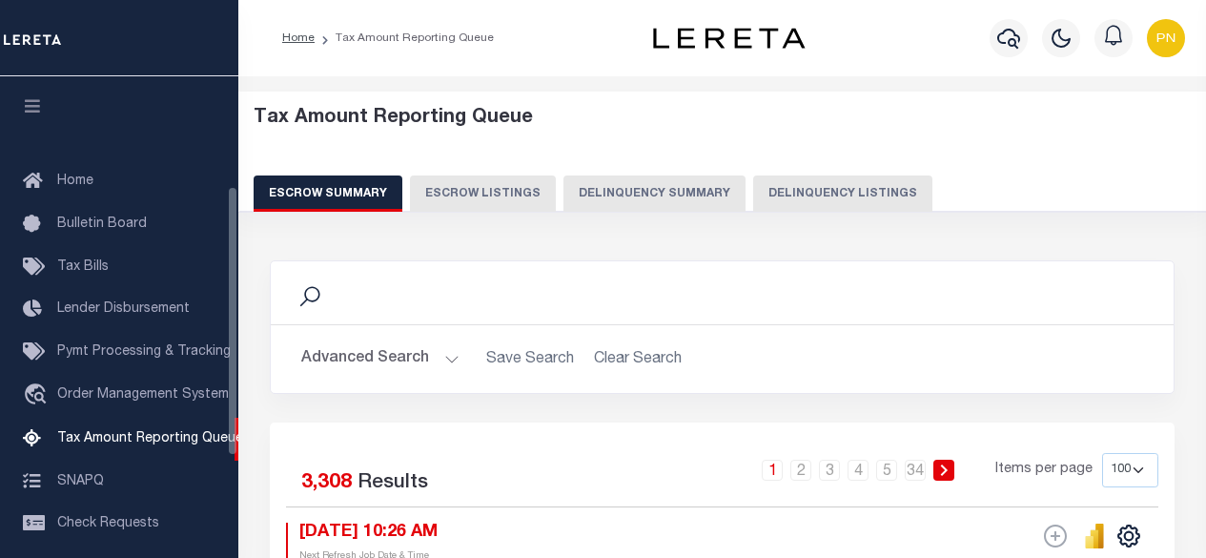
click at [834, 196] on button "Delinquency Listings" at bounding box center [842, 193] width 179 height 36
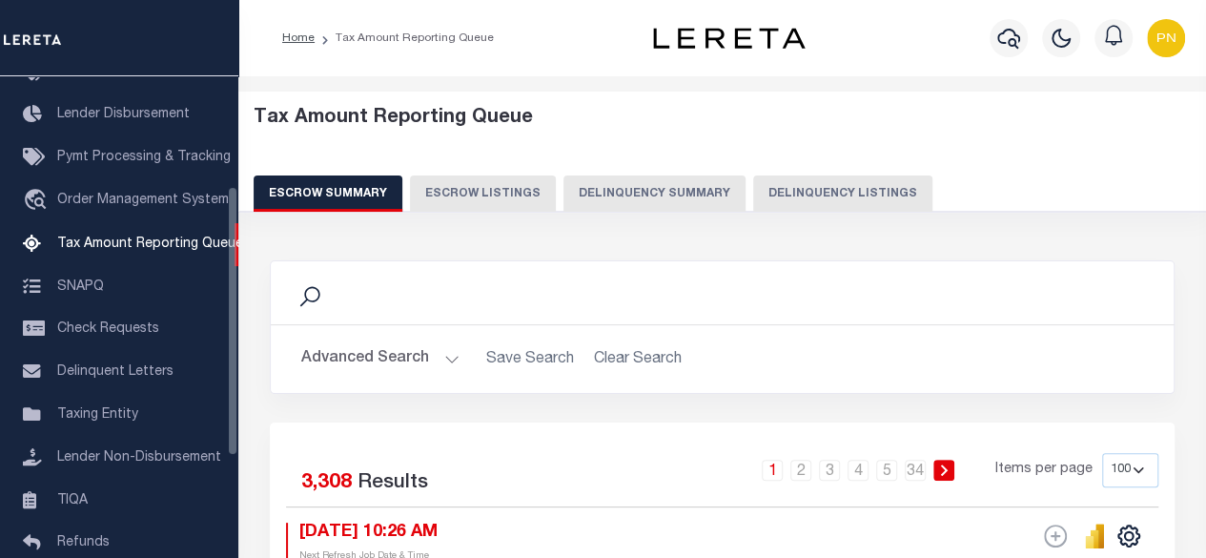
select select "100"
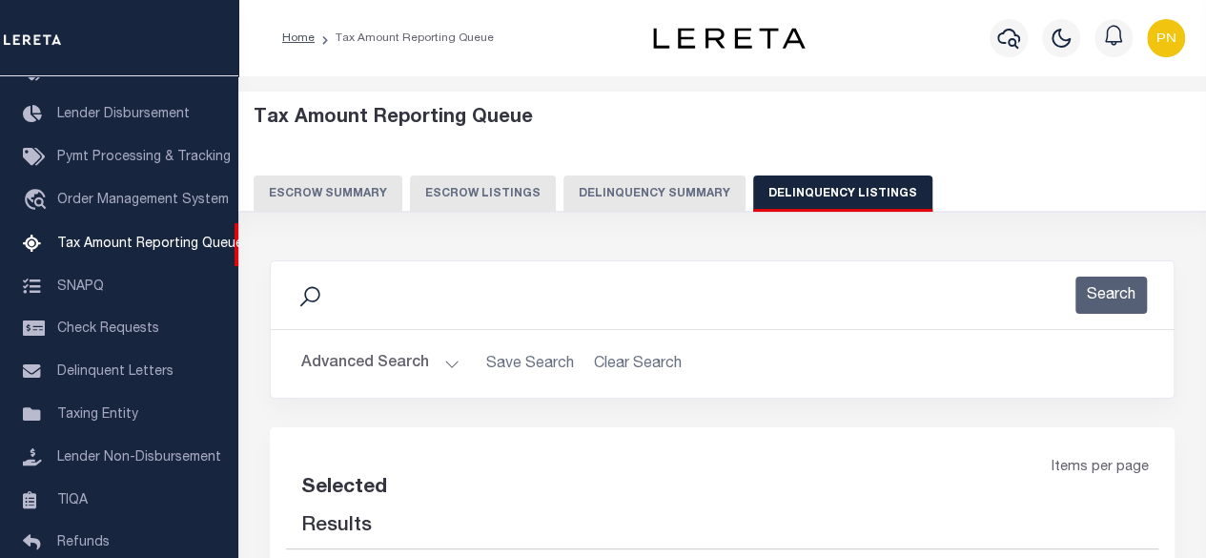
select select "100"
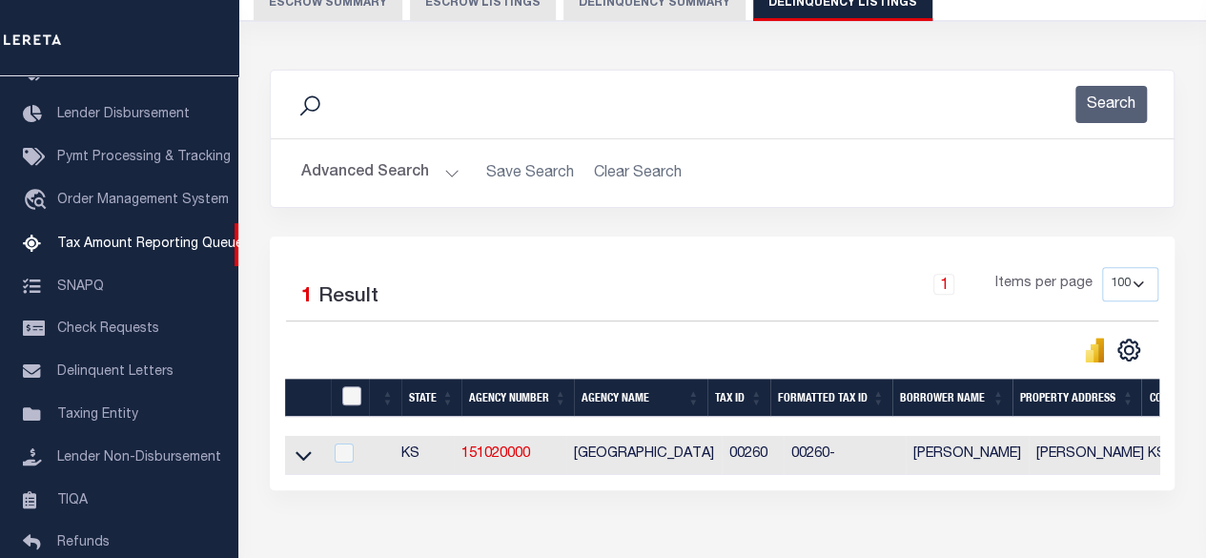
click at [353, 387] on input "checkbox" at bounding box center [351, 395] width 19 height 19
checkbox input "true"
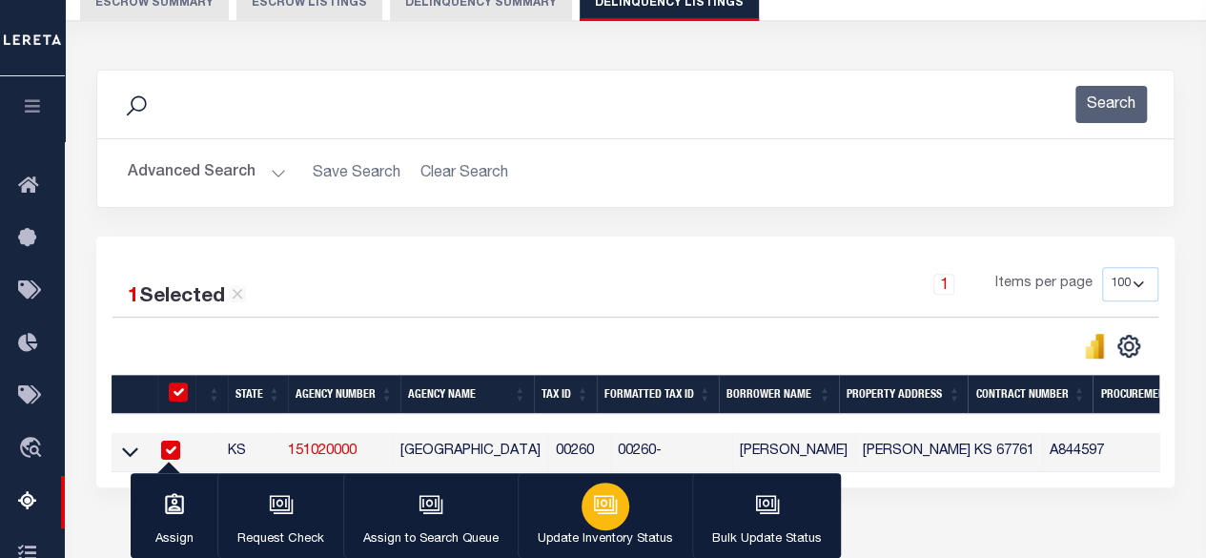
click at [620, 495] on div "button" at bounding box center [605, 506] width 48 height 48
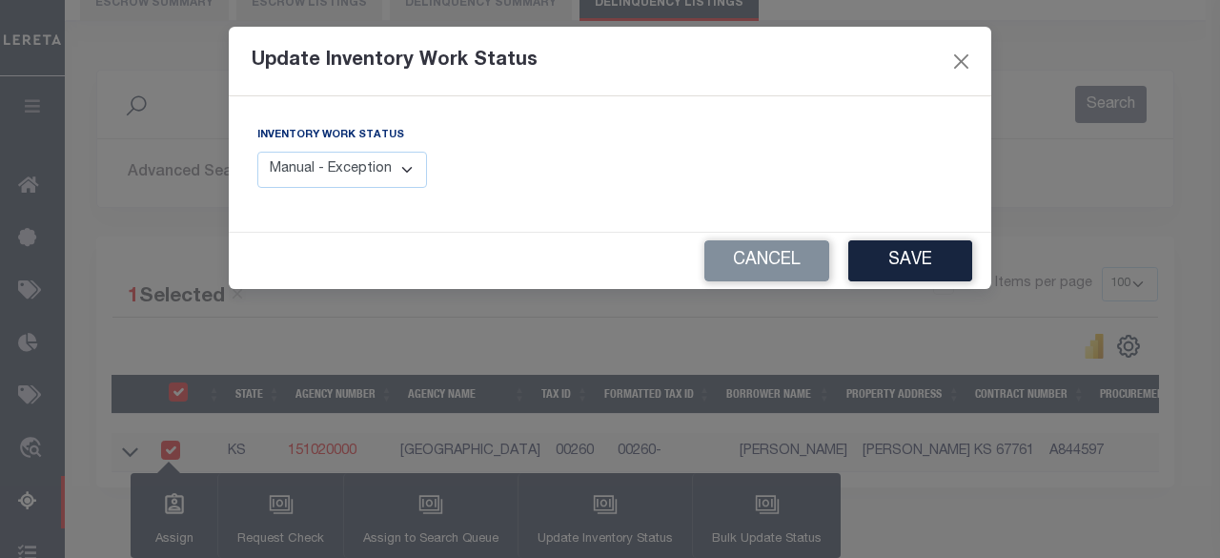
click at [398, 173] on select "Manual - Exception Pended - Awaiting Search Late Add Exception Completed" at bounding box center [342, 170] width 170 height 37
select select "4"
click at [257, 152] on select "Manual - Exception Pended - Awaiting Search Late Add Exception Completed" at bounding box center [342, 170] width 170 height 37
click at [894, 267] on button "Save" at bounding box center [910, 260] width 124 height 41
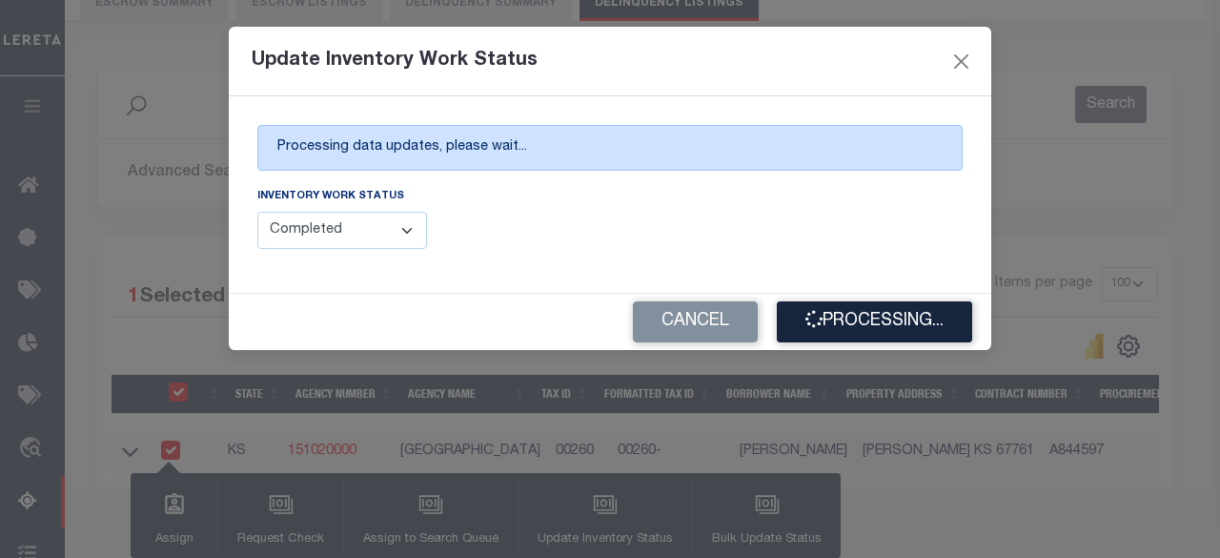
click at [617, 477] on div "Update Inventory Work Status Processing data updates, please wait... Inventory …" at bounding box center [610, 279] width 1220 height 558
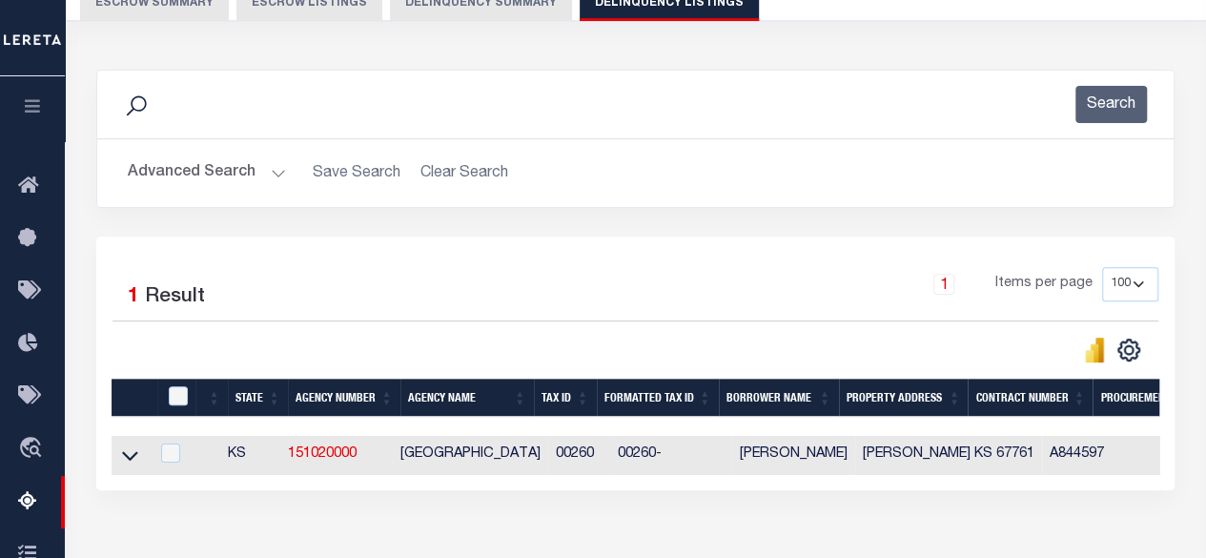
click at [304, 111] on div "Search" at bounding box center [635, 104] width 1046 height 37
click at [253, 168] on button "Advanced Search" at bounding box center [207, 172] width 158 height 37
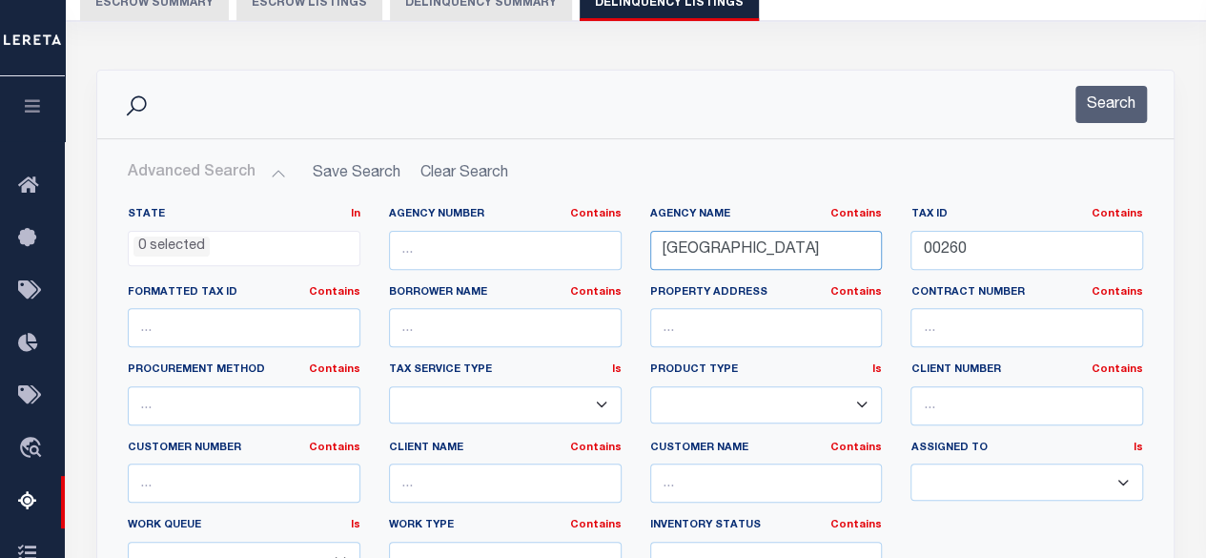
drag, startPoint x: 814, startPoint y: 248, endPoint x: 642, endPoint y: 237, distance: 171.9
click at [637, 232] on div "Agency Name Contains Contains Is WICHITA COUNTY" at bounding box center [766, 246] width 261 height 78
paste input "SHERIDAN"
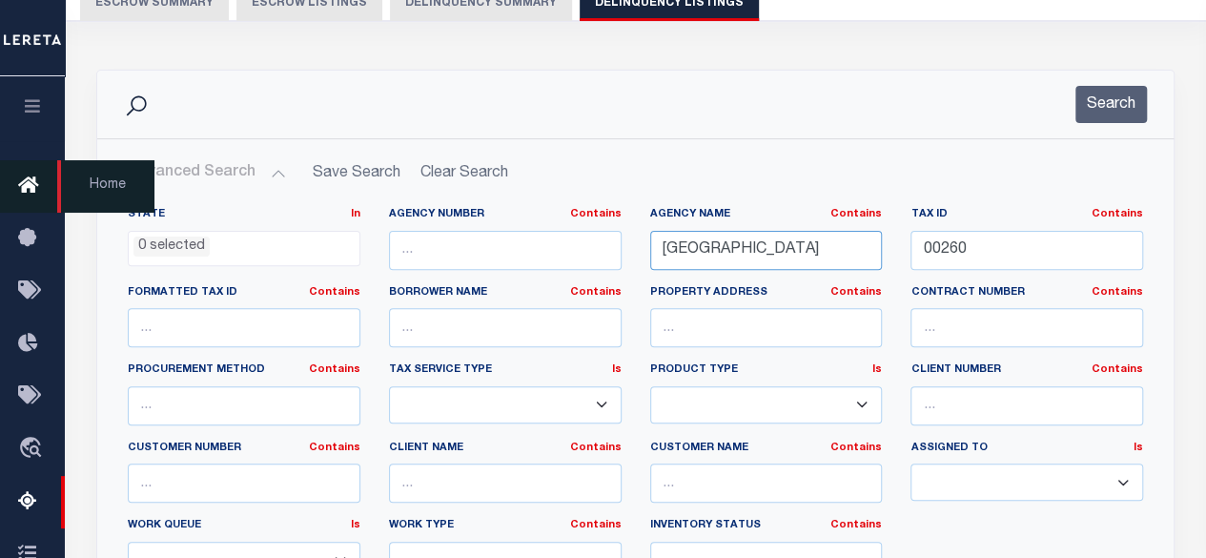
type input "SHERIDAN COUNTY"
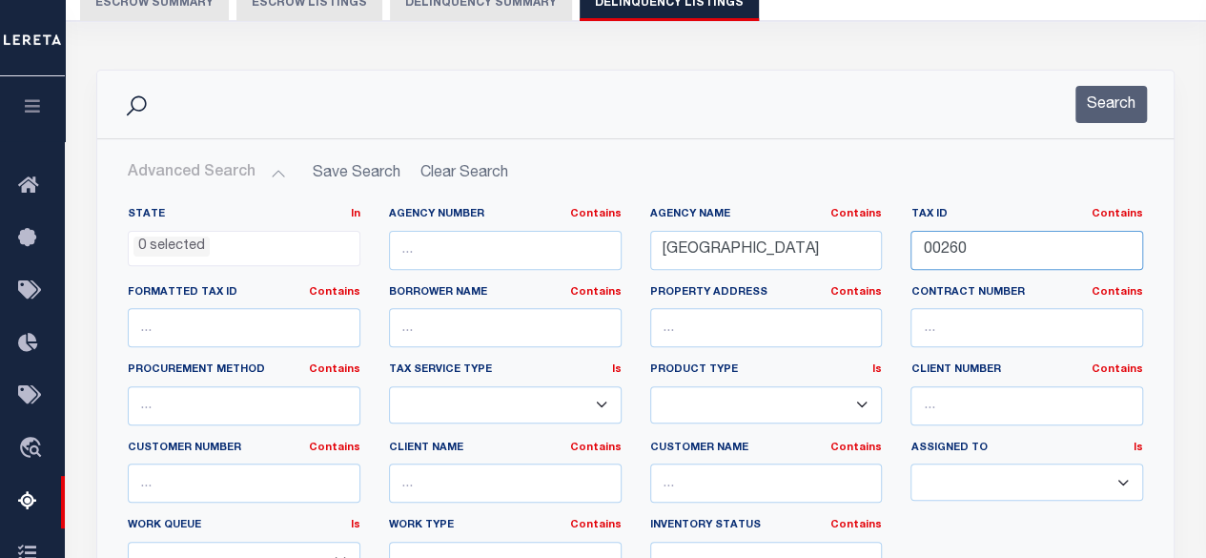
drag, startPoint x: 1028, startPoint y: 258, endPoint x: 879, endPoint y: 253, distance: 149.7
click at [879, 253] on div "State In In AK AL AR AZ CA CO CT DC DE FL GA GU HI IA ID IL IN KS KY LA MA MD M…" at bounding box center [635, 401] width 1044 height 389
paste input "90196140000000200"
type input "0901961400000002000"
click at [1111, 111] on button "Search" at bounding box center [1110, 104] width 71 height 37
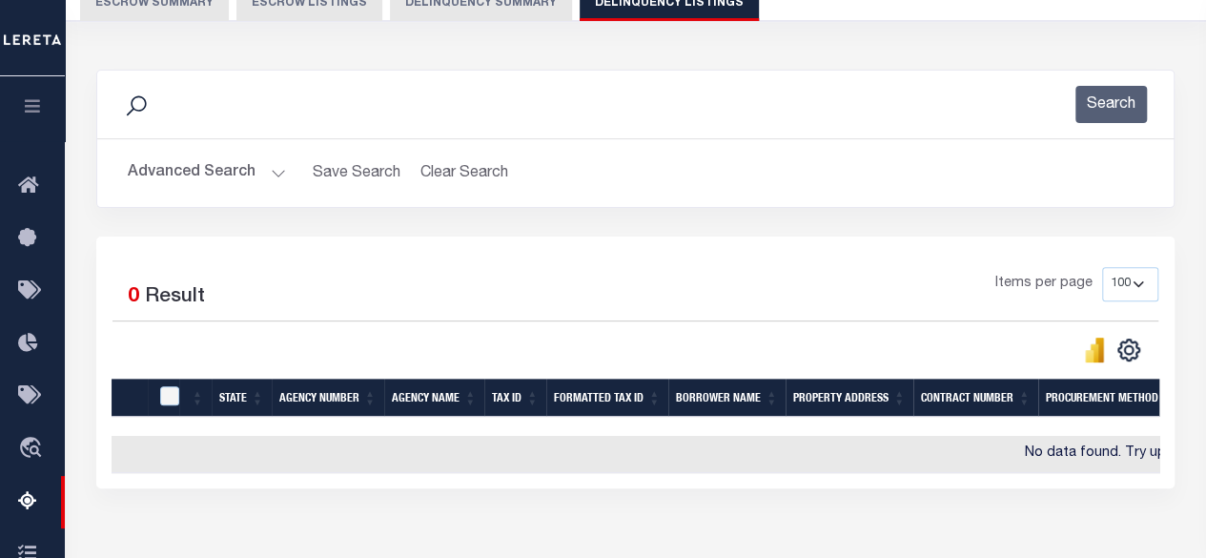
click at [990, 534] on div "Data sync process is currently running, you may face some response delays. Sear…" at bounding box center [636, 298] width 1104 height 495
click at [367, 72] on div "Search" at bounding box center [635, 105] width 1076 height 68
click at [235, 172] on button "Advanced Search" at bounding box center [207, 172] width 158 height 37
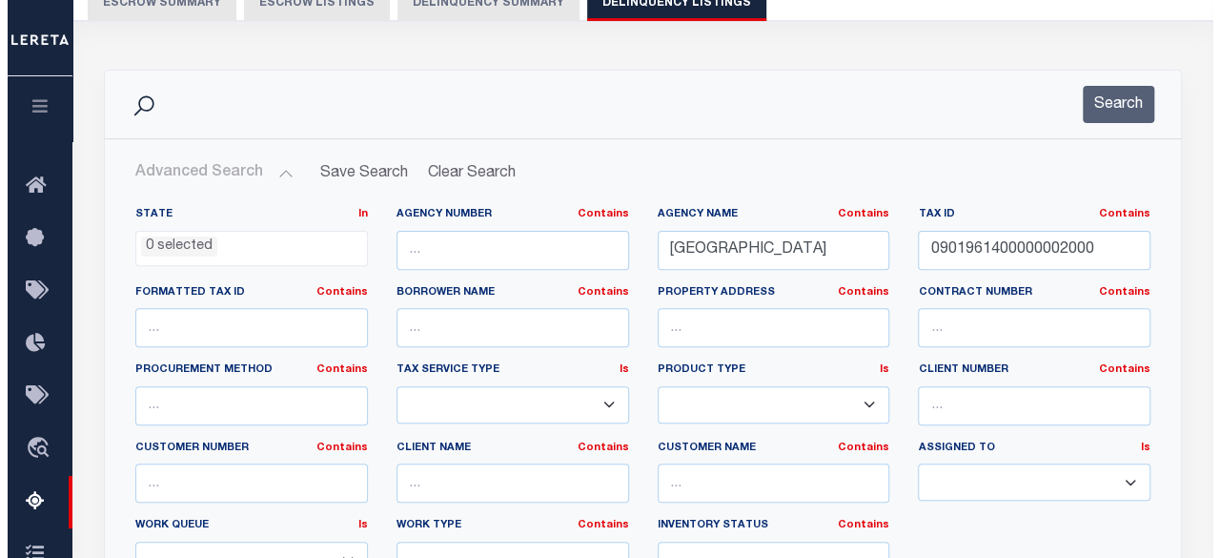
scroll to position [0, 0]
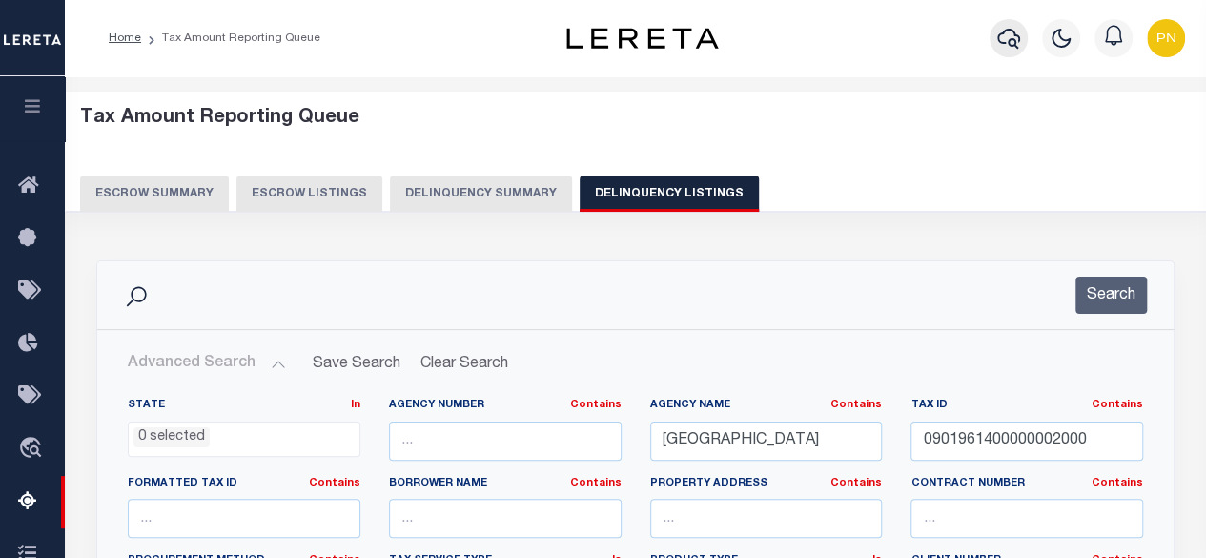
click at [1006, 42] on icon "button" at bounding box center [1008, 39] width 23 height 20
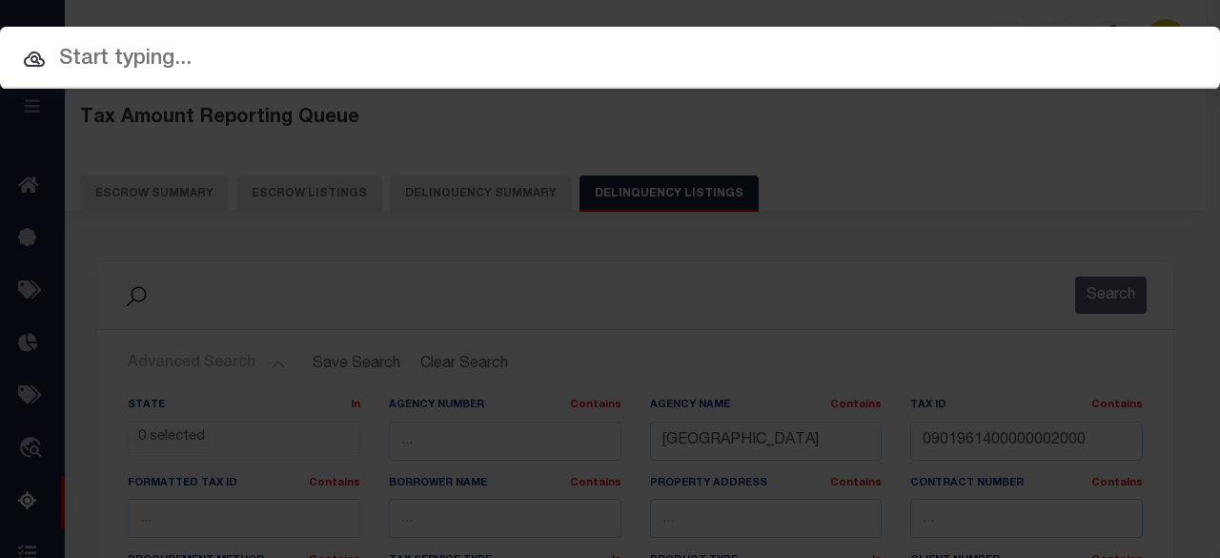
paste input "40004157"
type input "40004157"
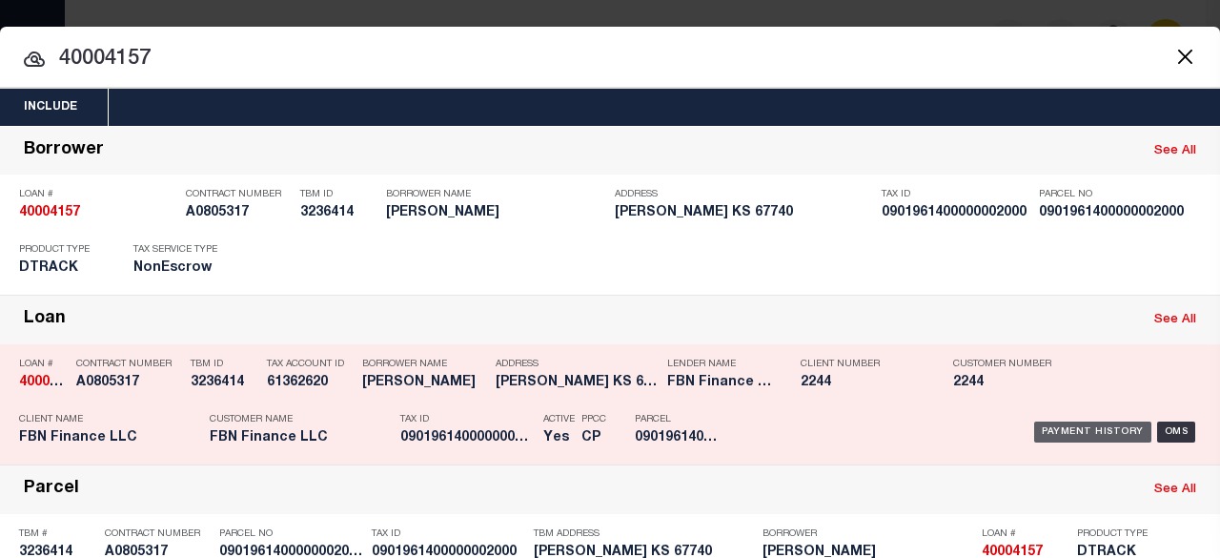
click at [1092, 426] on div "Payment History" at bounding box center [1092, 431] width 117 height 21
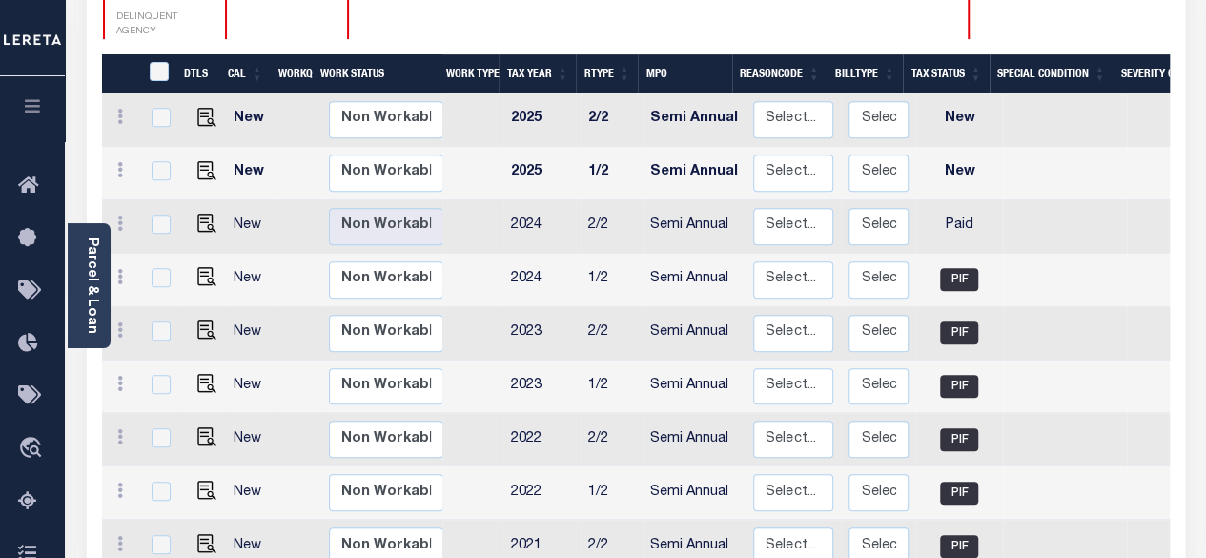
scroll to position [381, 0]
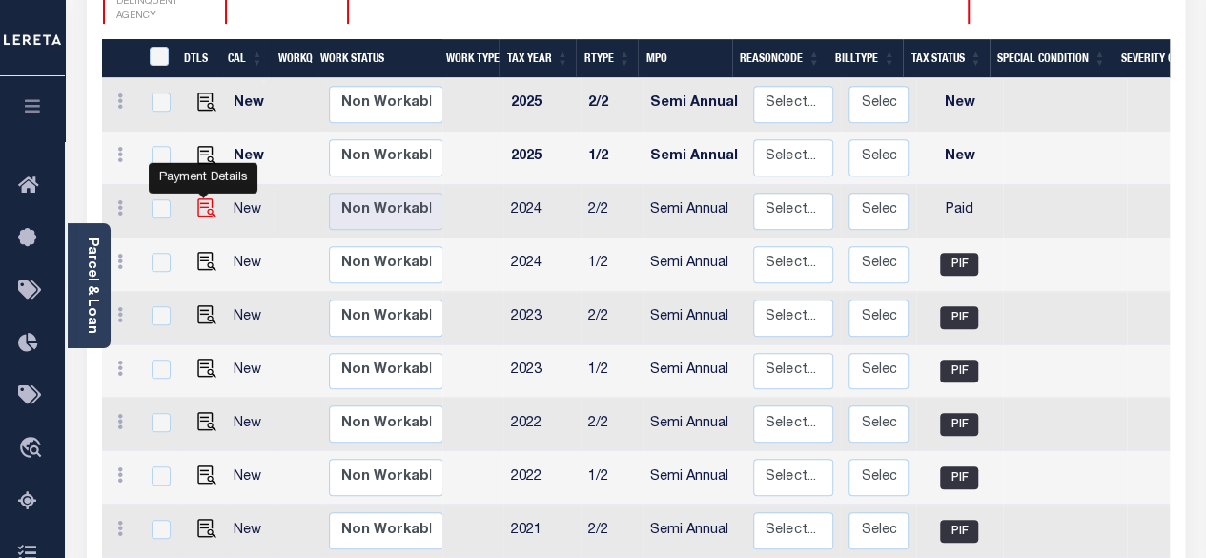
click at [206, 198] on img "" at bounding box center [206, 207] width 19 height 19
checkbox input "true"
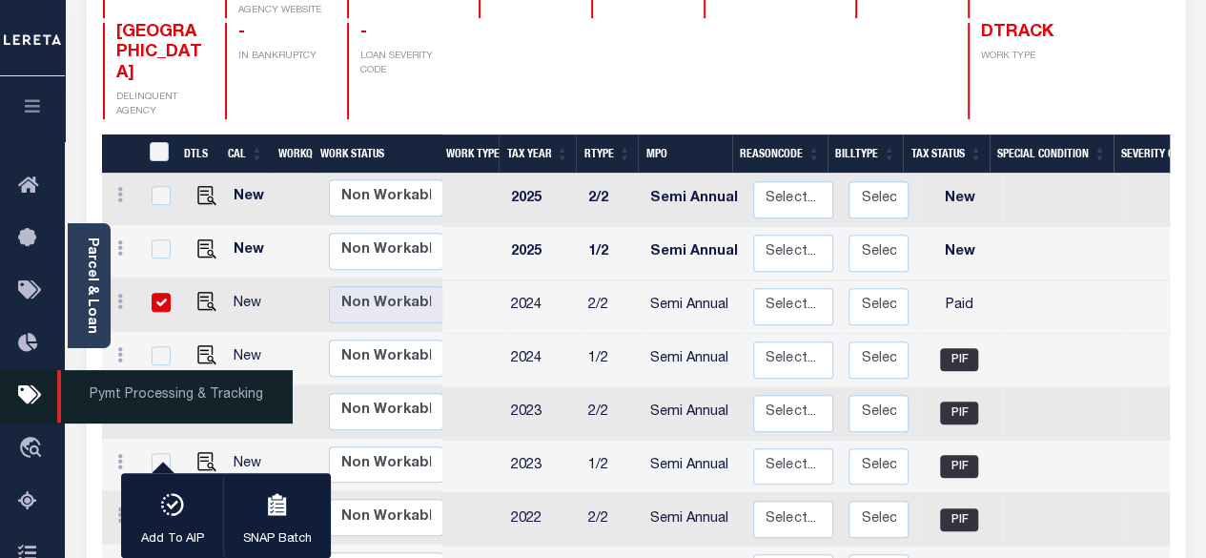
scroll to position [0, 0]
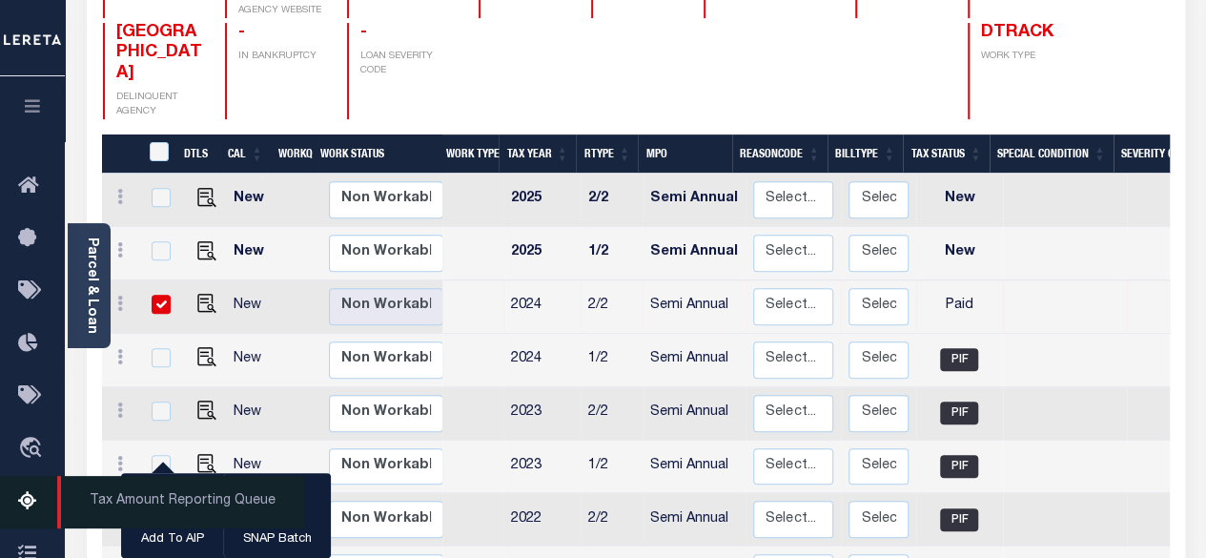
click at [30, 510] on icon at bounding box center [33, 502] width 30 height 24
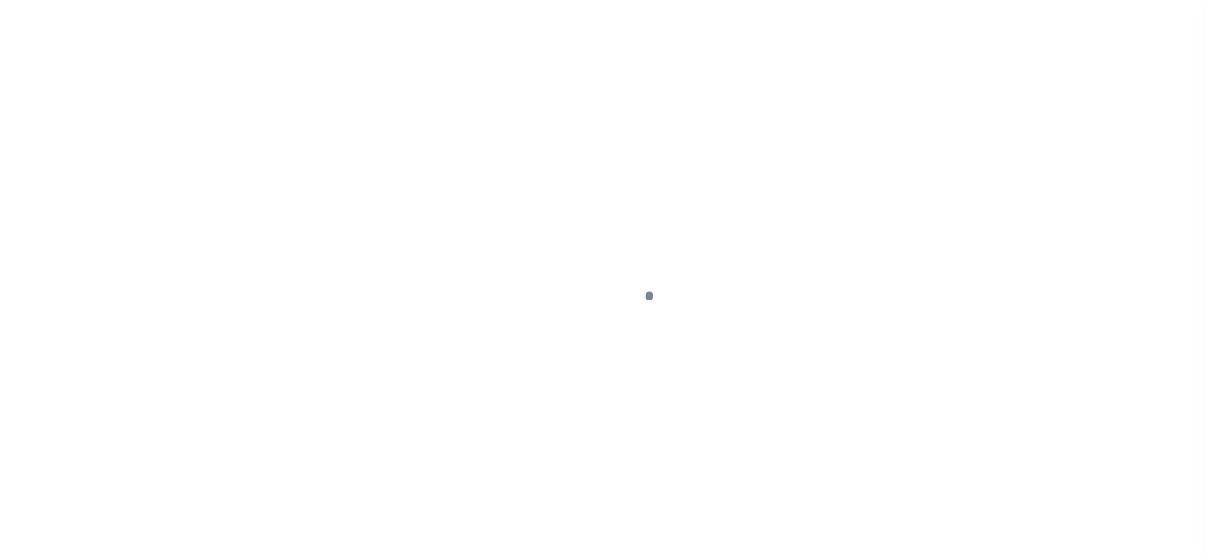
select select "PYD"
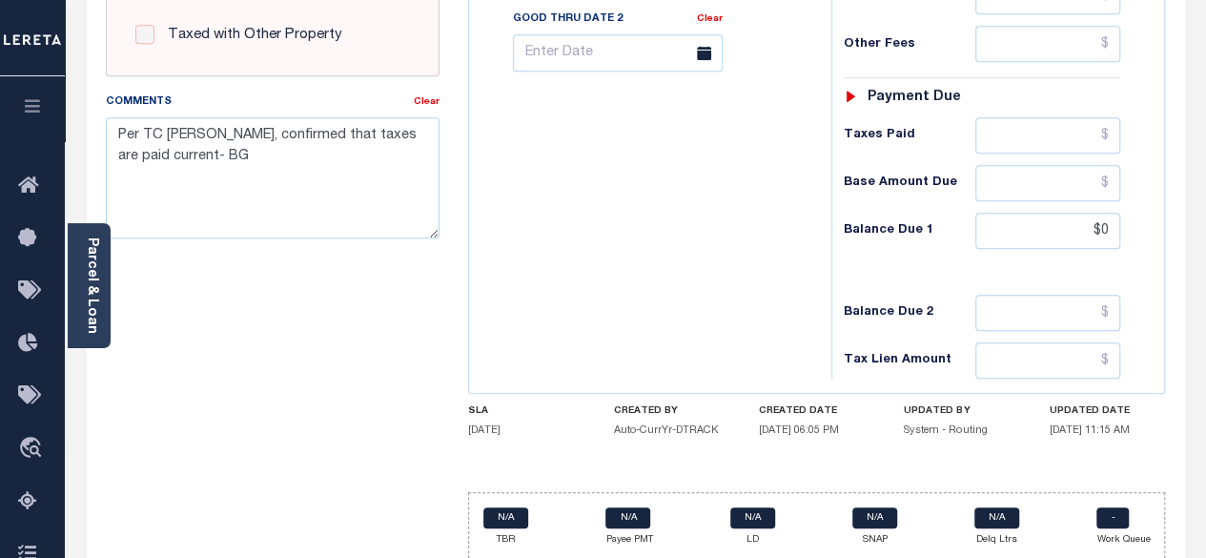
scroll to position [858, 0]
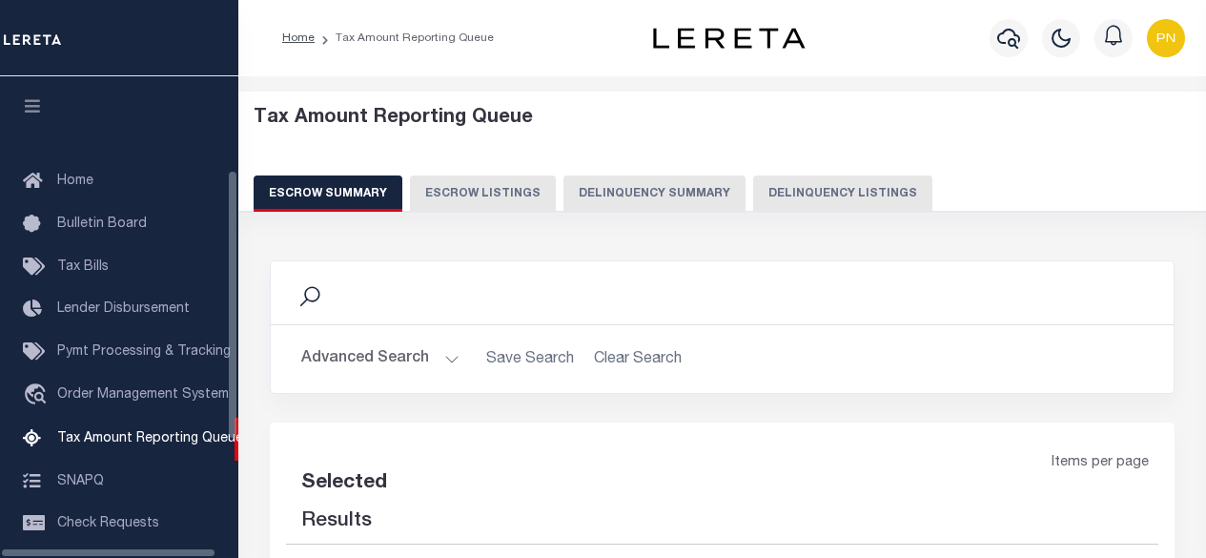
click at [797, 198] on button "Delinquency Listings" at bounding box center [842, 193] width 179 height 36
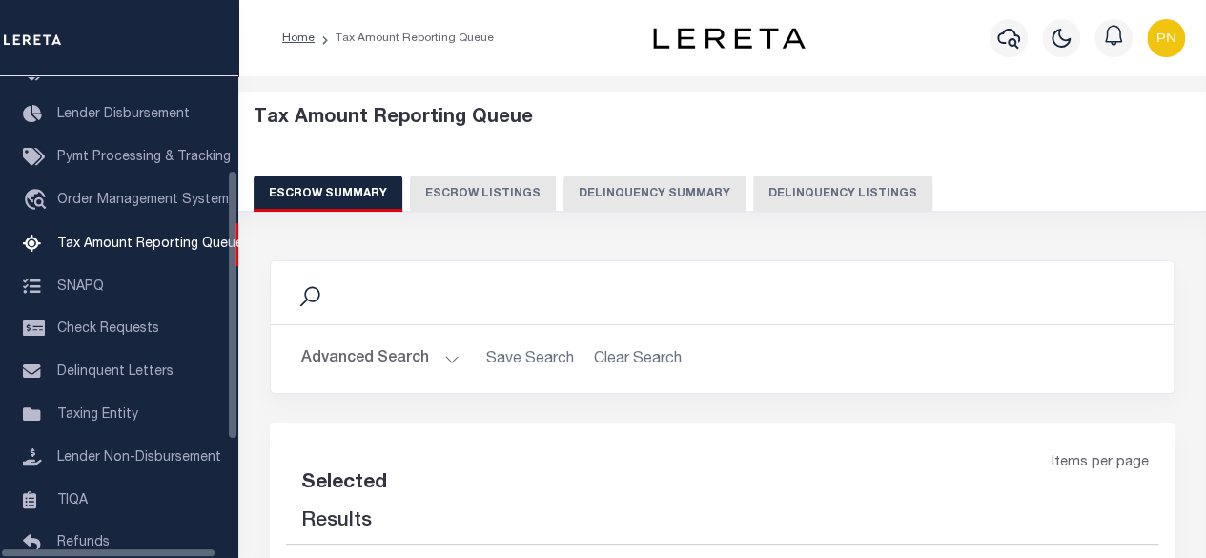
select select
select select "100"
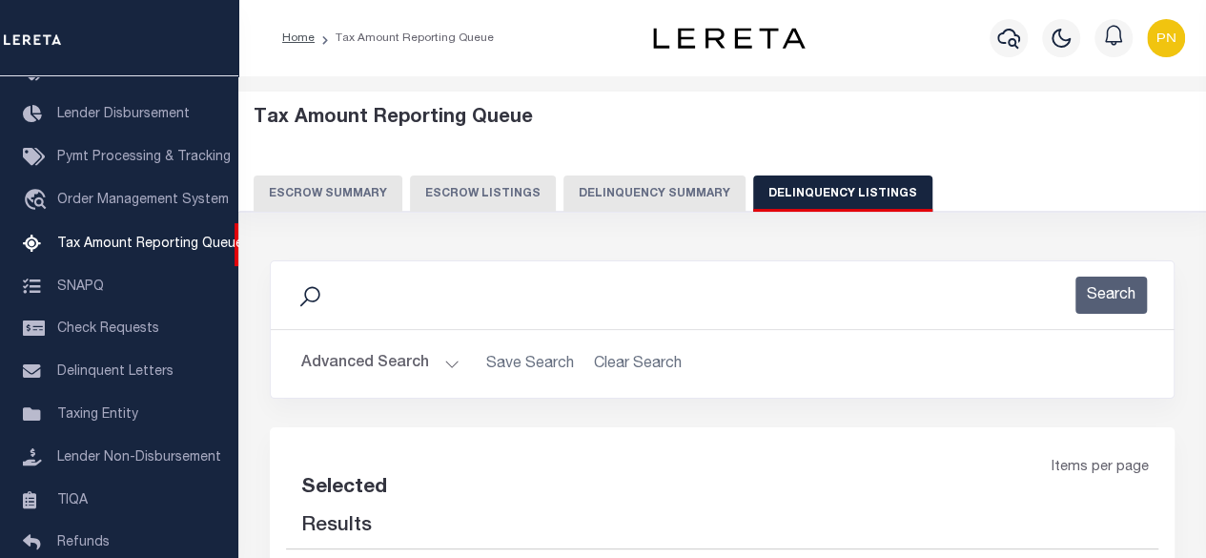
select select "100"
click at [406, 355] on button "Advanced Search" at bounding box center [380, 363] width 158 height 37
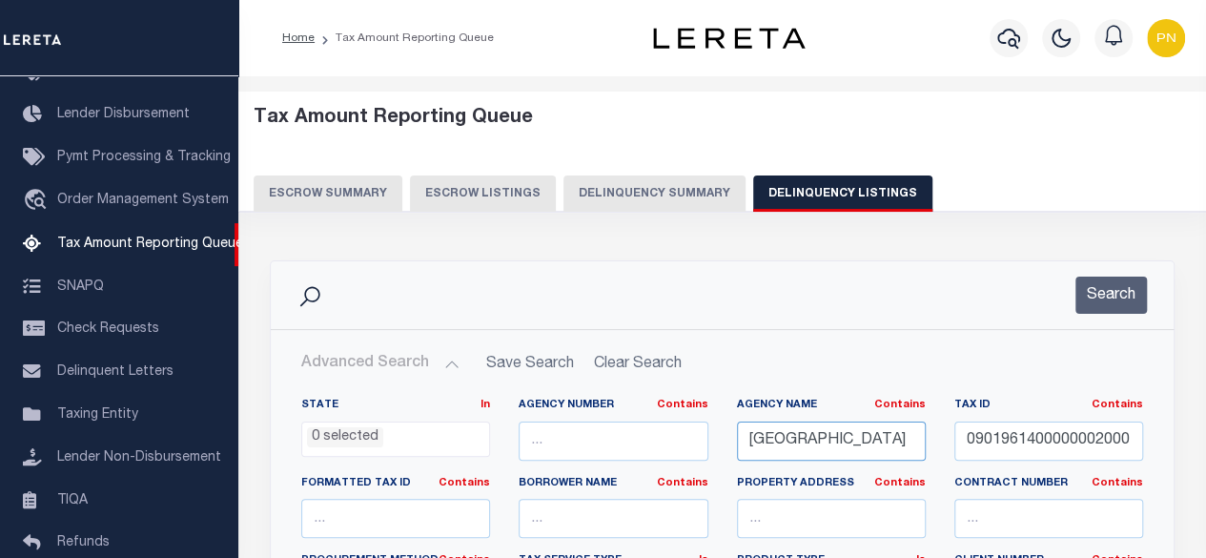
drag, startPoint x: 887, startPoint y: 437, endPoint x: 722, endPoint y: 430, distance: 165.1
click at [722, 430] on div "Agency Name Contains Contains Is SHERIDAN COUNTY" at bounding box center [830, 436] width 217 height 78
paste input "UNIFIED GOVERNMENT (WYANDOTTE)"
type input "UNIFIED GOVERNMENT (WYANDOTTE)"
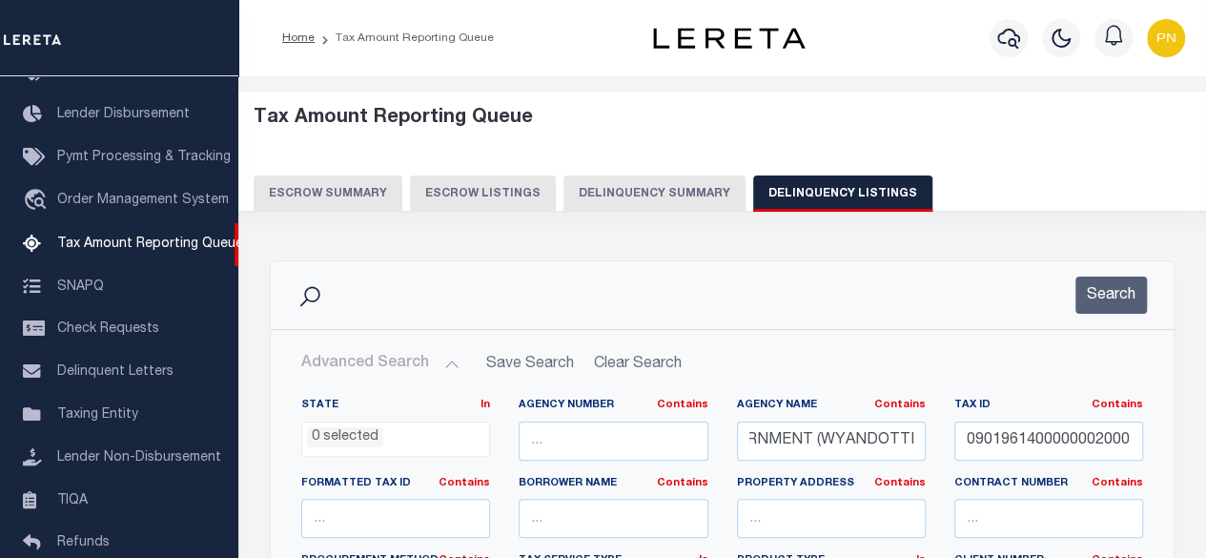
scroll to position [0, 0]
click at [1056, 449] on input "0901961400000002000" at bounding box center [1048, 440] width 189 height 39
paste input "06206"
type input "006206"
click at [1119, 297] on button "Search" at bounding box center [1110, 294] width 71 height 37
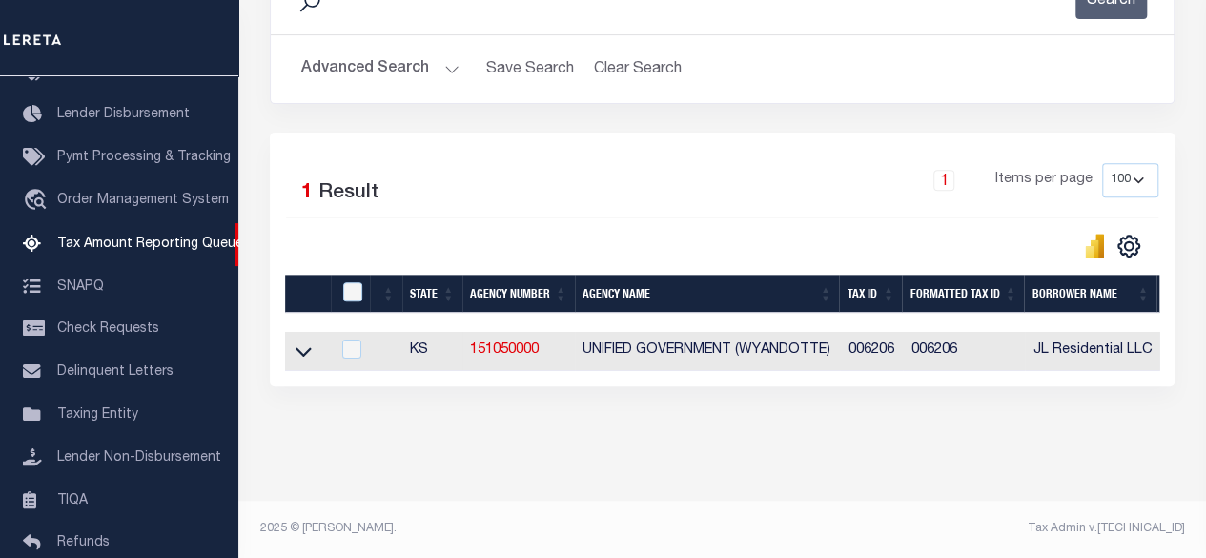
scroll to position [307, 0]
click at [297, 348] on icon at bounding box center [303, 353] width 16 height 10
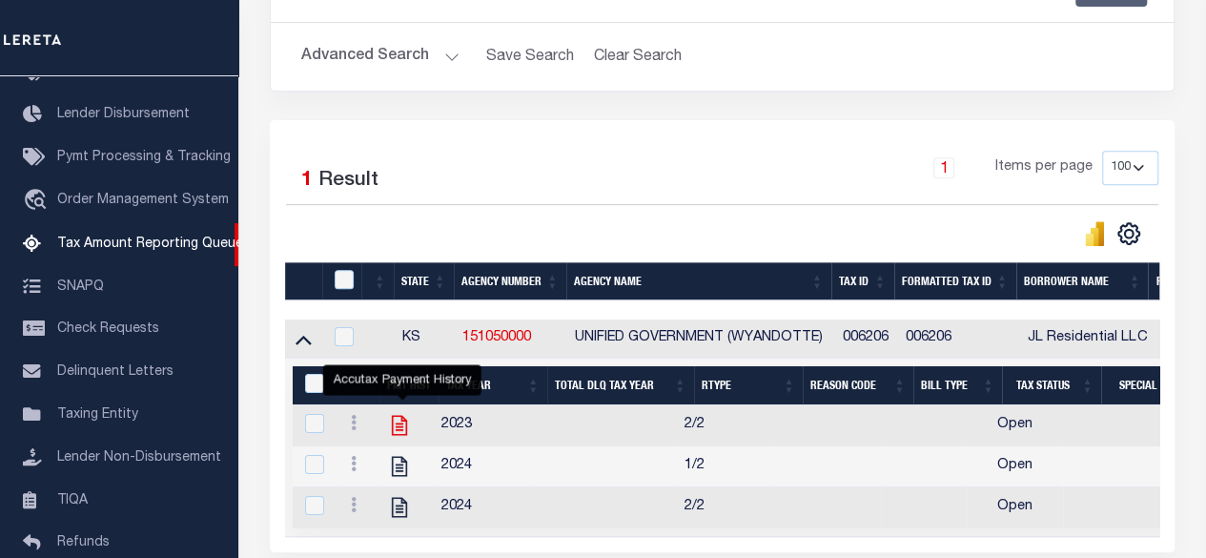
click at [395, 424] on icon "" at bounding box center [399, 426] width 15 height 20
checkbox input "true"
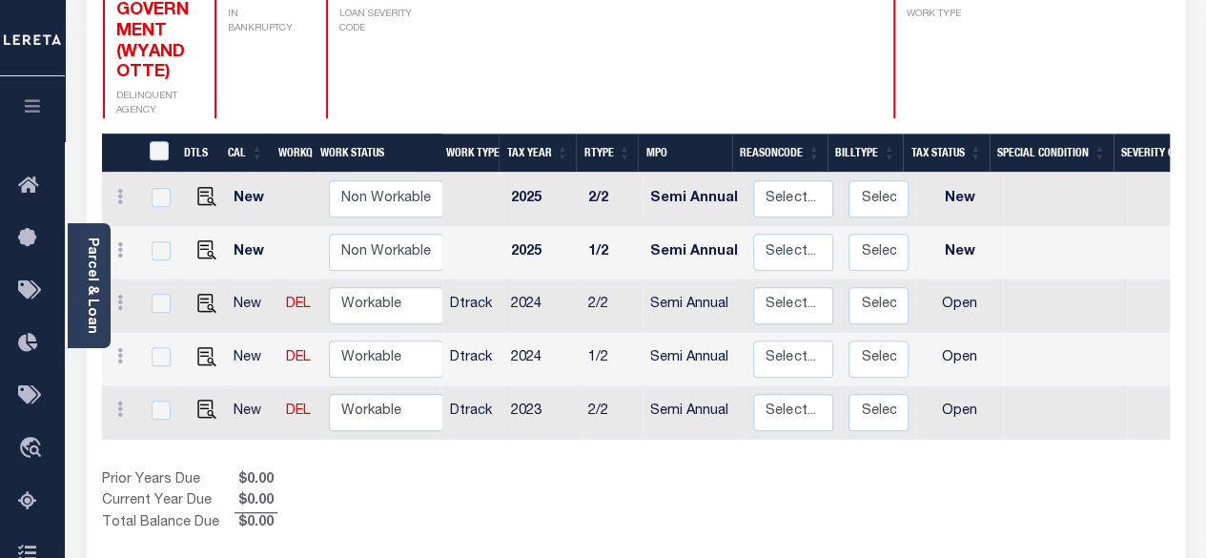
scroll to position [381, 0]
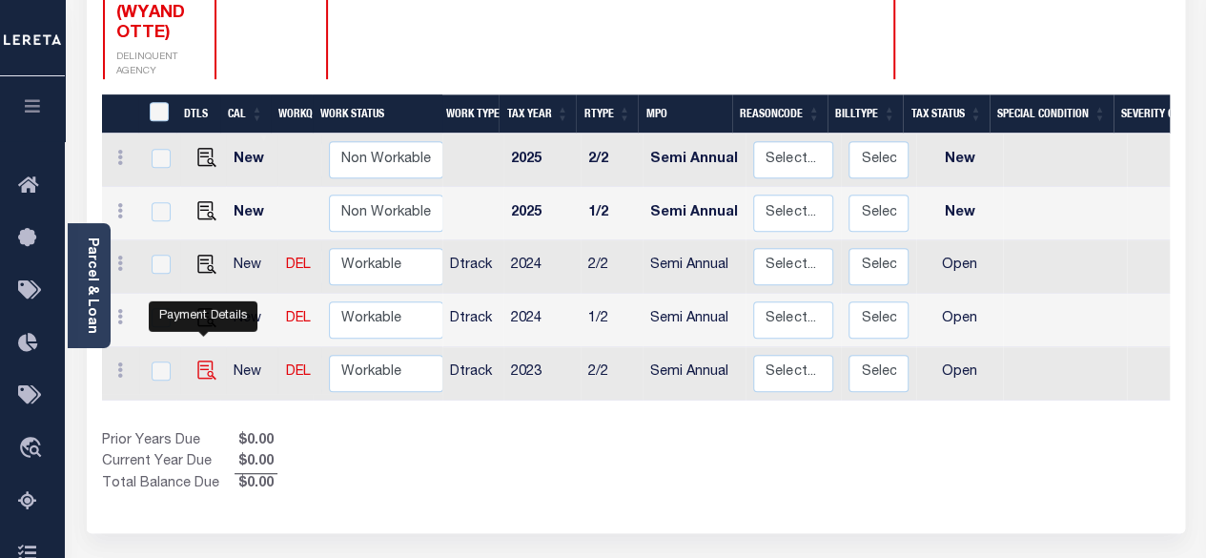
click at [200, 360] on img "" at bounding box center [206, 369] width 19 height 19
checkbox input "true"
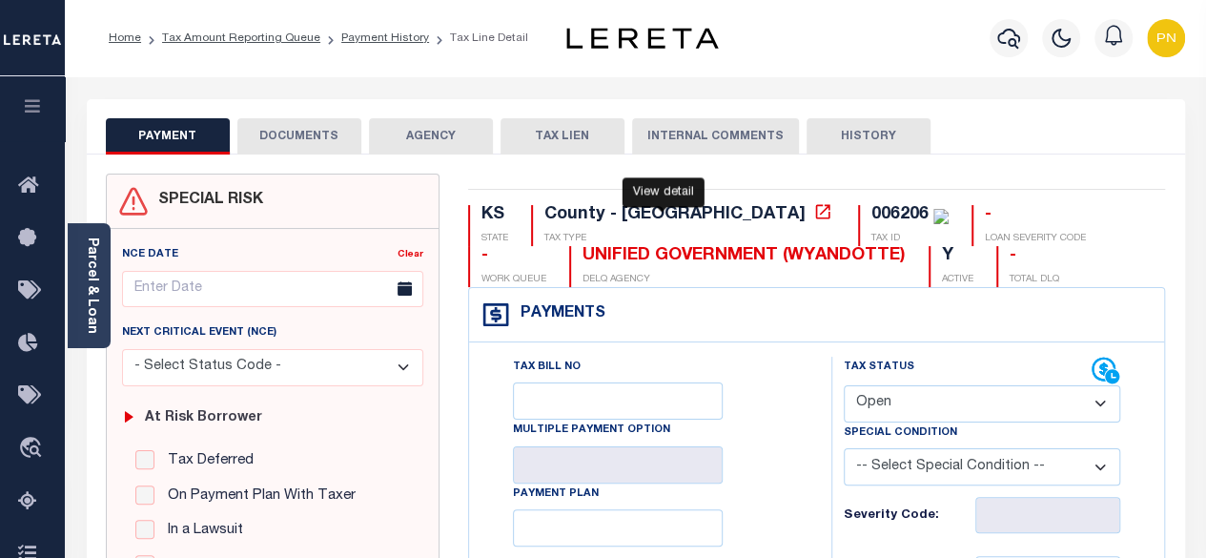
click at [813, 209] on icon at bounding box center [822, 211] width 19 height 19
click at [958, 399] on select "- Select Status Code - Open Due/Unpaid Paid Incomplete No Tax Due Internal Refu…" at bounding box center [981, 403] width 277 height 37
select select "PYD"
click at [843, 385] on select "- Select Status Code - Open Due/Unpaid Paid Incomplete No Tax Due Internal Refu…" at bounding box center [981, 403] width 277 height 37
type input "[DATE]"
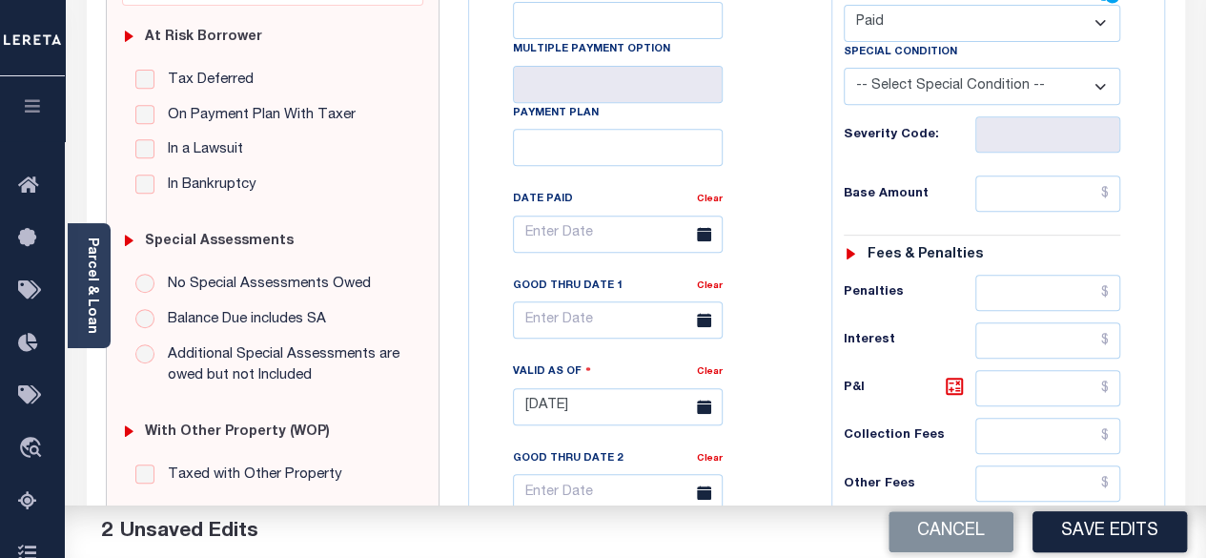
scroll to position [381, 0]
click at [1107, 188] on input "text" at bounding box center [1047, 192] width 145 height 36
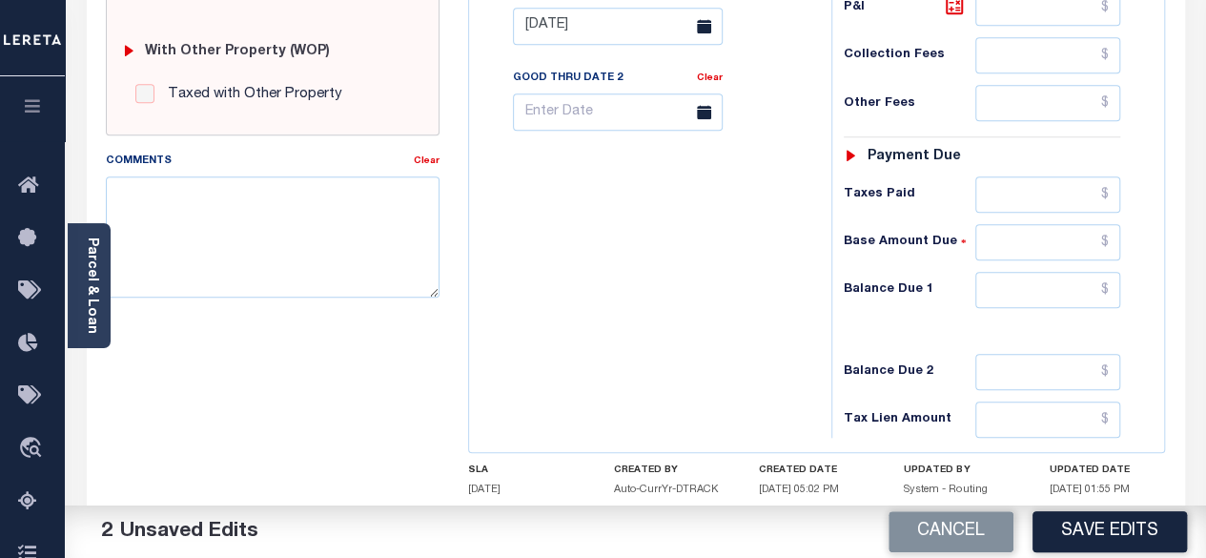
scroll to position [762, 0]
type input "$0.00"
click at [1109, 277] on input "text" at bounding box center [1047, 288] width 145 height 36
type input "$0.00"
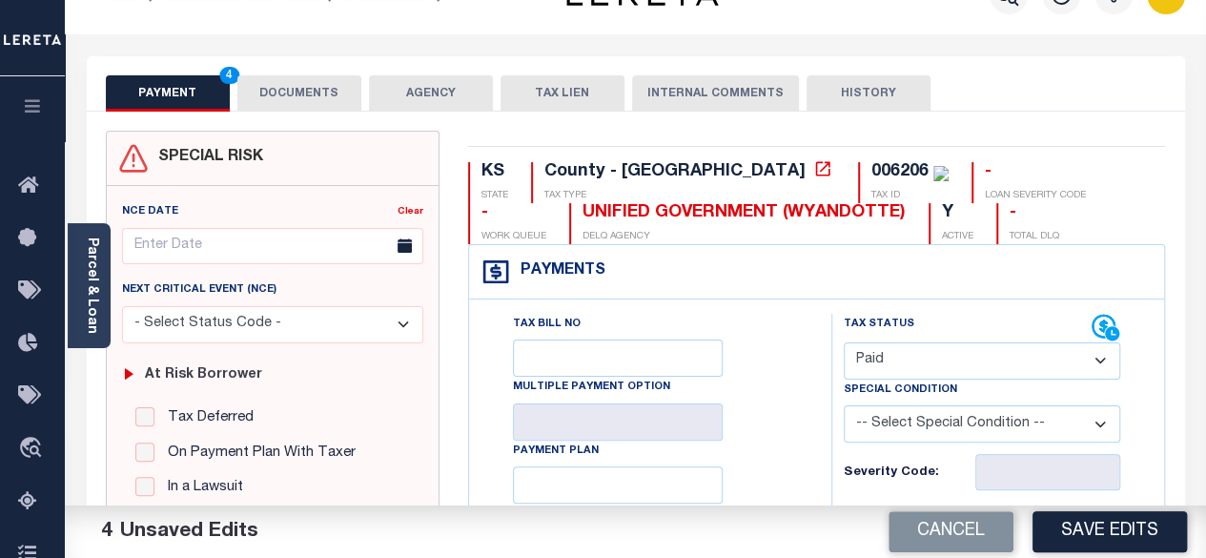
scroll to position [0, 0]
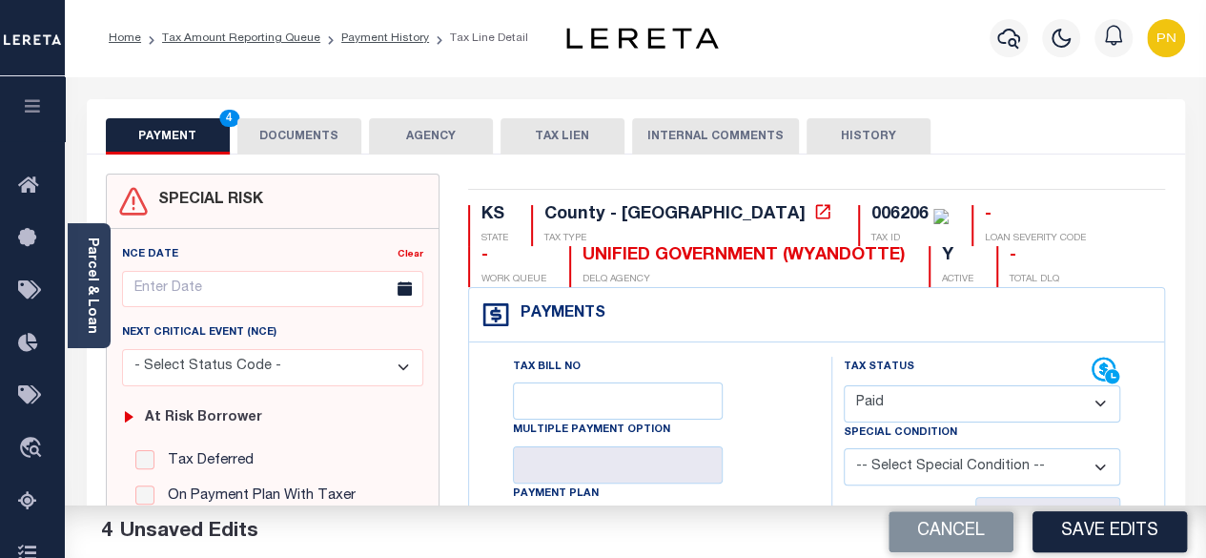
click at [299, 127] on button "DOCUMENTS" at bounding box center [299, 136] width 124 height 36
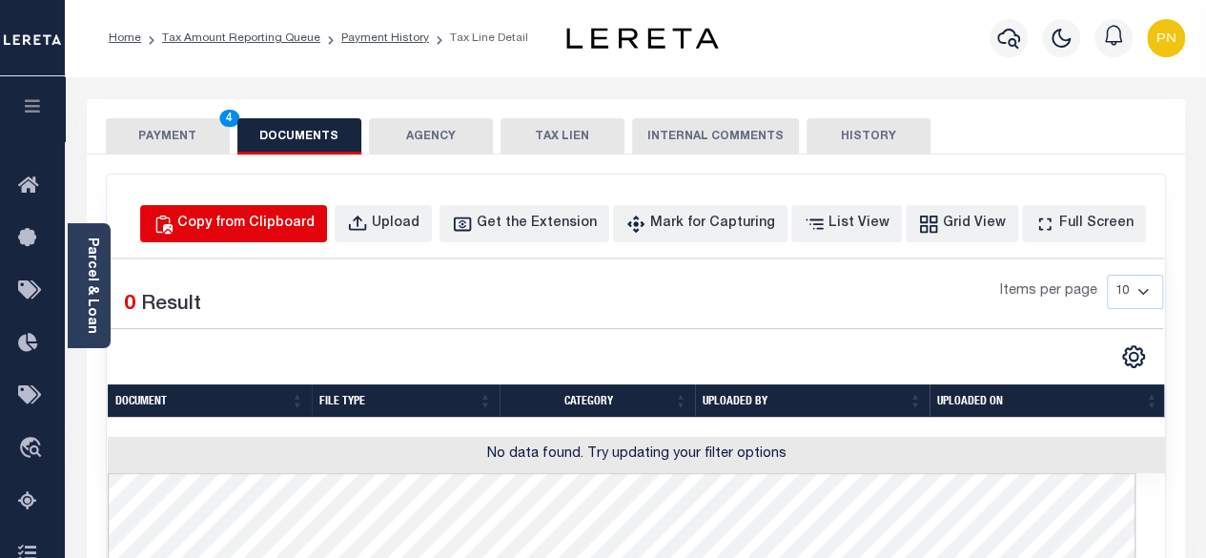
click at [311, 215] on div "Copy from Clipboard" at bounding box center [245, 223] width 137 height 21
select select "POP"
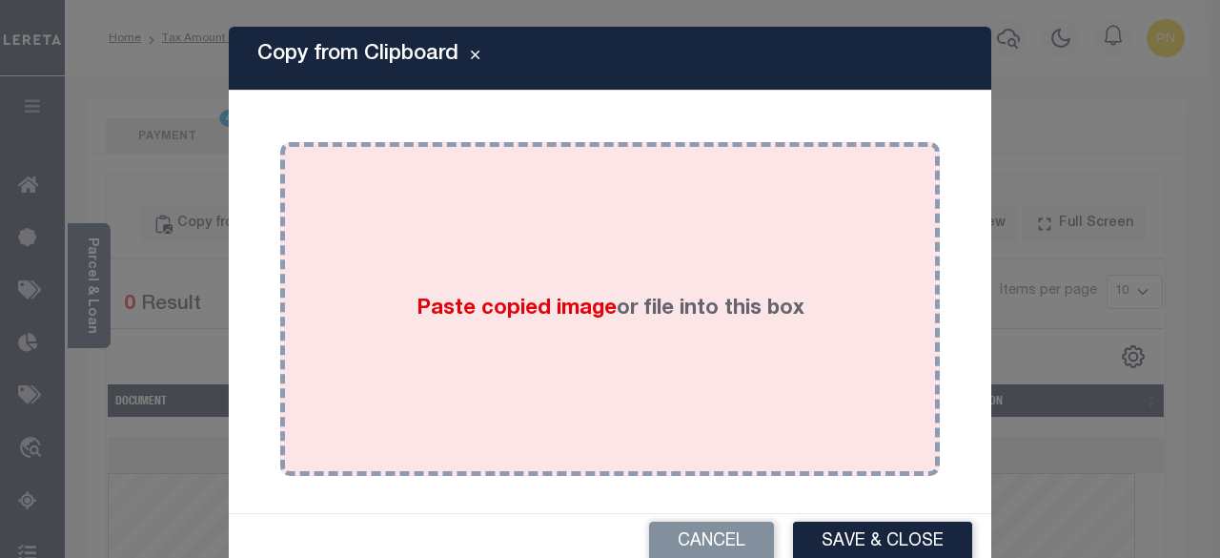
click at [522, 202] on div "Paste copied image or file into this box" at bounding box center [609, 308] width 631 height 305
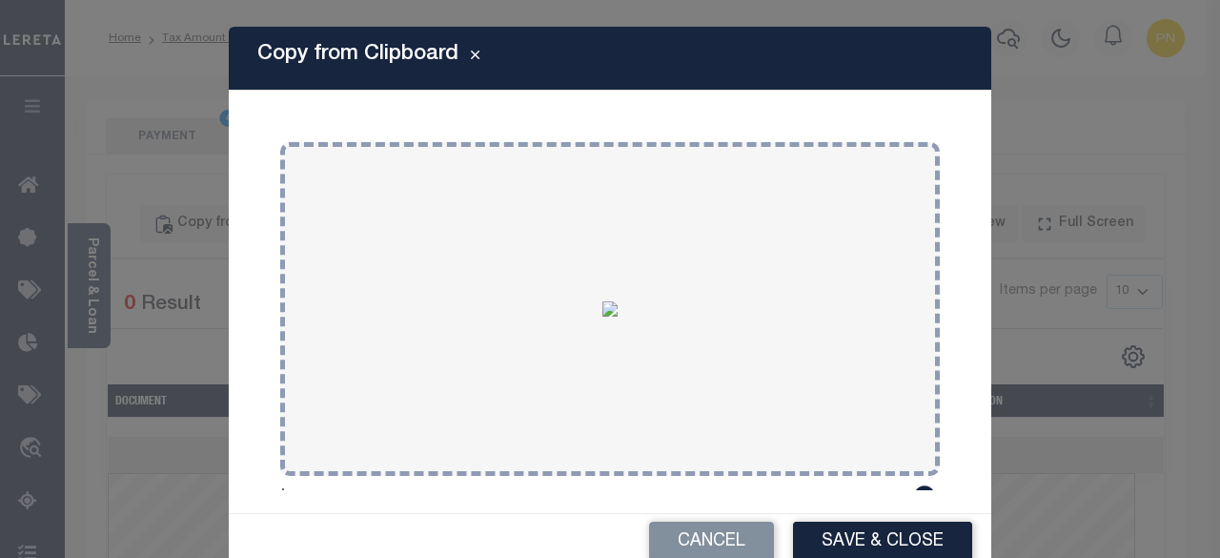
click at [891, 519] on div "Cancel Save & Close" at bounding box center [610, 542] width 762 height 56
click at [888, 530] on button "Save & Close" at bounding box center [882, 541] width 179 height 41
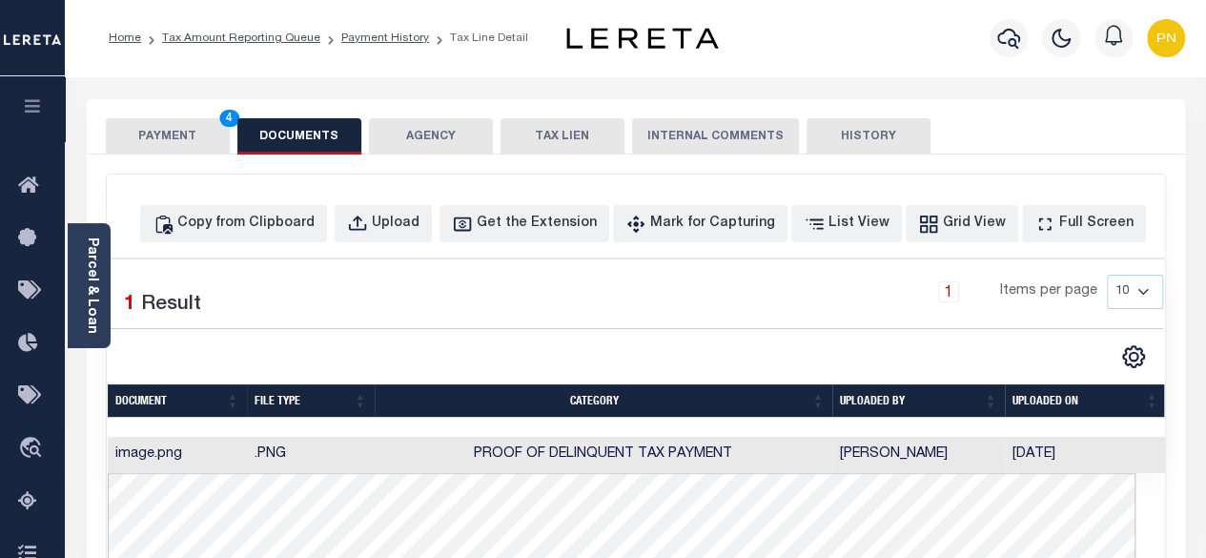
click at [174, 146] on button "PAYMENT 4" at bounding box center [168, 136] width 124 height 36
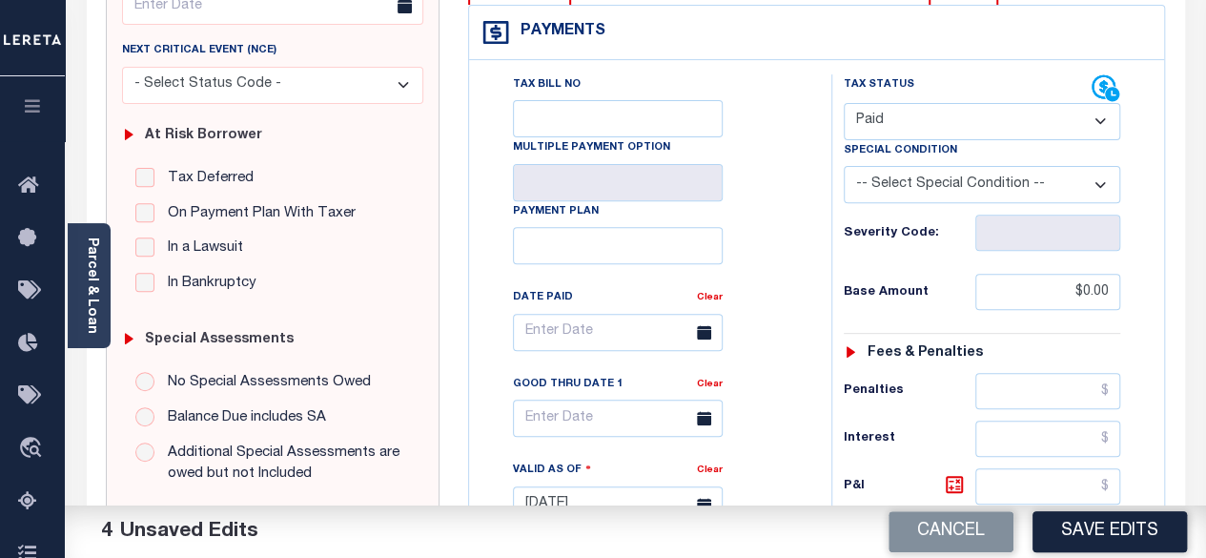
scroll to position [286, 0]
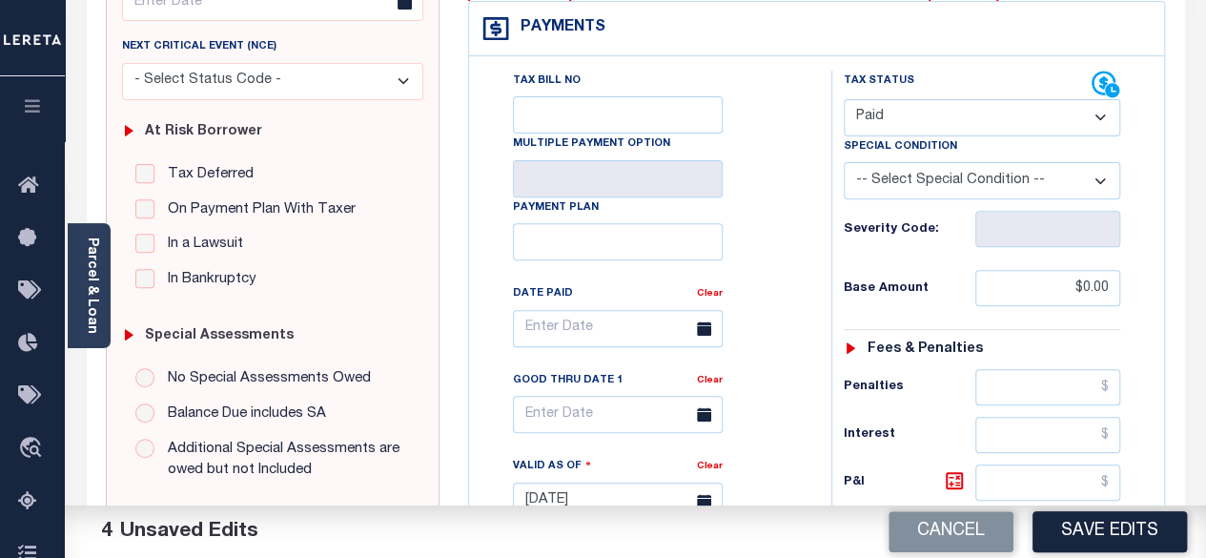
click at [1113, 535] on button "Save Edits" at bounding box center [1109, 531] width 154 height 41
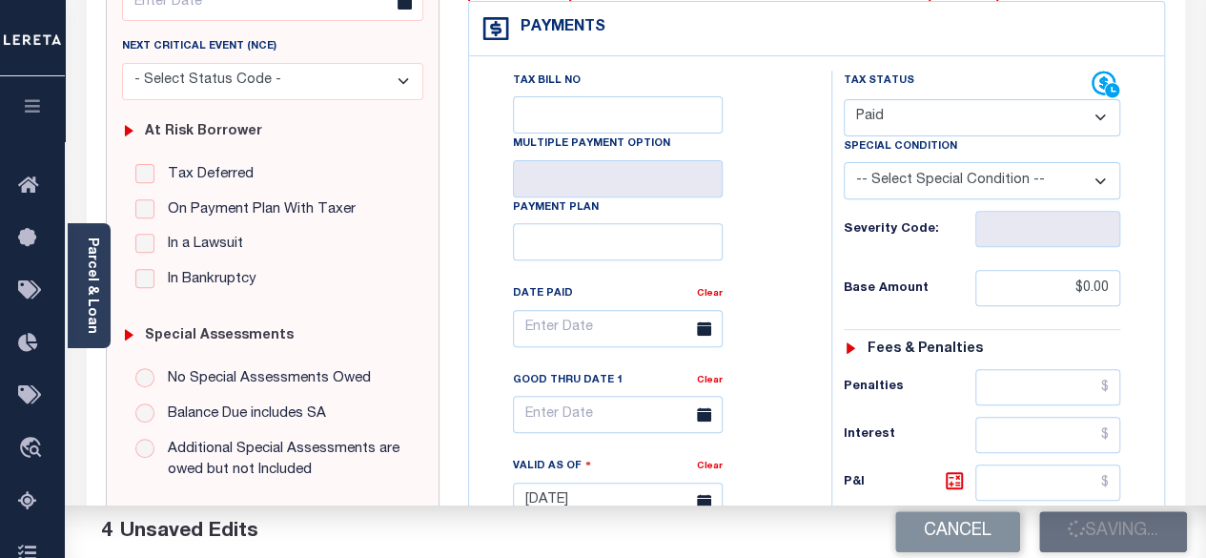
checkbox input "false"
type input "$0"
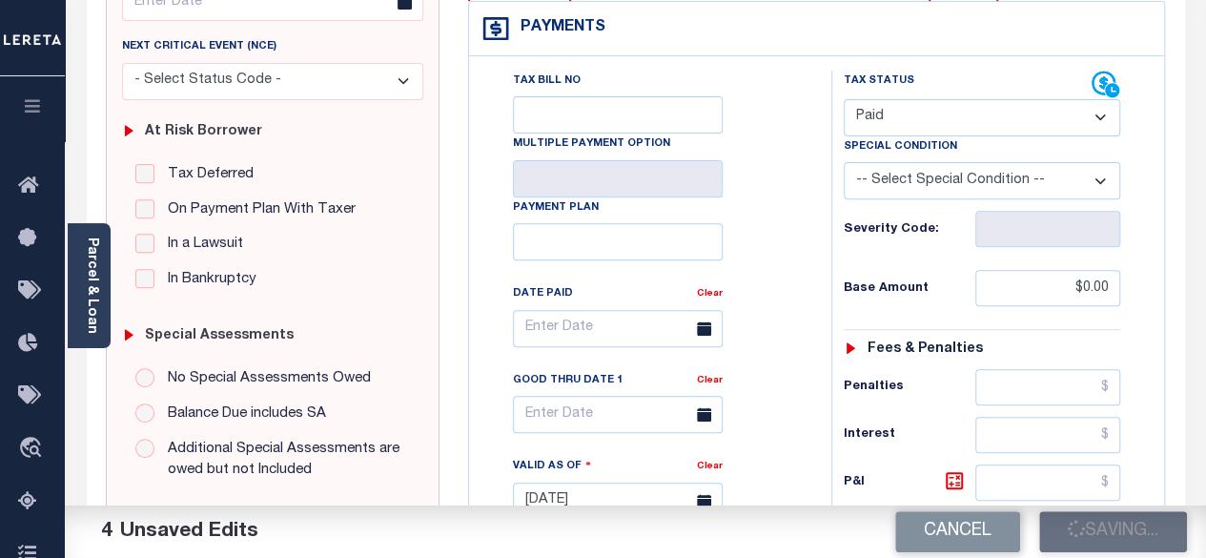
type input "$0"
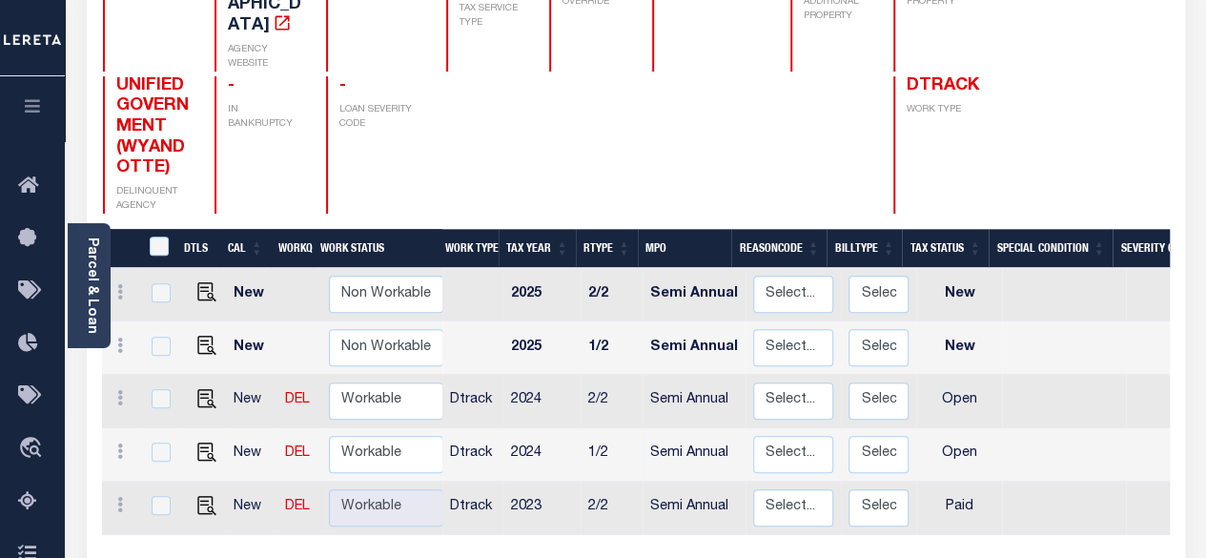
scroll to position [286, 0]
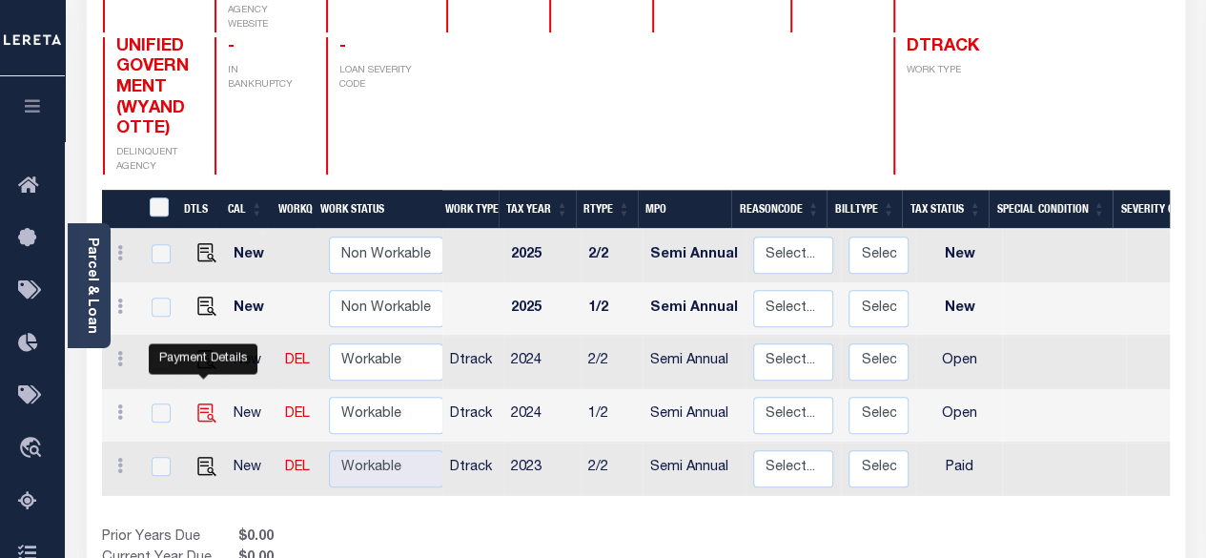
click at [208, 403] on img "" at bounding box center [206, 412] width 19 height 19
checkbox input "true"
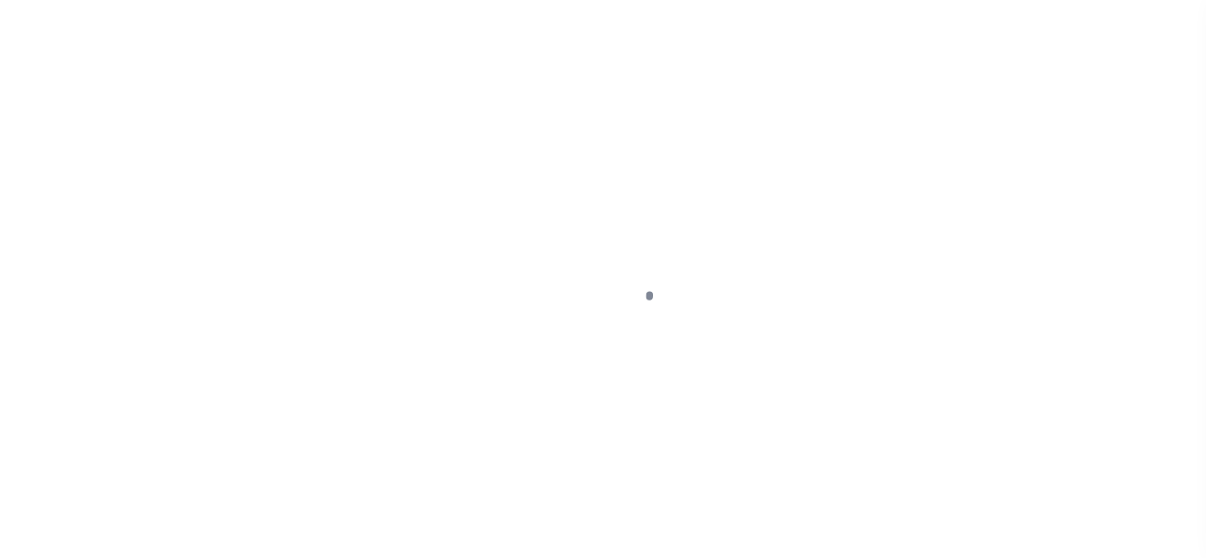
select select "OP2"
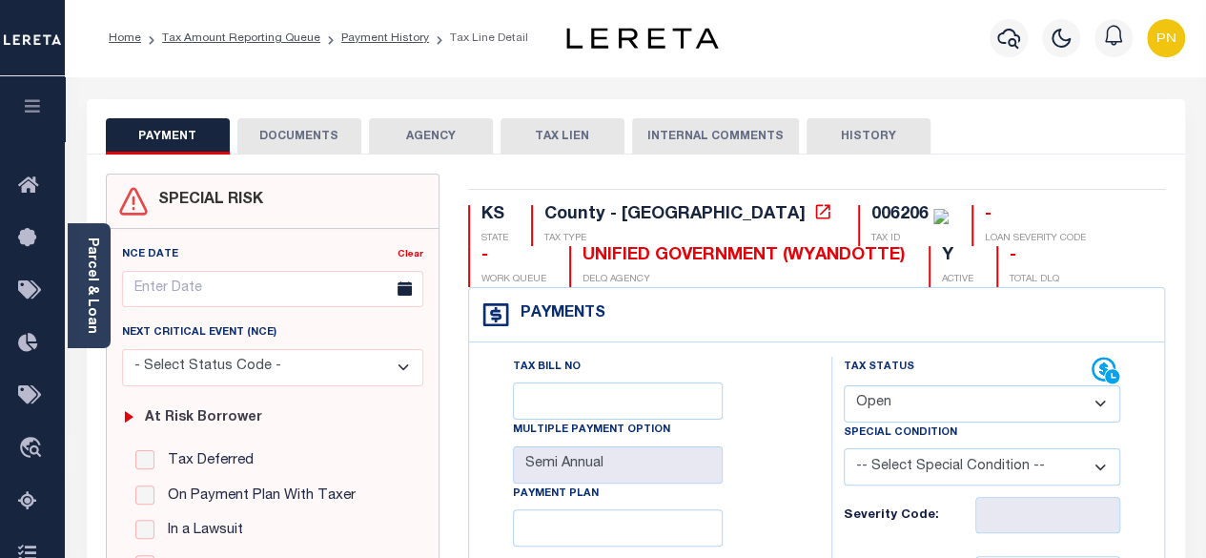
click at [88, 279] on link "Parcel & Loan" at bounding box center [91, 285] width 13 height 96
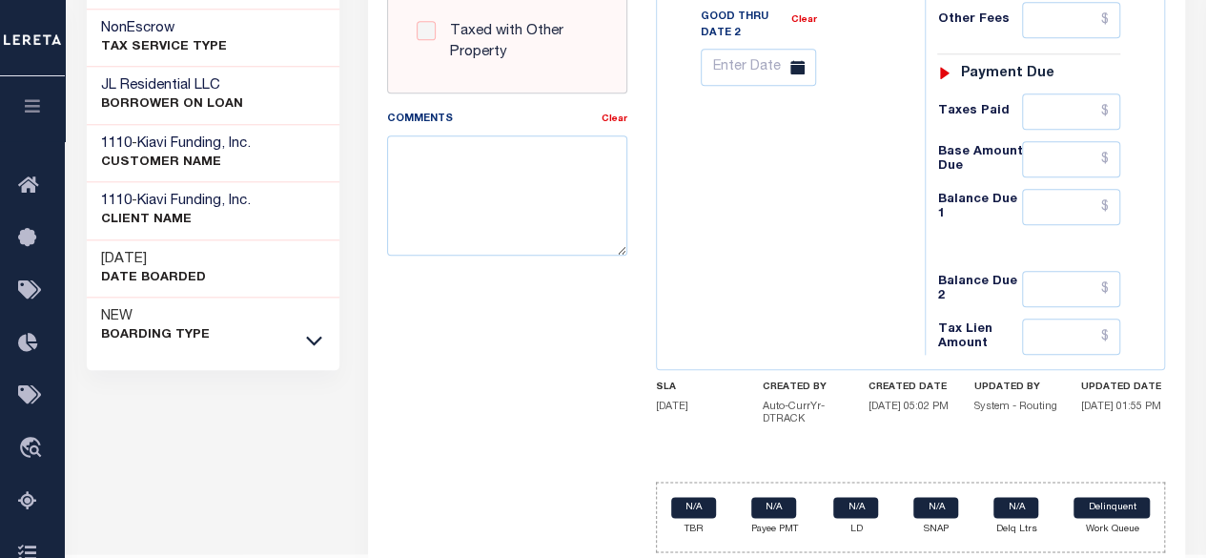
scroll to position [971, 0]
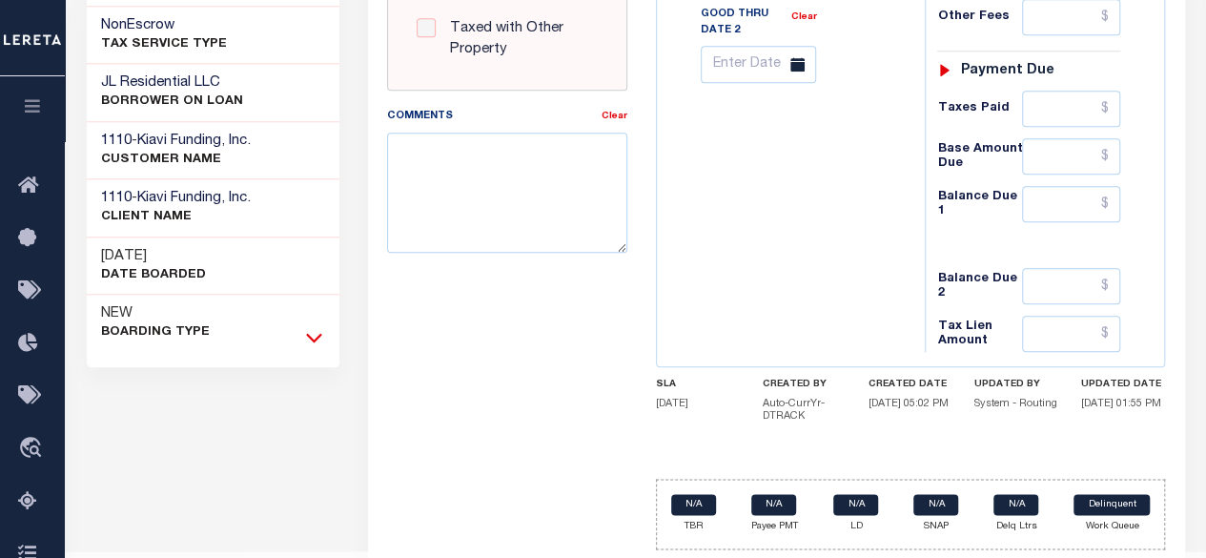
click at [309, 327] on icon at bounding box center [314, 337] width 16 height 20
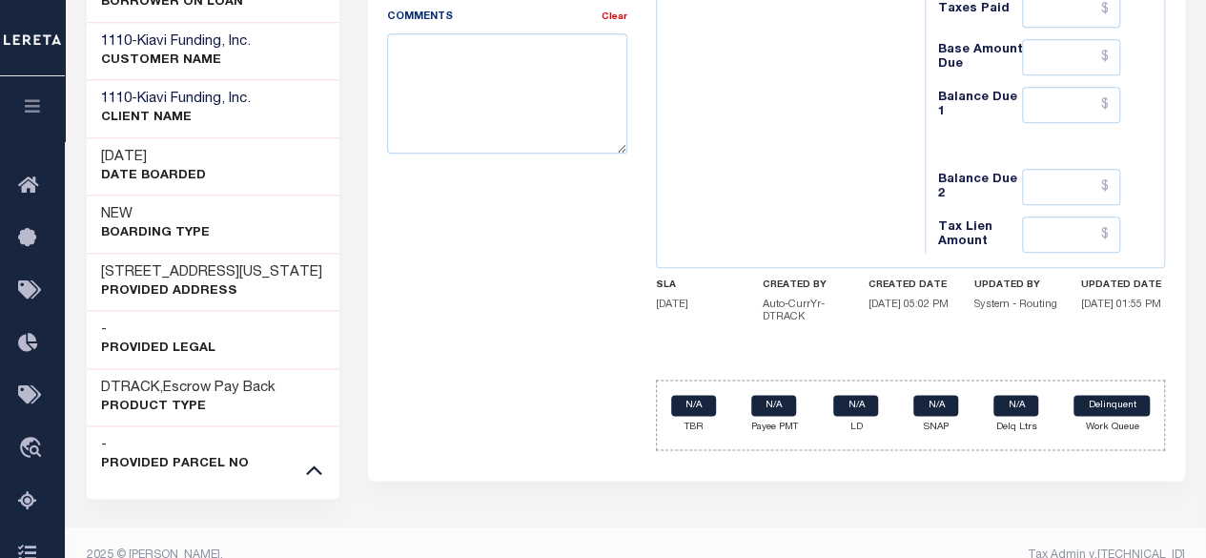
scroll to position [1071, 0]
